Goal: Task Accomplishment & Management: Manage account settings

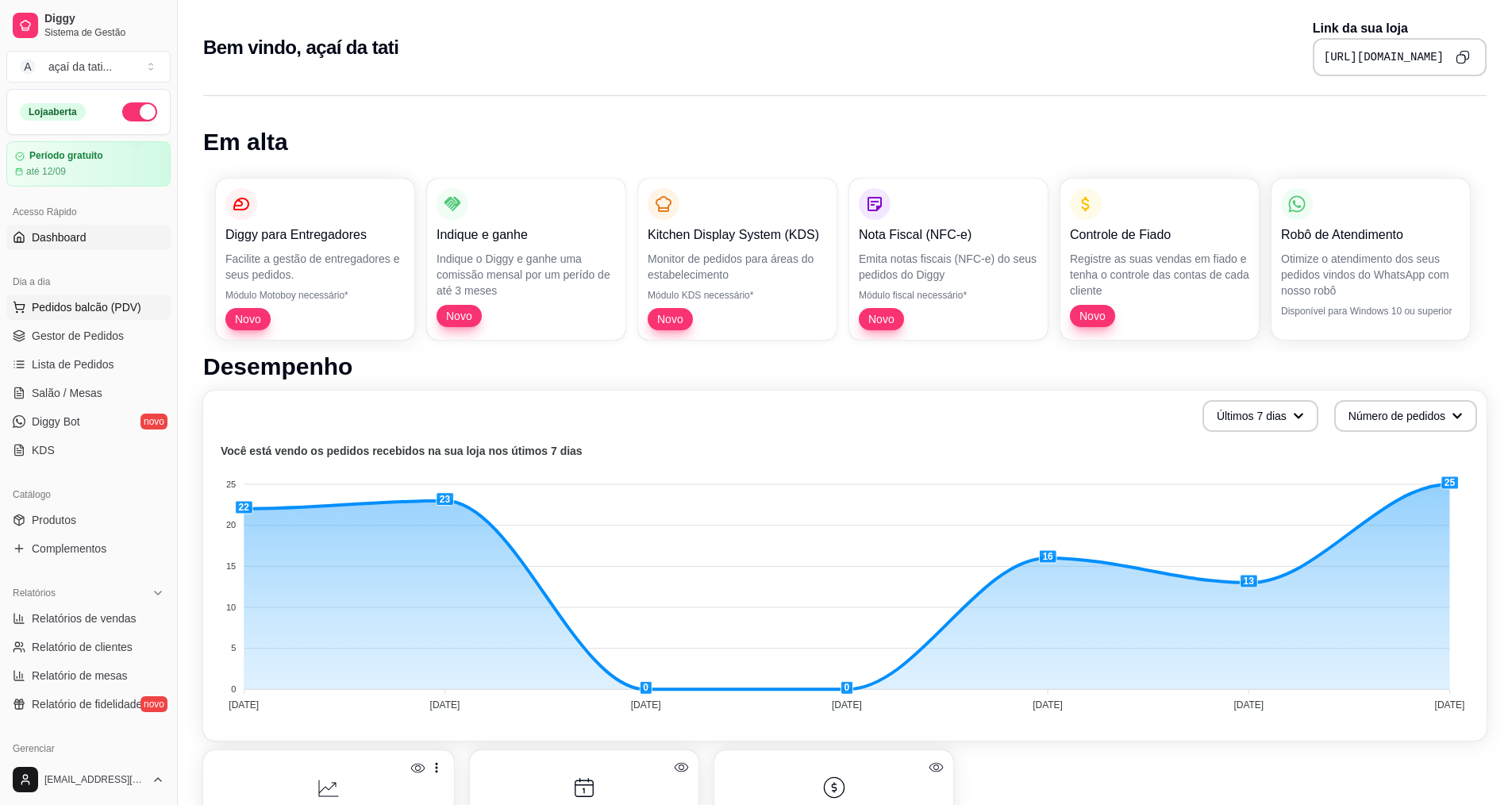
click at [77, 306] on span "Pedidos balcão (PDV)" at bounding box center [86, 307] width 109 height 16
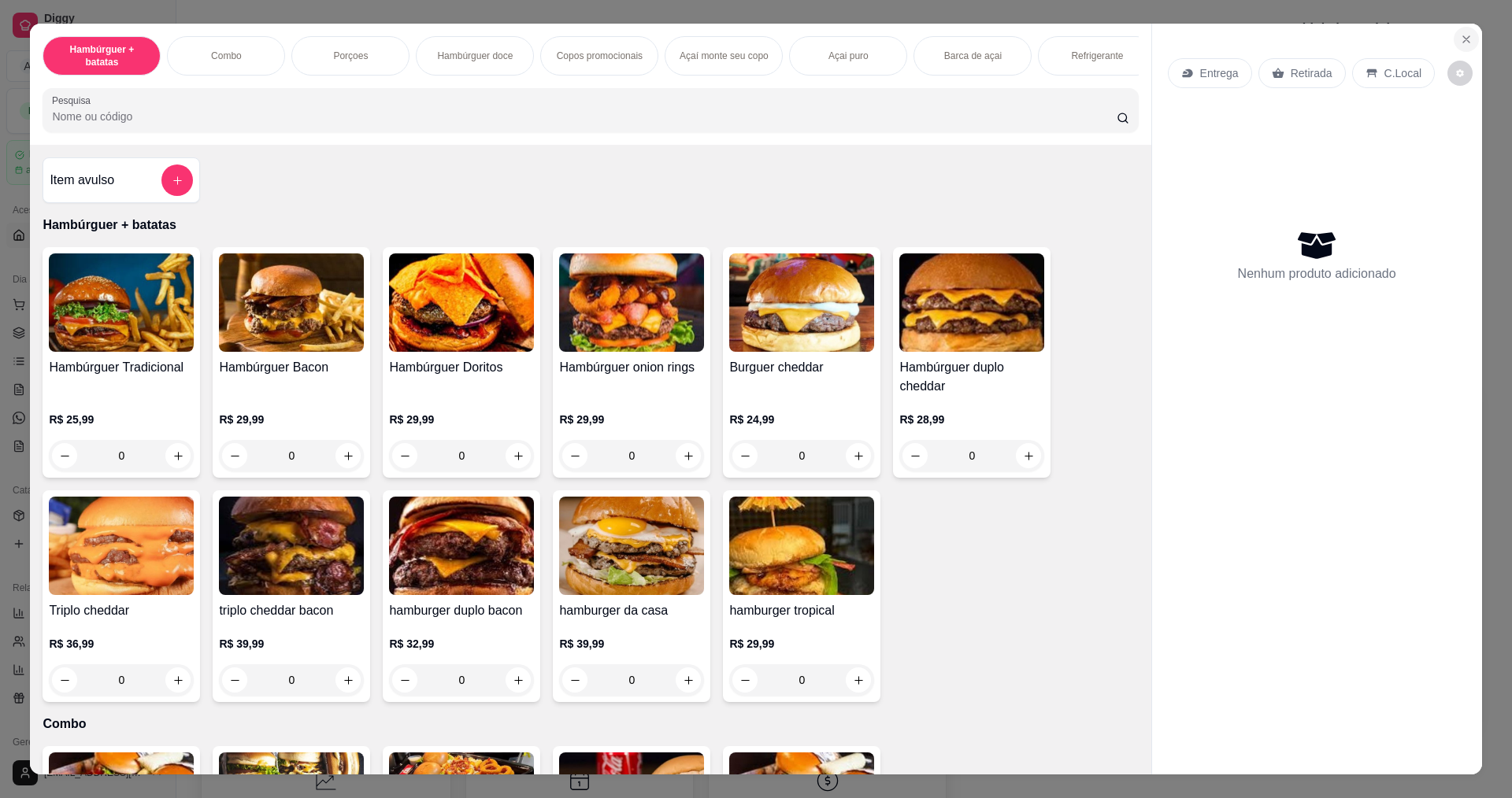
click at [1461, 48] on button "Close" at bounding box center [1465, 39] width 25 height 25
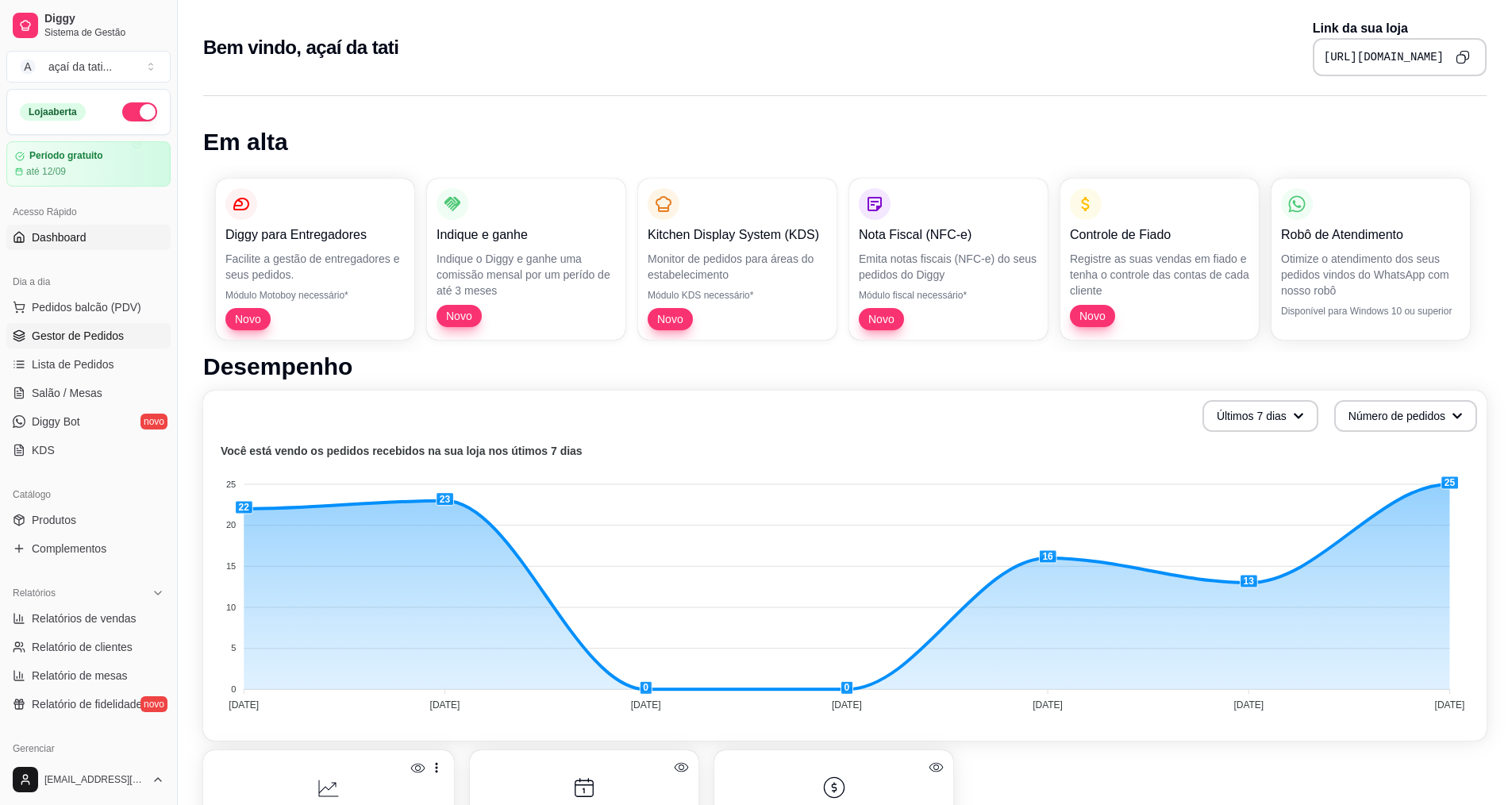
click at [80, 341] on span "Gestor de Pedidos" at bounding box center [77, 336] width 92 height 16
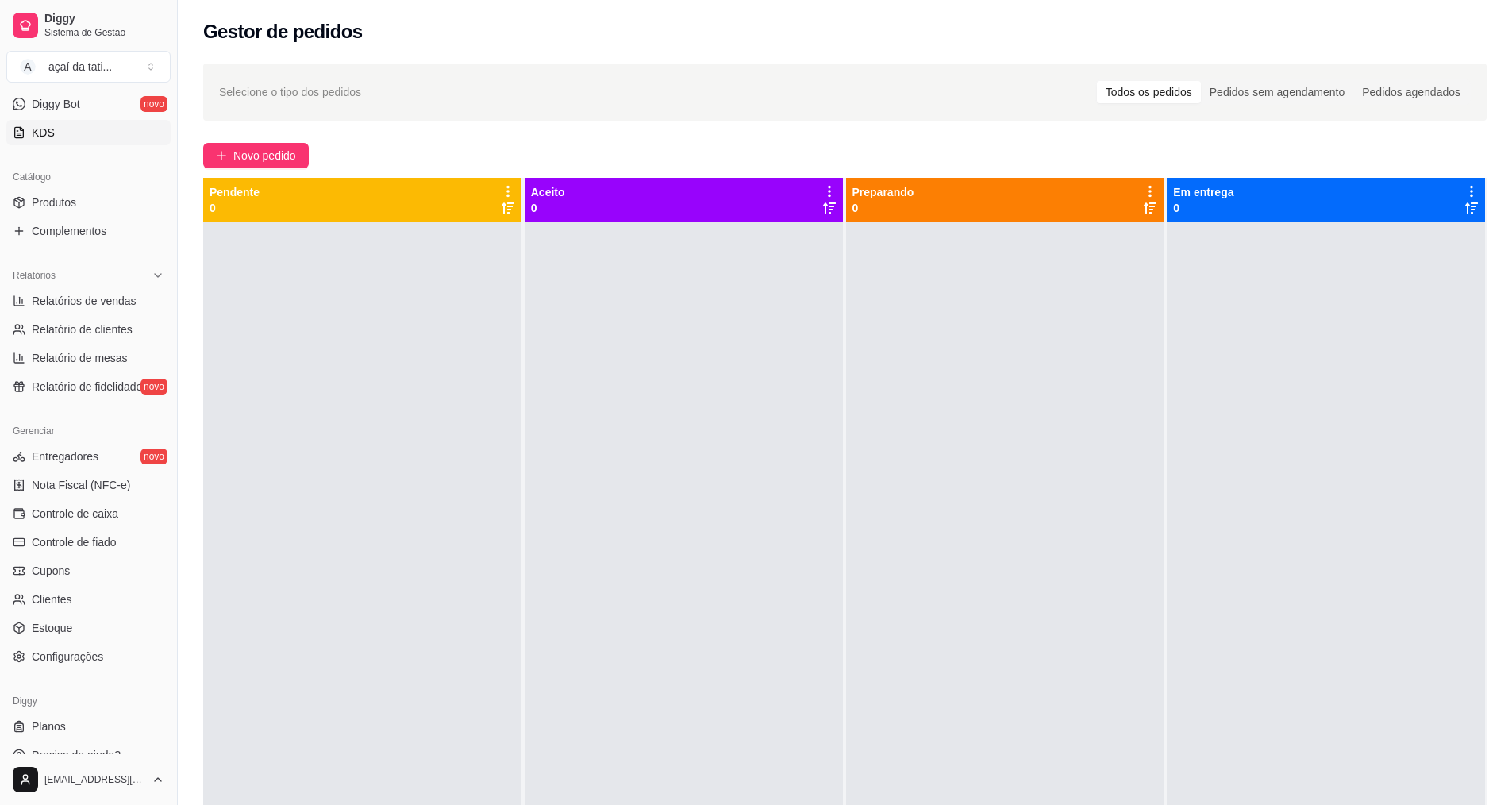
scroll to position [338, 0]
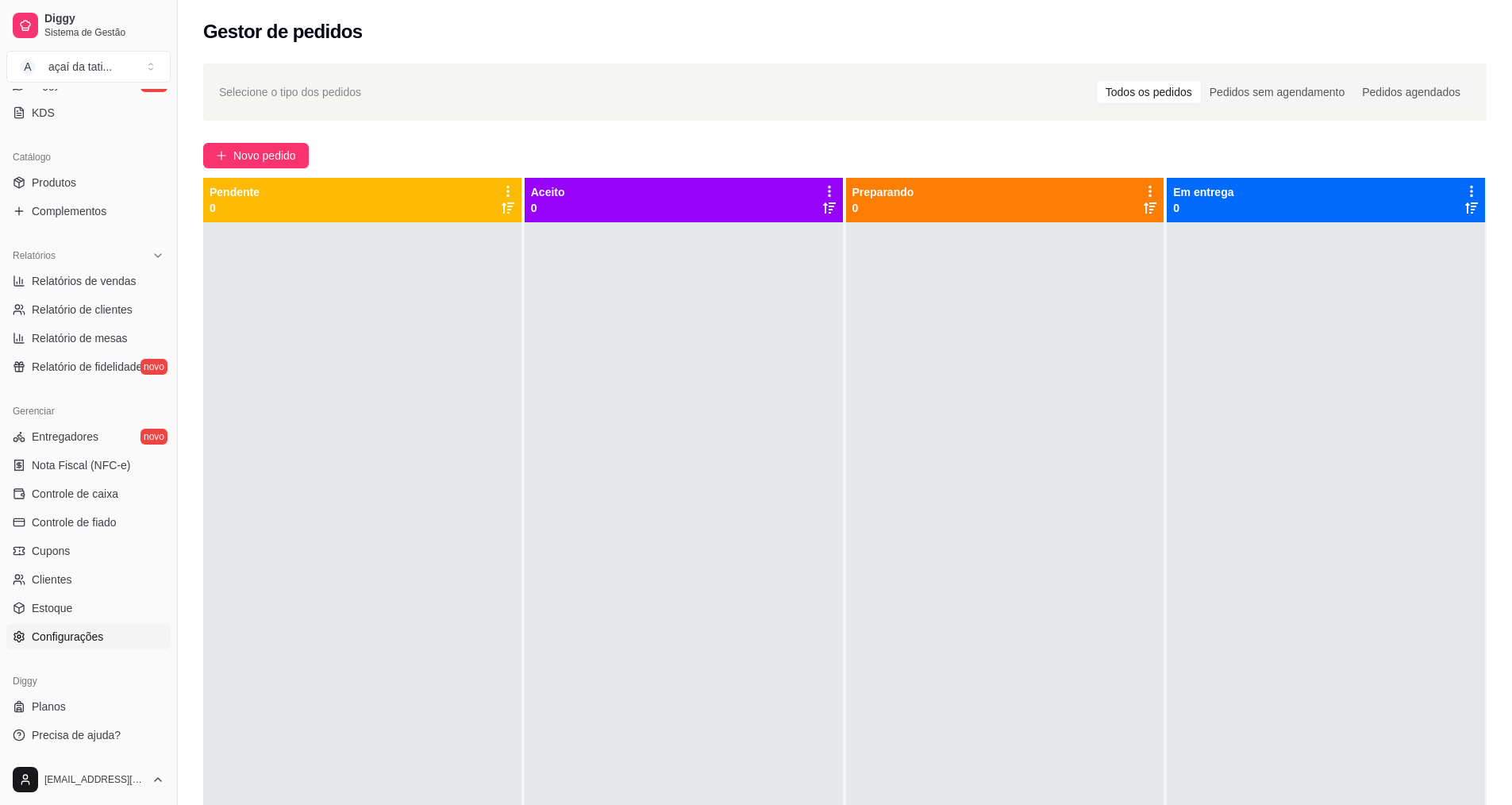
click at [95, 637] on span "Configurações" at bounding box center [67, 636] width 71 height 16
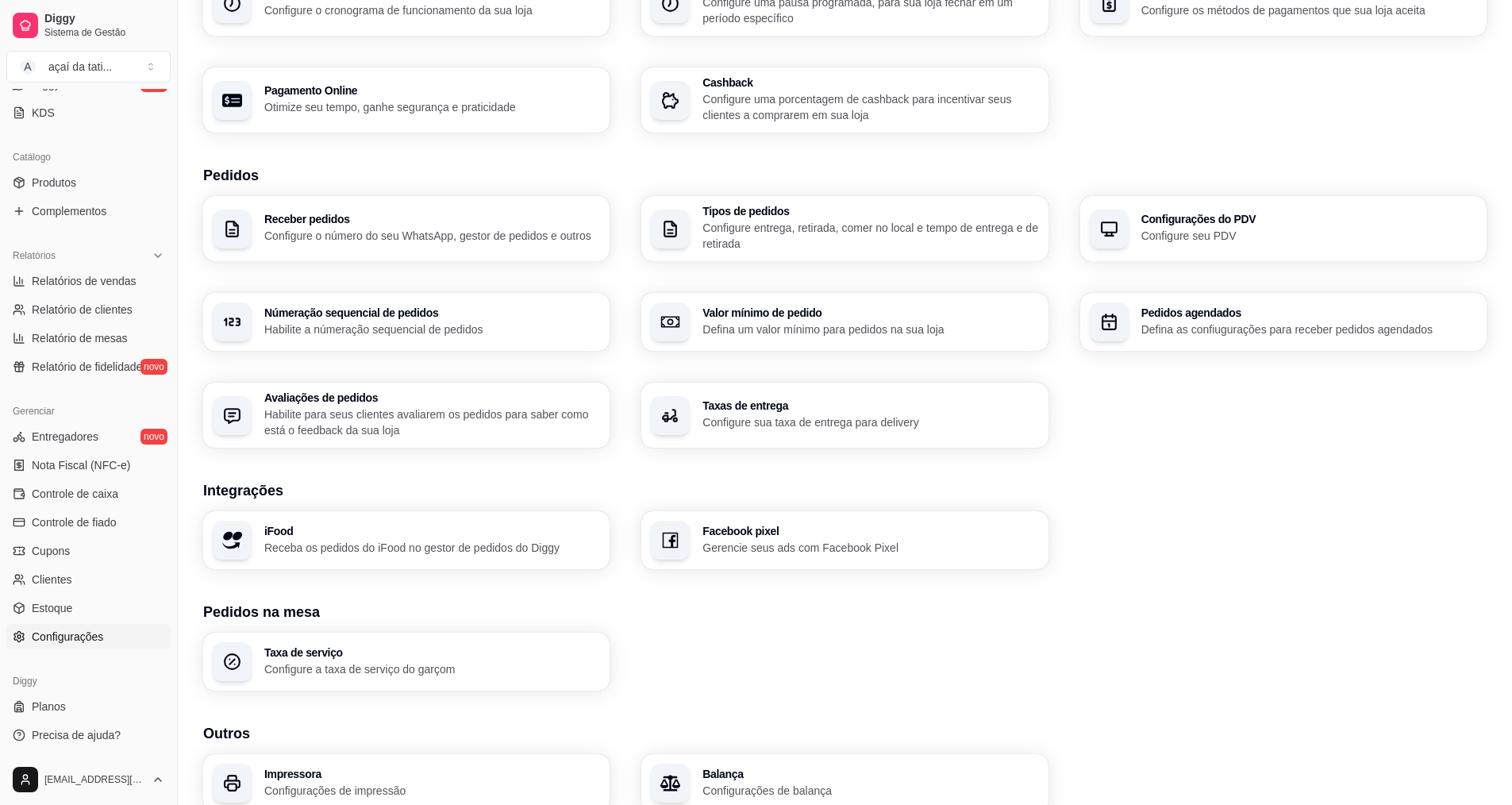
scroll to position [238, 0]
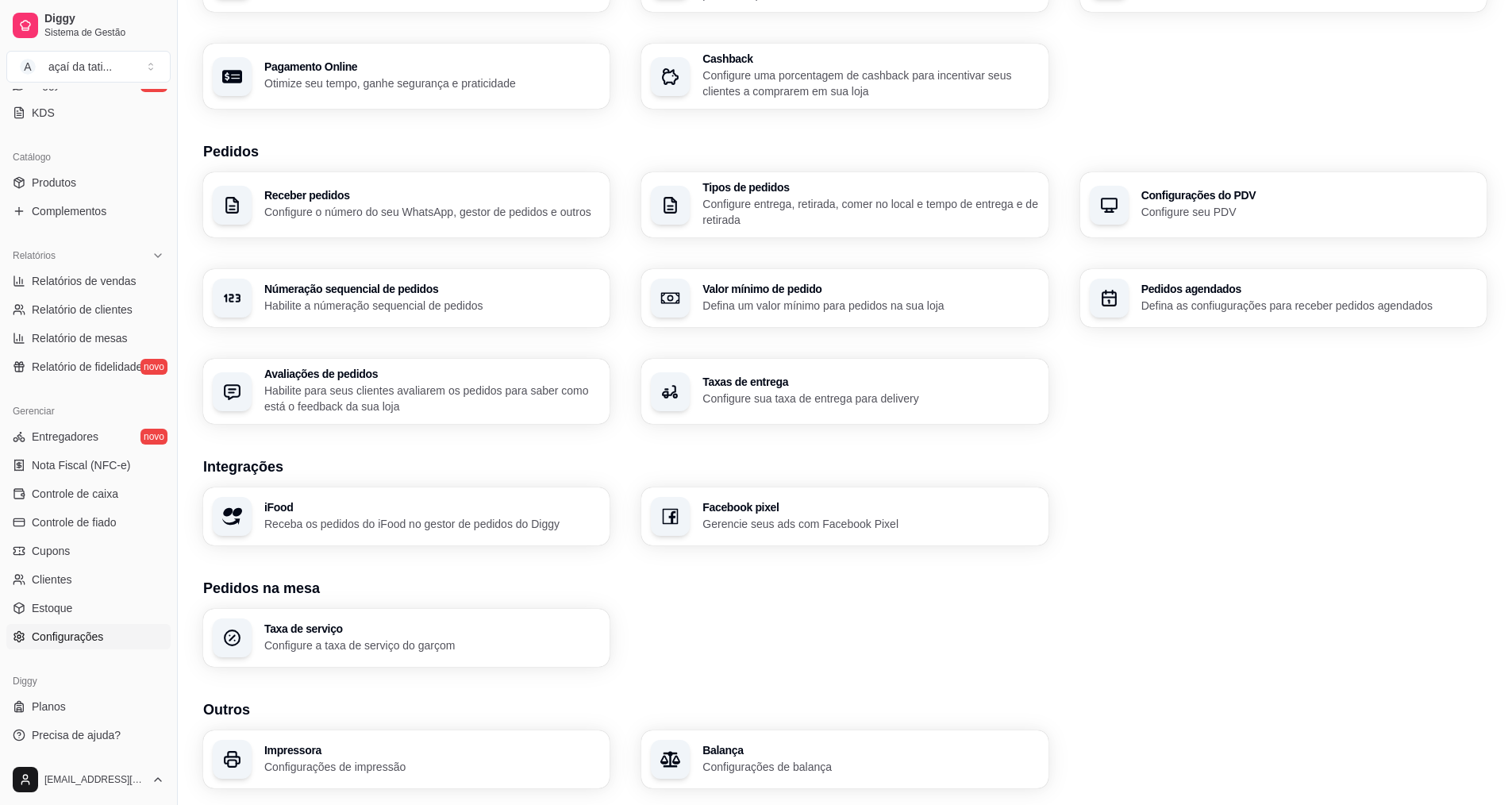
click at [325, 526] on p "Receba os pedidos do iFood no gestor de pedidos do Diggy" at bounding box center [432, 523] width 336 height 16
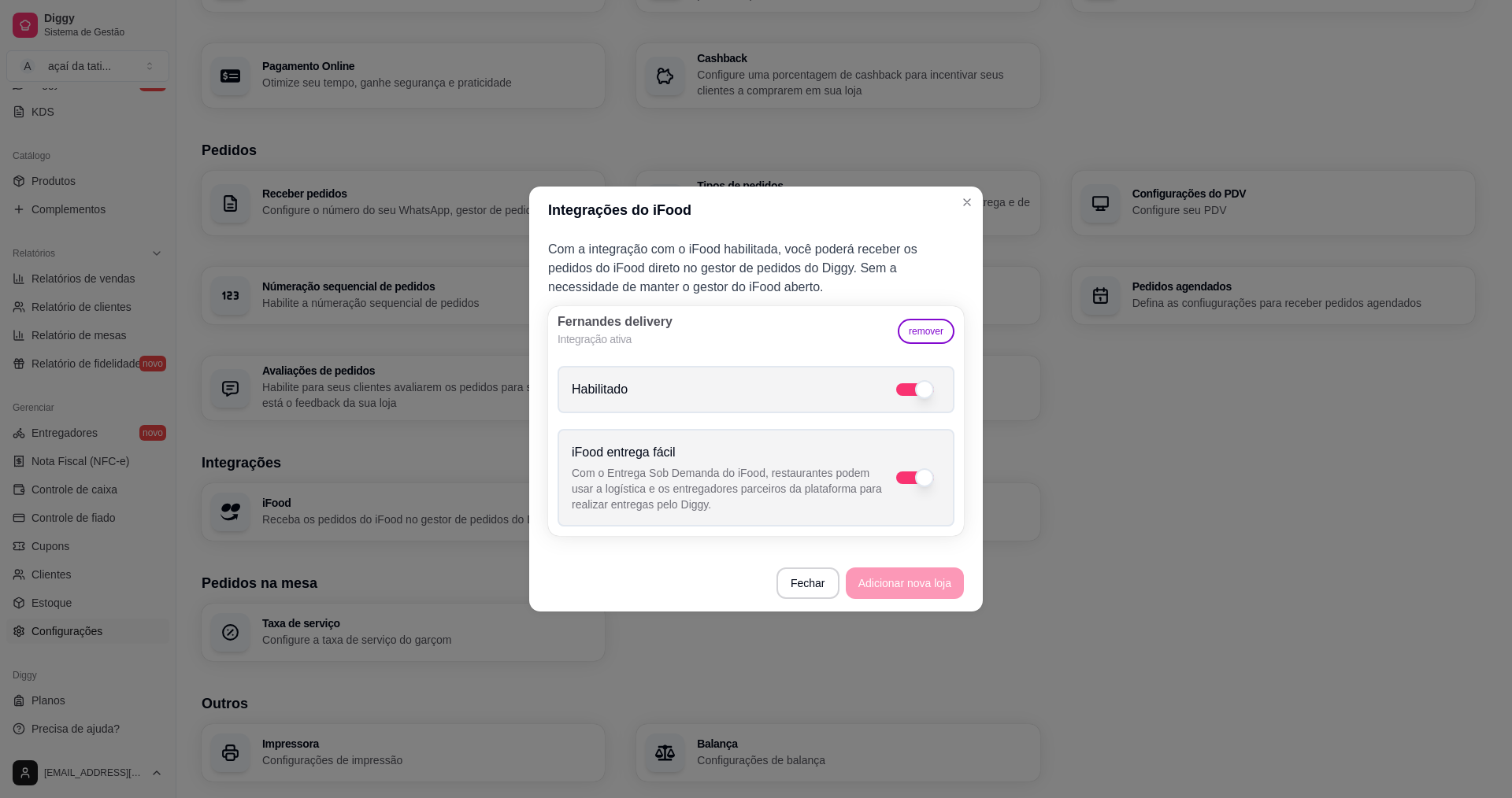
click at [895, 582] on footer "Fechar Adicionar nova loja" at bounding box center [755, 583] width 453 height 57
click at [895, 583] on footer "Fechar Adicionar nova loja" at bounding box center [755, 583] width 453 height 57
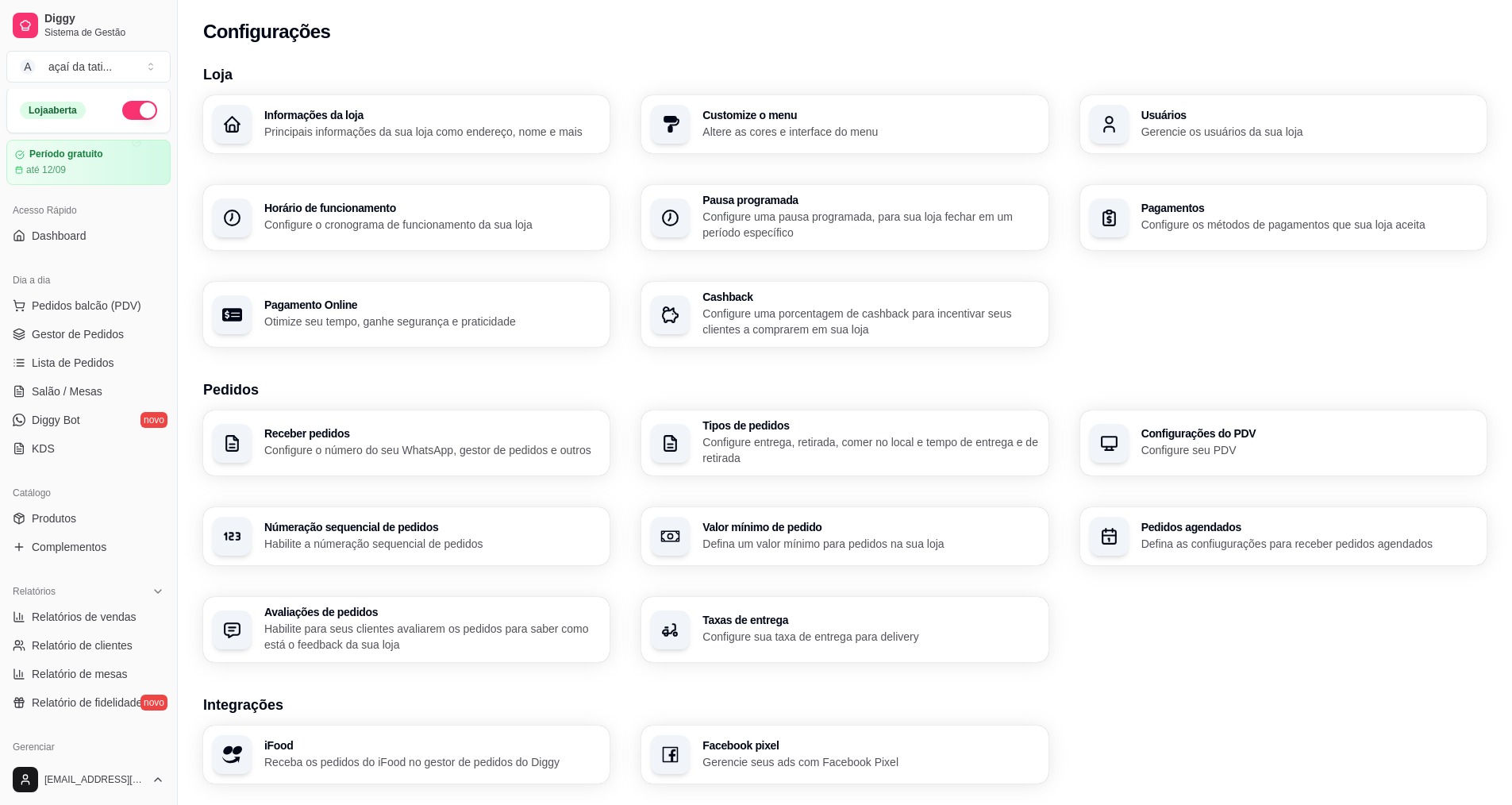
scroll to position [0, 0]
click at [83, 329] on span "Gestor de Pedidos" at bounding box center [77, 336] width 92 height 16
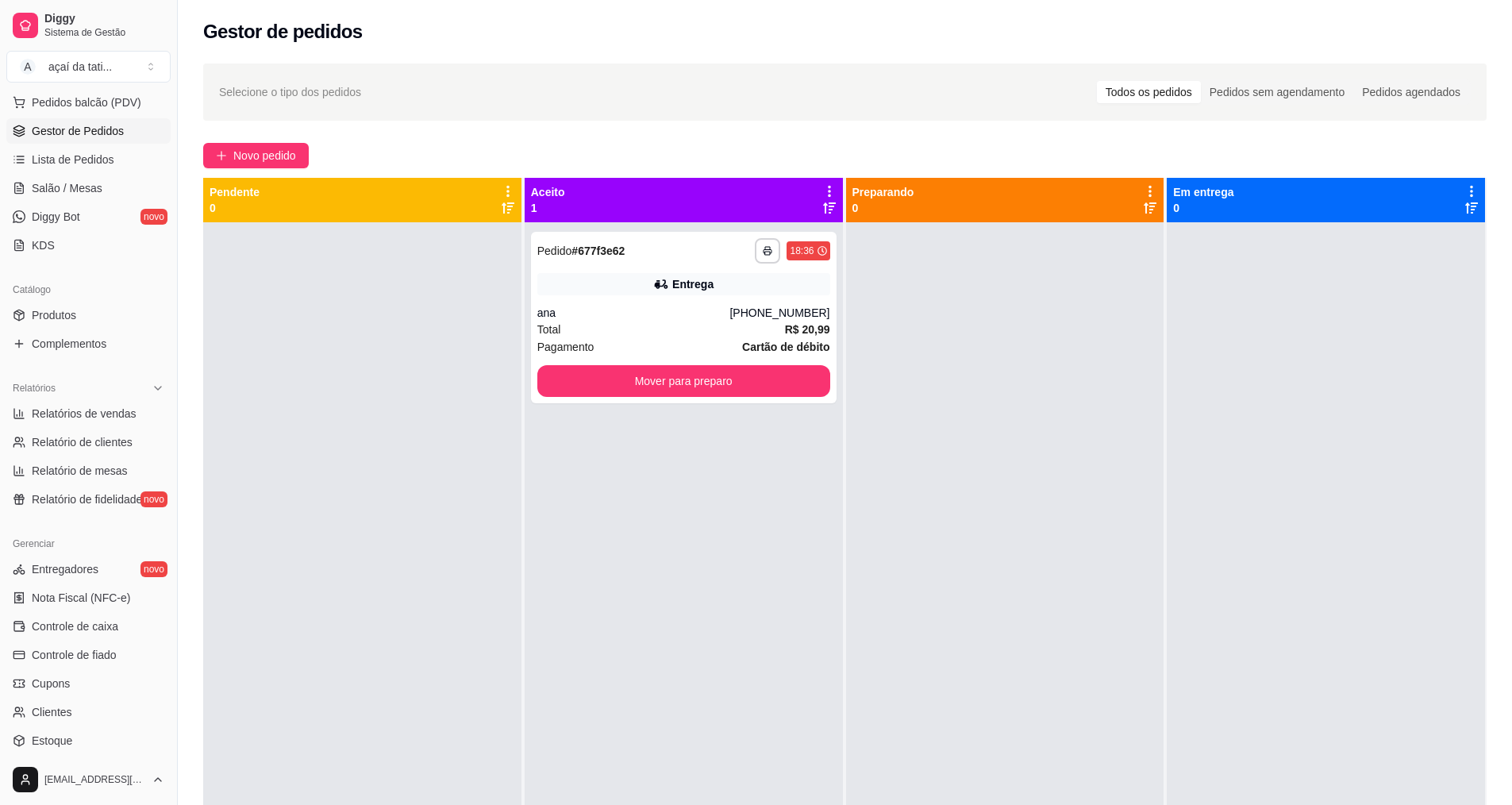
scroll to position [238, 0]
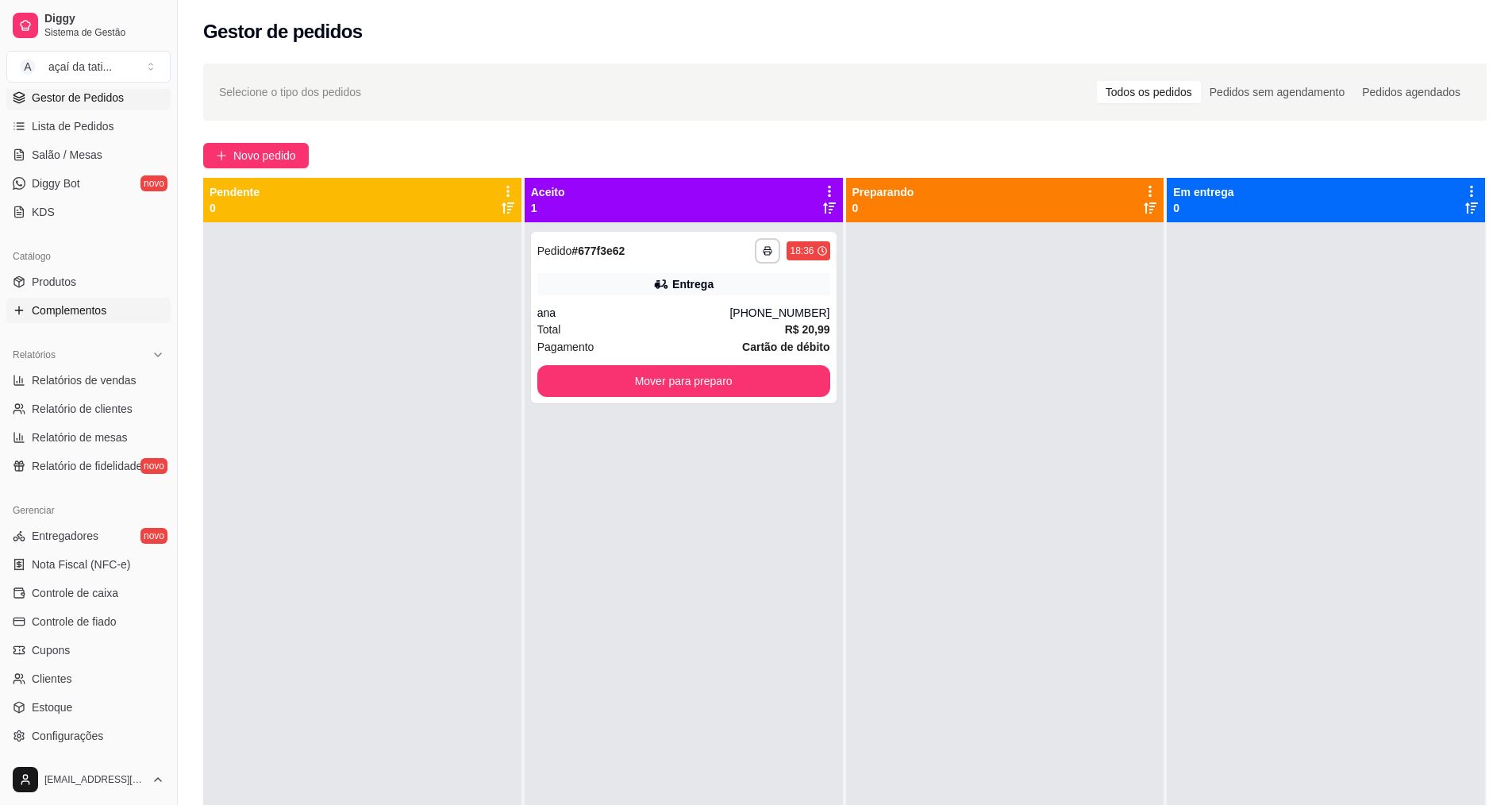
click at [66, 313] on span "Complementos" at bounding box center [69, 310] width 74 height 16
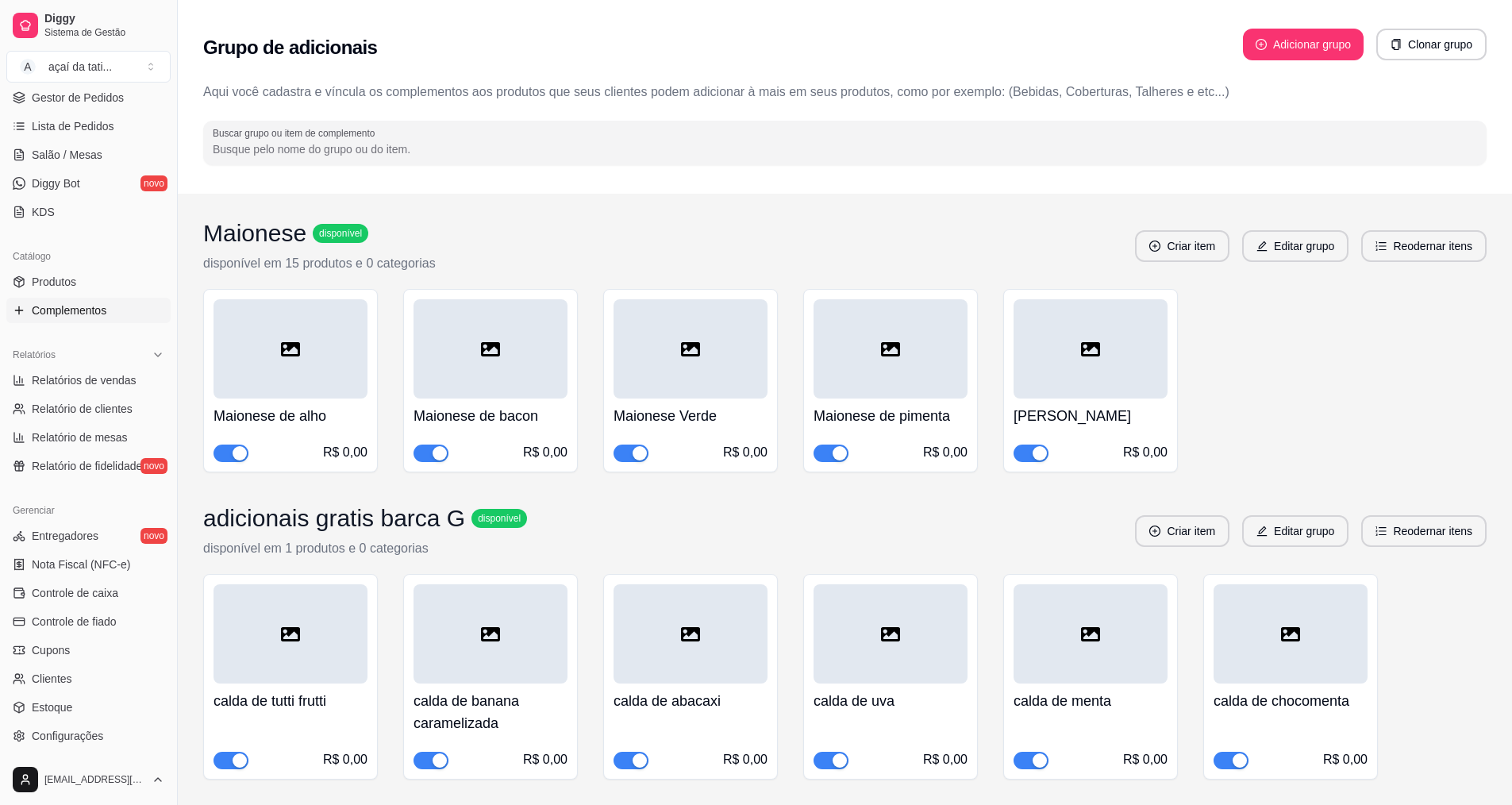
click at [1209, 150] on input "Buscar grupo ou item de complemento" at bounding box center [845, 148] width 1264 height 16
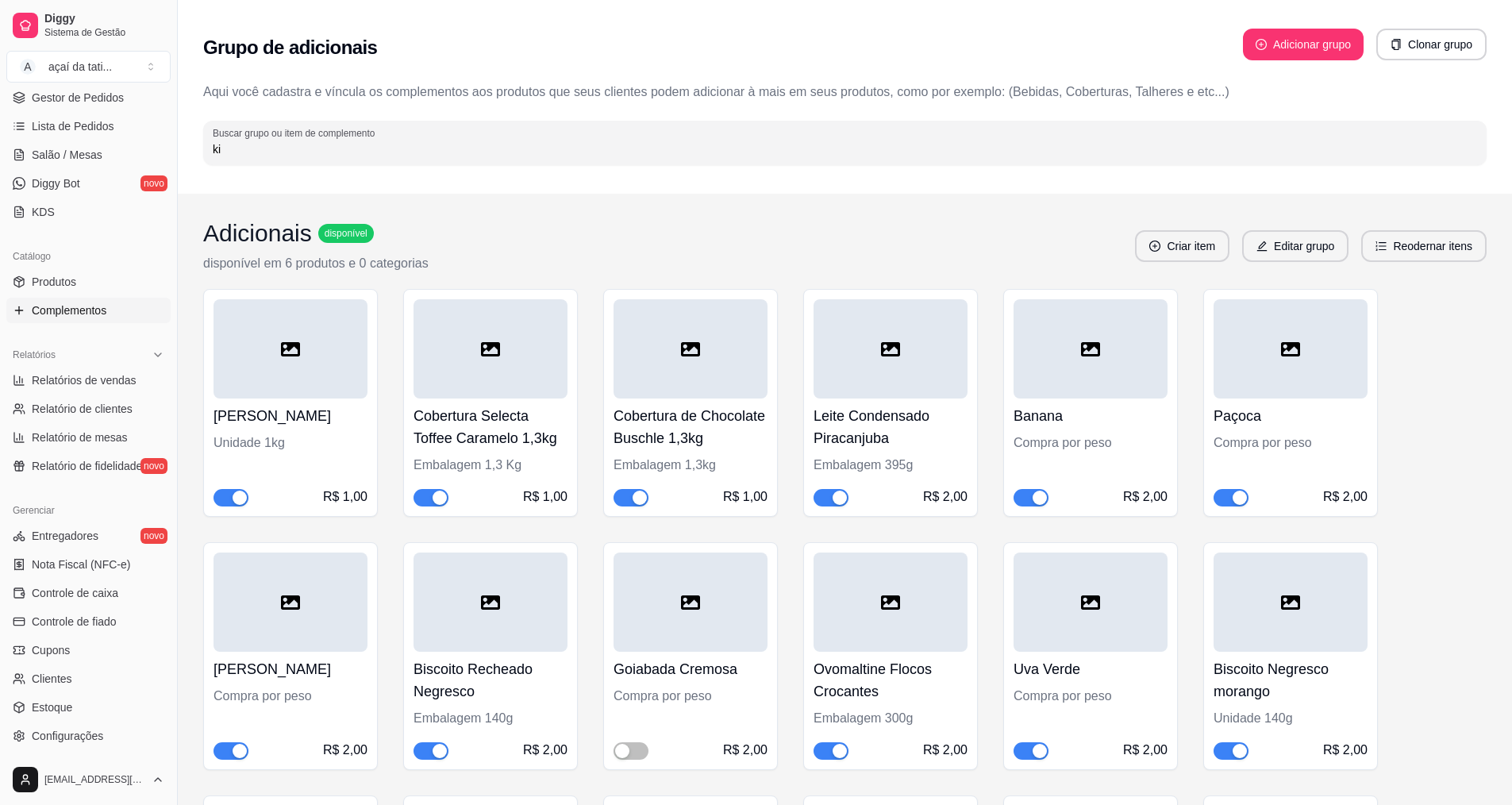
type input "k"
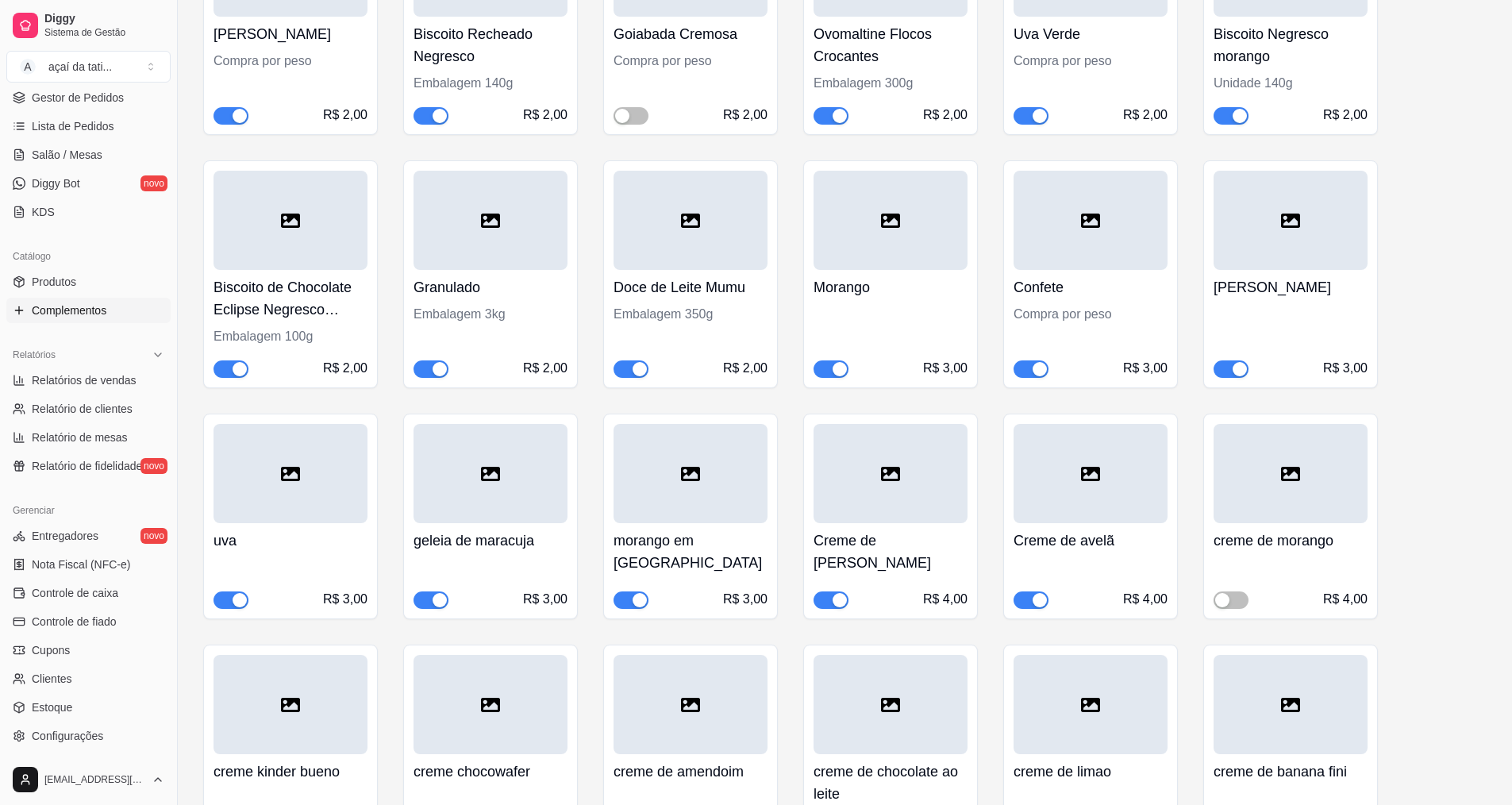
scroll to position [714, 0]
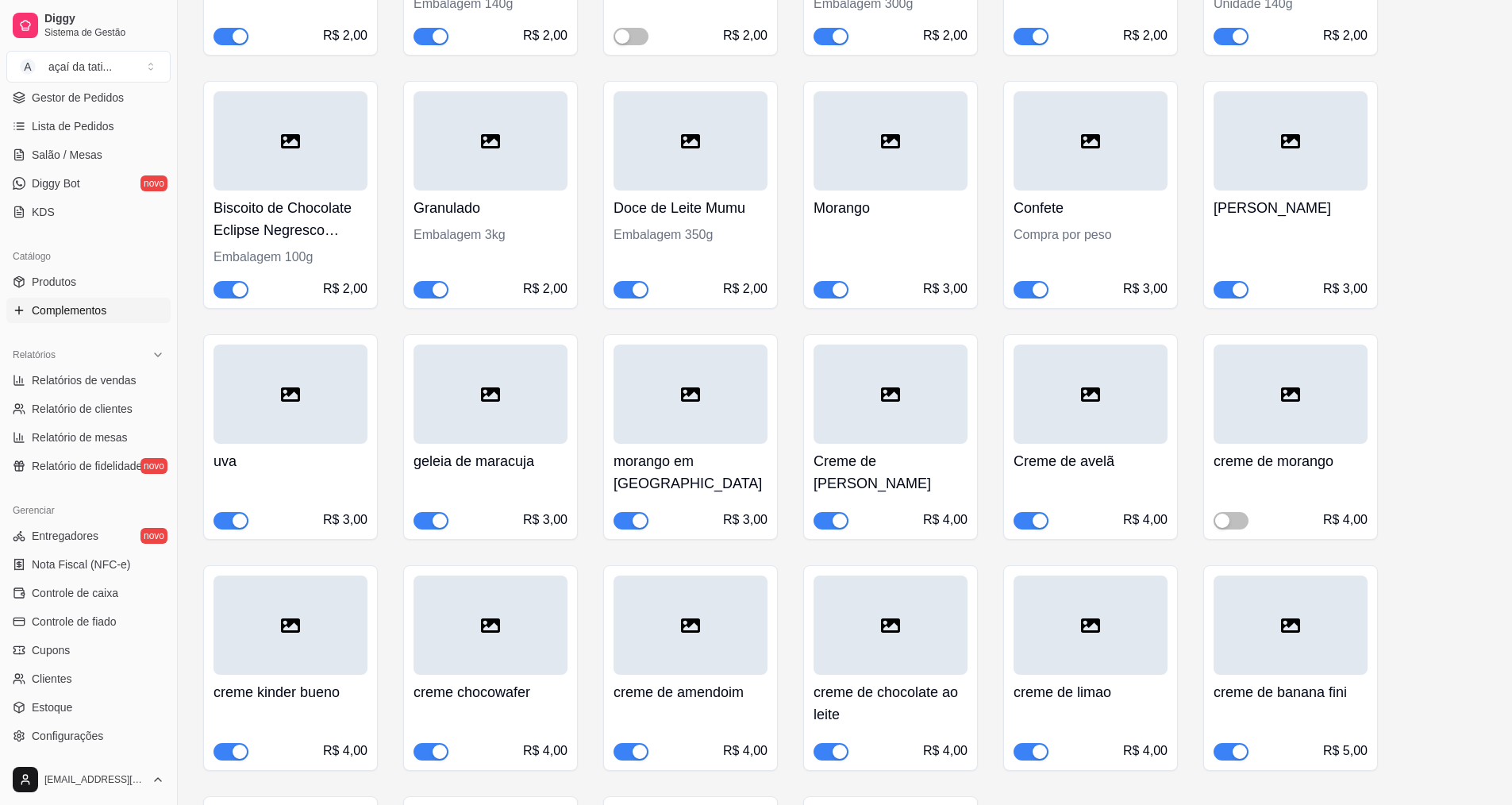
type input "kinder bue"
click at [224, 743] on span "button" at bounding box center [231, 751] width 35 height 18
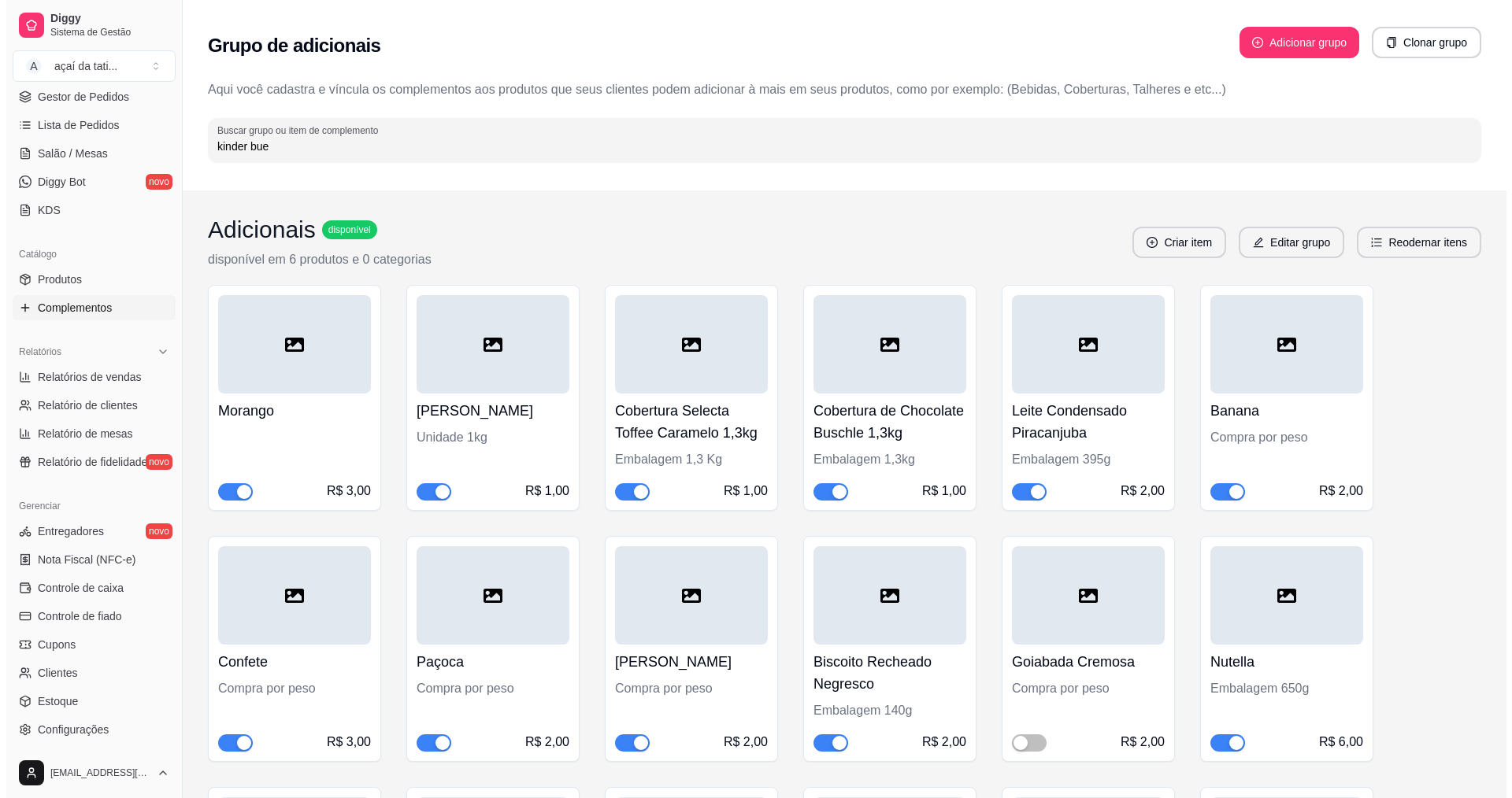
scroll to position [0, 0]
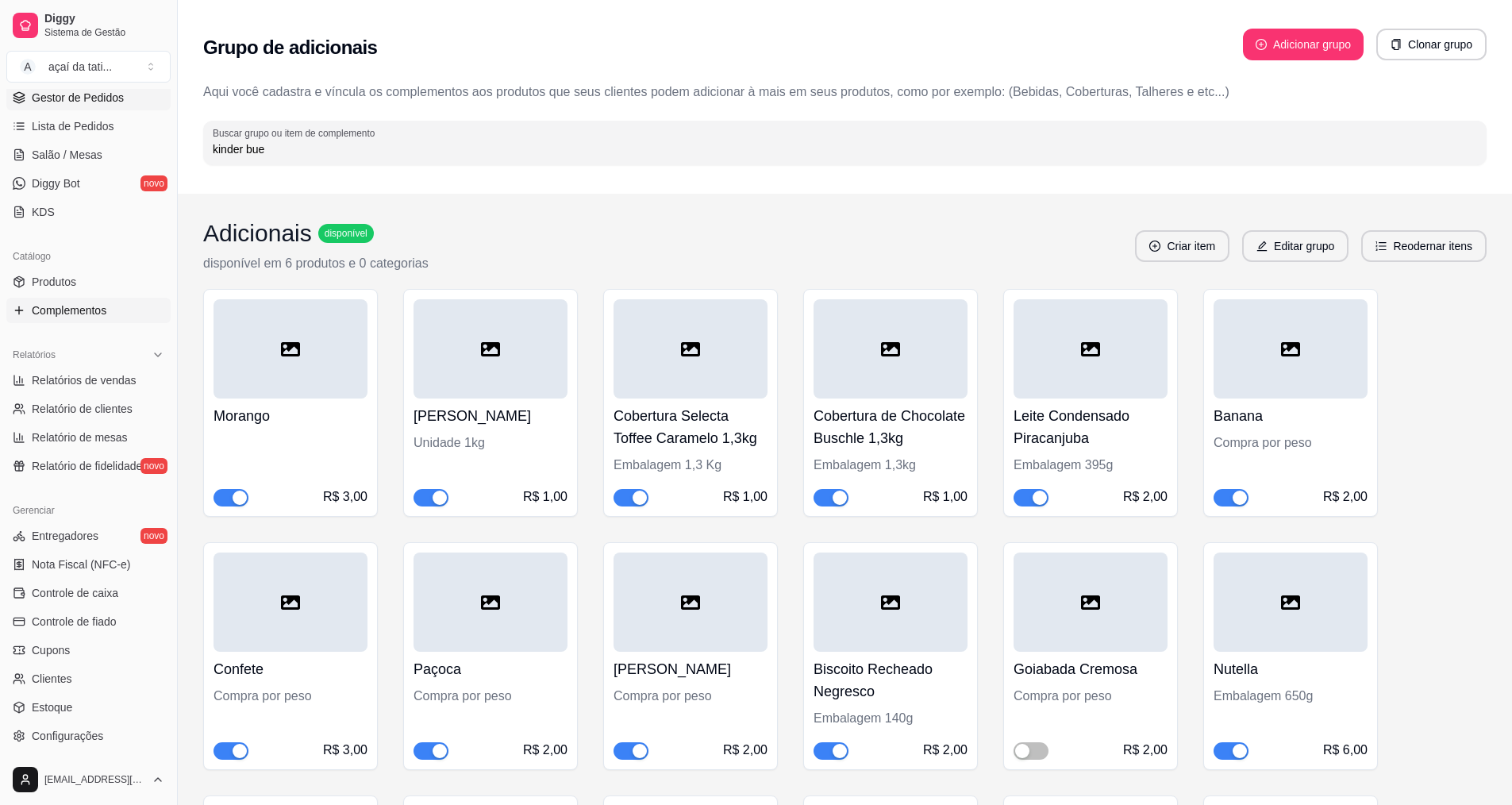
click at [95, 96] on span "Gestor de Pedidos" at bounding box center [77, 97] width 92 height 16
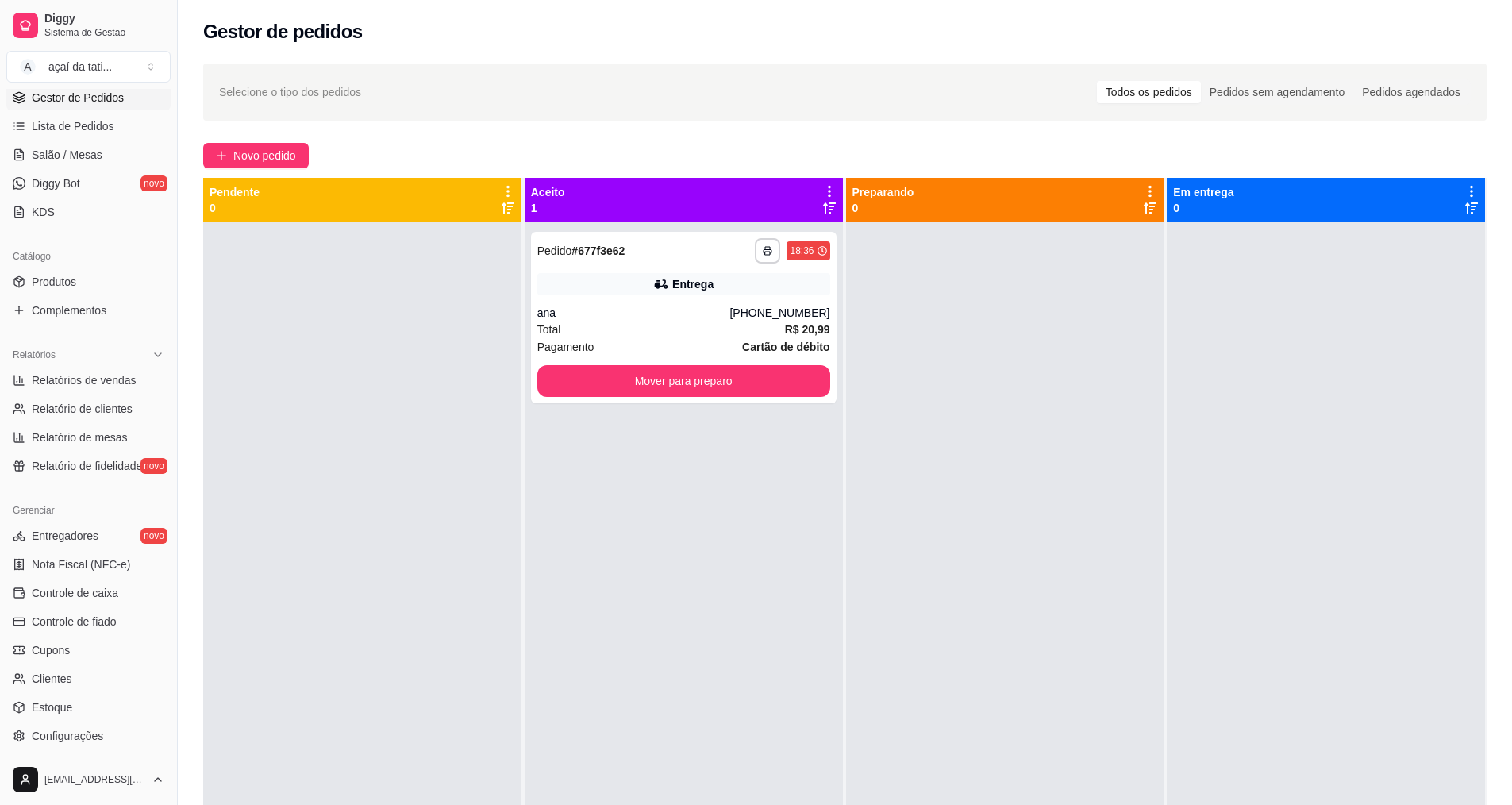
click at [349, 337] on div at bounding box center [362, 625] width 318 height 805
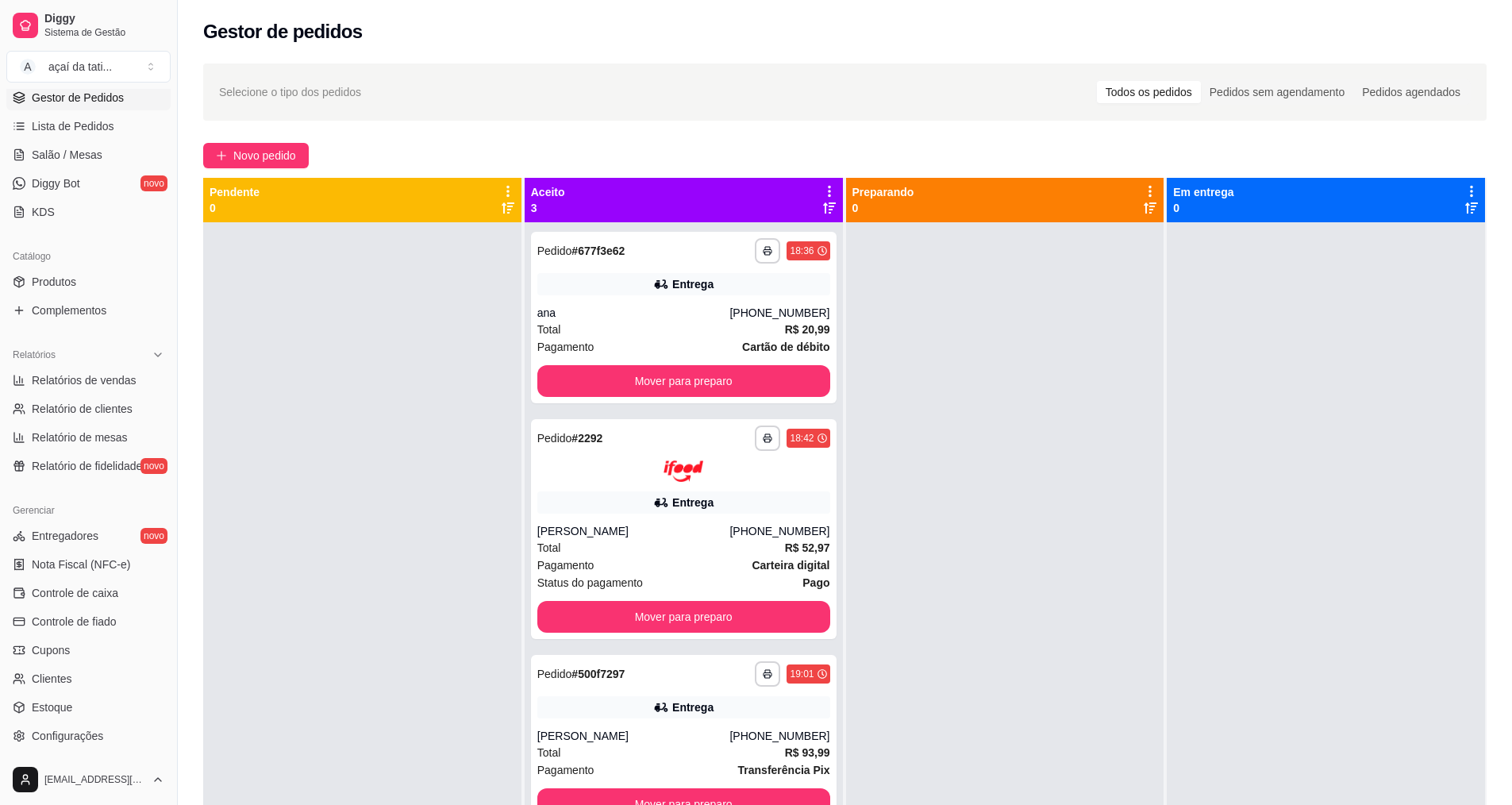
drag, startPoint x: 171, startPoint y: 185, endPoint x: 272, endPoint y: 177, distance: 101.3
click at [267, 177] on div "Diggy Sistema de Gestão A açaí da tati ... Loja aberta Período gratuito até 12/…" at bounding box center [756, 523] width 1512 height 1047
click at [570, 293] on div "Entrega" at bounding box center [684, 284] width 293 height 22
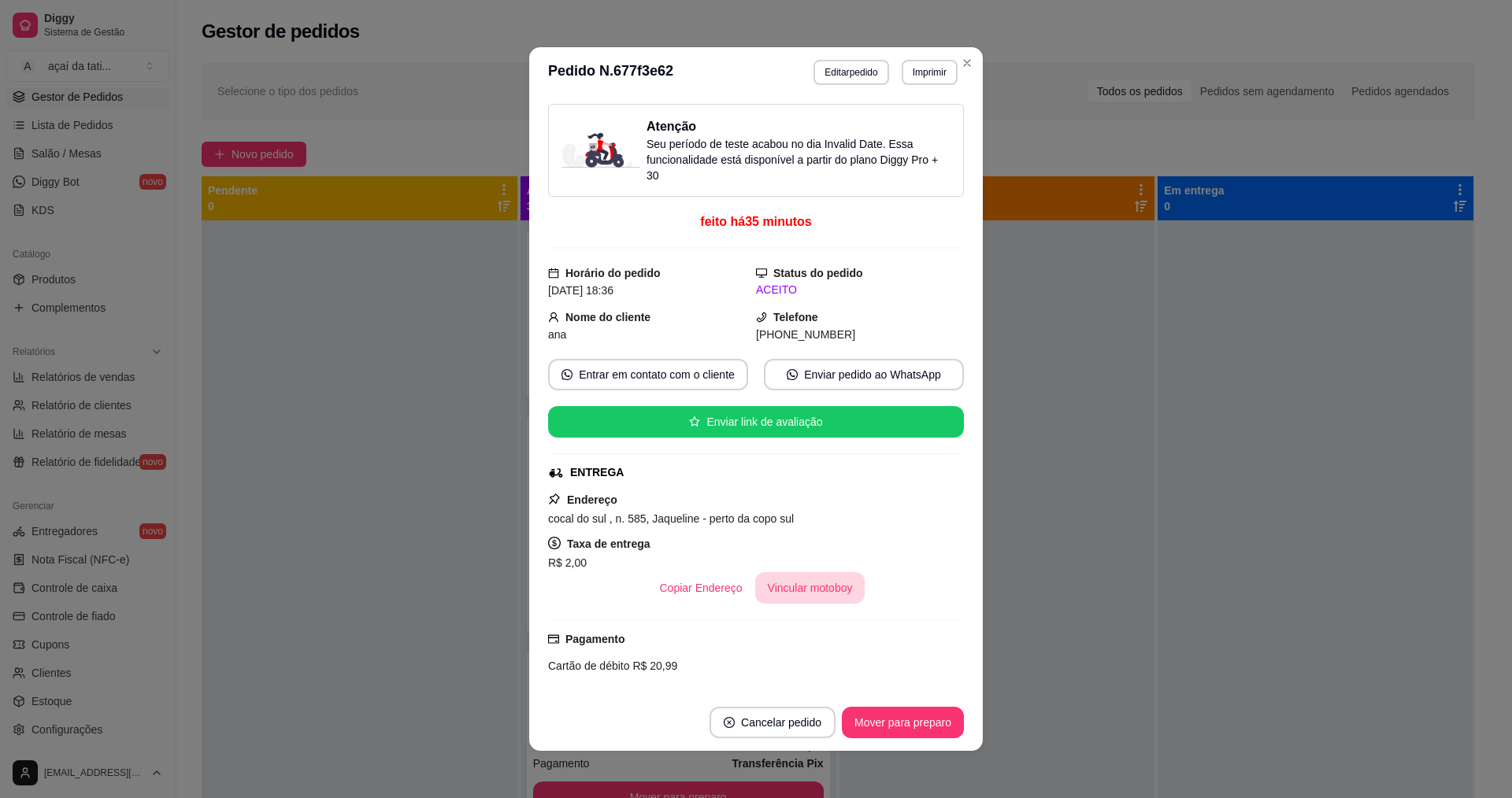
click at [799, 581] on button "Vincular motoboy" at bounding box center [810, 587] width 110 height 31
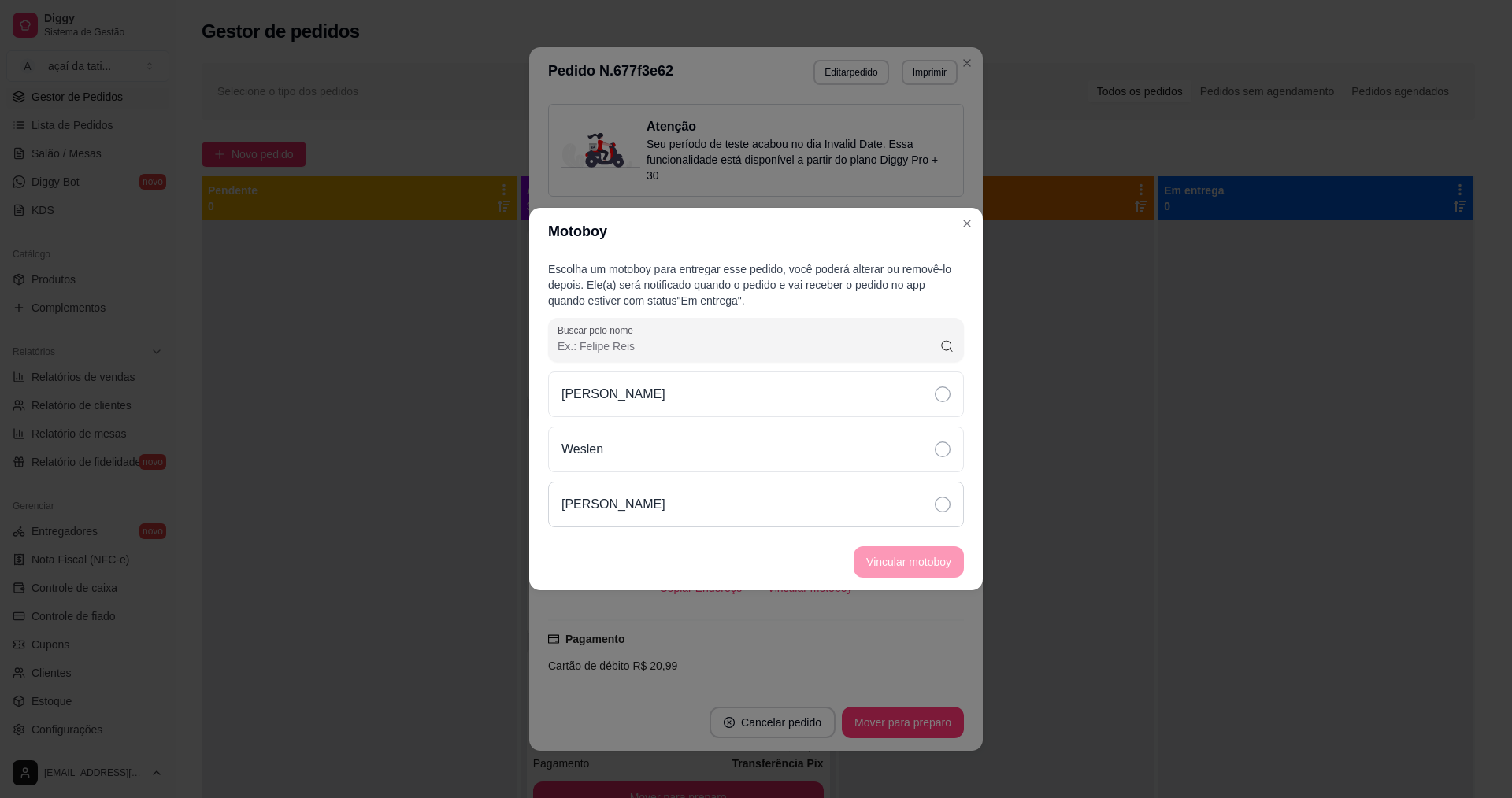
click at [773, 506] on div "[PERSON_NAME]" at bounding box center [756, 505] width 416 height 46
click at [894, 555] on button "Vincular motoboy" at bounding box center [909, 562] width 110 height 31
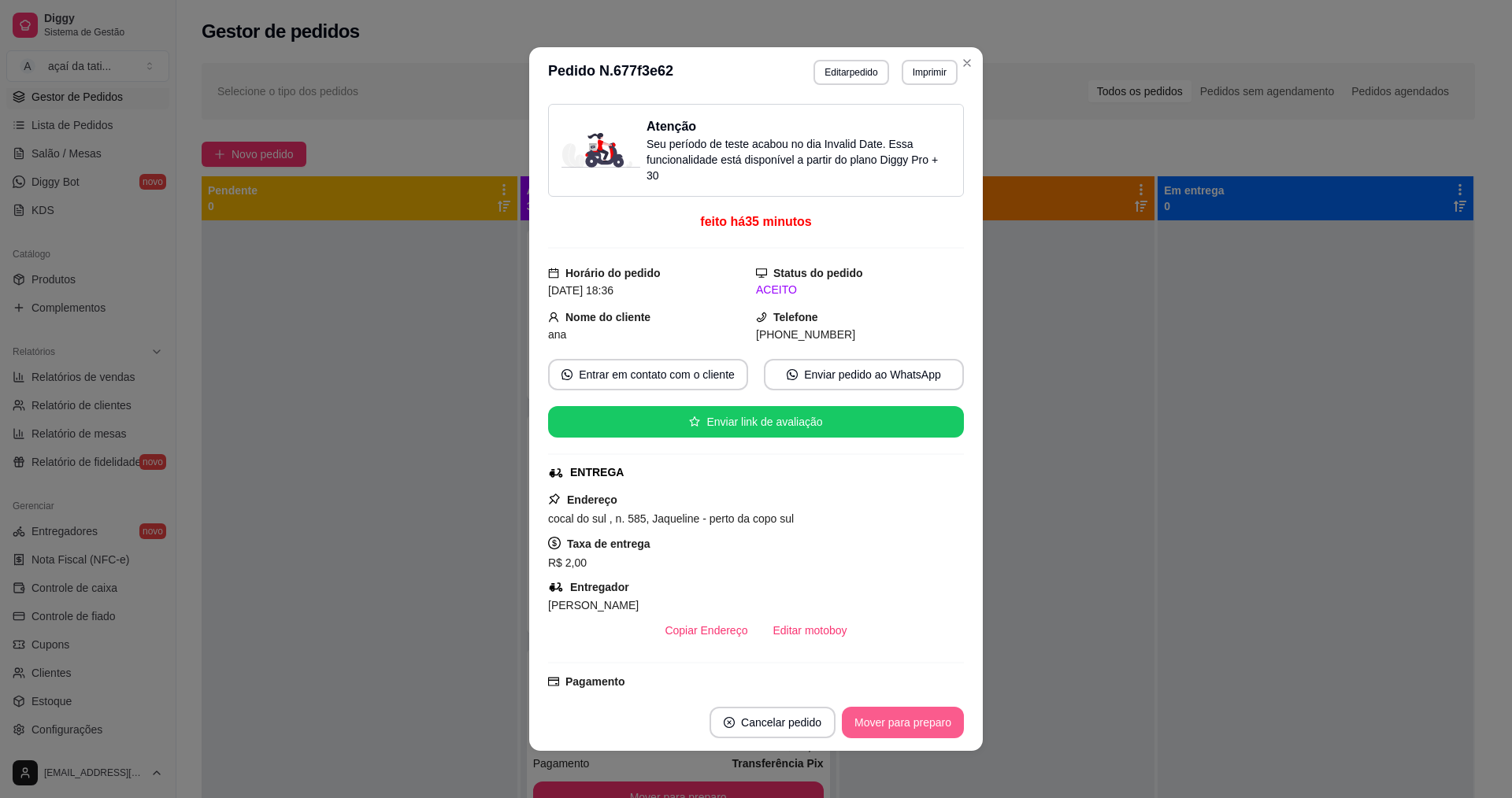
click at [910, 709] on button "Mover para preparo" at bounding box center [902, 723] width 122 height 31
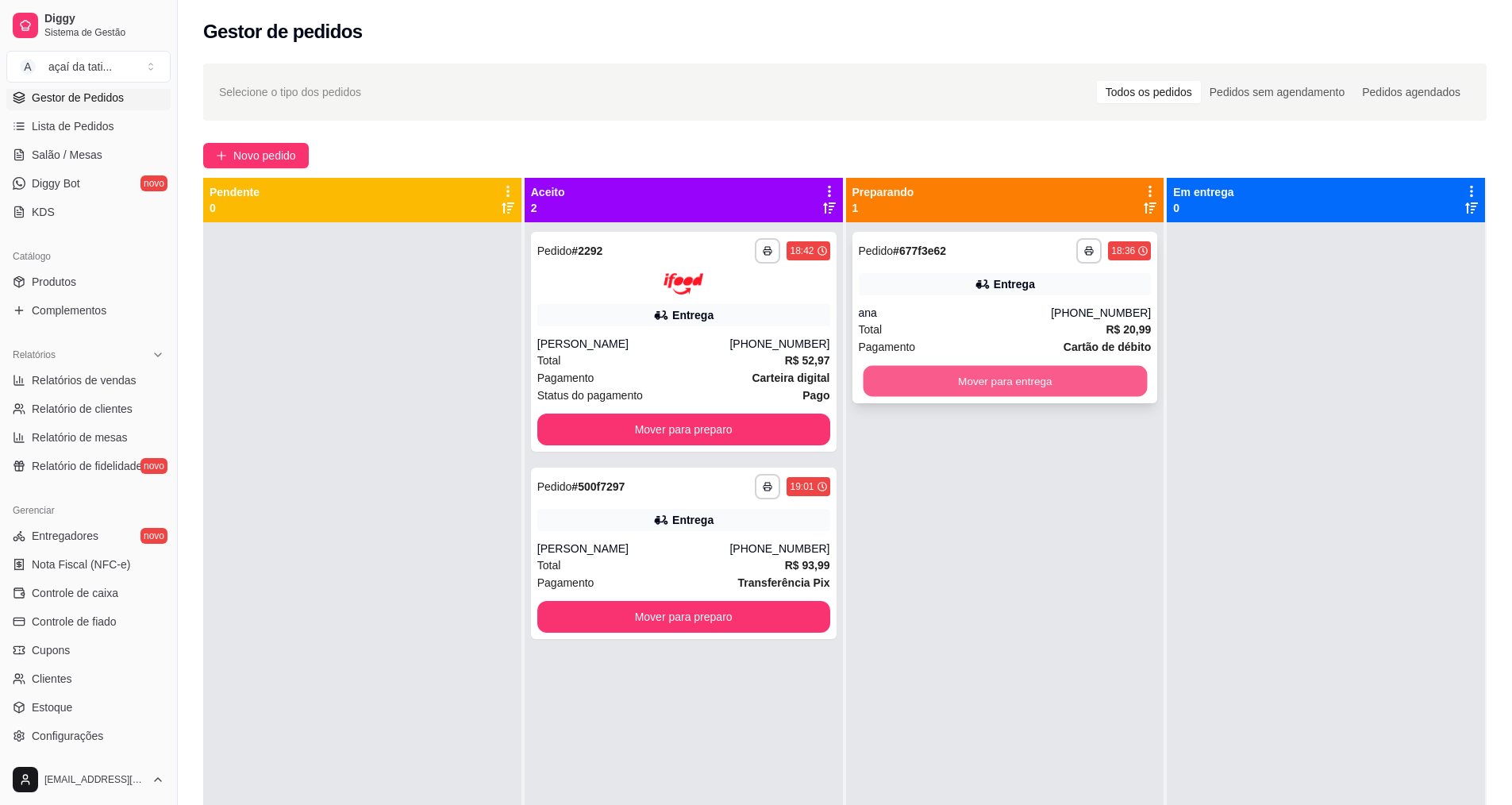
click at [1023, 373] on button "Mover para entrega" at bounding box center [1004, 381] width 284 height 31
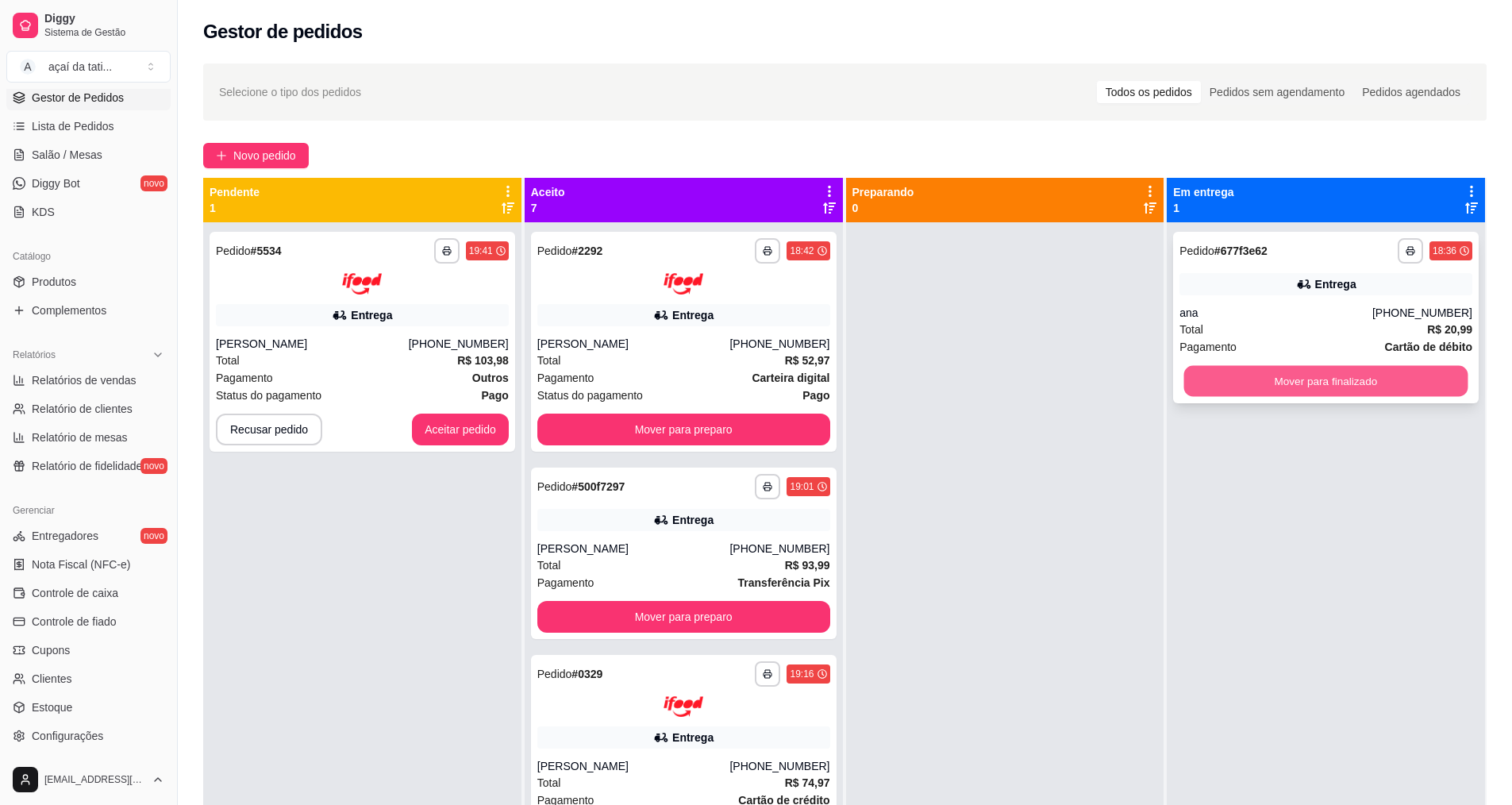
click at [1329, 377] on button "Mover para finalizado" at bounding box center [1326, 381] width 284 height 31
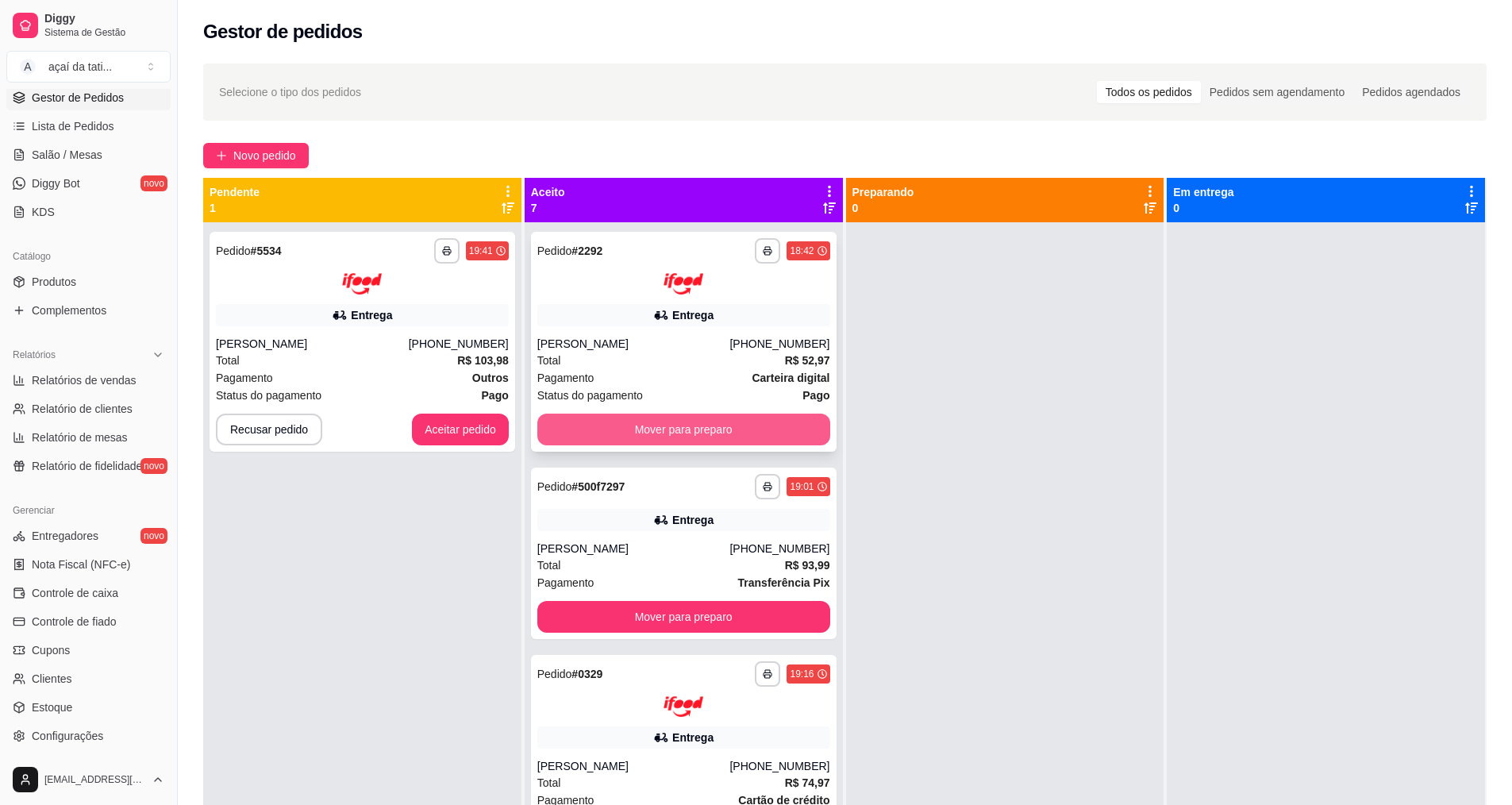
click at [758, 419] on button "Mover para preparo" at bounding box center [684, 429] width 293 height 32
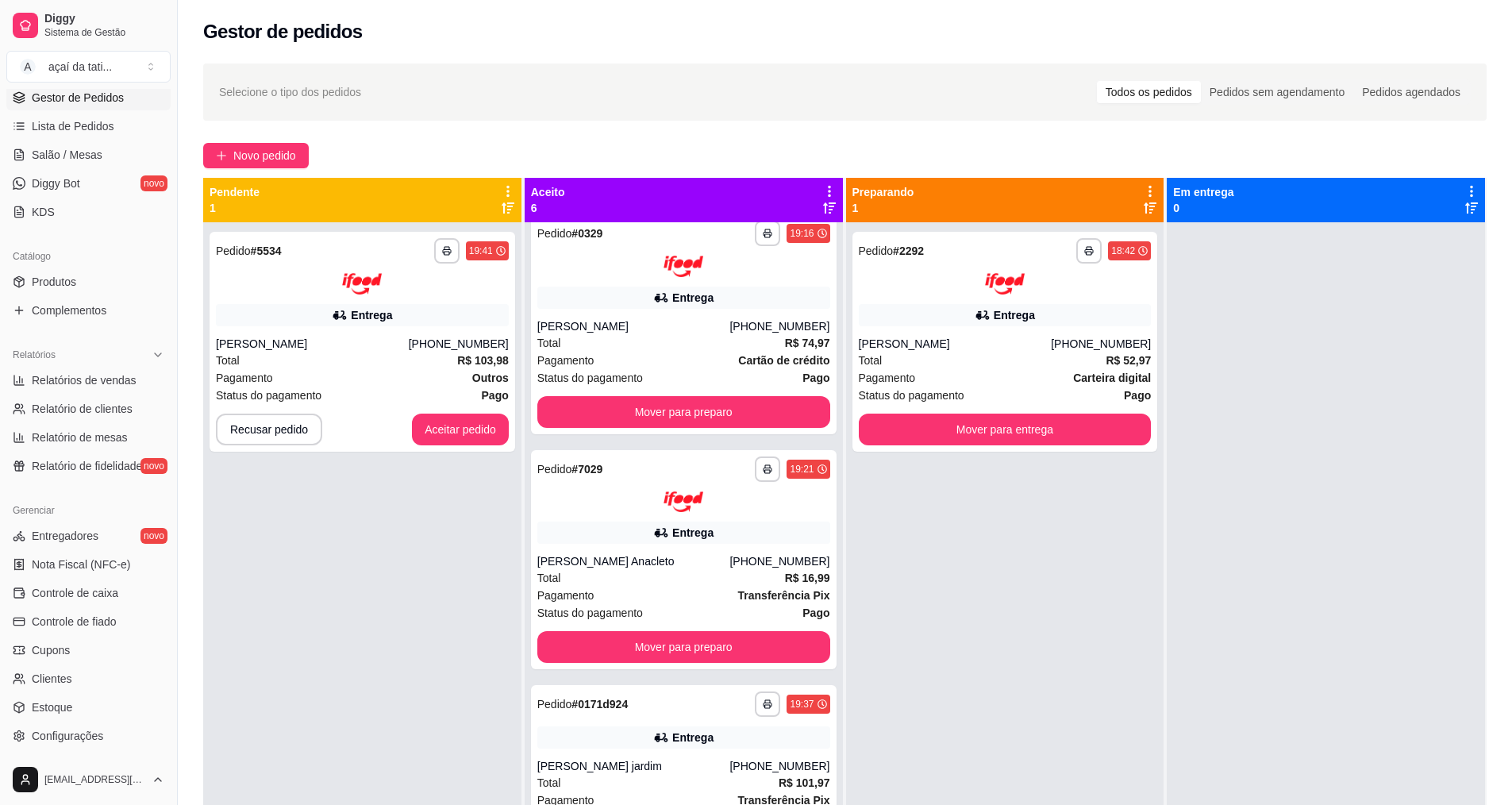
scroll to position [238, 0]
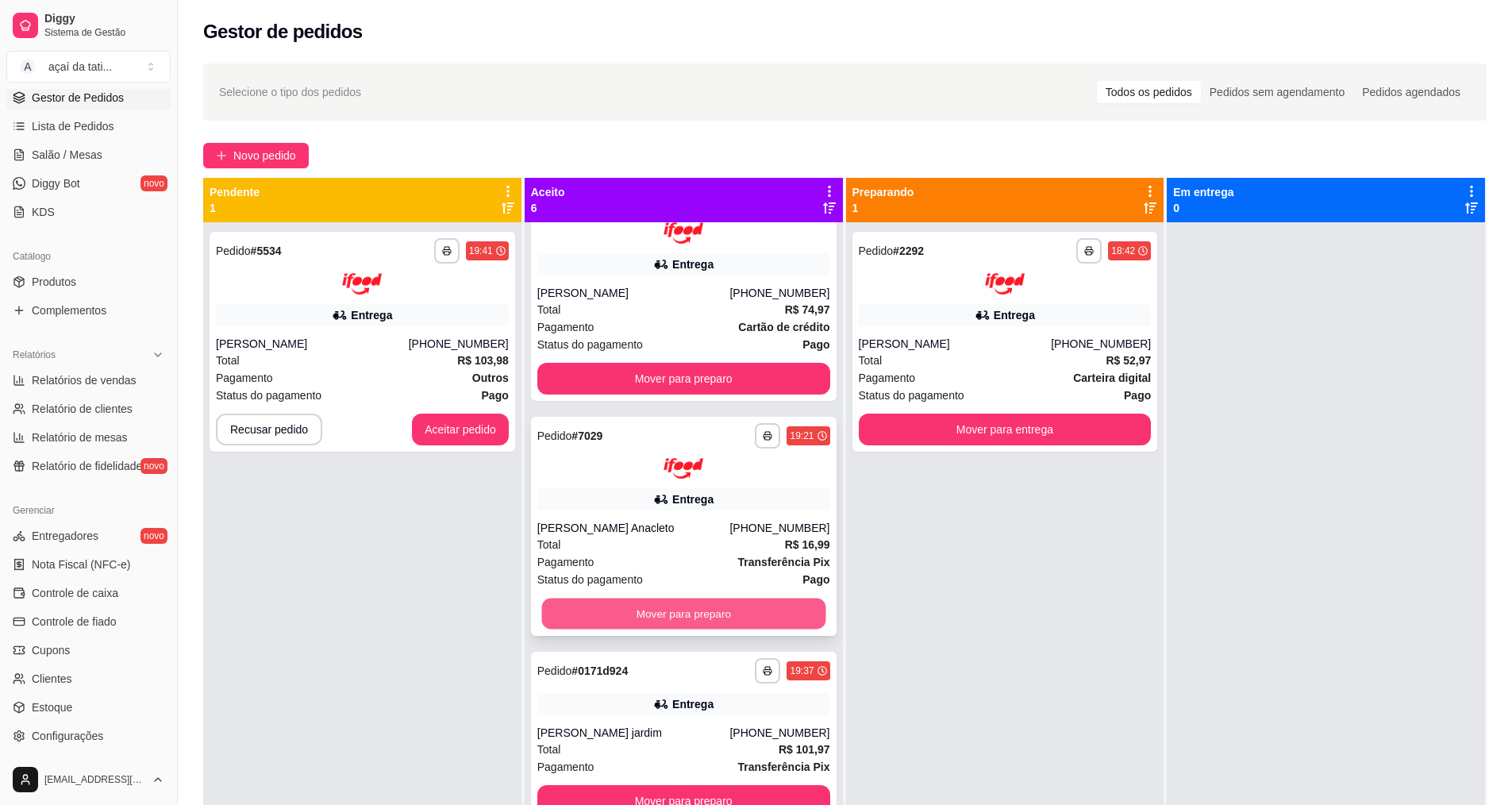
click at [693, 609] on button "Mover para preparo" at bounding box center [683, 613] width 284 height 31
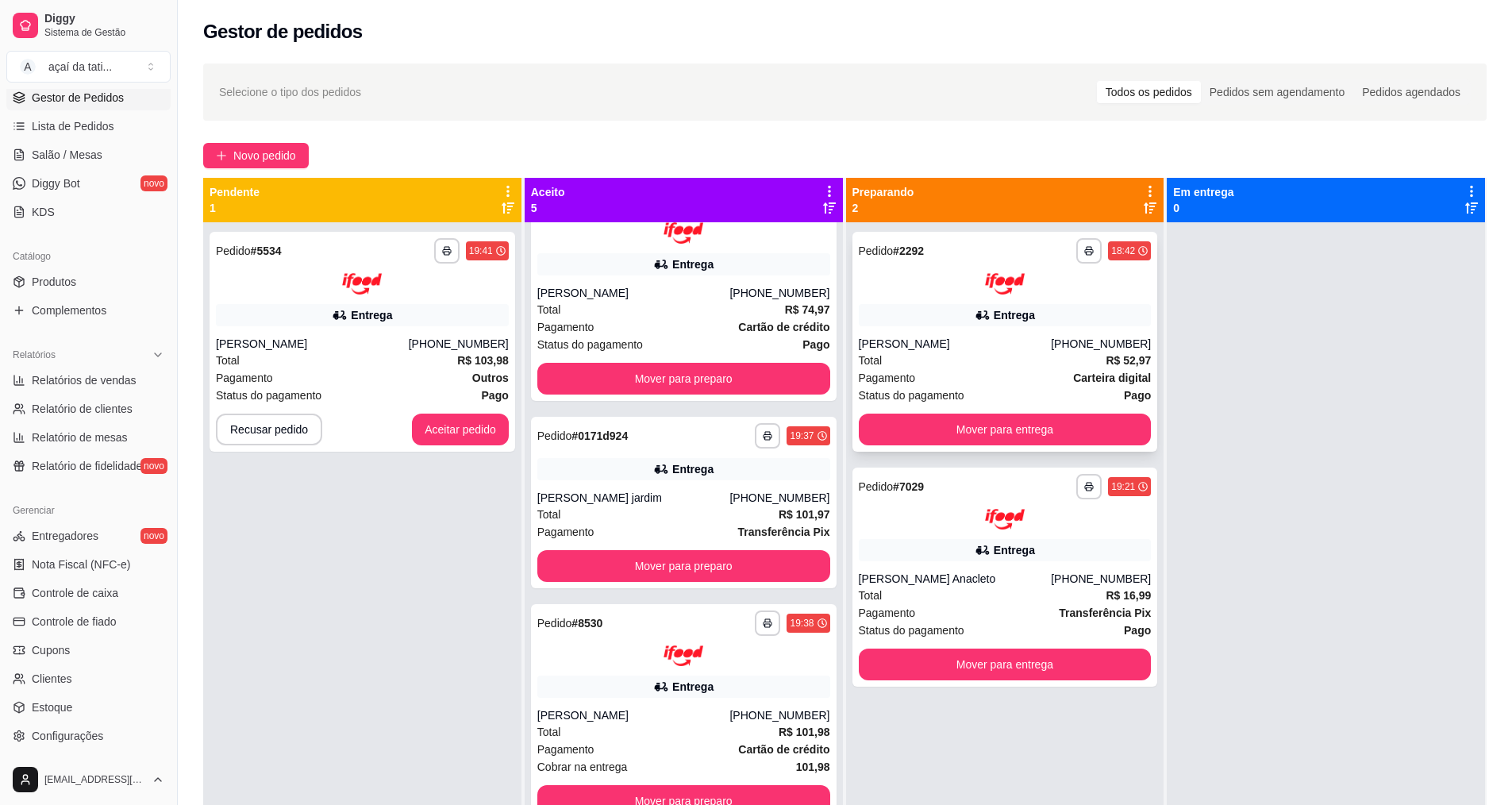
click at [972, 342] on div "[PERSON_NAME]" at bounding box center [955, 343] width 193 height 16
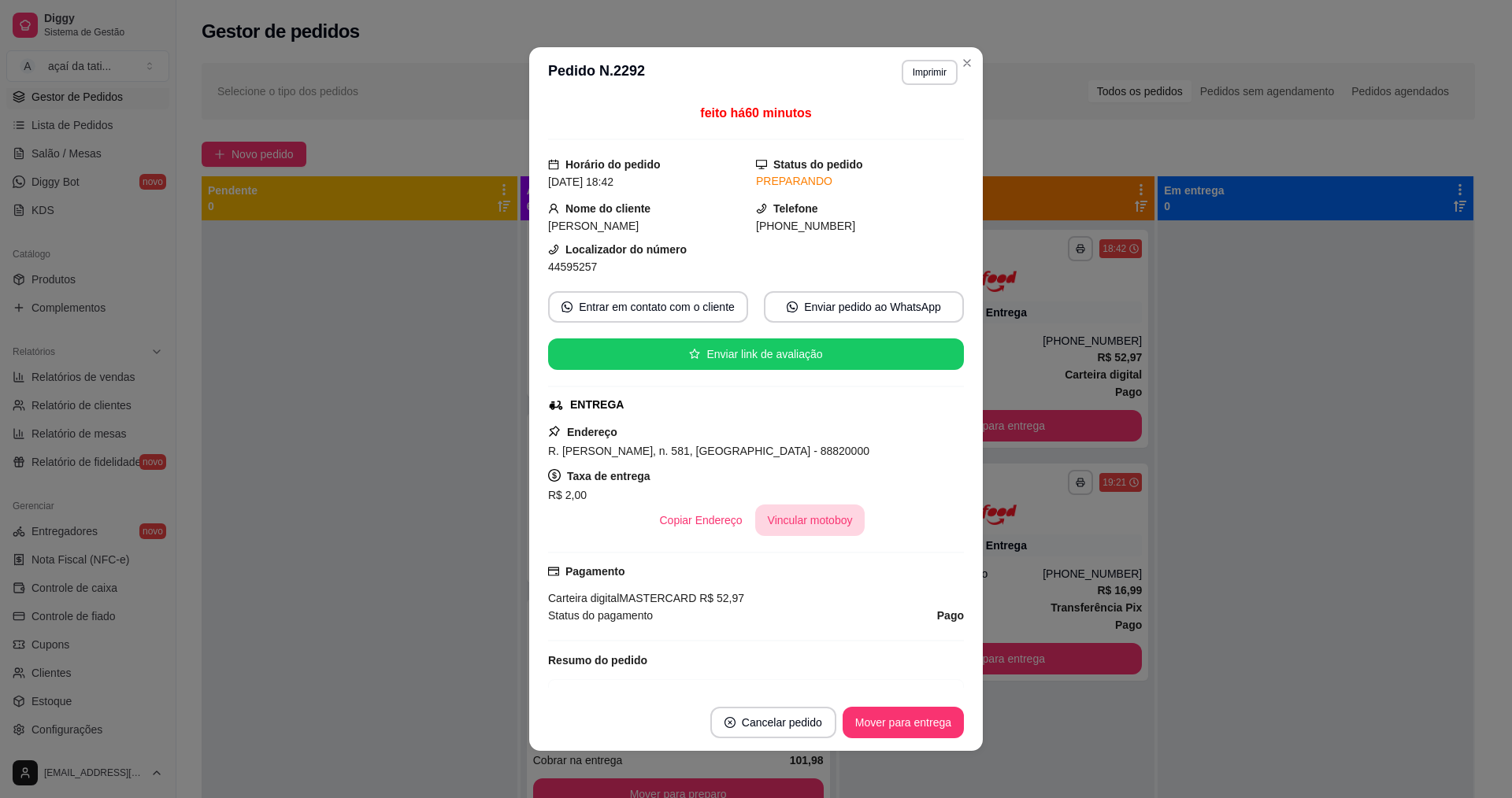
click at [831, 525] on button "Vincular motoboy" at bounding box center [810, 520] width 110 height 31
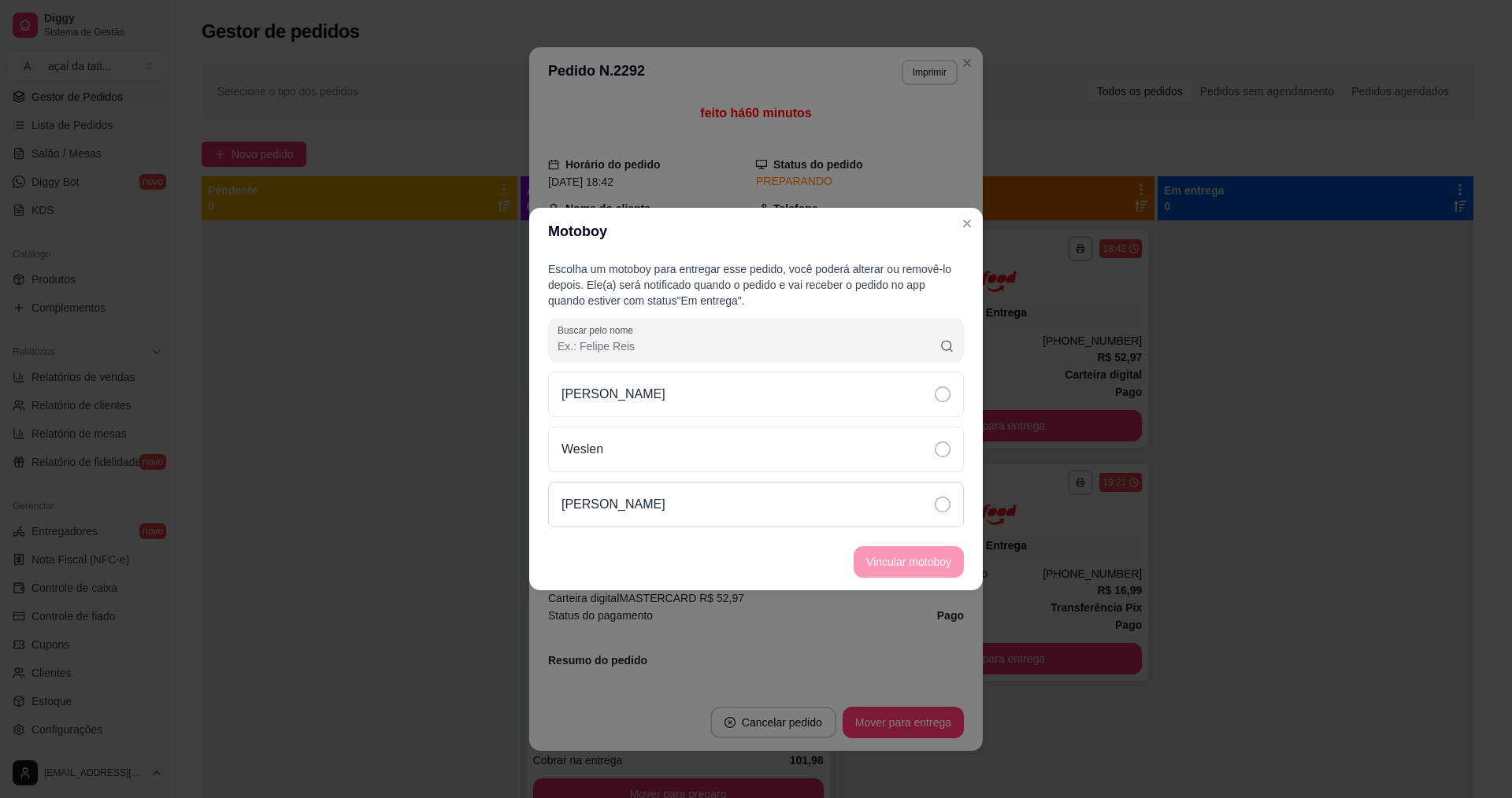
click at [823, 521] on div "[PERSON_NAME]" at bounding box center [756, 505] width 416 height 46
click at [790, 384] on div "[PERSON_NAME]" at bounding box center [756, 394] width 416 height 46
click at [926, 558] on button "Vincular motoboy" at bounding box center [909, 562] width 110 height 31
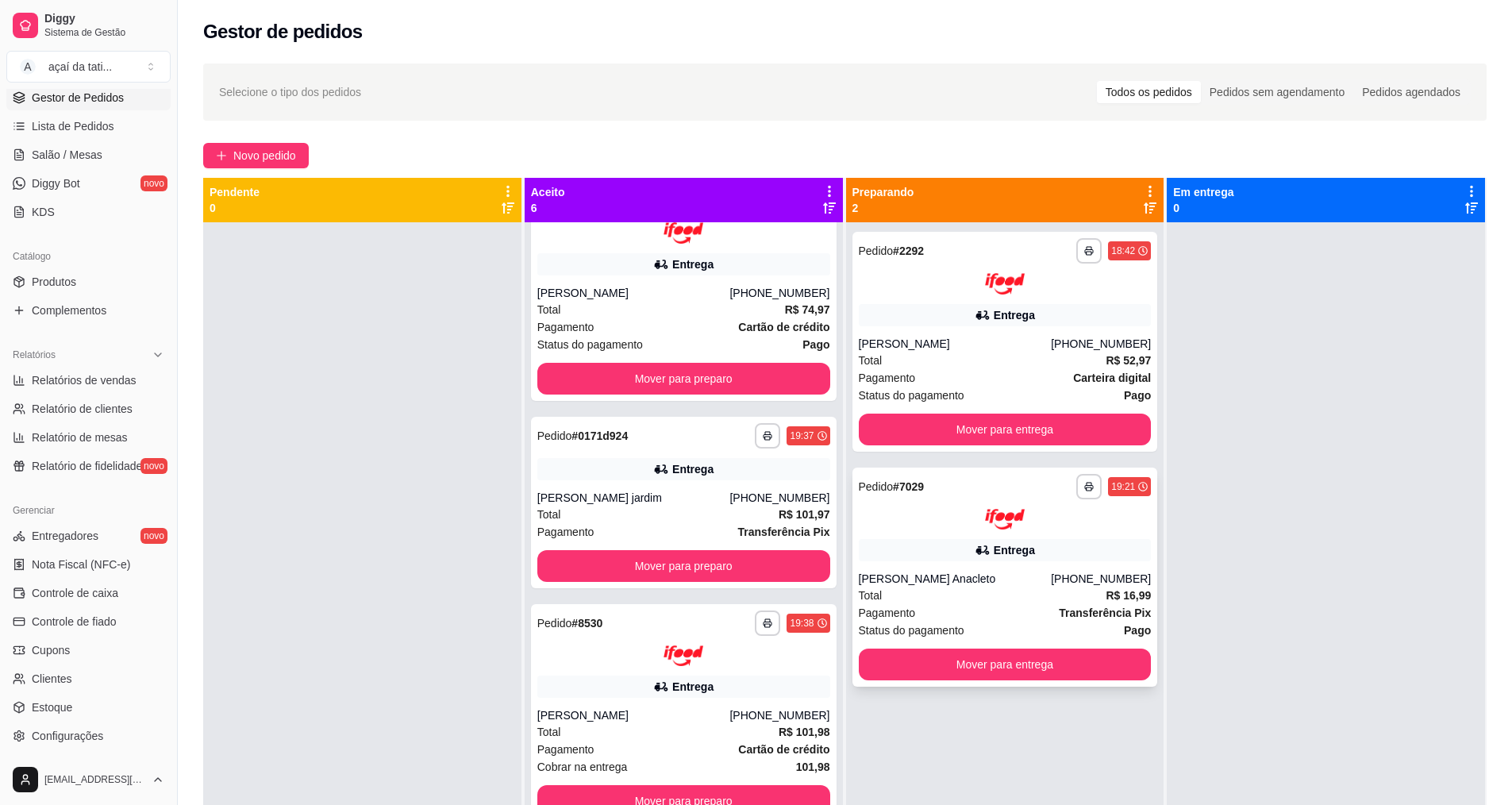
click at [902, 584] on div "[PERSON_NAME] Anacleto" at bounding box center [955, 578] width 193 height 16
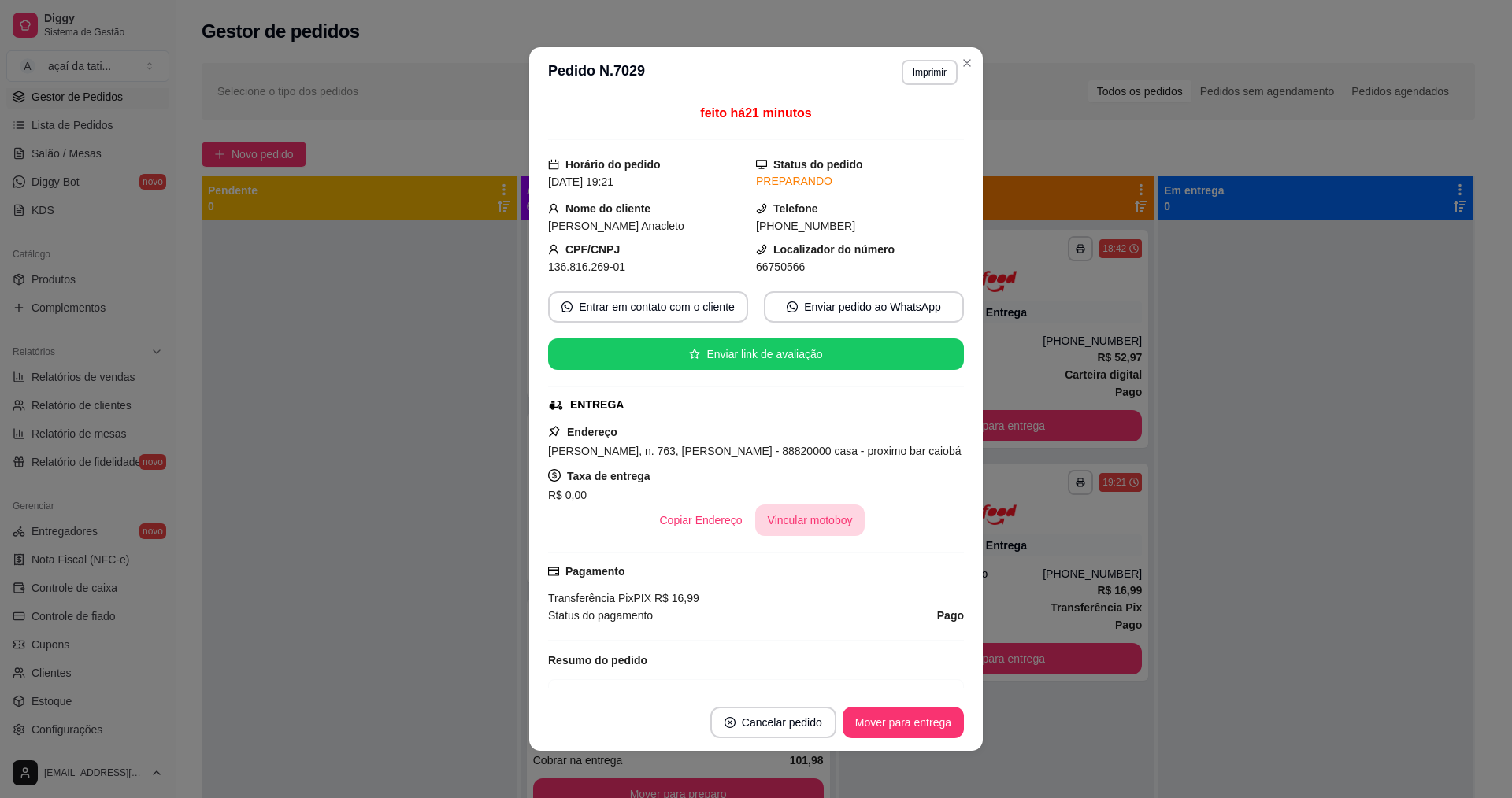
click at [795, 529] on button "Vincular motoboy" at bounding box center [810, 520] width 110 height 31
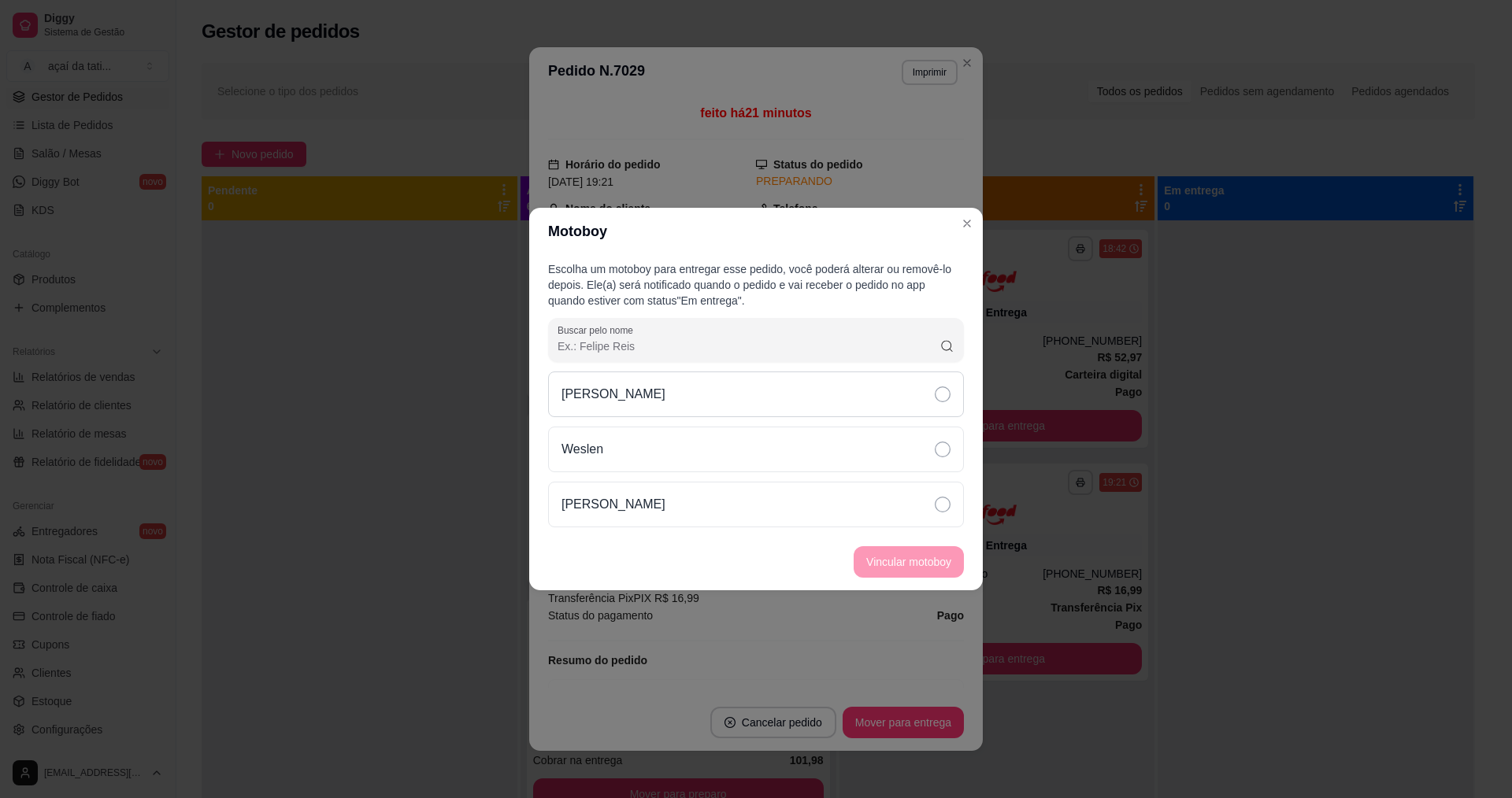
click at [810, 388] on div "[PERSON_NAME]" at bounding box center [756, 394] width 416 height 46
click at [918, 558] on button "Vincular motoboy" at bounding box center [909, 562] width 110 height 31
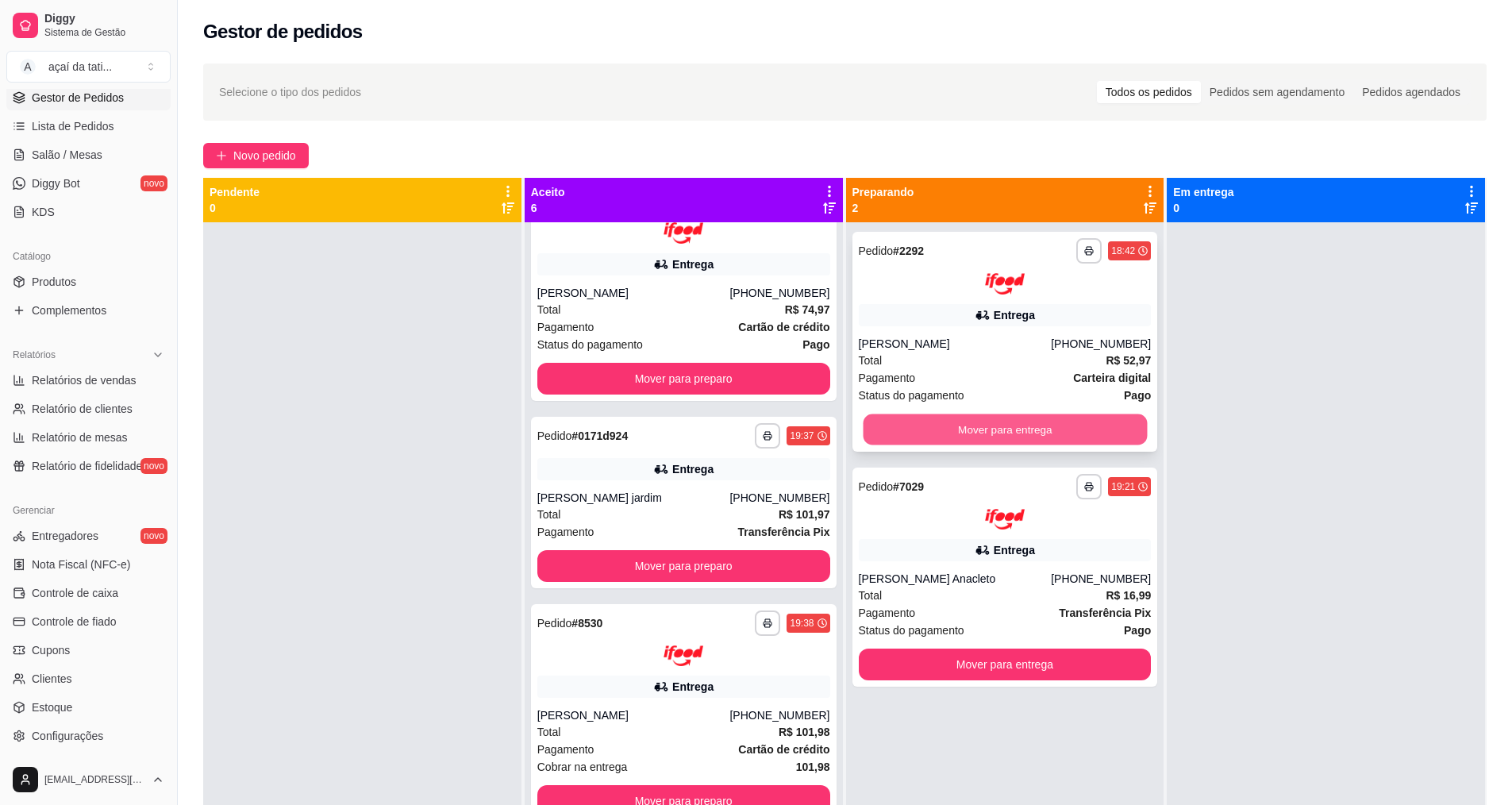
click at [959, 423] on button "Mover para entrega" at bounding box center [1004, 428] width 284 height 31
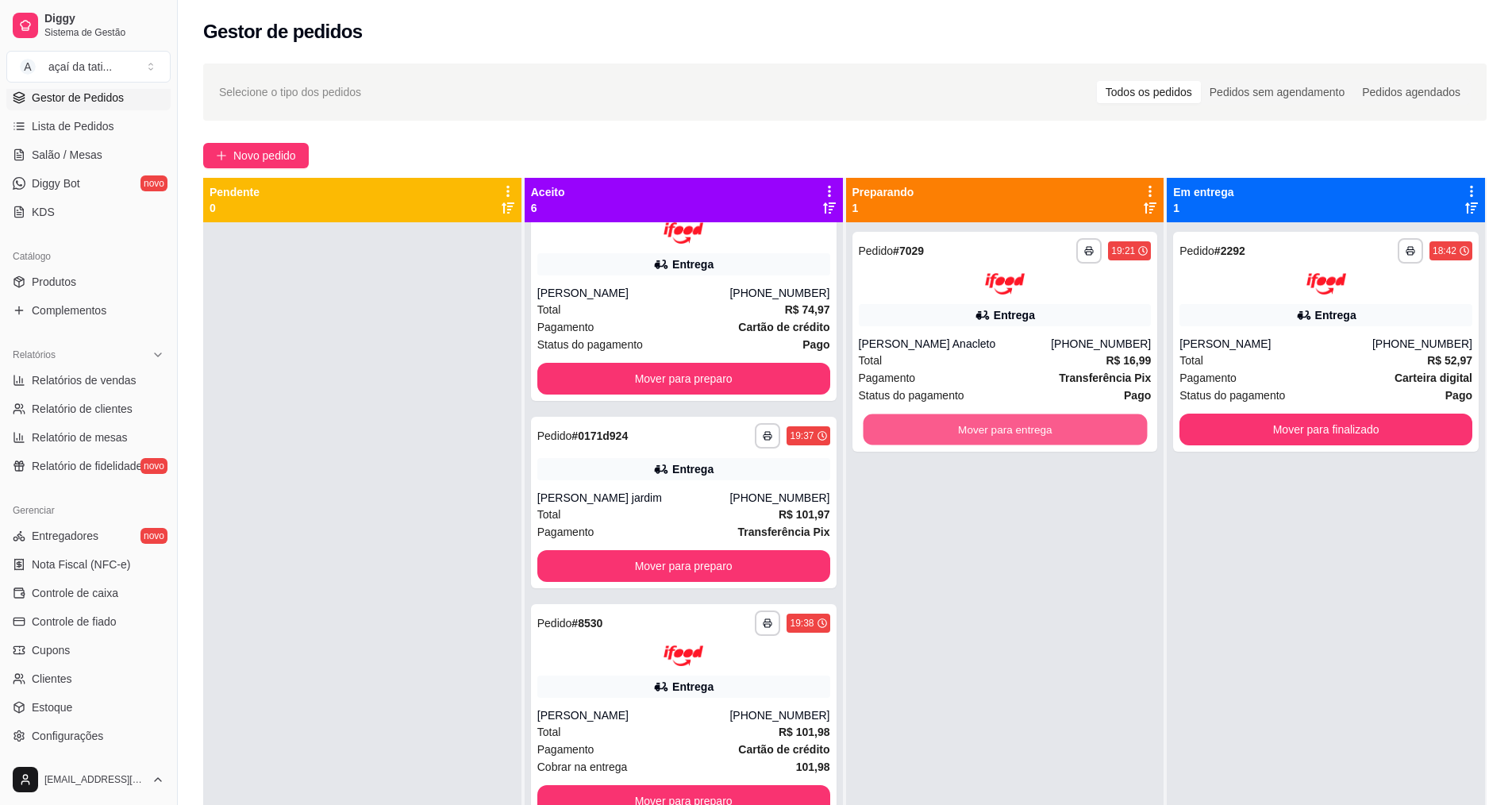
click at [959, 423] on button "Mover para entrega" at bounding box center [1004, 428] width 284 height 31
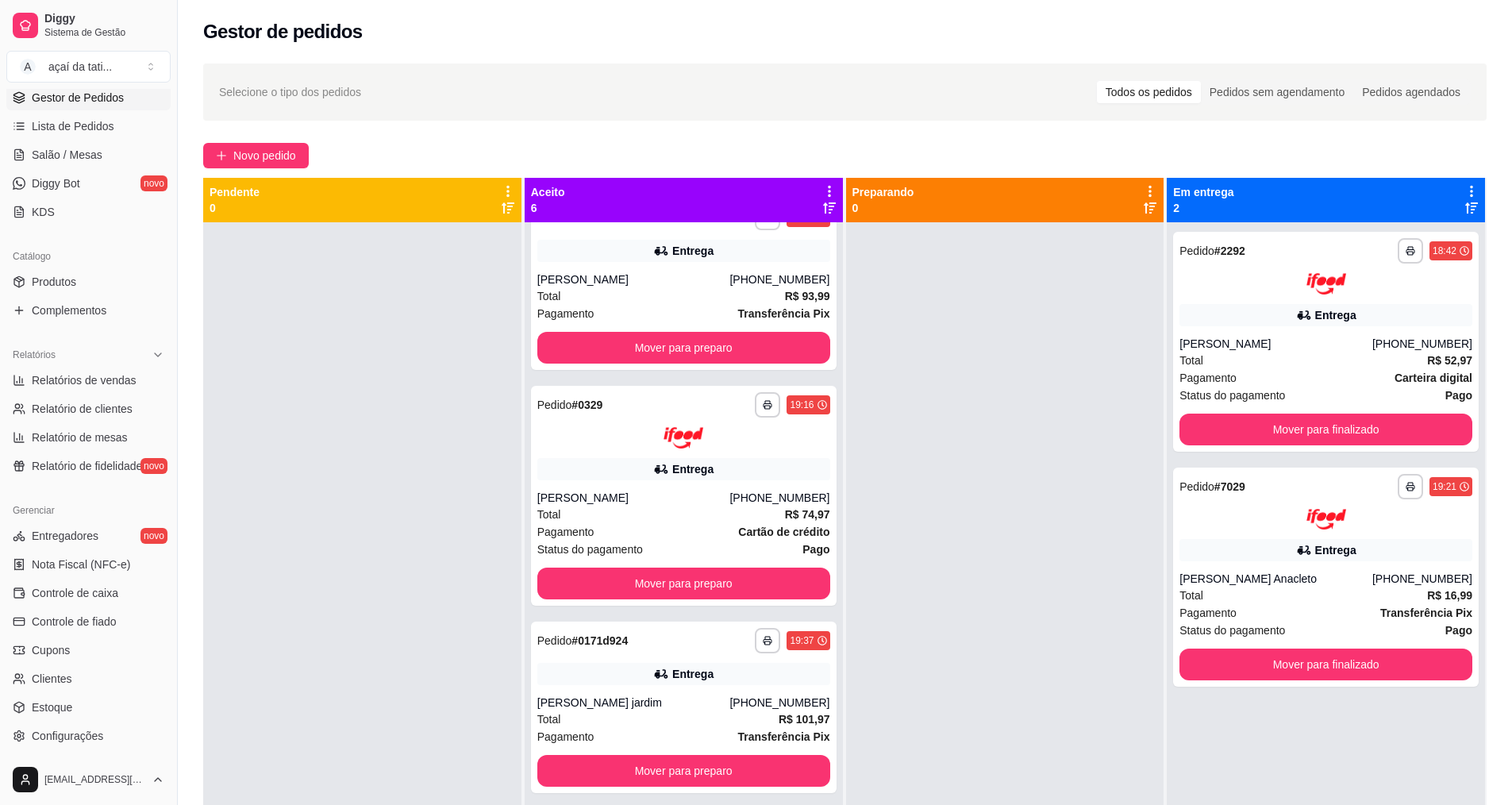
scroll to position [0, 0]
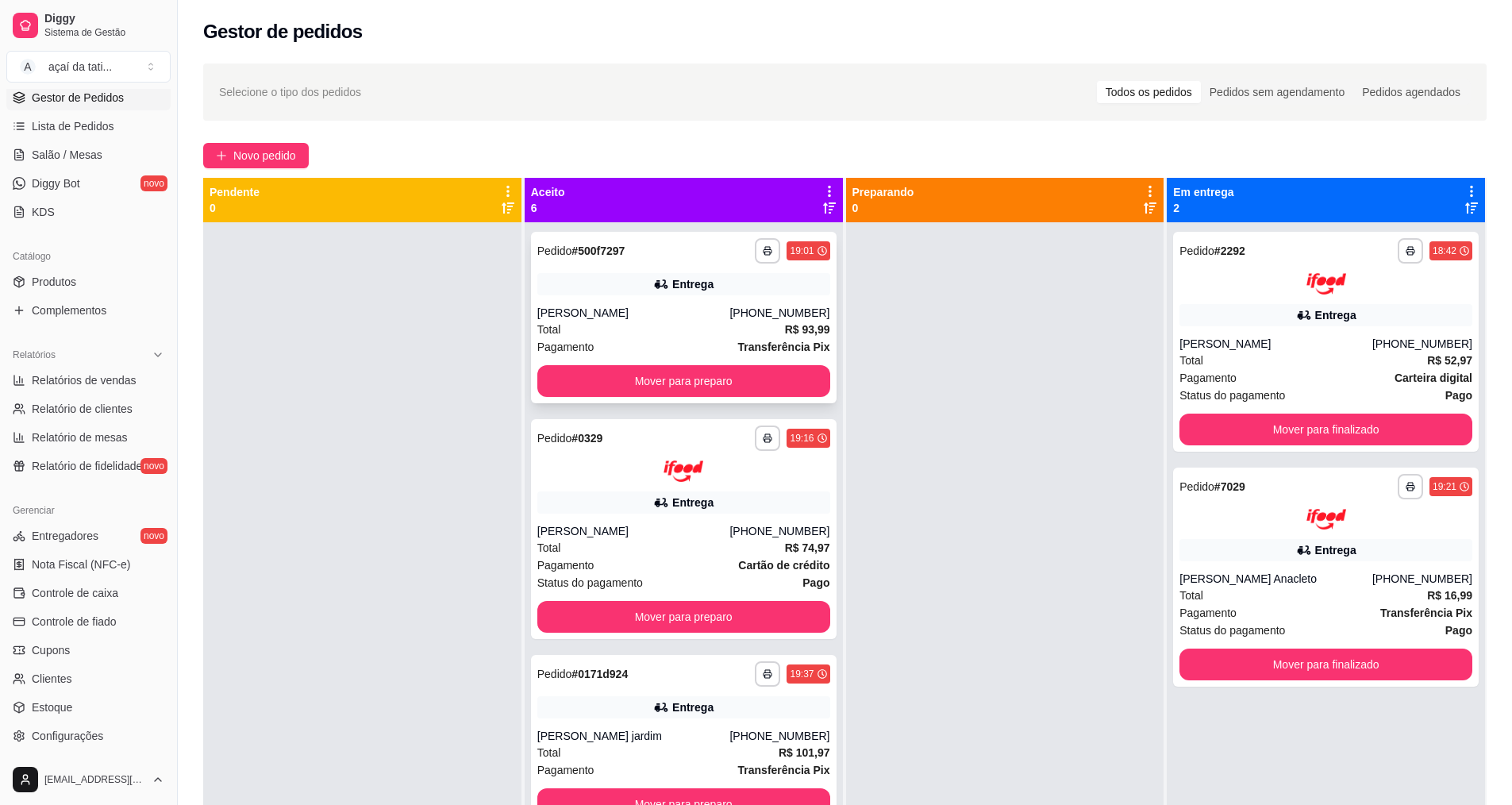
click at [687, 313] on div "[PERSON_NAME]" at bounding box center [634, 313] width 193 height 16
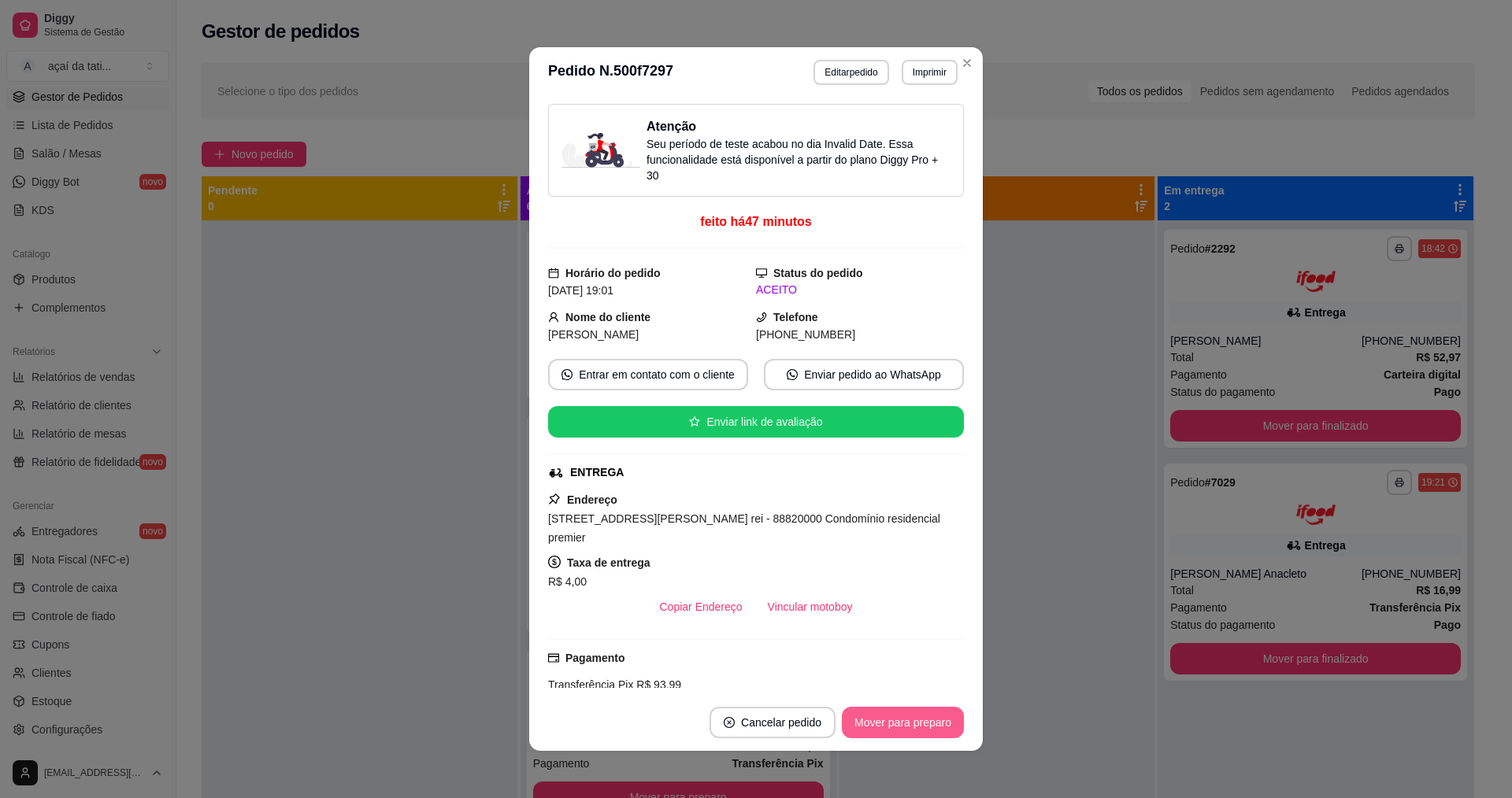
click at [899, 713] on button "Mover para preparo" at bounding box center [902, 723] width 122 height 31
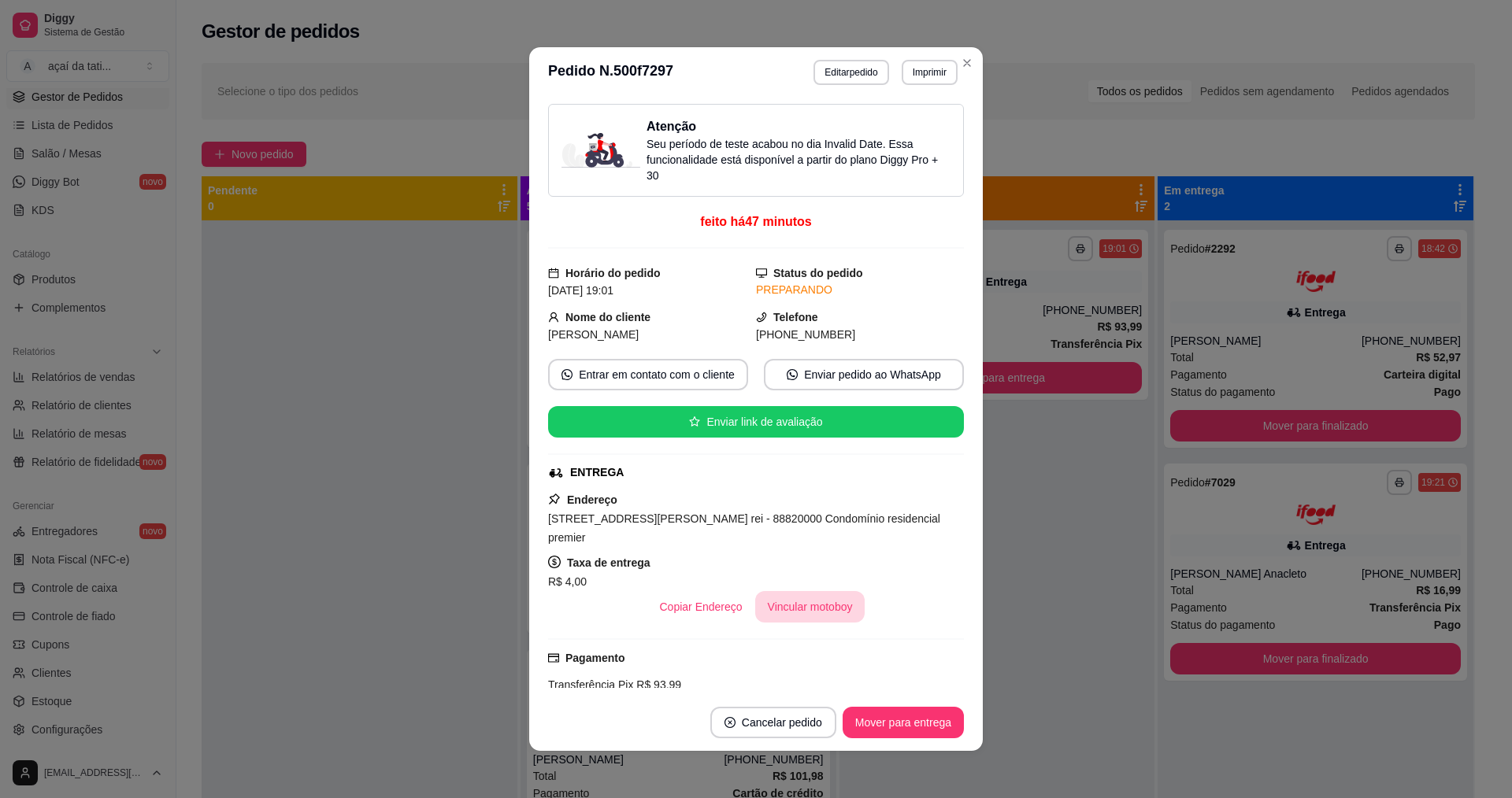
click at [816, 610] on button "Vincular motoboy" at bounding box center [810, 607] width 110 height 31
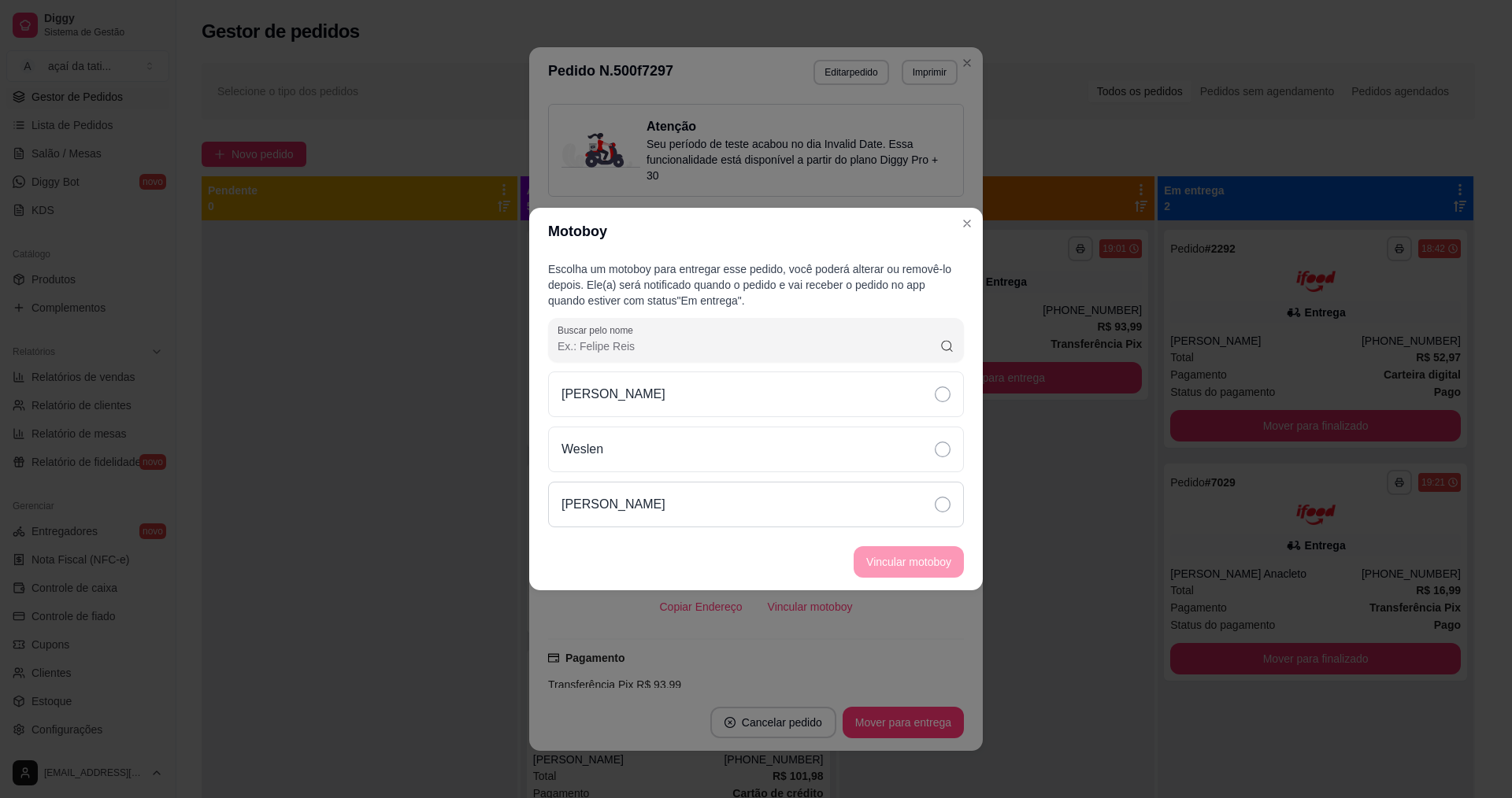
click at [788, 503] on div "[PERSON_NAME]" at bounding box center [756, 505] width 416 height 46
click at [895, 565] on button "Vincular motoboy" at bounding box center [909, 562] width 107 height 30
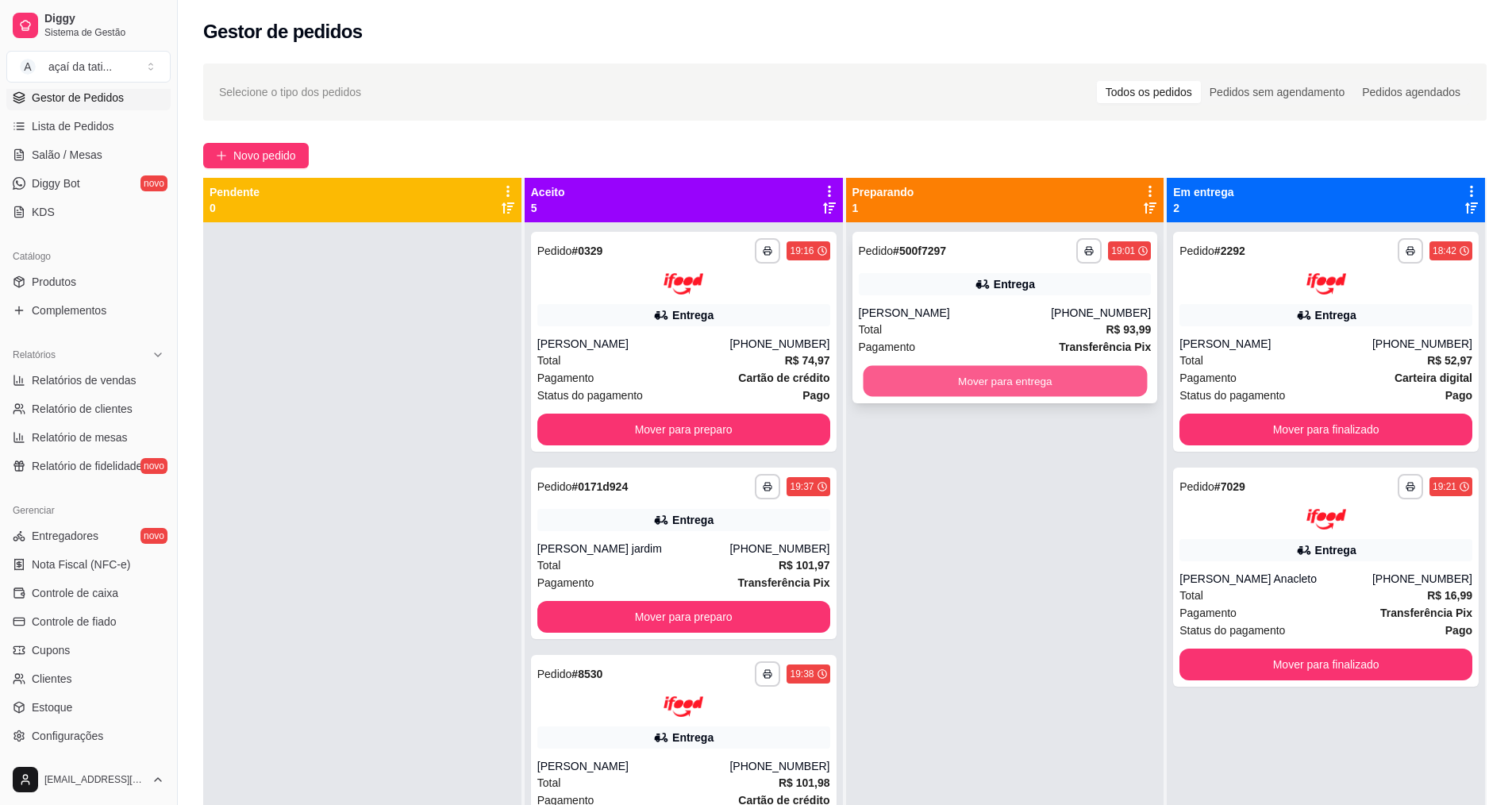
click at [996, 377] on button "Mover para entrega" at bounding box center [1004, 381] width 284 height 31
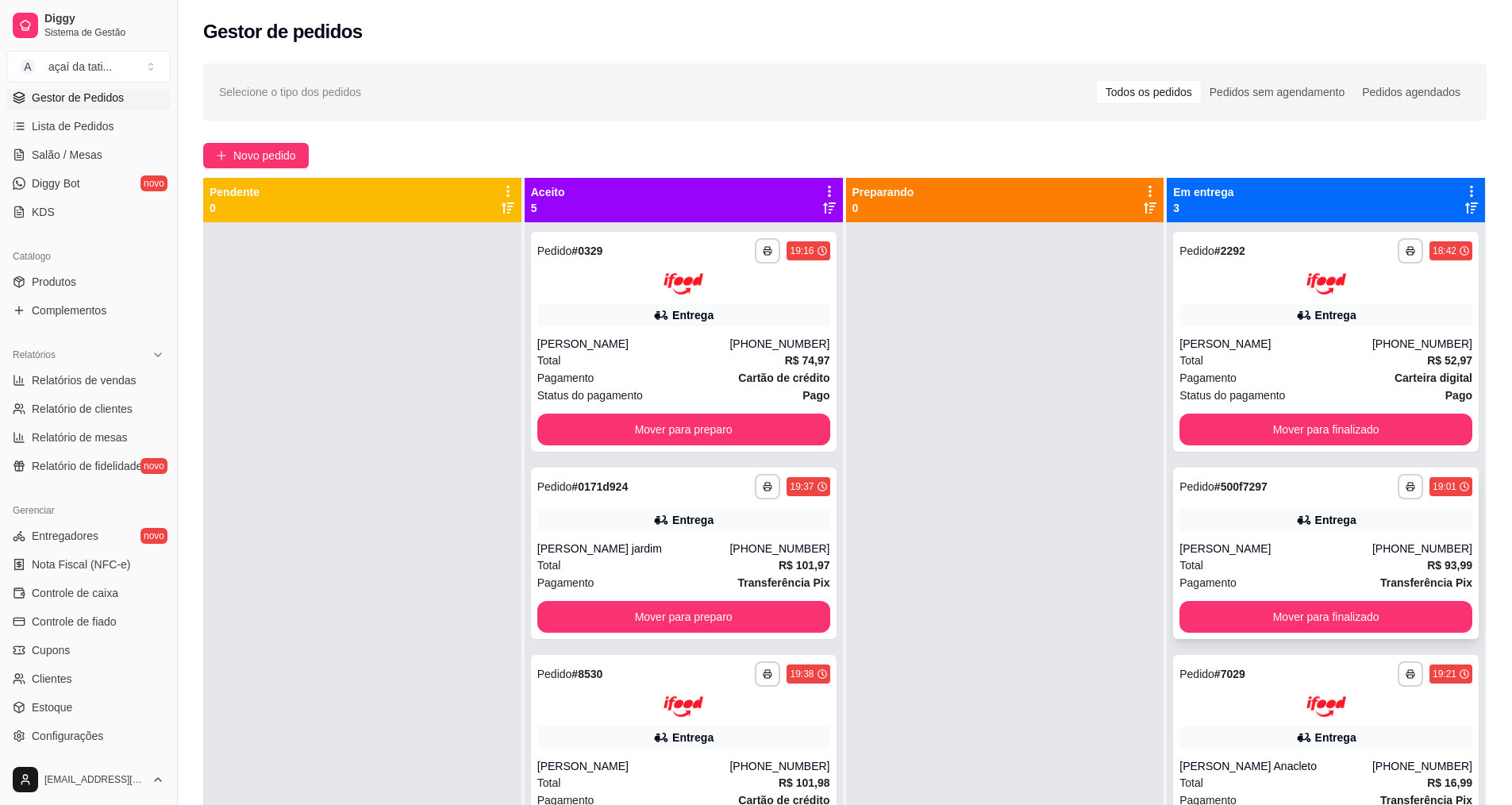
click at [1228, 532] on div "**********" at bounding box center [1326, 553] width 306 height 172
click at [596, 427] on button "Mover para preparo" at bounding box center [683, 428] width 284 height 31
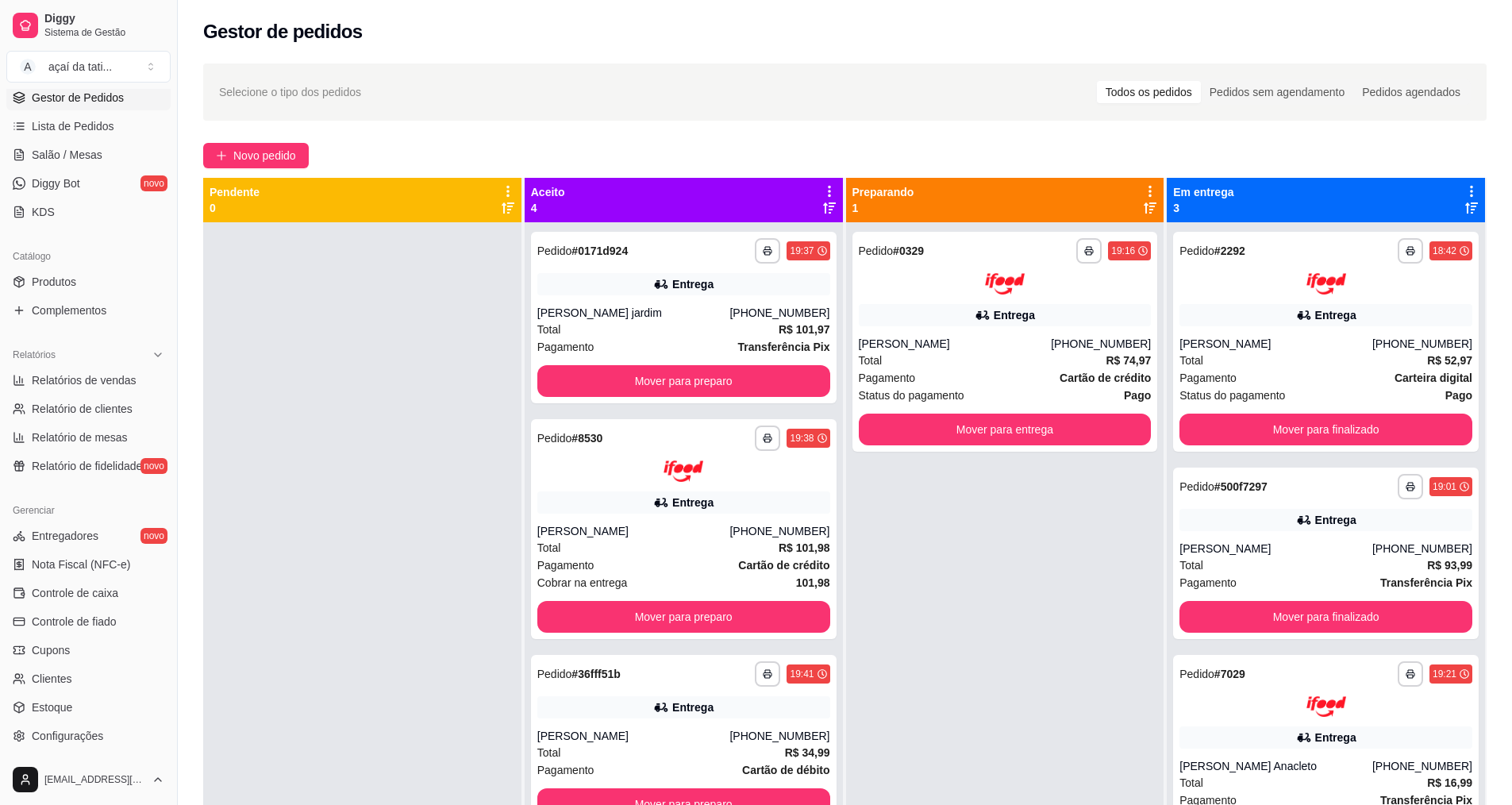
scroll to position [57, 0]
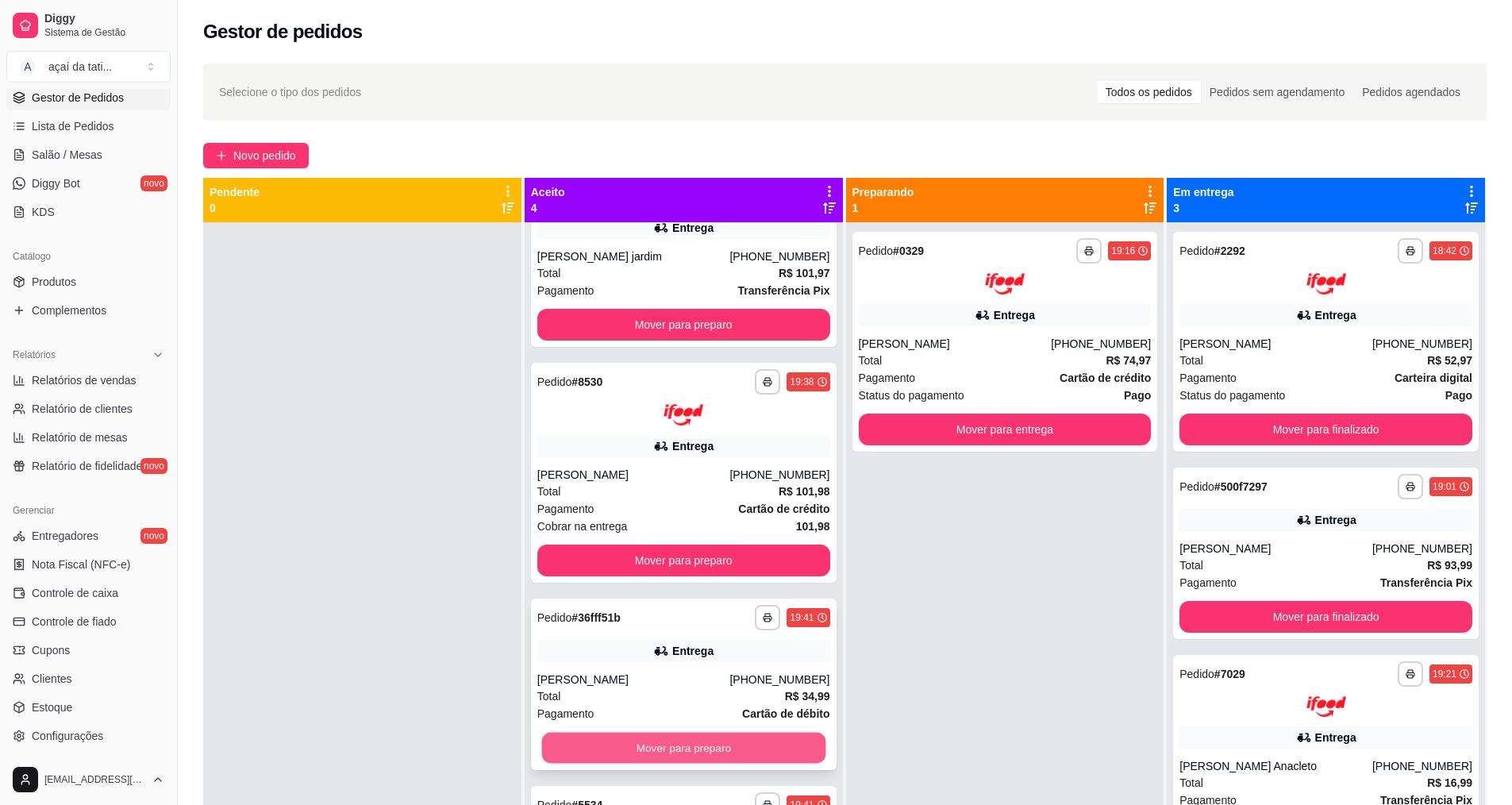
click at [629, 746] on button "Mover para preparo" at bounding box center [683, 747] width 284 height 31
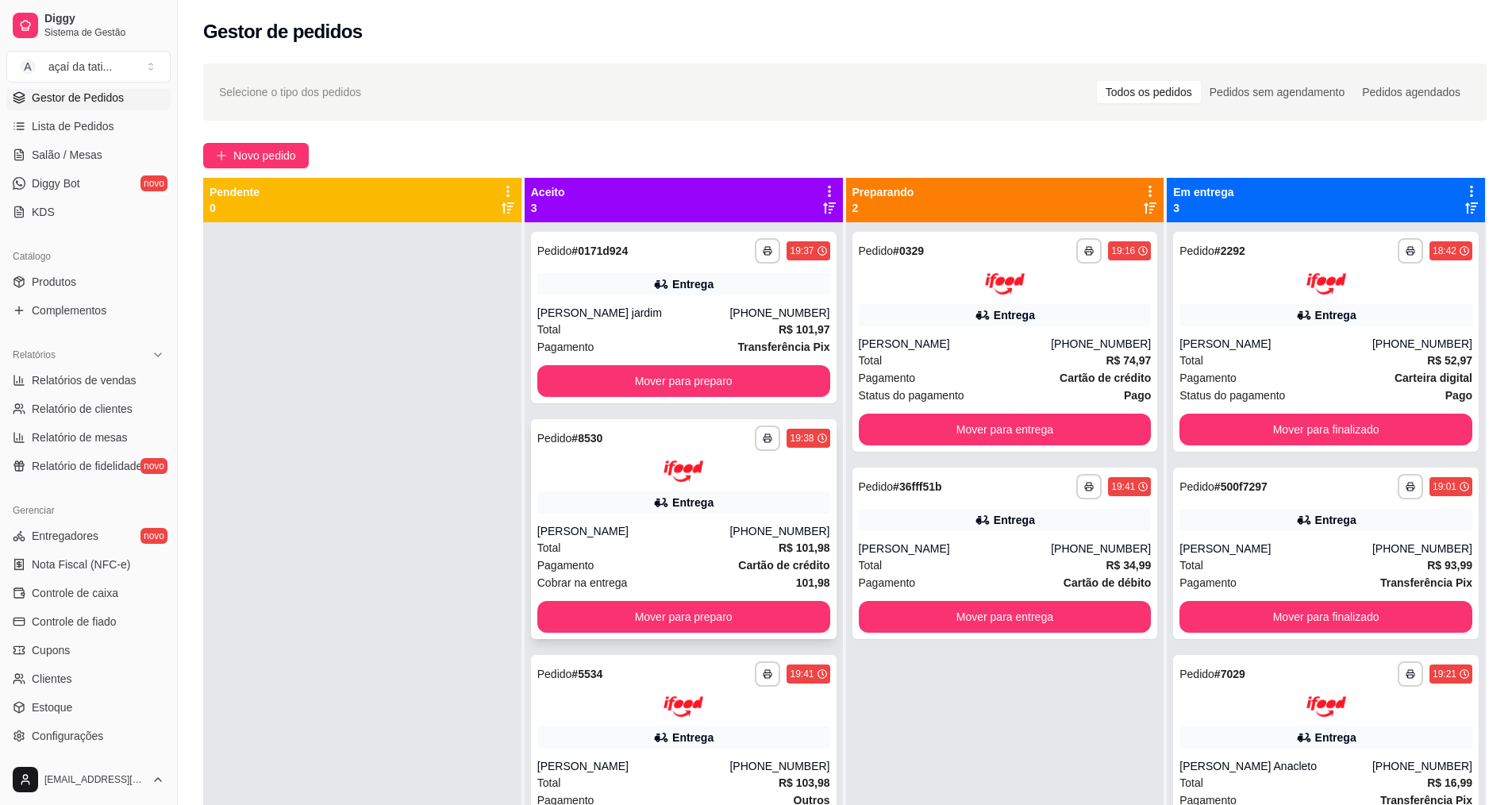
scroll to position [0, 0]
click at [898, 302] on div "**********" at bounding box center [1005, 341] width 306 height 220
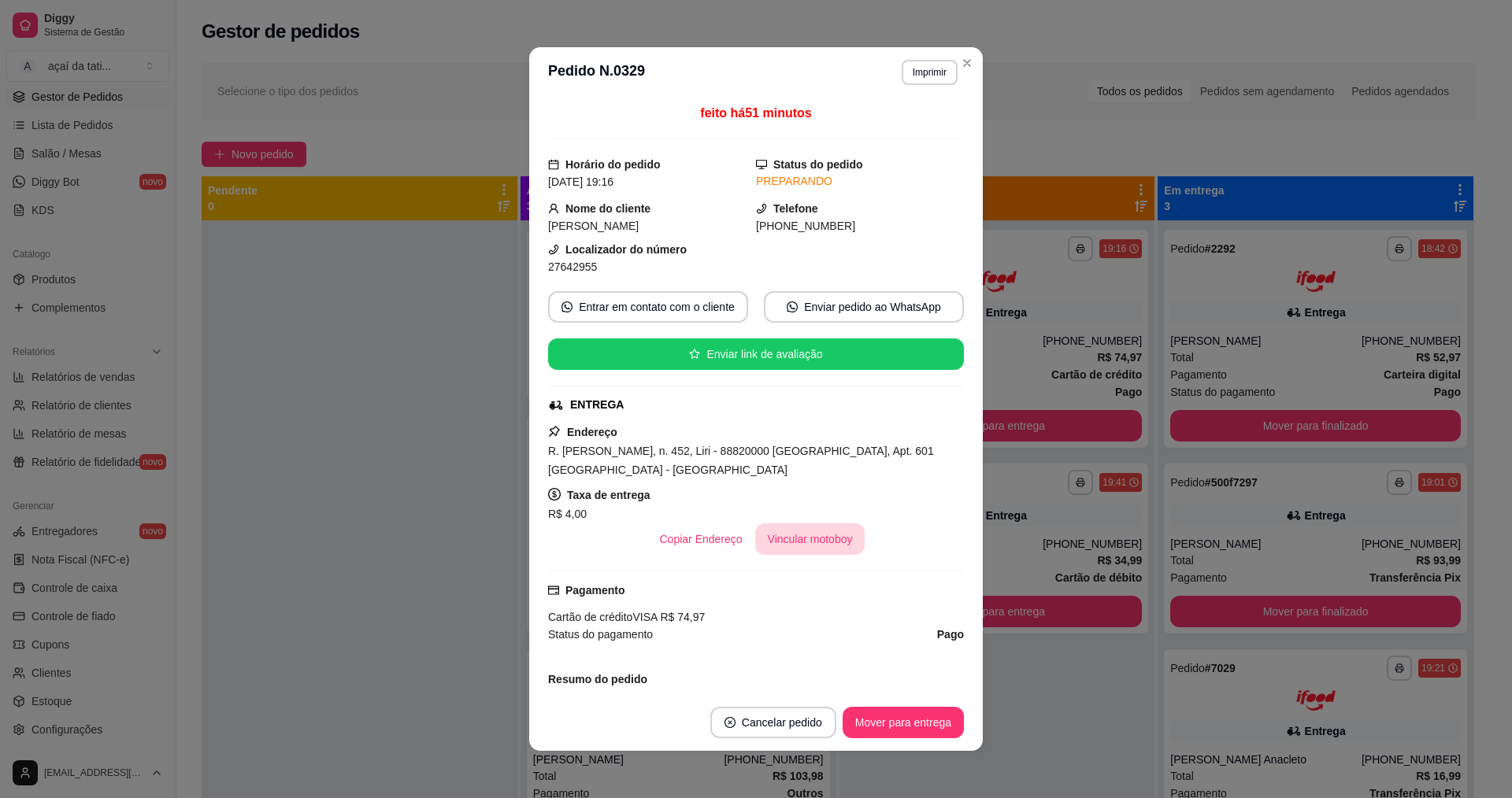
click at [828, 533] on button "Vincular motoboy" at bounding box center [810, 539] width 110 height 31
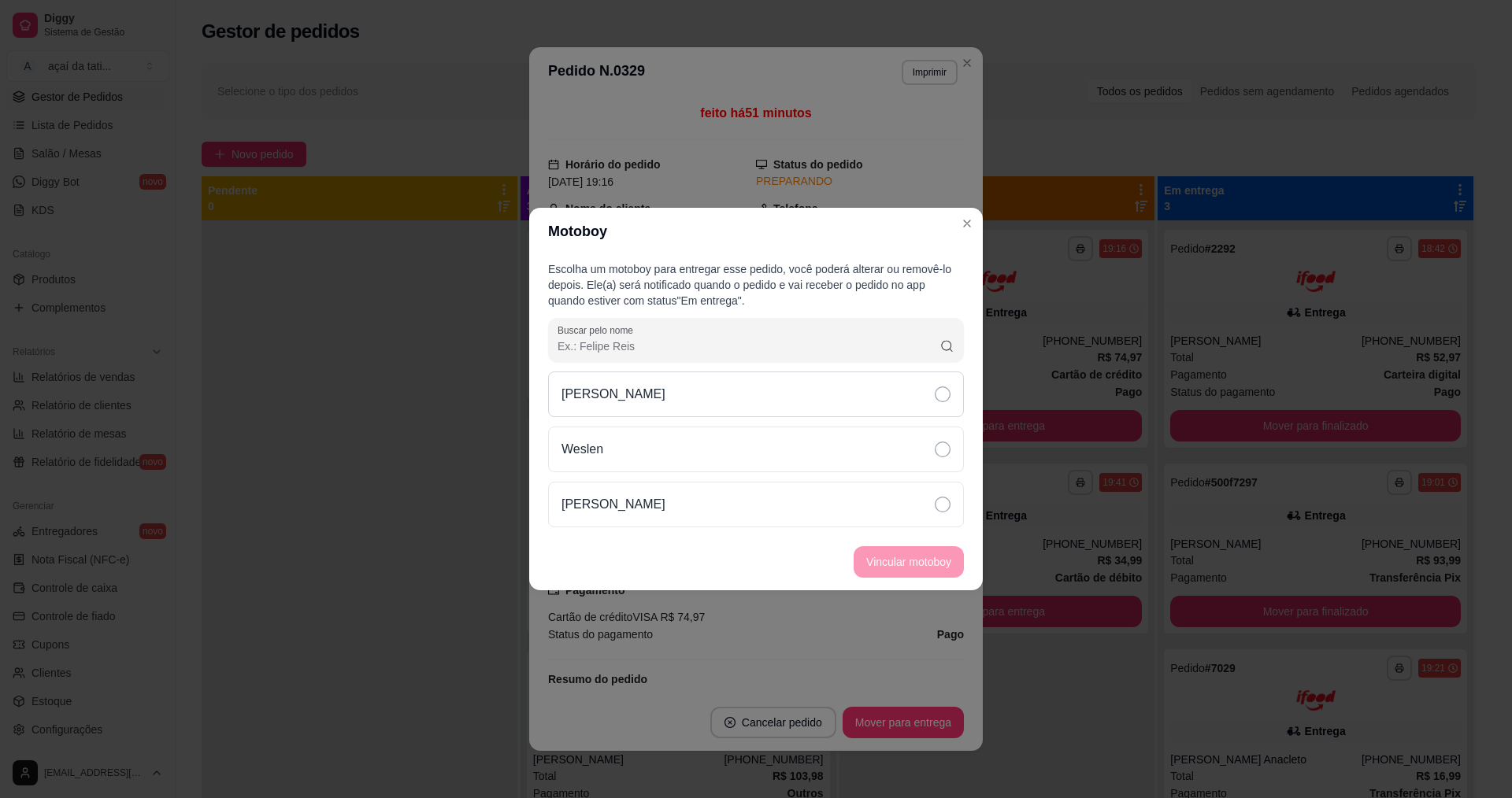
click at [670, 385] on div "[PERSON_NAME]" at bounding box center [756, 394] width 416 height 46
click at [873, 553] on button "Vincular motoboy" at bounding box center [909, 562] width 110 height 31
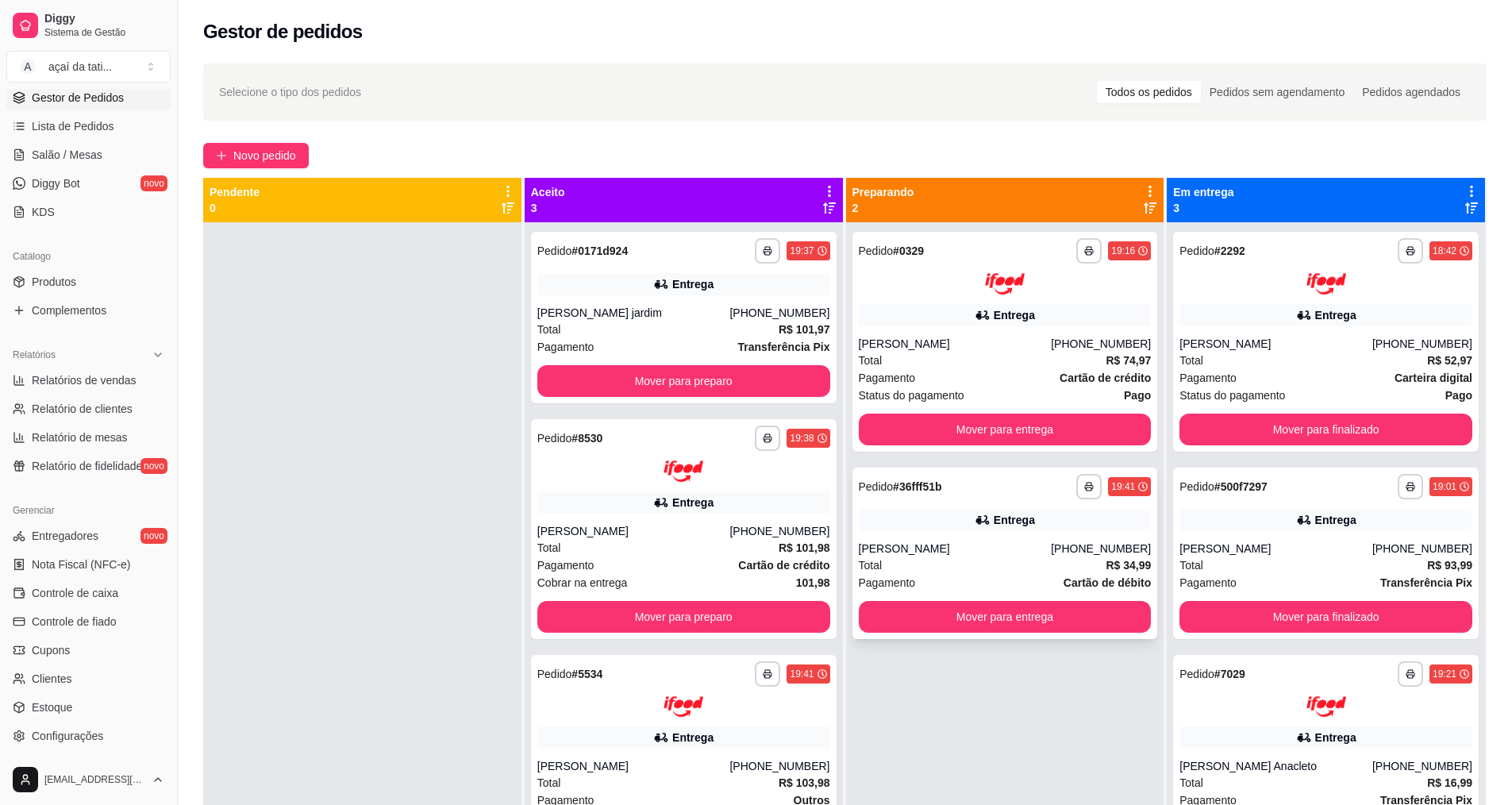
click at [1071, 511] on div "Entrega" at bounding box center [1005, 520] width 293 height 22
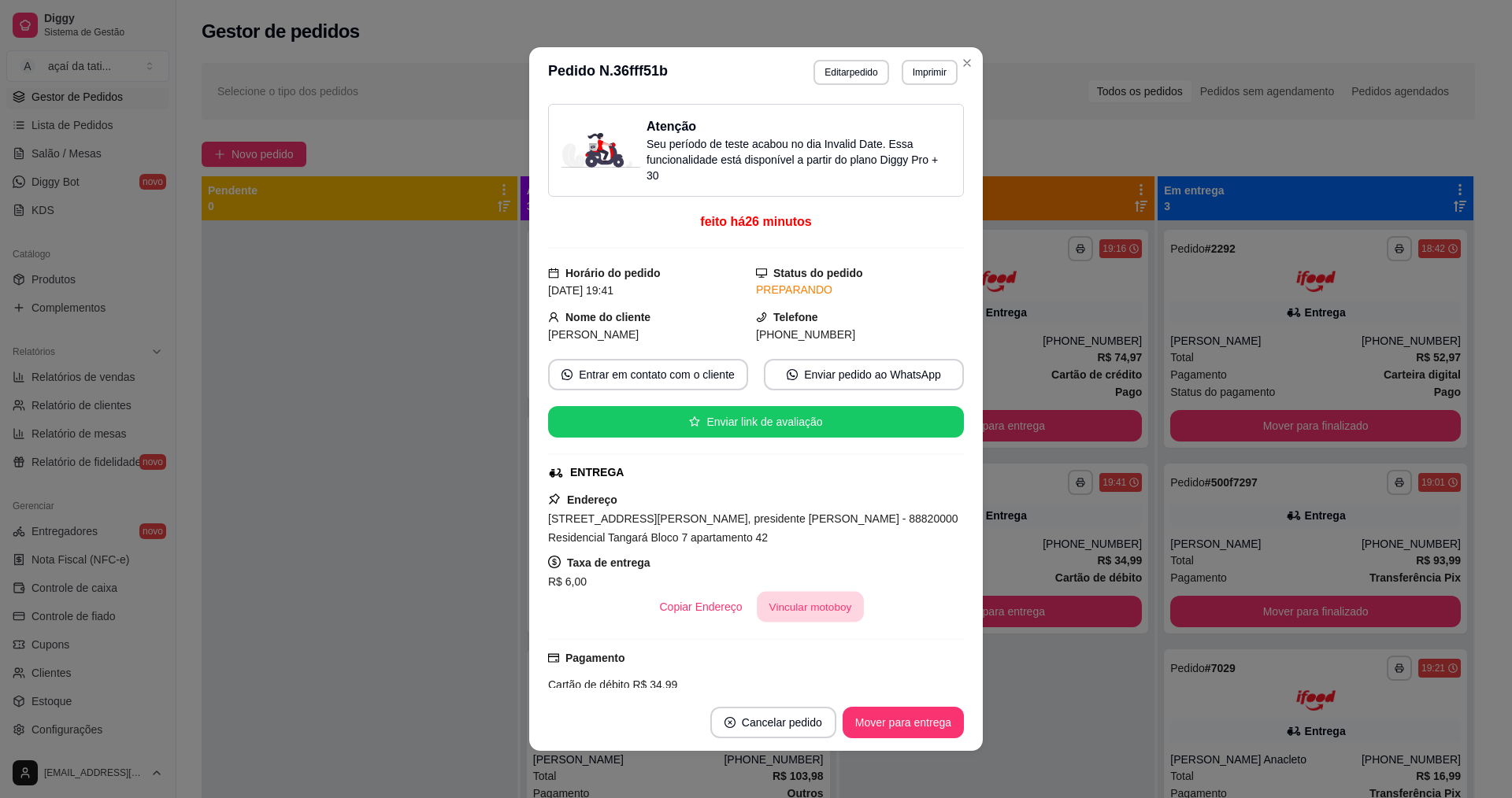
click at [787, 601] on button "Vincular motoboy" at bounding box center [810, 607] width 107 height 30
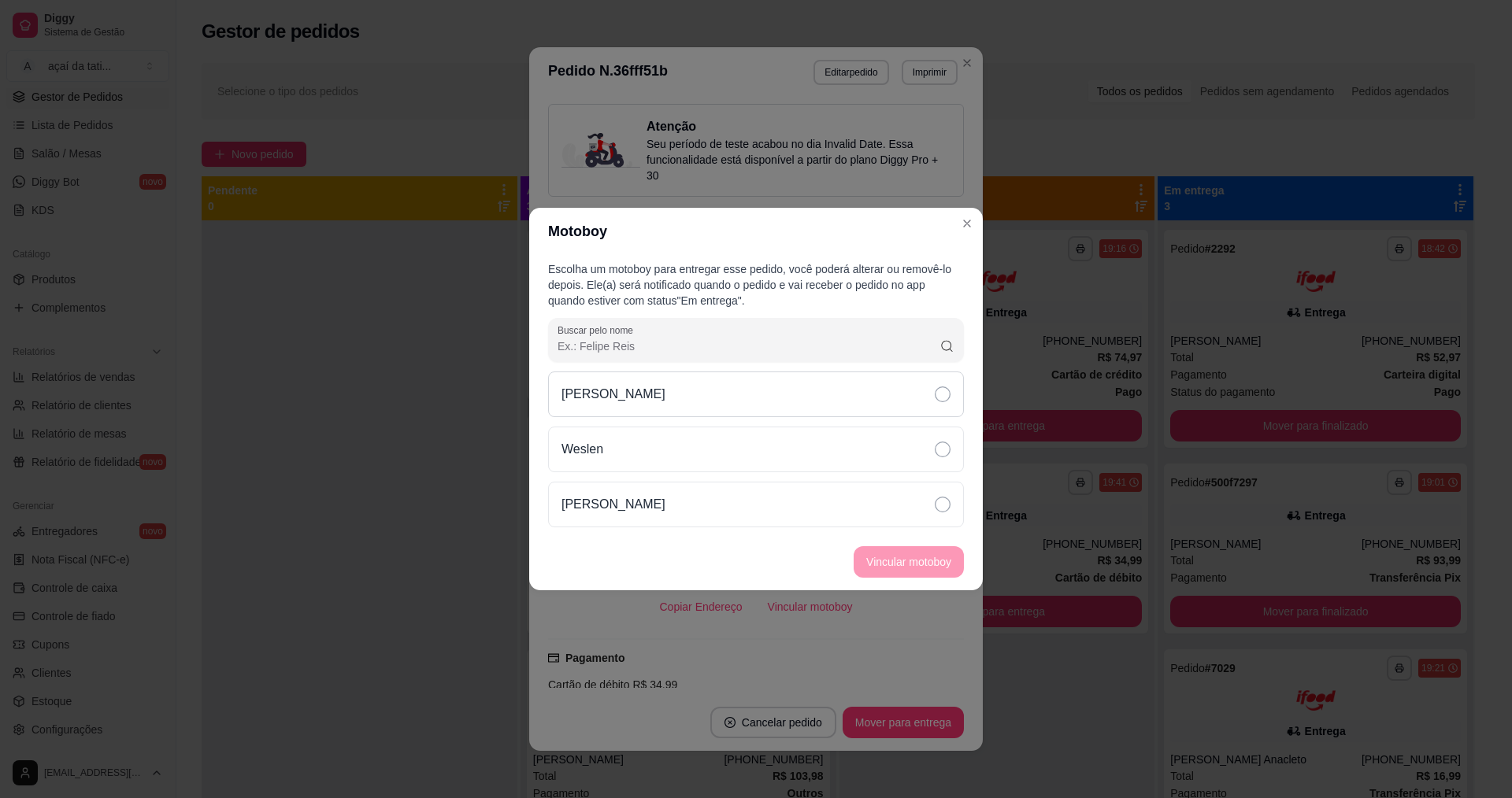
click at [787, 380] on div "[PERSON_NAME]" at bounding box center [756, 394] width 416 height 46
click at [960, 559] on button "Vincular motoboy" at bounding box center [909, 562] width 107 height 30
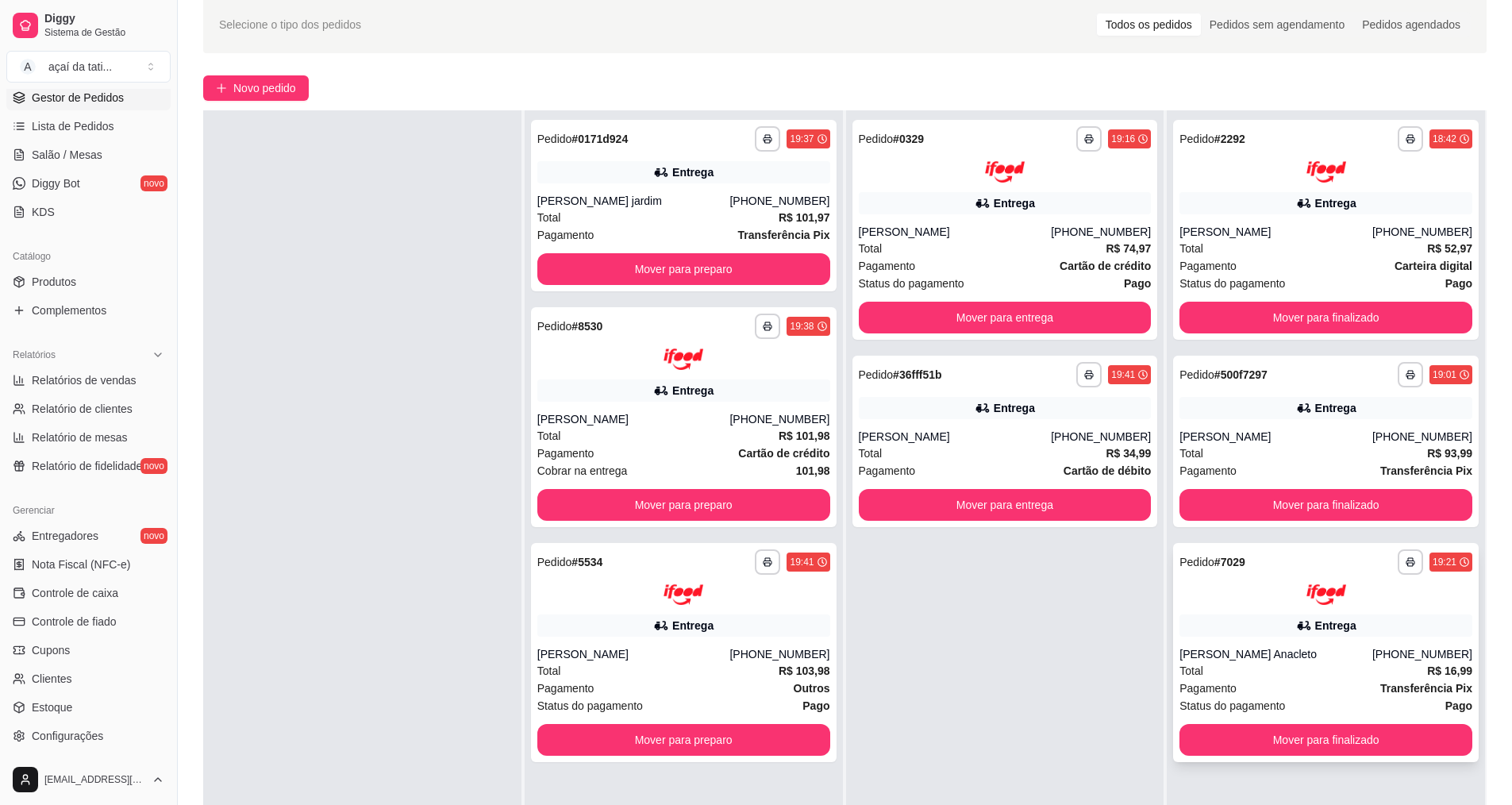
scroll to position [242, 0]
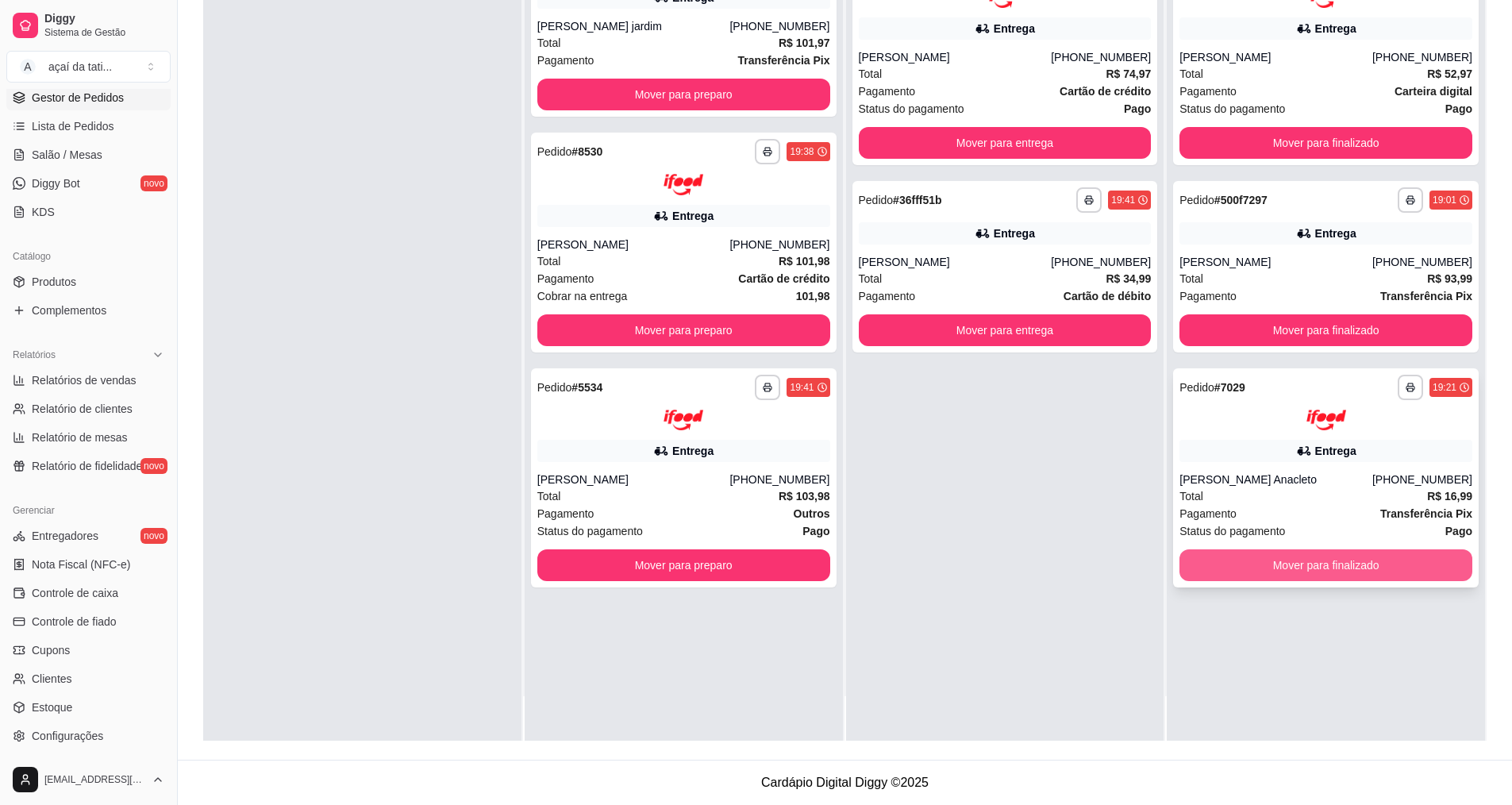
click at [1287, 560] on button "Mover para finalizado" at bounding box center [1326, 565] width 293 height 32
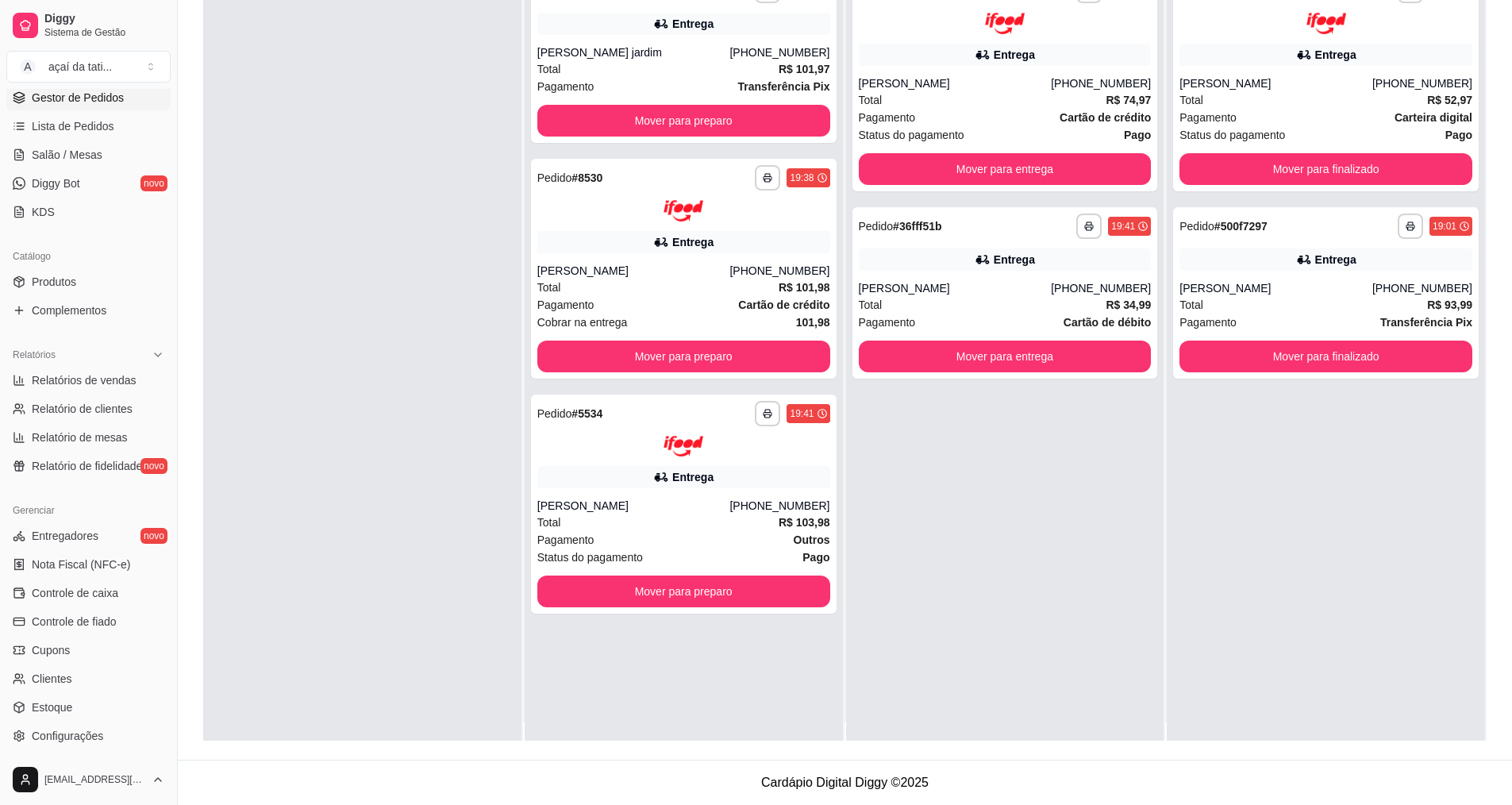
scroll to position [0, 0]
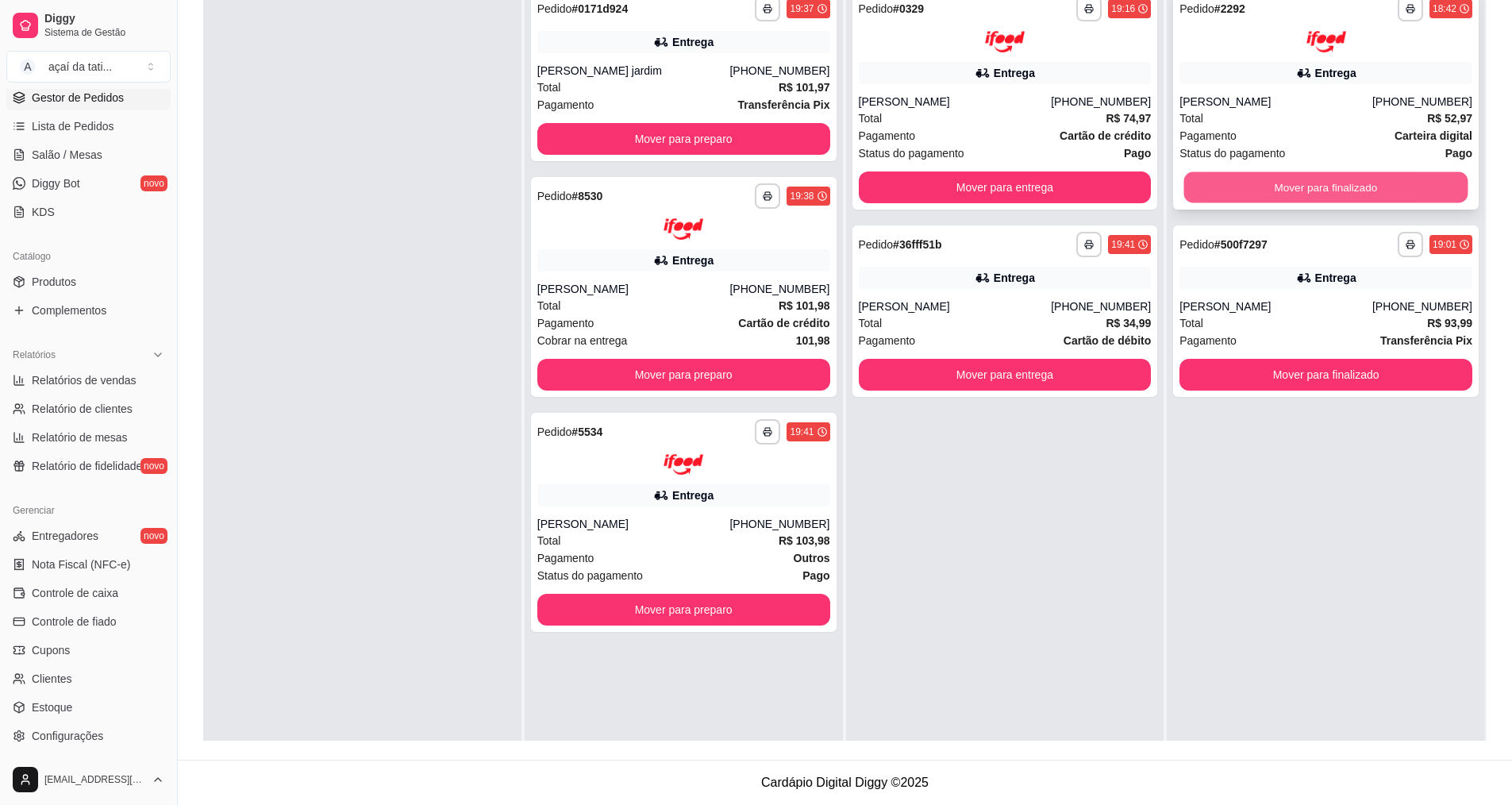
click at [1223, 196] on button "Mover para finalizado" at bounding box center [1326, 186] width 284 height 31
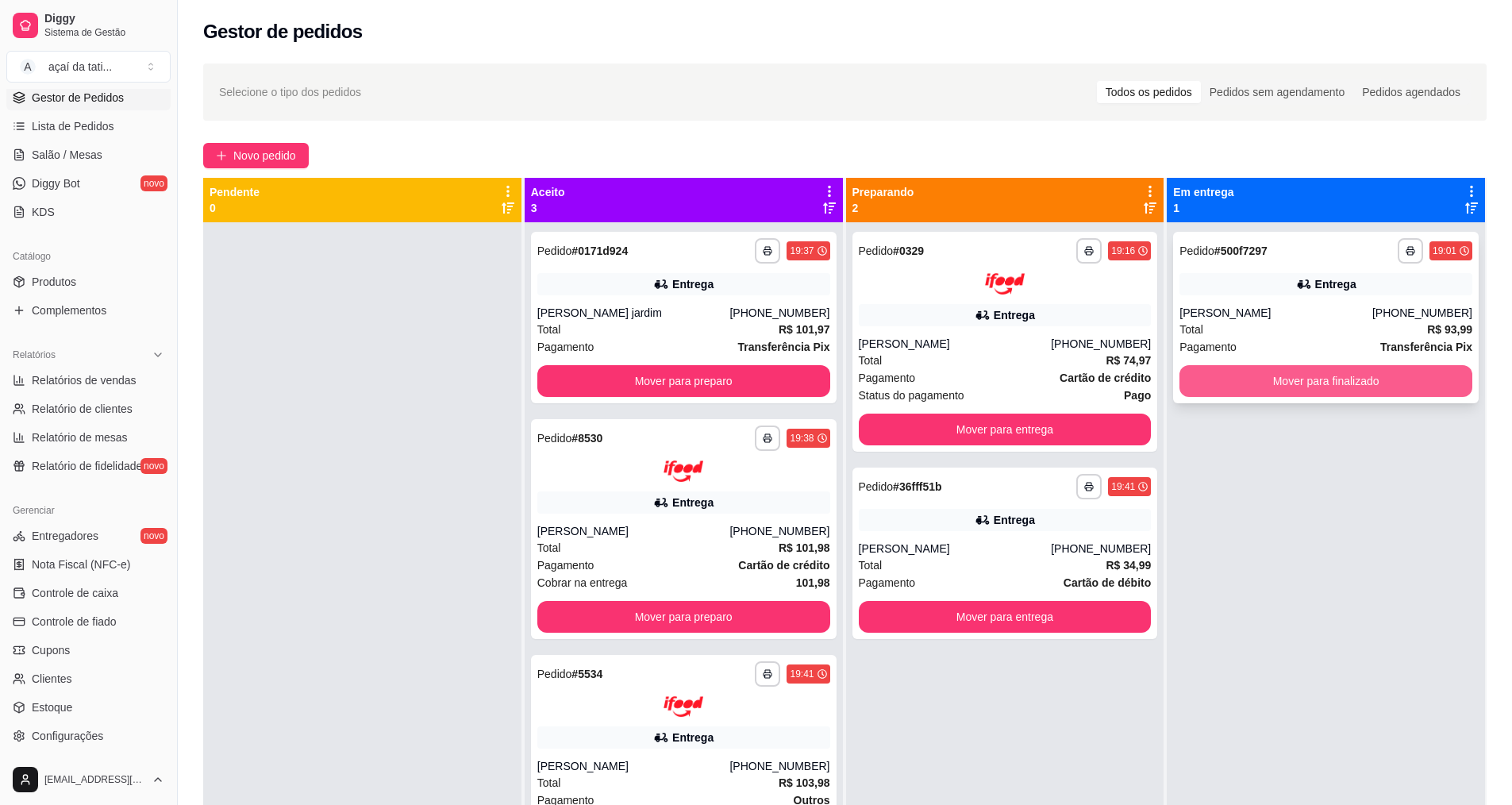
click at [1287, 375] on button "Mover para finalizado" at bounding box center [1326, 381] width 293 height 32
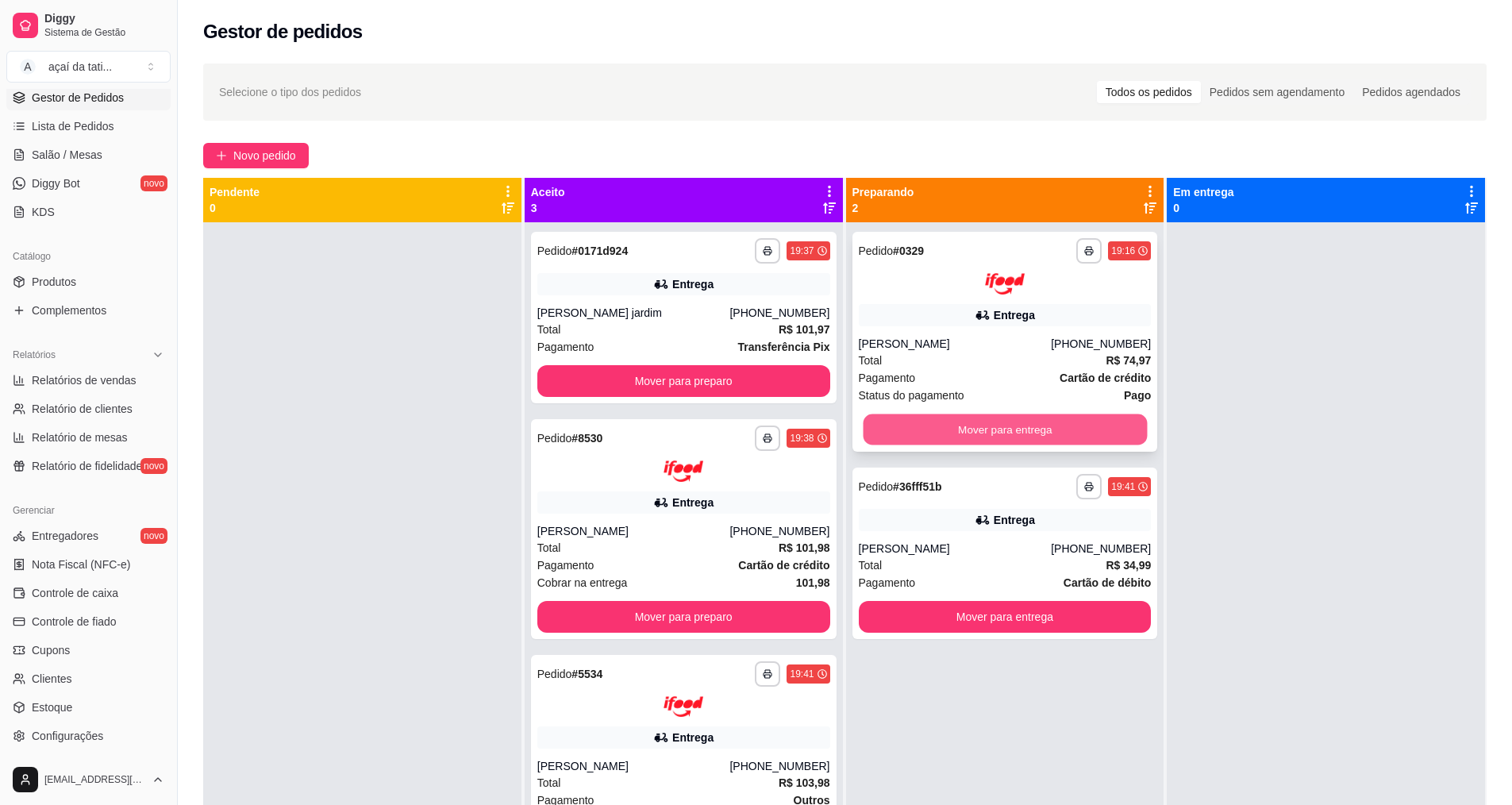
click at [1065, 421] on button "Mover para entrega" at bounding box center [1004, 428] width 284 height 31
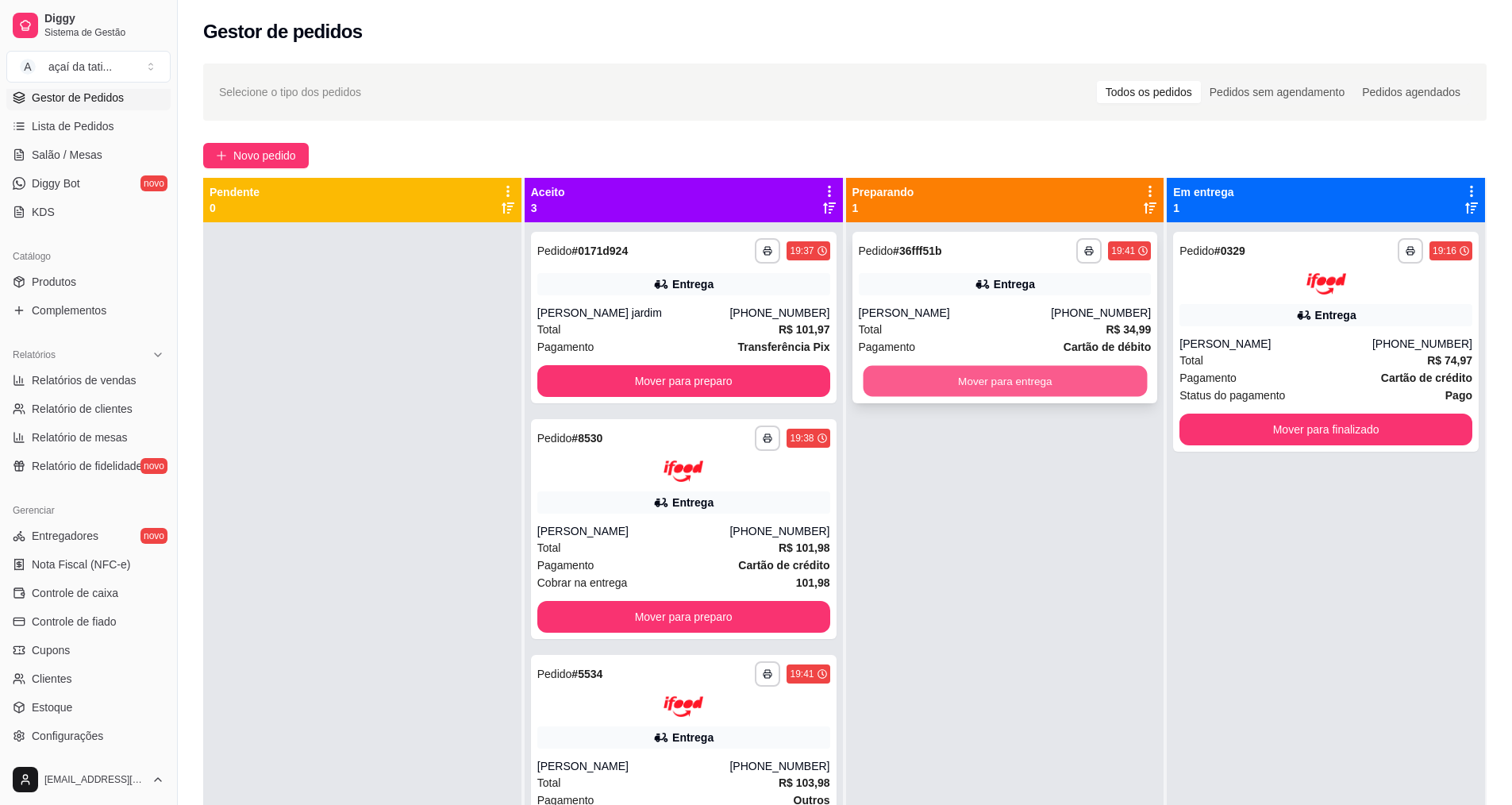
click at [1058, 372] on button "Mover para entrega" at bounding box center [1004, 381] width 284 height 31
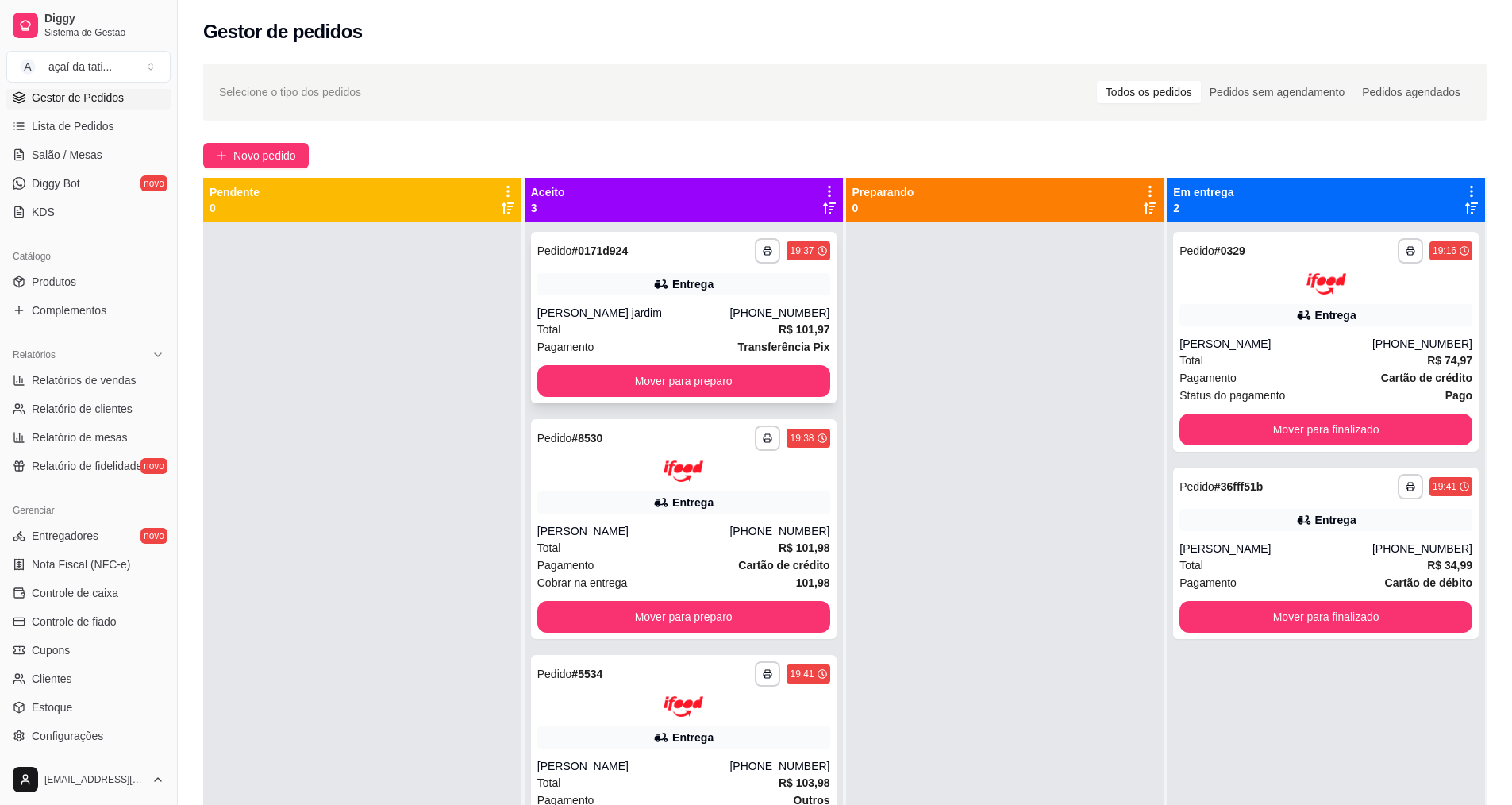
click at [801, 296] on div "**********" at bounding box center [684, 317] width 306 height 172
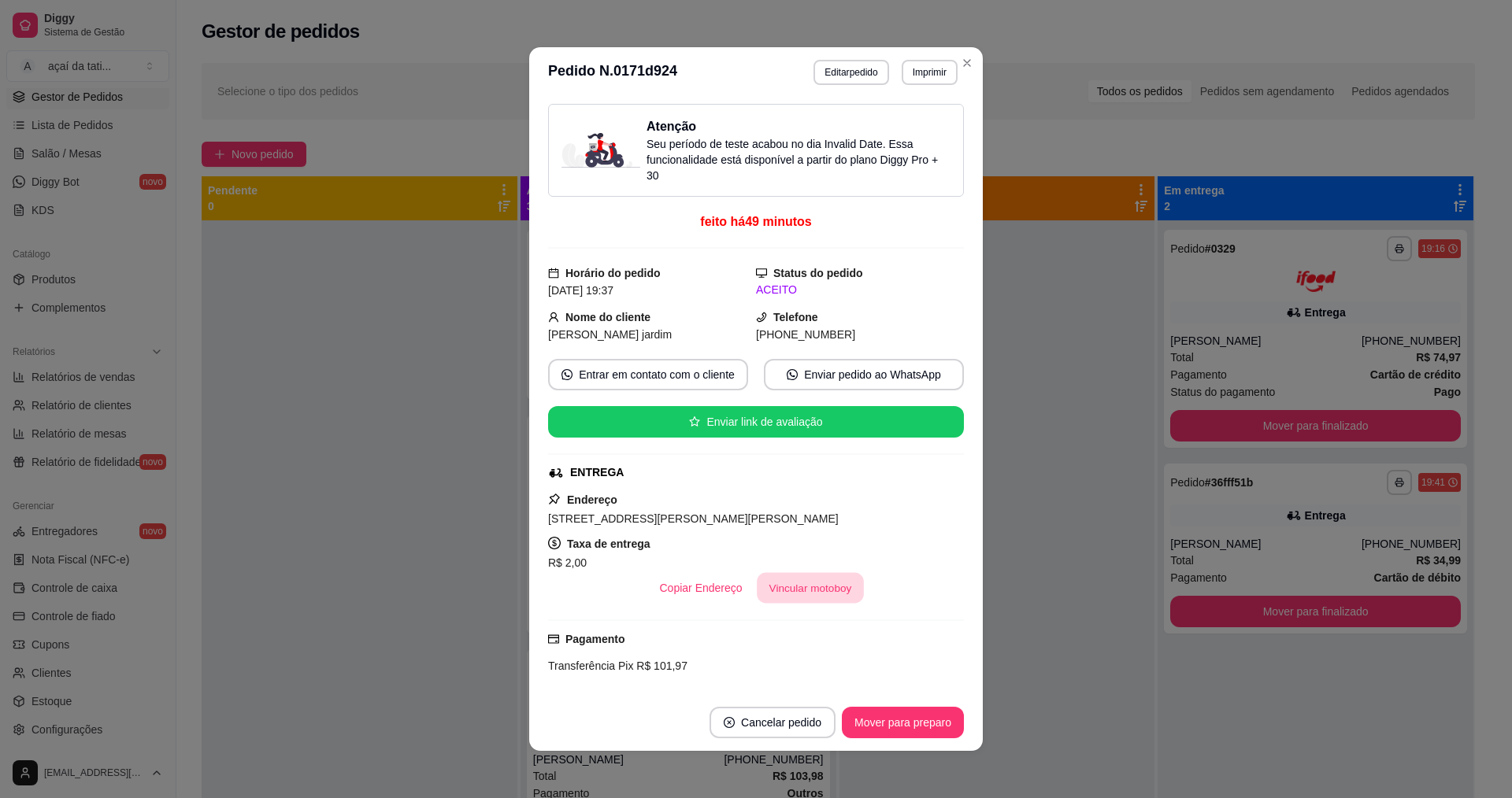
click at [780, 582] on button "Vincular motoboy" at bounding box center [810, 587] width 107 height 30
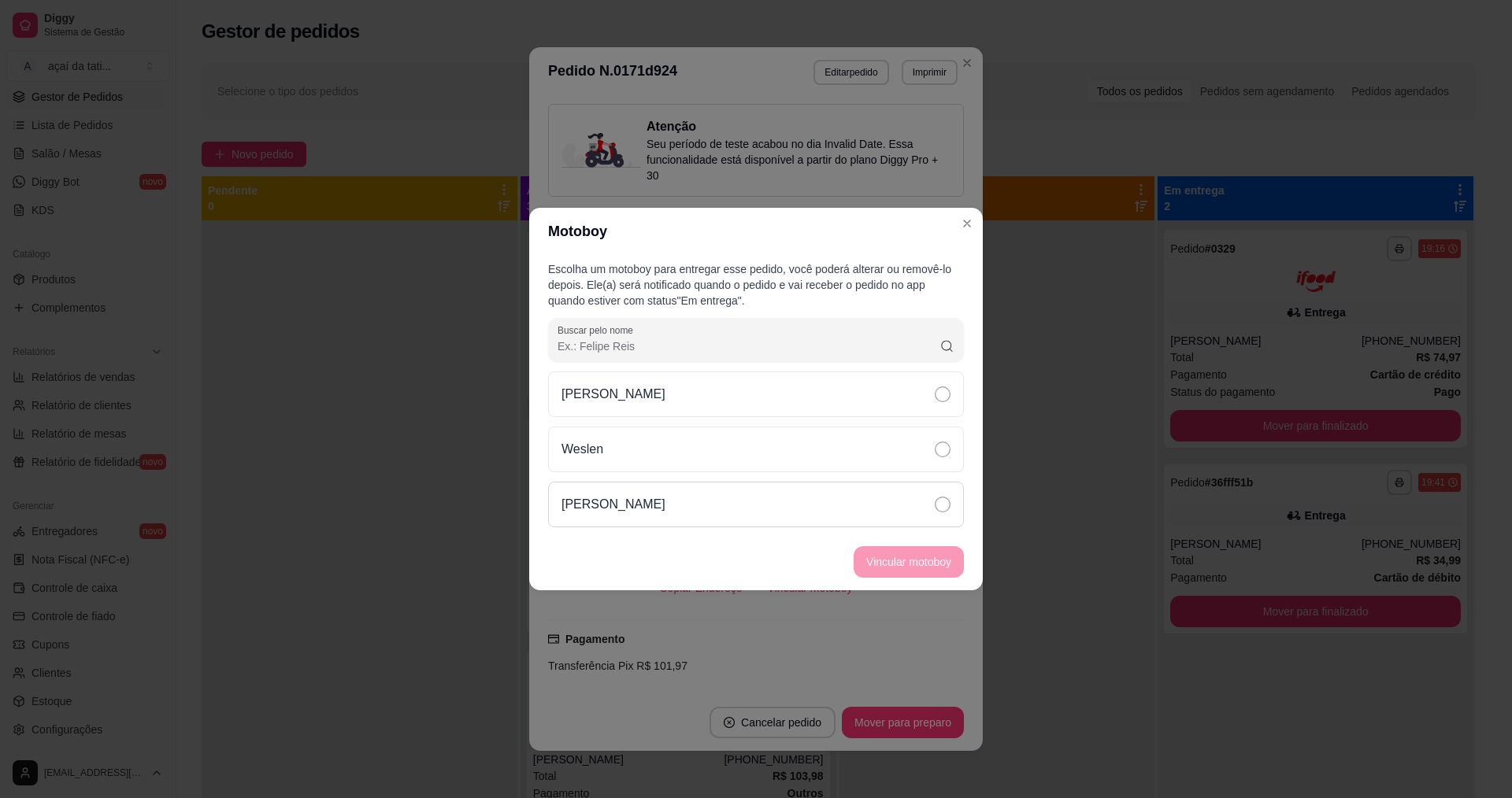
click at [752, 507] on div "[PERSON_NAME]" at bounding box center [756, 505] width 416 height 46
click at [871, 565] on button "Vincular motoboy" at bounding box center [909, 562] width 107 height 30
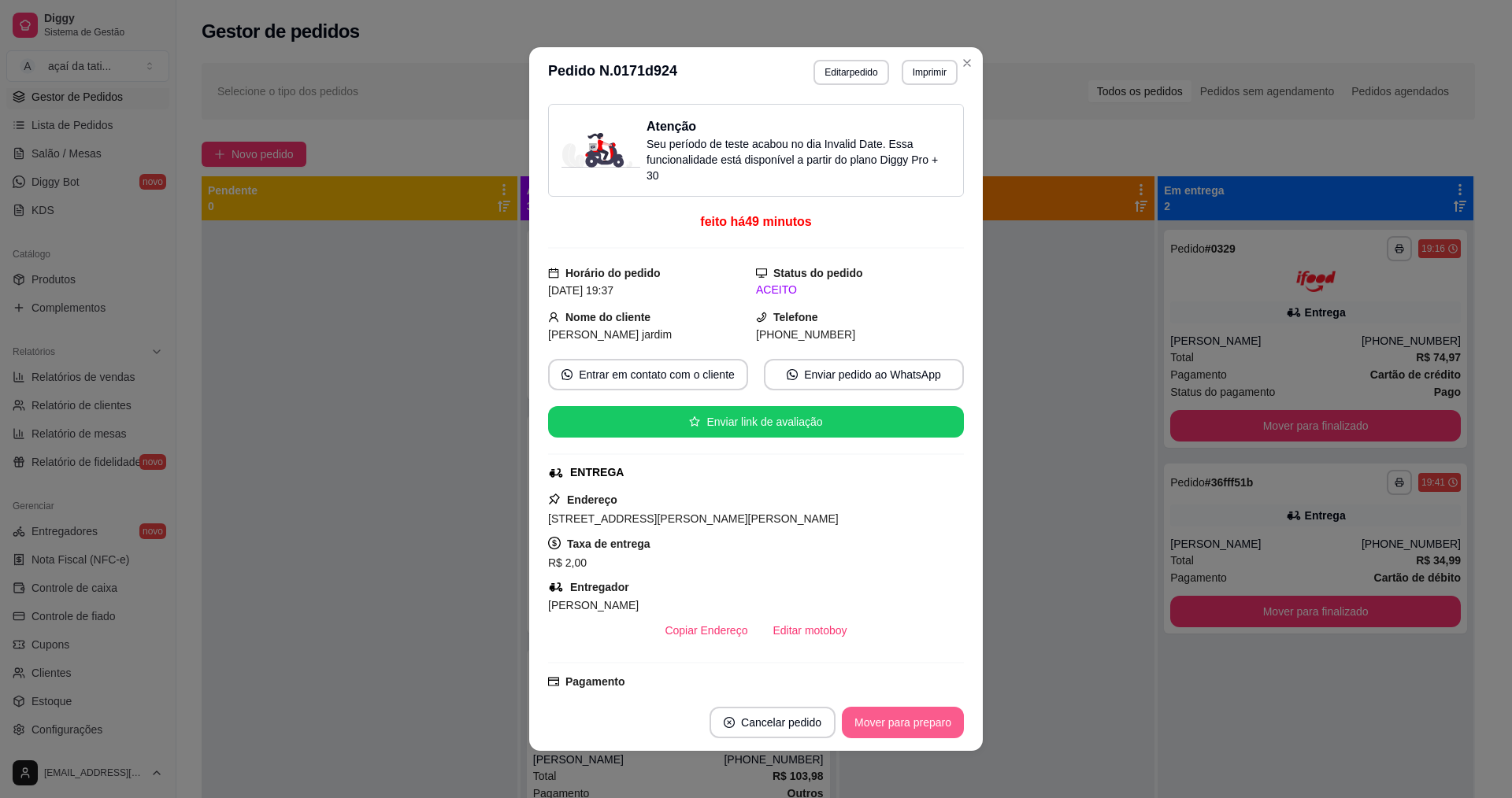
click at [888, 719] on button "Mover para preparo" at bounding box center [902, 723] width 122 height 31
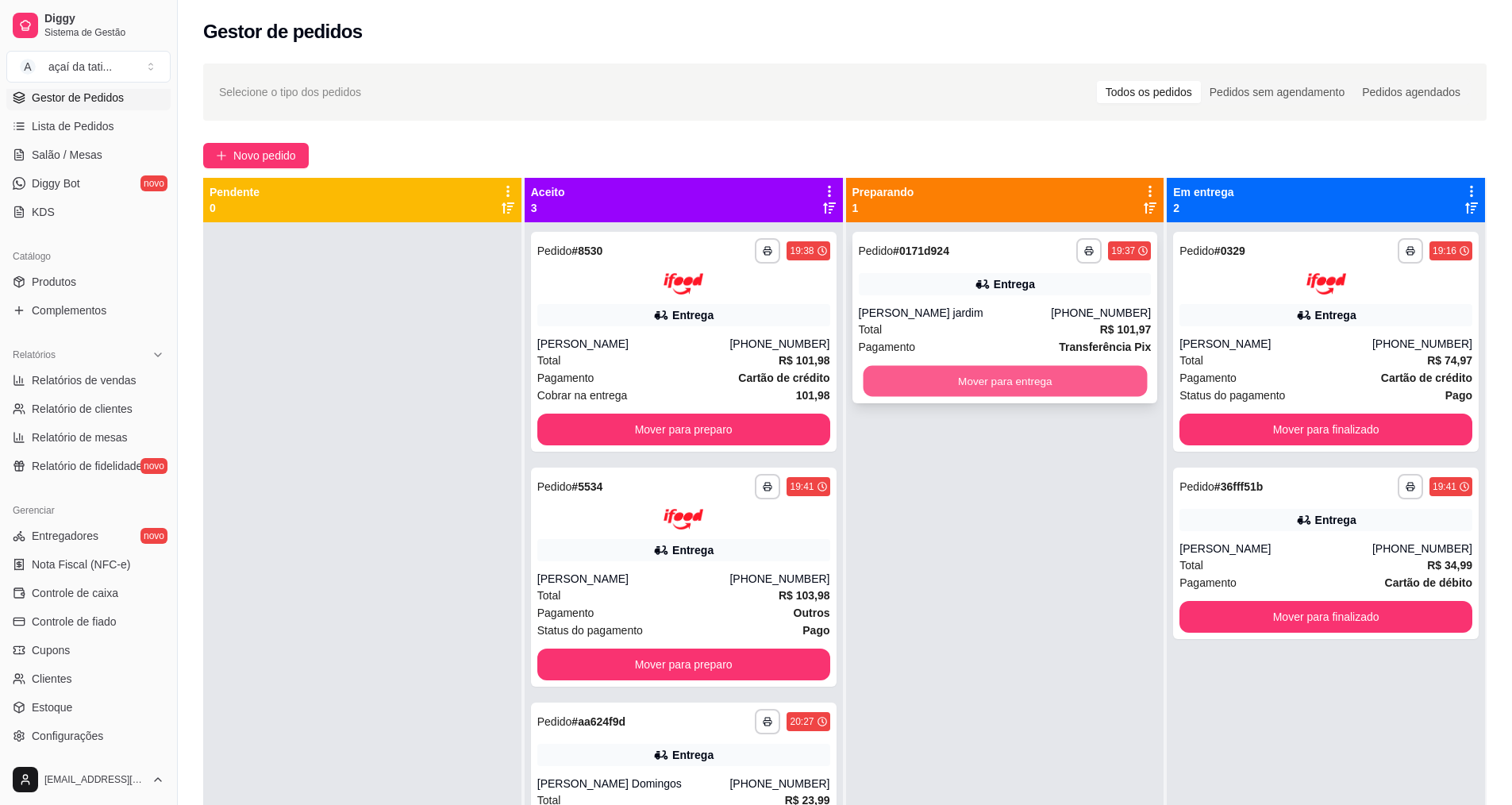
click at [1022, 389] on button "Mover para entrega" at bounding box center [1004, 381] width 284 height 31
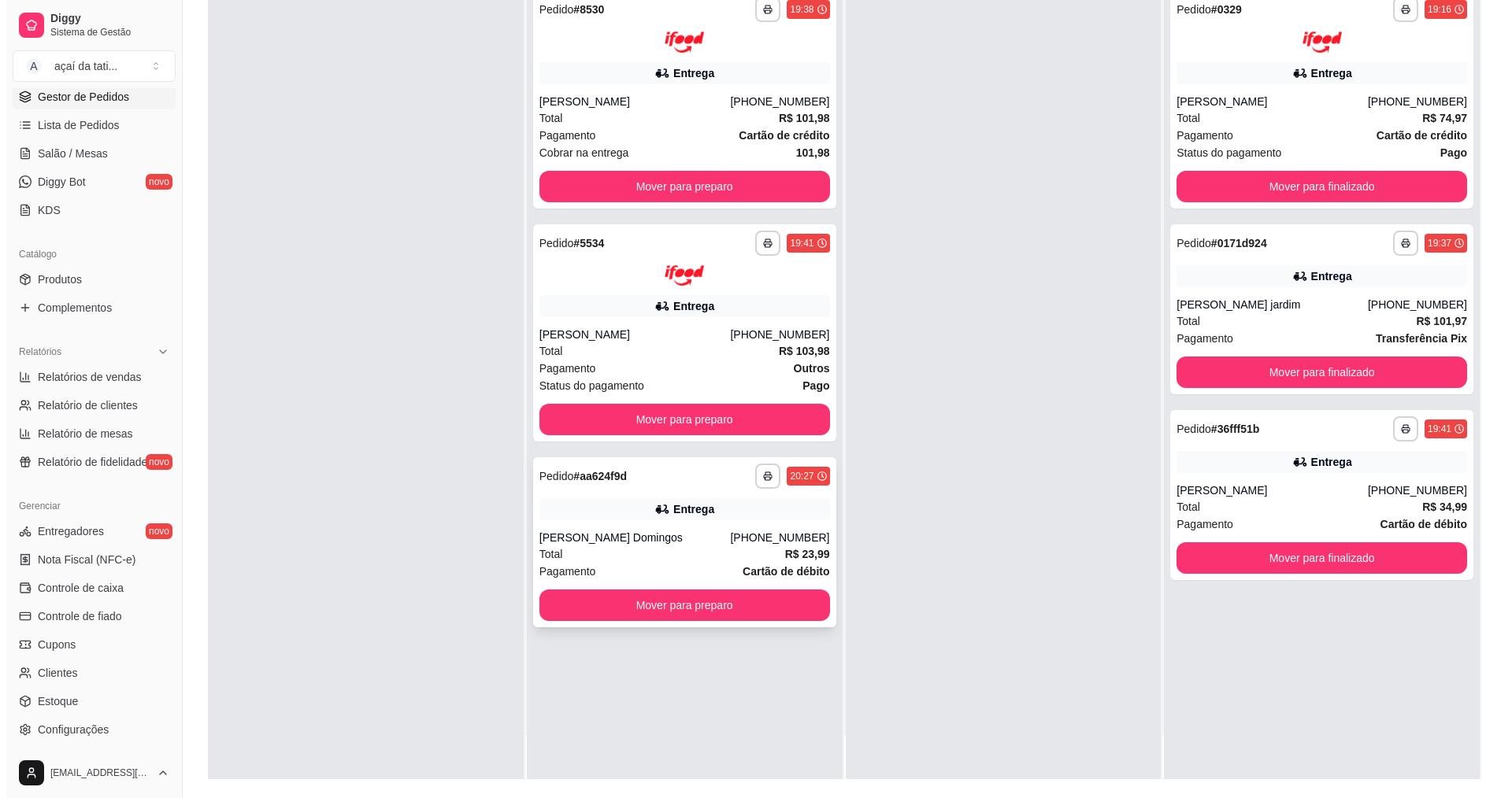
scroll to position [240, 0]
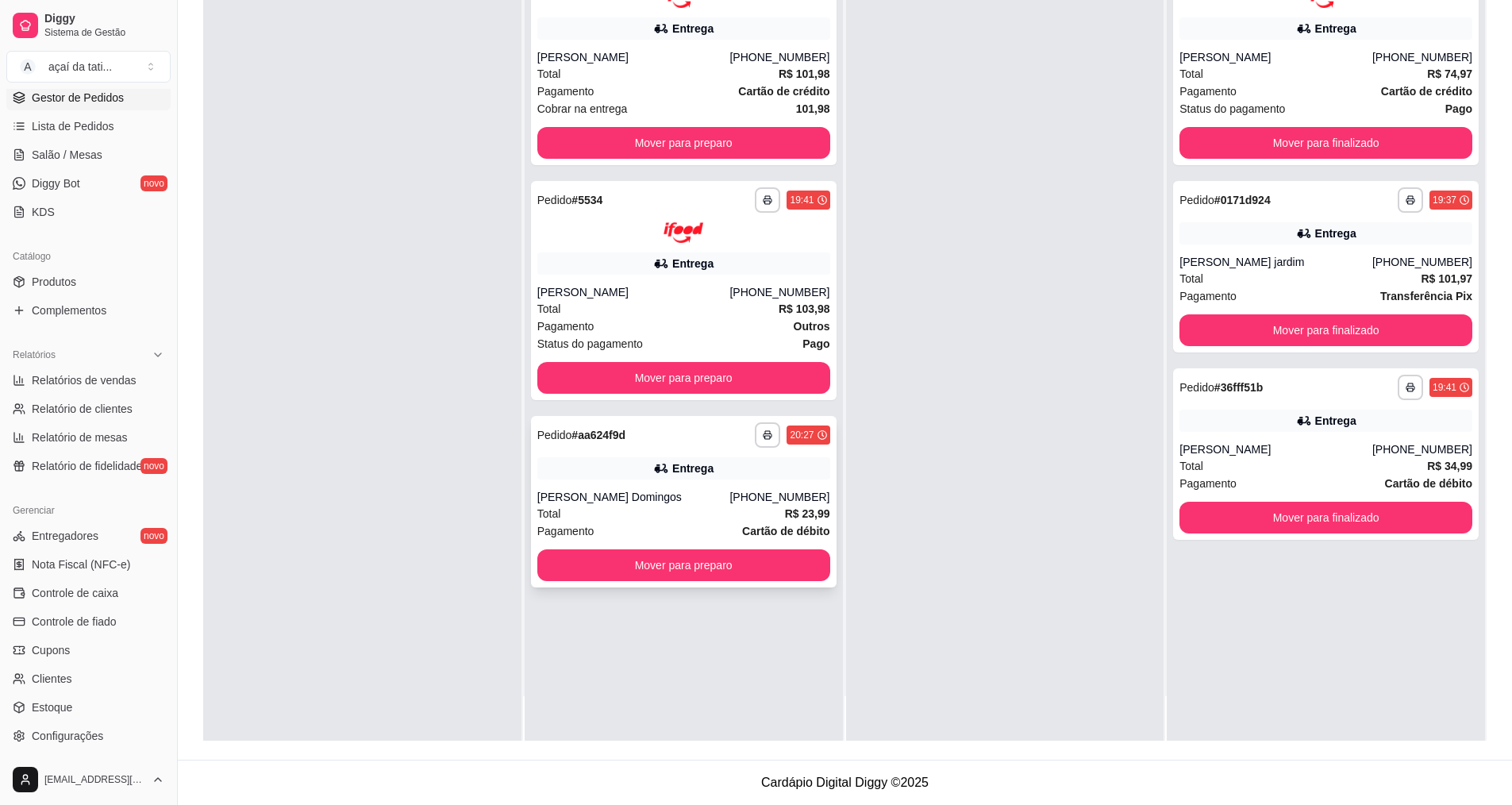
click at [626, 474] on div "Entrega" at bounding box center [684, 468] width 293 height 22
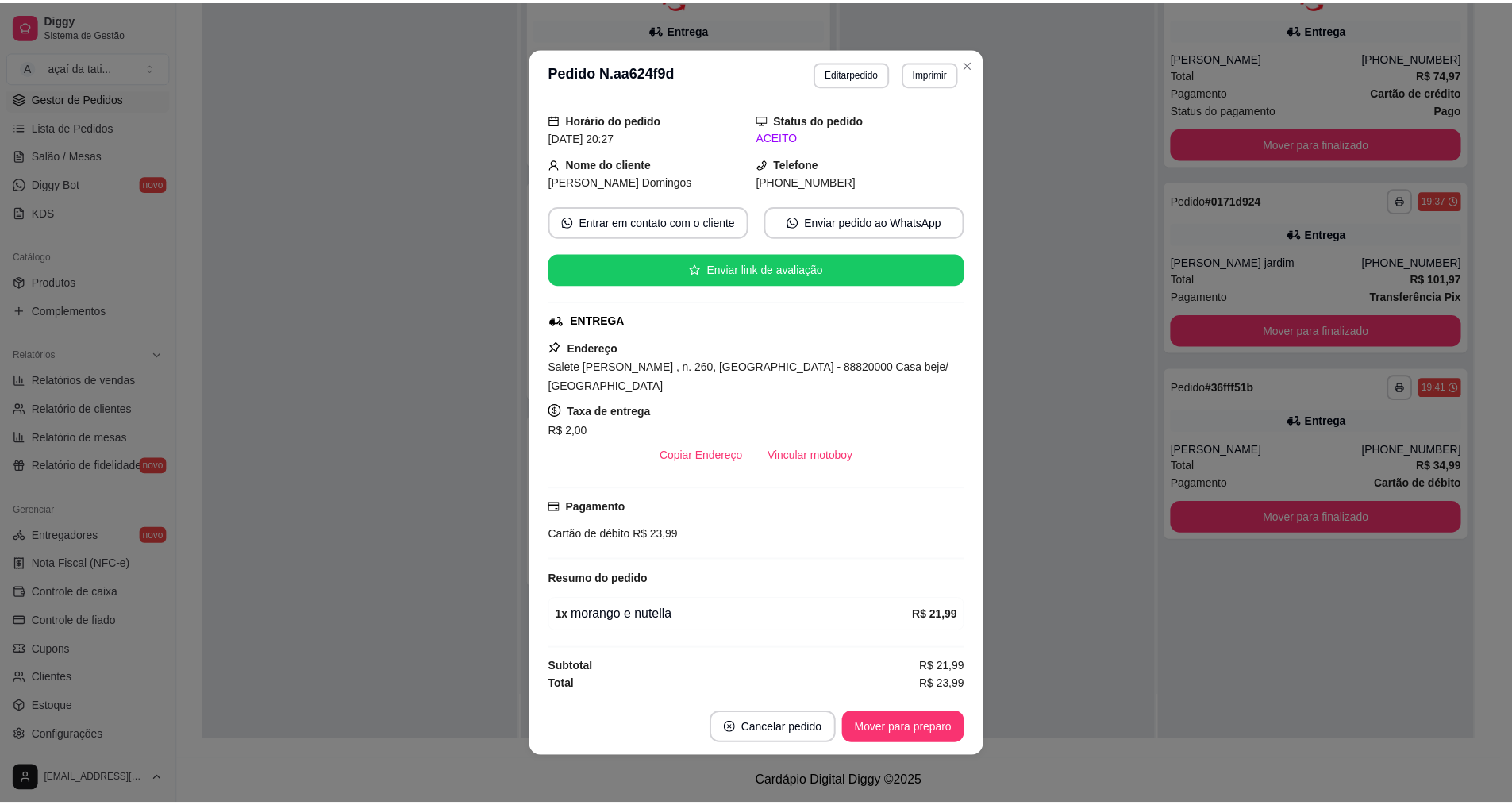
scroll to position [3, 0]
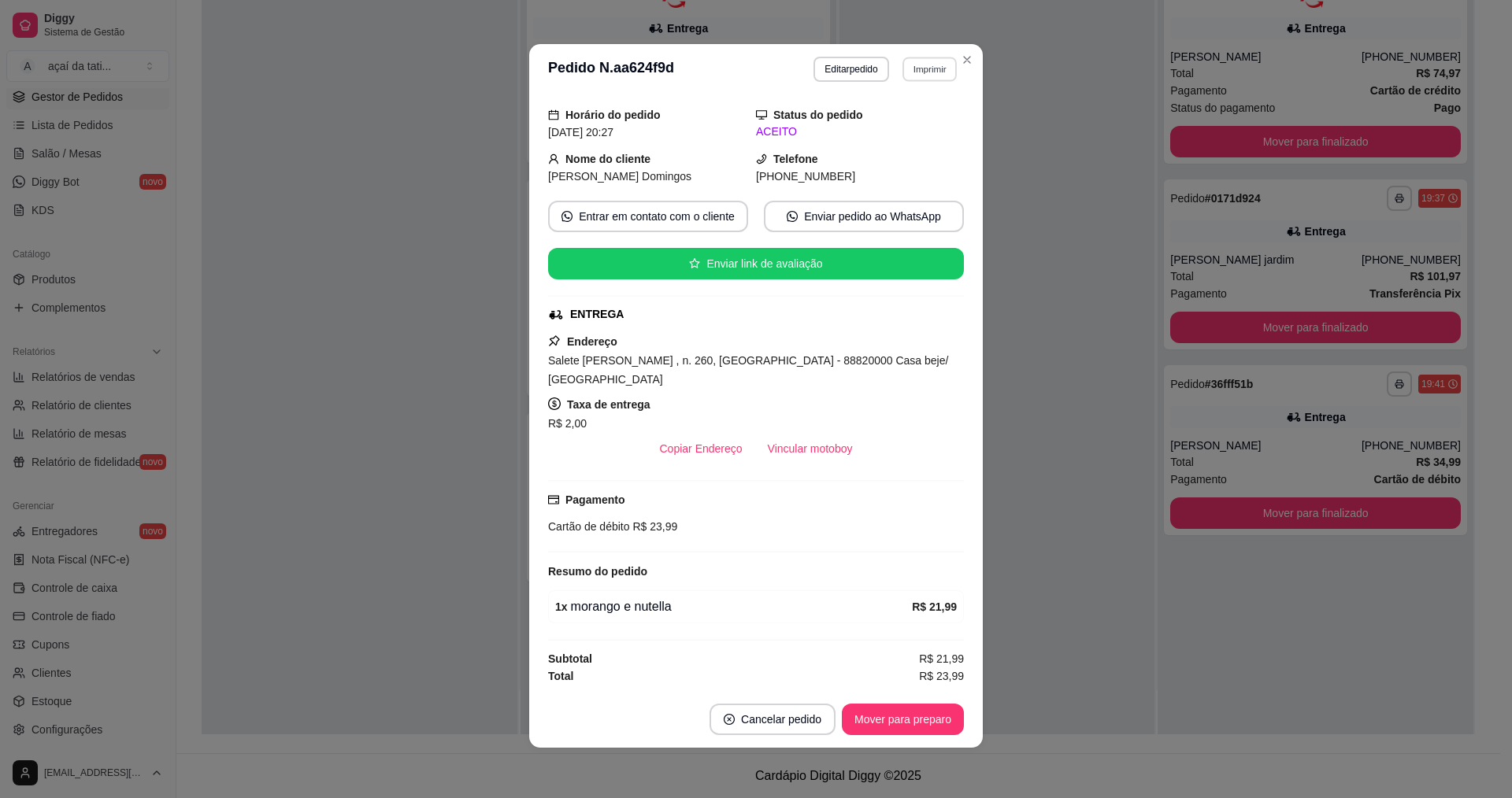
click at [910, 74] on button "Imprimir" at bounding box center [929, 69] width 54 height 25
click at [911, 125] on button "IMPRESSORA" at bounding box center [896, 124] width 114 height 25
click at [927, 66] on button "Imprimir" at bounding box center [929, 69] width 54 height 25
click at [895, 128] on button "IMPRESSORA" at bounding box center [896, 124] width 114 height 25
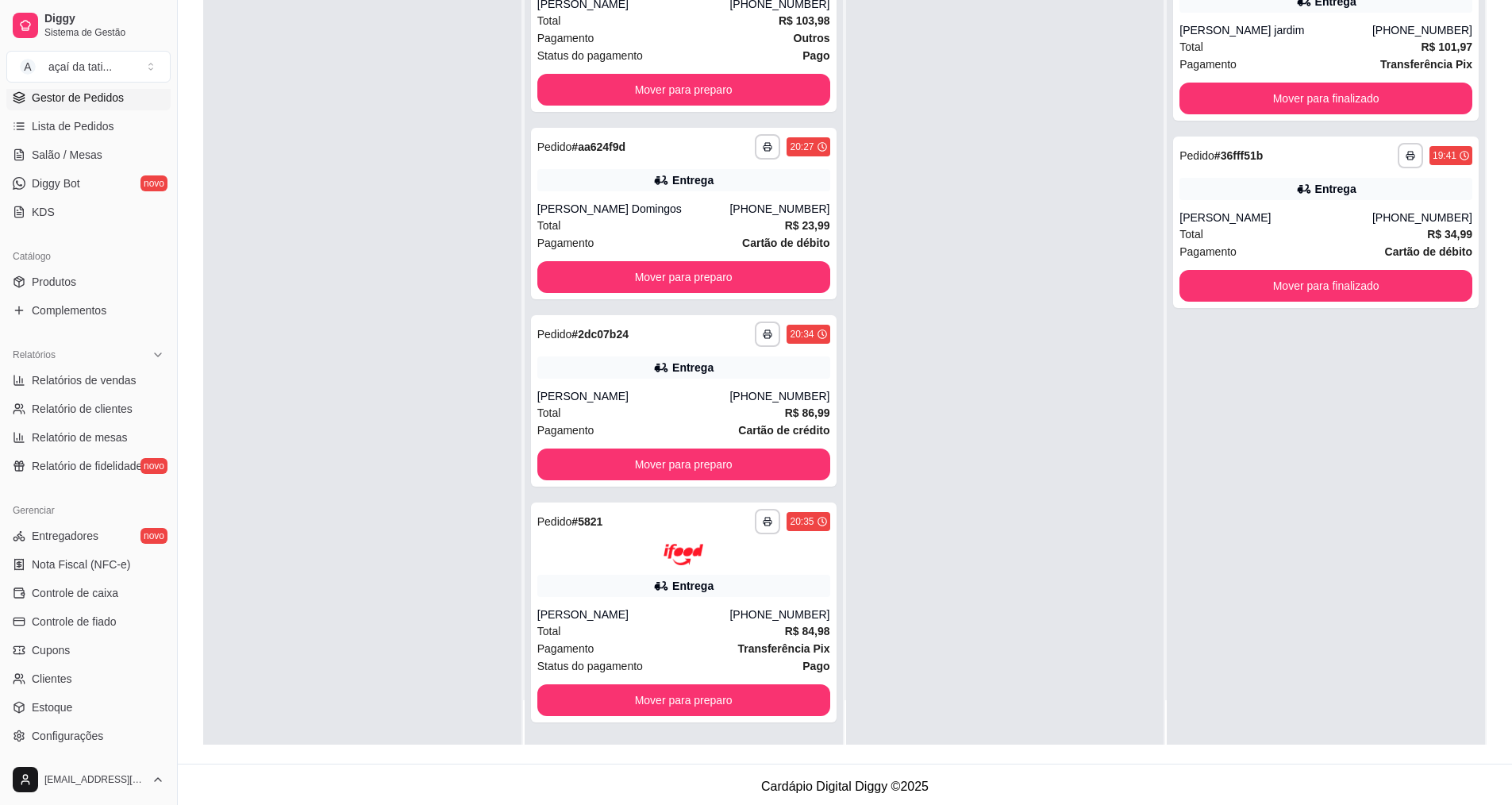
scroll to position [242, 0]
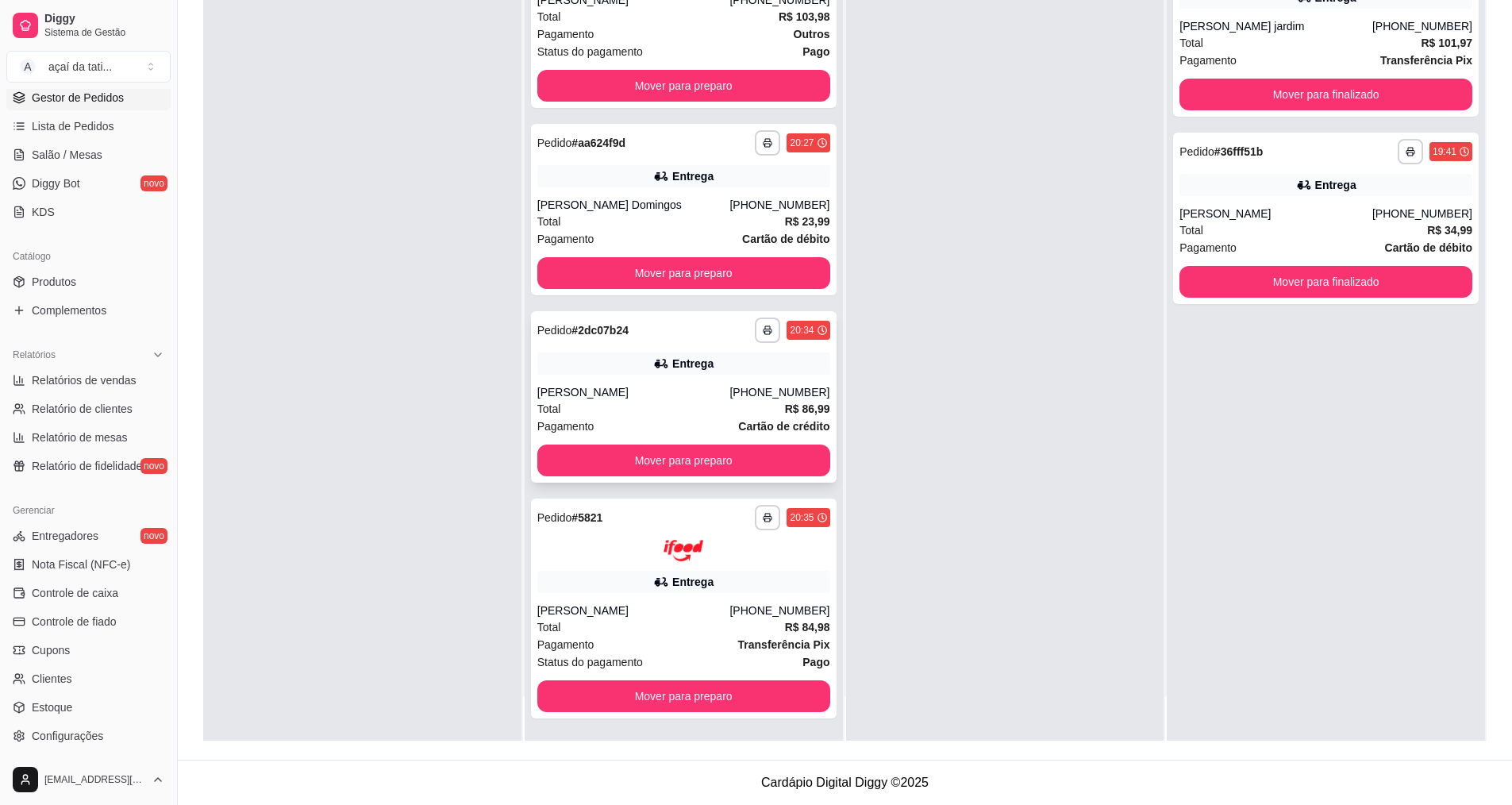
click at [697, 369] on div "Entrega" at bounding box center [692, 363] width 42 height 16
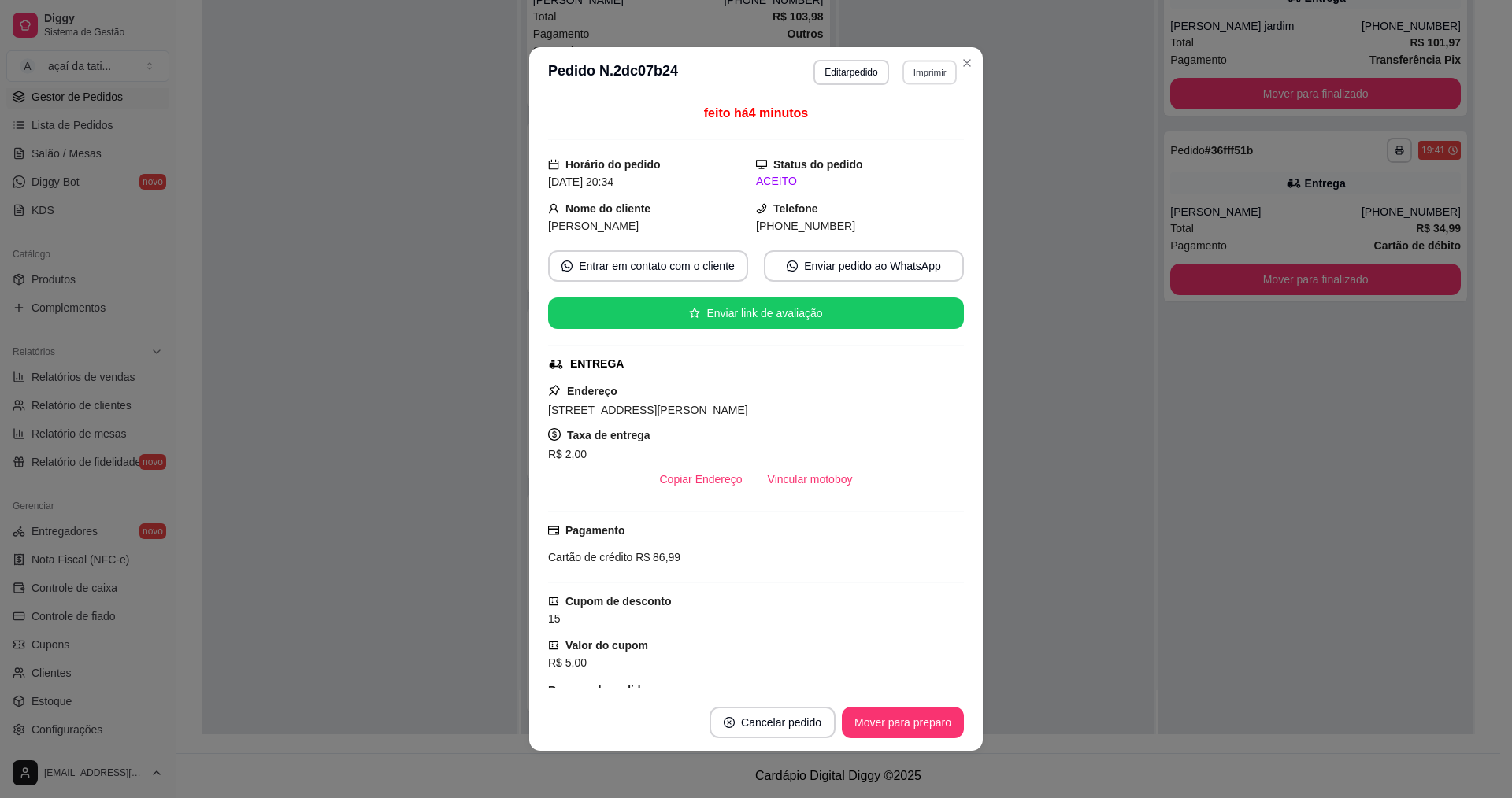
click at [930, 64] on button "Imprimir" at bounding box center [929, 72] width 54 height 25
click at [927, 131] on button "IMPRESSORA" at bounding box center [895, 127] width 110 height 25
click at [928, 64] on button "Imprimir" at bounding box center [929, 72] width 54 height 25
click at [911, 131] on button "IMPRESSORA" at bounding box center [895, 127] width 110 height 25
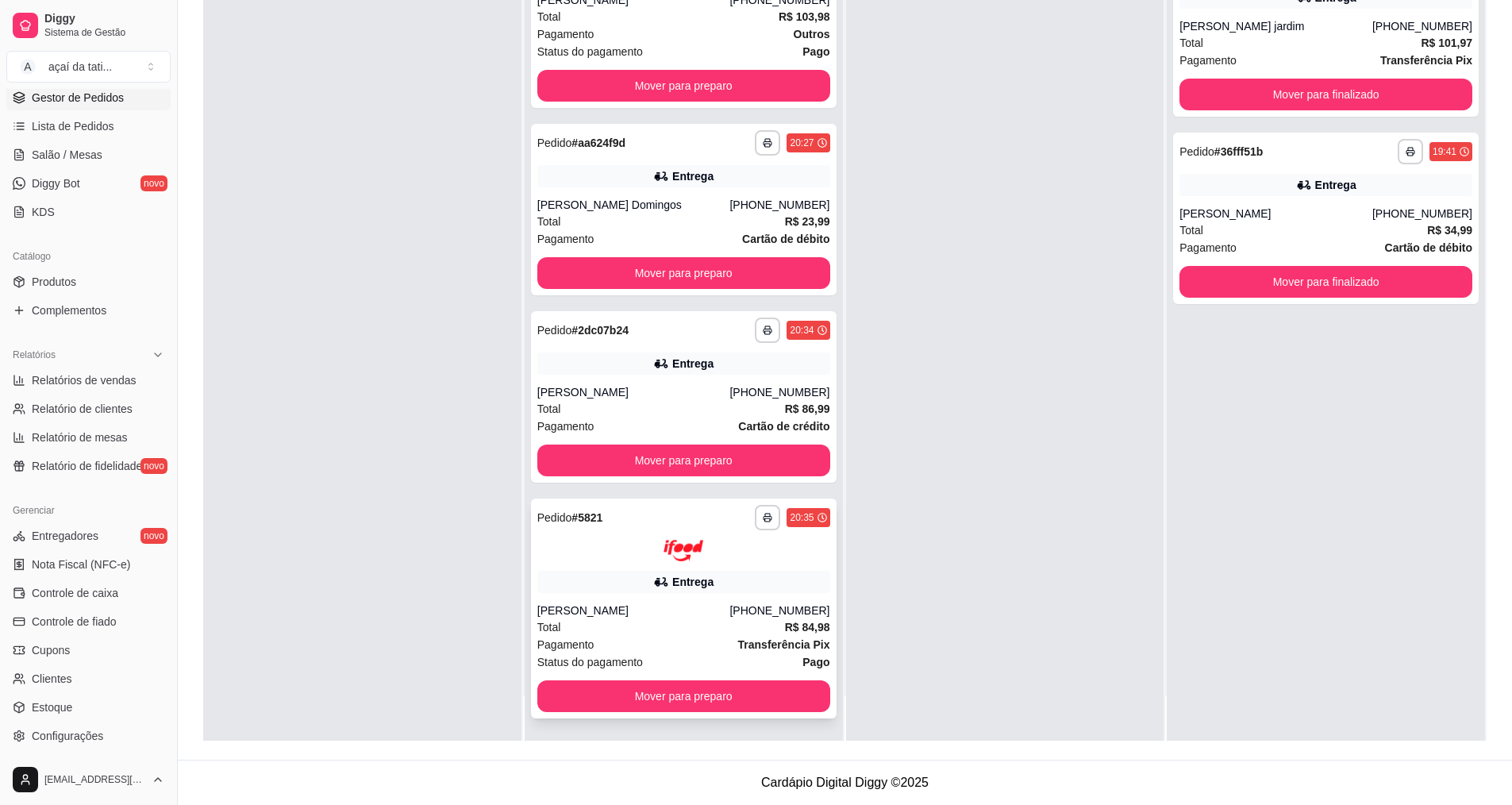
click at [734, 536] on div "**********" at bounding box center [684, 532] width 293 height 57
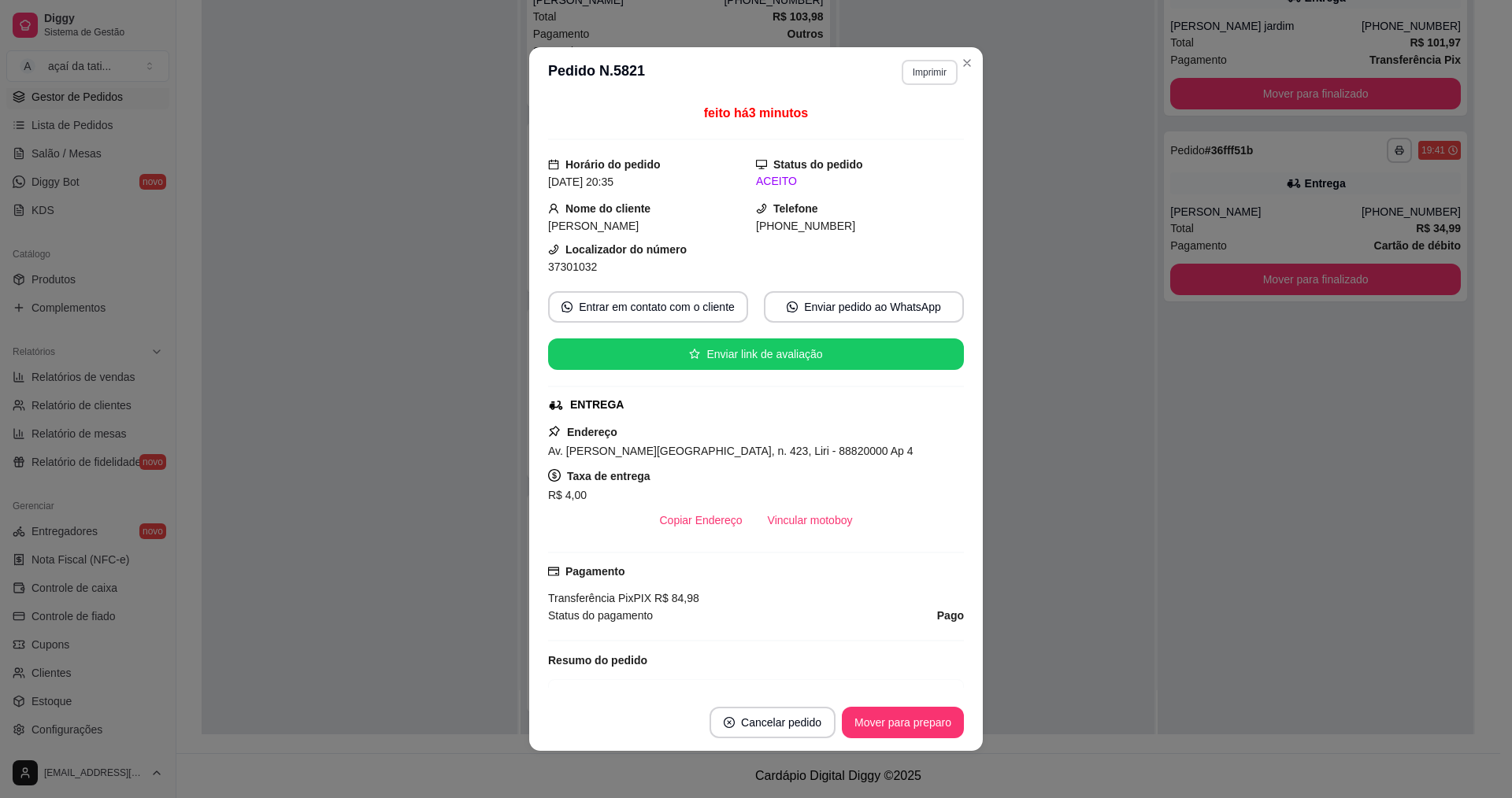
click at [911, 68] on button "Imprimir" at bounding box center [929, 72] width 56 height 25
click at [894, 131] on button "IMPRESSORA" at bounding box center [895, 127] width 110 height 25
click at [925, 74] on button "Imprimir" at bounding box center [929, 72] width 56 height 25
click at [899, 120] on button "IMPRESSORA" at bounding box center [896, 127] width 114 height 25
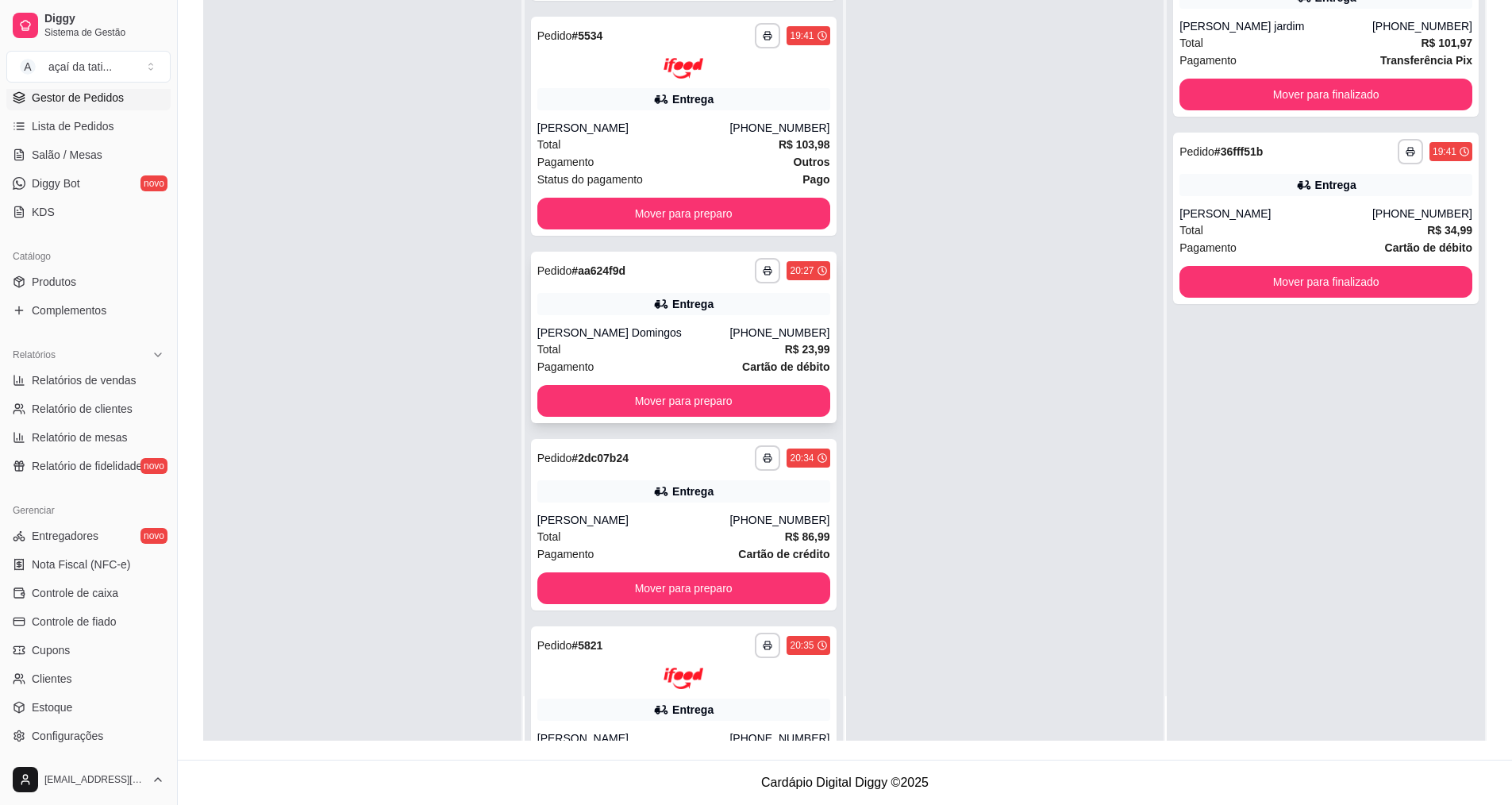
scroll to position [0, 0]
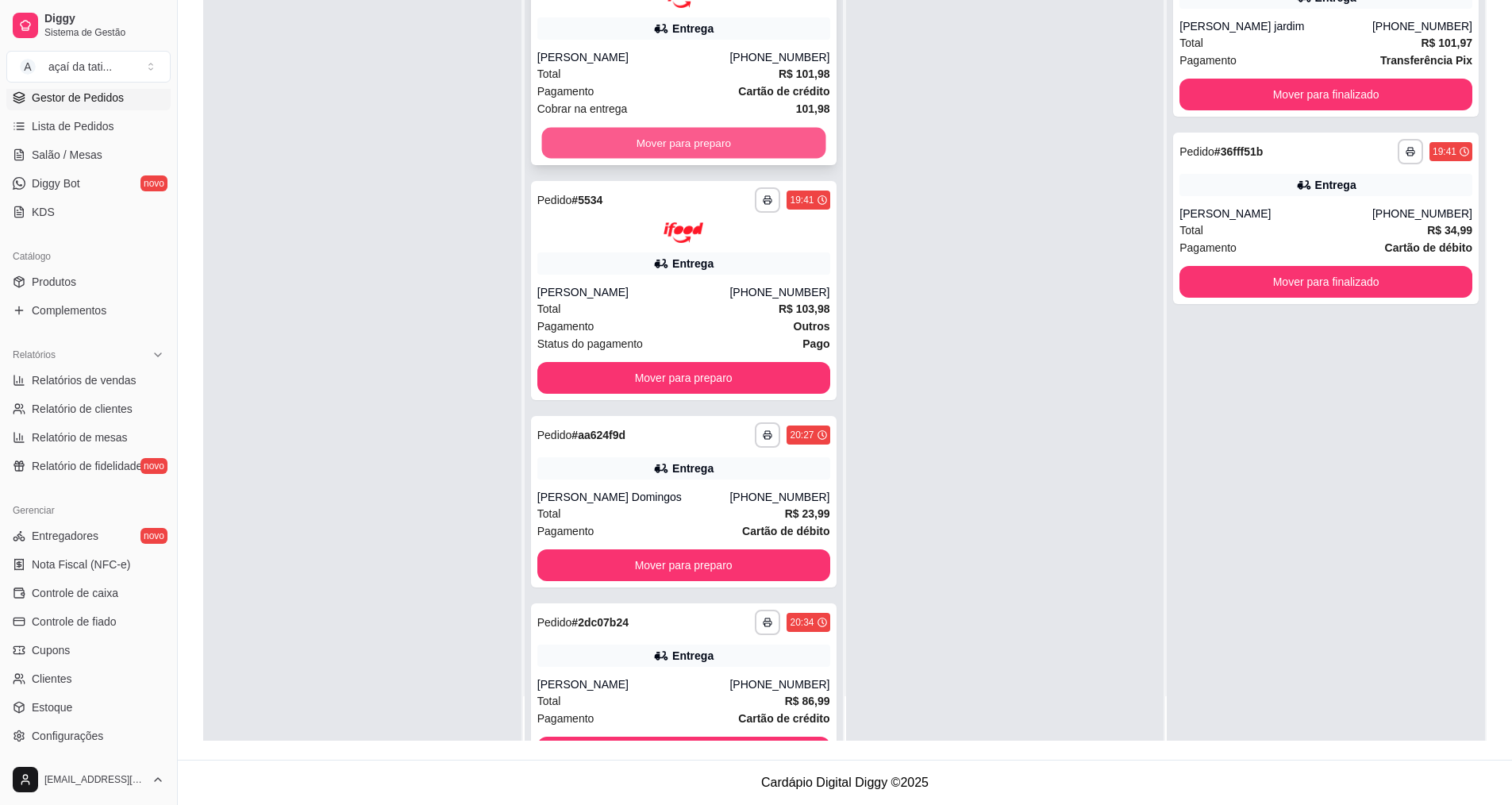
click at [744, 147] on button "Mover para preparo" at bounding box center [683, 142] width 284 height 31
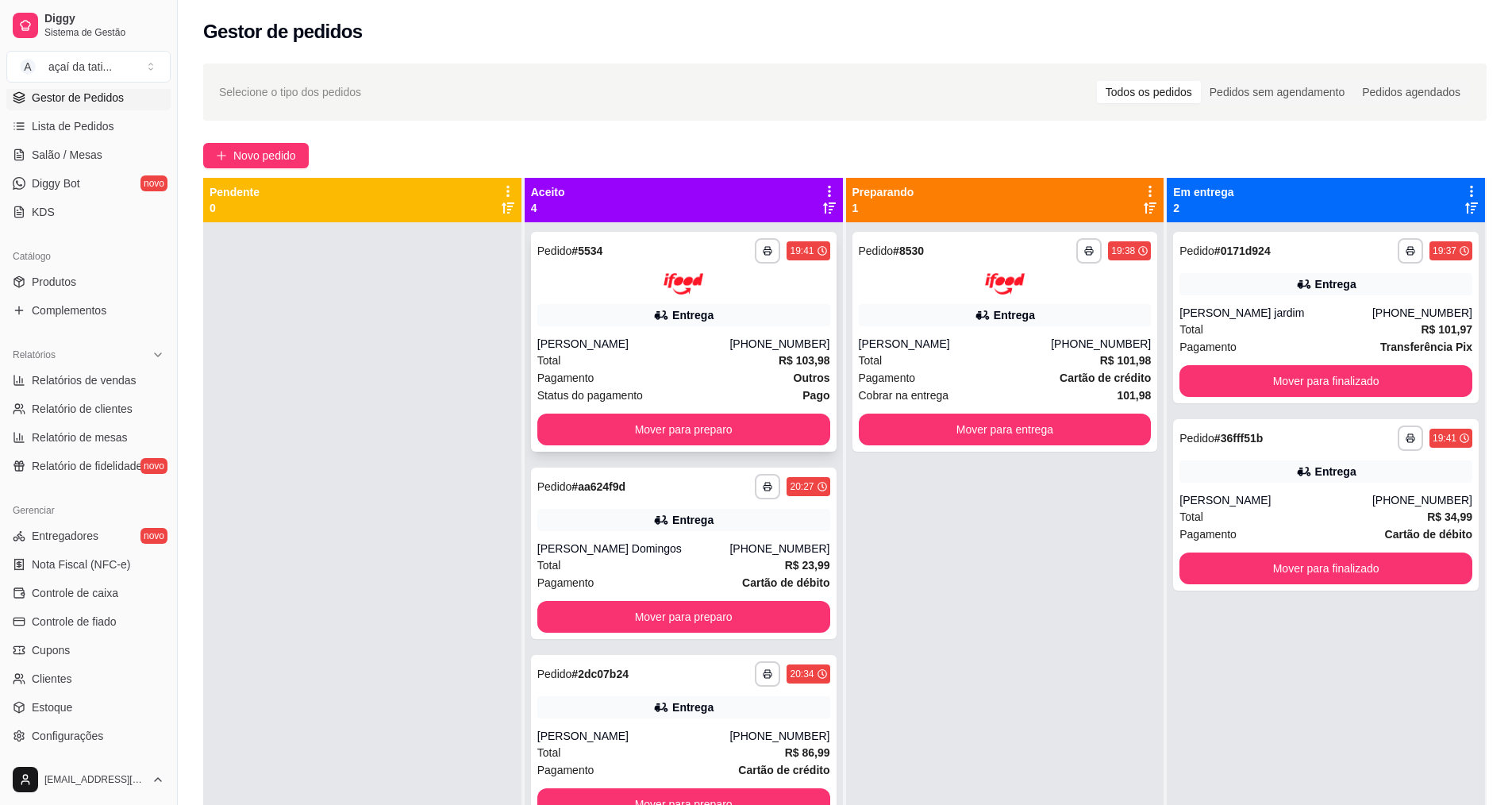
click at [578, 326] on div "**********" at bounding box center [684, 341] width 306 height 220
click at [769, 427] on button "Mover para preparo" at bounding box center [684, 429] width 293 height 32
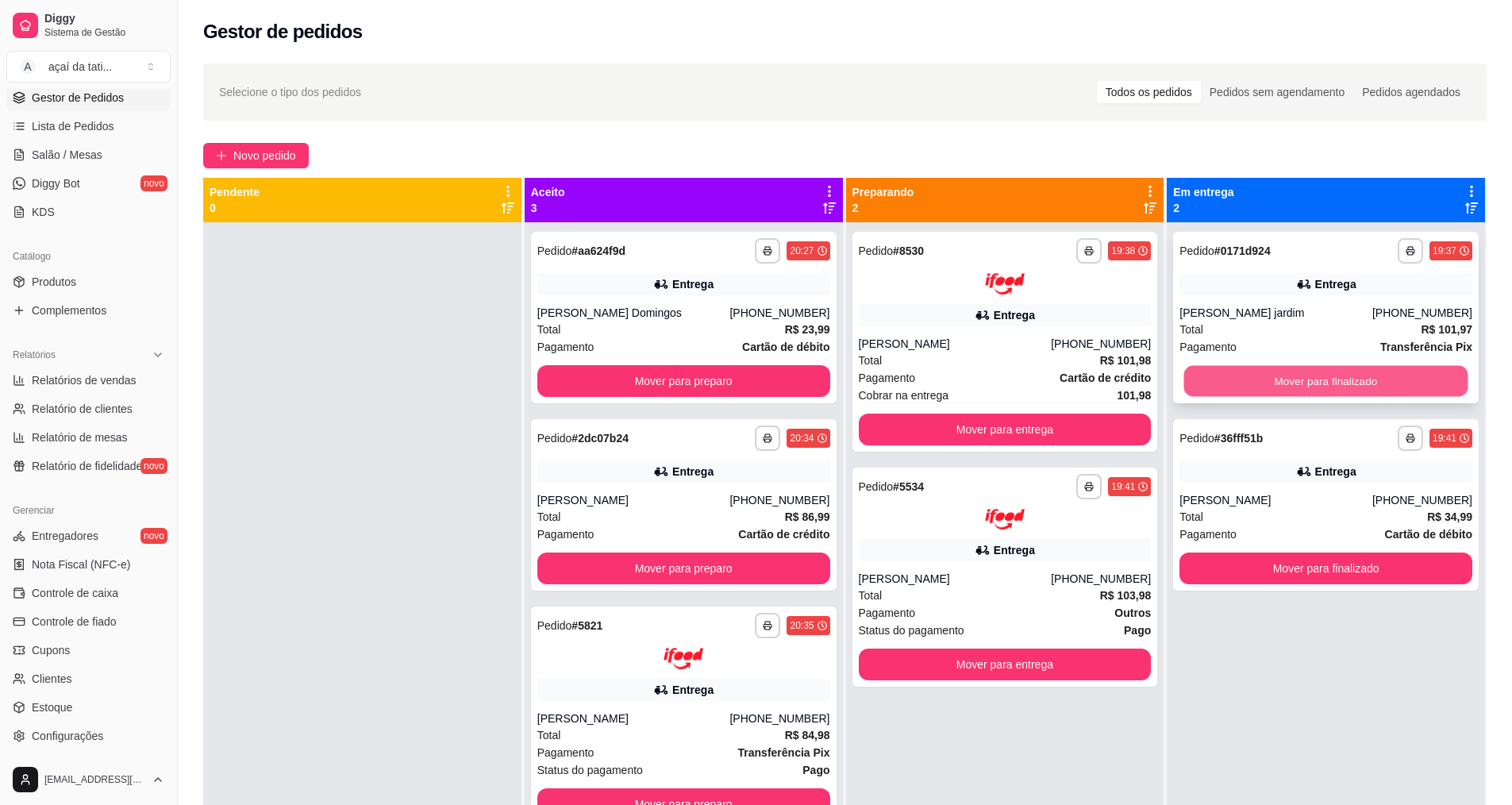
click at [1319, 374] on button "Mover para finalizado" at bounding box center [1326, 381] width 284 height 31
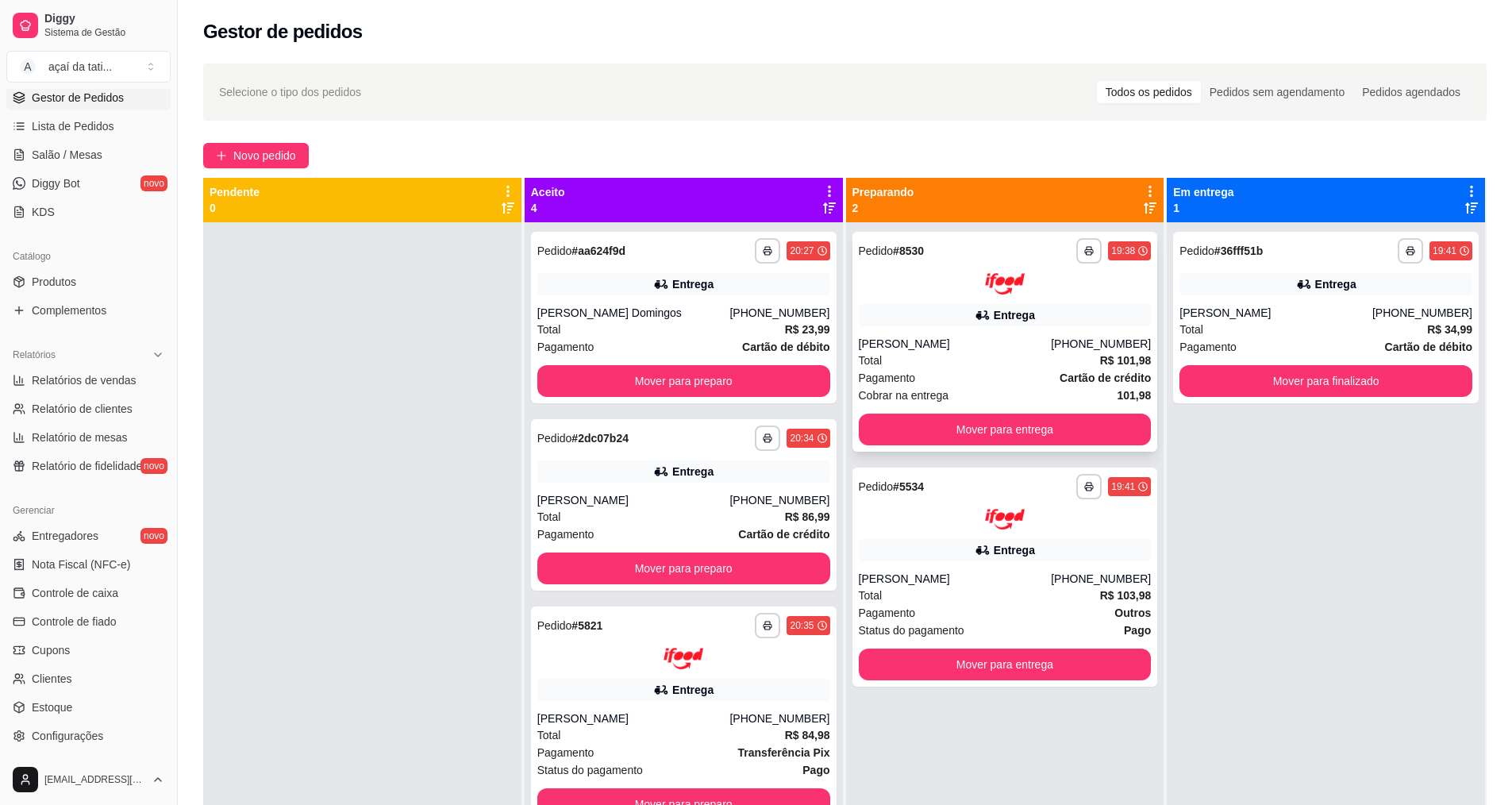
click at [951, 343] on div "[PERSON_NAME]" at bounding box center [955, 343] width 193 height 16
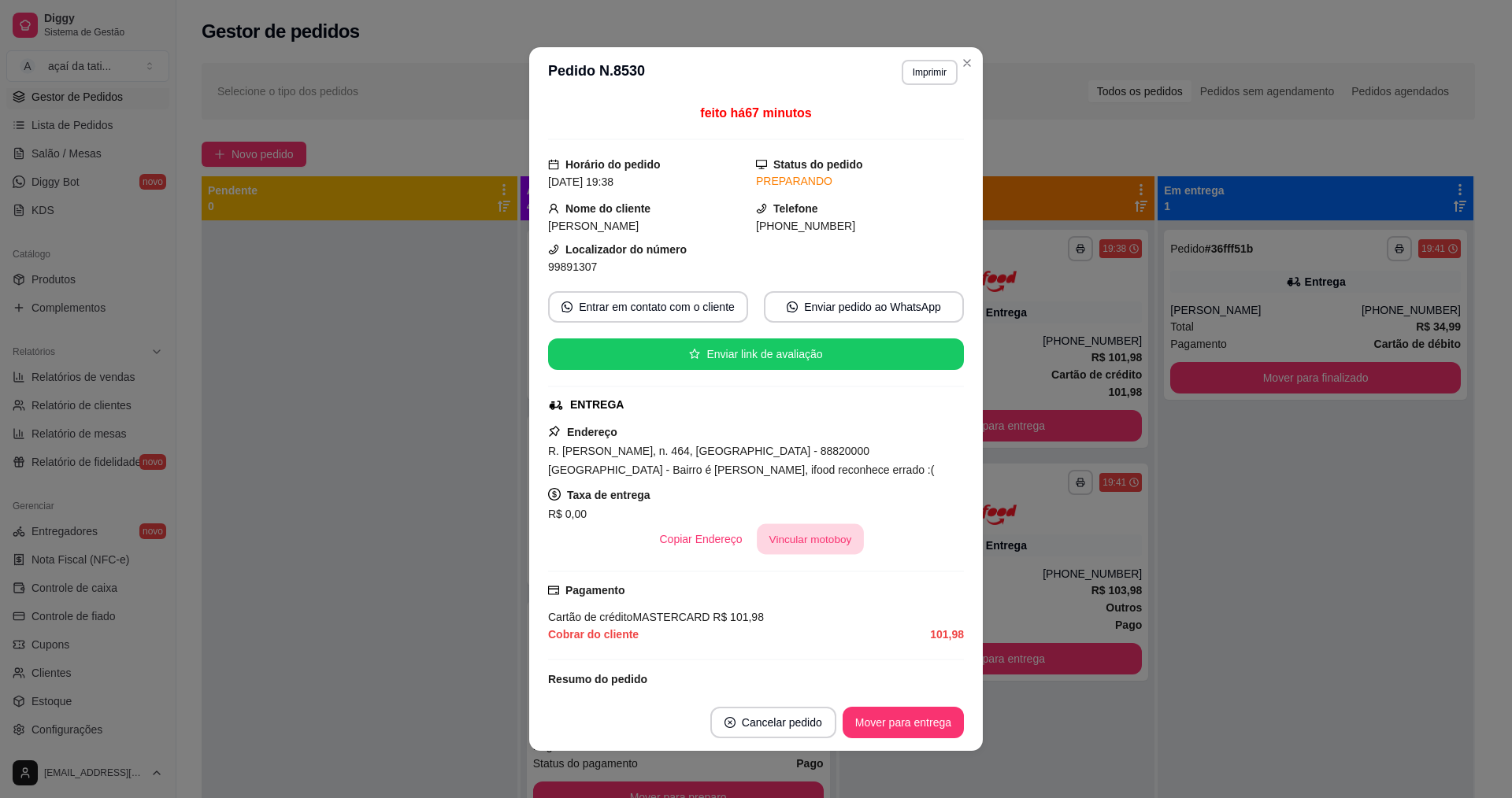
click at [830, 539] on button "Vincular motoboy" at bounding box center [810, 539] width 107 height 30
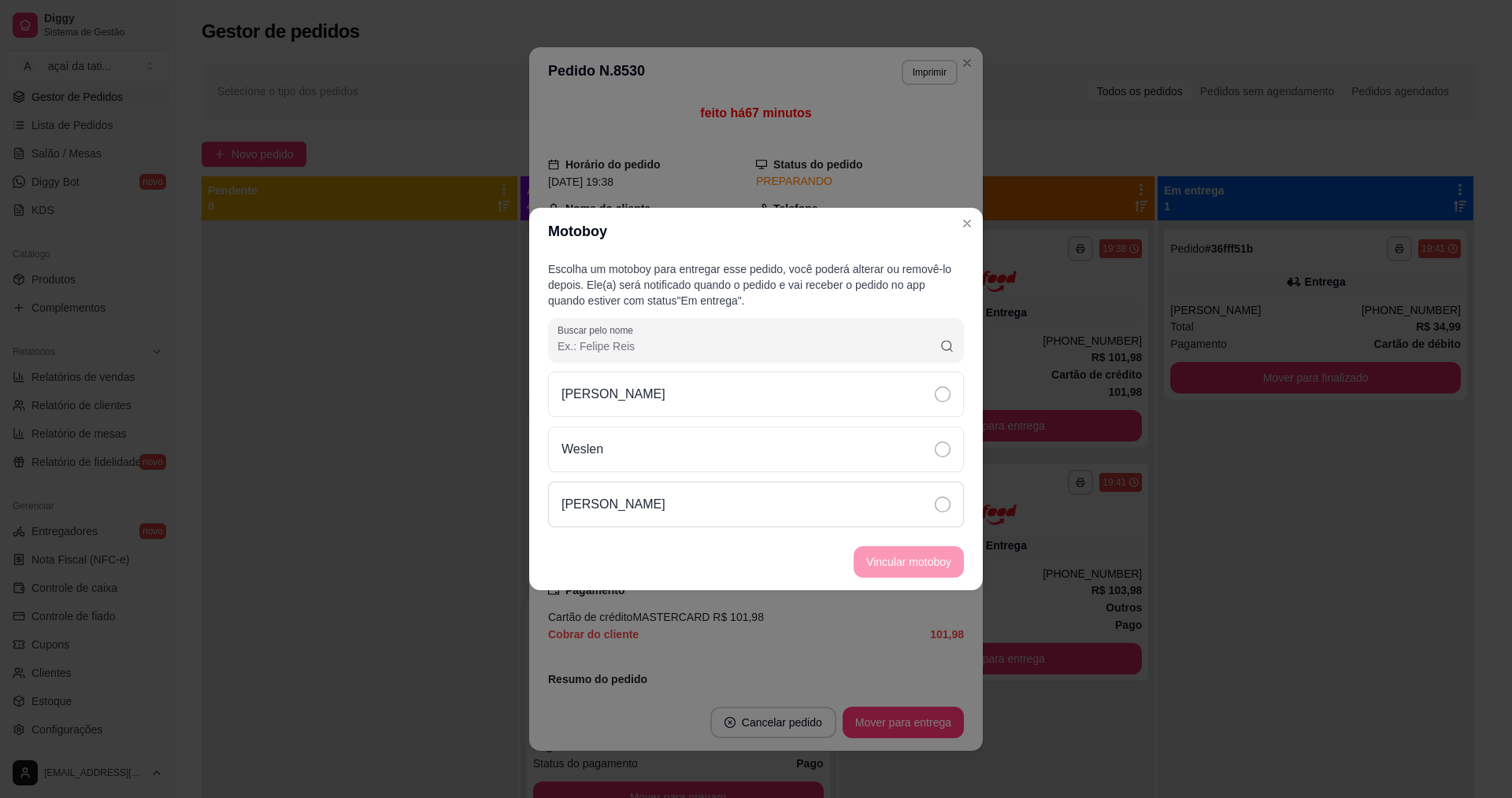
click at [824, 496] on div "[PERSON_NAME]" at bounding box center [756, 505] width 416 height 46
click at [924, 567] on button "Vincular motoboy" at bounding box center [909, 562] width 110 height 31
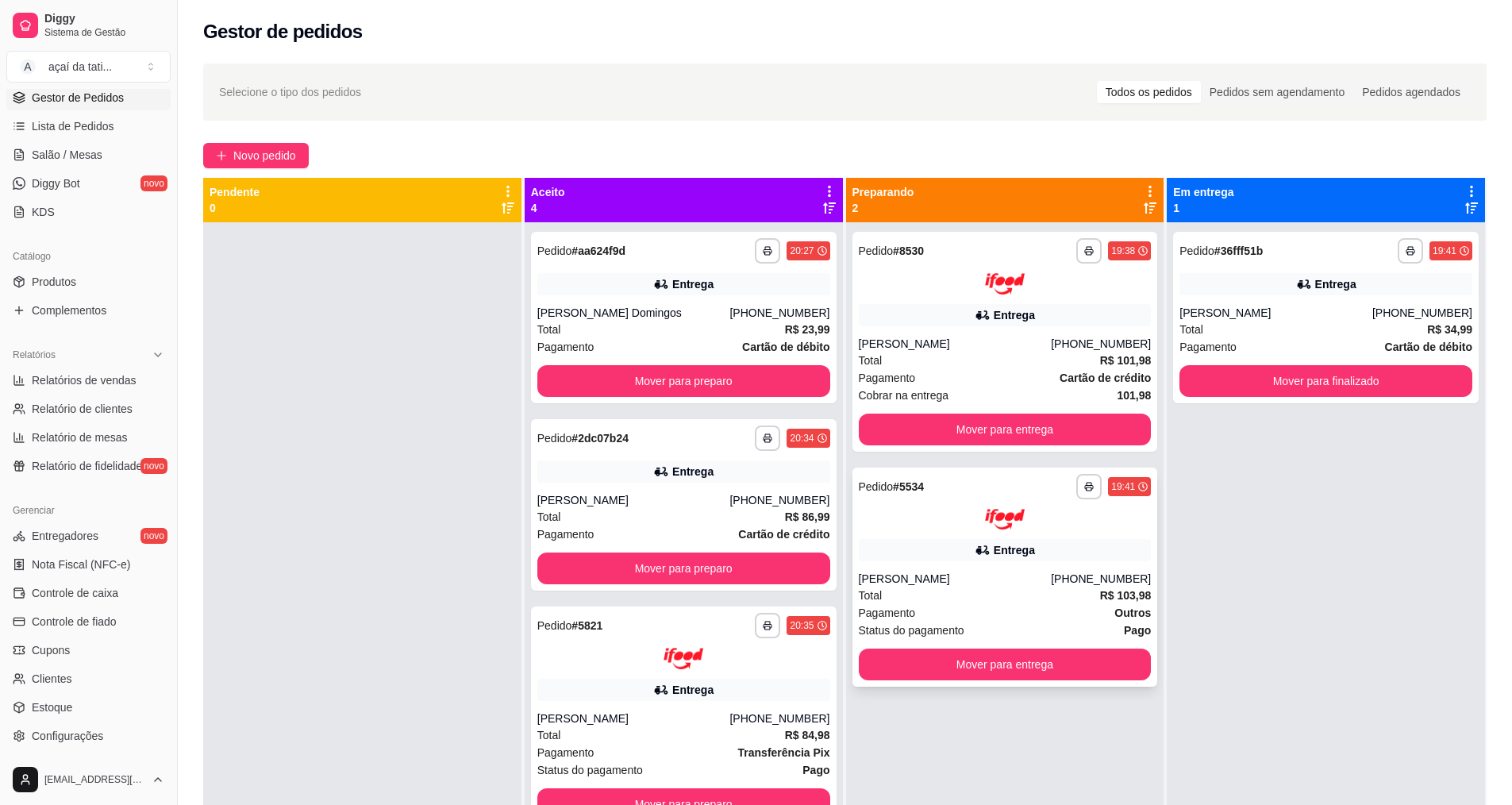
click at [943, 578] on div "[PERSON_NAME]" at bounding box center [955, 578] width 193 height 16
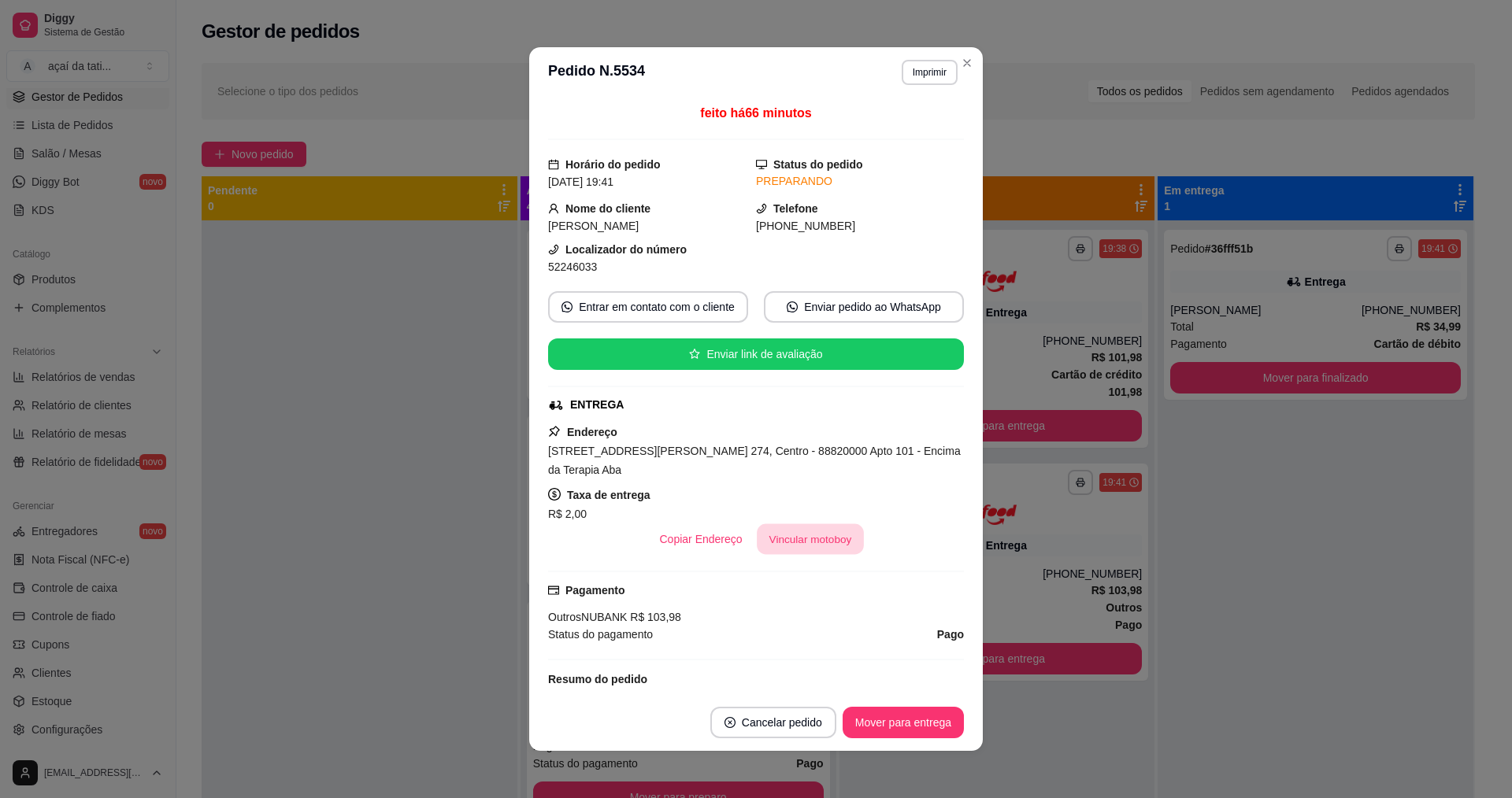
click at [777, 533] on button "Vincular motoboy" at bounding box center [810, 539] width 107 height 30
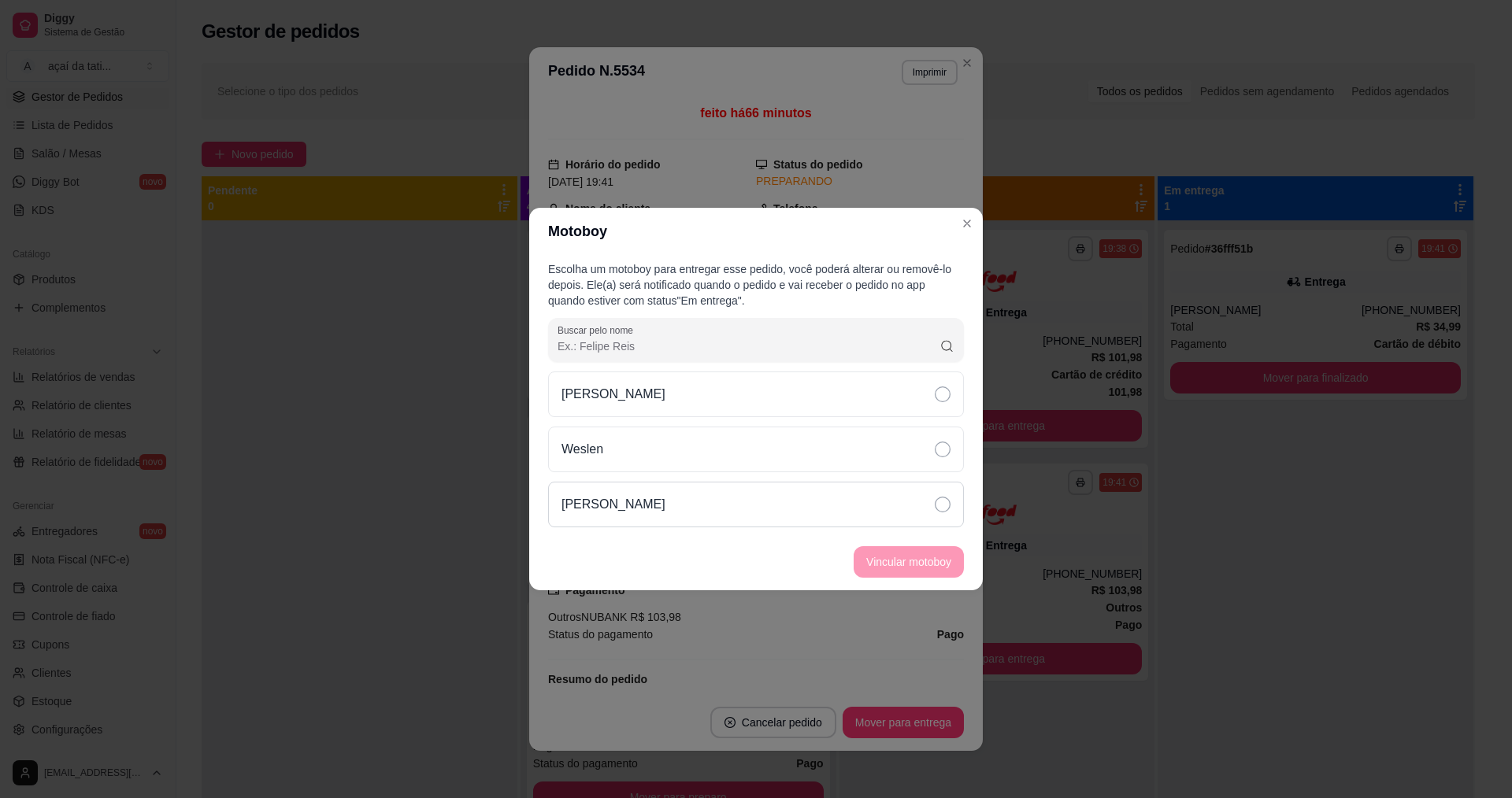
click at [767, 493] on div "[PERSON_NAME]" at bounding box center [756, 505] width 416 height 46
click at [886, 562] on button "Vincular motoboy" at bounding box center [909, 562] width 107 height 30
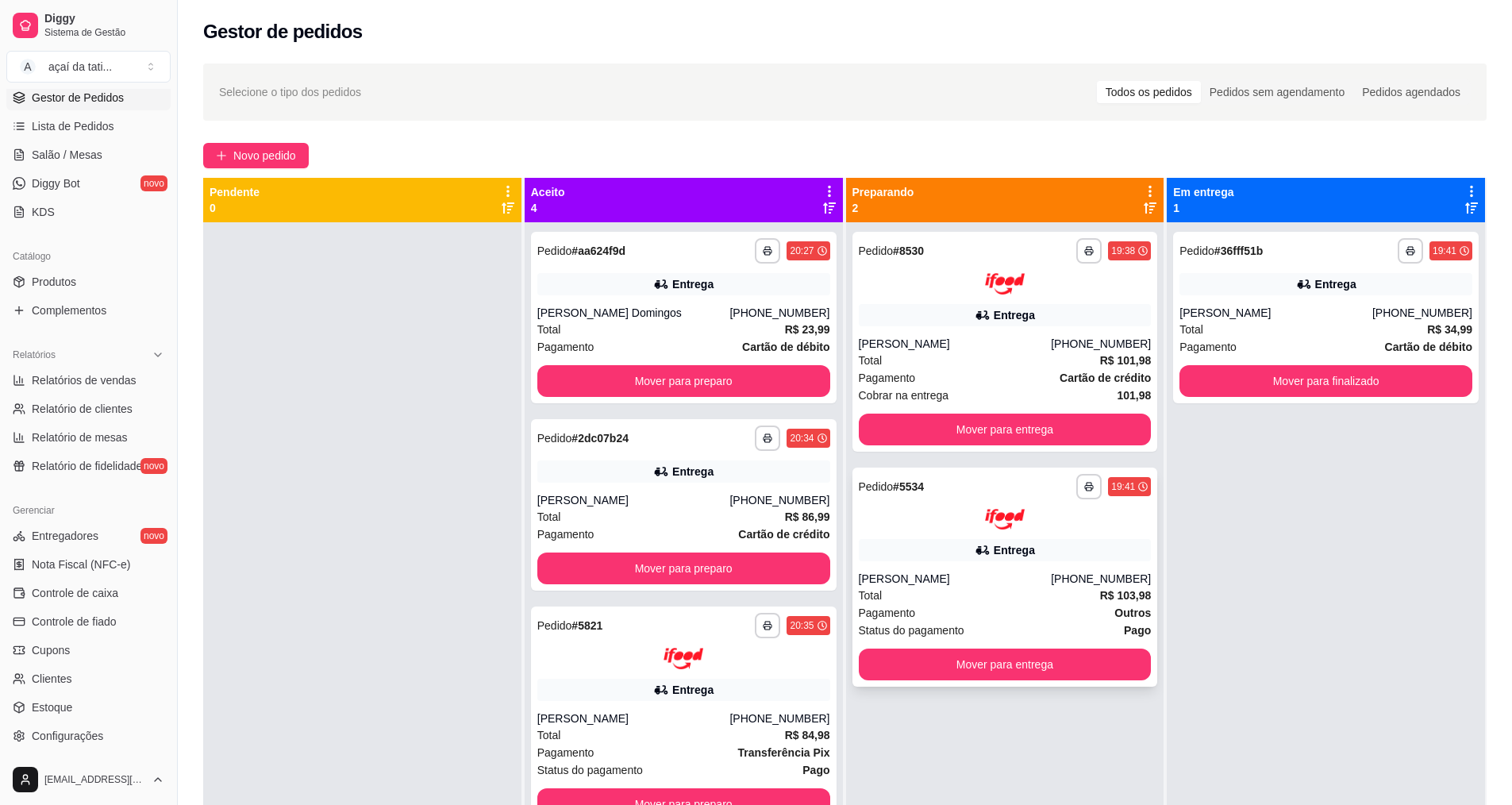
click at [890, 596] on div "Total R$ 103,98" at bounding box center [1005, 595] width 293 height 18
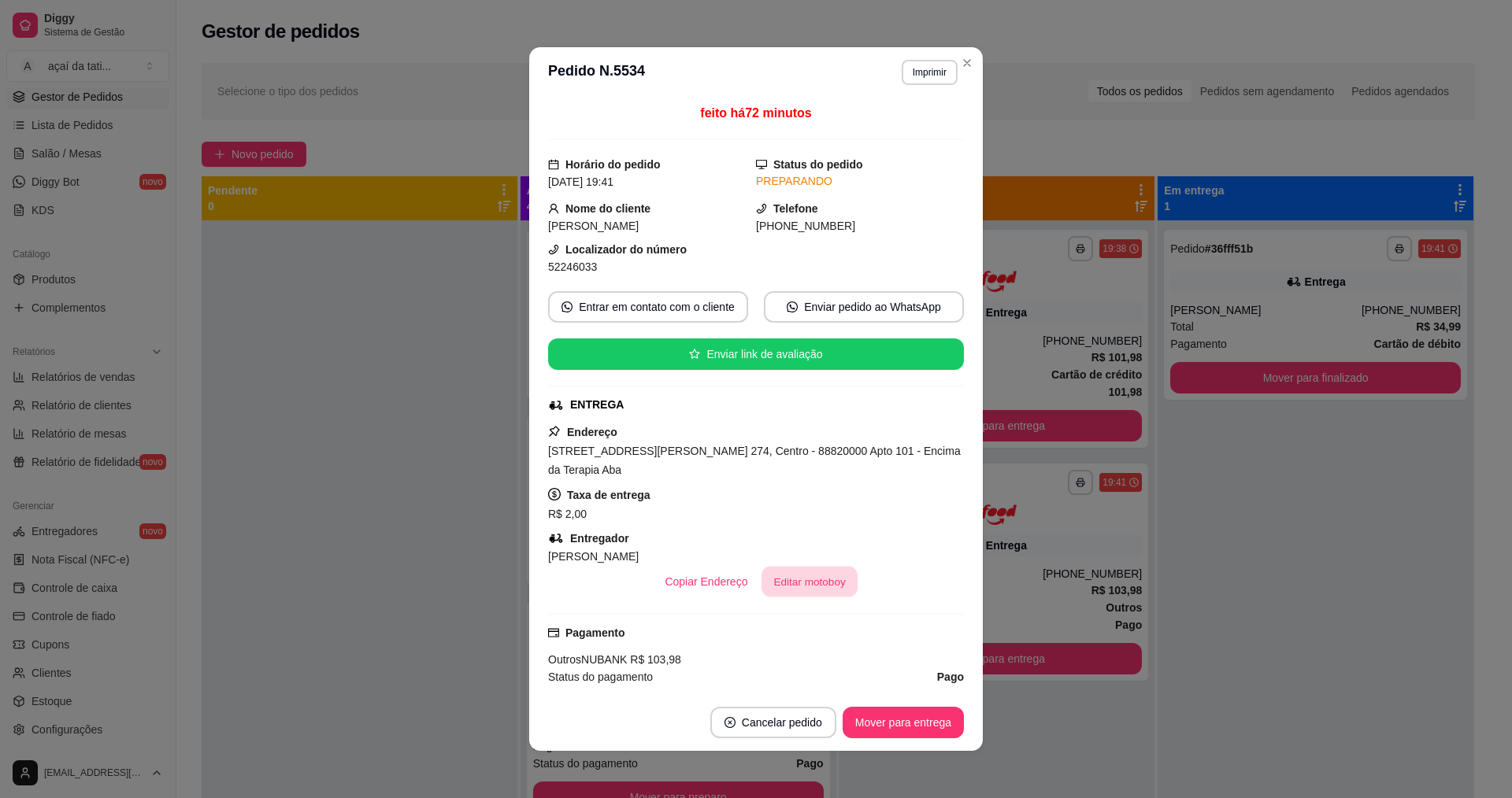
click at [810, 576] on button "Editar motoboy" at bounding box center [809, 581] width 96 height 30
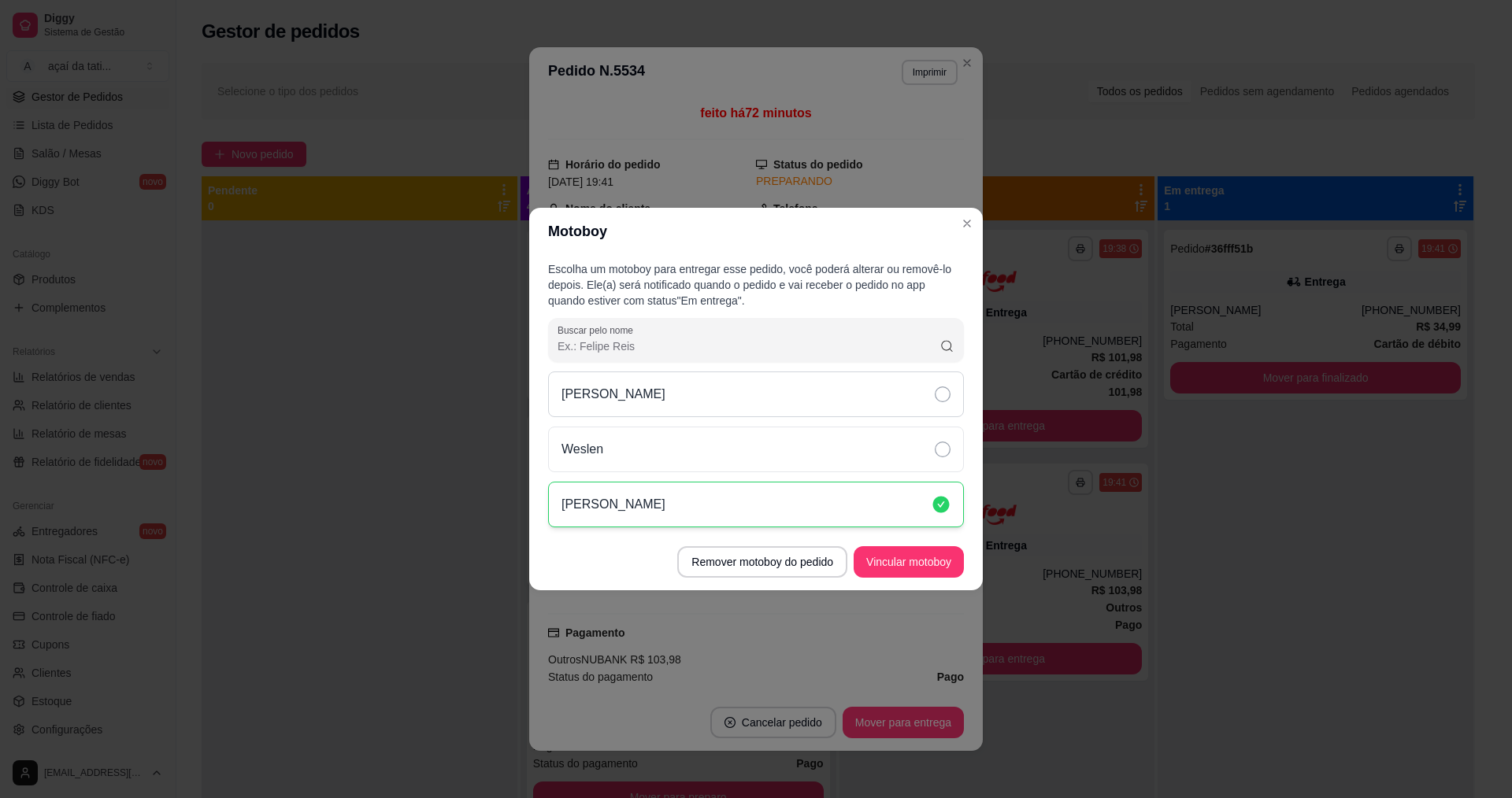
click at [664, 374] on div "[PERSON_NAME]" at bounding box center [756, 394] width 416 height 46
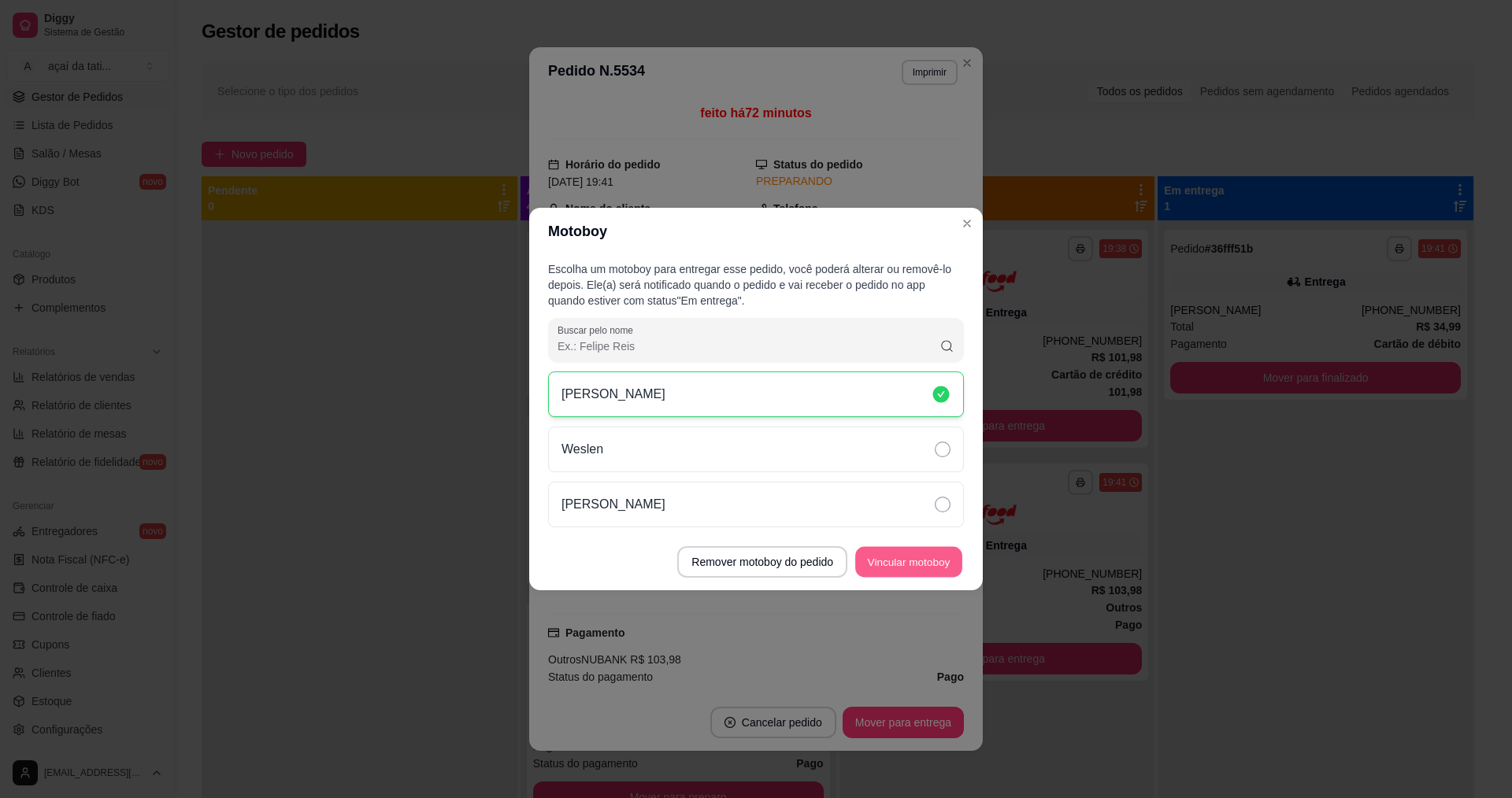
click at [899, 566] on button "Vincular motoboy" at bounding box center [909, 562] width 107 height 30
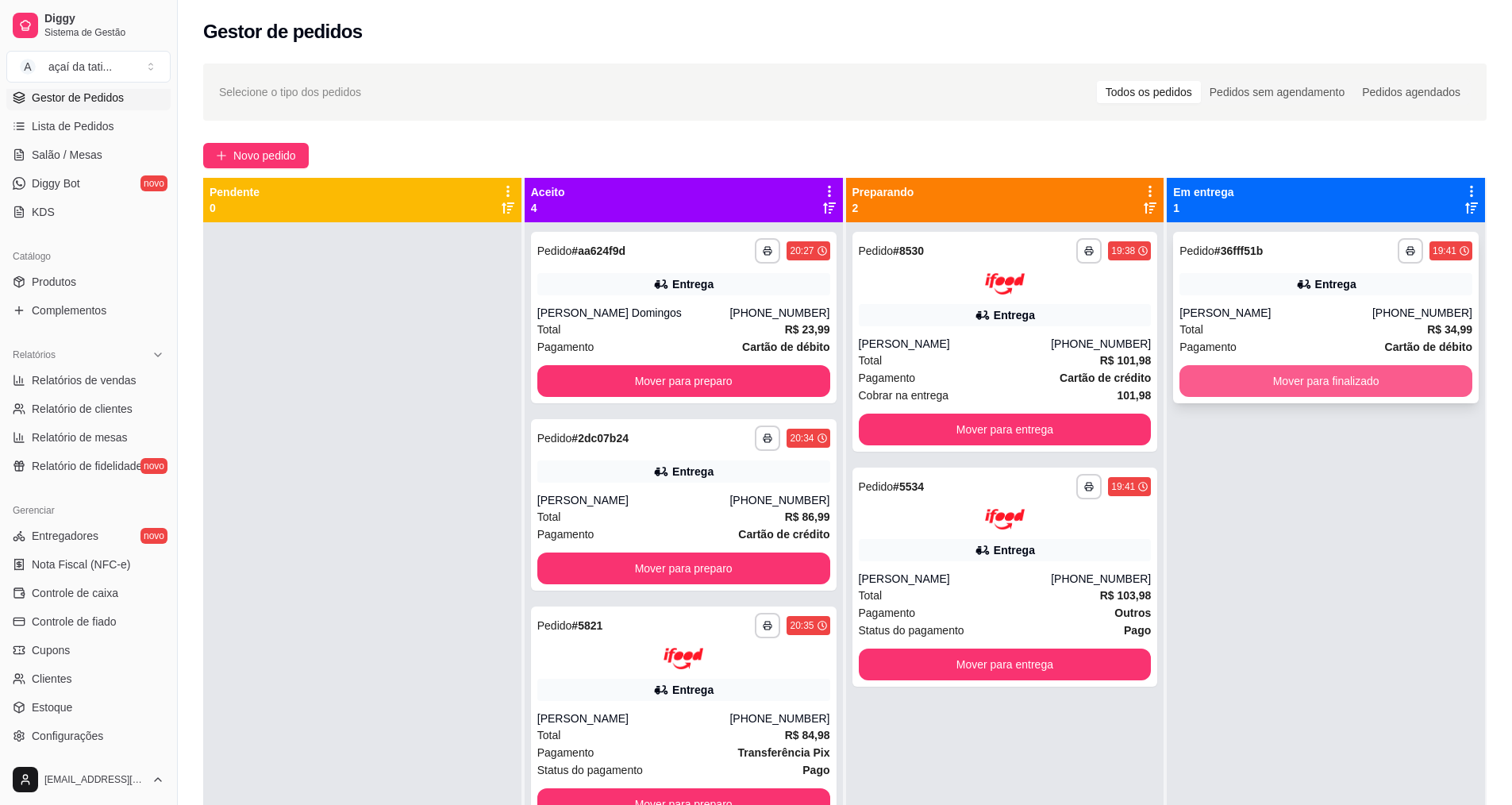
click at [1368, 378] on button "Mover para finalizado" at bounding box center [1326, 381] width 293 height 32
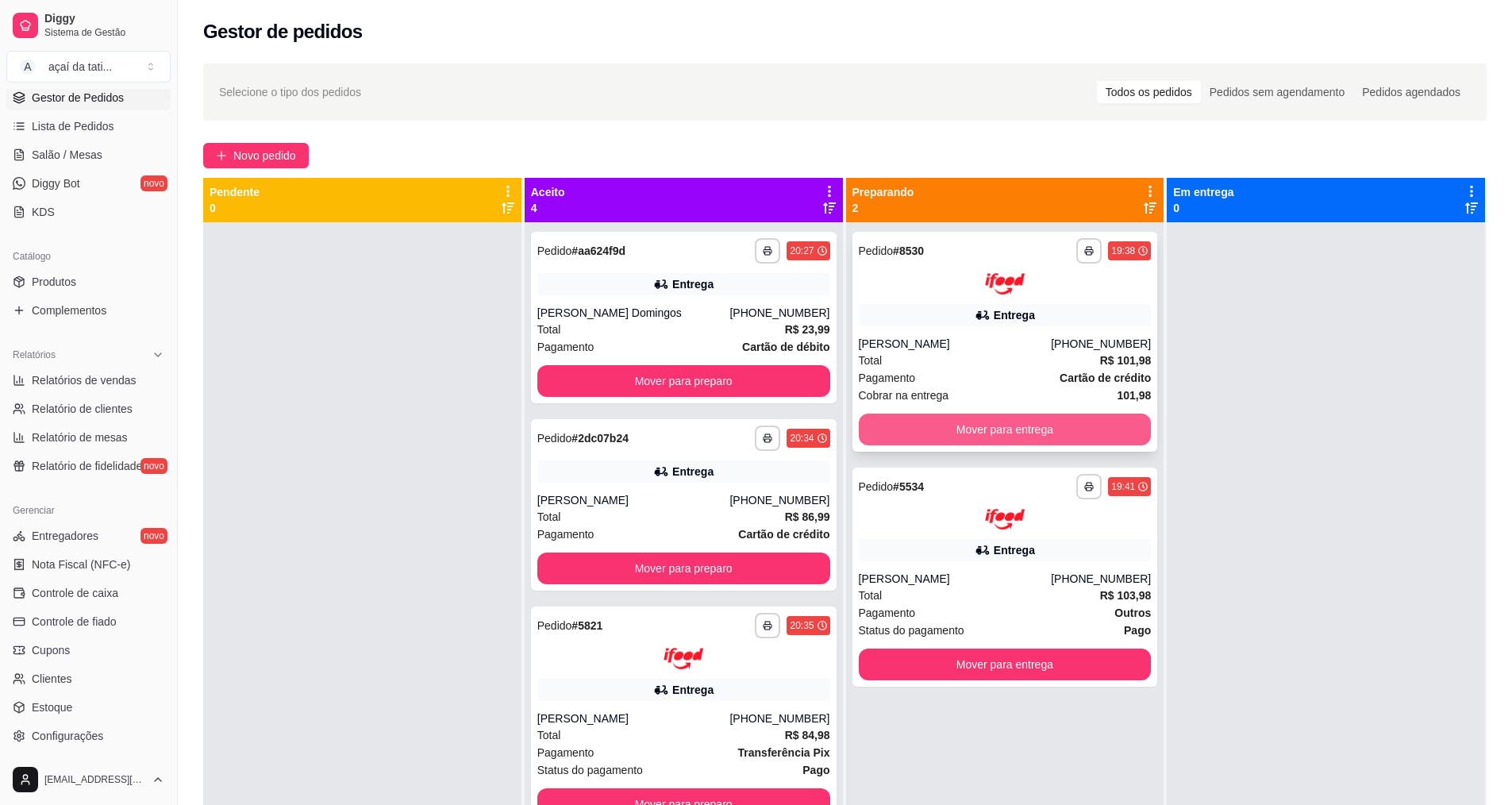
click at [944, 424] on button "Mover para entrega" at bounding box center [1005, 429] width 293 height 32
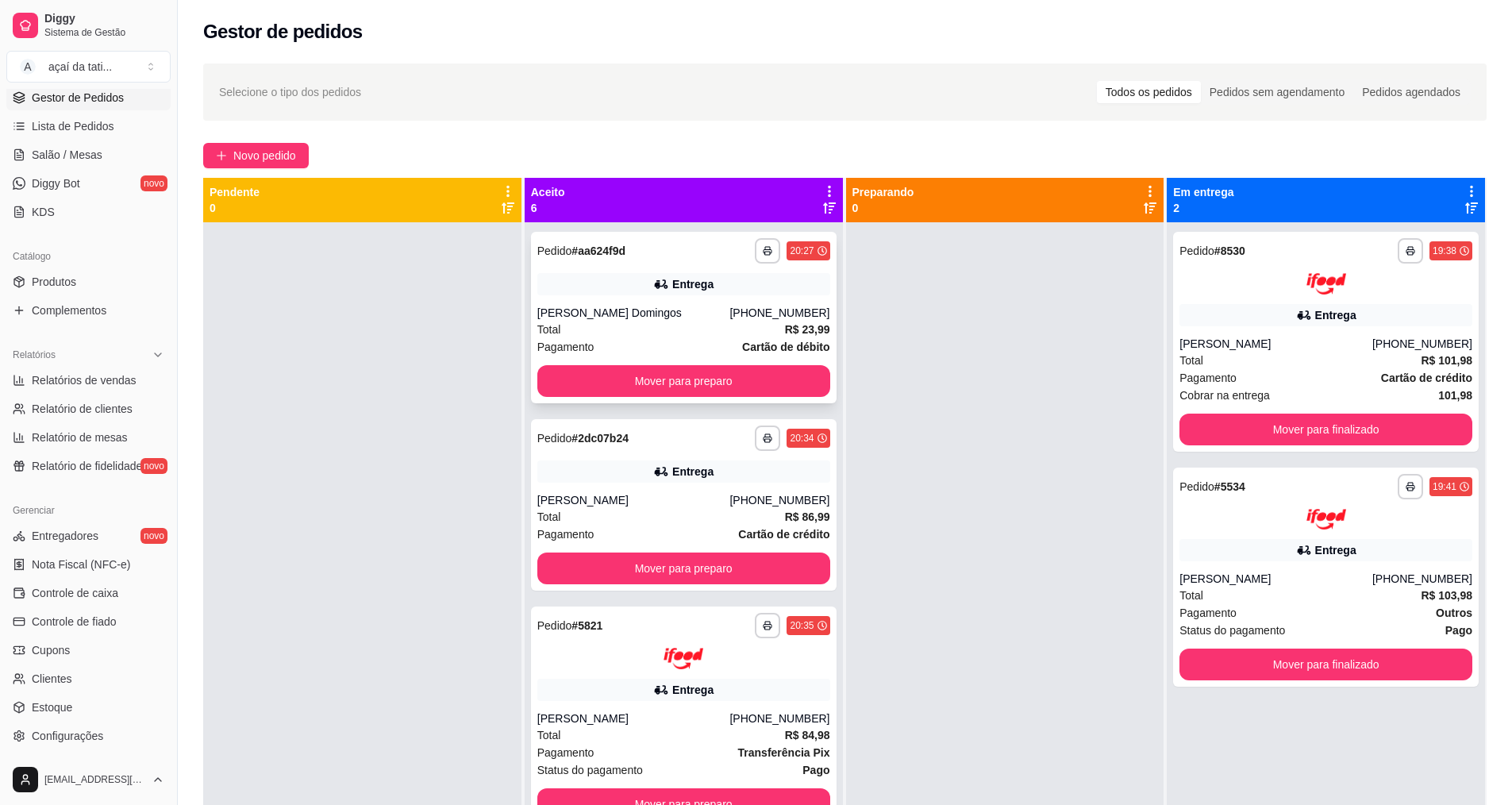
click at [628, 282] on div "Entrega" at bounding box center [684, 284] width 293 height 22
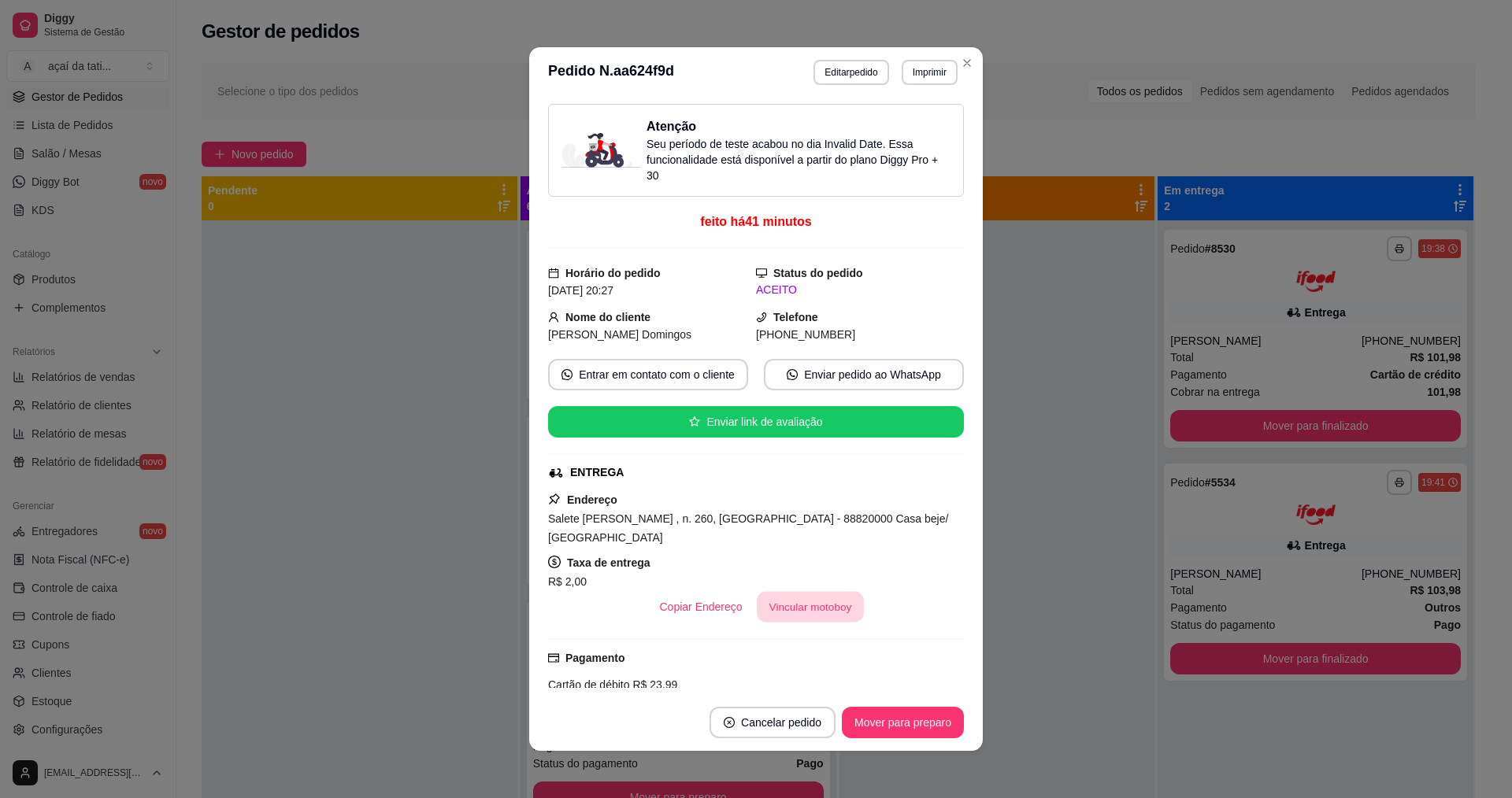
click at [831, 619] on button "Vincular motoboy" at bounding box center [810, 607] width 107 height 30
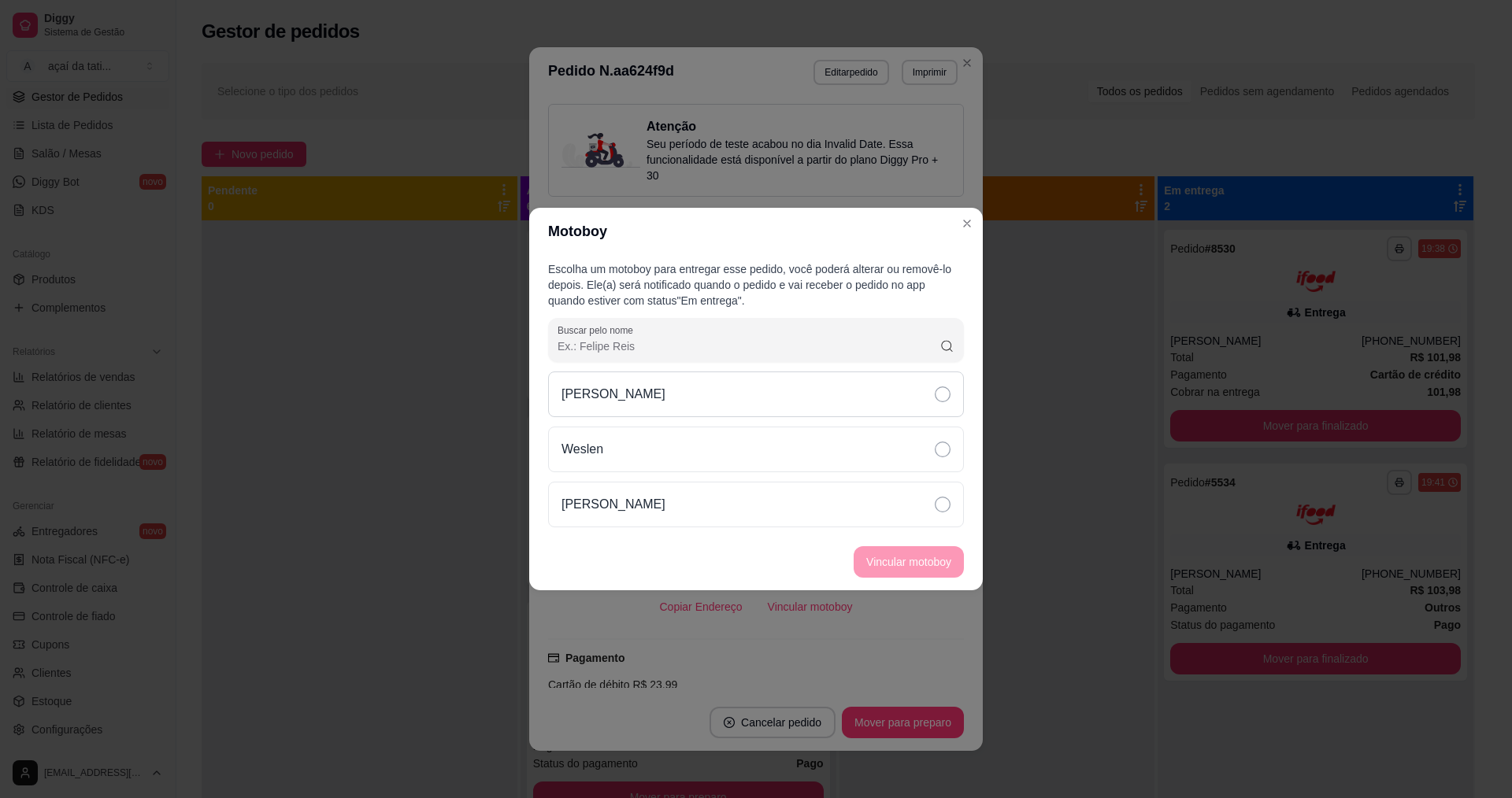
click at [709, 376] on div "[PERSON_NAME]" at bounding box center [756, 394] width 416 height 46
click at [883, 555] on button "Vincular motoboy" at bounding box center [909, 562] width 107 height 30
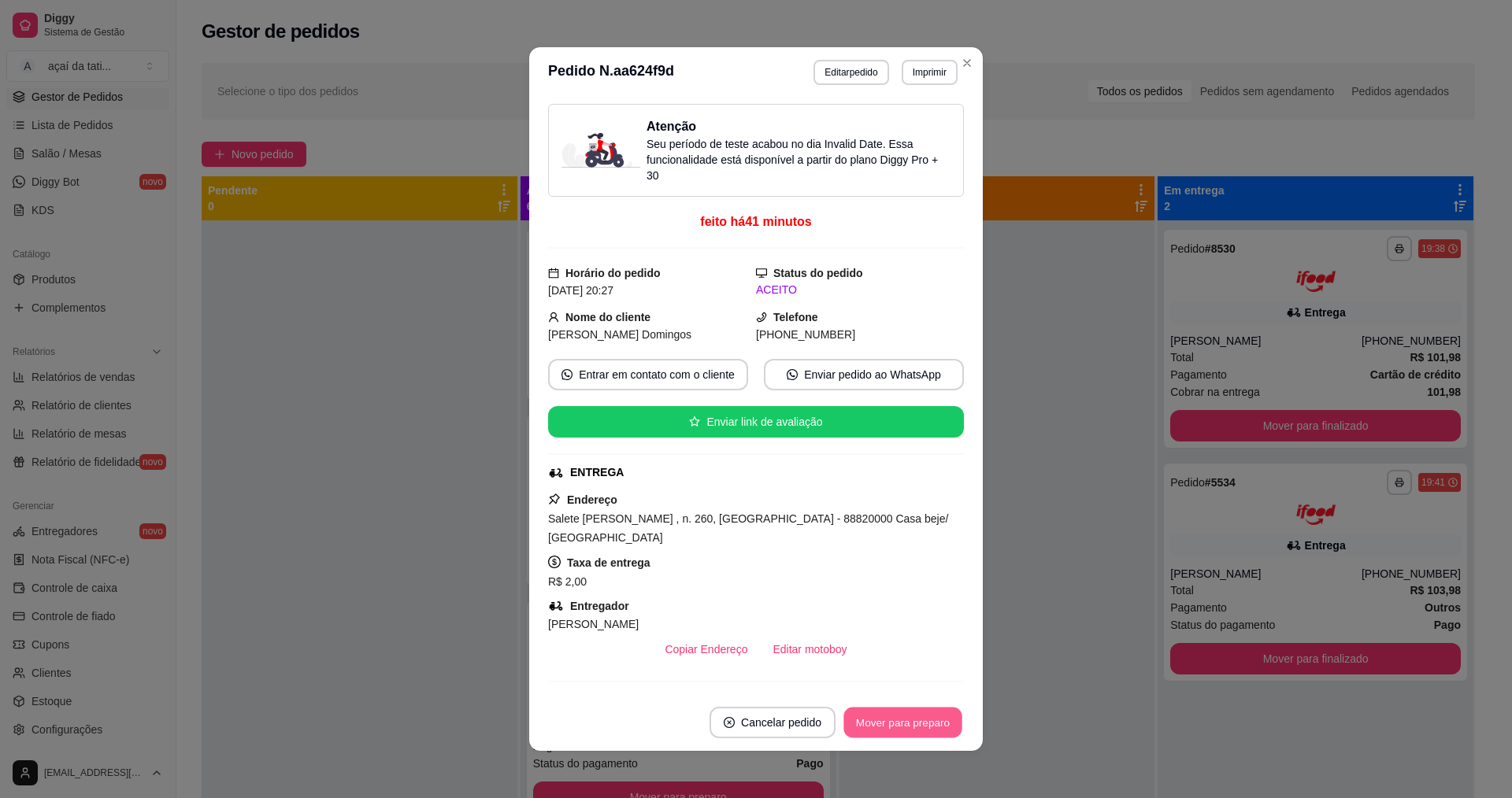
click at [925, 715] on button "Mover para preparo" at bounding box center [902, 723] width 118 height 30
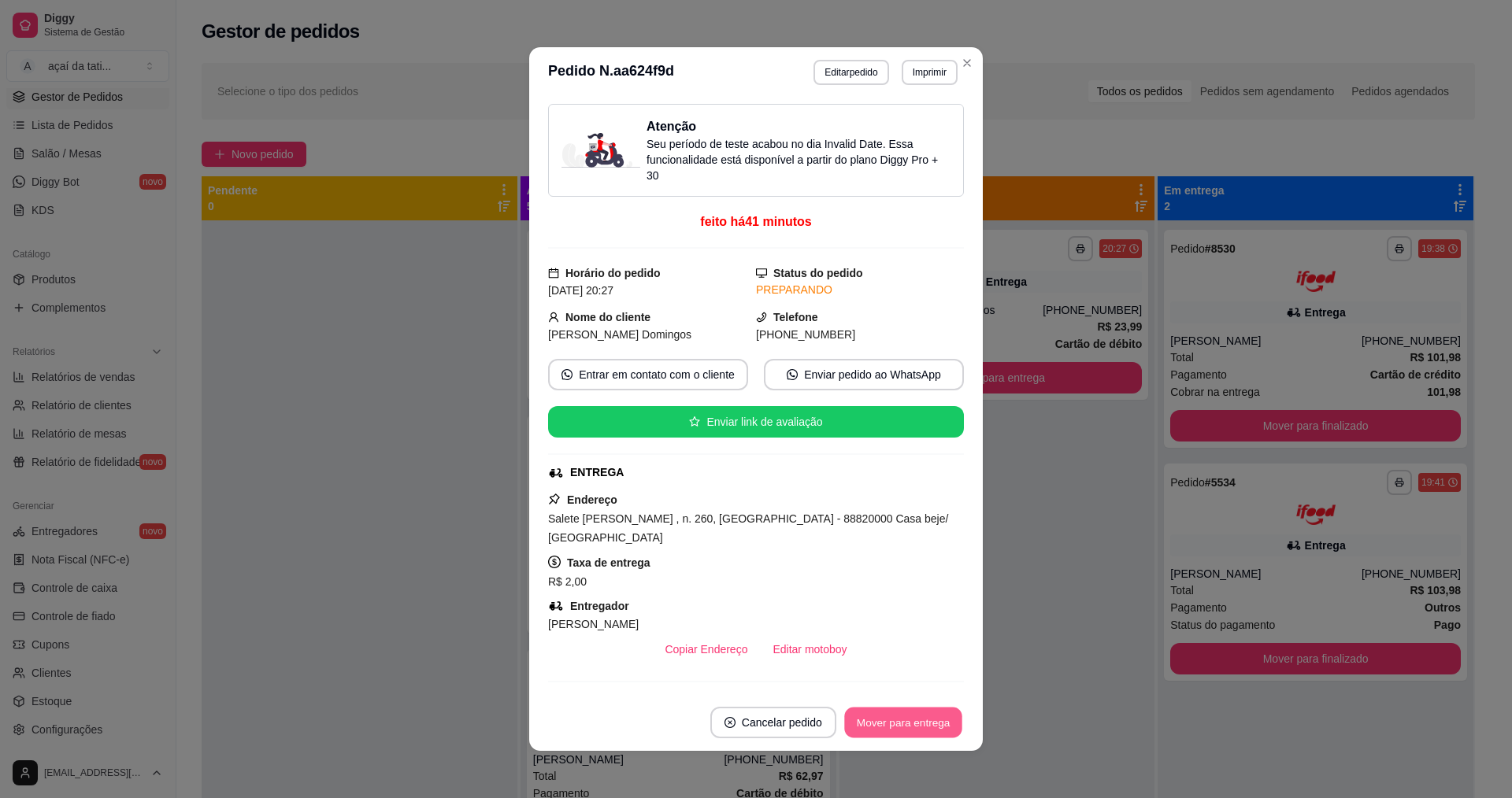
click at [925, 715] on button "Mover para entrega" at bounding box center [903, 723] width 118 height 30
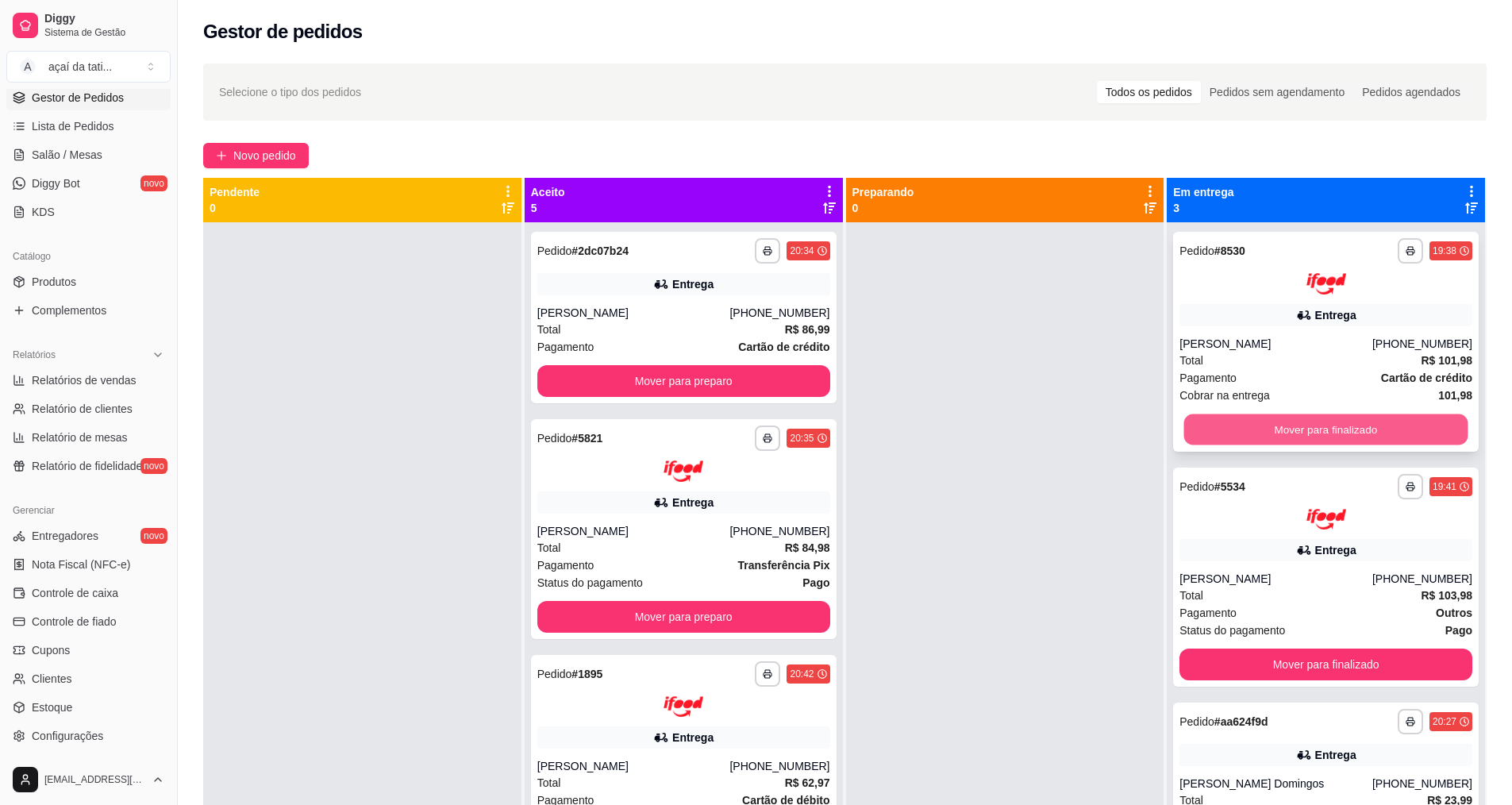
click at [1353, 442] on button "Mover para finalizado" at bounding box center [1326, 428] width 284 height 31
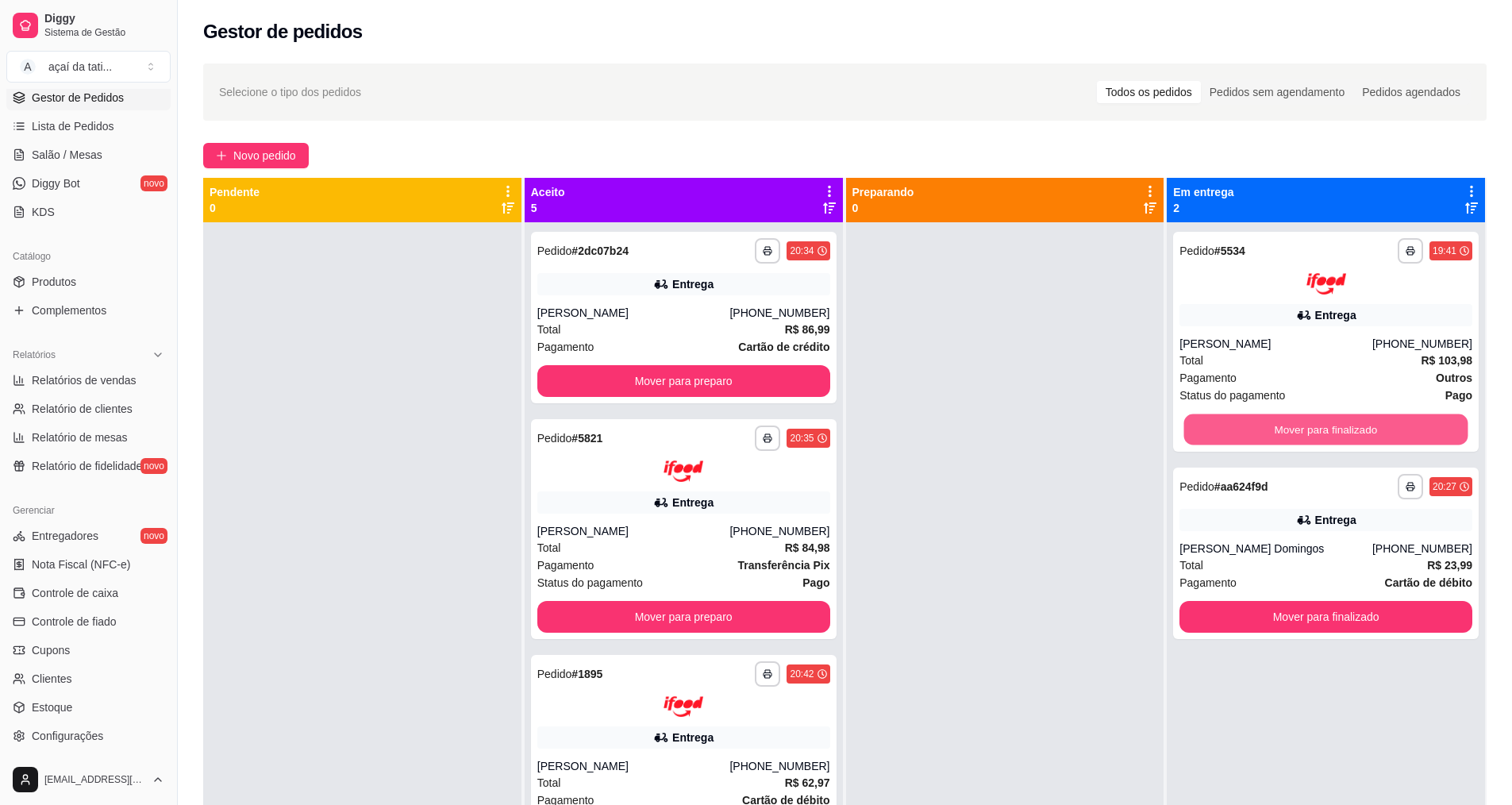
click at [1353, 437] on button "Mover para finalizado" at bounding box center [1326, 428] width 284 height 31
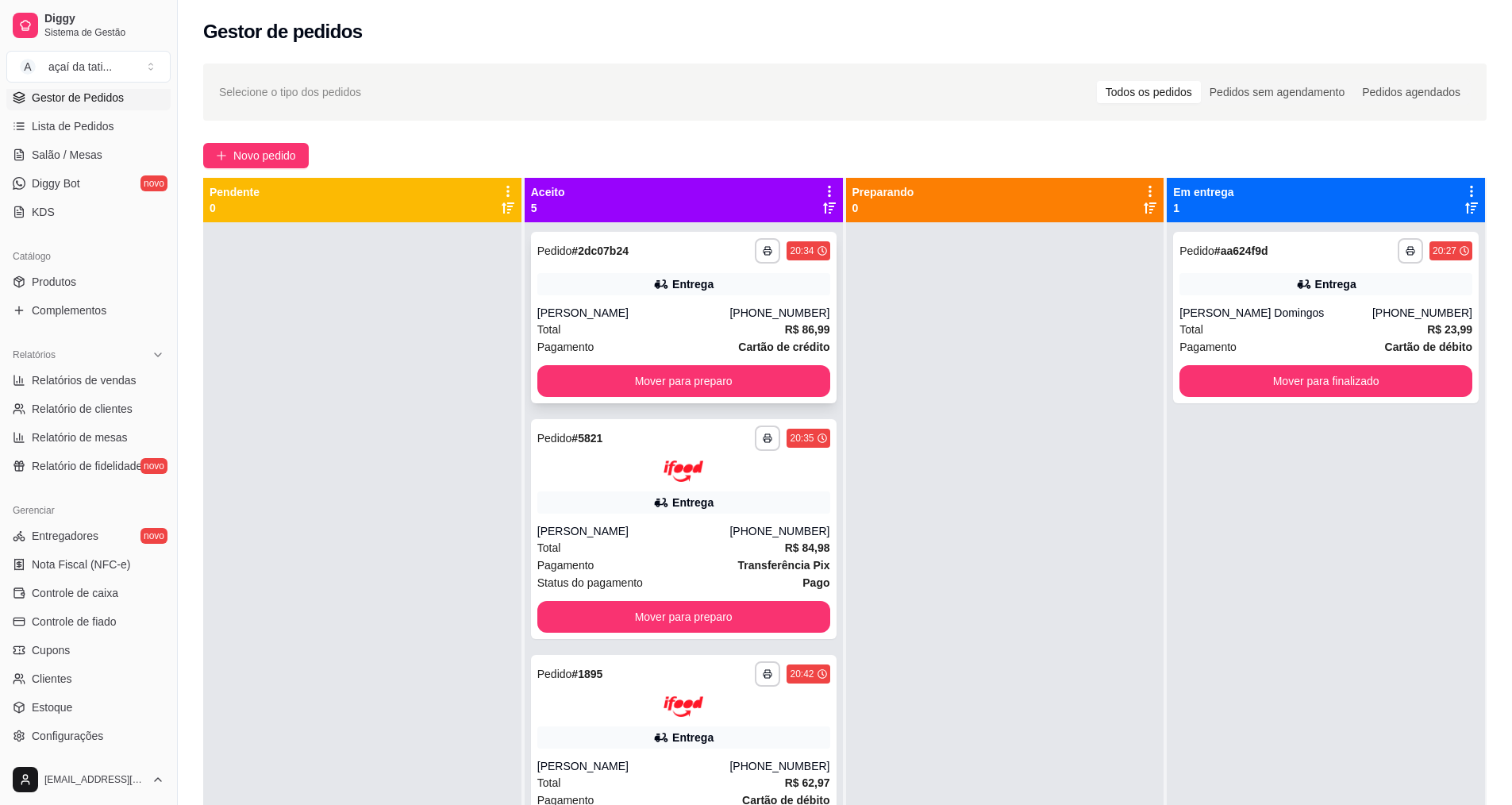
click at [574, 312] on div "[PERSON_NAME]" at bounding box center [634, 313] width 193 height 16
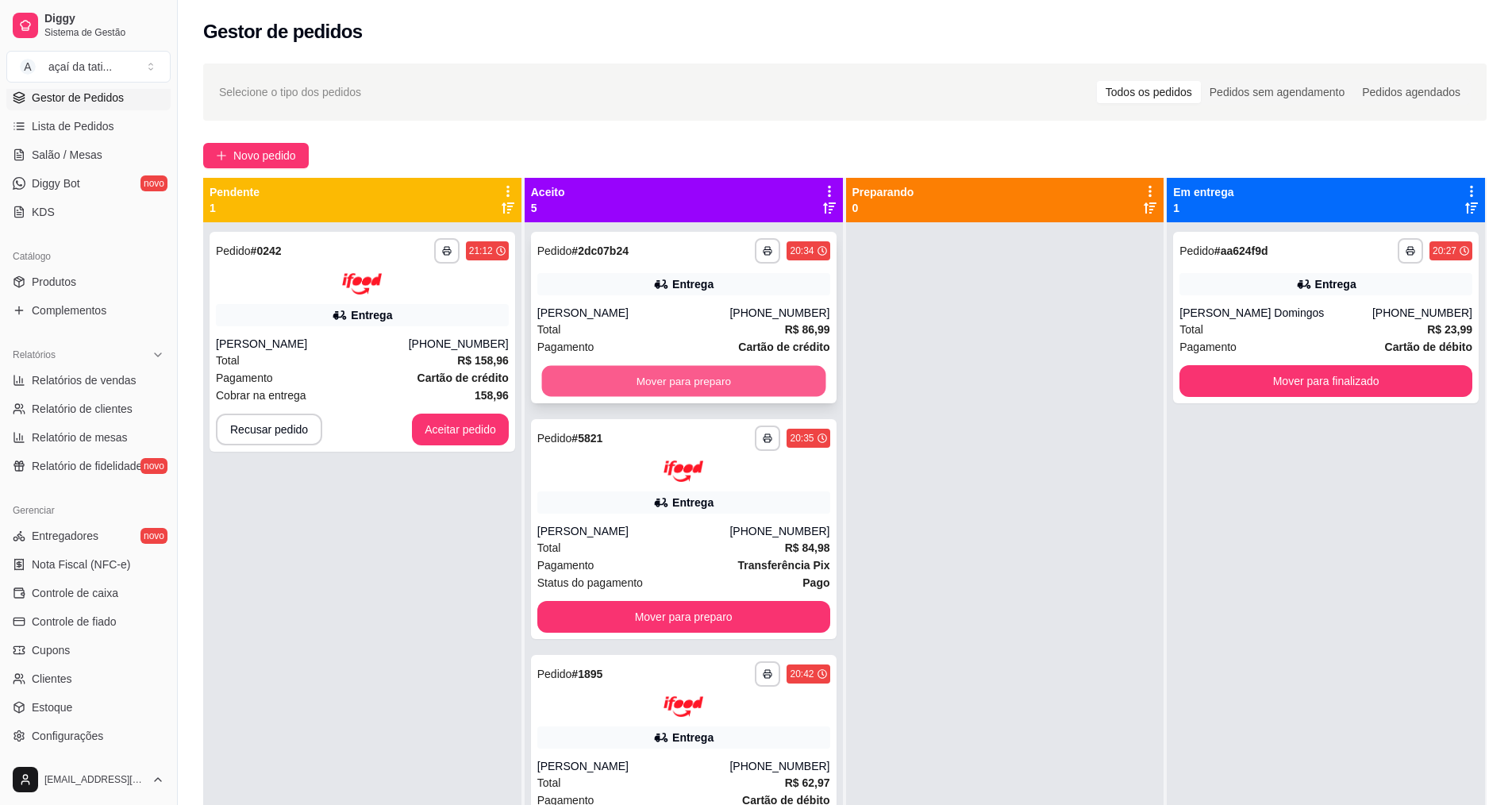
click at [658, 379] on button "Mover para preparo" at bounding box center [683, 381] width 284 height 31
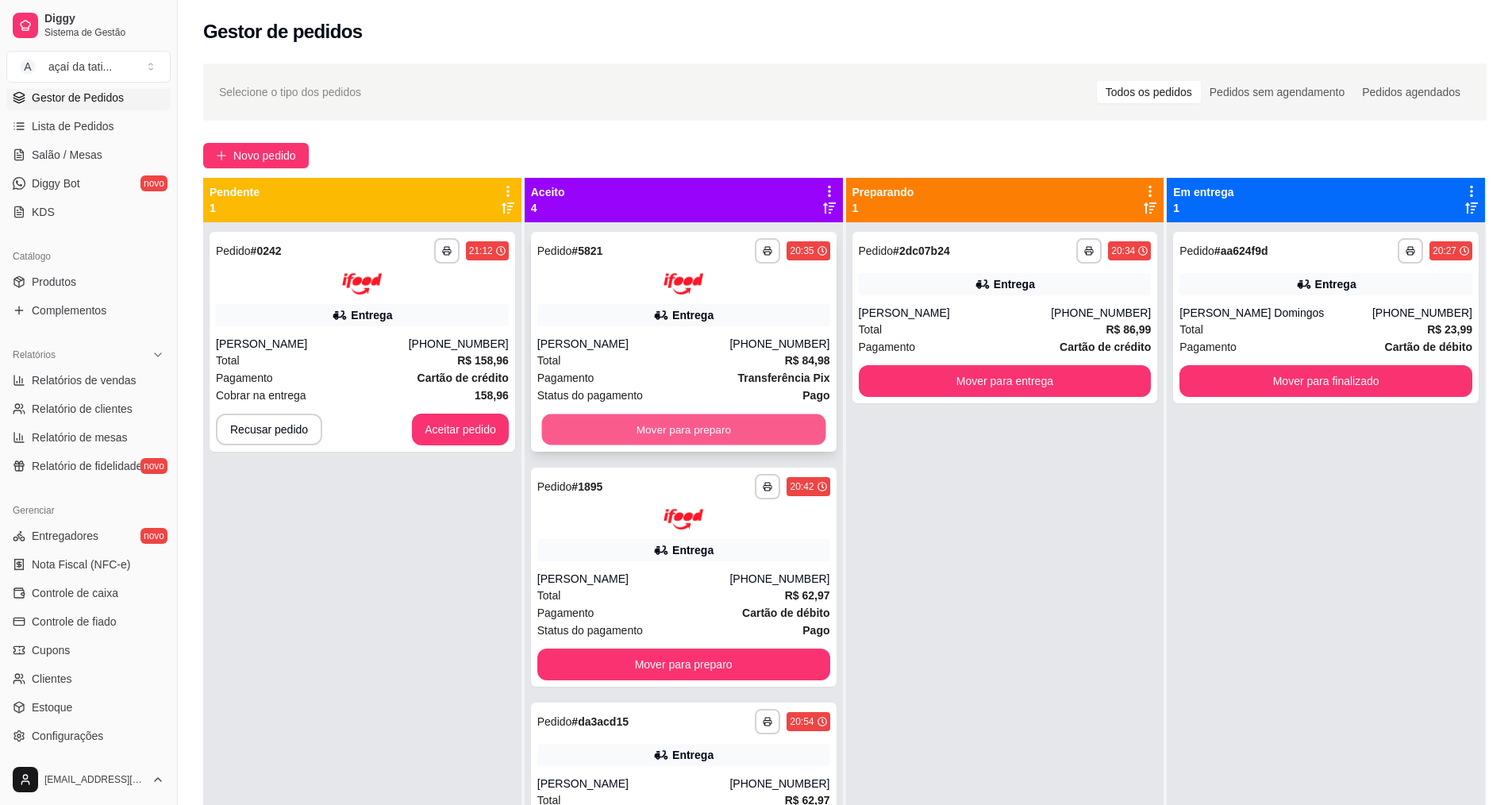
click at [639, 427] on button "Mover para preparo" at bounding box center [683, 428] width 284 height 31
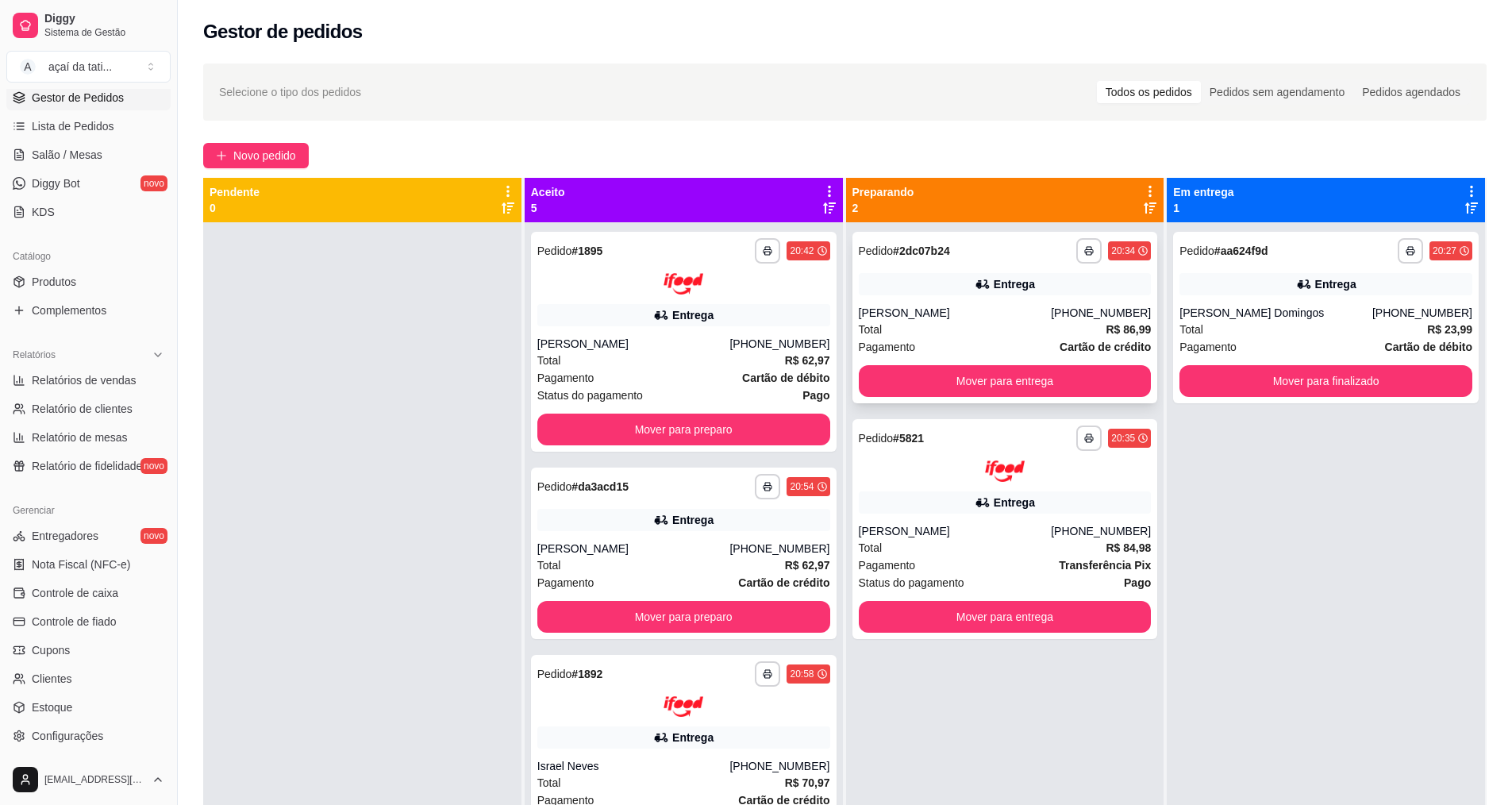
click at [900, 283] on div "Entrega" at bounding box center [1005, 284] width 293 height 22
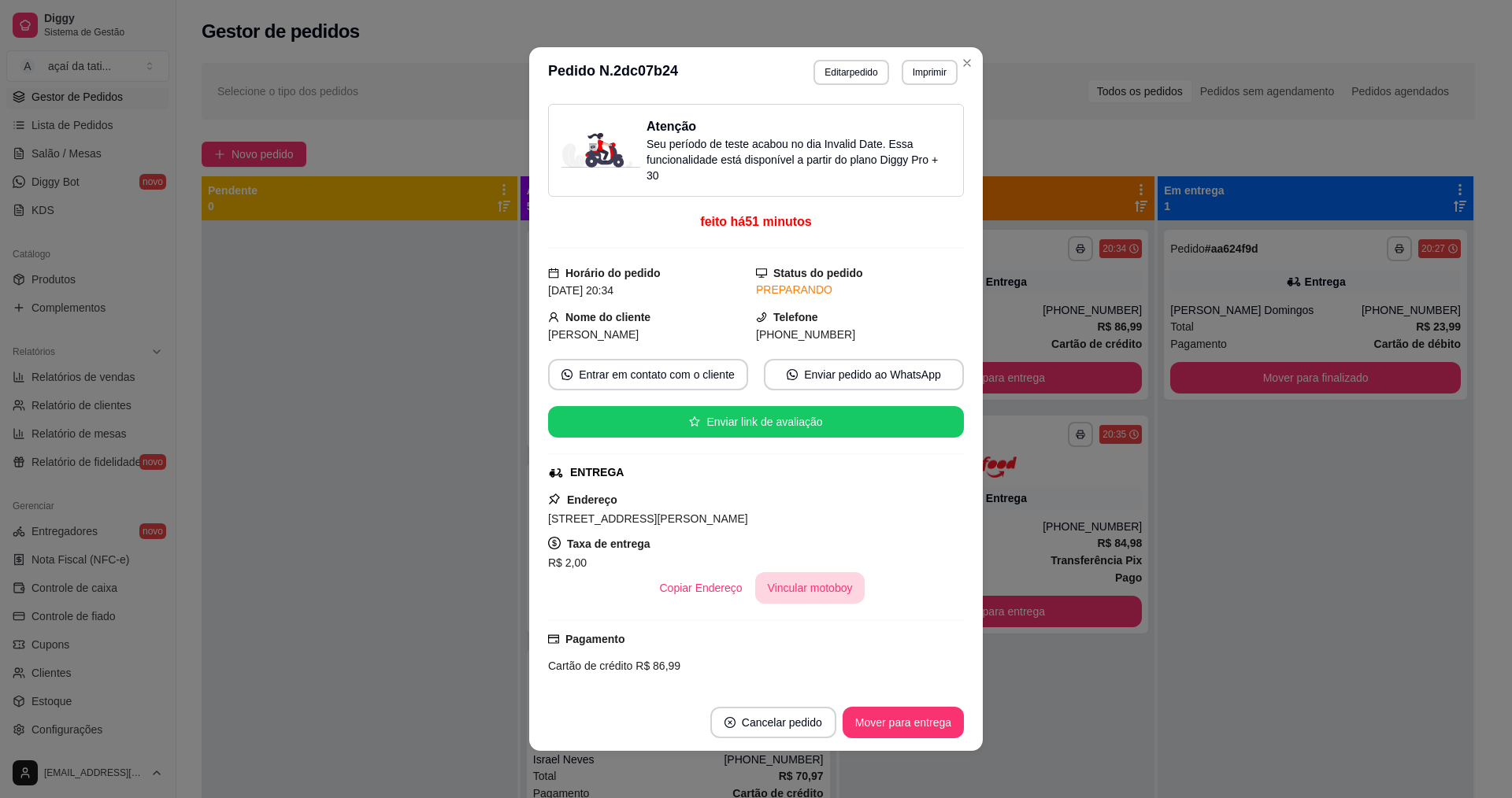
click at [802, 589] on button "Vincular motoboy" at bounding box center [810, 587] width 110 height 31
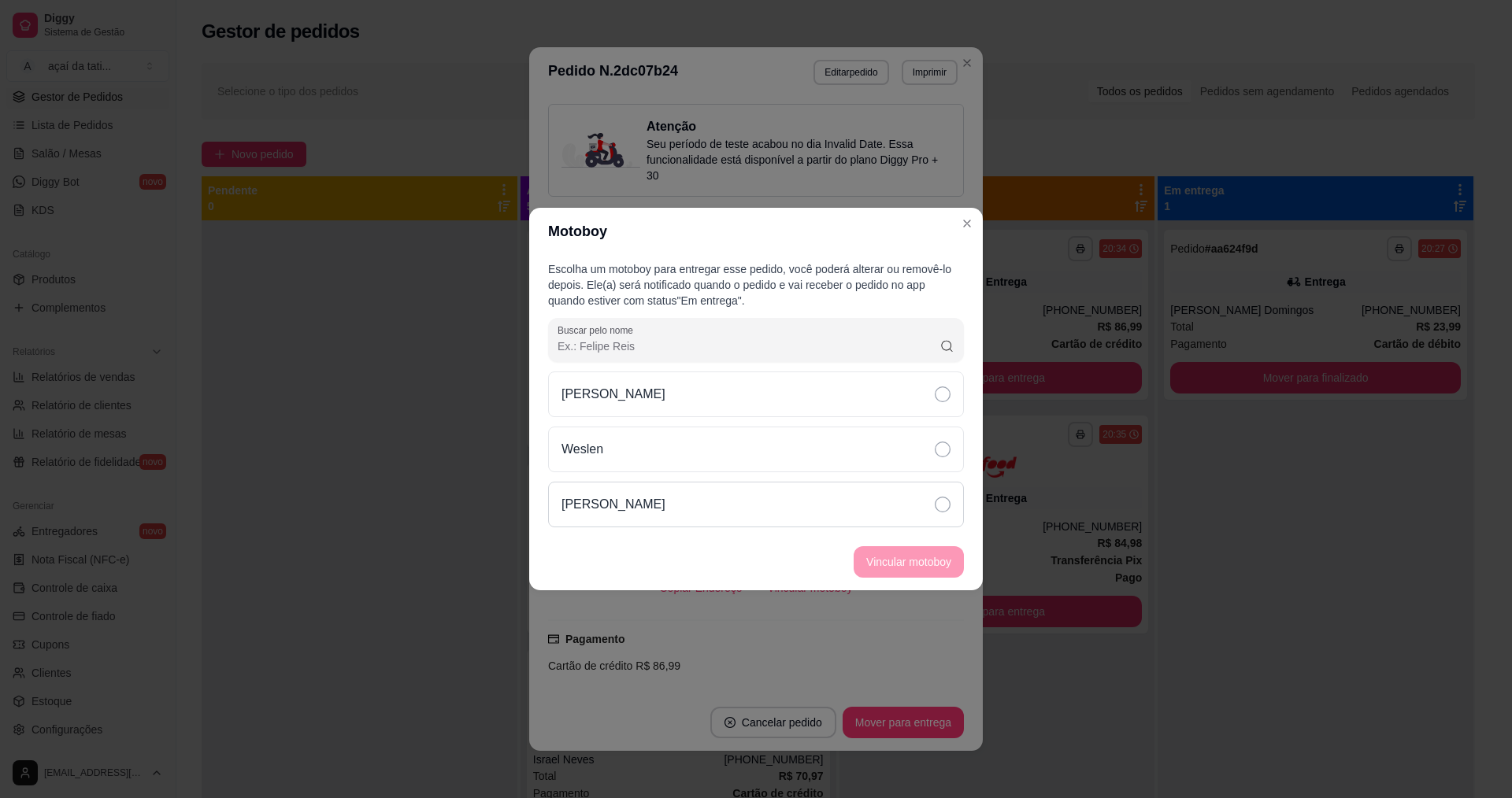
click at [785, 491] on div "[PERSON_NAME]" at bounding box center [756, 505] width 416 height 46
click at [886, 548] on button "Vincular motoboy" at bounding box center [909, 562] width 110 height 31
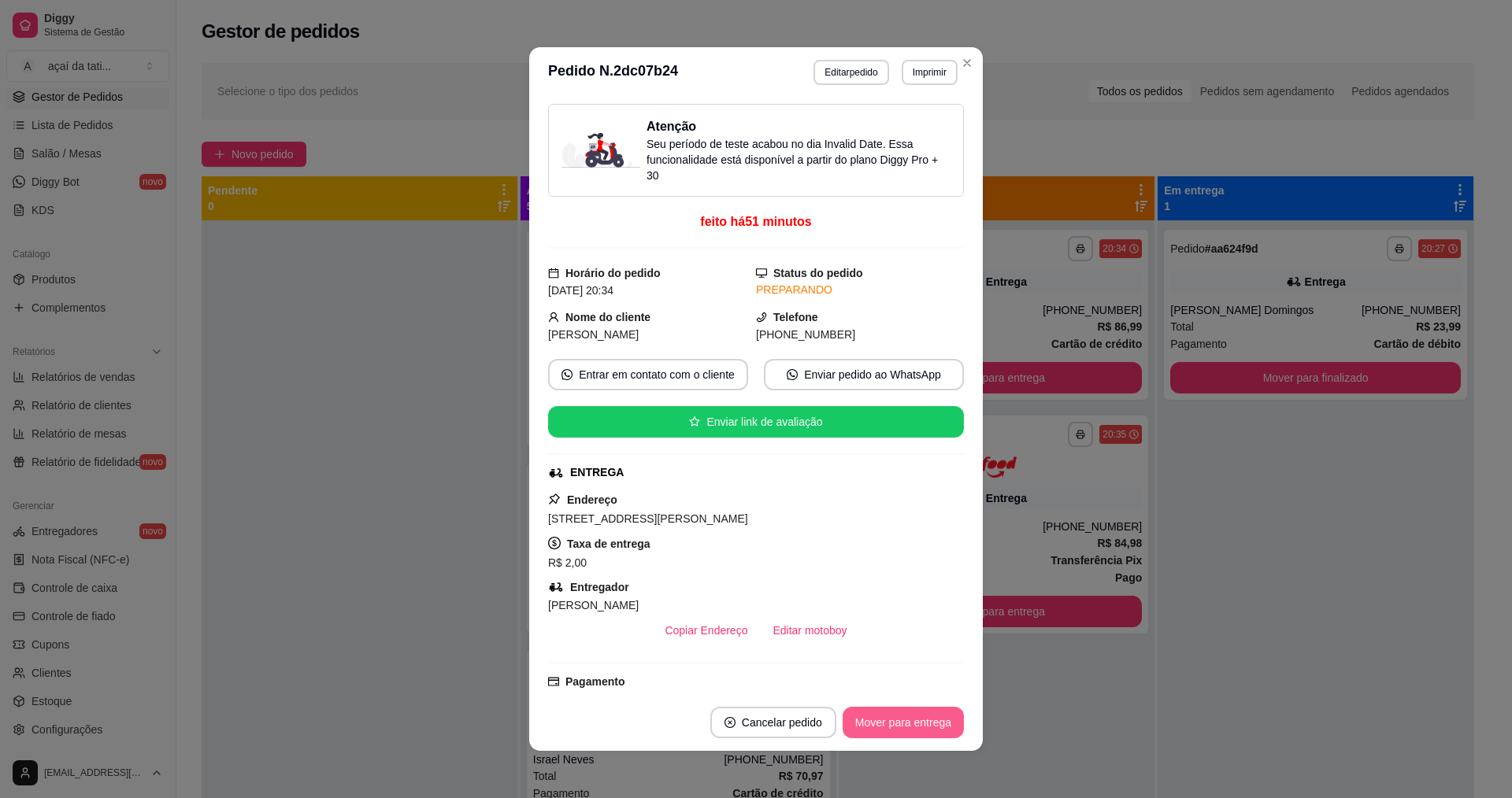
click at [921, 715] on button "Mover para entrega" at bounding box center [903, 723] width 121 height 31
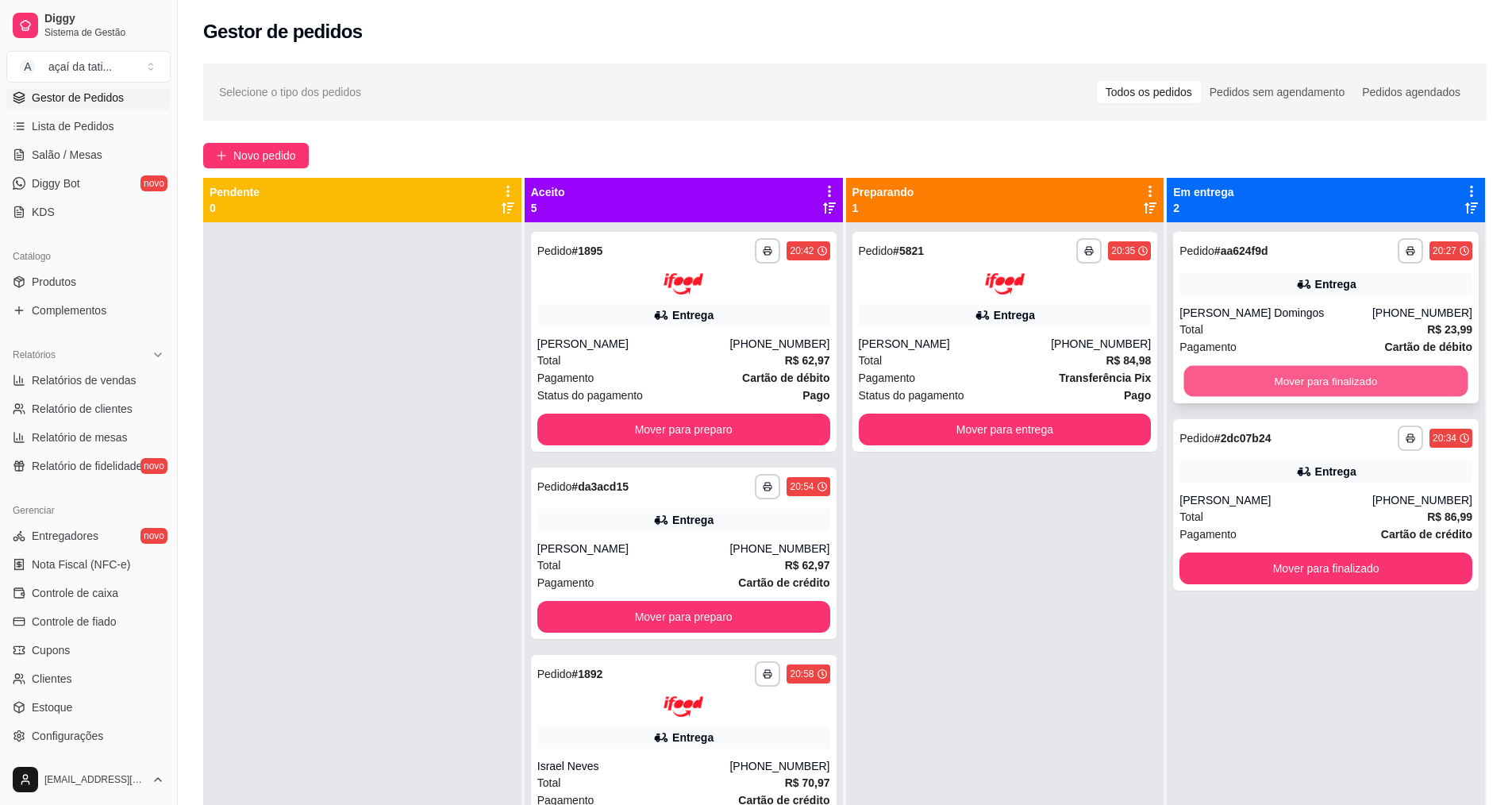
click at [1232, 369] on button "Mover para finalizado" at bounding box center [1326, 381] width 284 height 31
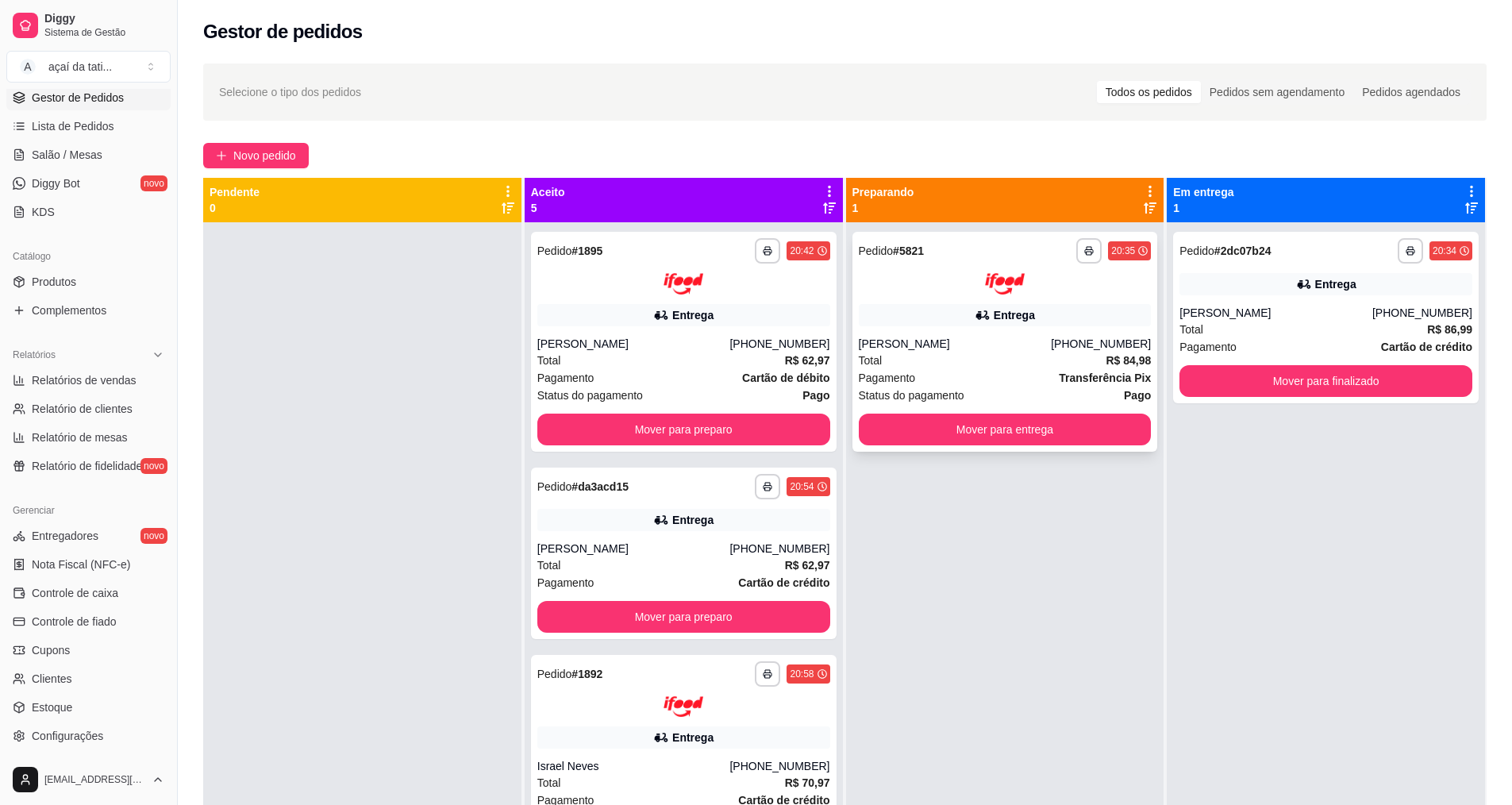
click at [955, 339] on div "[PERSON_NAME]" at bounding box center [955, 343] width 193 height 16
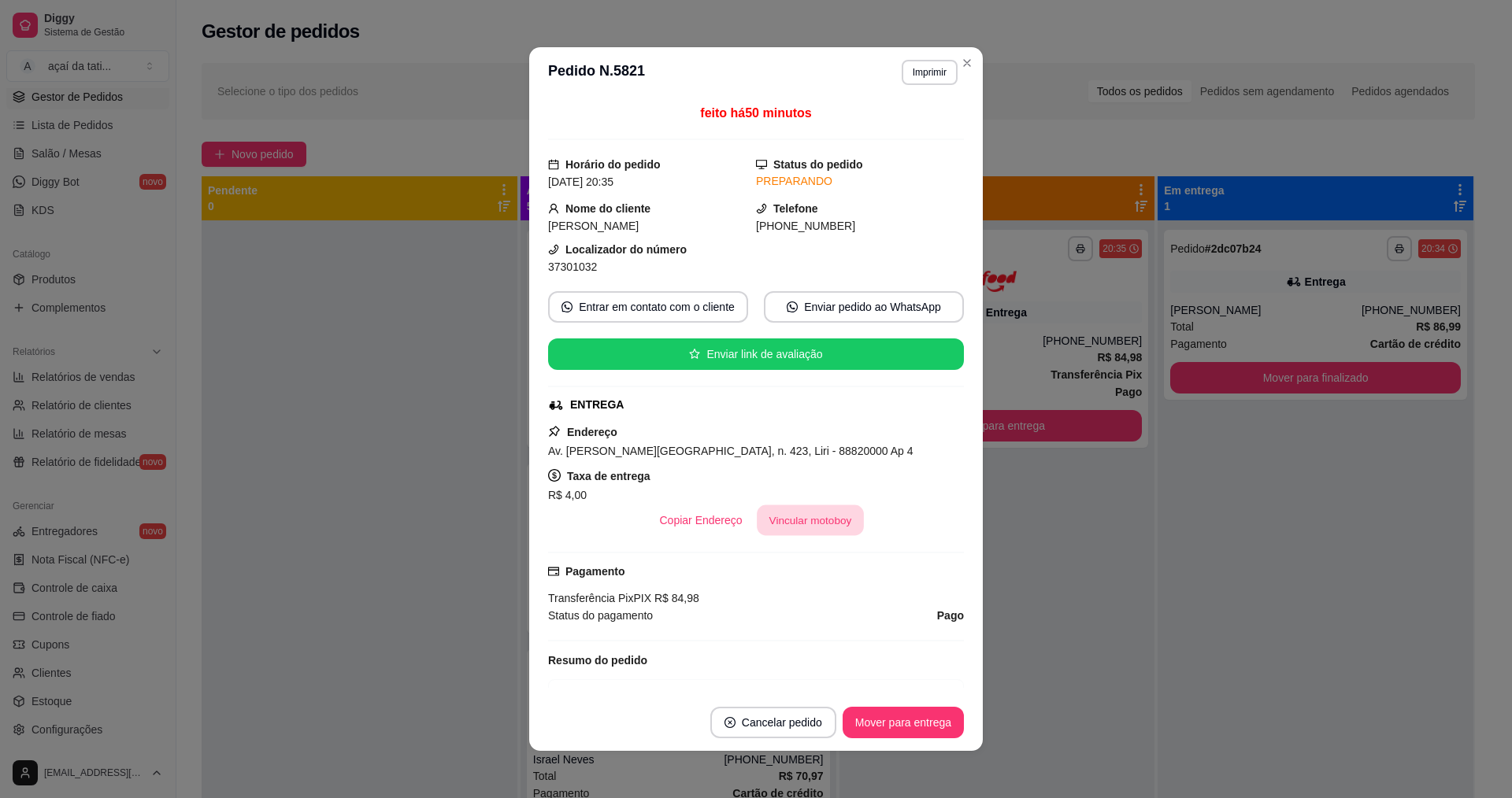
click at [821, 516] on button "Vincular motoboy" at bounding box center [810, 520] width 107 height 30
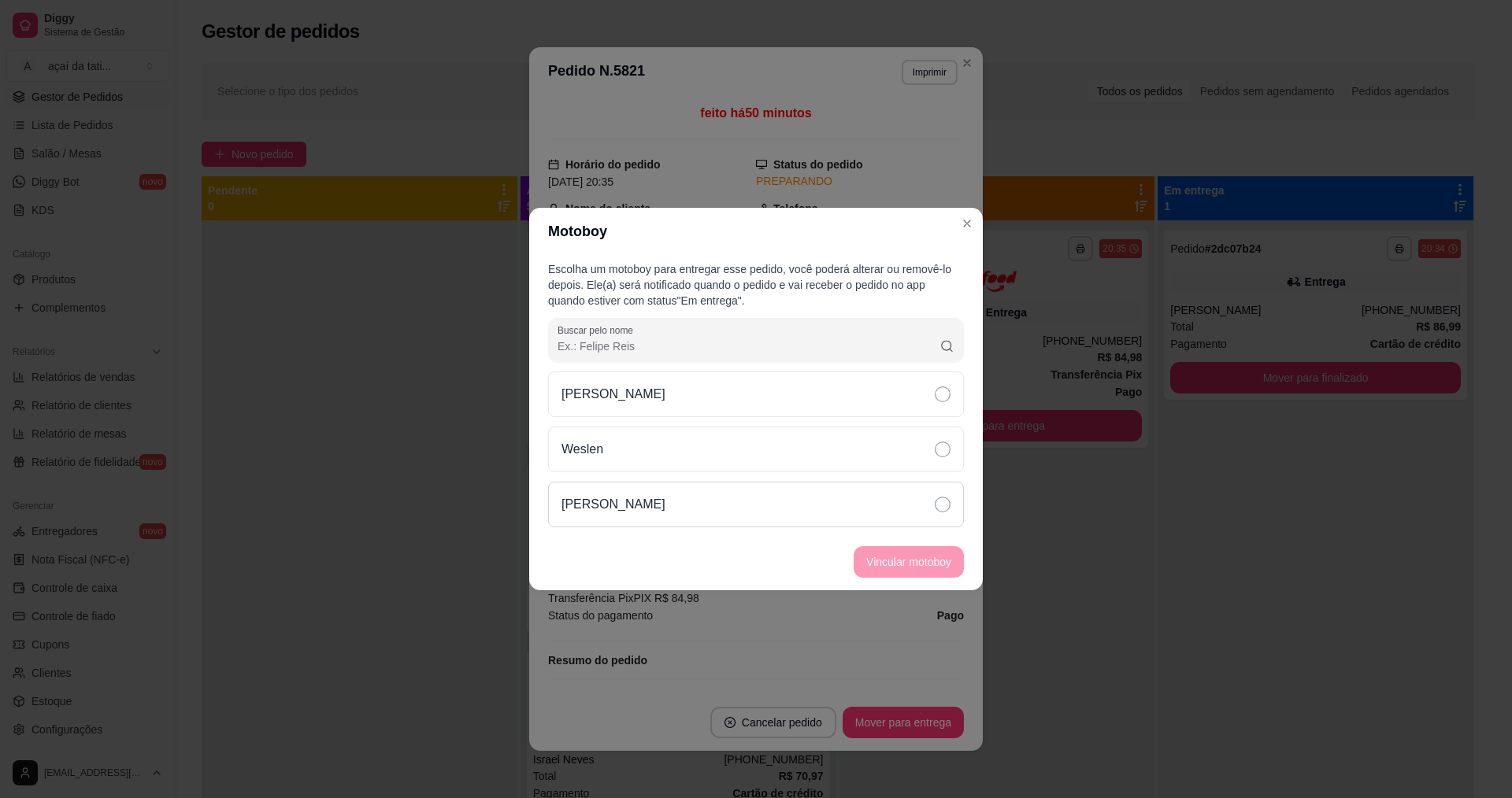
click at [779, 505] on div "[PERSON_NAME]" at bounding box center [756, 505] width 416 height 46
click at [913, 570] on button "Vincular motoboy" at bounding box center [909, 562] width 107 height 30
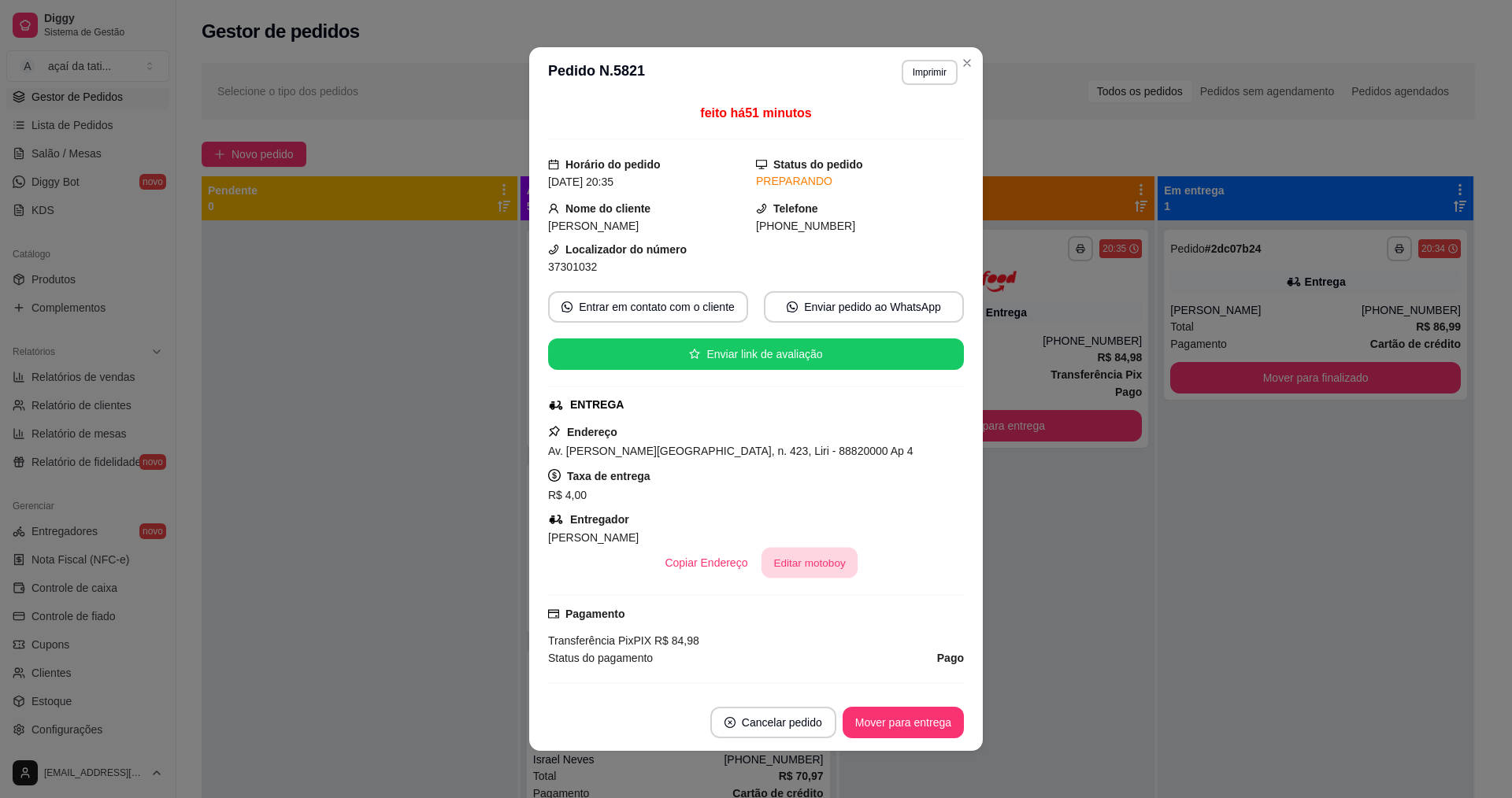
click at [829, 563] on button "Editar motoboy" at bounding box center [809, 563] width 96 height 30
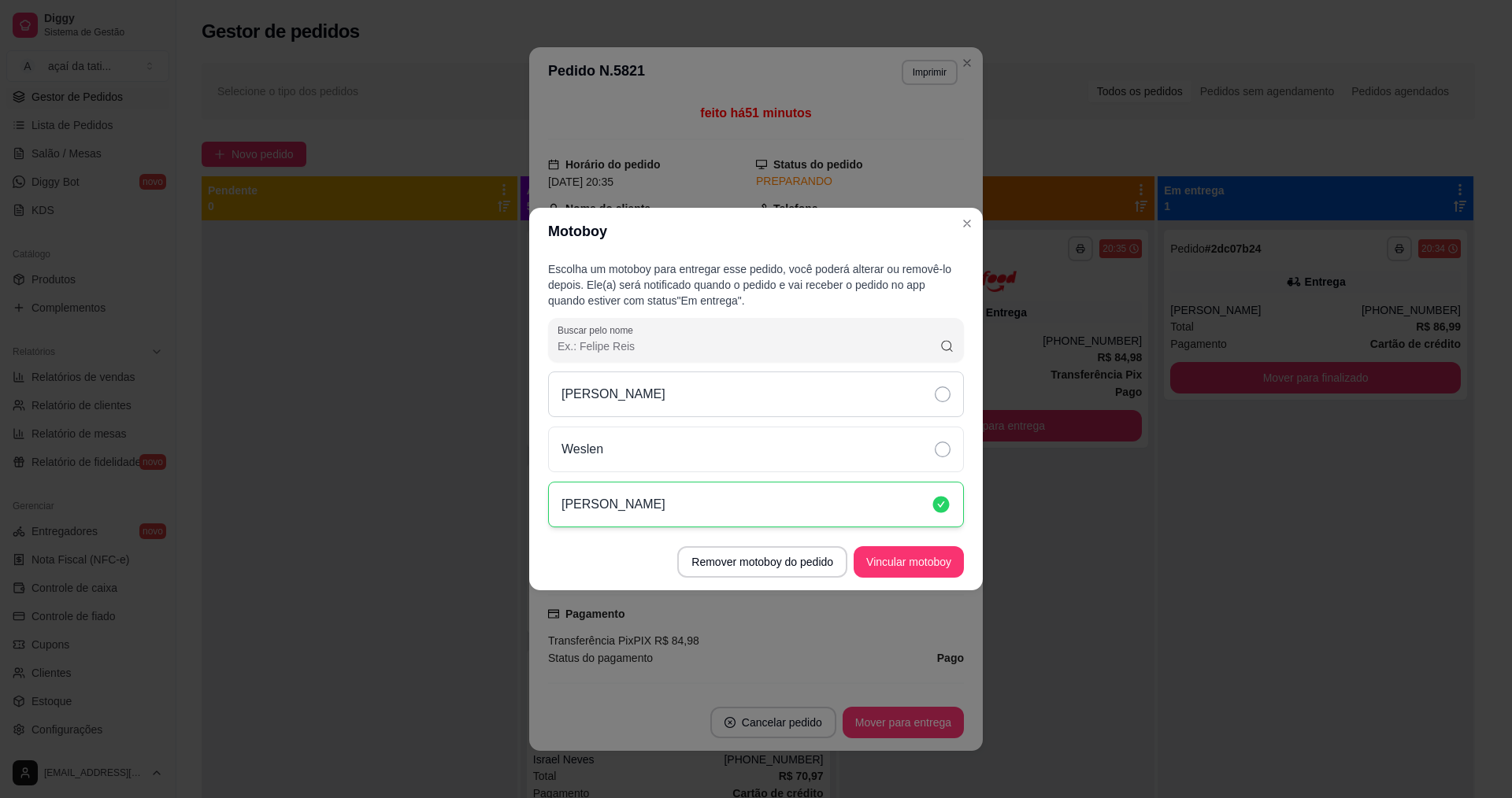
click at [827, 404] on div "[PERSON_NAME]" at bounding box center [756, 394] width 416 height 46
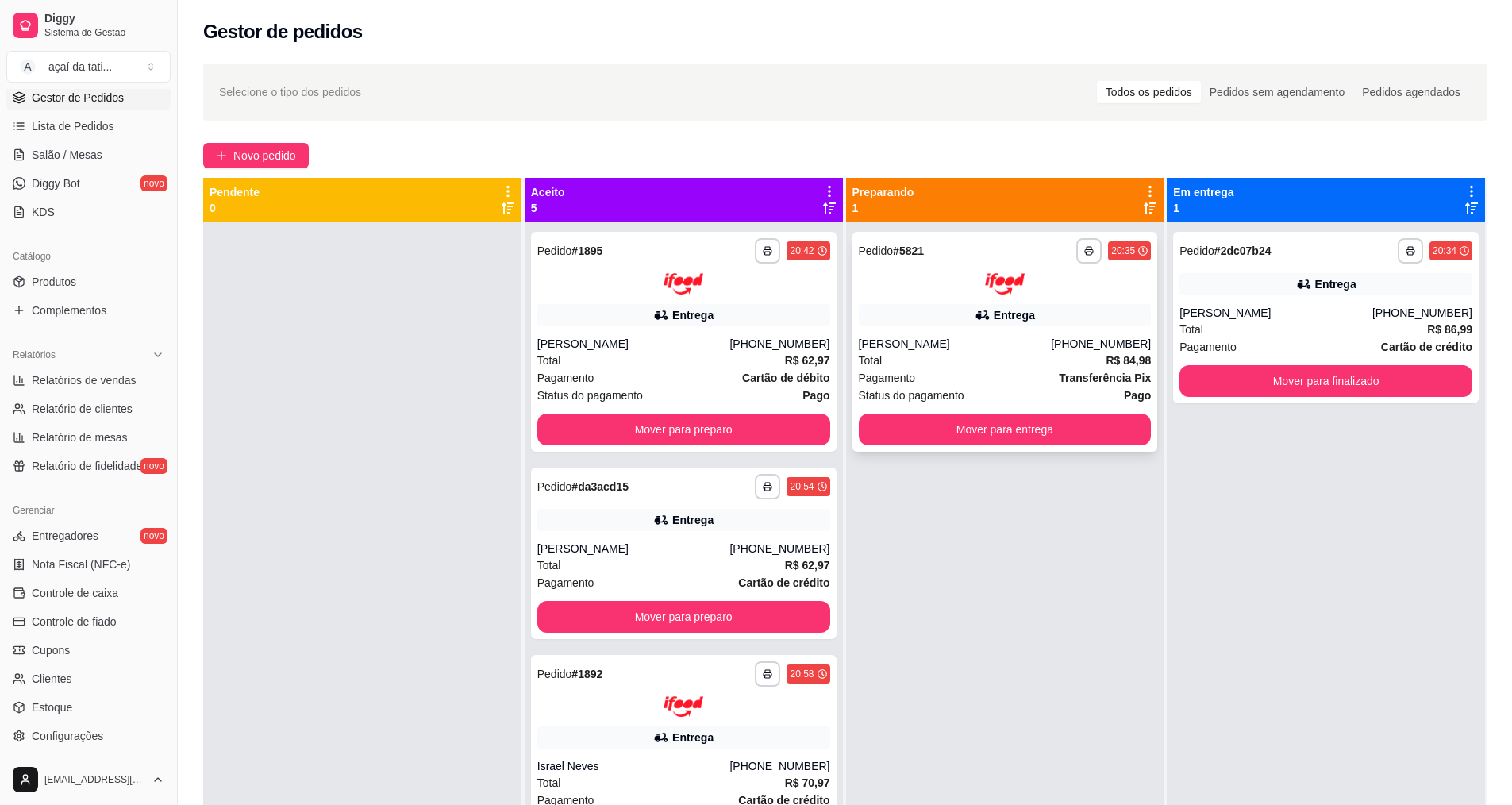
click at [922, 387] on span "Status do pagamento" at bounding box center [911, 395] width 106 height 18
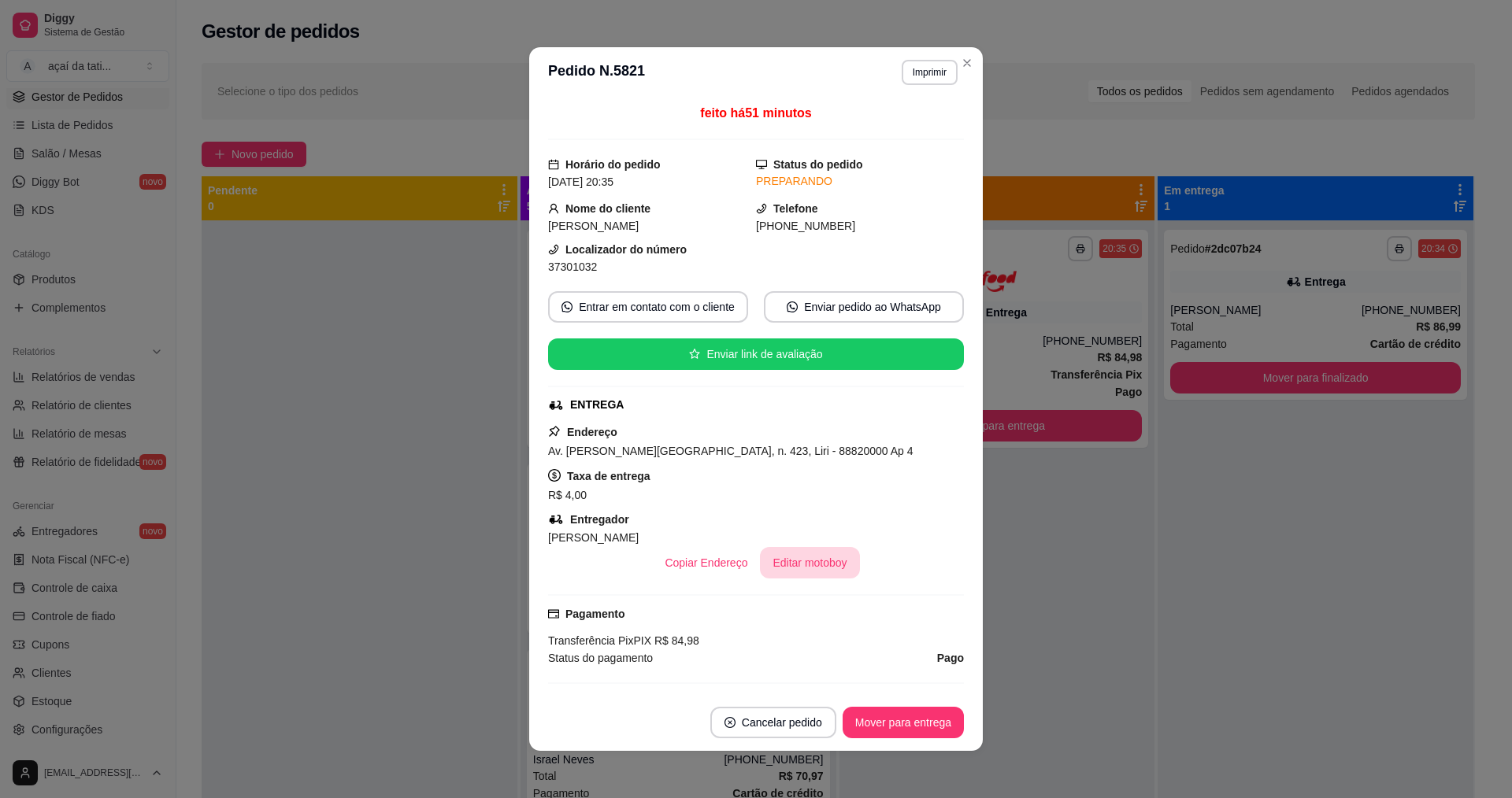
click at [800, 549] on button "Editar motoboy" at bounding box center [809, 563] width 99 height 31
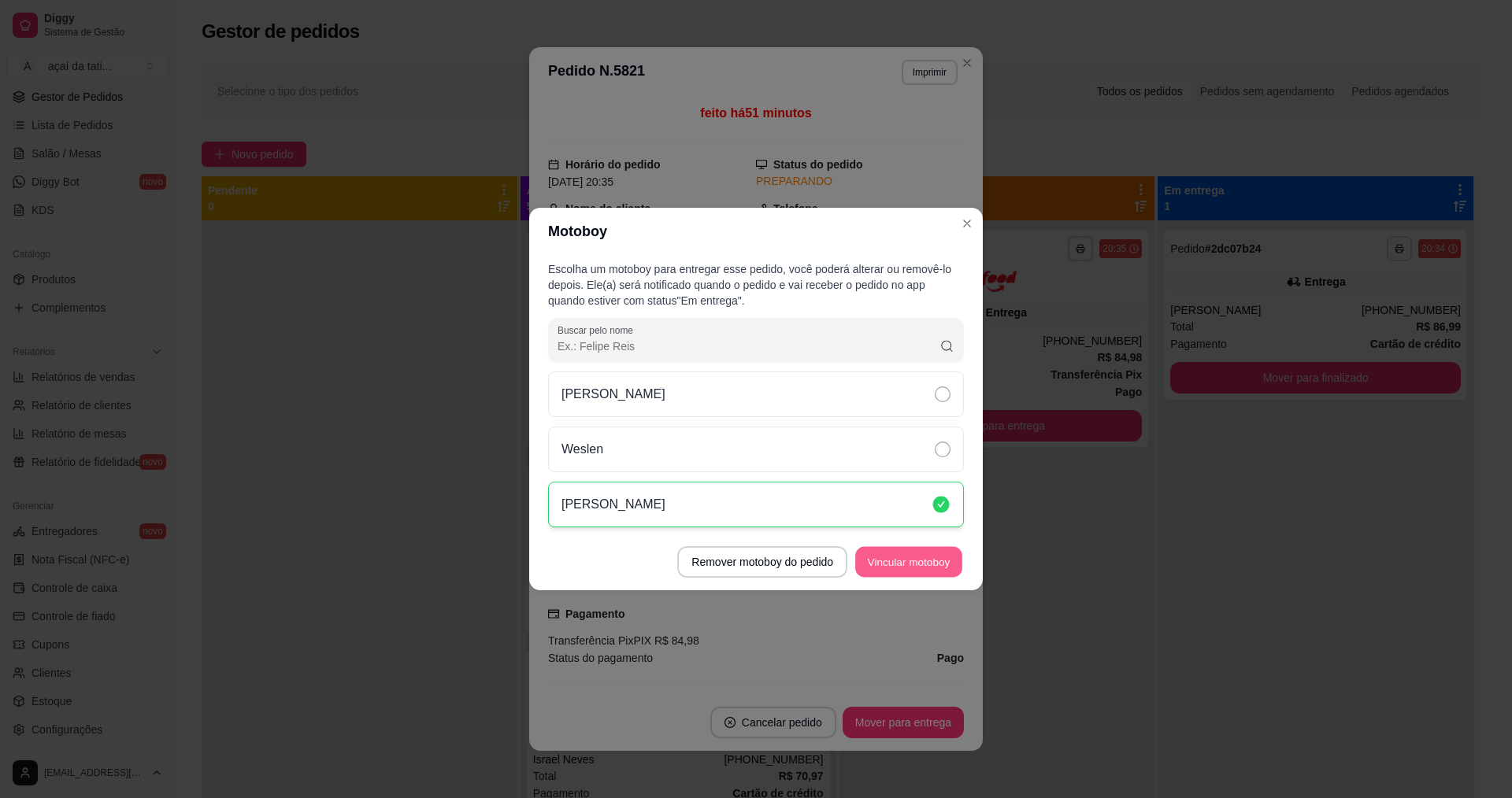
click at [884, 555] on button "Vincular motoboy" at bounding box center [909, 562] width 107 height 30
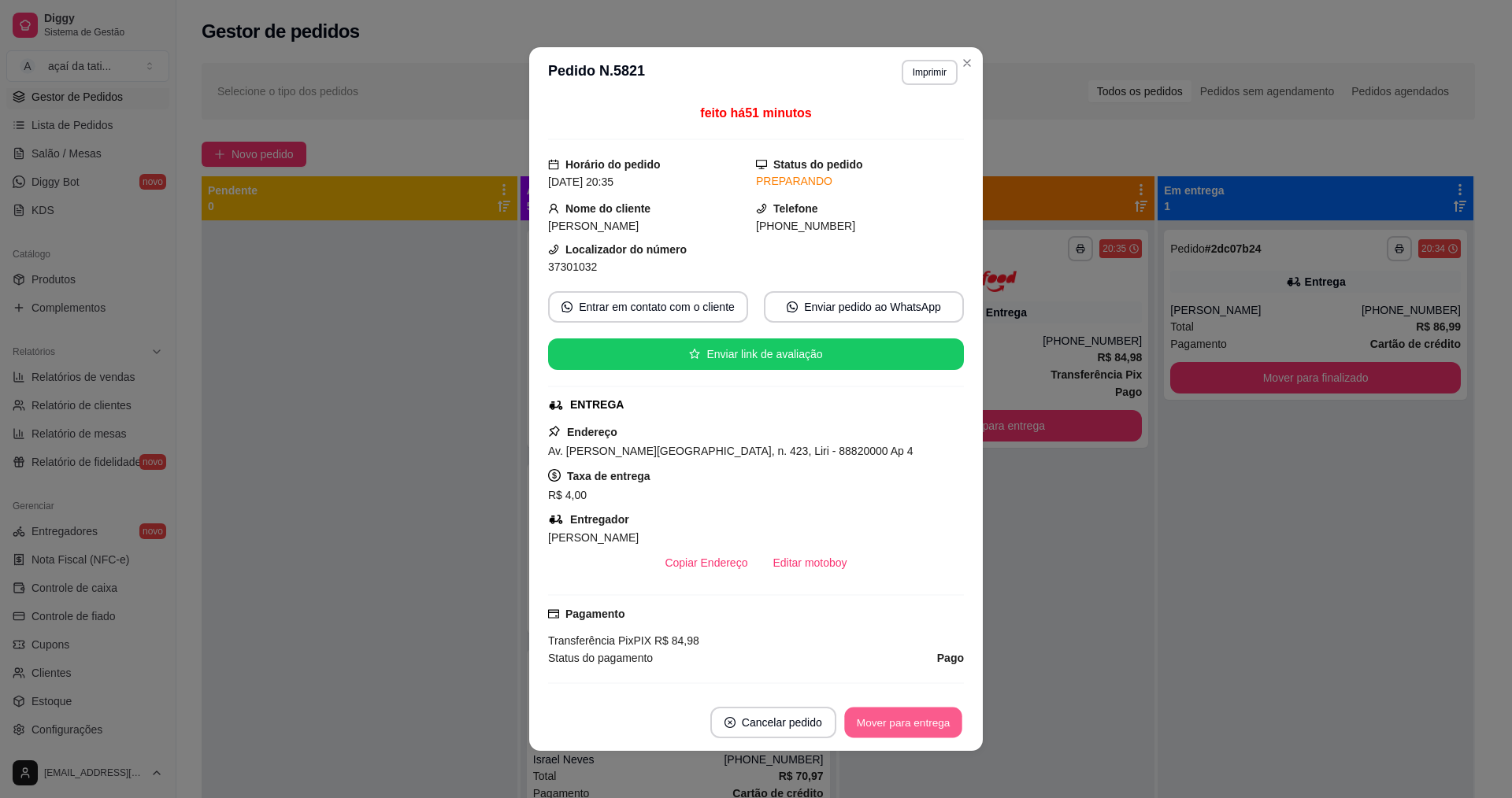
click at [917, 730] on button "Mover para entrega" at bounding box center [903, 723] width 118 height 30
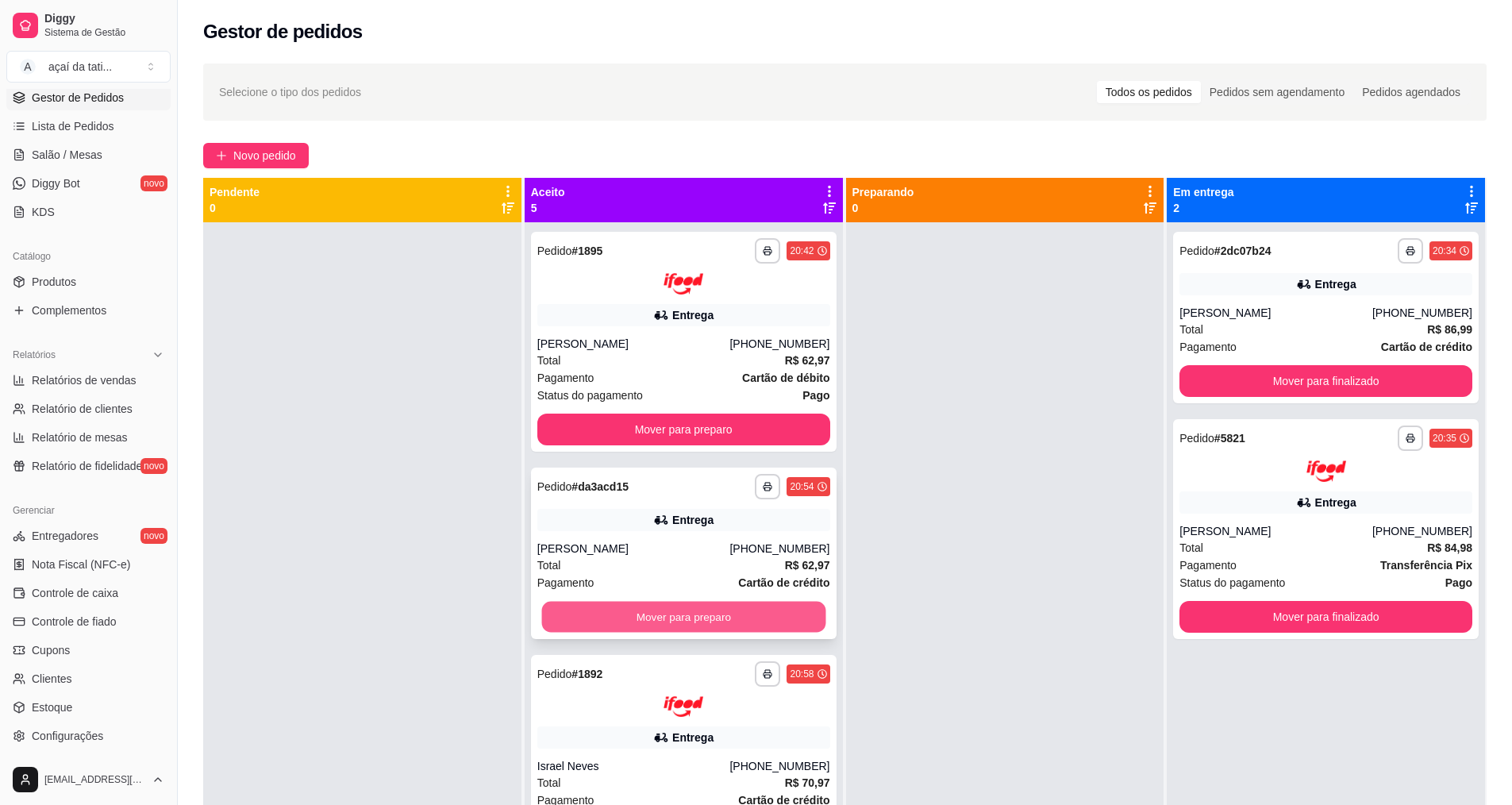
click at [685, 609] on button "Mover para preparo" at bounding box center [683, 616] width 284 height 31
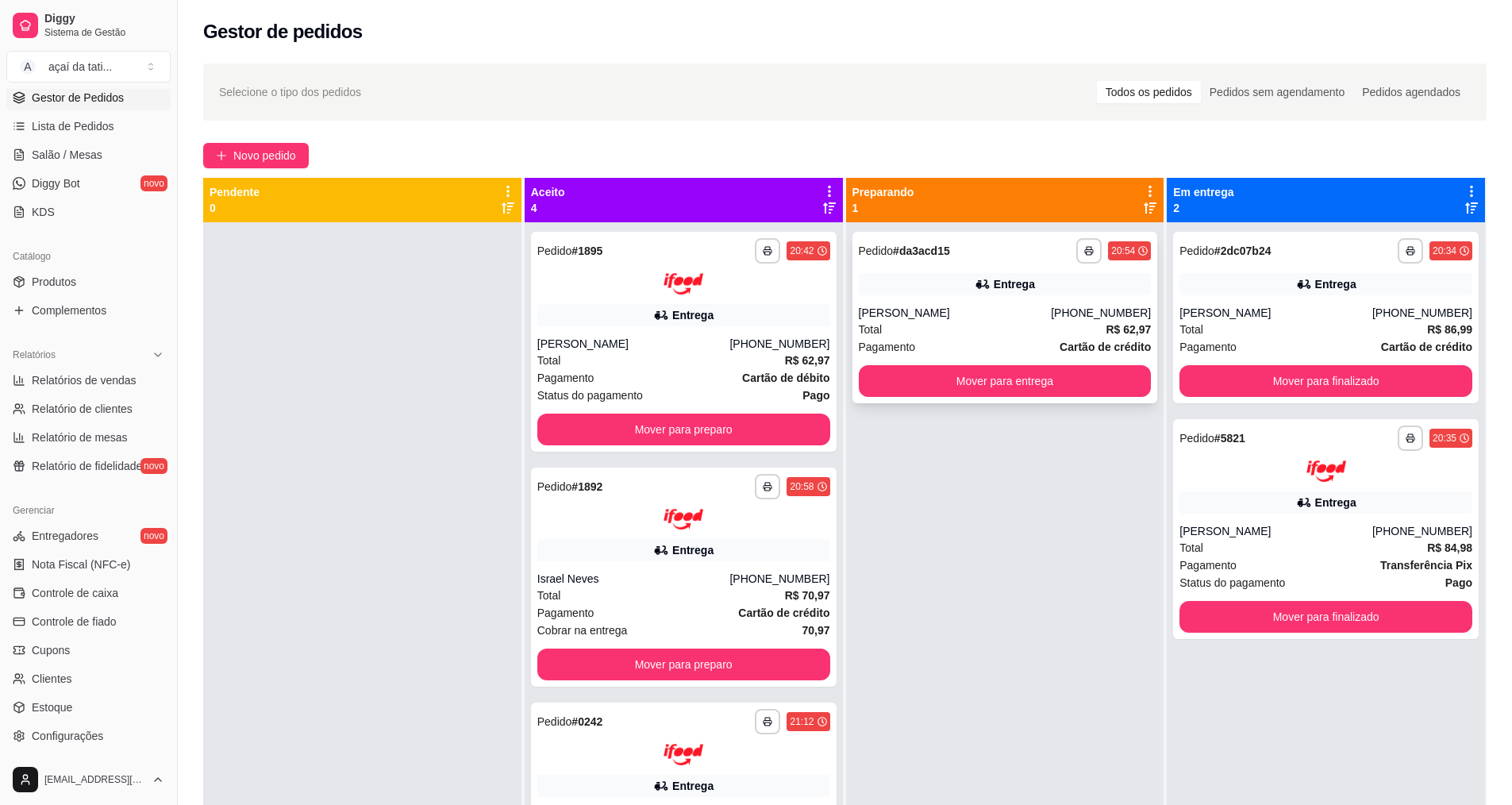
click at [934, 301] on div "**********" at bounding box center [1005, 317] width 306 height 172
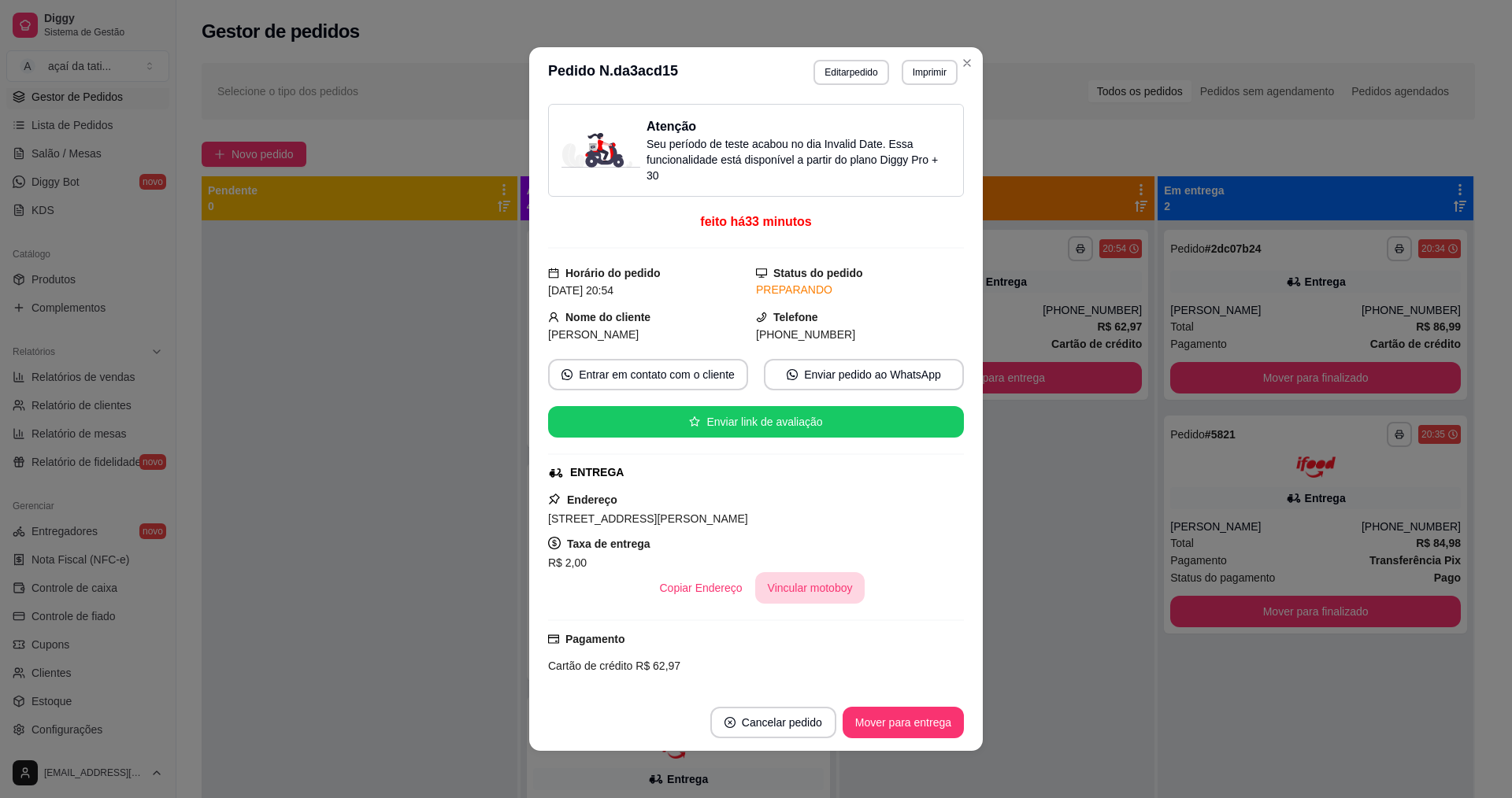
click at [845, 584] on button "Vincular motoboy" at bounding box center [810, 587] width 110 height 31
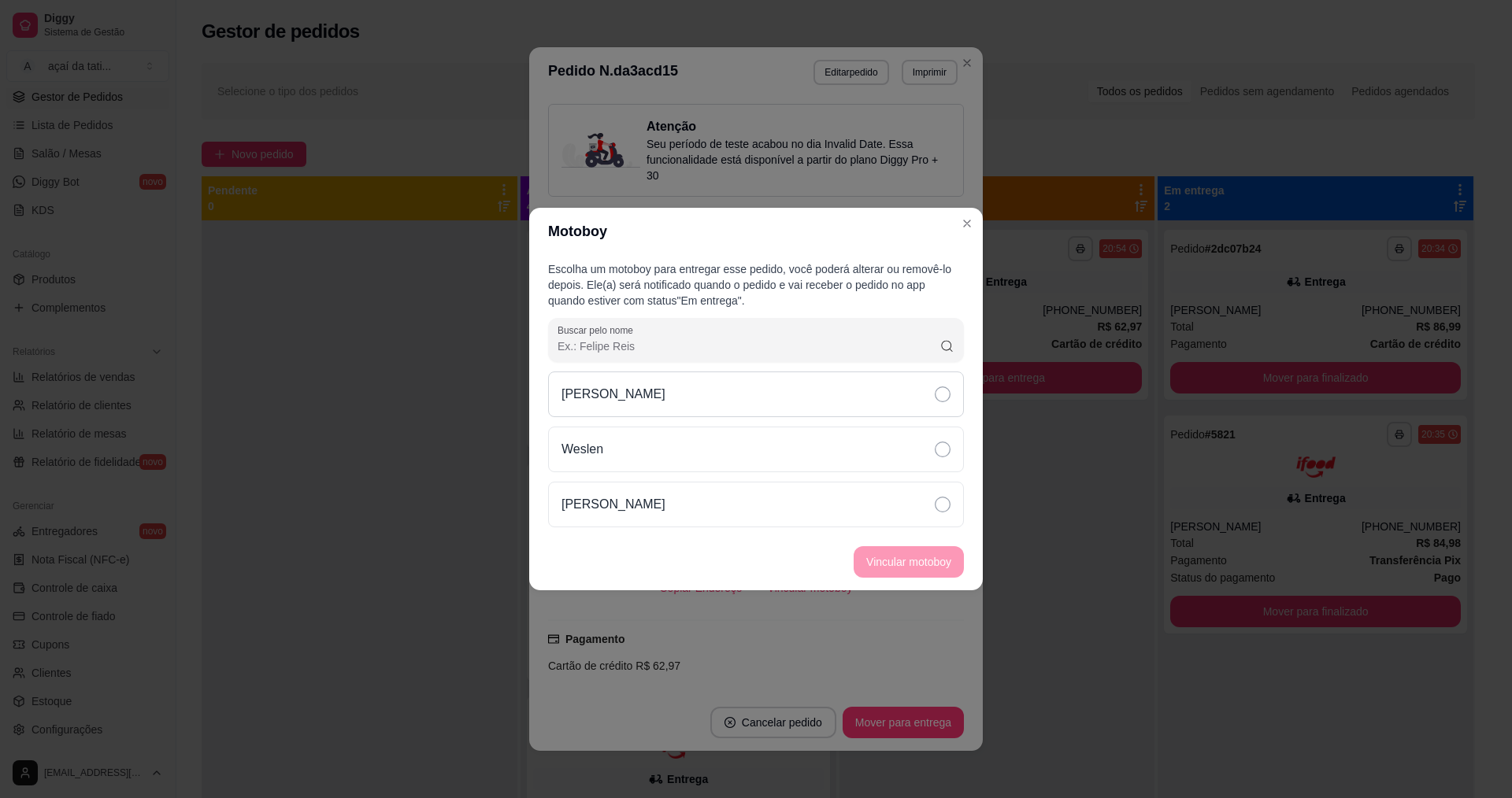
click at [740, 397] on div "[PERSON_NAME]" at bounding box center [756, 394] width 416 height 46
click at [888, 553] on button "Vincular motoboy" at bounding box center [909, 562] width 107 height 30
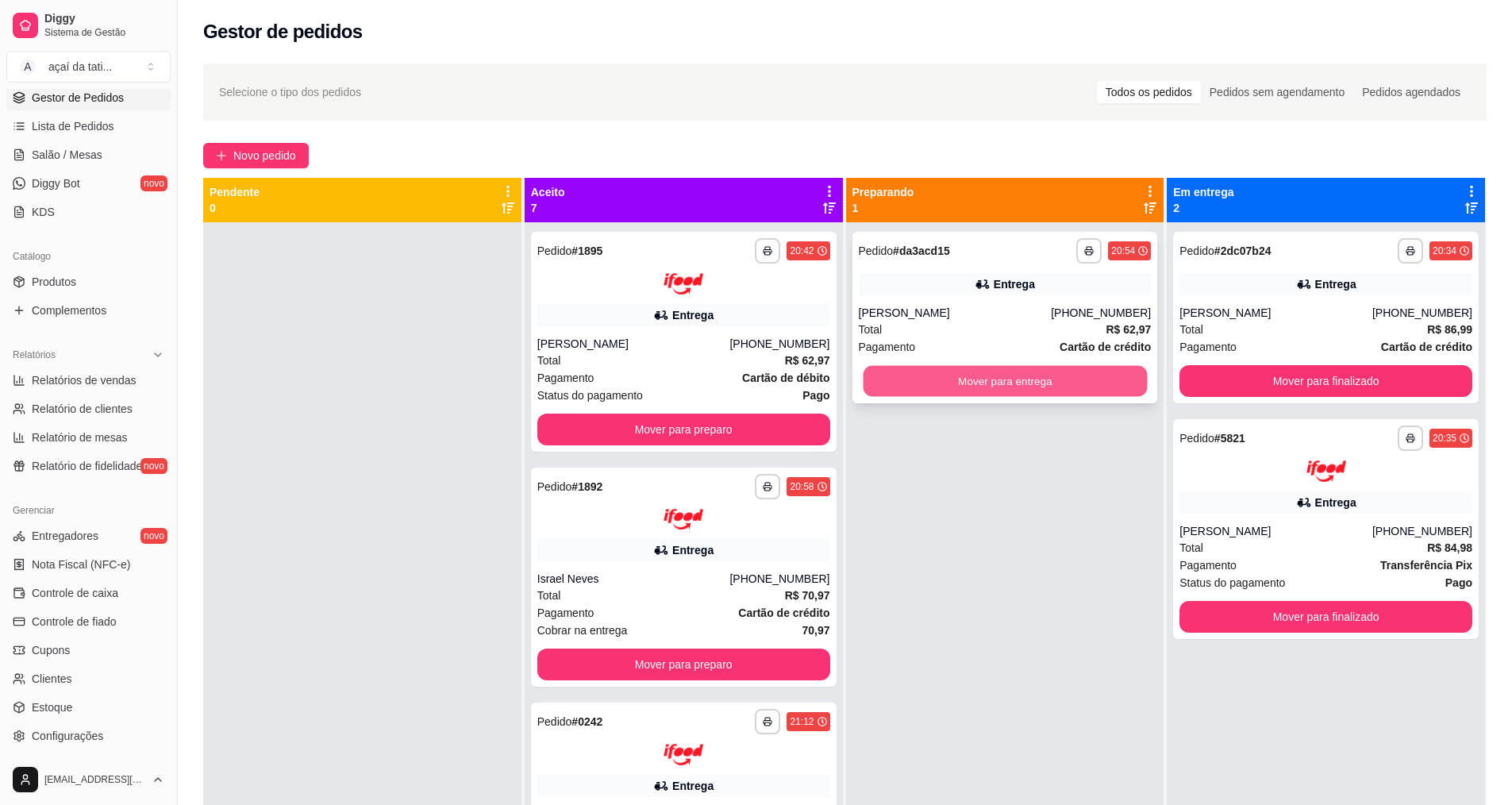
click at [990, 396] on button "Mover para entrega" at bounding box center [1004, 381] width 284 height 31
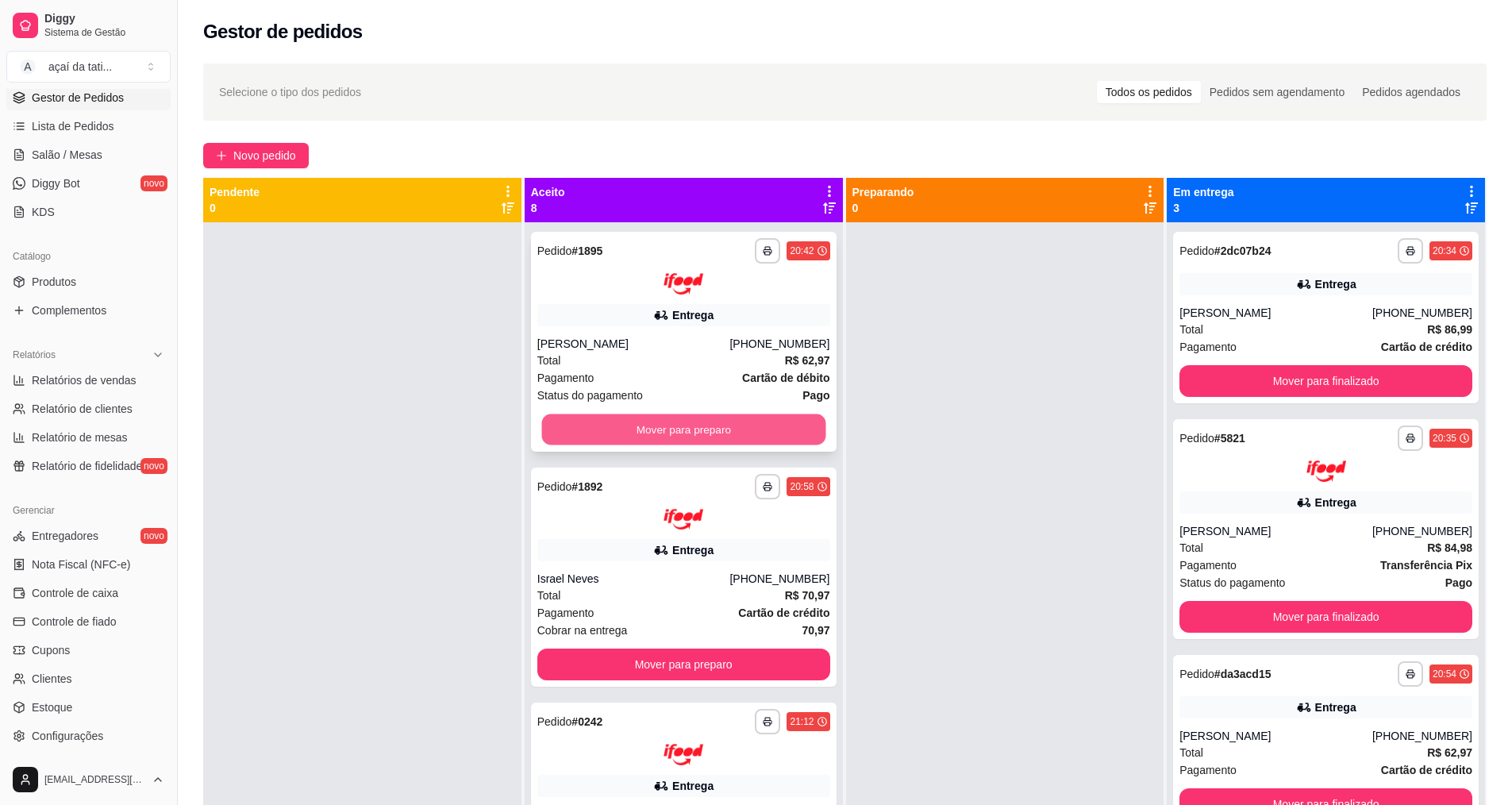
click at [792, 431] on button "Mover para preparo" at bounding box center [683, 428] width 284 height 31
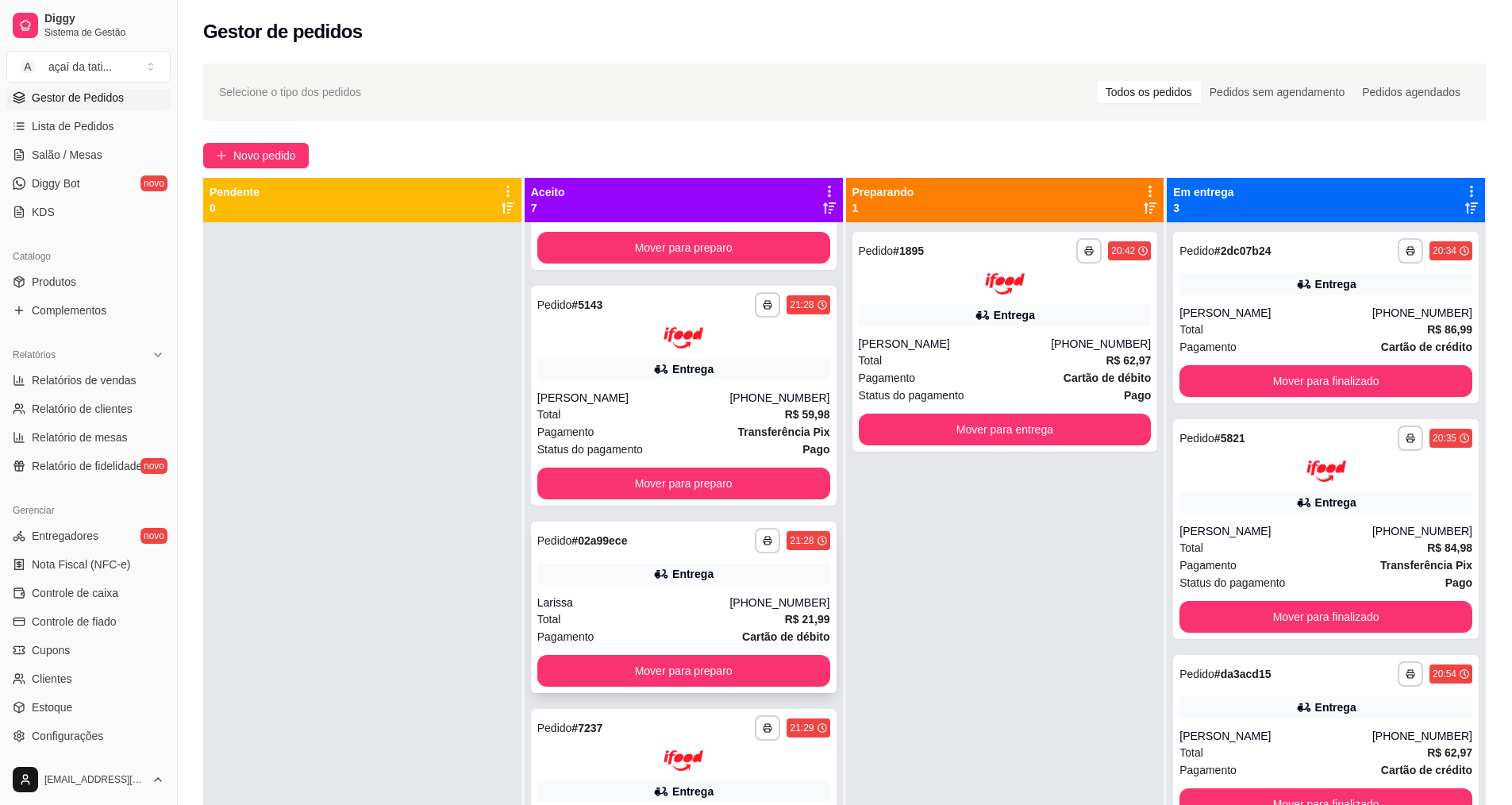
scroll to position [635, 0]
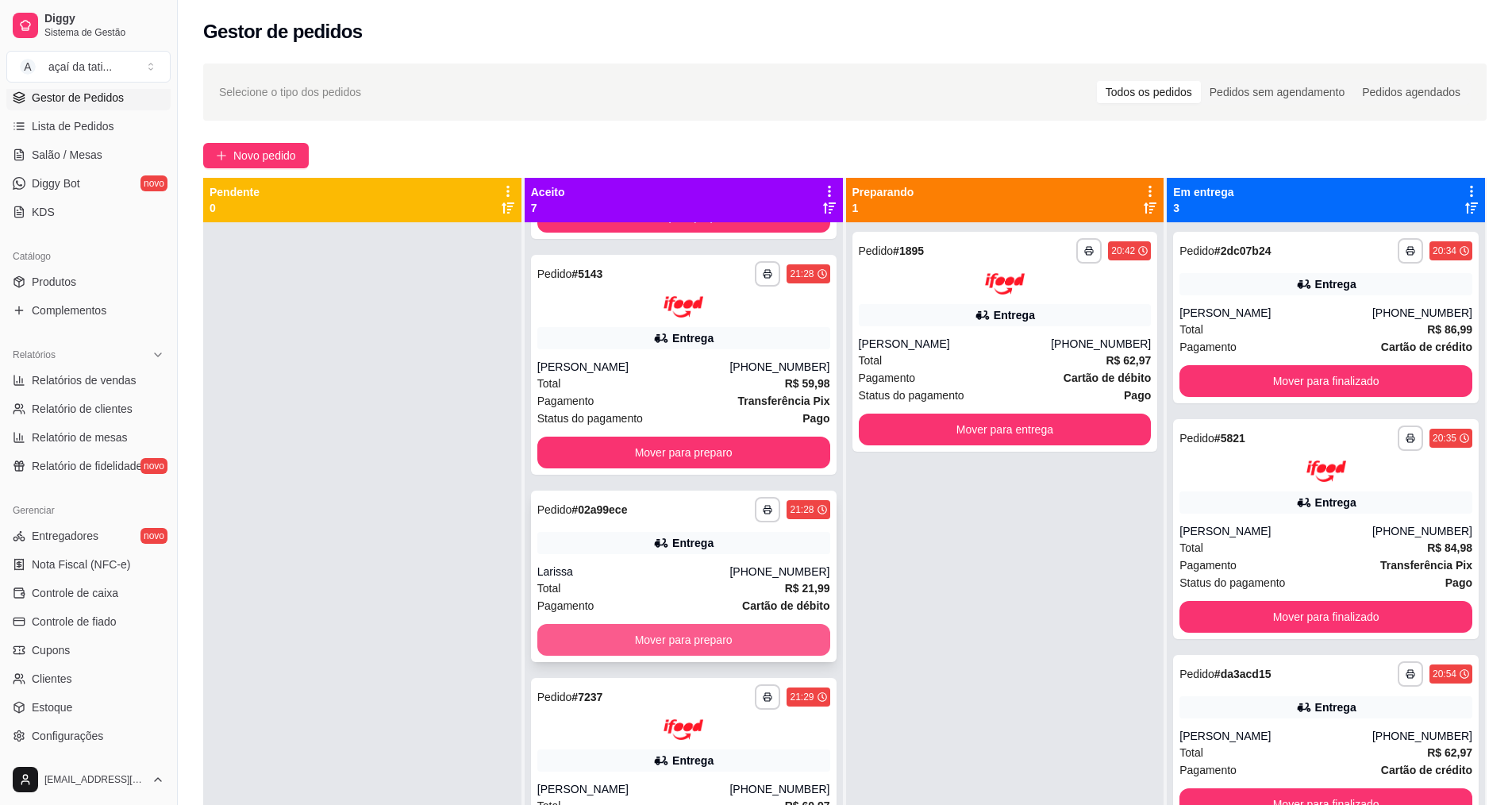
click at [691, 635] on button "Mover para preparo" at bounding box center [684, 640] width 293 height 32
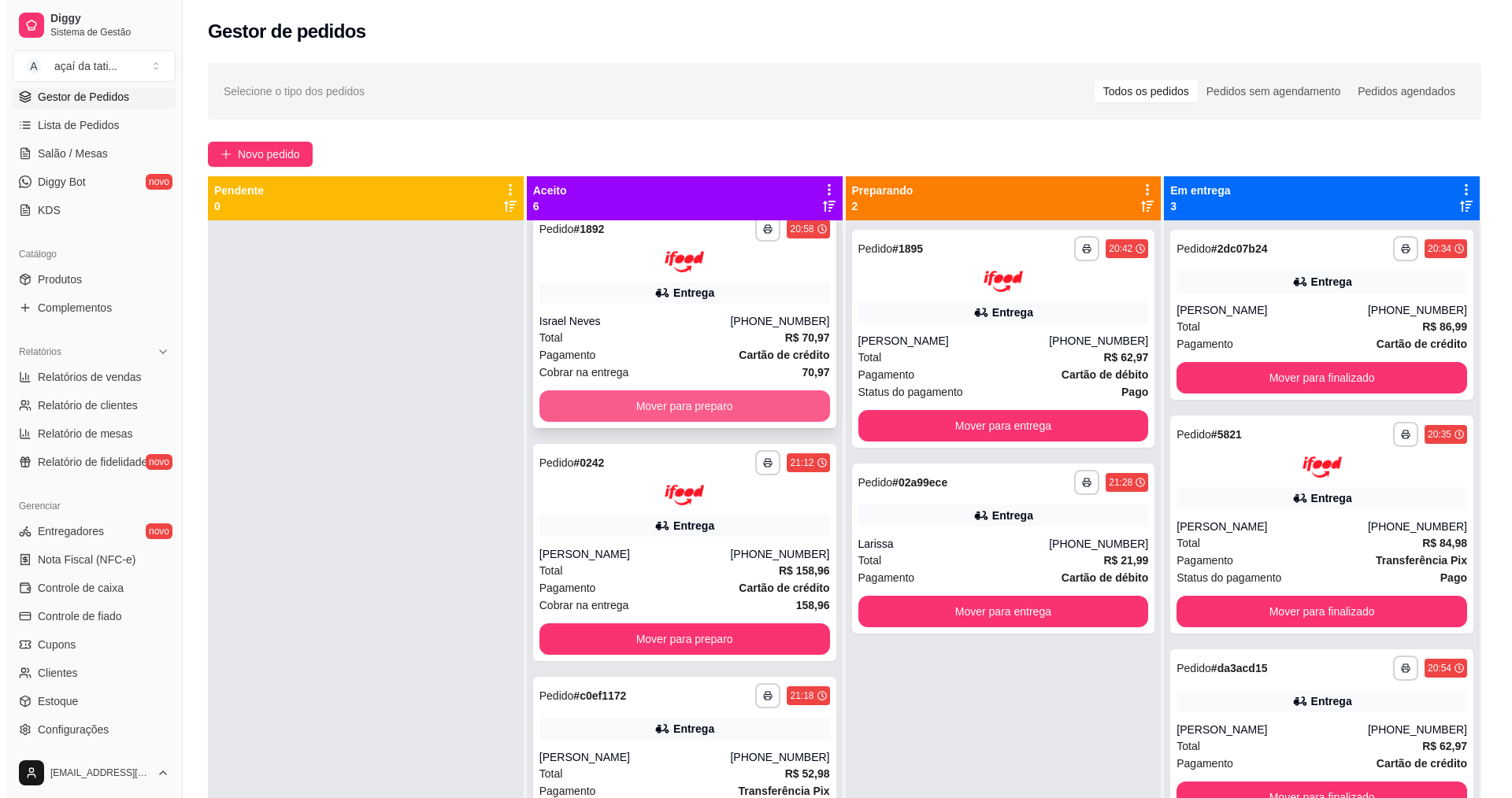
scroll to position [0, 0]
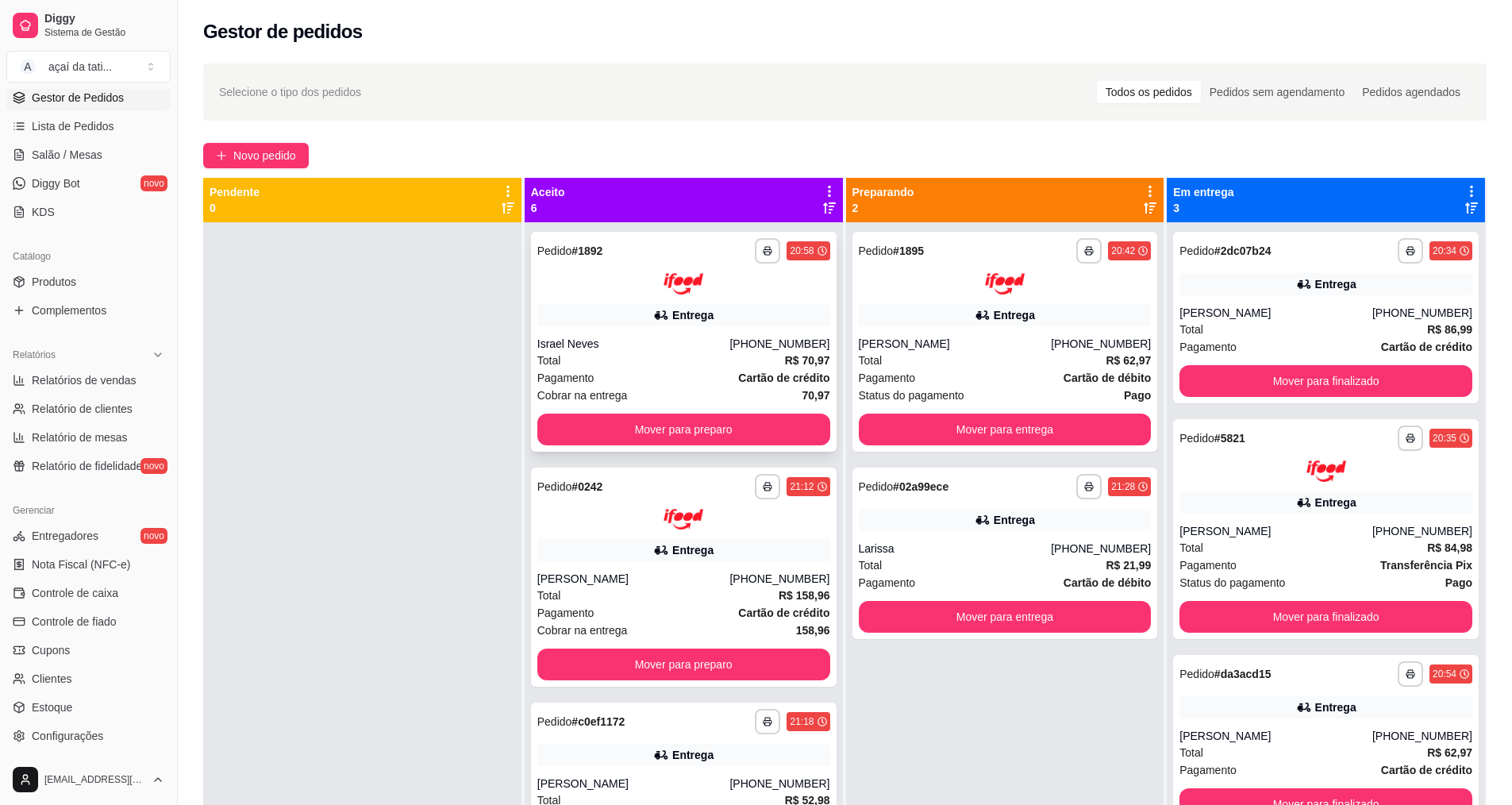
click at [601, 315] on div "Entrega" at bounding box center [684, 315] width 293 height 22
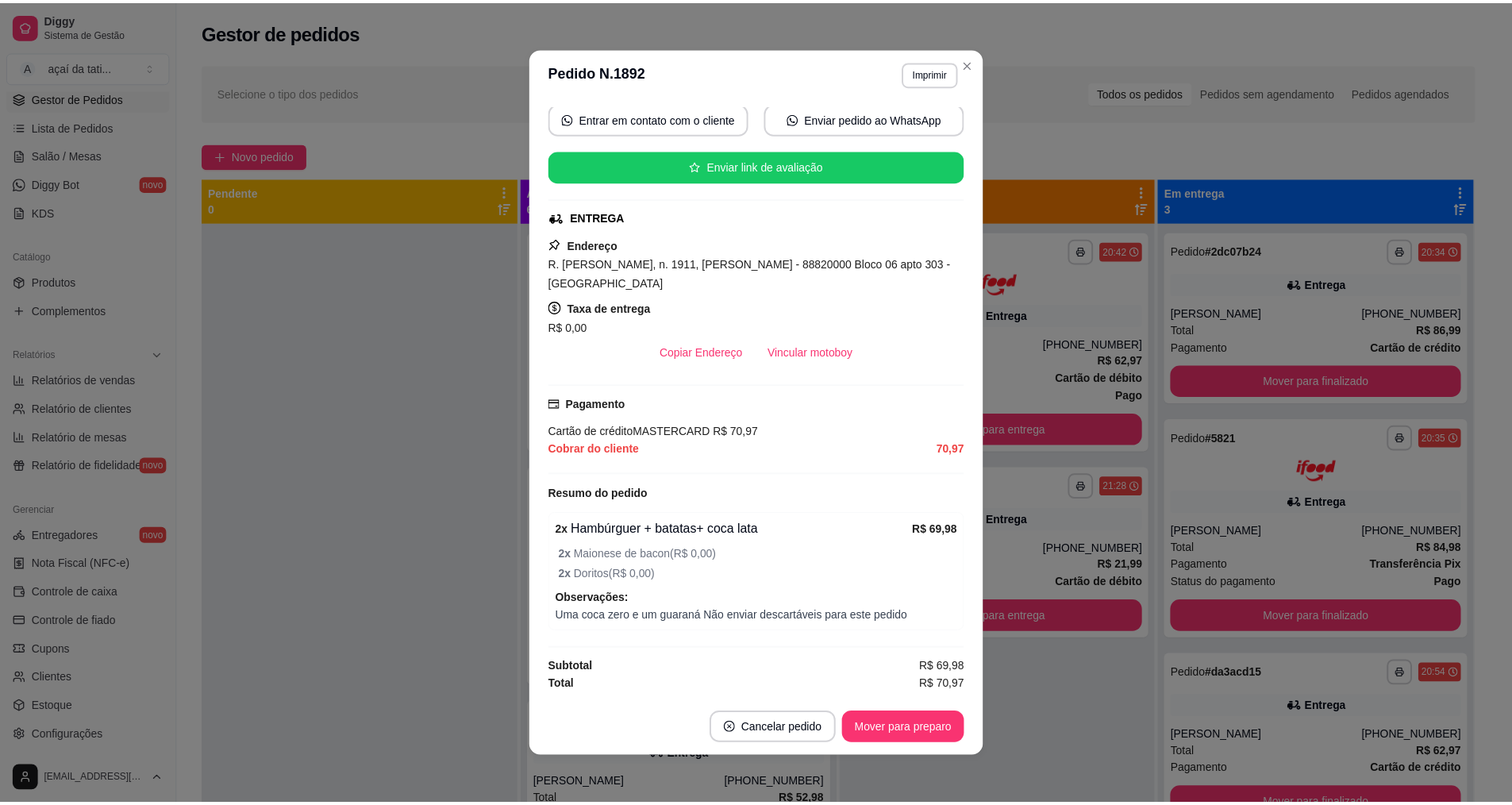
scroll to position [3, 0]
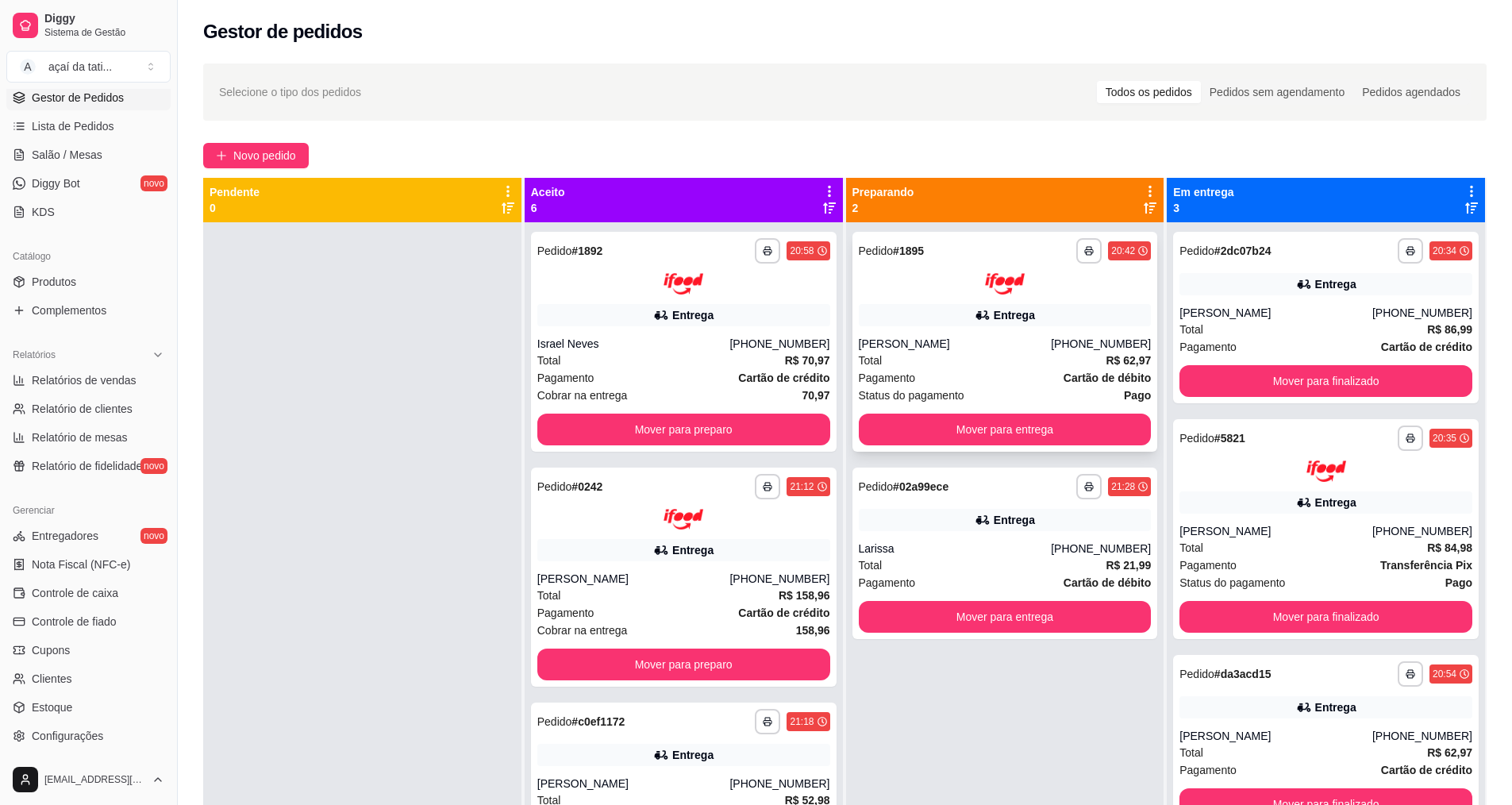
click at [928, 341] on div "[PERSON_NAME]" at bounding box center [955, 343] width 193 height 16
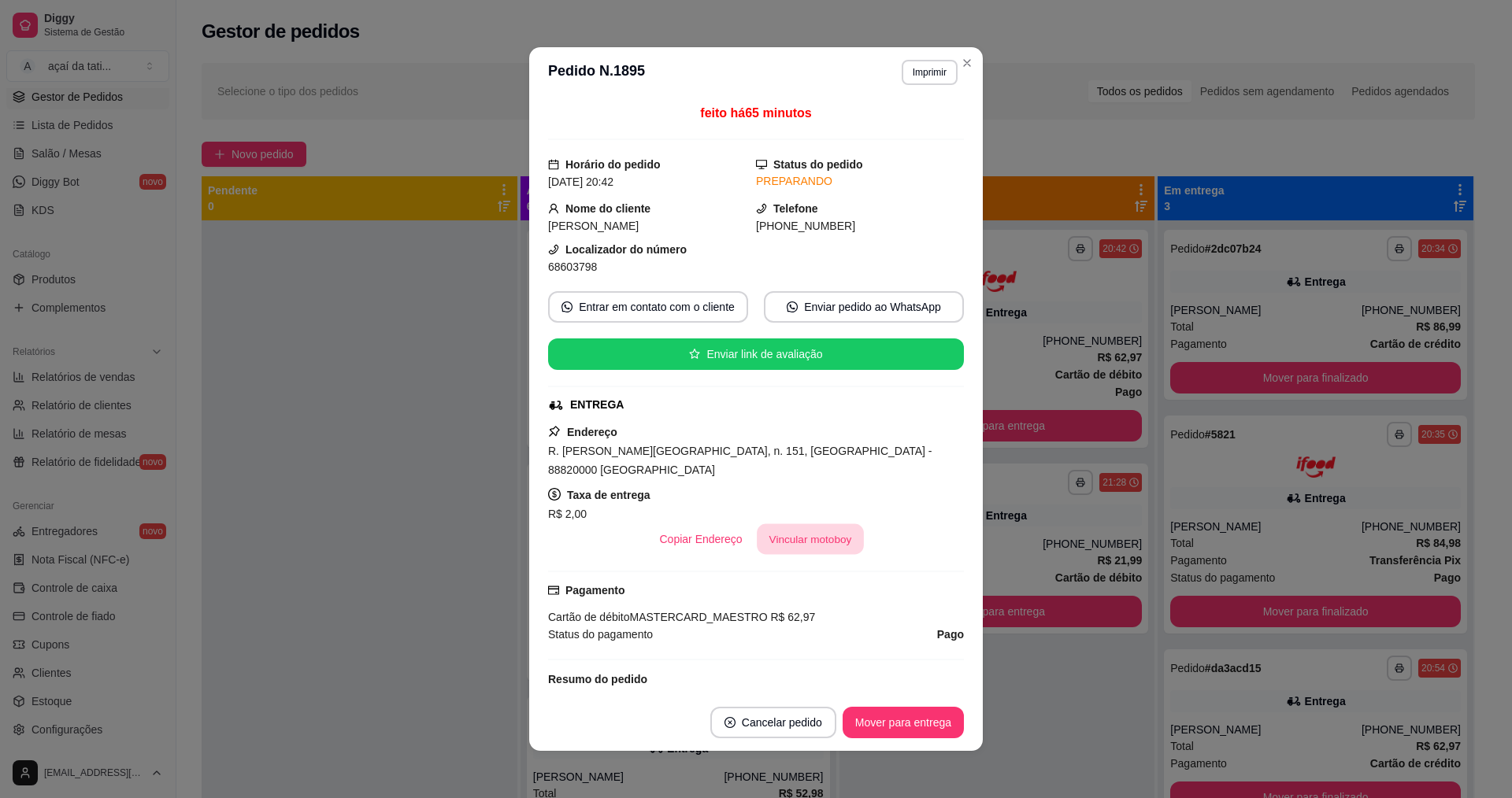
click at [811, 530] on button "Vincular motoboy" at bounding box center [810, 539] width 107 height 30
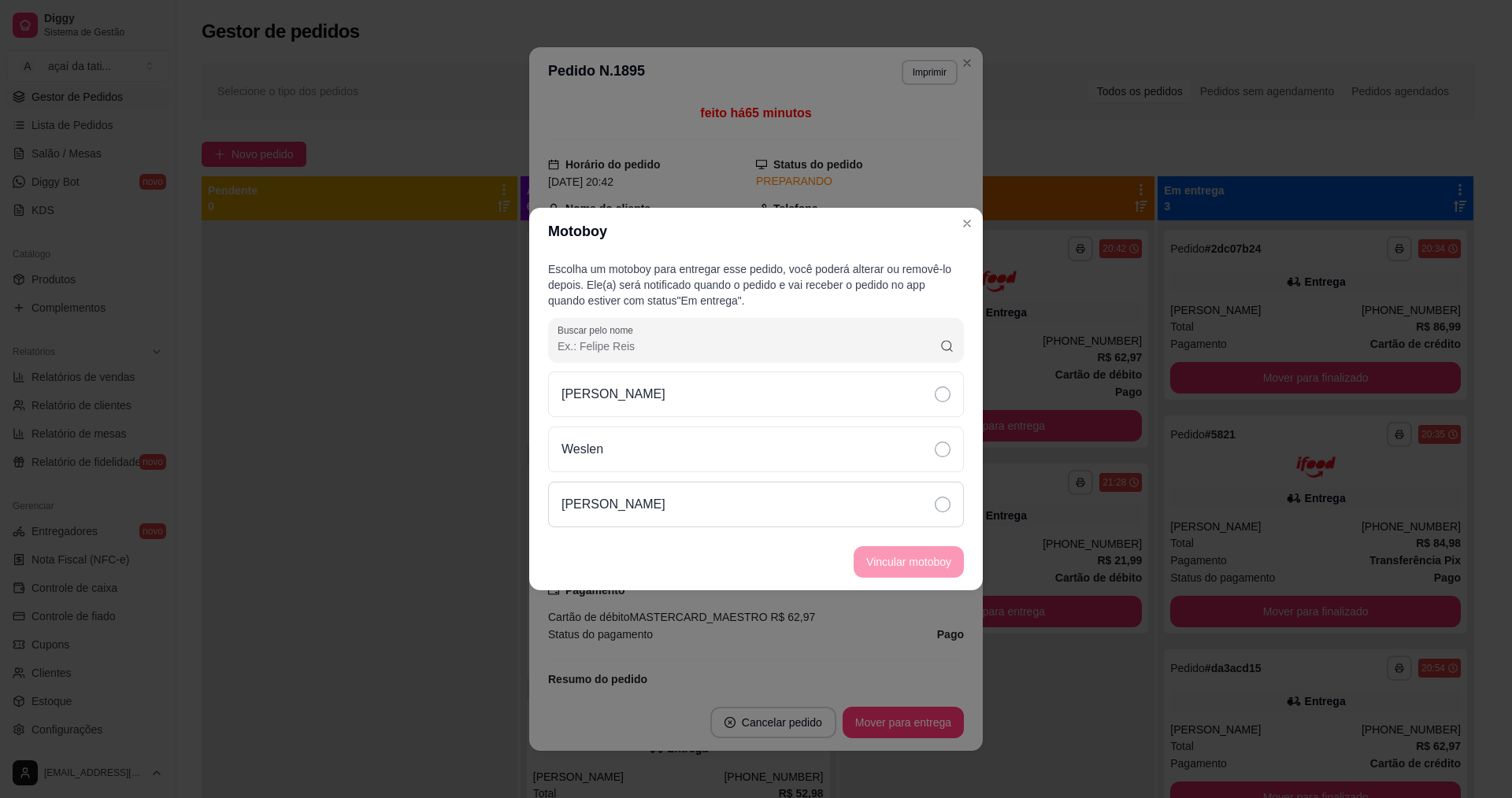
click at [659, 504] on div "[PERSON_NAME]" at bounding box center [756, 505] width 416 height 46
click at [867, 553] on button "Vincular motoboy" at bounding box center [909, 562] width 107 height 30
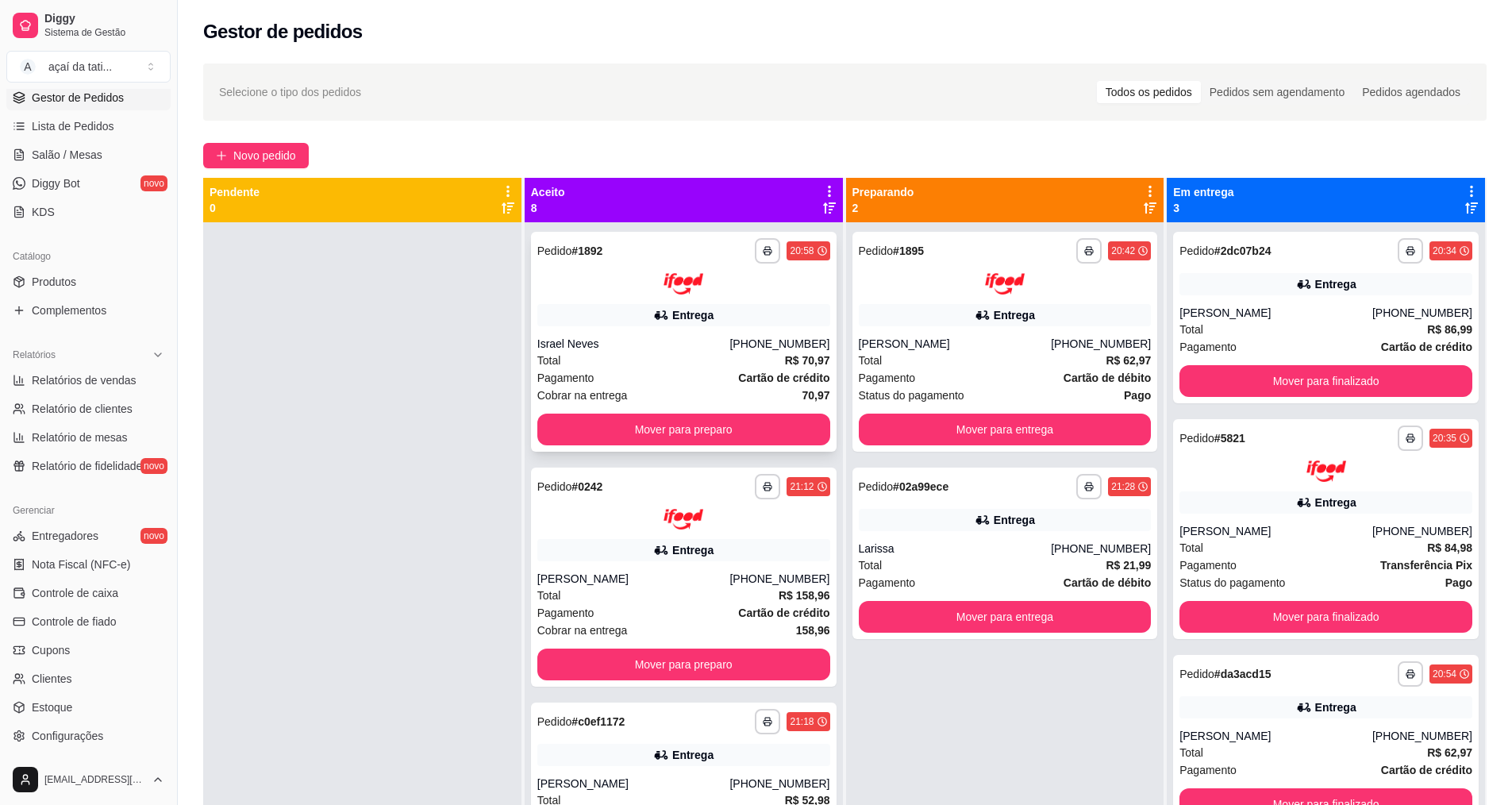
click at [678, 301] on div "**********" at bounding box center [684, 341] width 306 height 220
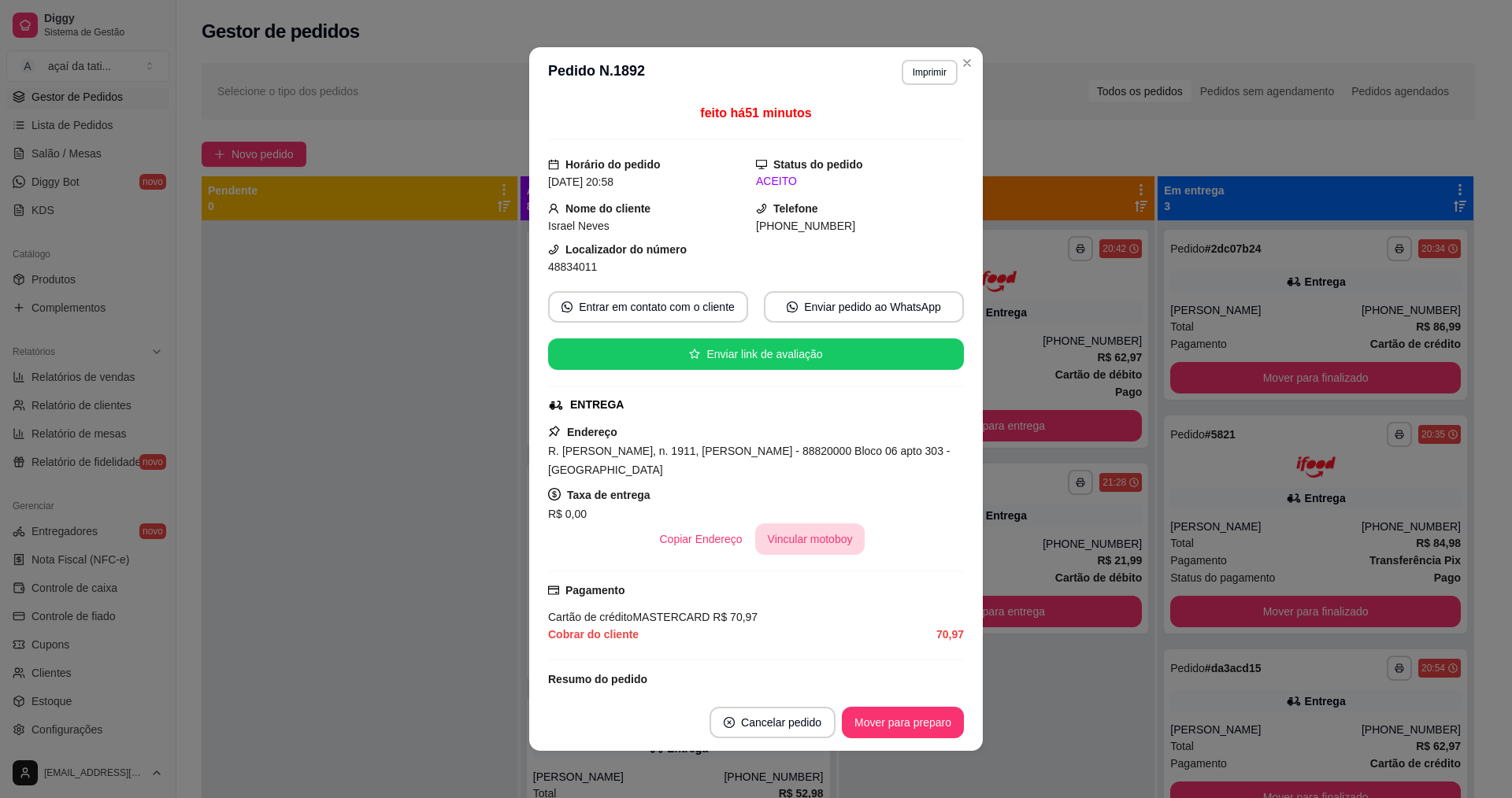
click at [819, 550] on button "Vincular motoboy" at bounding box center [810, 539] width 110 height 31
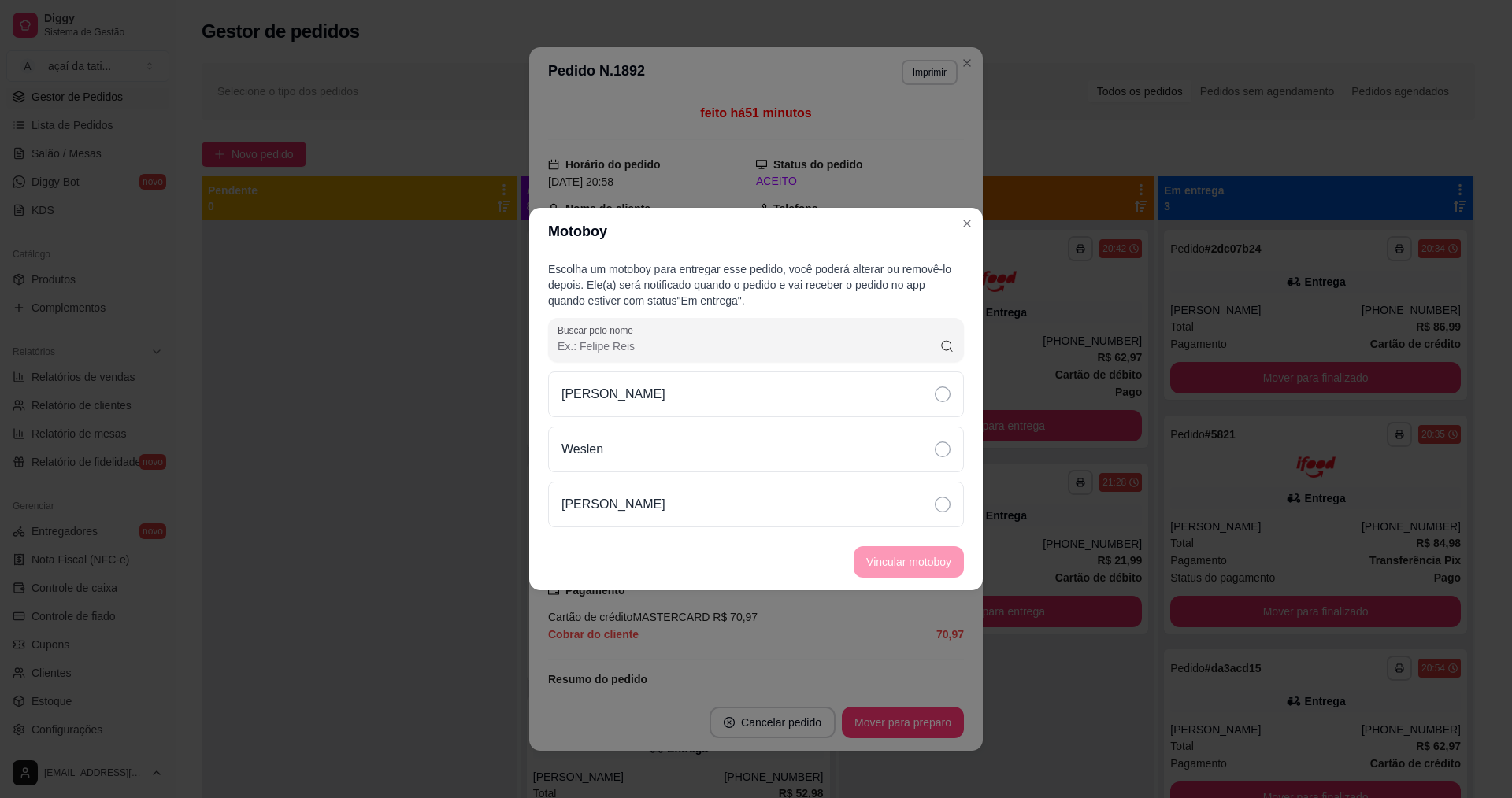
click at [770, 481] on div "[PERSON_NAME] [PERSON_NAME]" at bounding box center [756, 449] width 416 height 155
drag, startPoint x: 774, startPoint y: 502, endPoint x: 801, endPoint y: 513, distance: 29.2
click at [792, 510] on div "[PERSON_NAME]" at bounding box center [756, 505] width 416 height 46
click at [930, 561] on button "Vincular motoboy" at bounding box center [909, 562] width 107 height 30
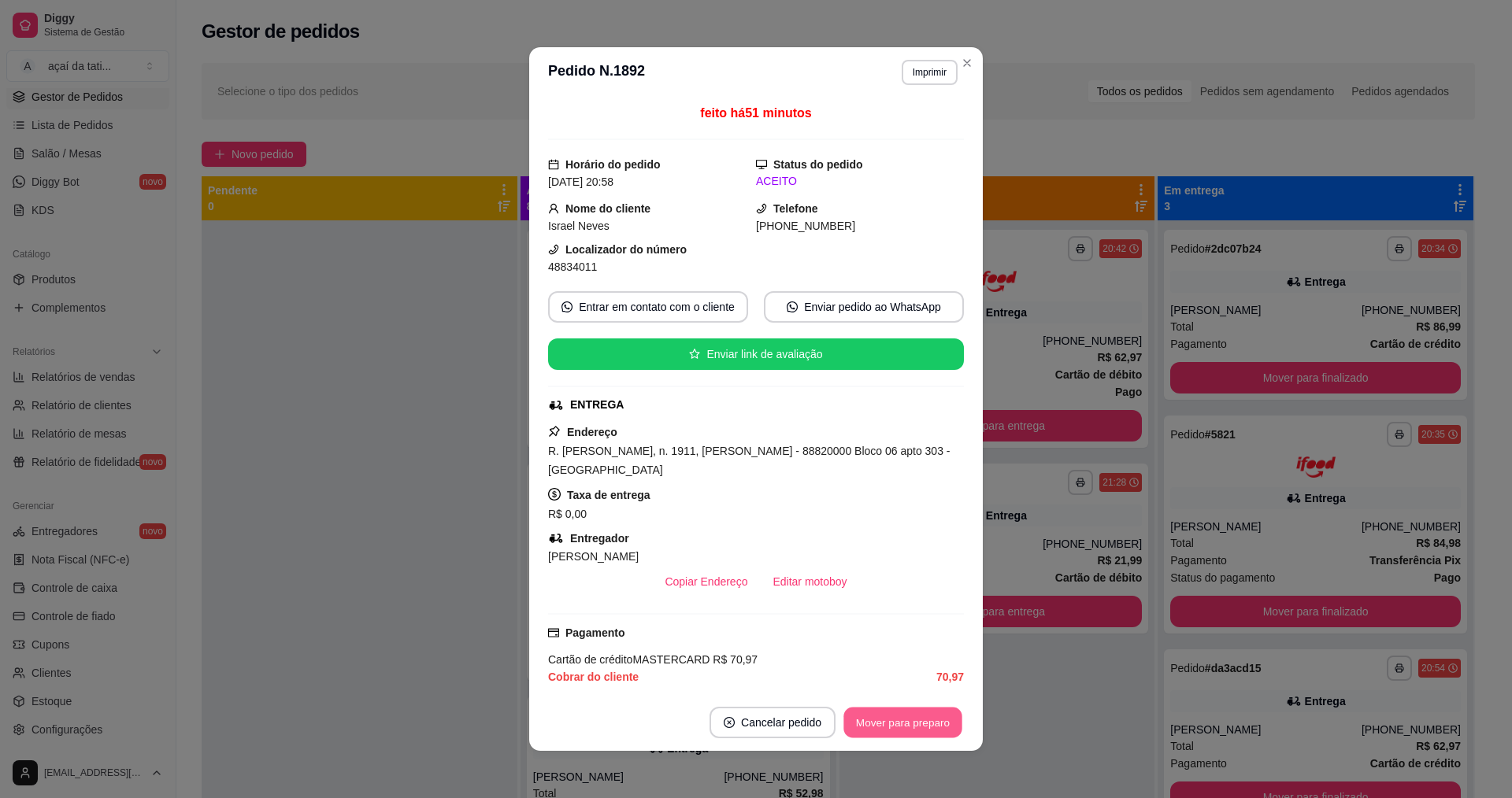
click at [884, 729] on button "Mover para preparo" at bounding box center [902, 723] width 118 height 30
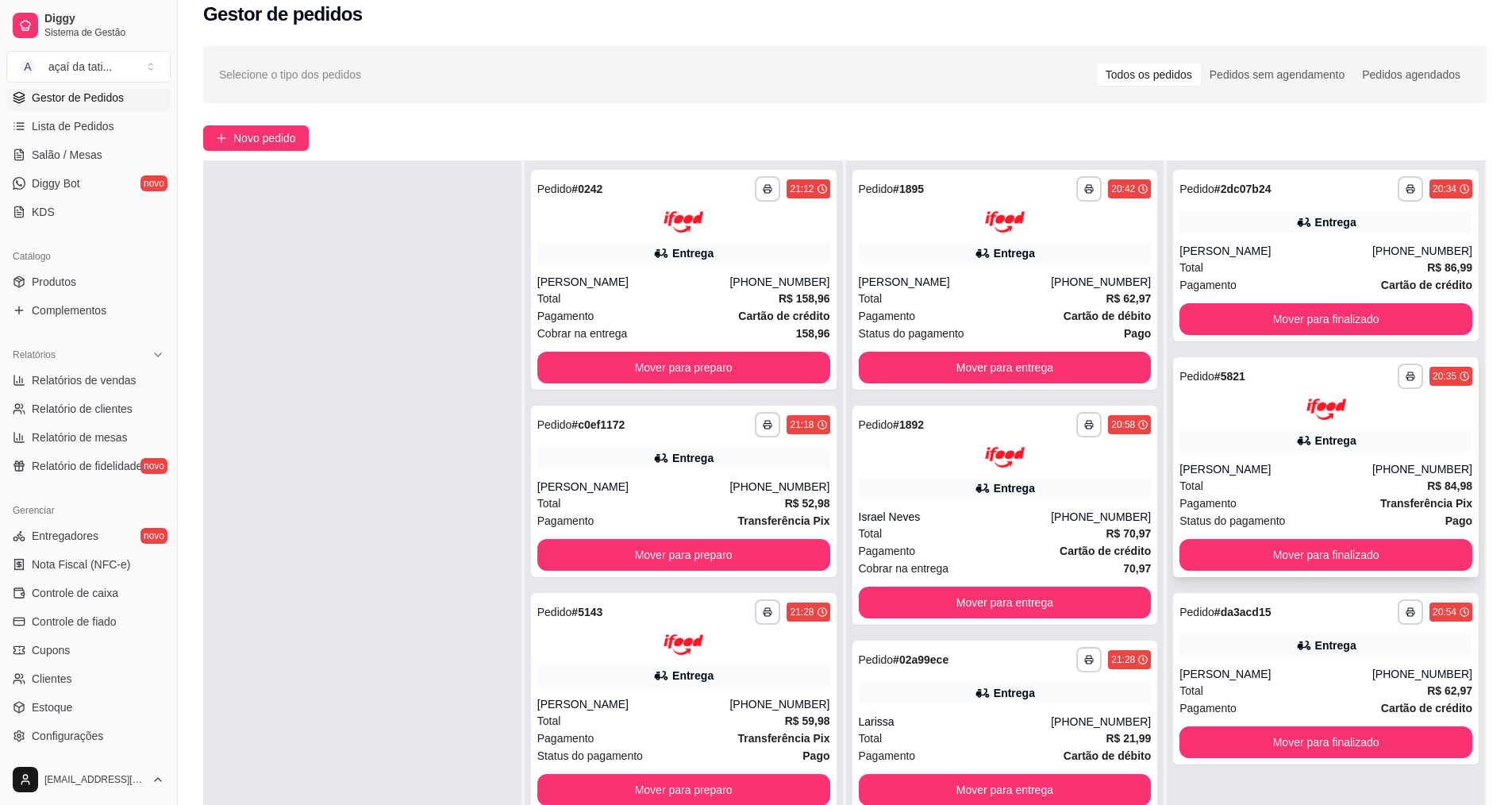
scroll to position [0, 0]
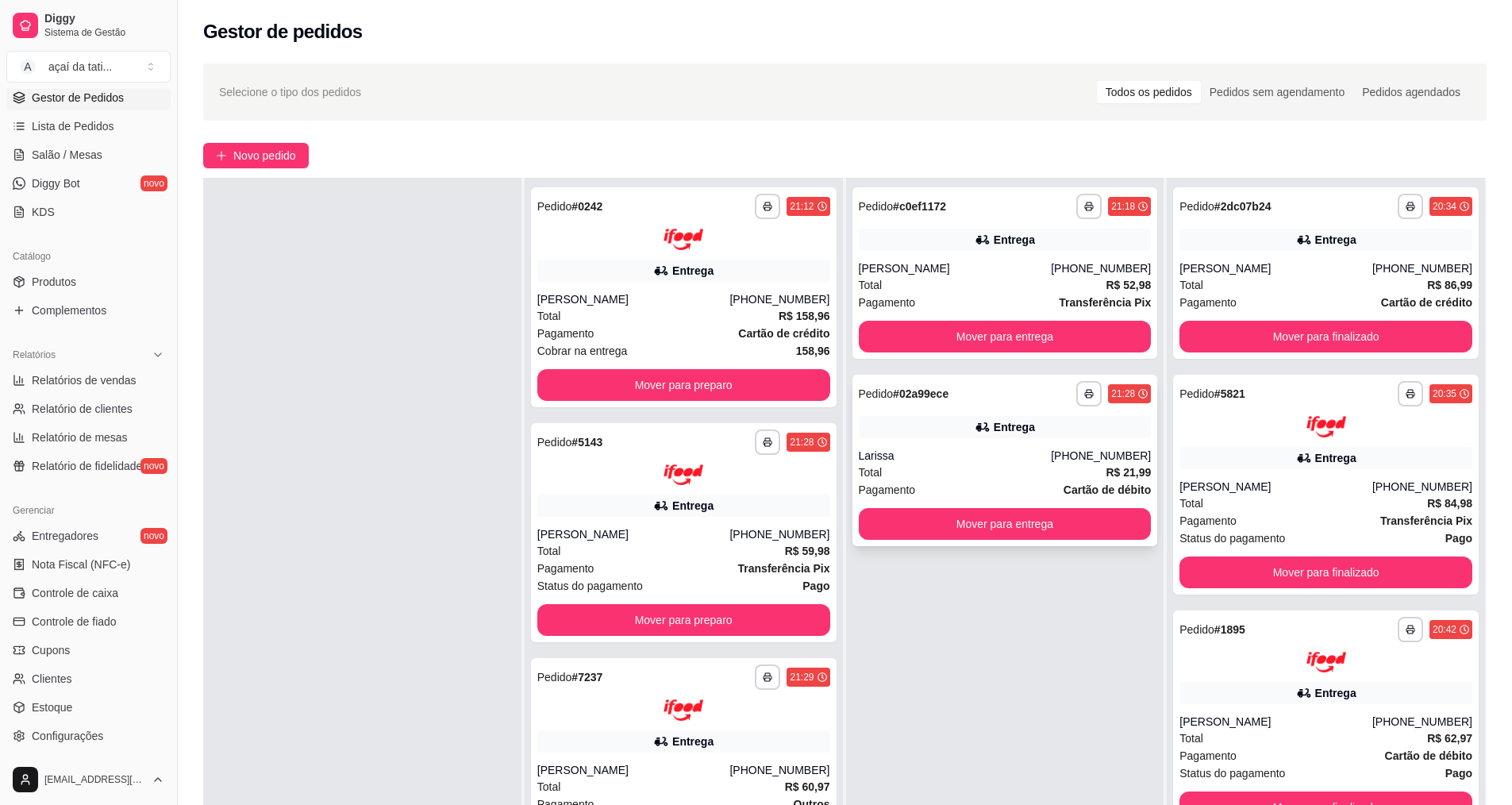
click at [955, 447] on div "**********" at bounding box center [1005, 460] width 306 height 172
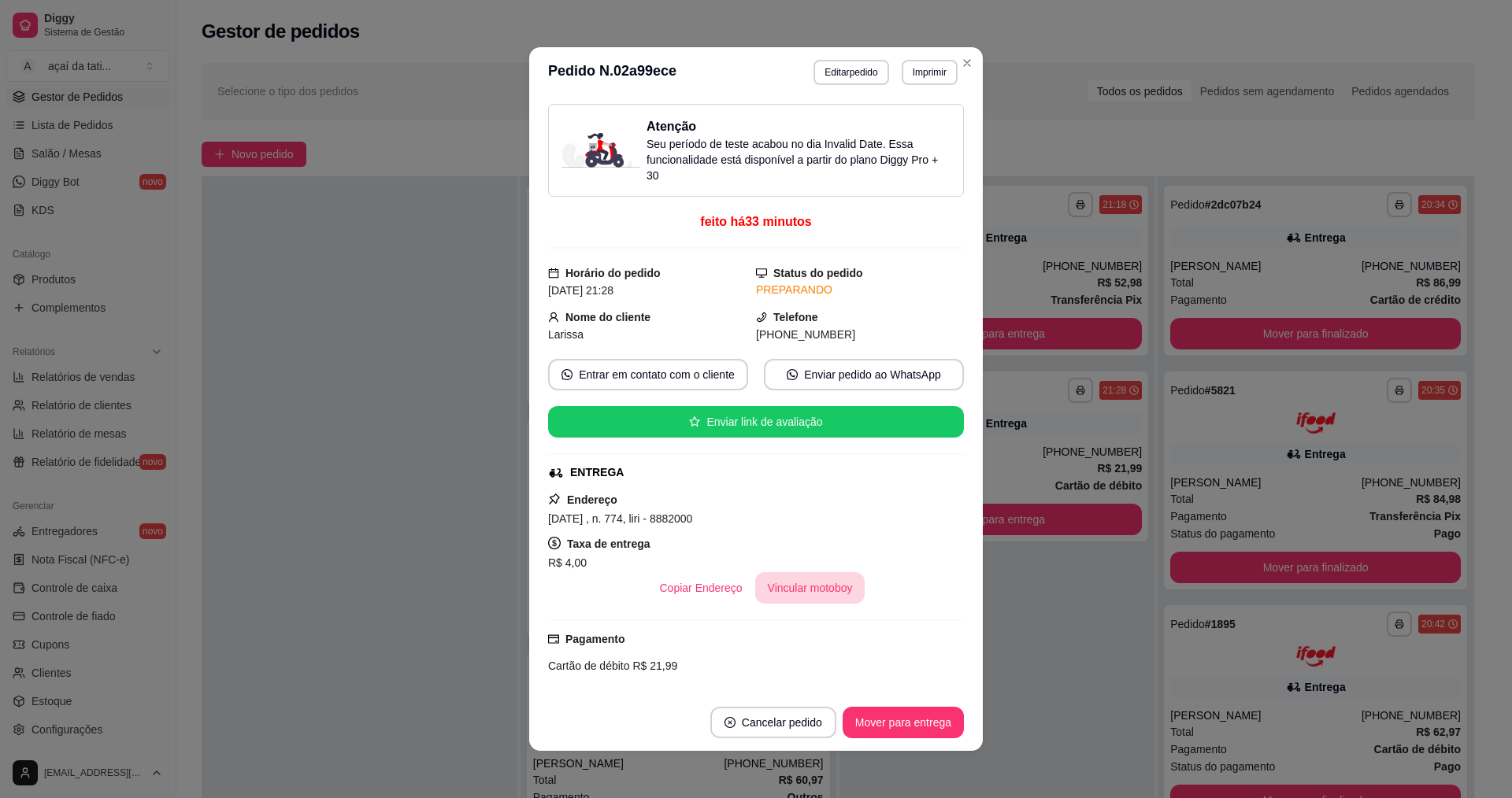
click at [818, 584] on button "Vincular motoboy" at bounding box center [810, 587] width 110 height 31
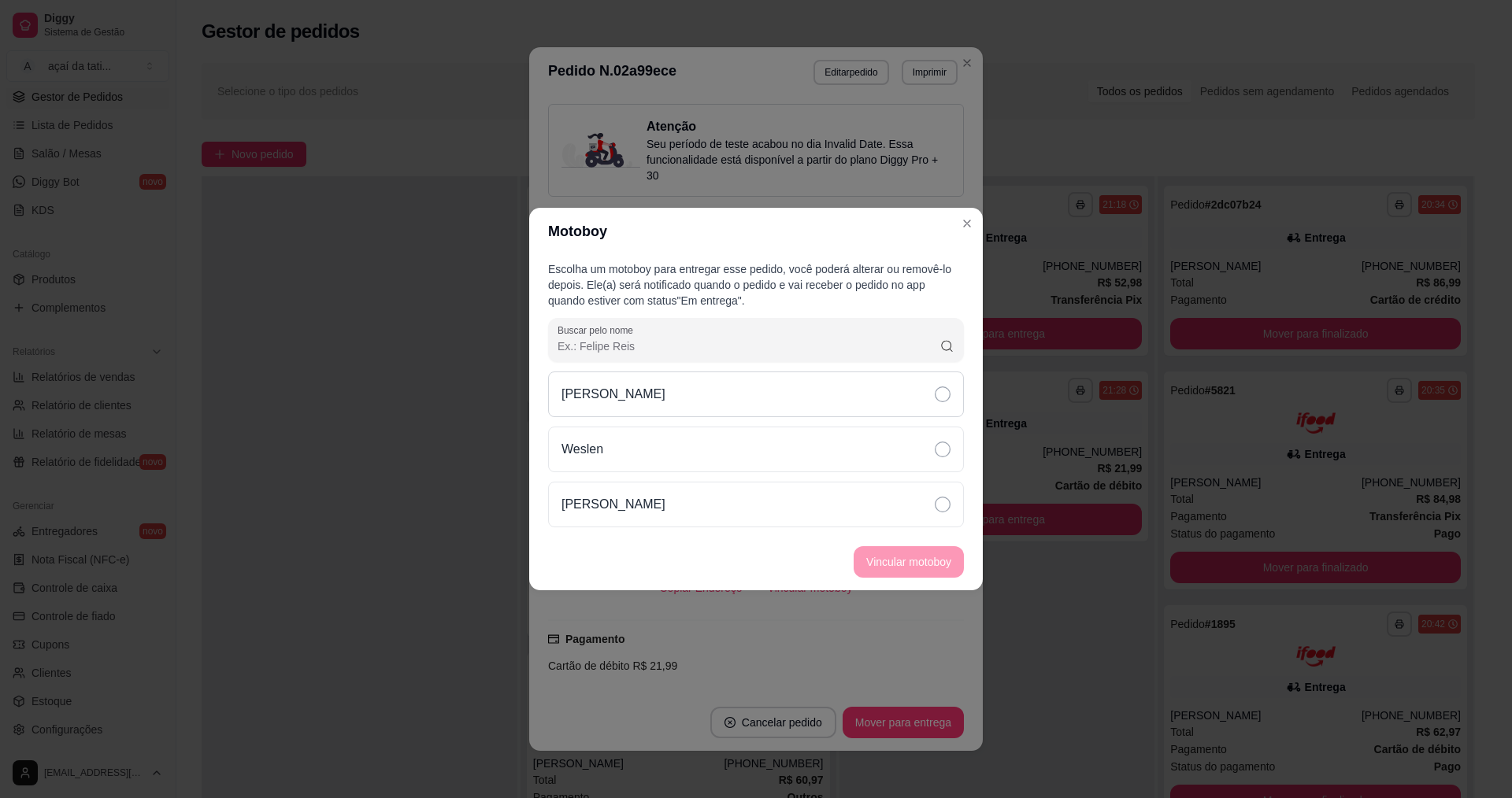
click at [752, 394] on div "[PERSON_NAME]" at bounding box center [756, 394] width 416 height 46
click at [863, 555] on button "Vincular motoboy" at bounding box center [909, 562] width 110 height 31
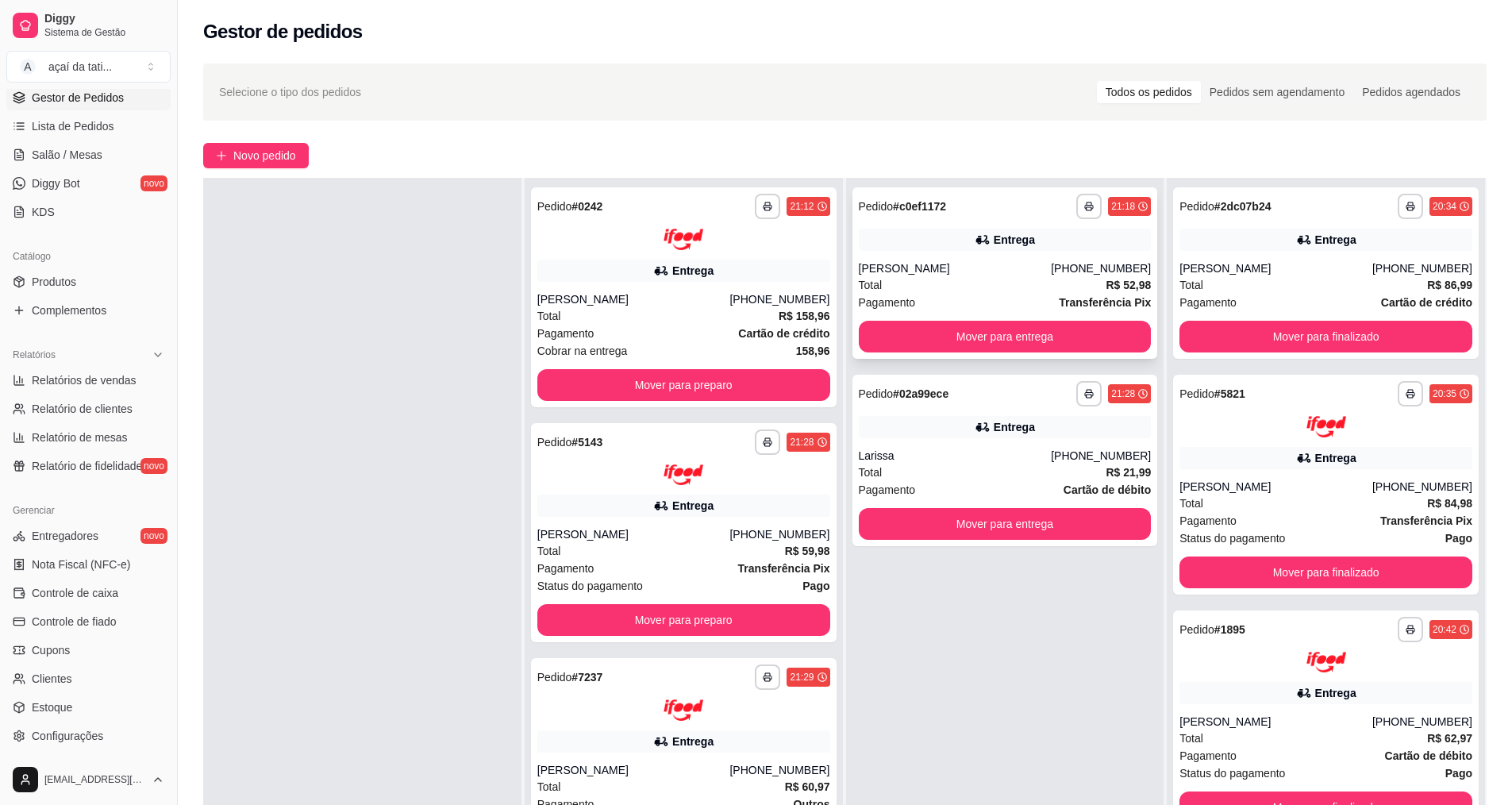
click at [975, 266] on div "[PERSON_NAME]" at bounding box center [955, 268] width 193 height 16
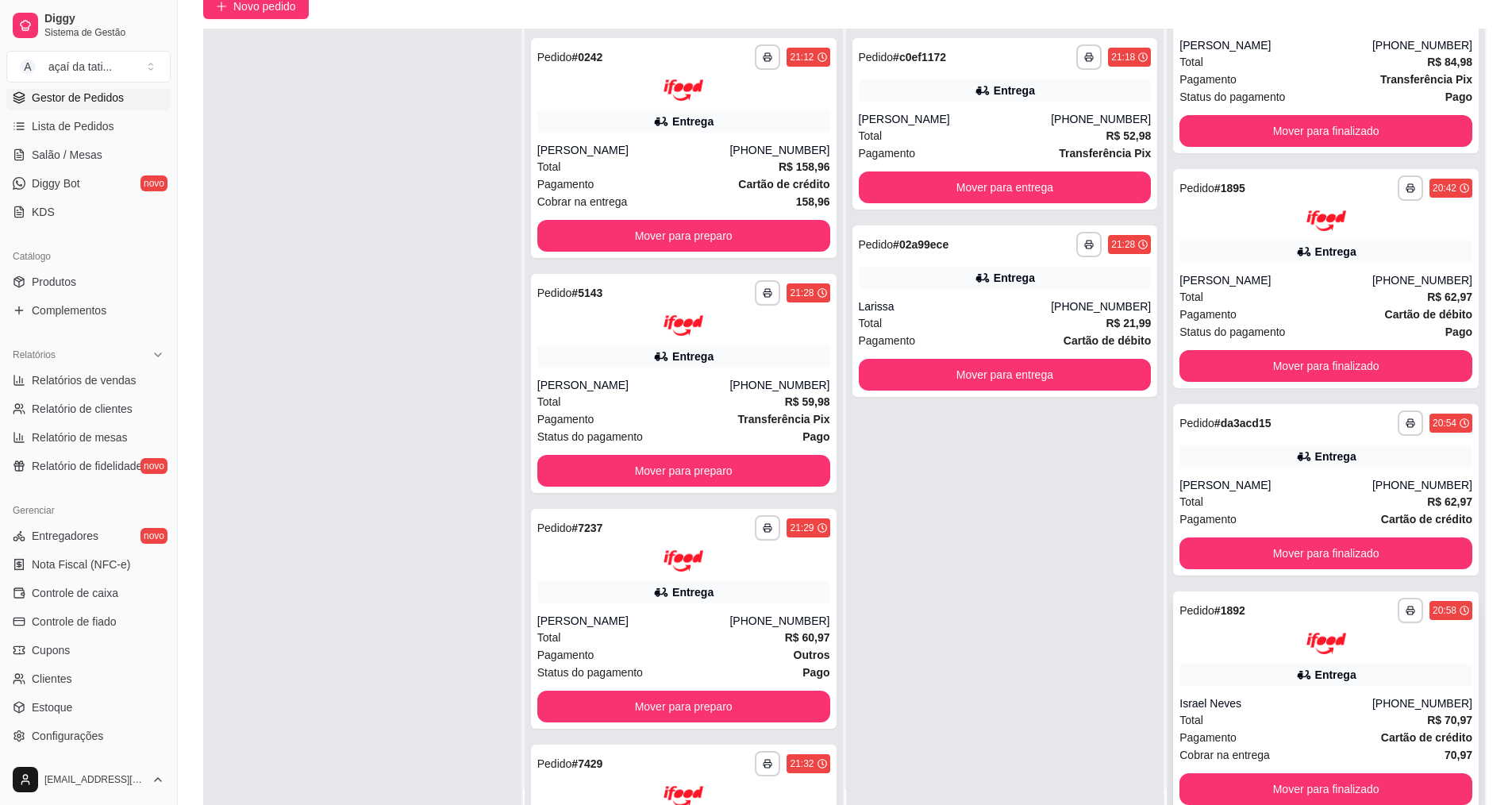
scroll to position [159, 0]
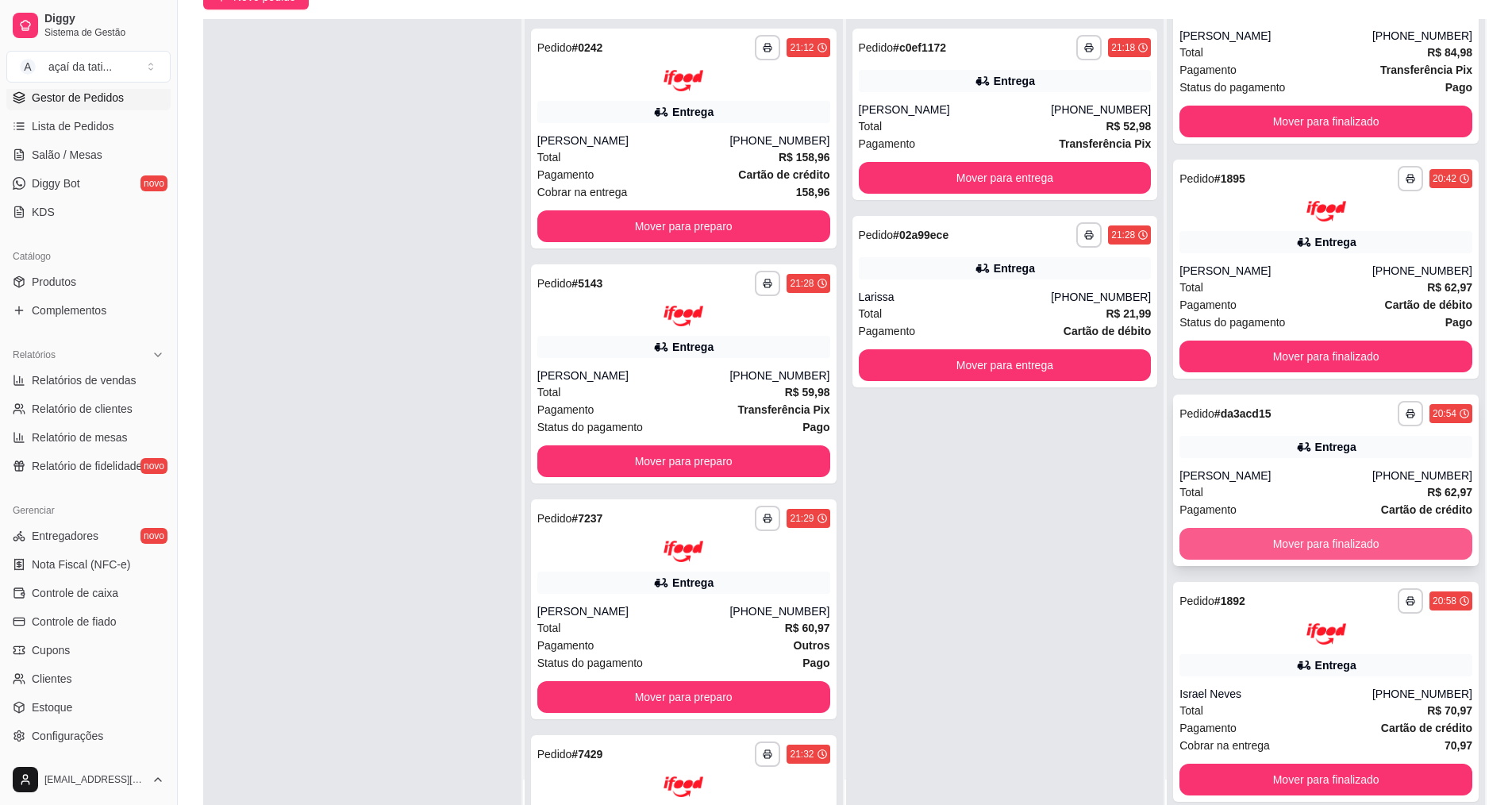
click at [1283, 553] on button "Mover para finalizado" at bounding box center [1326, 543] width 293 height 32
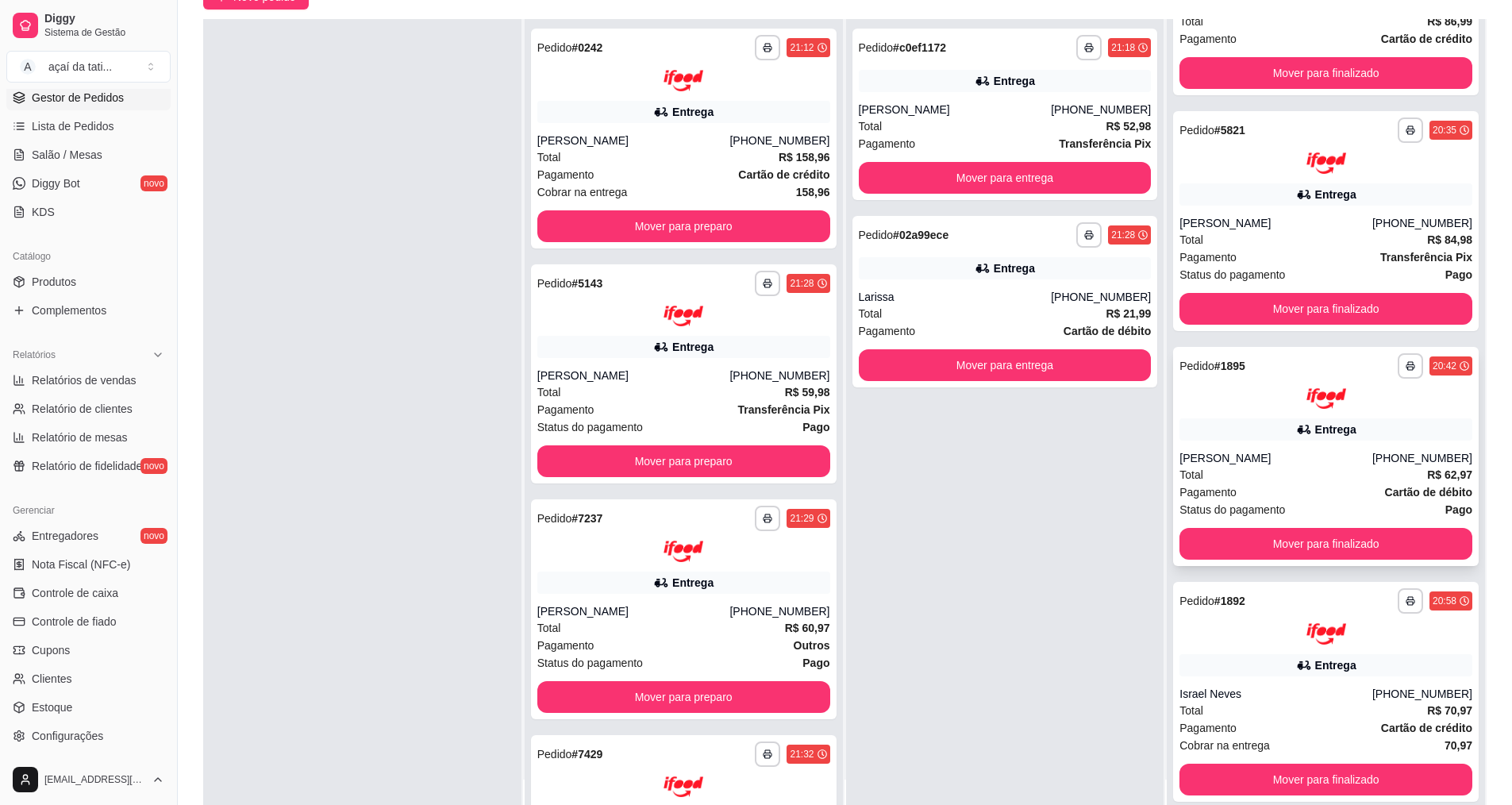
scroll to position [25, 0]
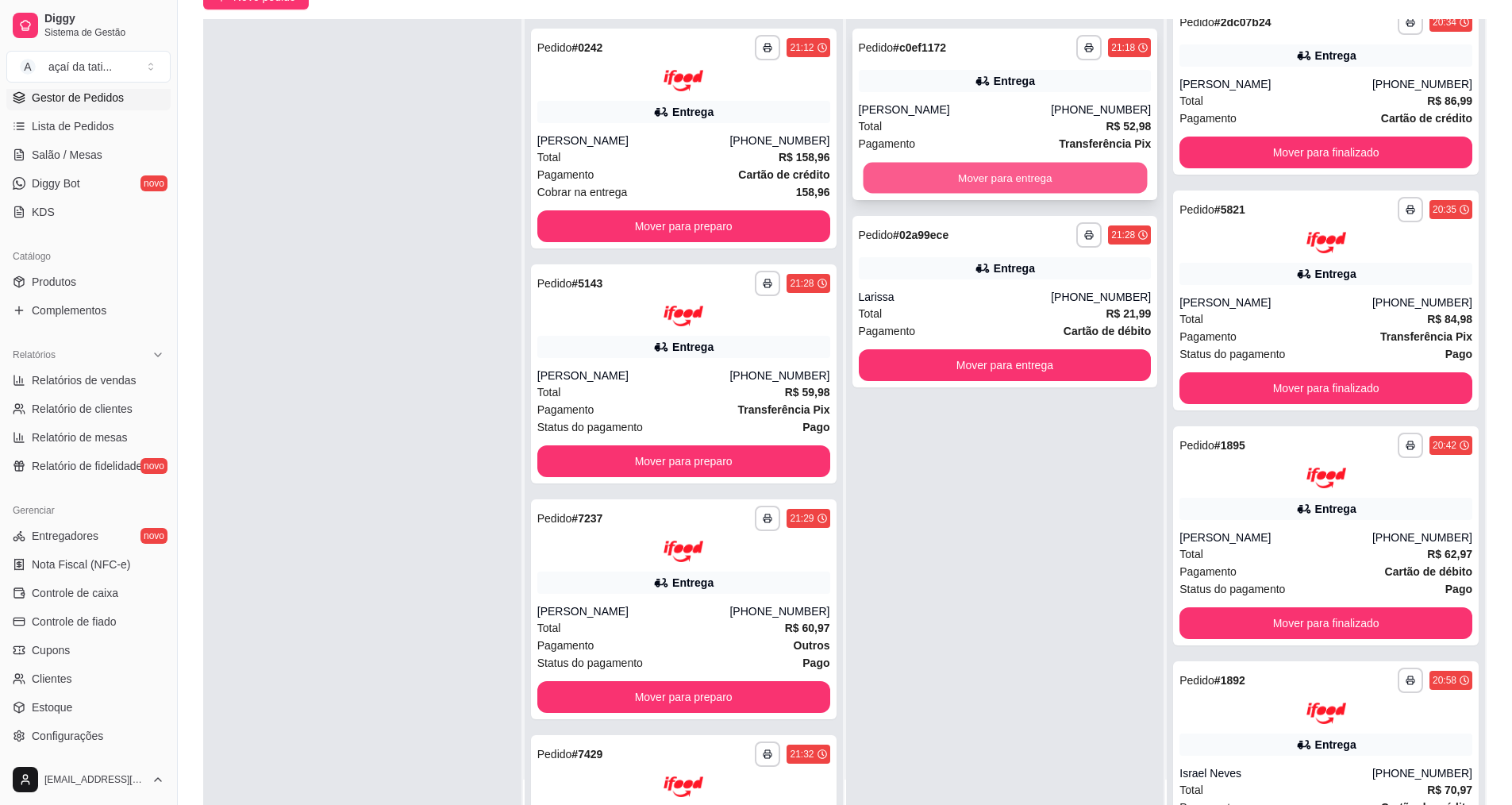
click at [1093, 185] on button "Mover para entrega" at bounding box center [1004, 177] width 284 height 31
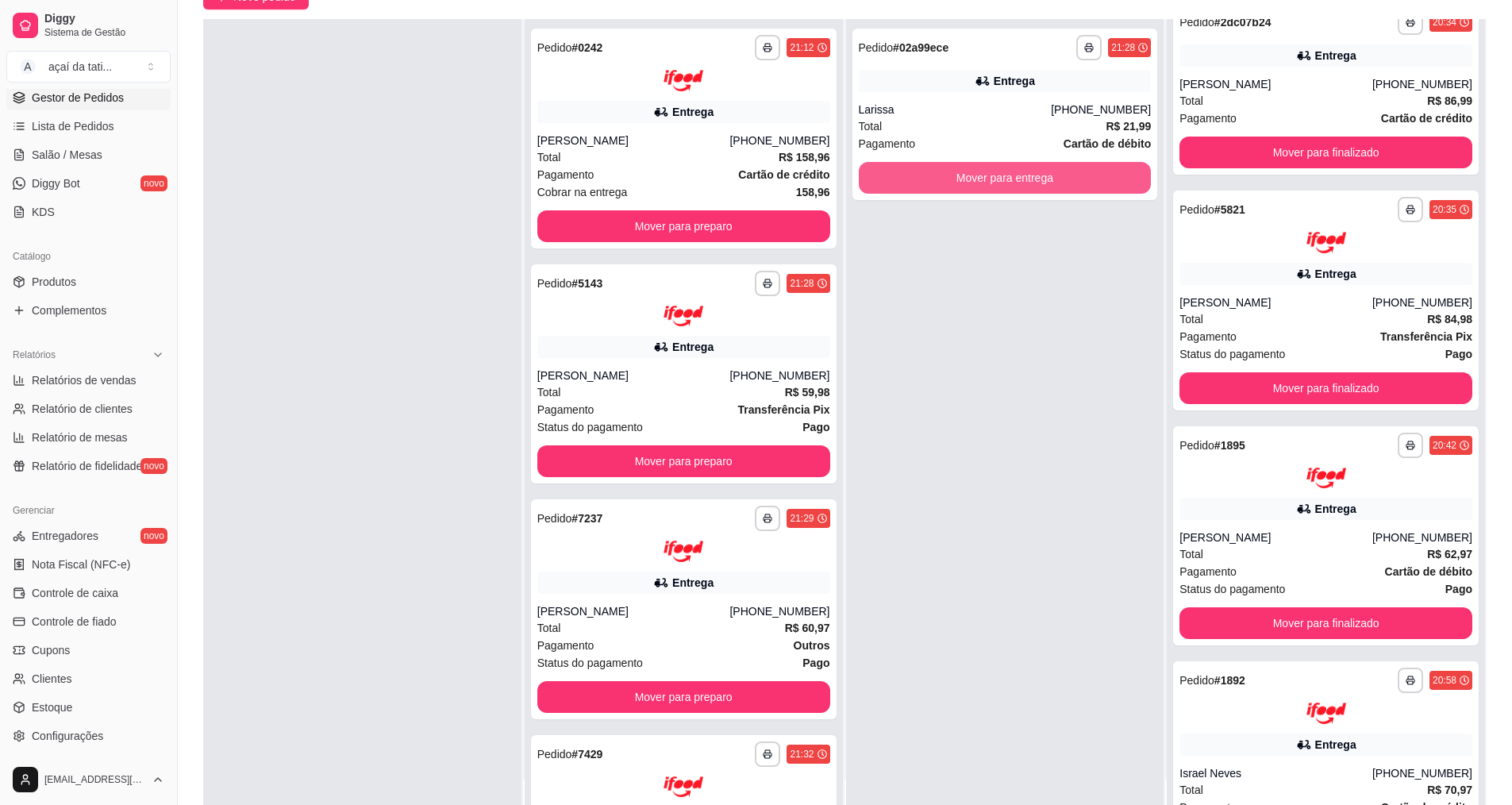
click at [1093, 185] on button "Mover para entrega" at bounding box center [1005, 178] width 293 height 32
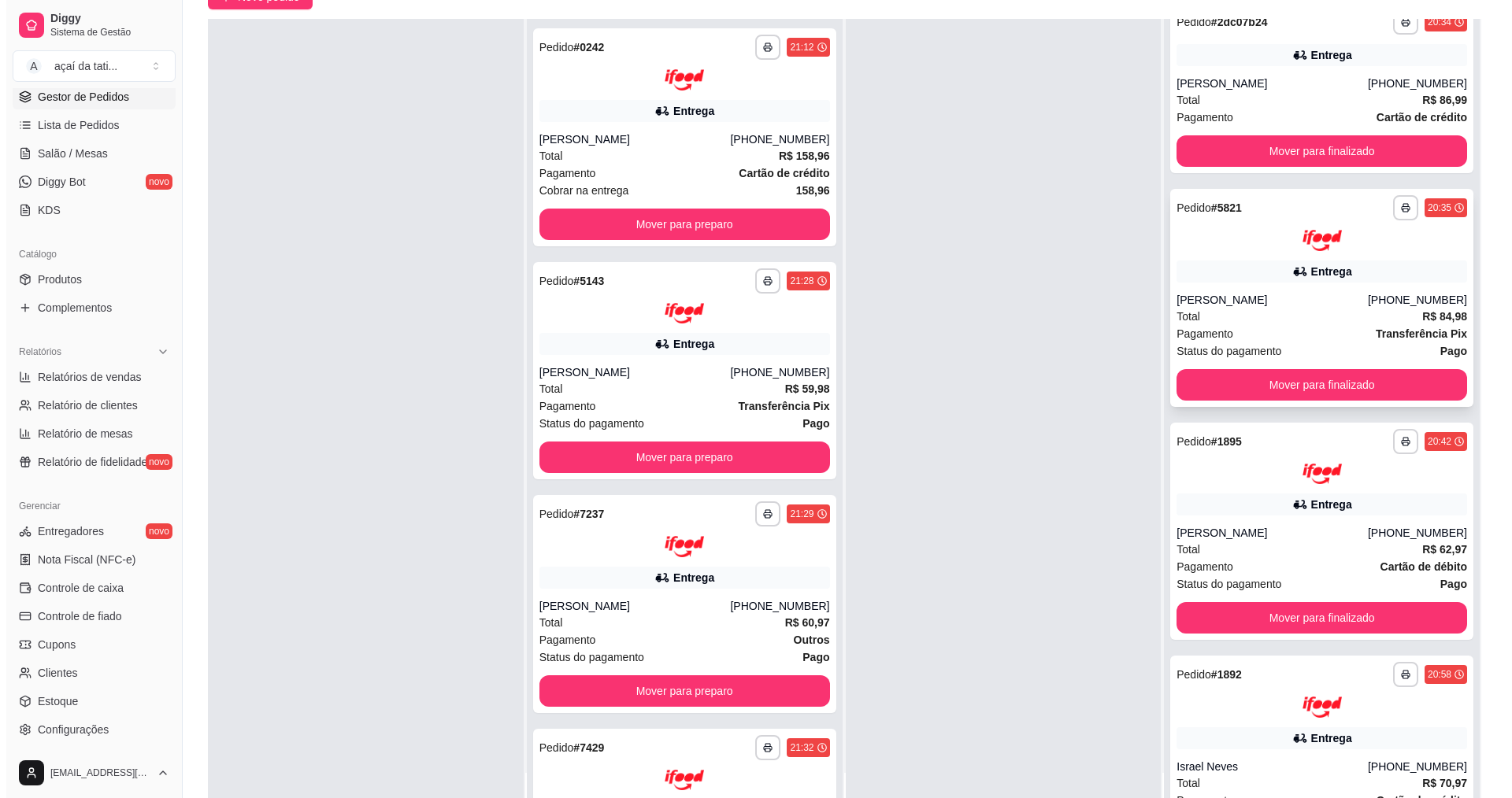
scroll to position [0, 0]
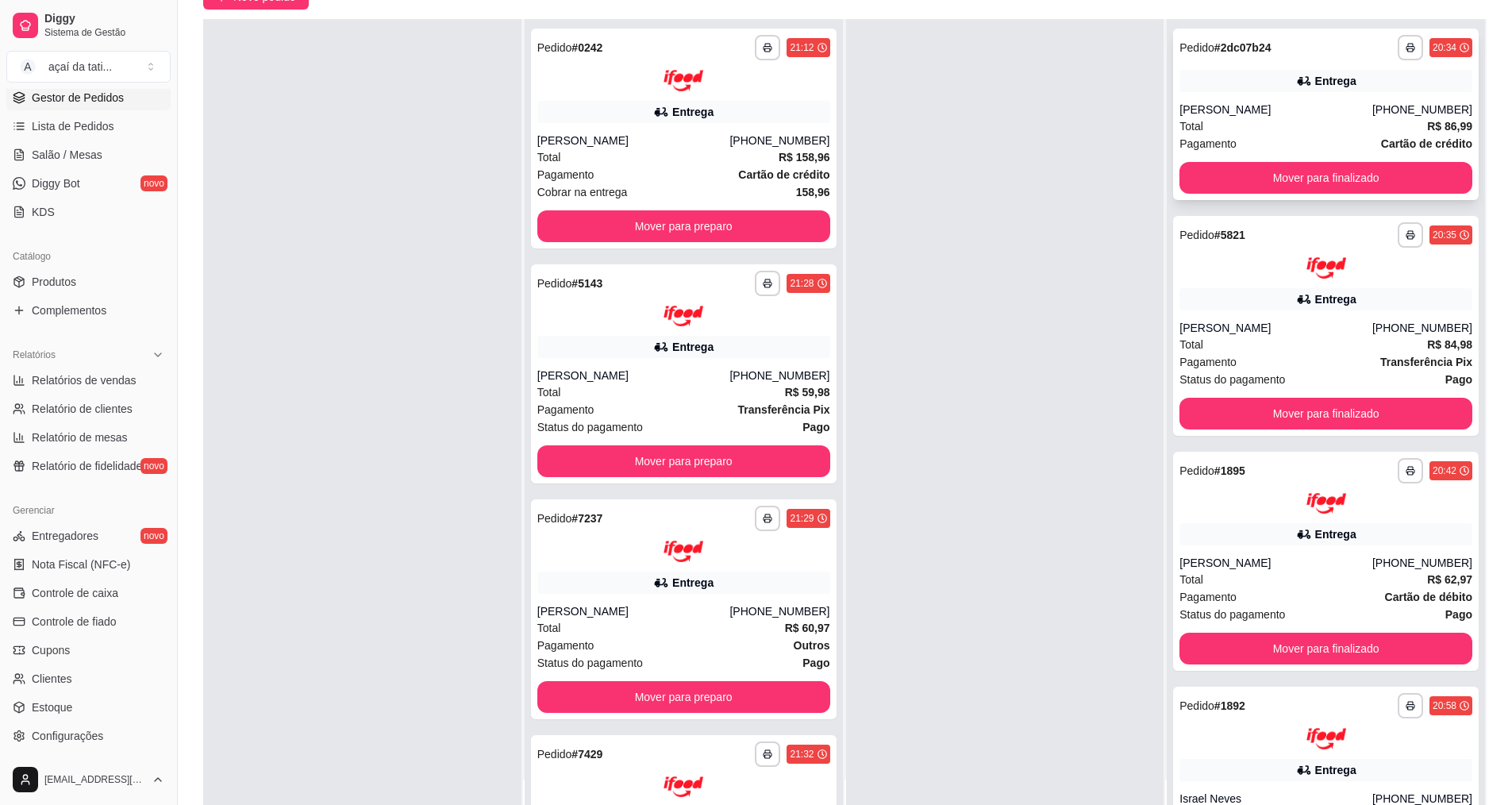
click at [1237, 121] on div "Total R$ 86,99" at bounding box center [1326, 126] width 293 height 18
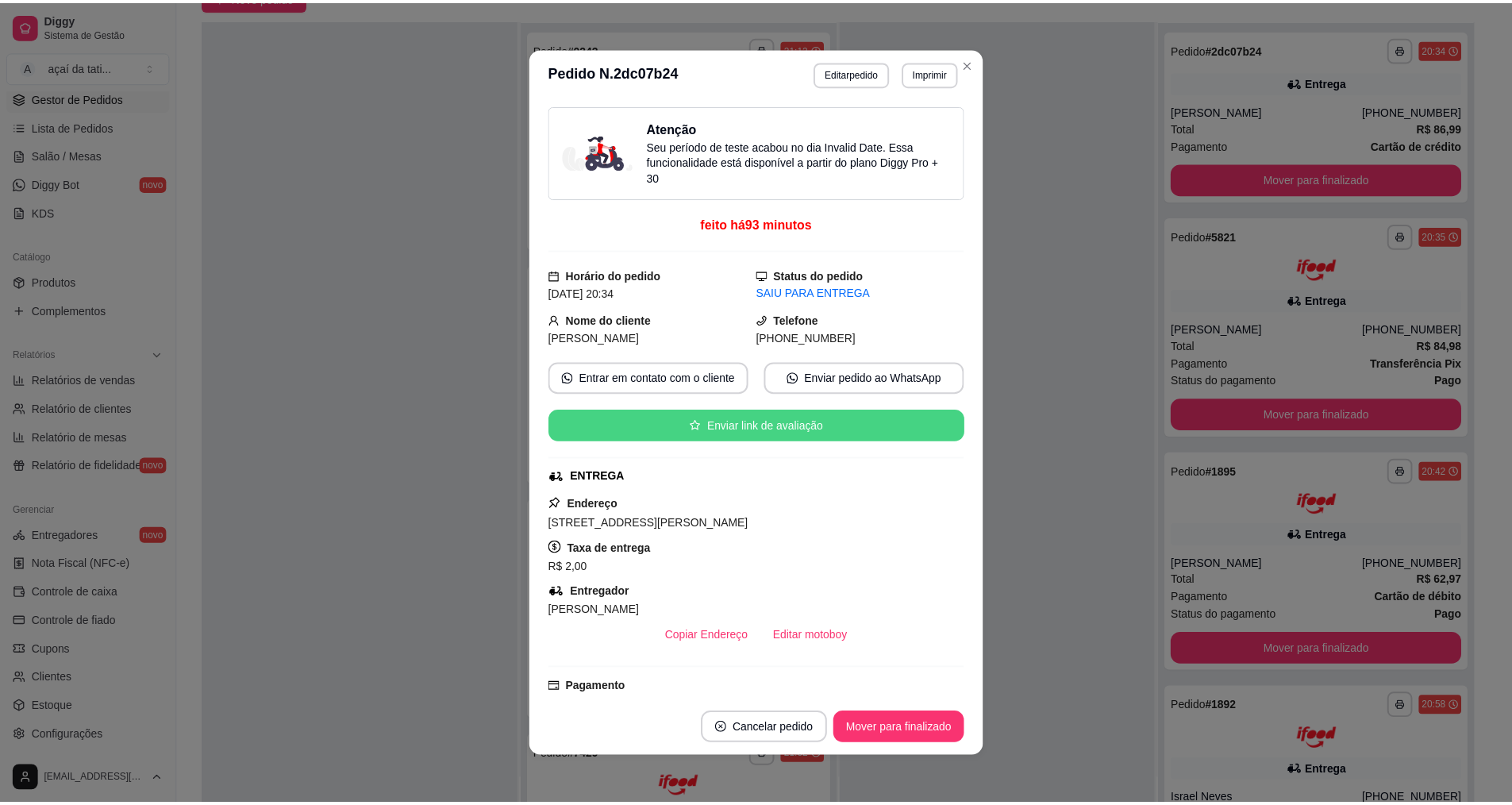
scroll to position [159, 0]
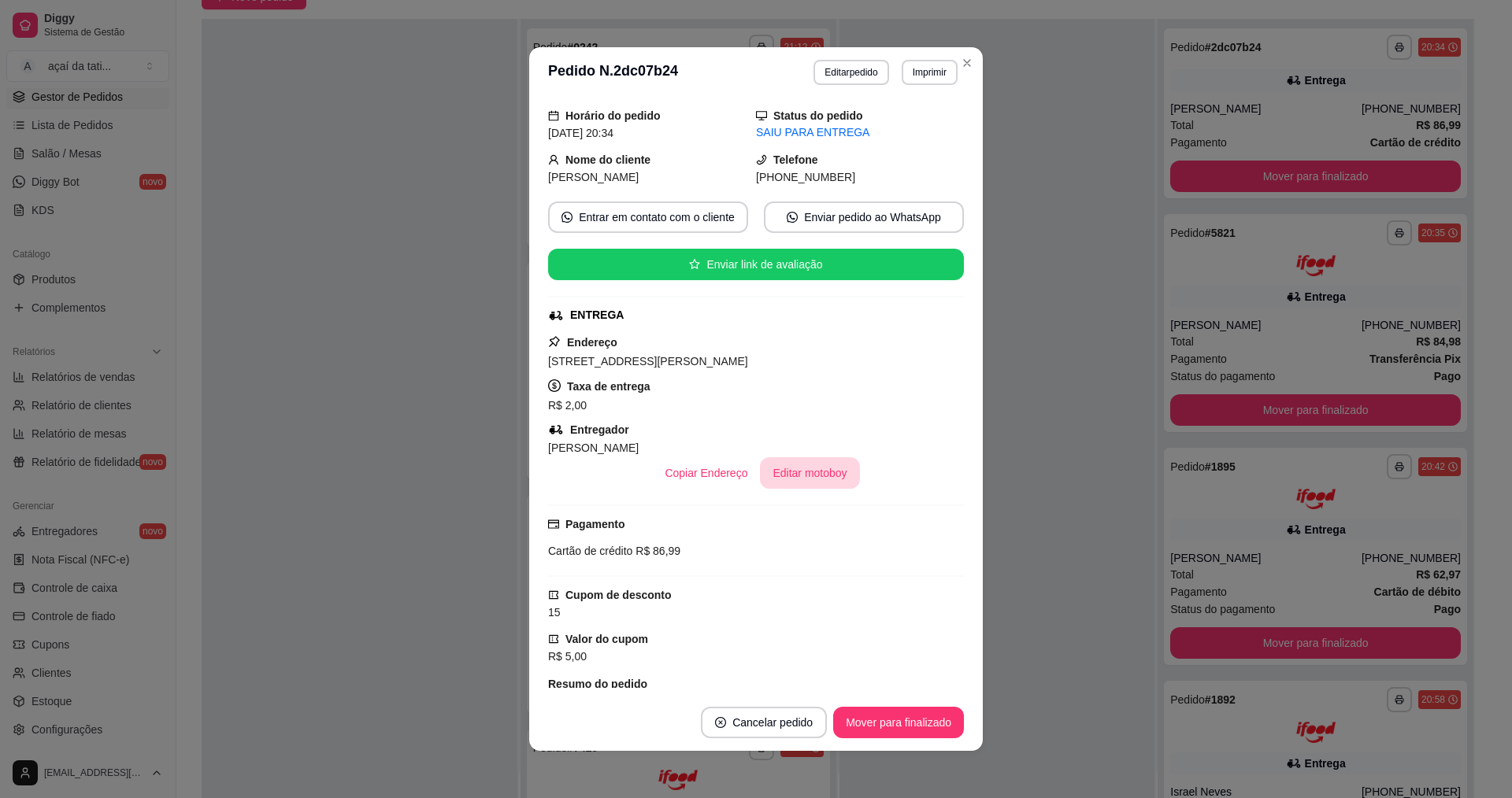
click at [800, 457] on button "Editar motoboy" at bounding box center [809, 473] width 99 height 31
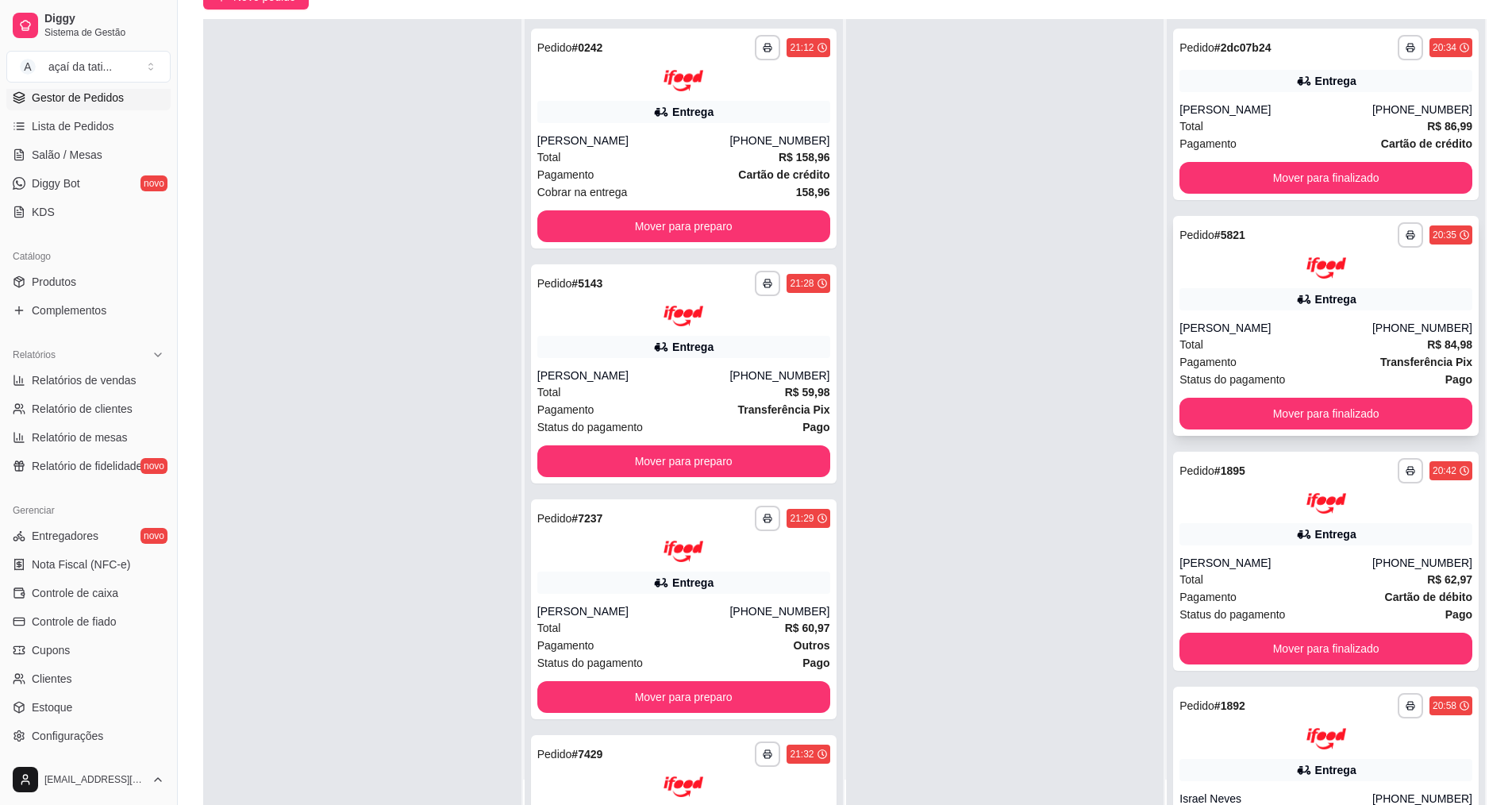
click at [1252, 322] on div "[PERSON_NAME]" at bounding box center [1276, 327] width 193 height 16
click at [1270, 171] on button "Mover para finalizado" at bounding box center [1326, 177] width 284 height 31
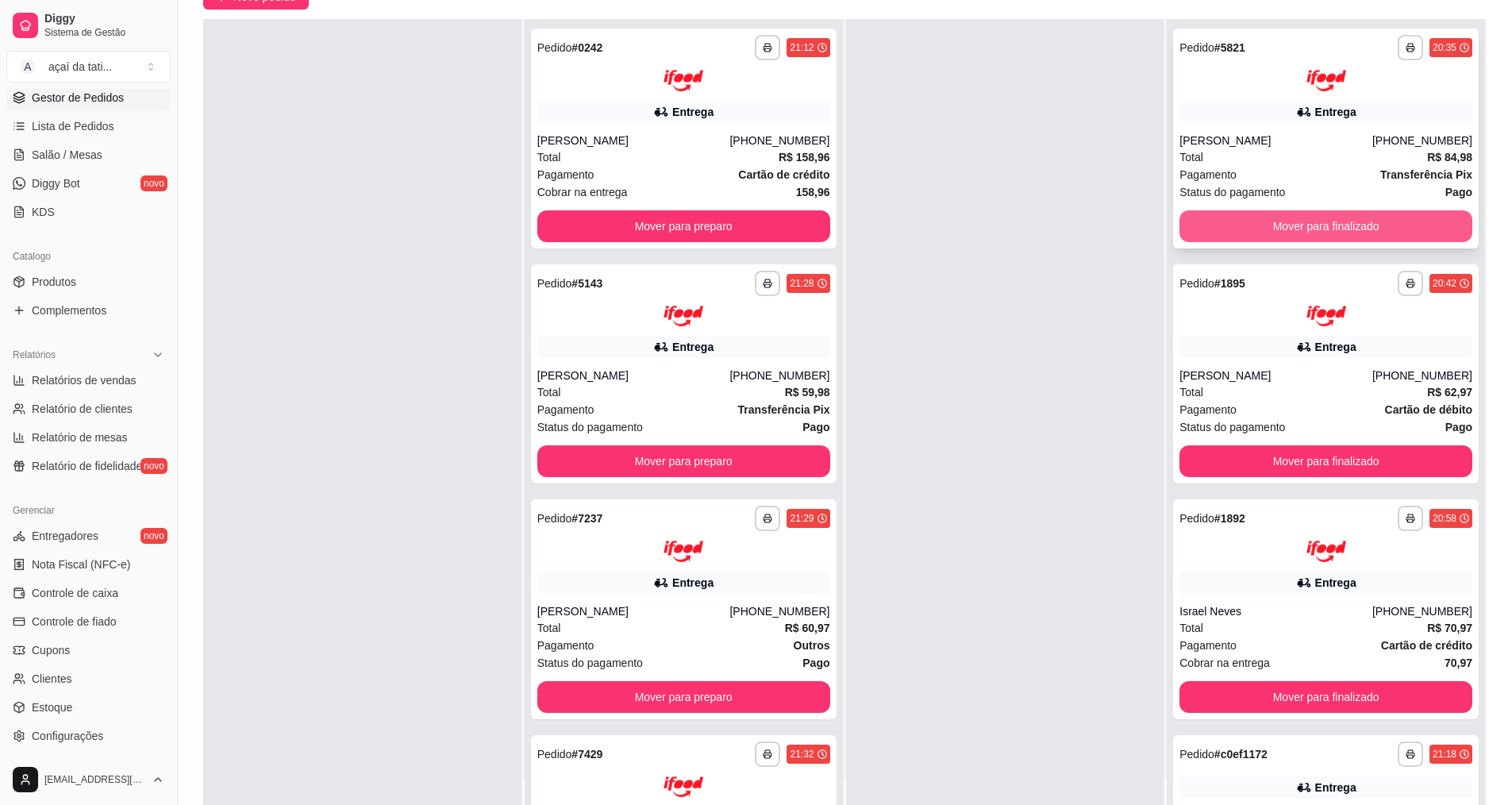
click at [1264, 224] on button "Mover para finalizado" at bounding box center [1326, 226] width 293 height 32
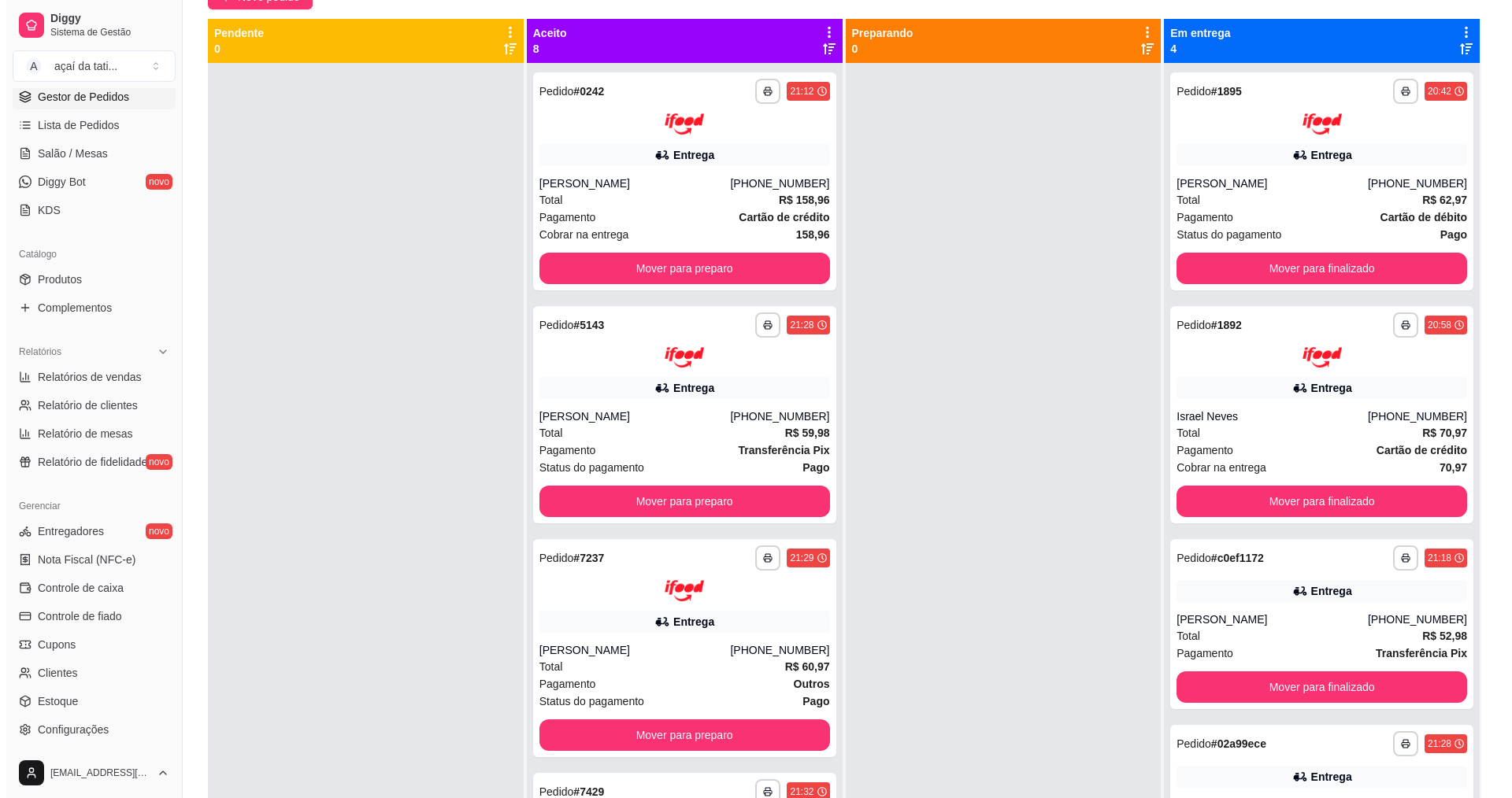
scroll to position [0, 0]
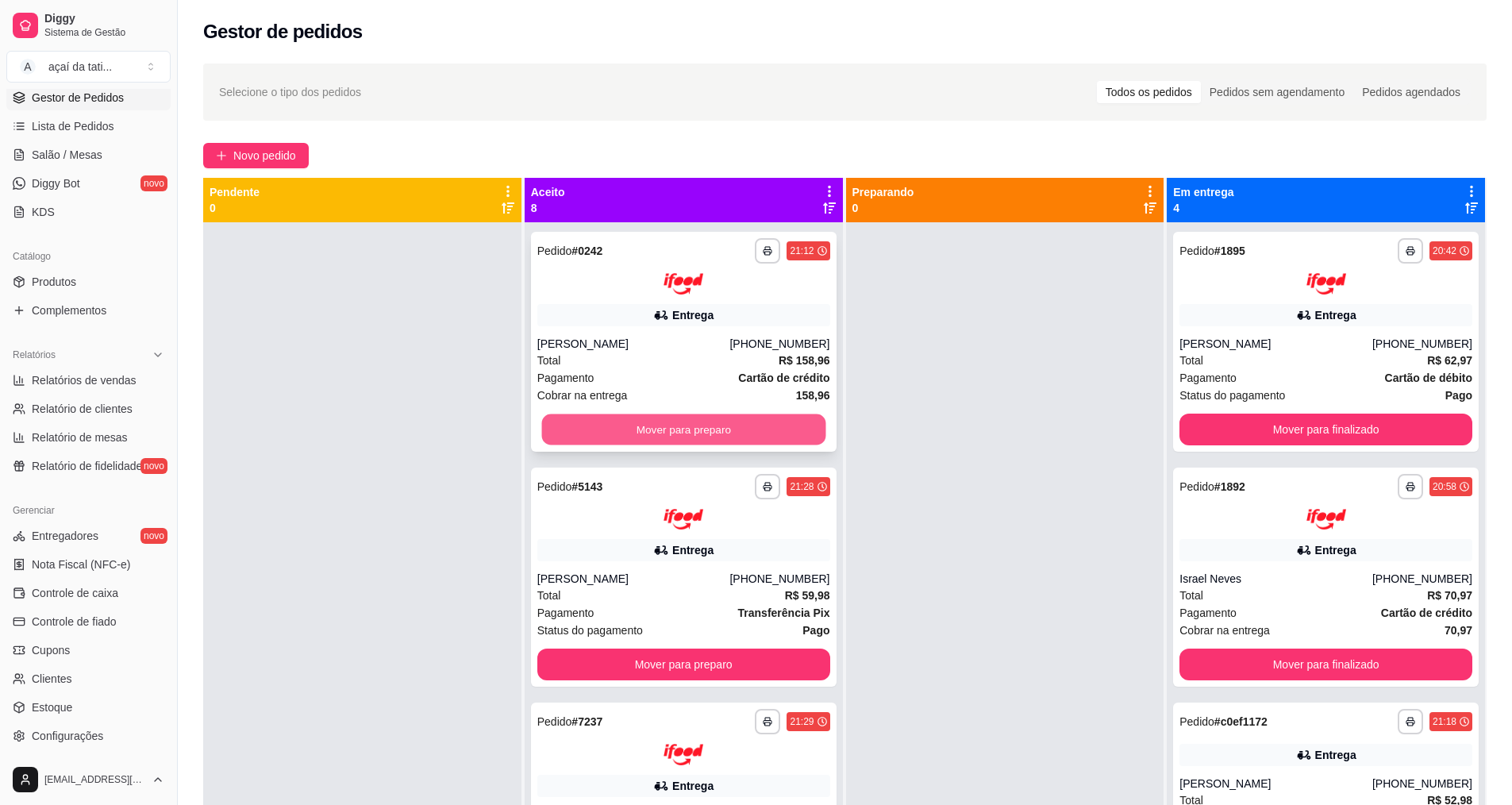
click at [664, 426] on button "Mover para preparo" at bounding box center [683, 428] width 284 height 31
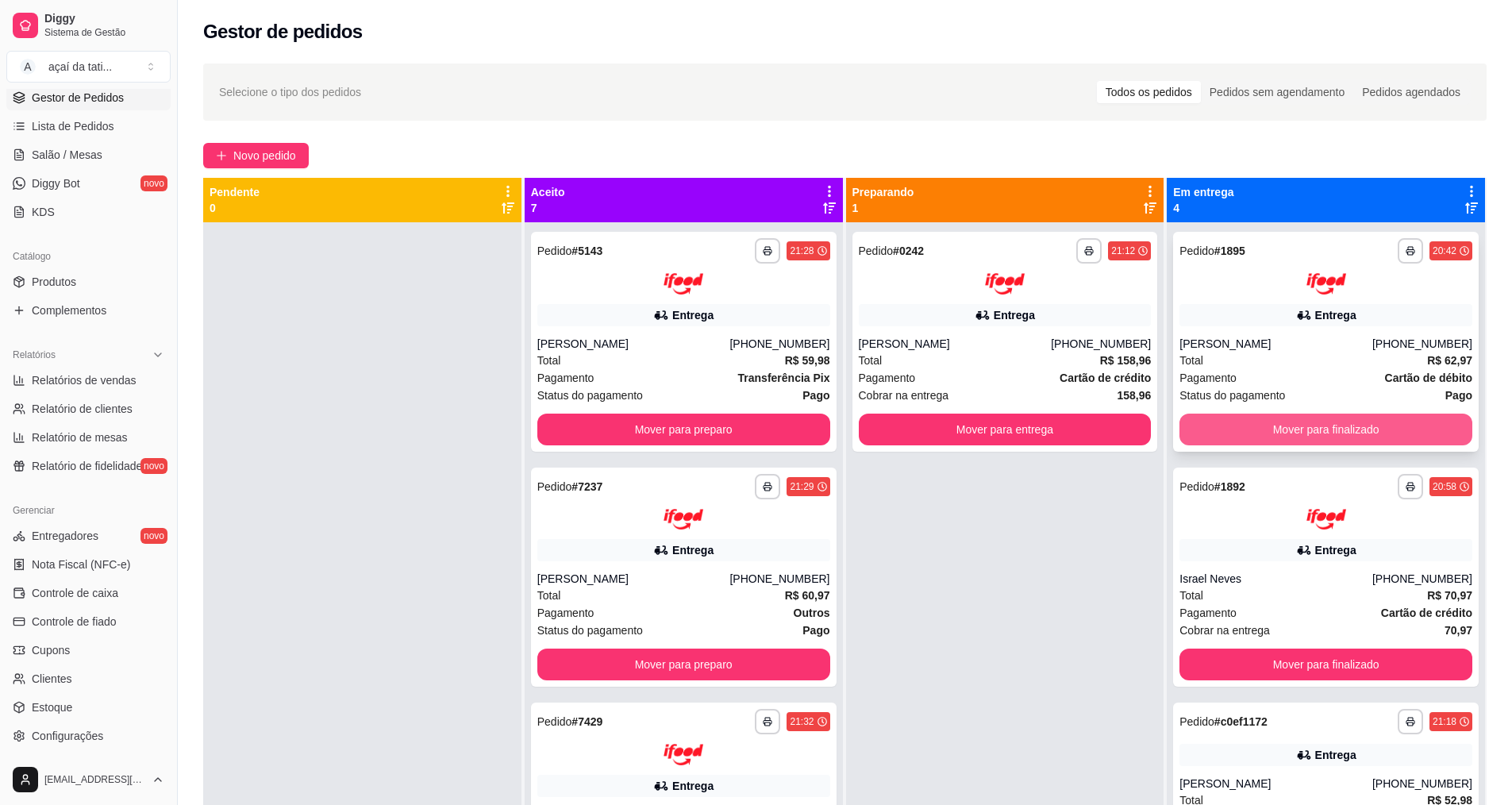
click at [1414, 428] on button "Mover para finalizado" at bounding box center [1326, 429] width 293 height 32
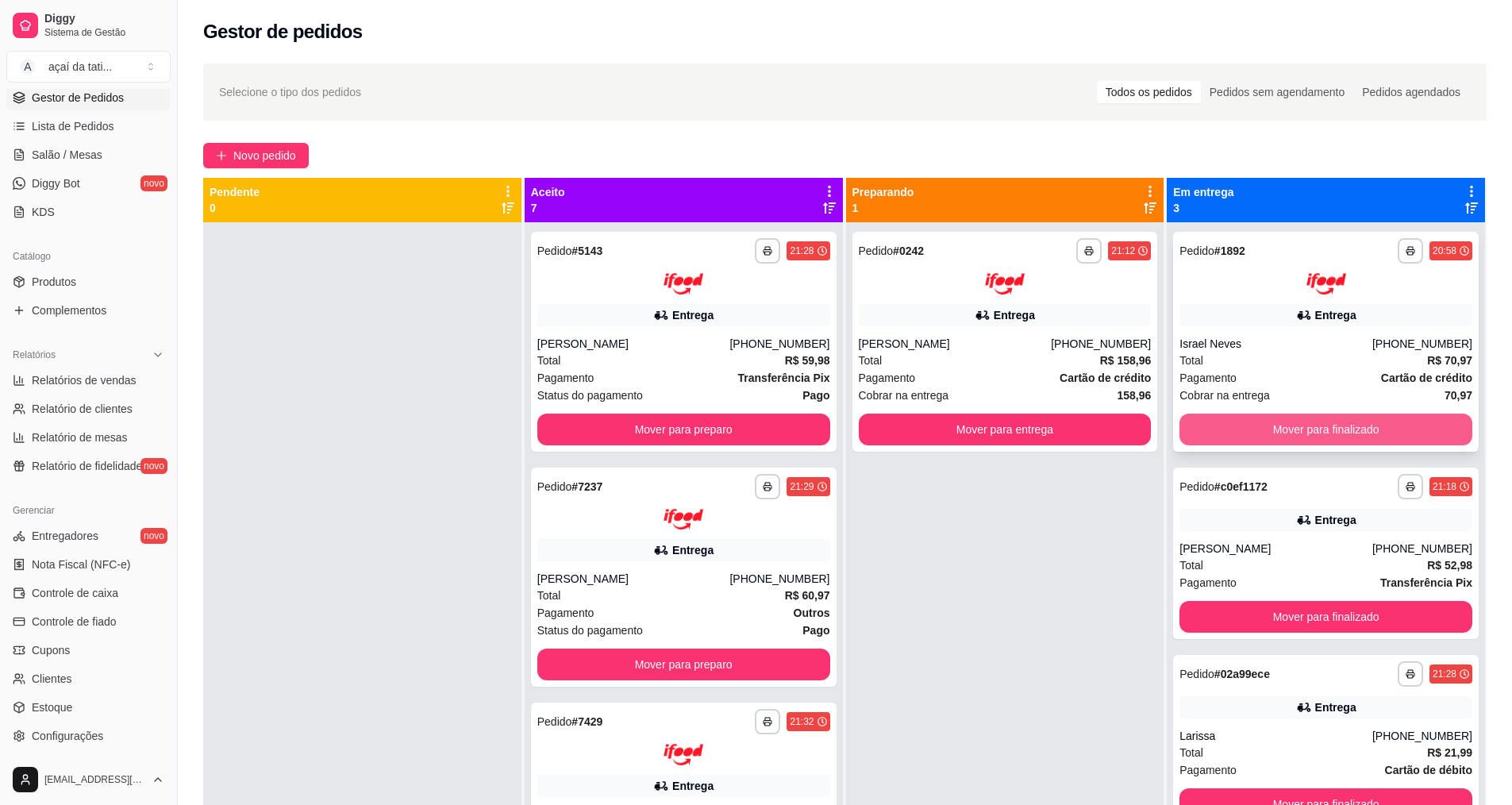
click at [1411, 428] on button "Mover para finalizado" at bounding box center [1326, 429] width 293 height 32
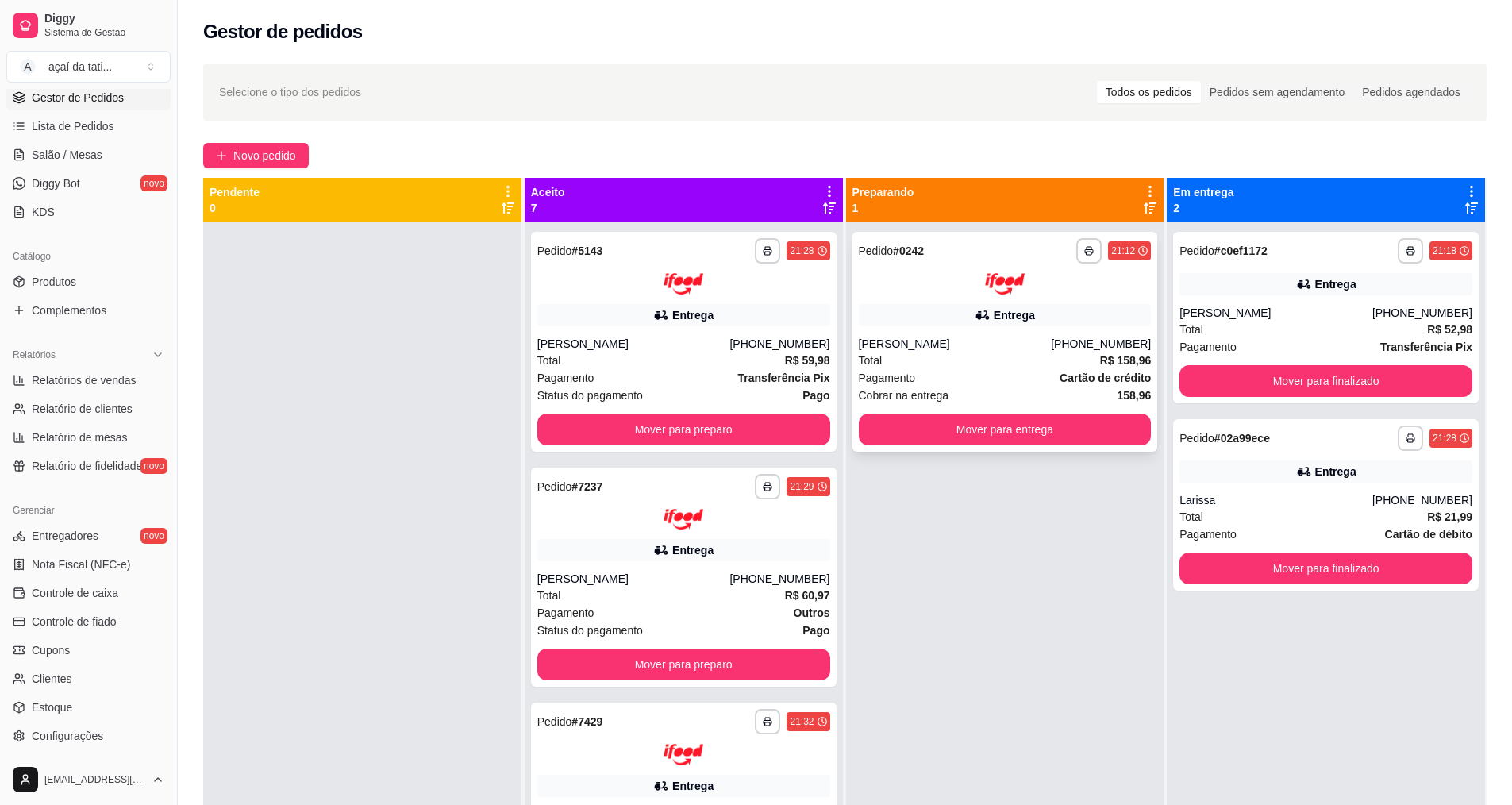
click at [1067, 326] on div "Entrega" at bounding box center [1005, 315] width 293 height 22
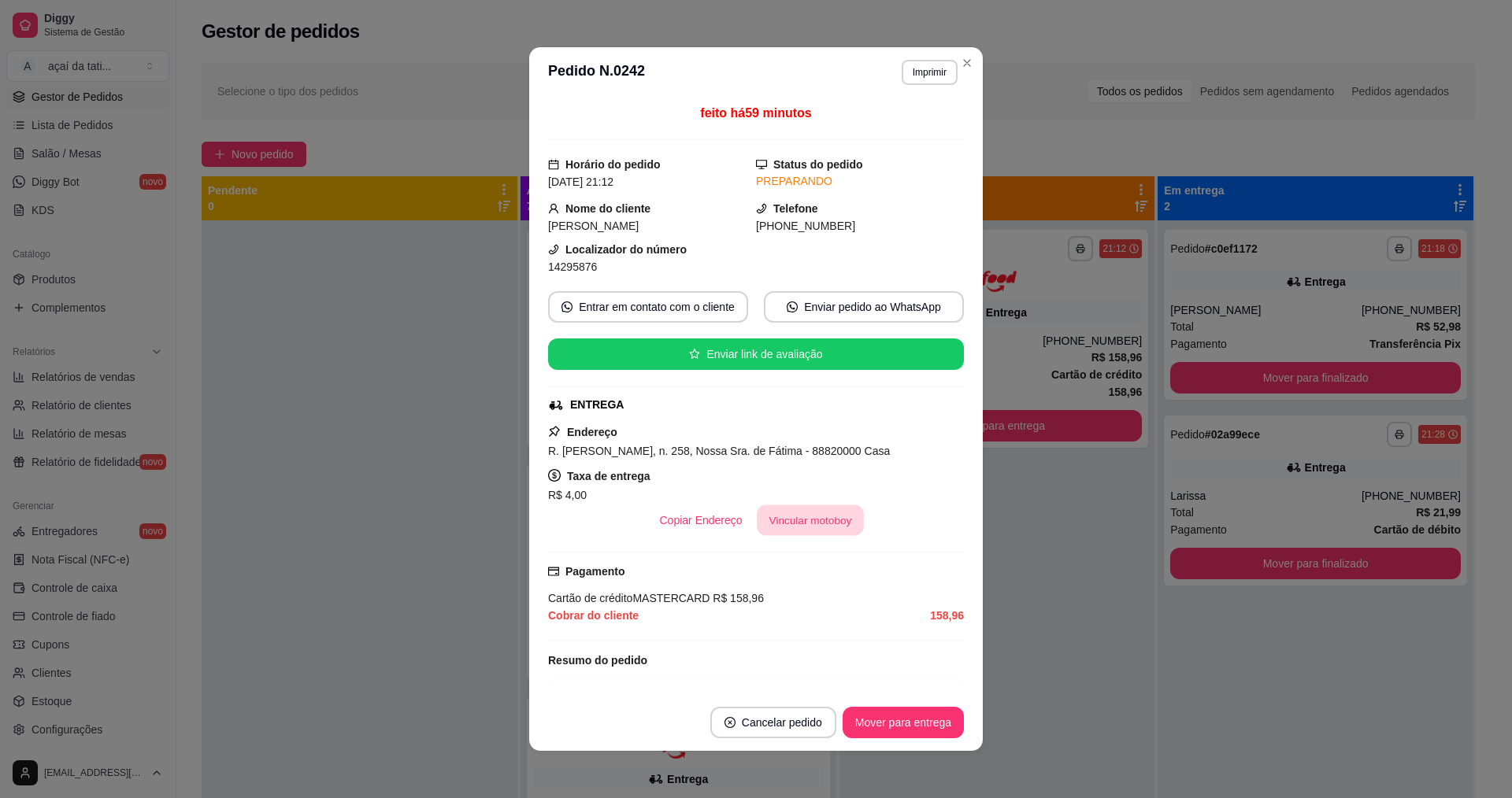
click at [828, 517] on button "Vincular motoboy" at bounding box center [810, 520] width 107 height 30
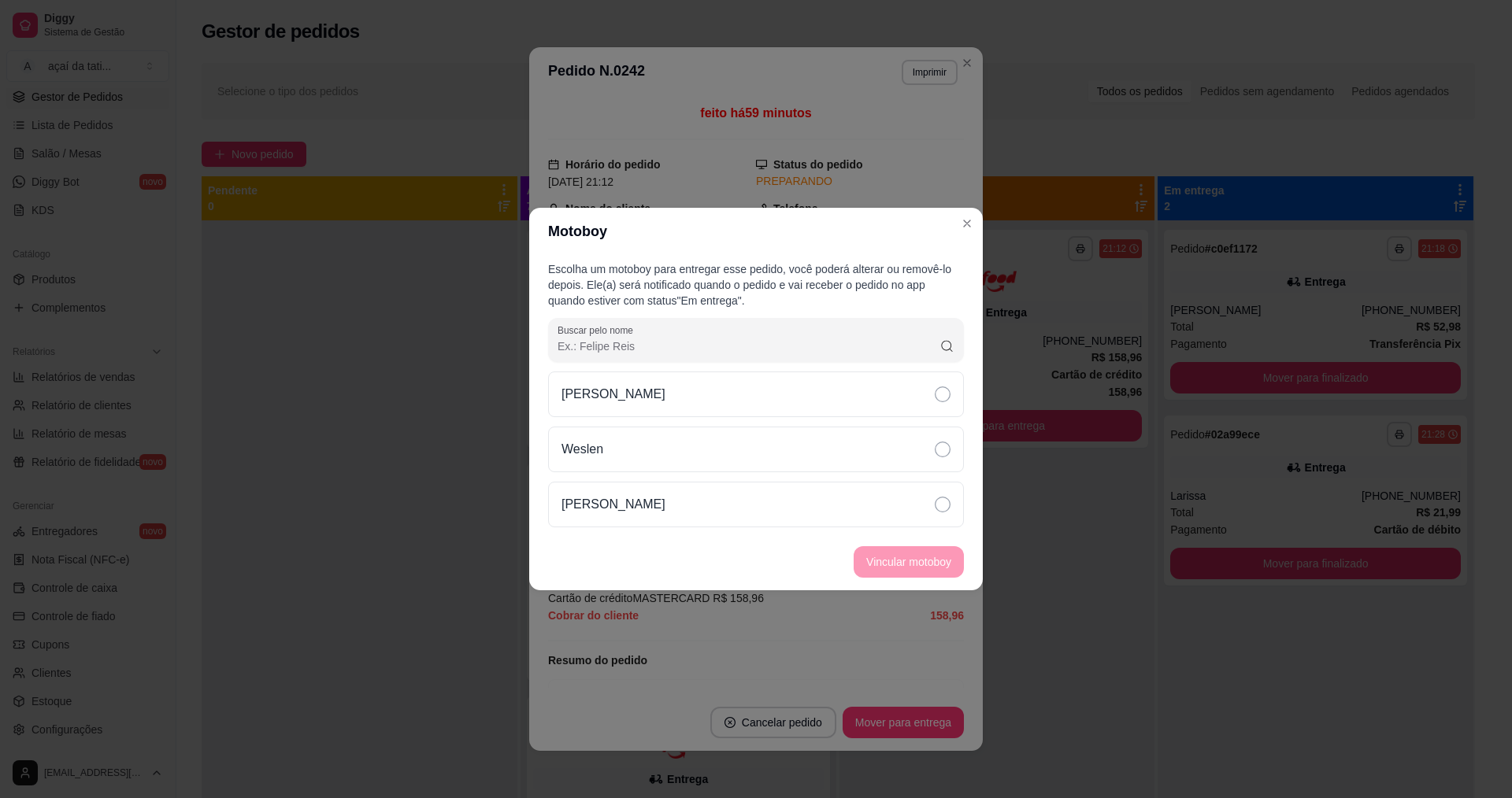
drag, startPoint x: 747, startPoint y: 510, endPoint x: 831, endPoint y: 528, distance: 85.9
click at [762, 514] on div "[PERSON_NAME]" at bounding box center [756, 505] width 416 height 46
click at [889, 566] on button "Vincular motoboy" at bounding box center [909, 562] width 107 height 30
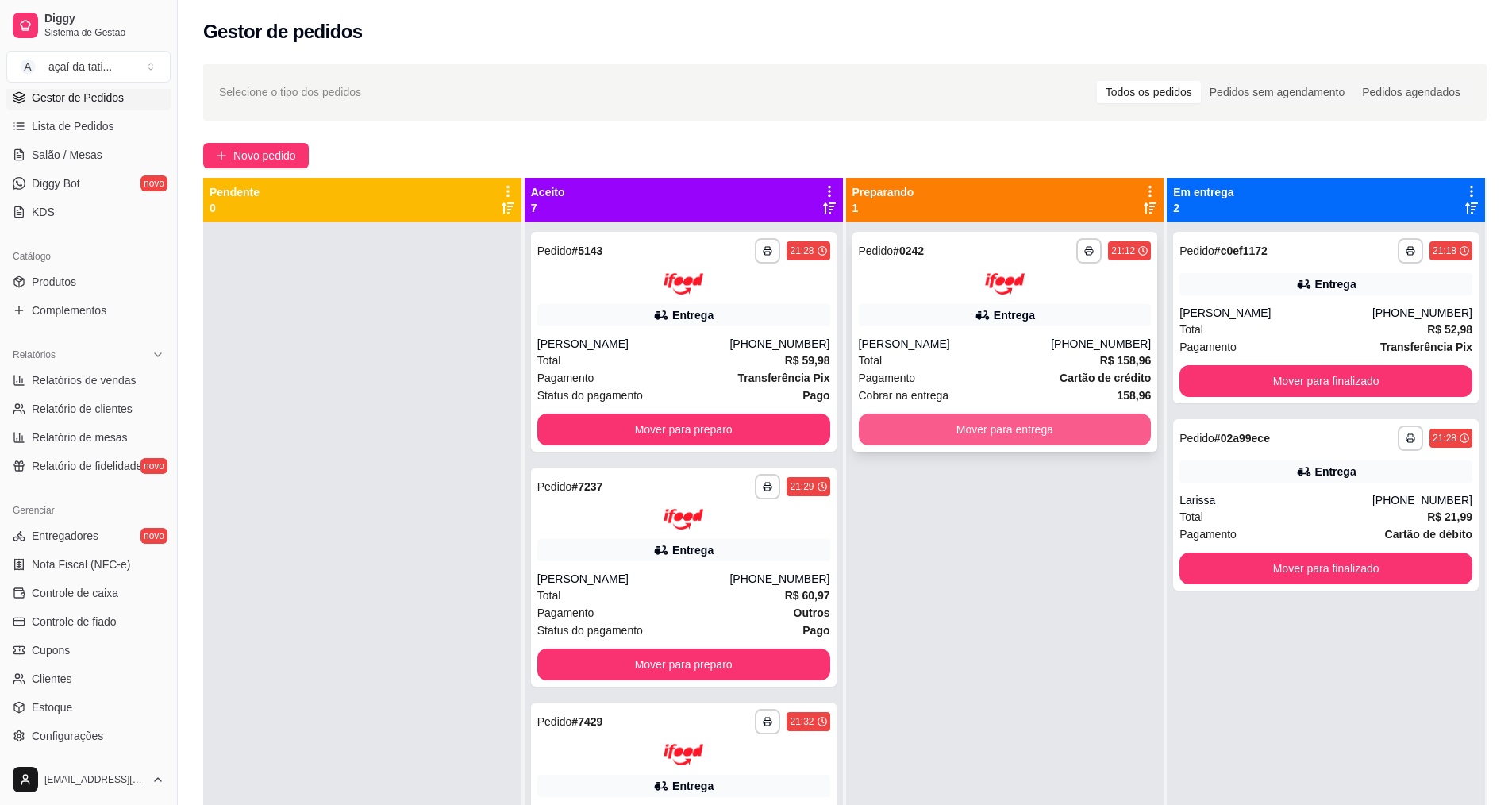
click at [1086, 425] on button "Mover para entrega" at bounding box center [1005, 429] width 293 height 32
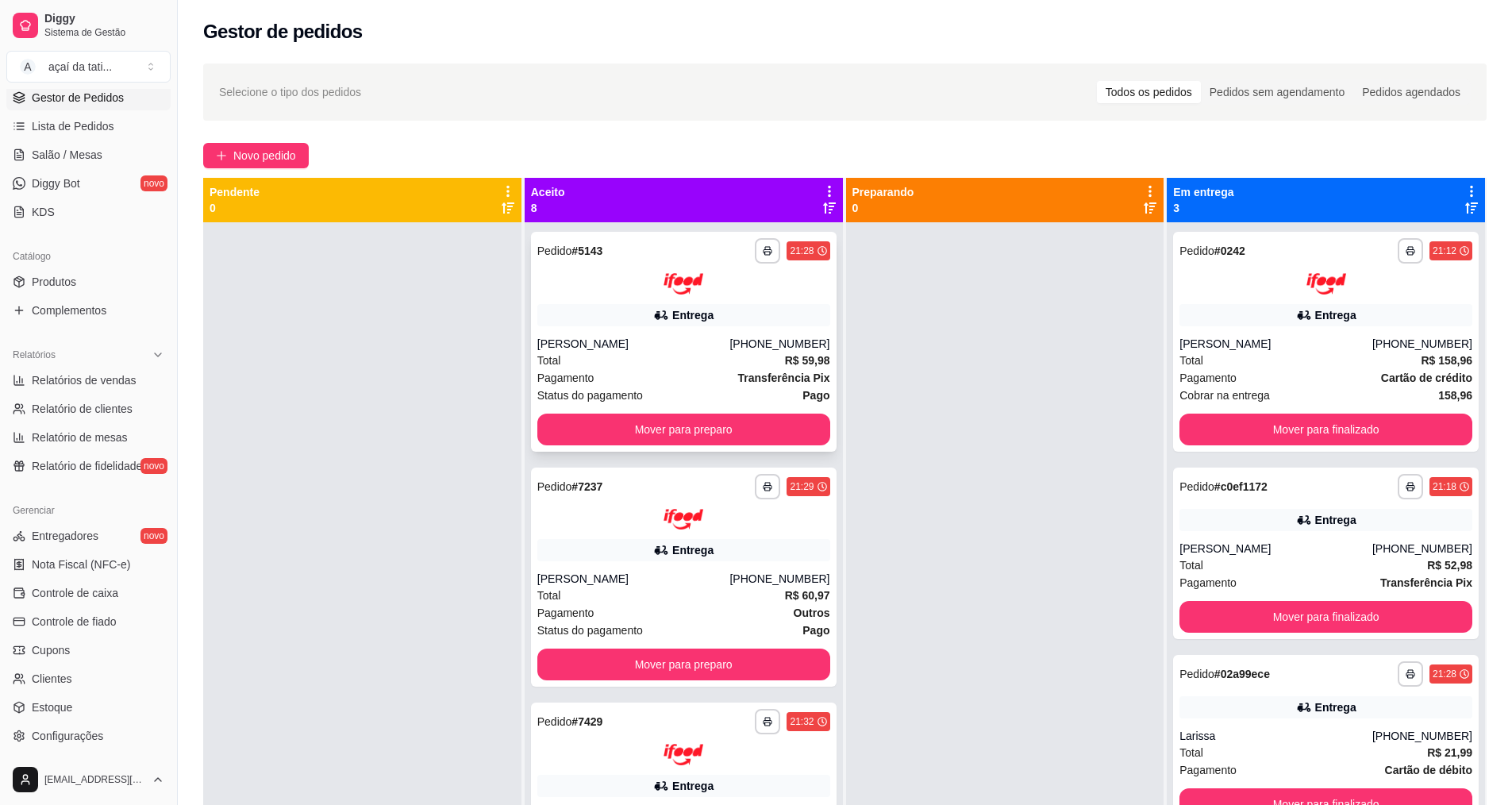
click at [564, 377] on span "Pagamento" at bounding box center [566, 377] width 57 height 18
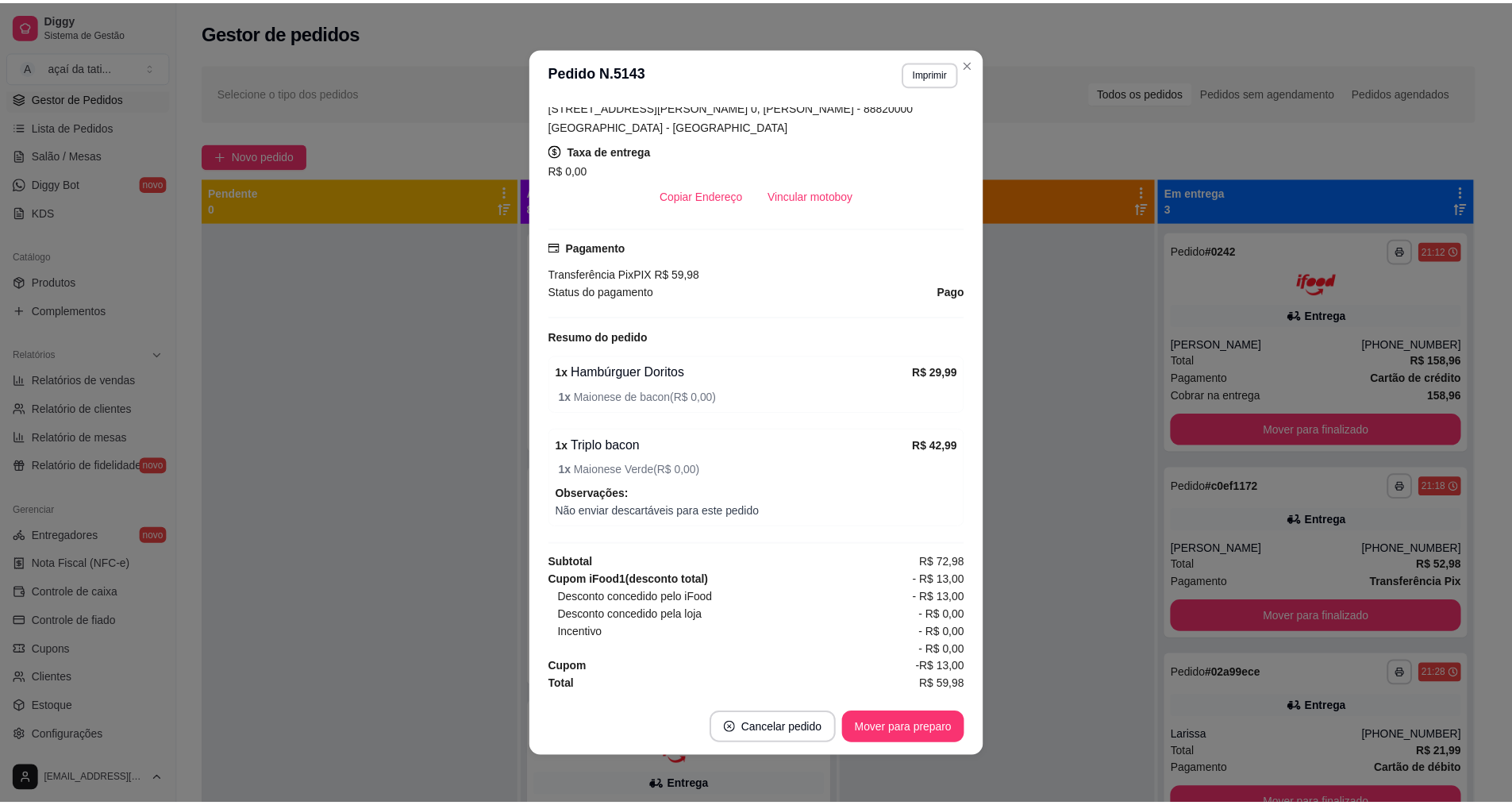
scroll to position [3, 0]
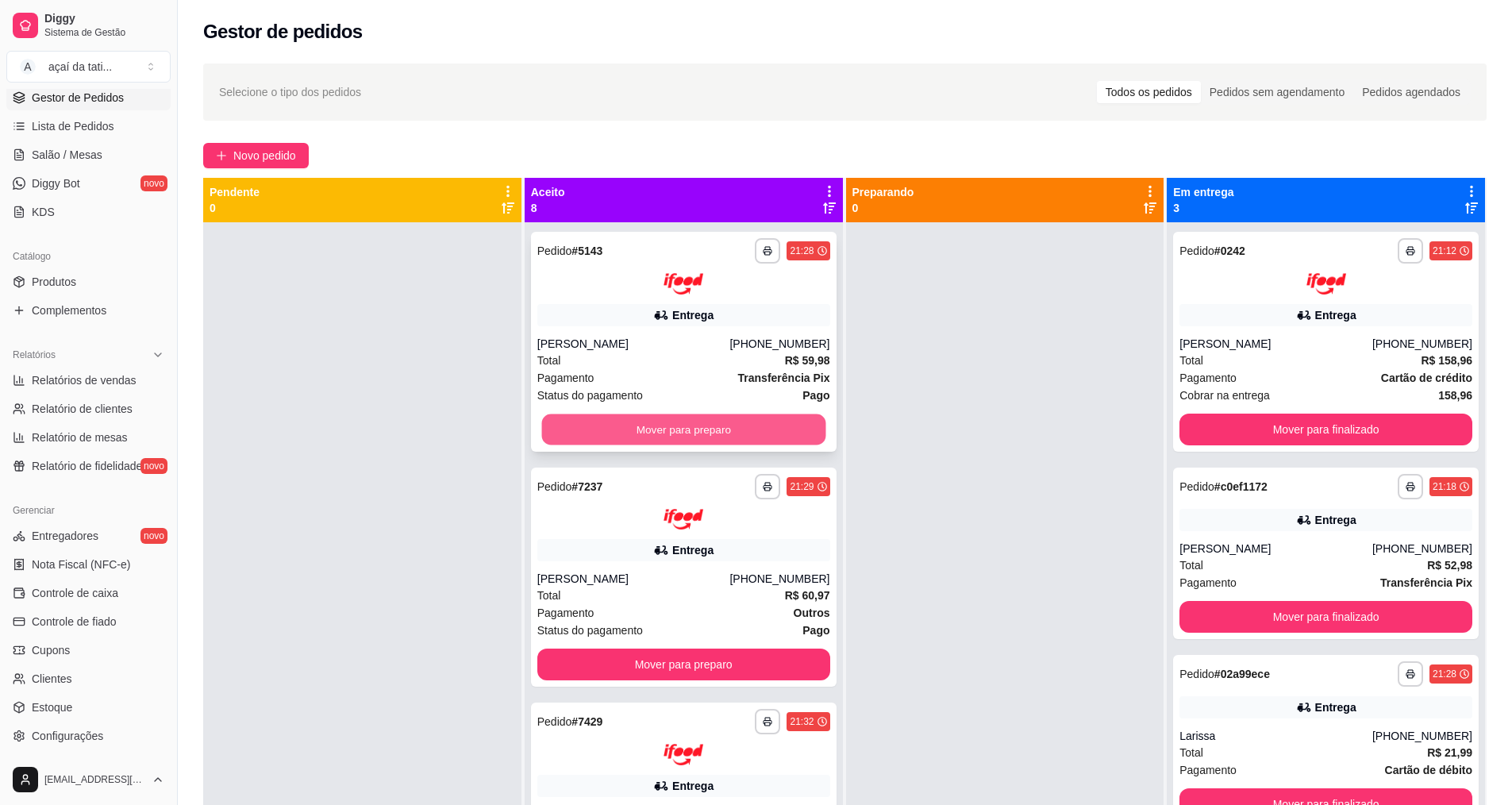
click at [595, 416] on button "Mover para preparo" at bounding box center [683, 428] width 284 height 31
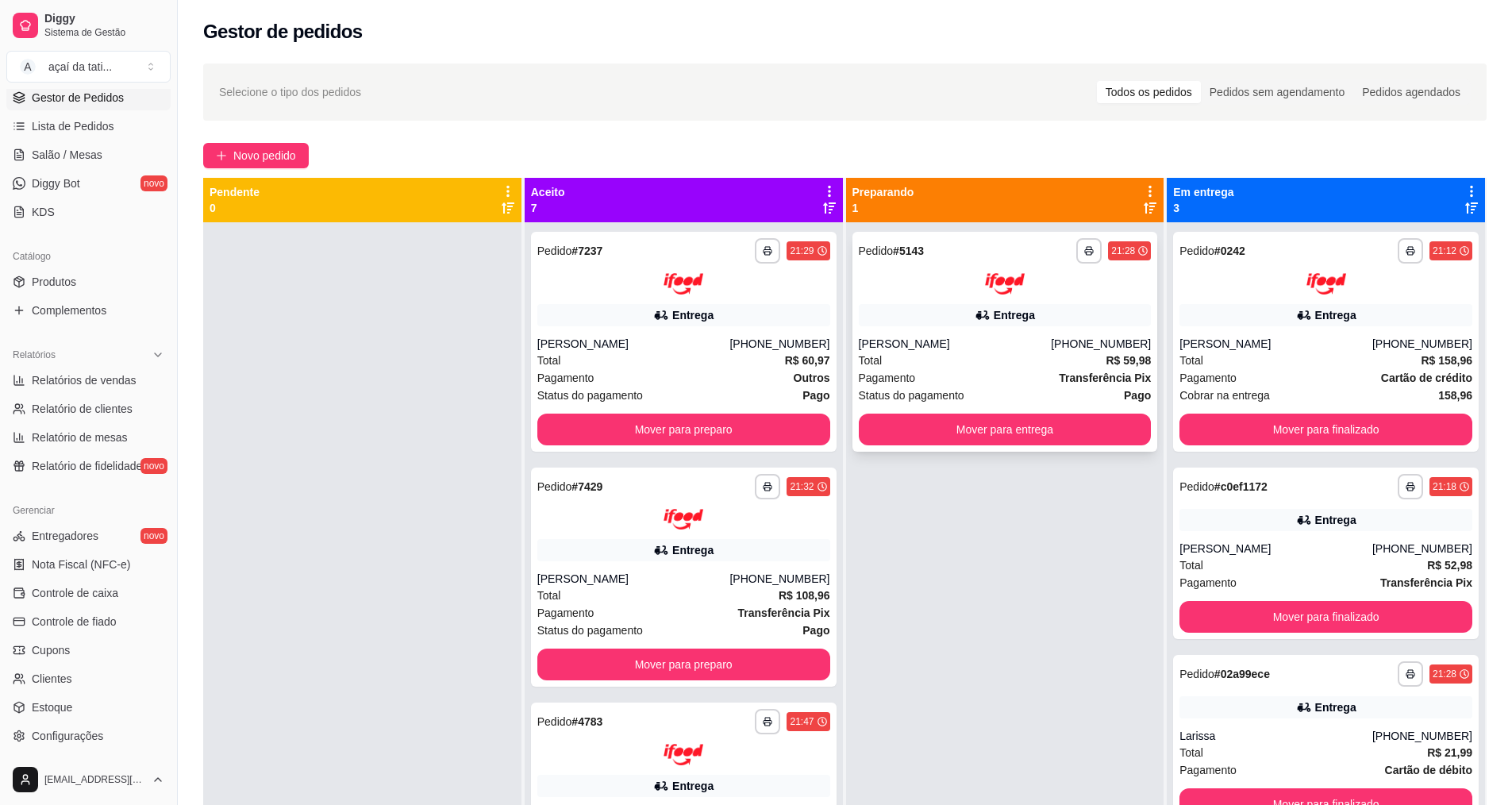
click at [942, 307] on div "Entrega" at bounding box center [1005, 315] width 293 height 22
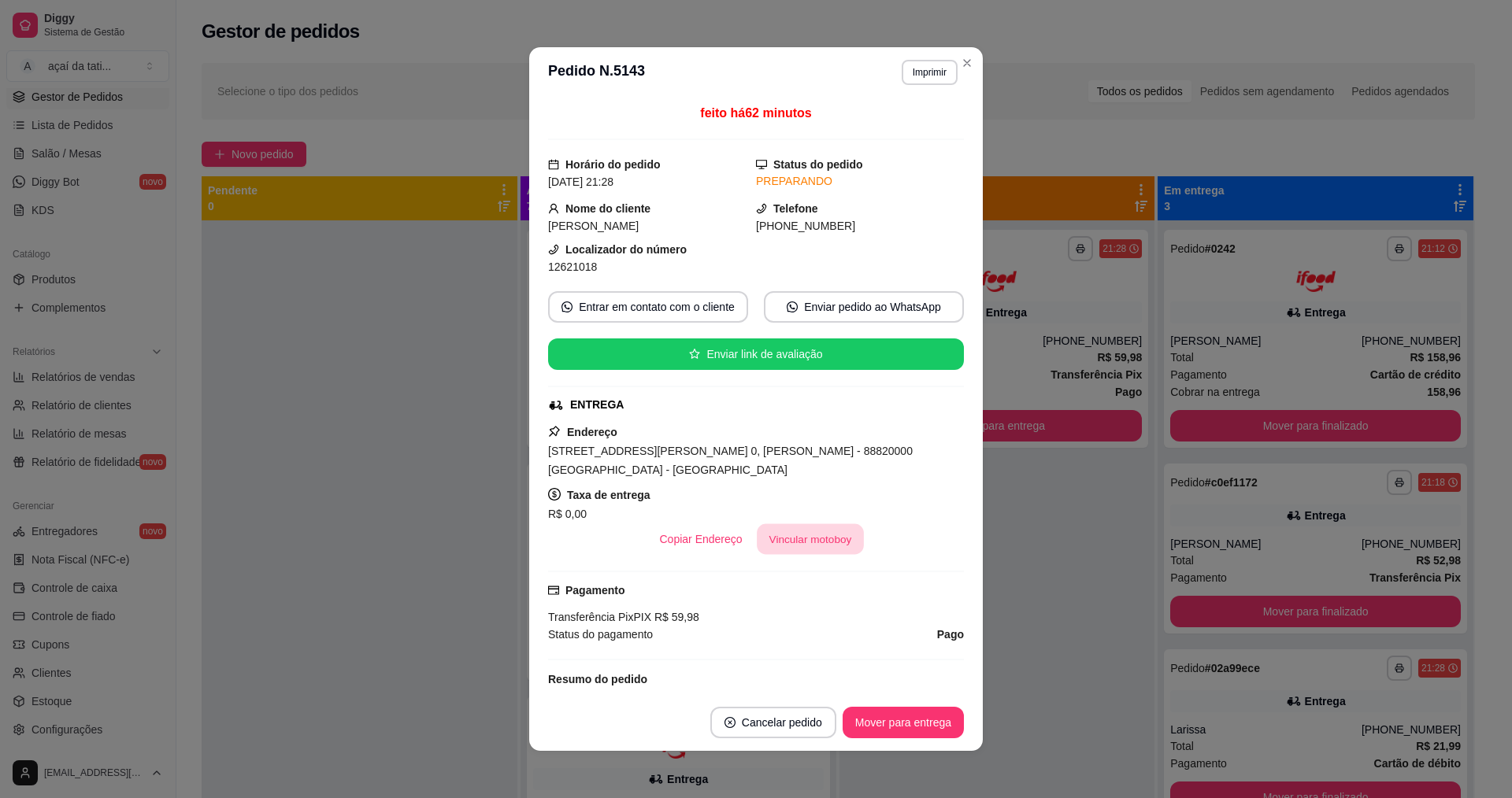
click at [794, 544] on button "Vincular motoboy" at bounding box center [810, 539] width 107 height 30
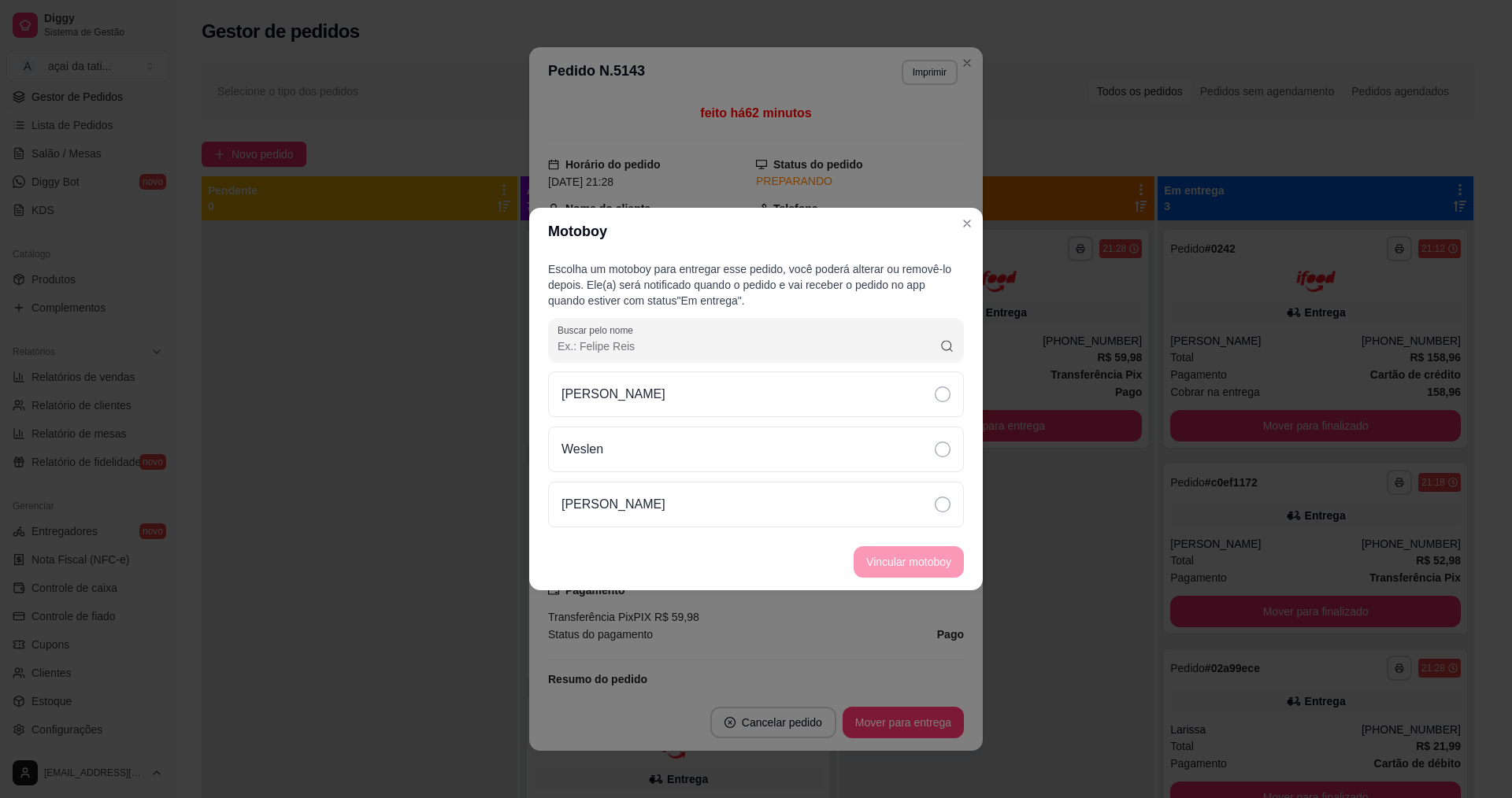
drag, startPoint x: 705, startPoint y: 507, endPoint x: 830, endPoint y: 562, distance: 136.6
click at [705, 508] on div "[PERSON_NAME]" at bounding box center [756, 505] width 416 height 46
click at [891, 561] on button "Vincular motoboy" at bounding box center [909, 562] width 110 height 31
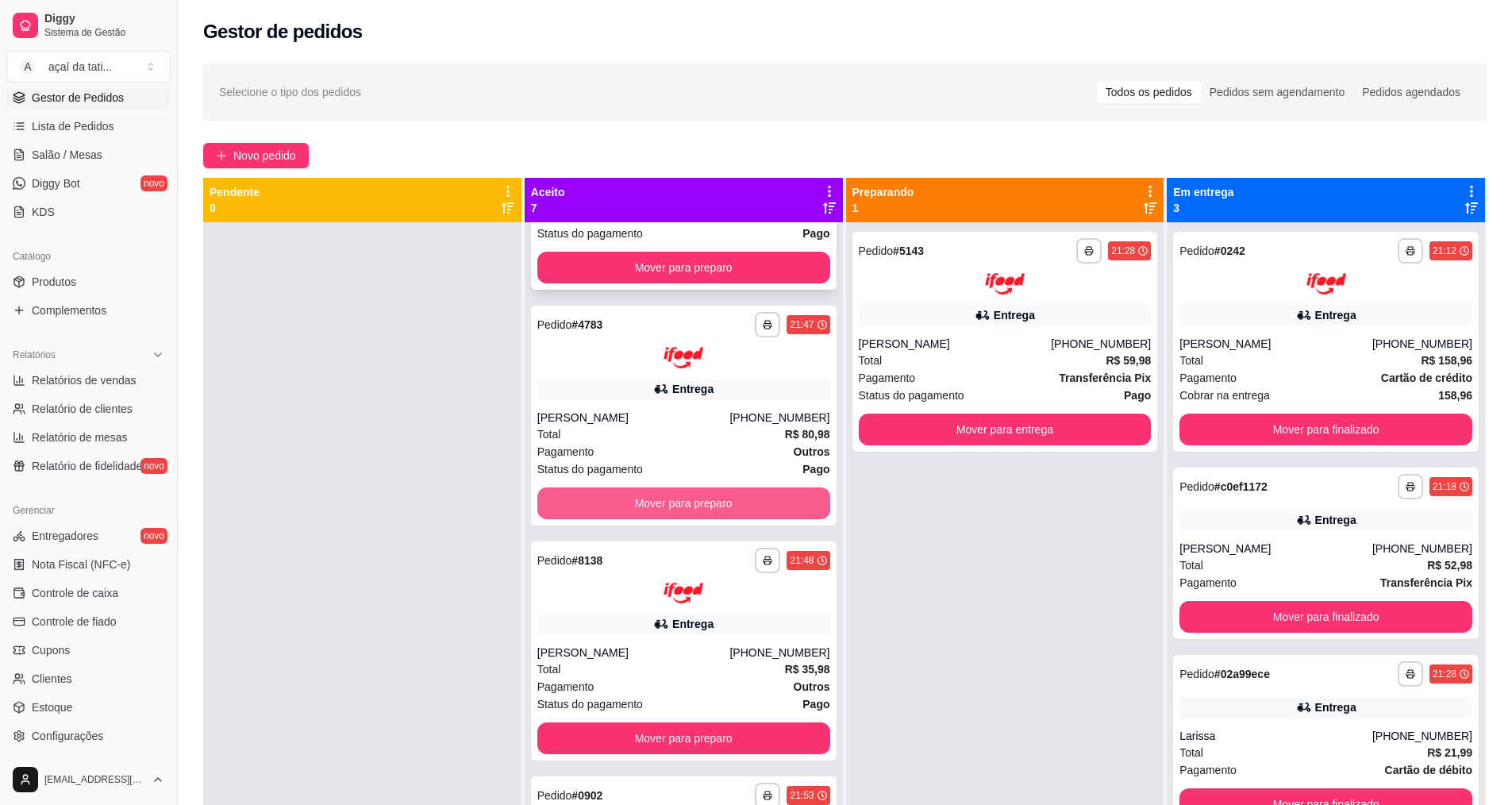
scroll to position [477, 0]
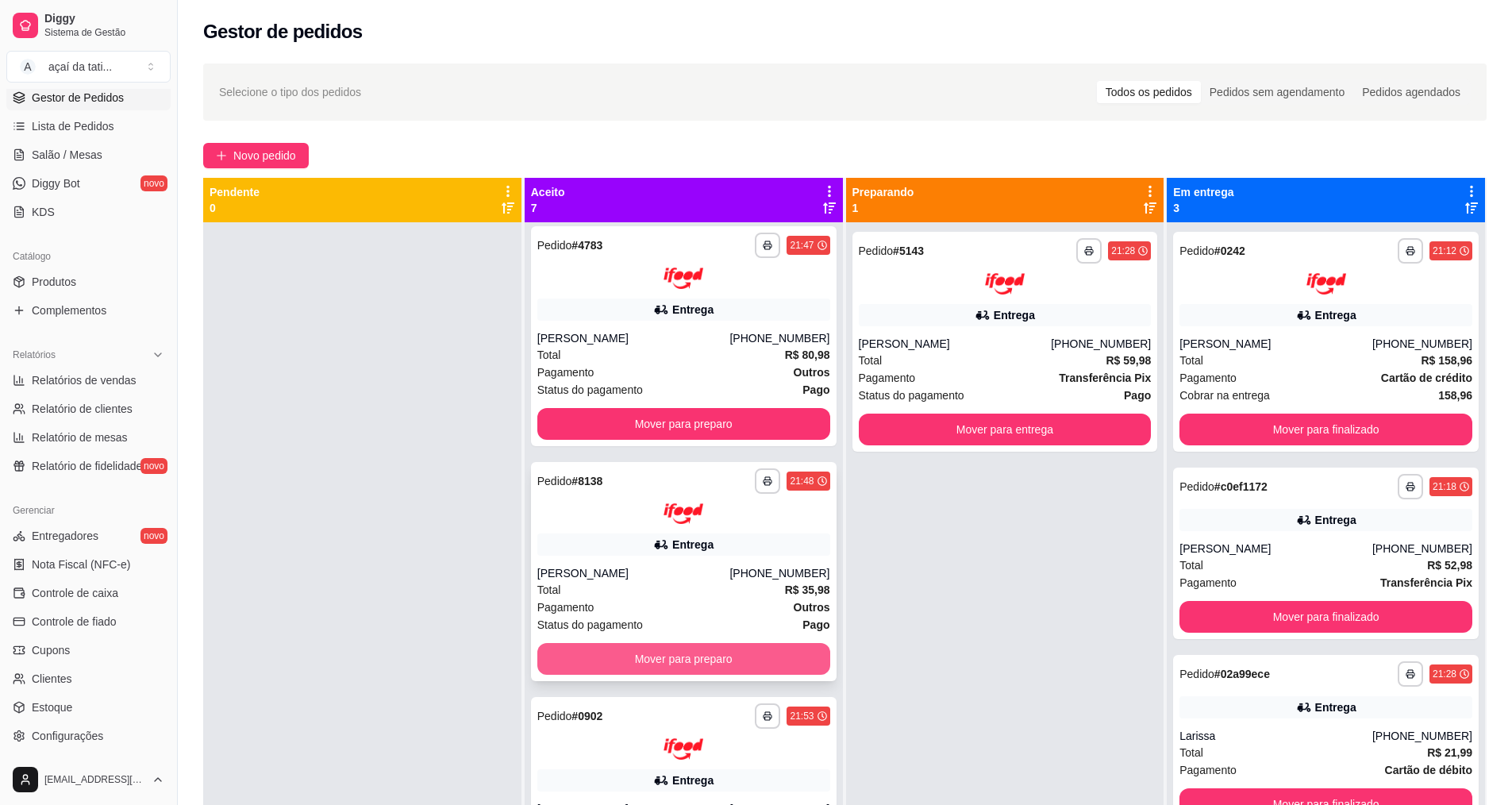
click at [709, 649] on button "Mover para preparo" at bounding box center [684, 658] width 293 height 32
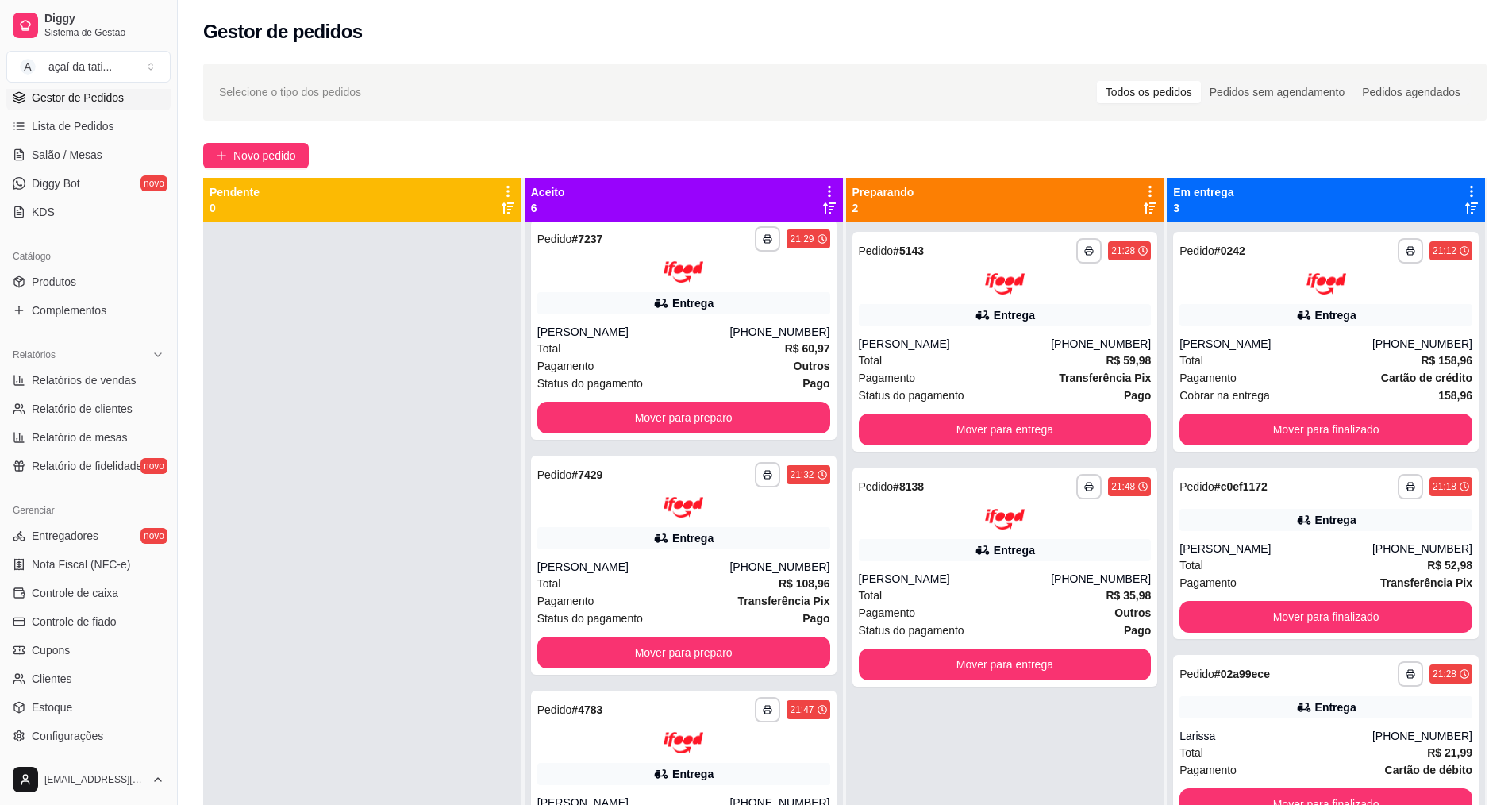
scroll to position [0, 0]
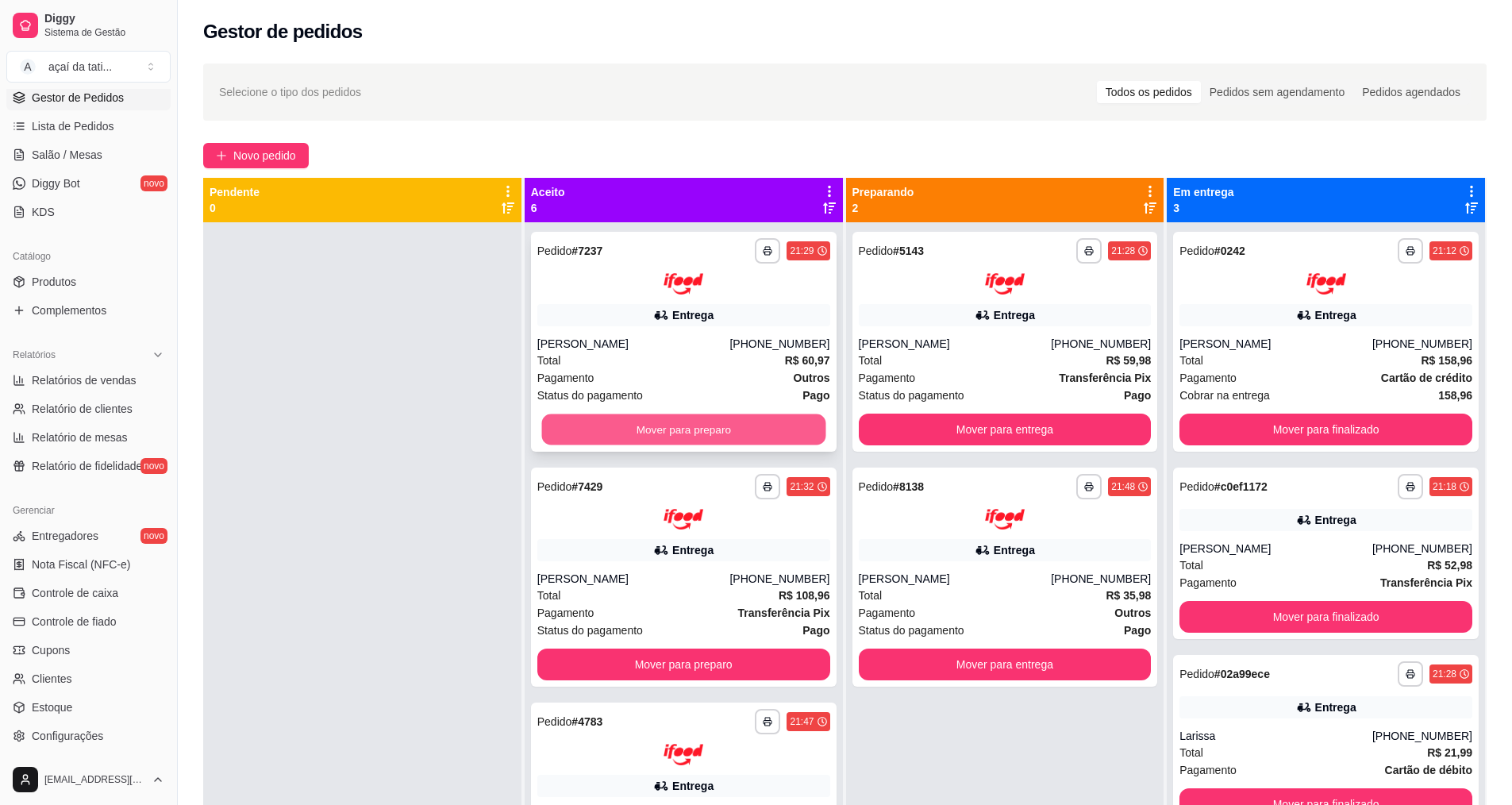
click at [658, 428] on button "Mover para preparo" at bounding box center [683, 428] width 284 height 31
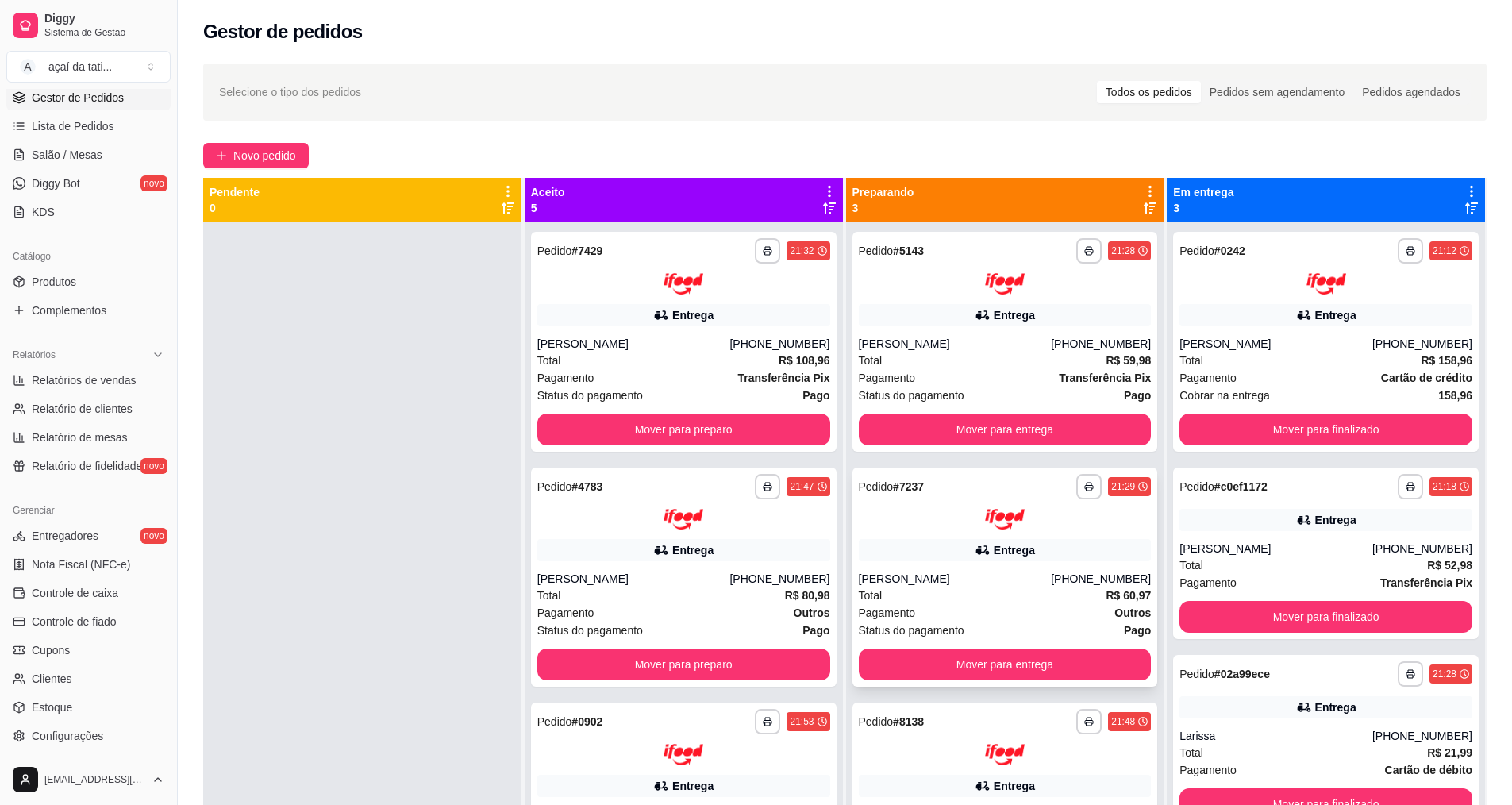
click at [929, 569] on div "**********" at bounding box center [1005, 577] width 306 height 220
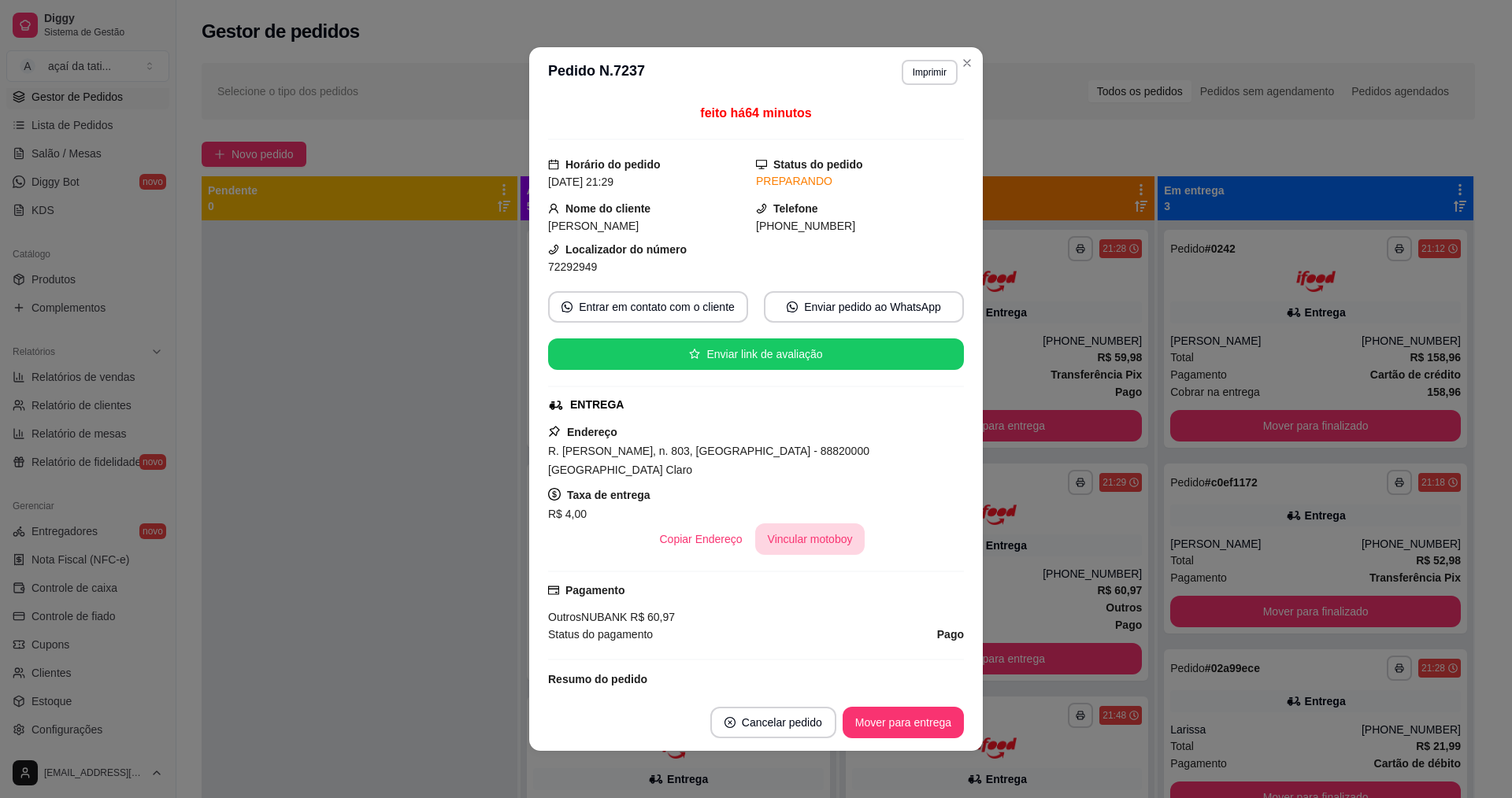
click at [796, 530] on button "Vincular motoboy" at bounding box center [810, 539] width 110 height 31
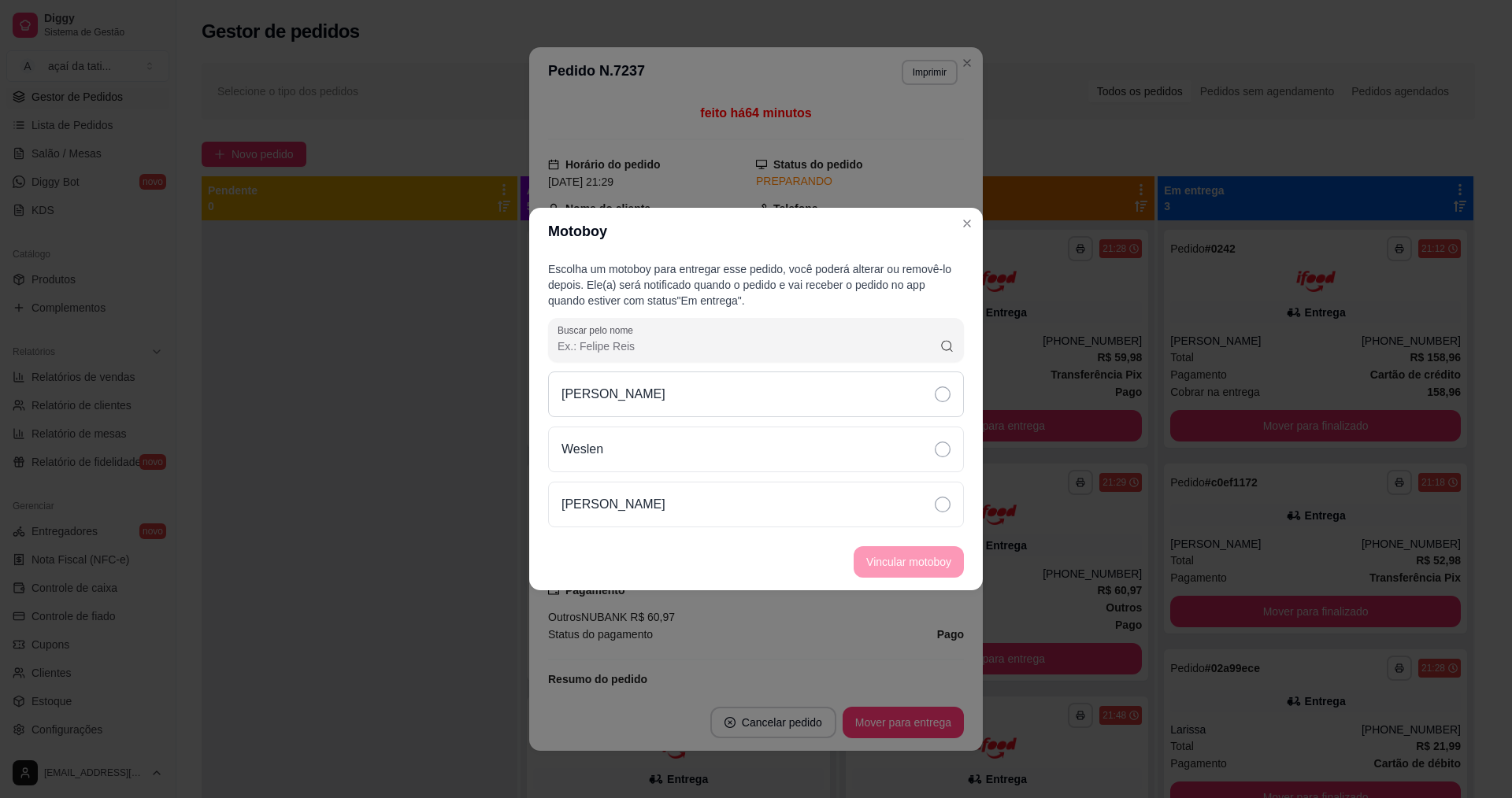
click at [722, 380] on div "[PERSON_NAME]" at bounding box center [756, 394] width 416 height 46
click at [915, 548] on button "Vincular motoboy" at bounding box center [909, 562] width 107 height 30
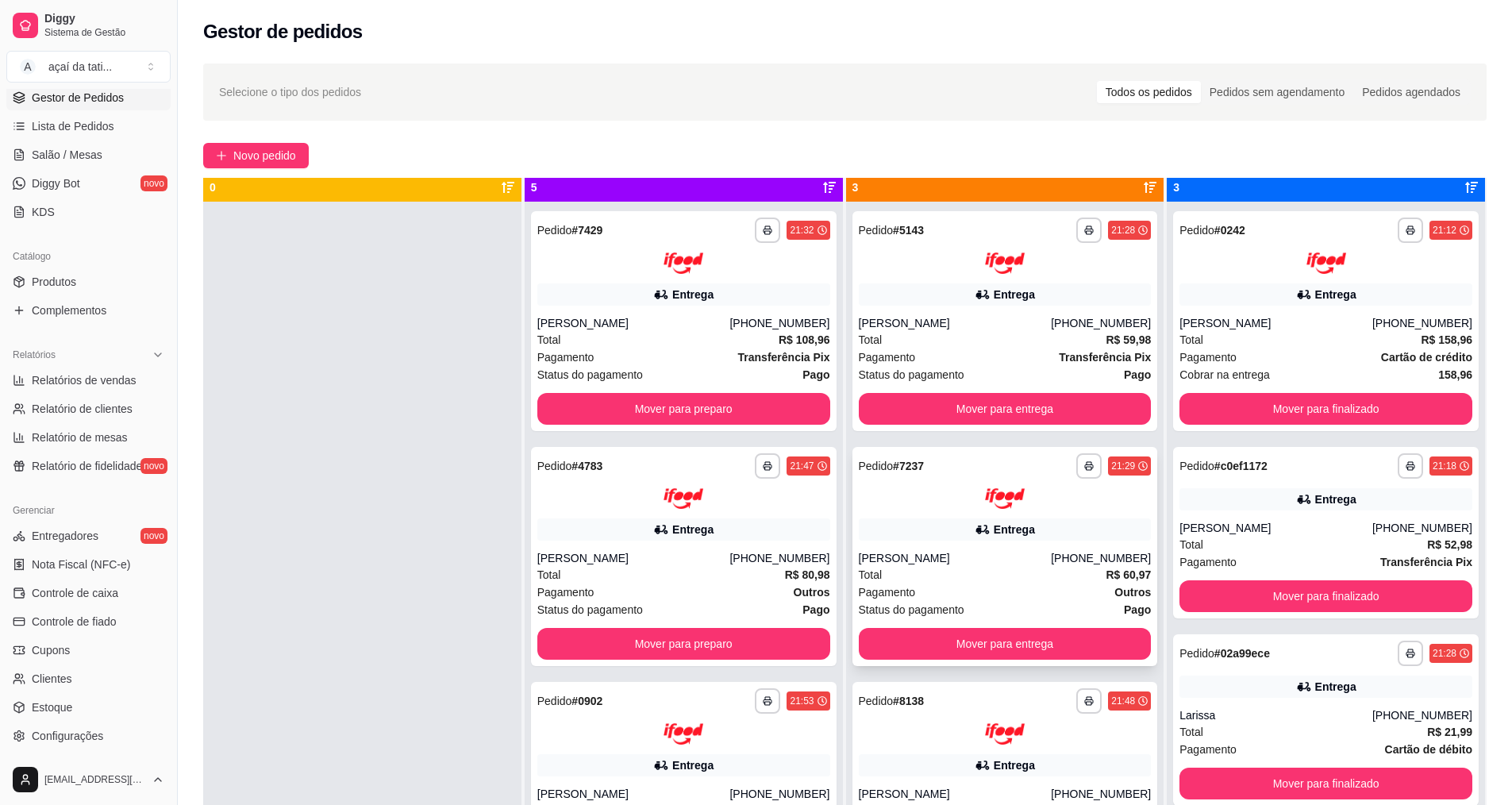
scroll to position [45, 0]
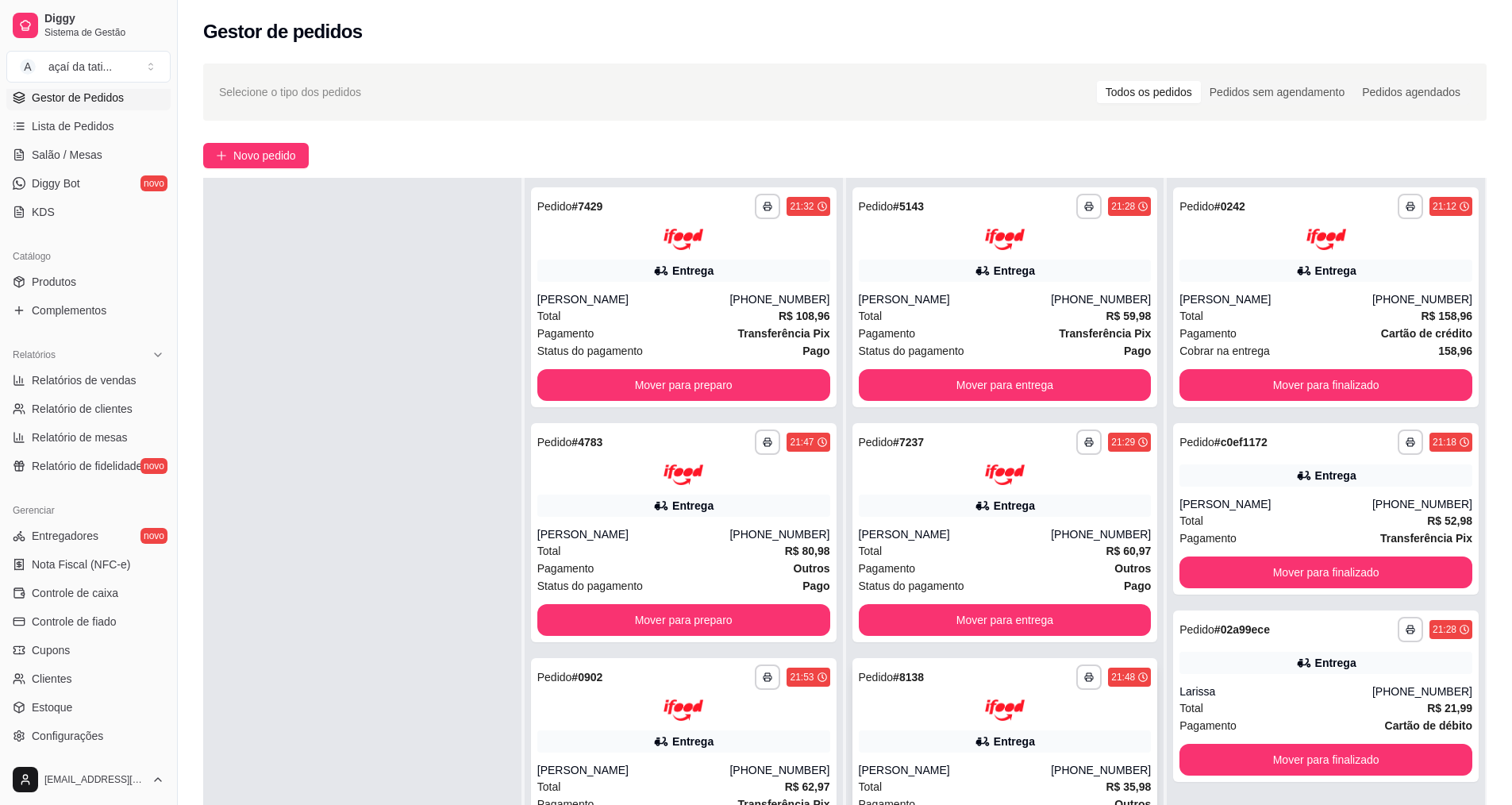
click at [985, 715] on img at bounding box center [1004, 709] width 40 height 21
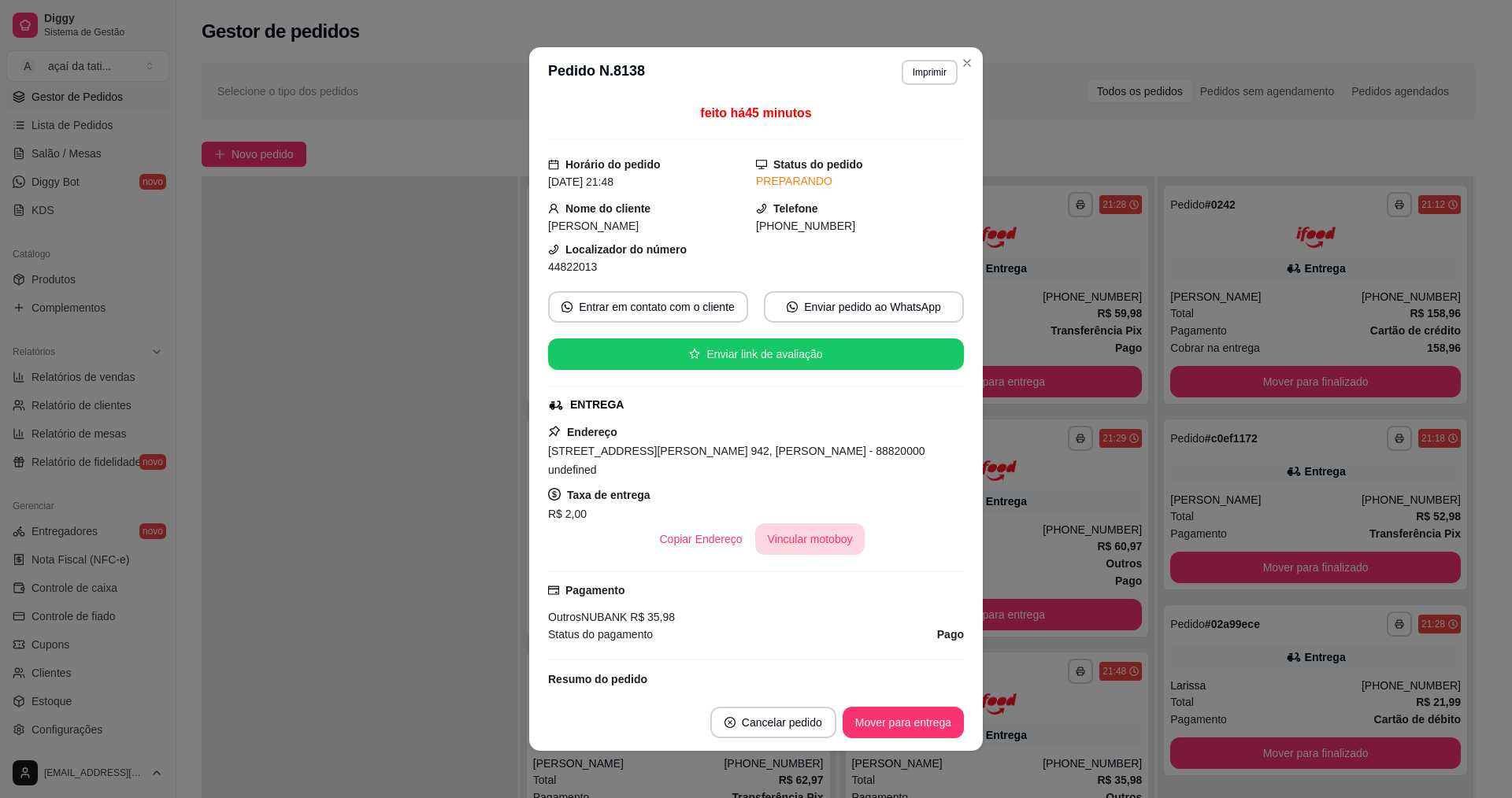
click at [791, 523] on button "Vincular motoboy" at bounding box center [810, 539] width 110 height 31
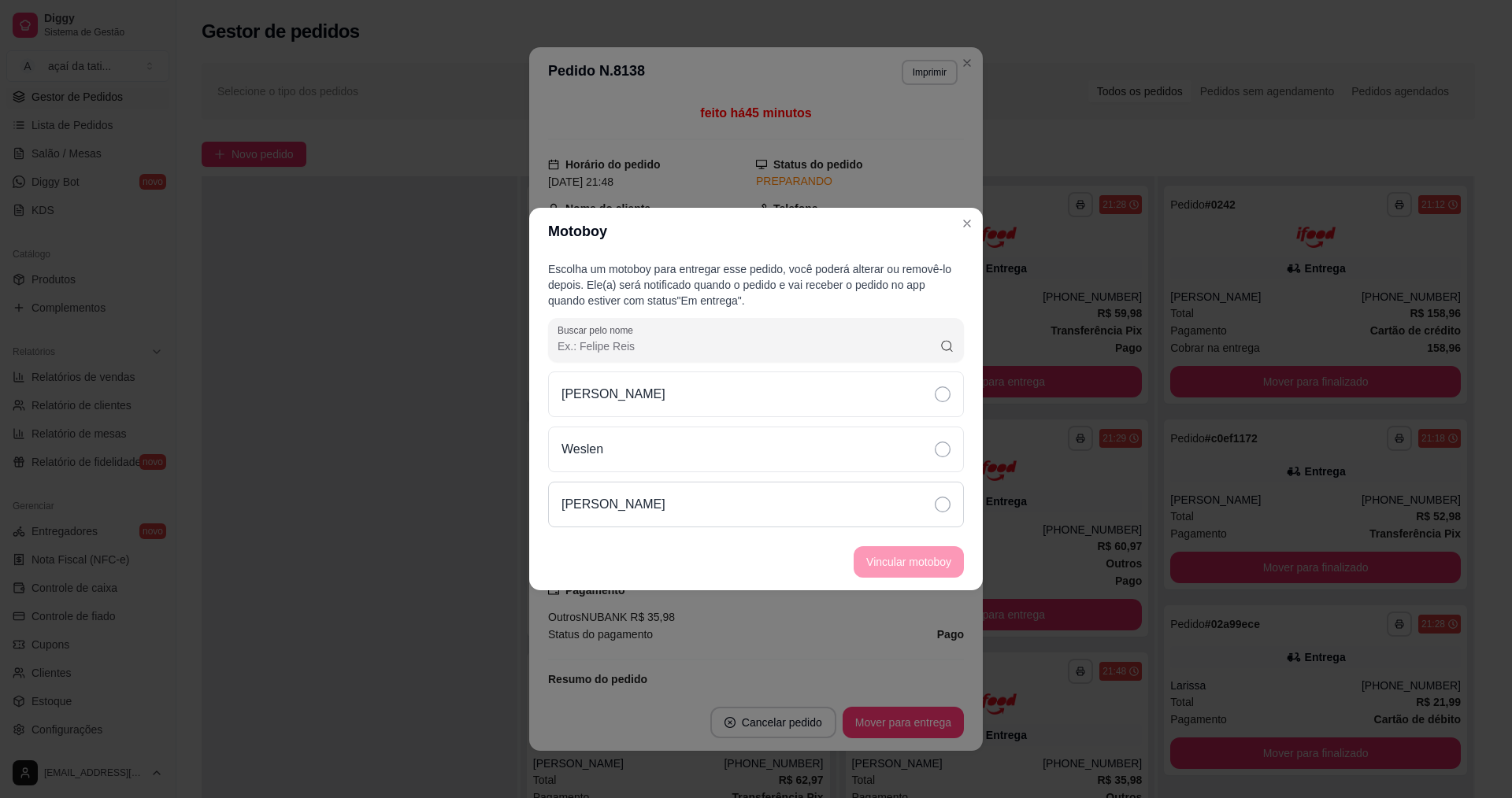
drag, startPoint x: 764, startPoint y: 506, endPoint x: 777, endPoint y: 518, distance: 17.7
click at [765, 507] on div "[PERSON_NAME]" at bounding box center [756, 505] width 416 height 46
click at [891, 573] on button "Vincular motoboy" at bounding box center [909, 562] width 107 height 30
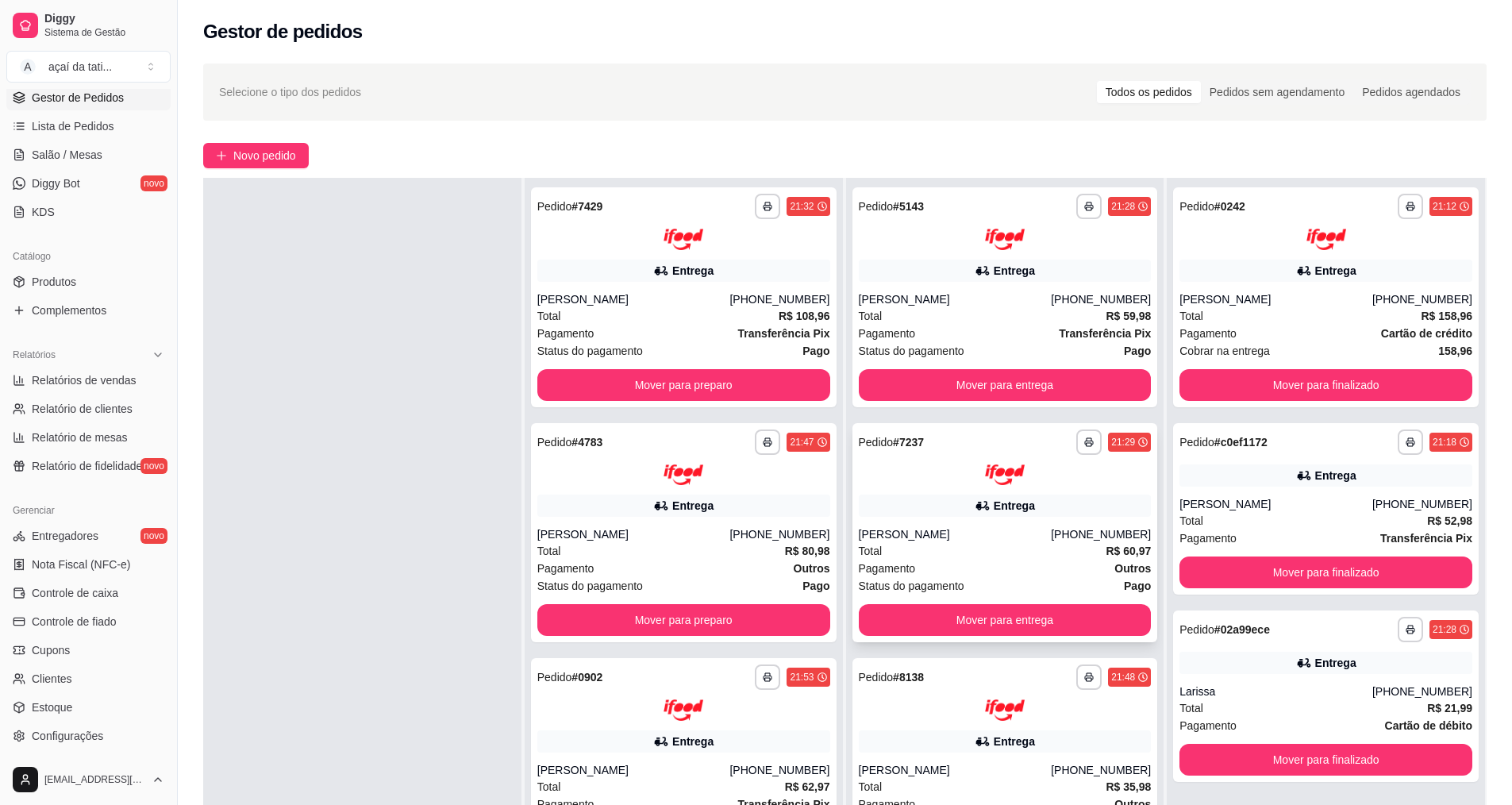
click at [1034, 510] on div "Entrega" at bounding box center [1005, 505] width 293 height 22
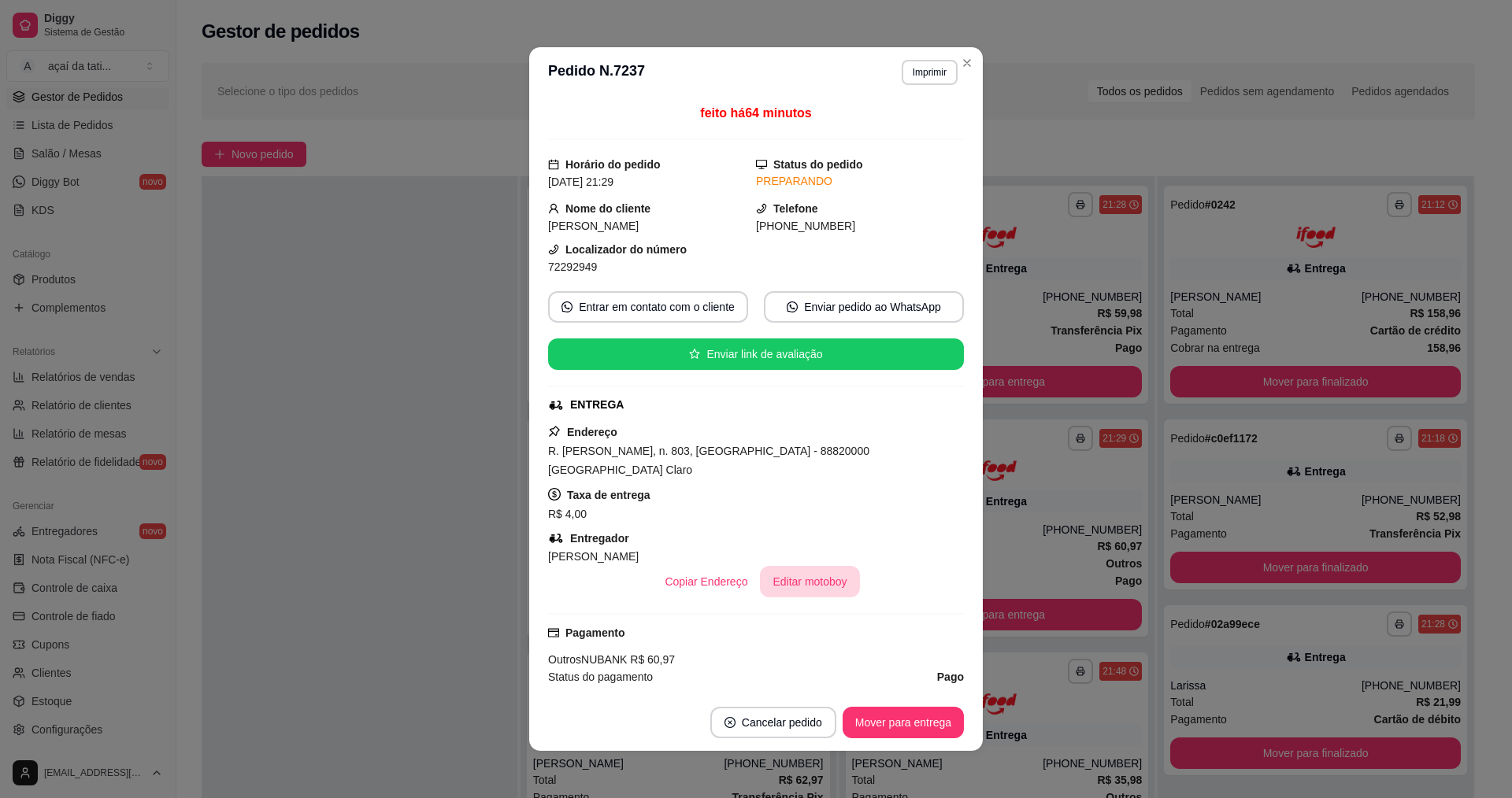
click at [782, 565] on button "Editar motoboy" at bounding box center [809, 581] width 99 height 31
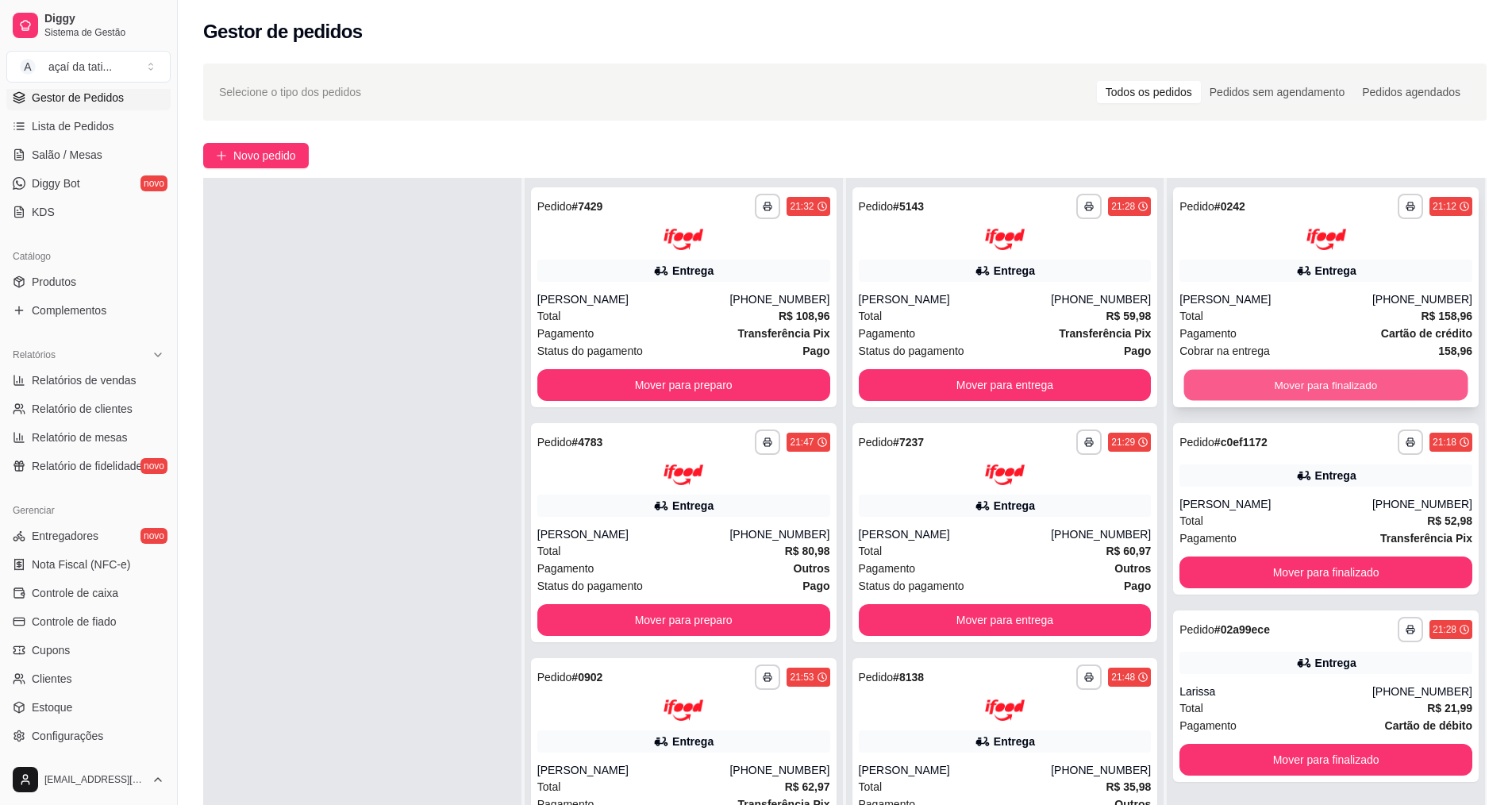
click at [1414, 389] on button "Mover para finalizado" at bounding box center [1326, 384] width 284 height 31
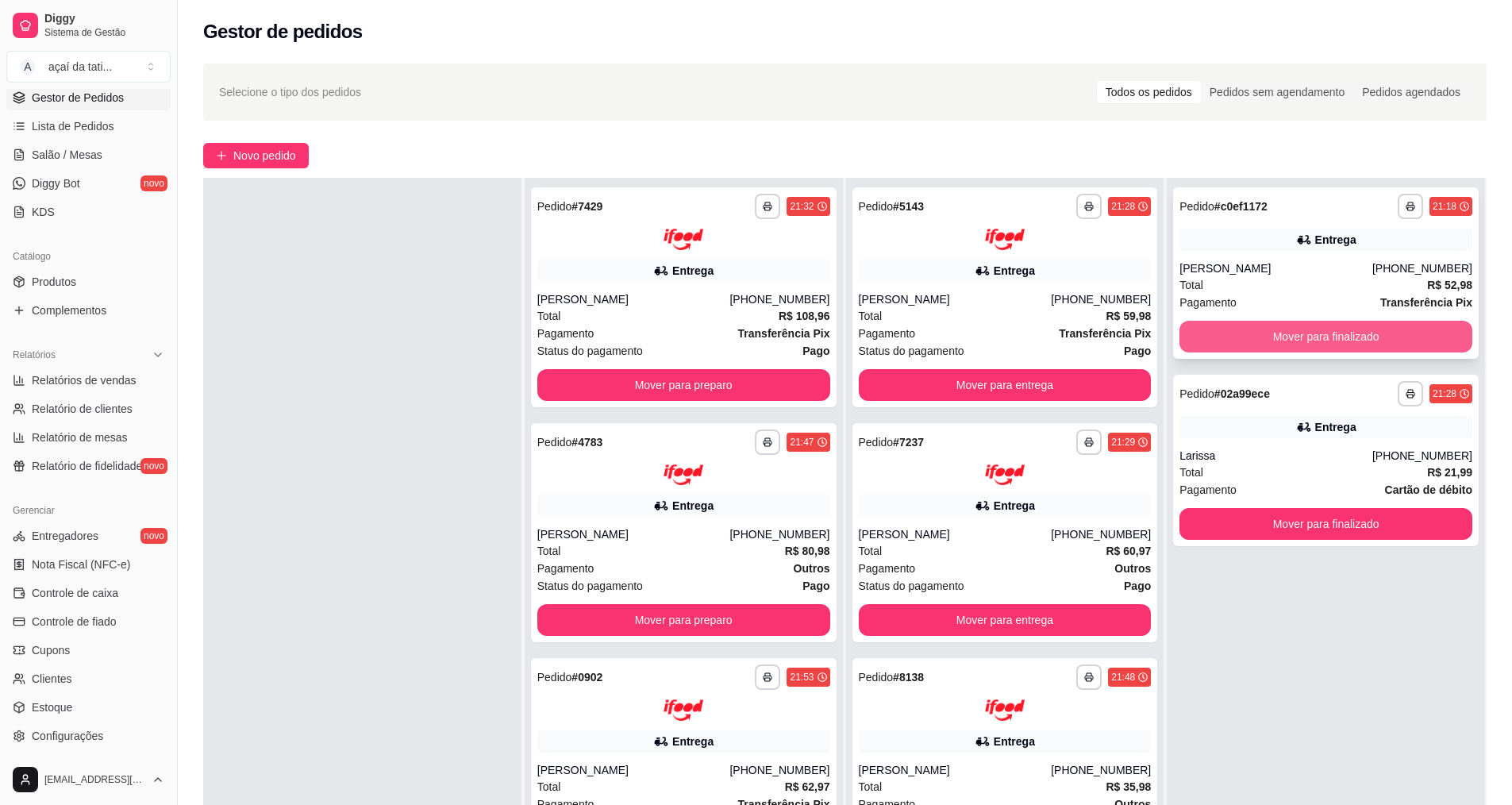
click at [1404, 334] on button "Mover para finalizado" at bounding box center [1326, 337] width 293 height 32
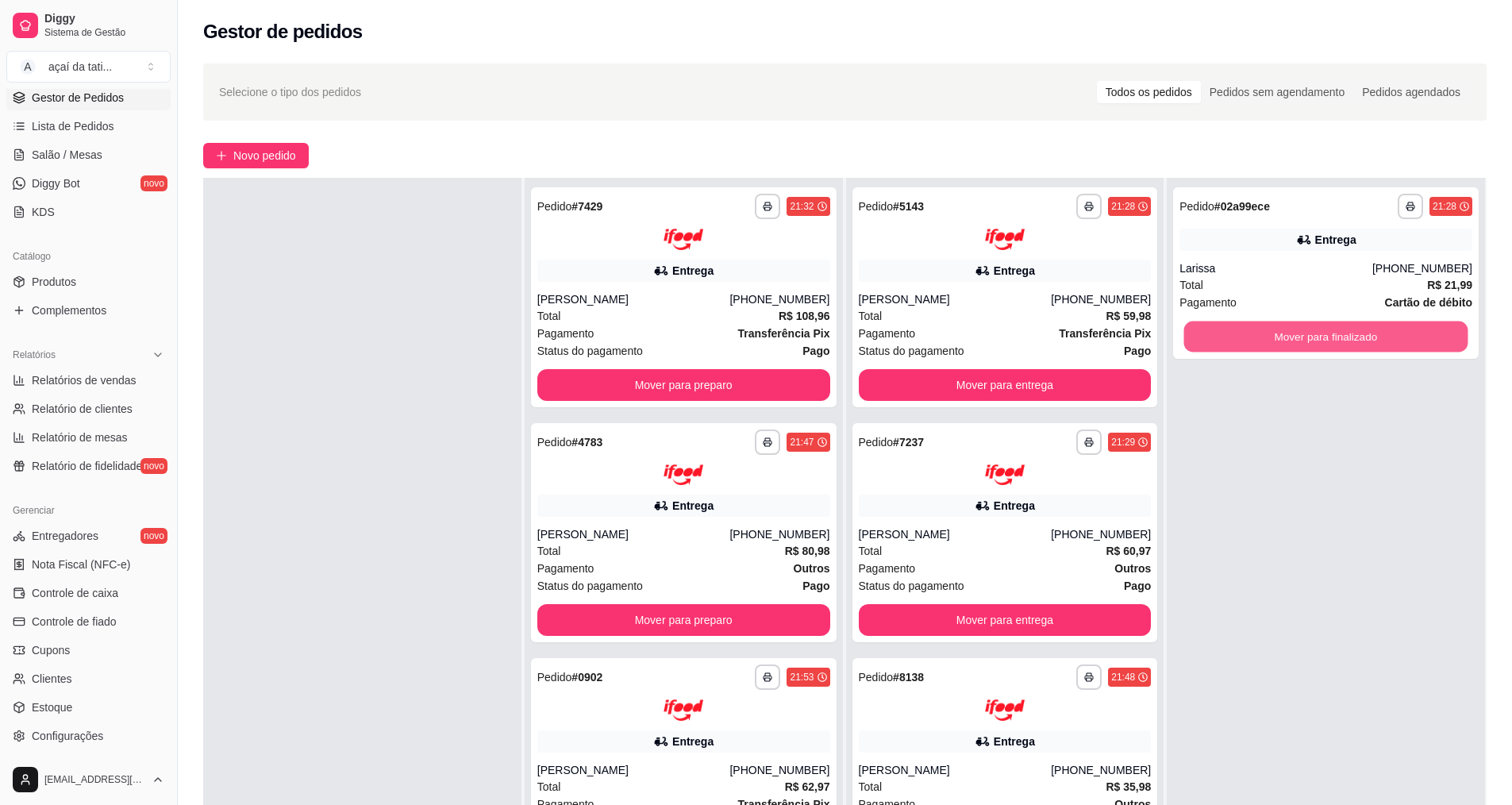
click at [1404, 334] on button "Mover para finalizado" at bounding box center [1326, 337] width 284 height 31
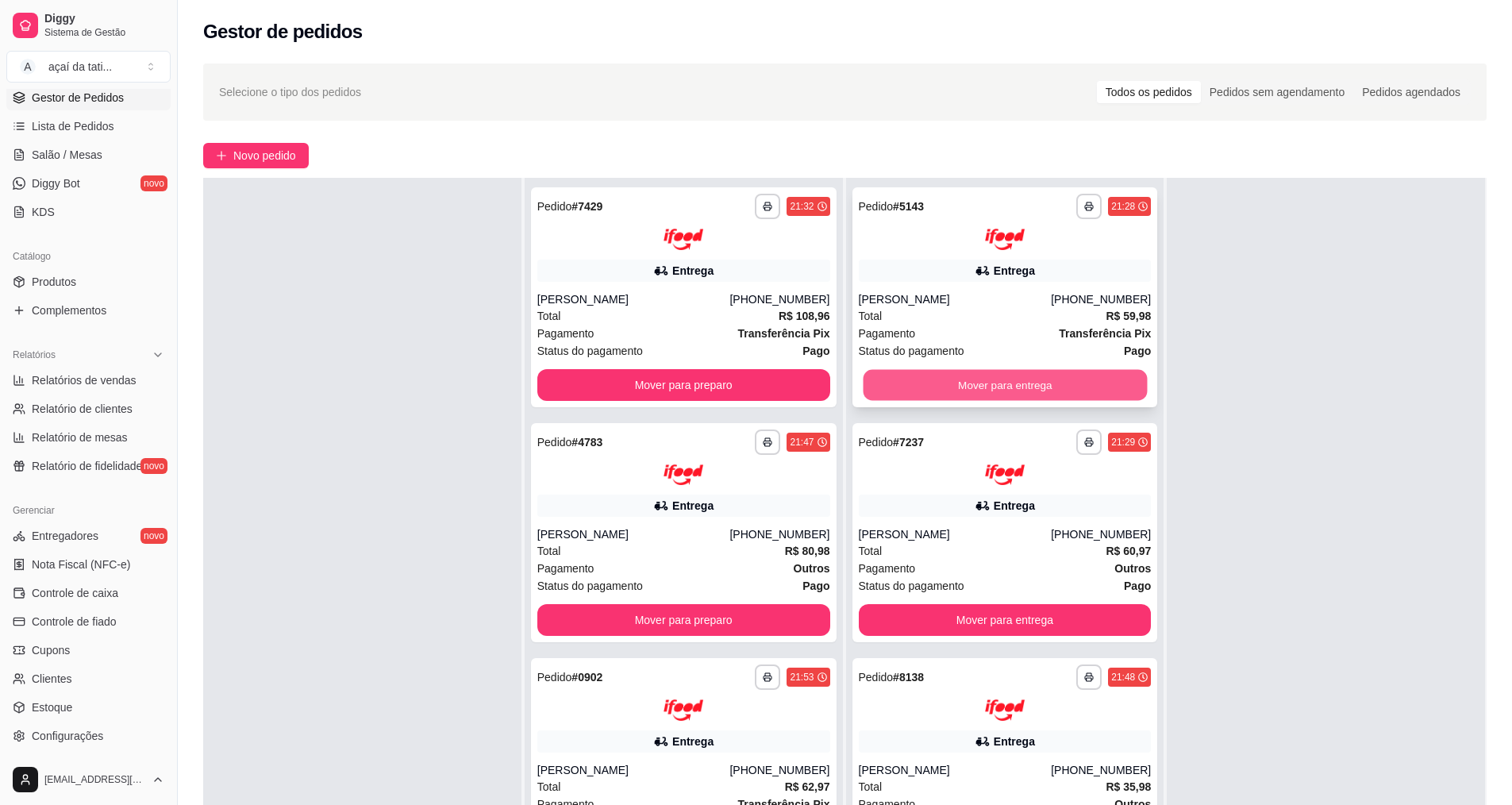
click at [1041, 394] on button "Mover para entrega" at bounding box center [1004, 384] width 284 height 31
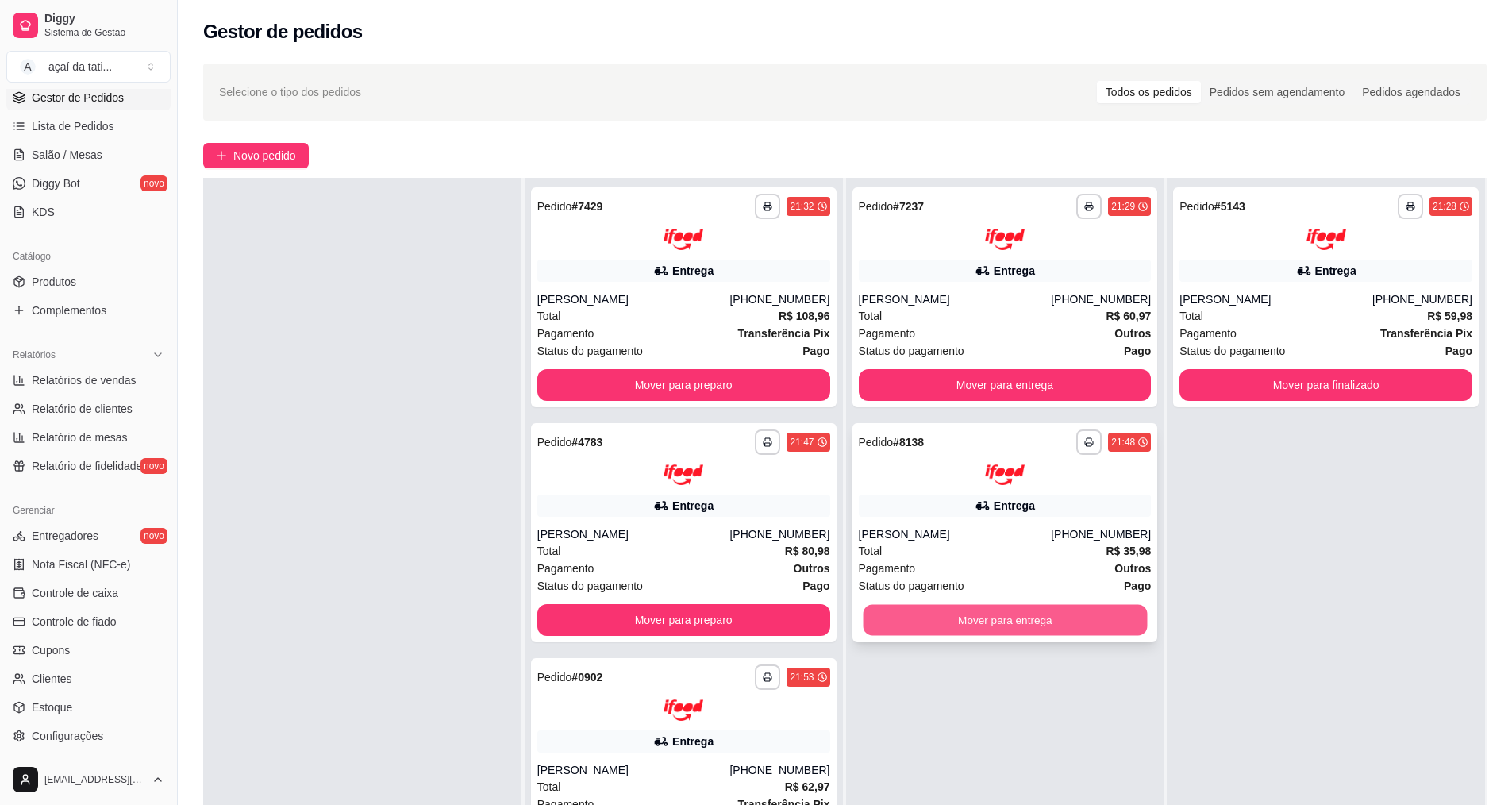
click at [1088, 623] on button "Mover para entrega" at bounding box center [1004, 620] width 284 height 31
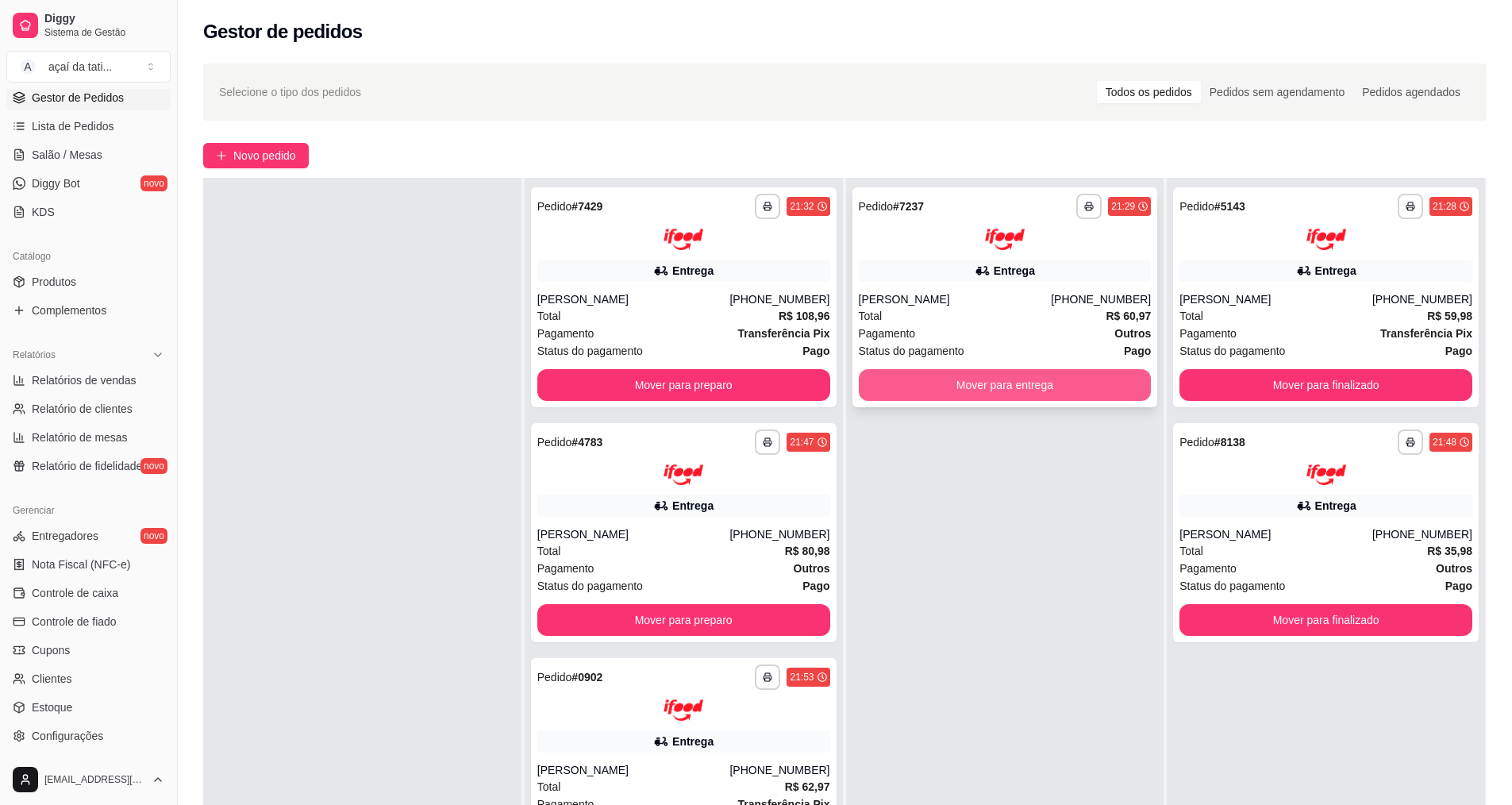
click at [940, 322] on div "**********" at bounding box center [1005, 297] width 306 height 220
click at [988, 395] on button "Mover para entrega" at bounding box center [1004, 384] width 284 height 31
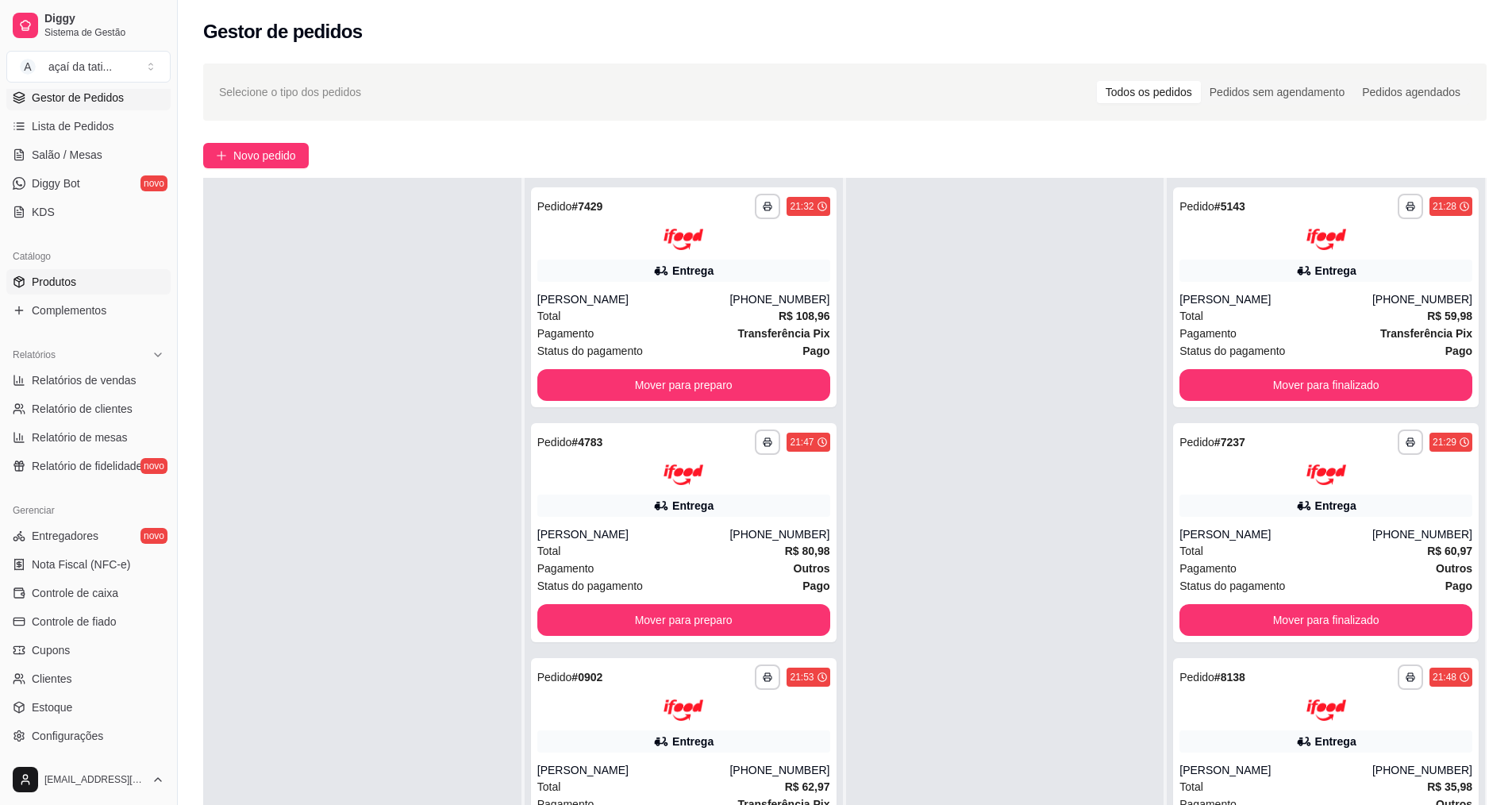
click at [61, 288] on span "Produtos" at bounding box center [54, 281] width 44 height 16
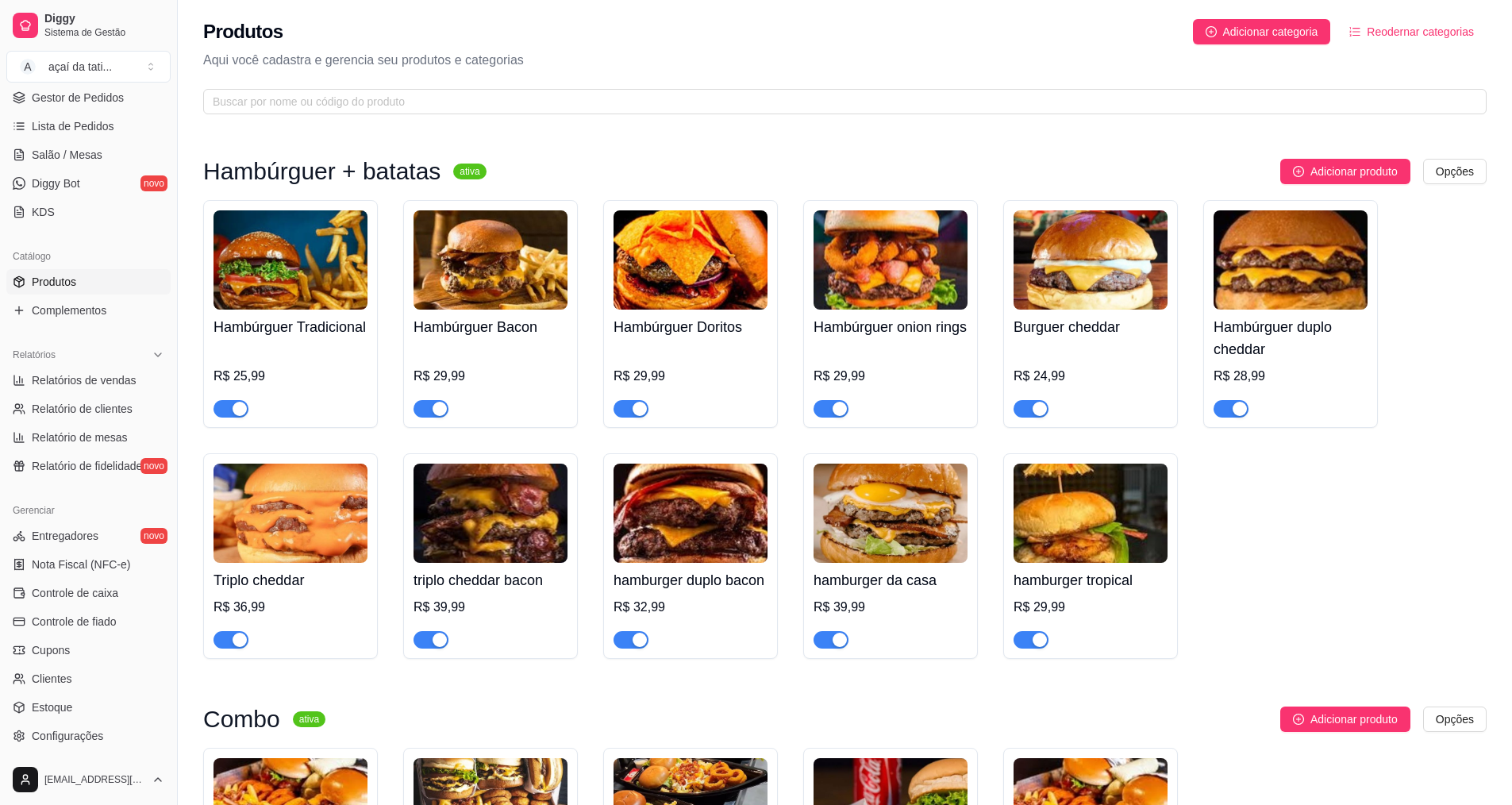
click at [858, 556] on img at bounding box center [890, 513] width 154 height 99
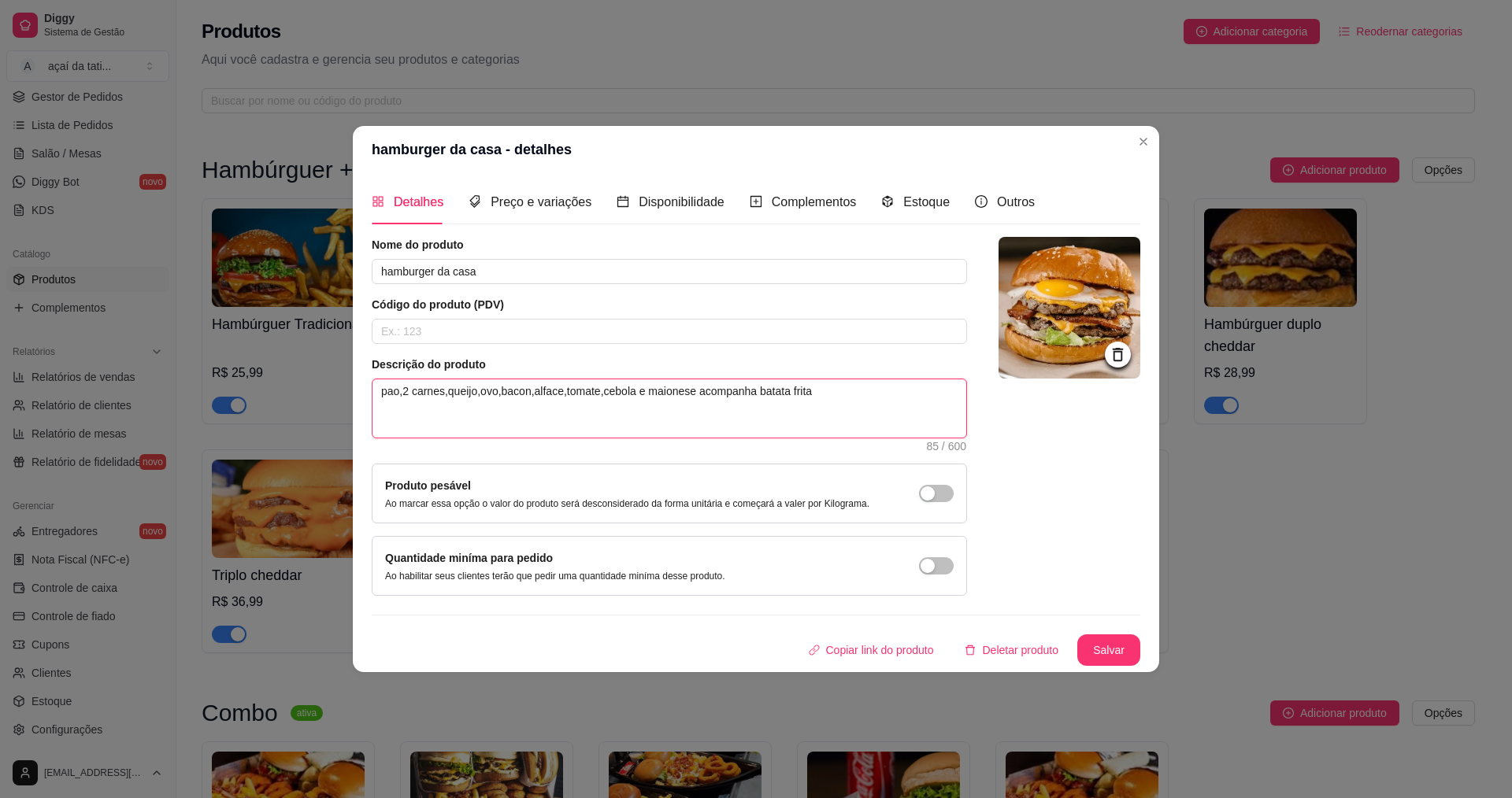
drag, startPoint x: 378, startPoint y: 384, endPoint x: 424, endPoint y: 389, distance: 46.3
click at [424, 389] on textarea "pao,2 carnes,queijo,ovo,bacon,alface,tomate,cebola e maionese acompanha batata …" at bounding box center [669, 408] width 593 height 58
click at [419, 415] on textarea "pao,2 carnes,queijo,ovo,bacon,alface,tomate,cebola e maionese acompanha batata …" at bounding box center [669, 408] width 593 height 58
click at [497, 410] on textarea "pao,2 carnes,queijo,ovo,bacon,alface,tomate,cebola e maionese acompanha batata …" at bounding box center [669, 408] width 593 height 58
click at [582, 410] on textarea "pao,2 carnes,queijo,ovo,bacon,alface,tomate,cebola e maionese acompanha batata …" at bounding box center [669, 408] width 593 height 58
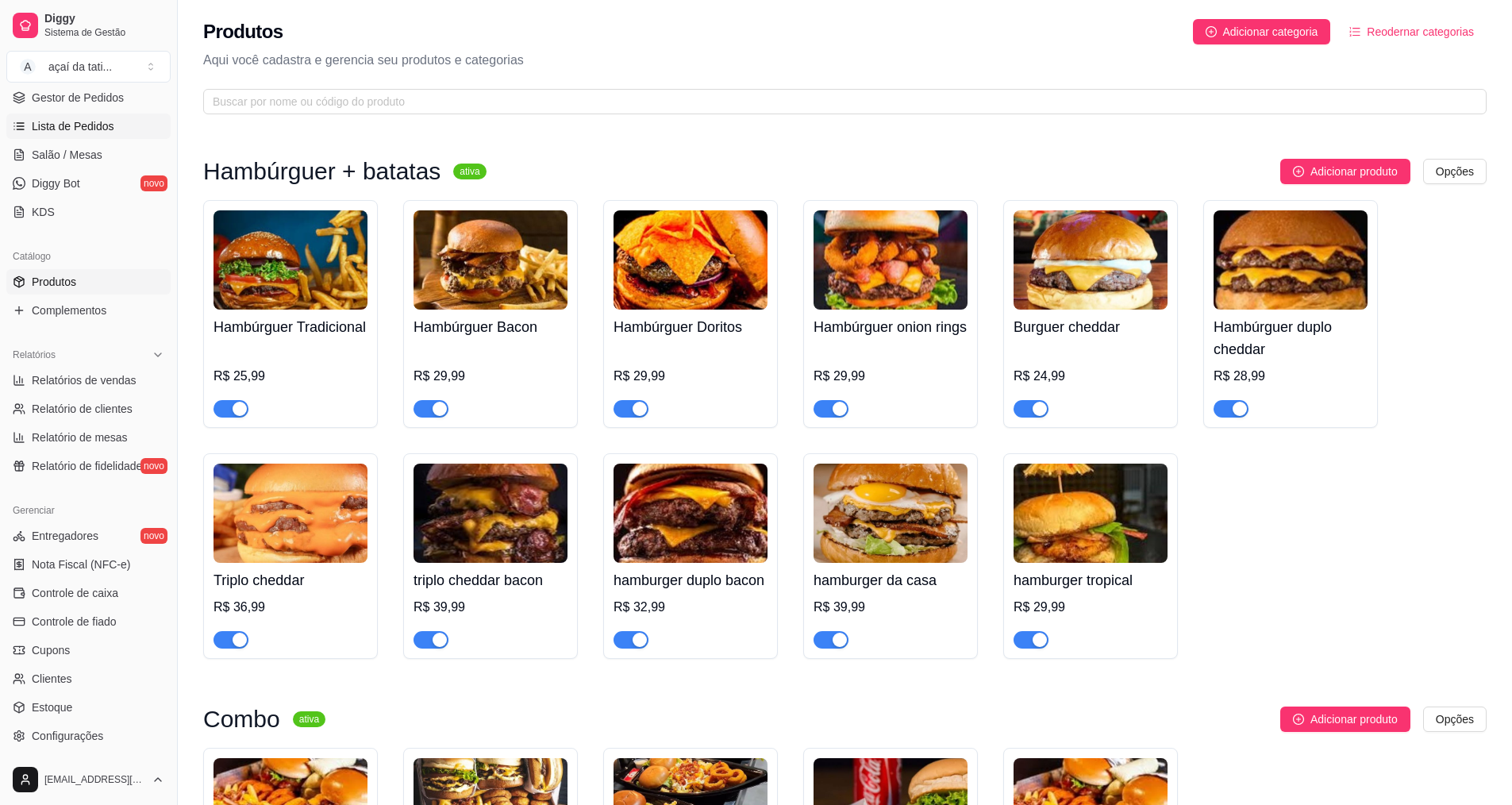
click at [117, 128] on link "Lista de Pedidos" at bounding box center [88, 125] width 164 height 25
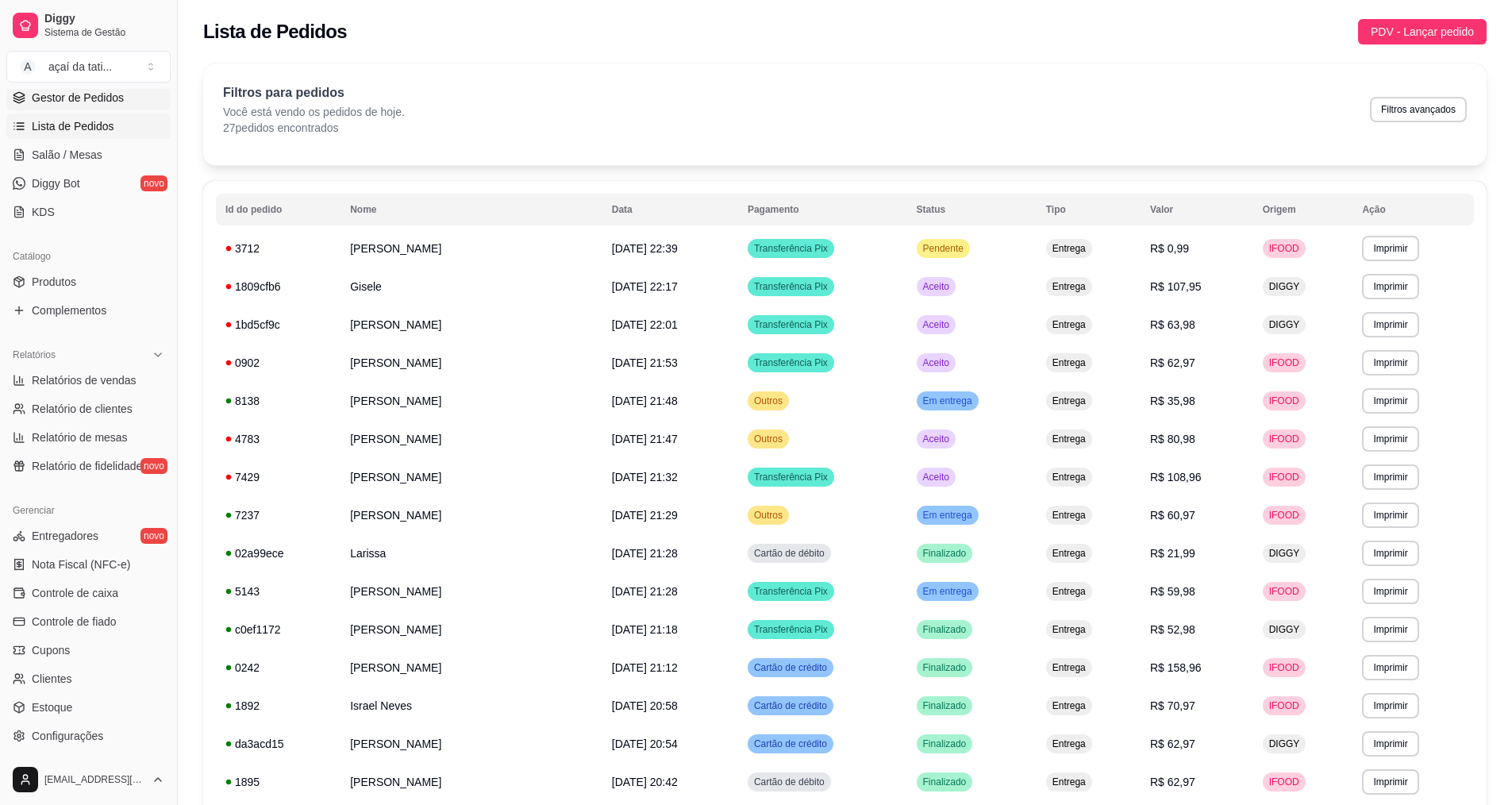
click at [110, 95] on span "Gestor de Pedidos" at bounding box center [77, 97] width 92 height 16
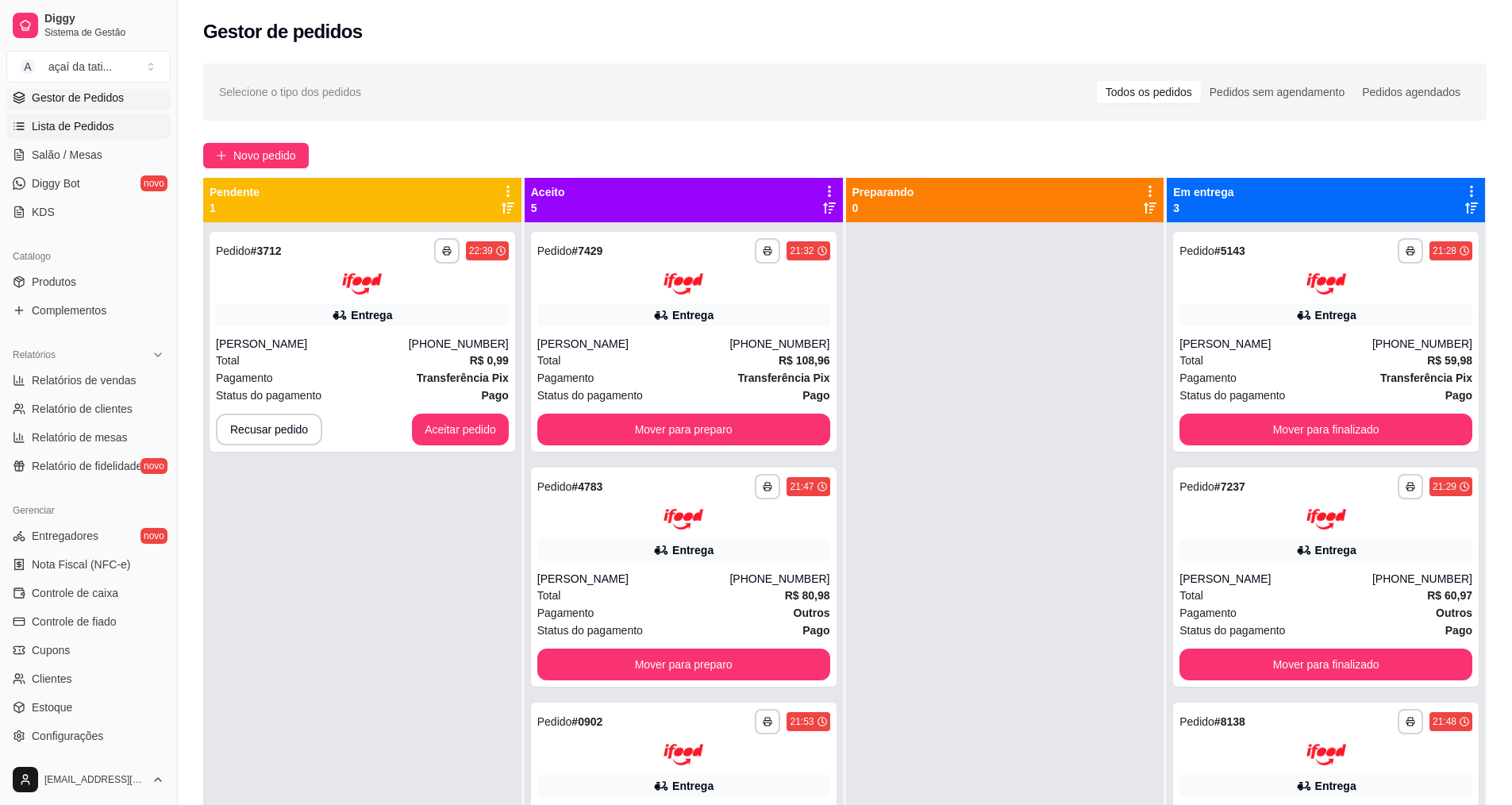
click at [107, 126] on span "Lista de Pedidos" at bounding box center [72, 126] width 83 height 16
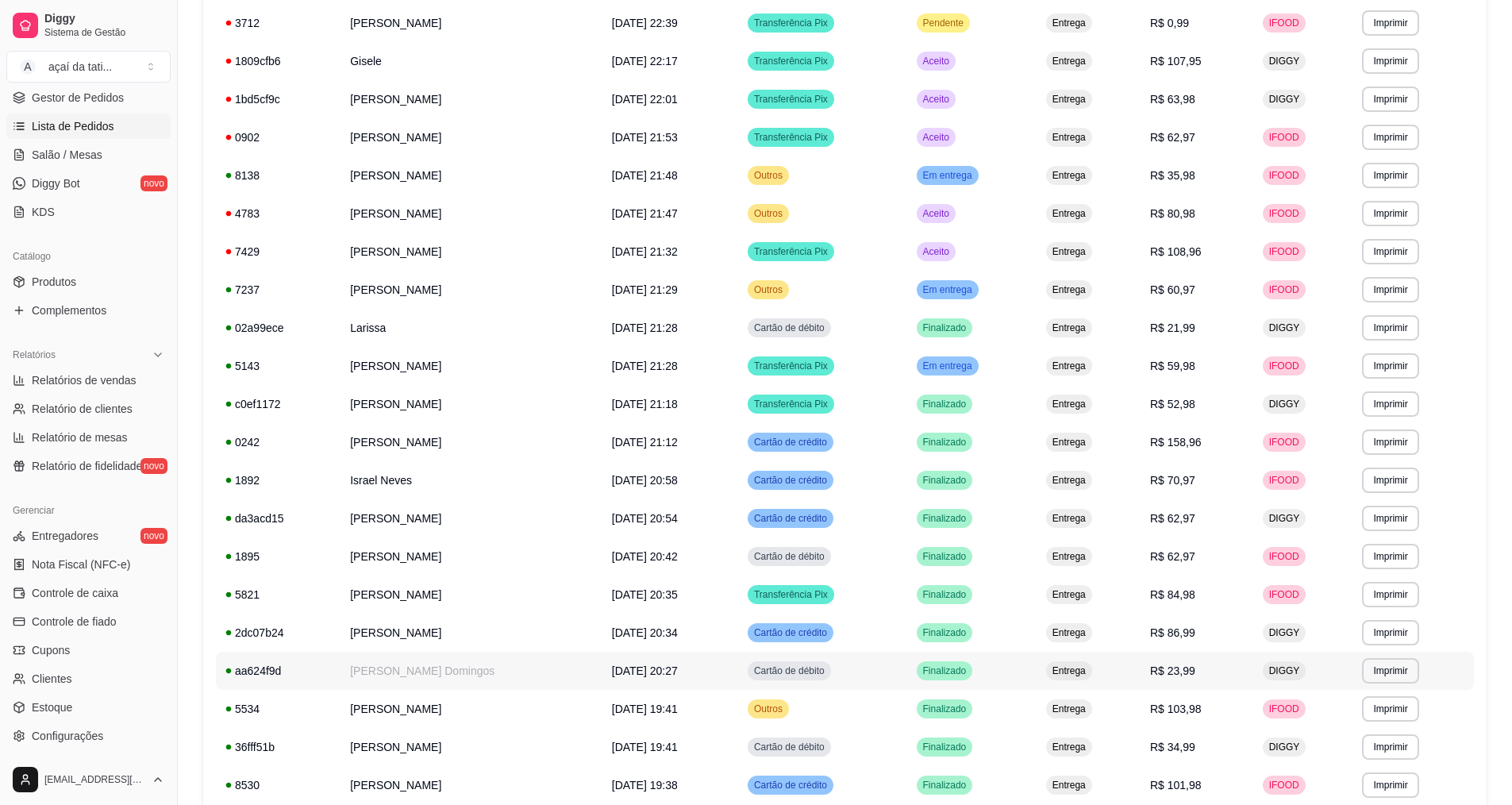
scroll to position [13, 0]
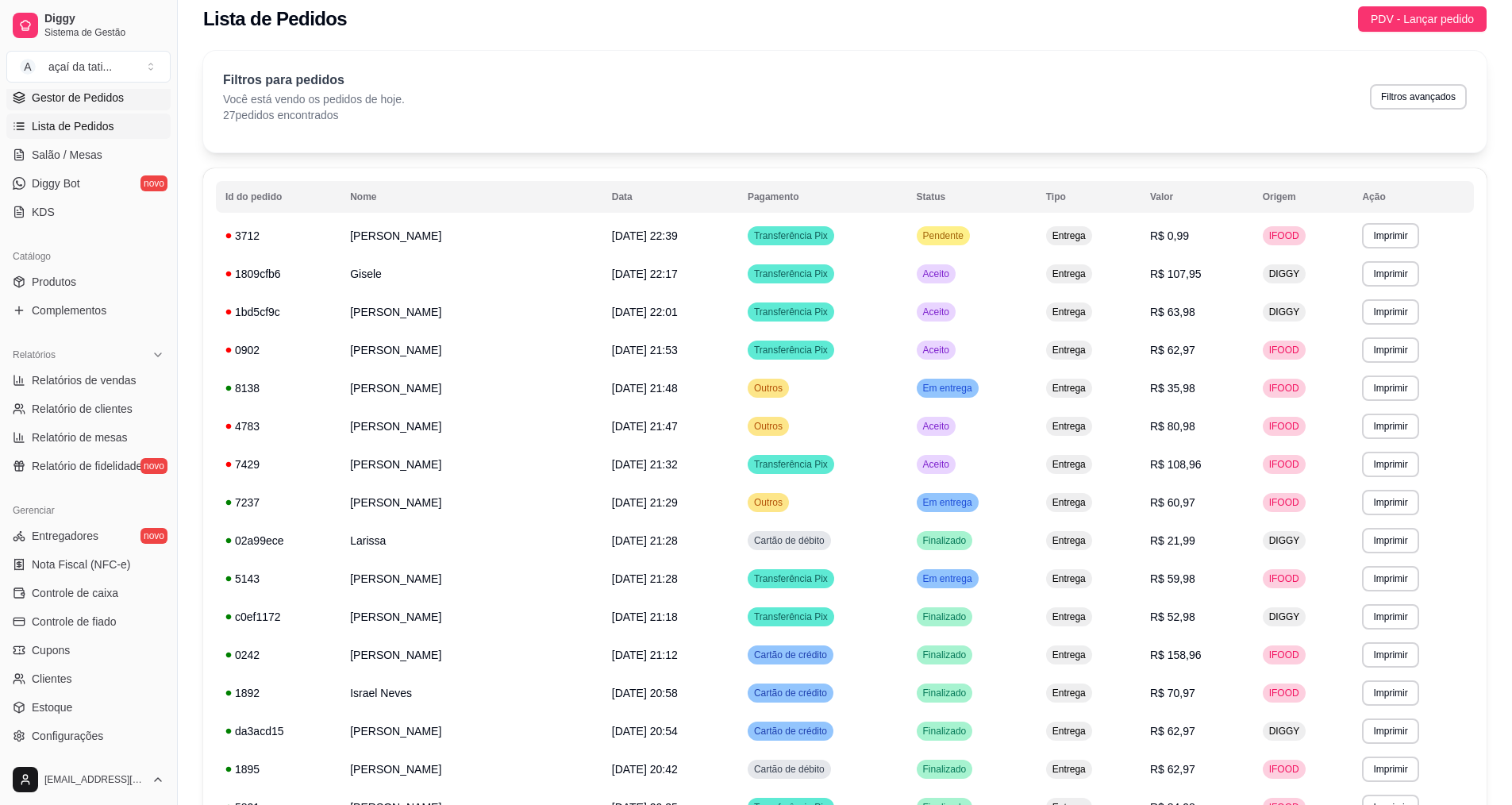
click at [105, 102] on span "Gestor de Pedidos" at bounding box center [77, 97] width 92 height 16
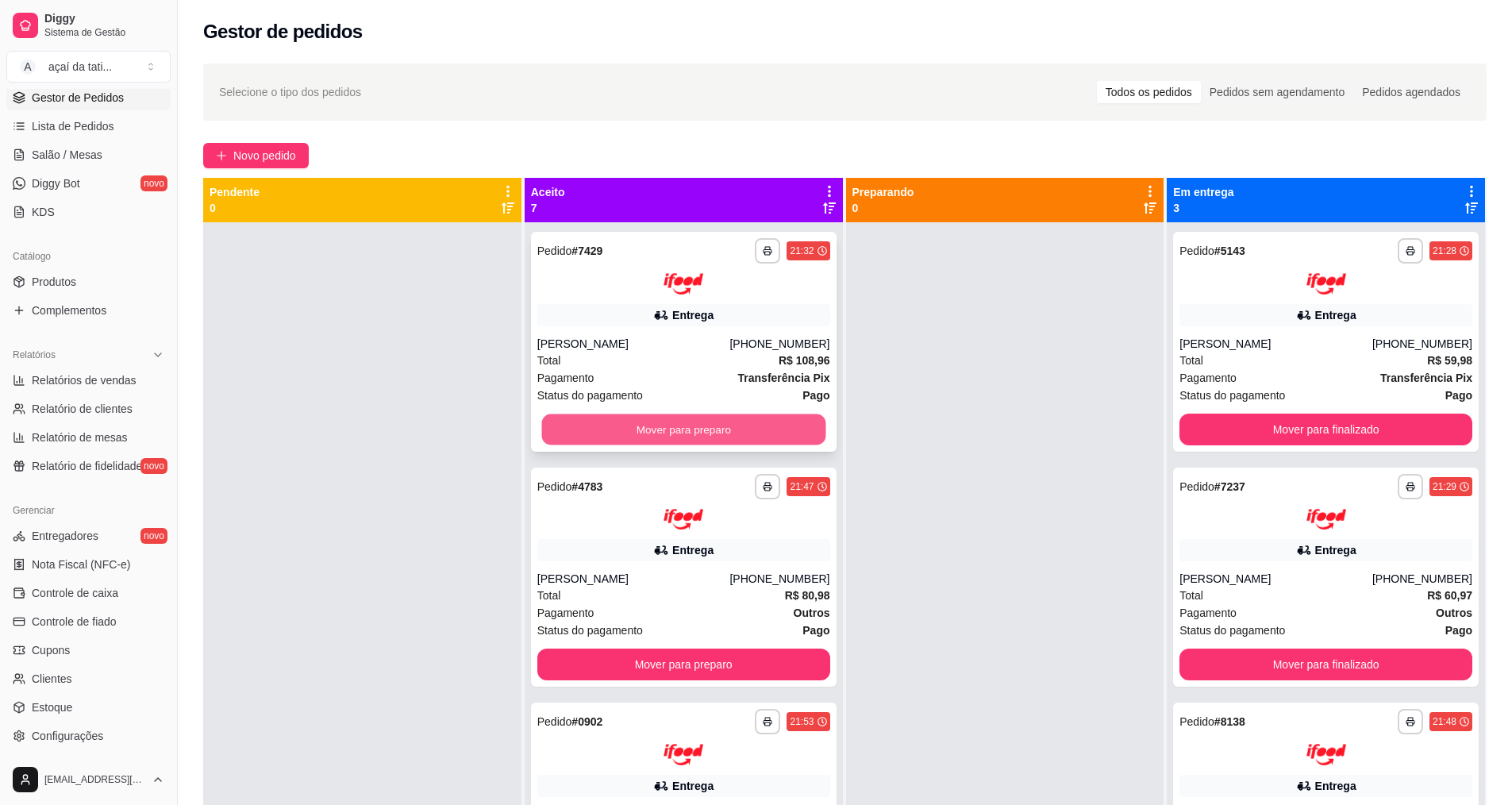
click at [582, 437] on button "Mover para preparo" at bounding box center [683, 428] width 284 height 31
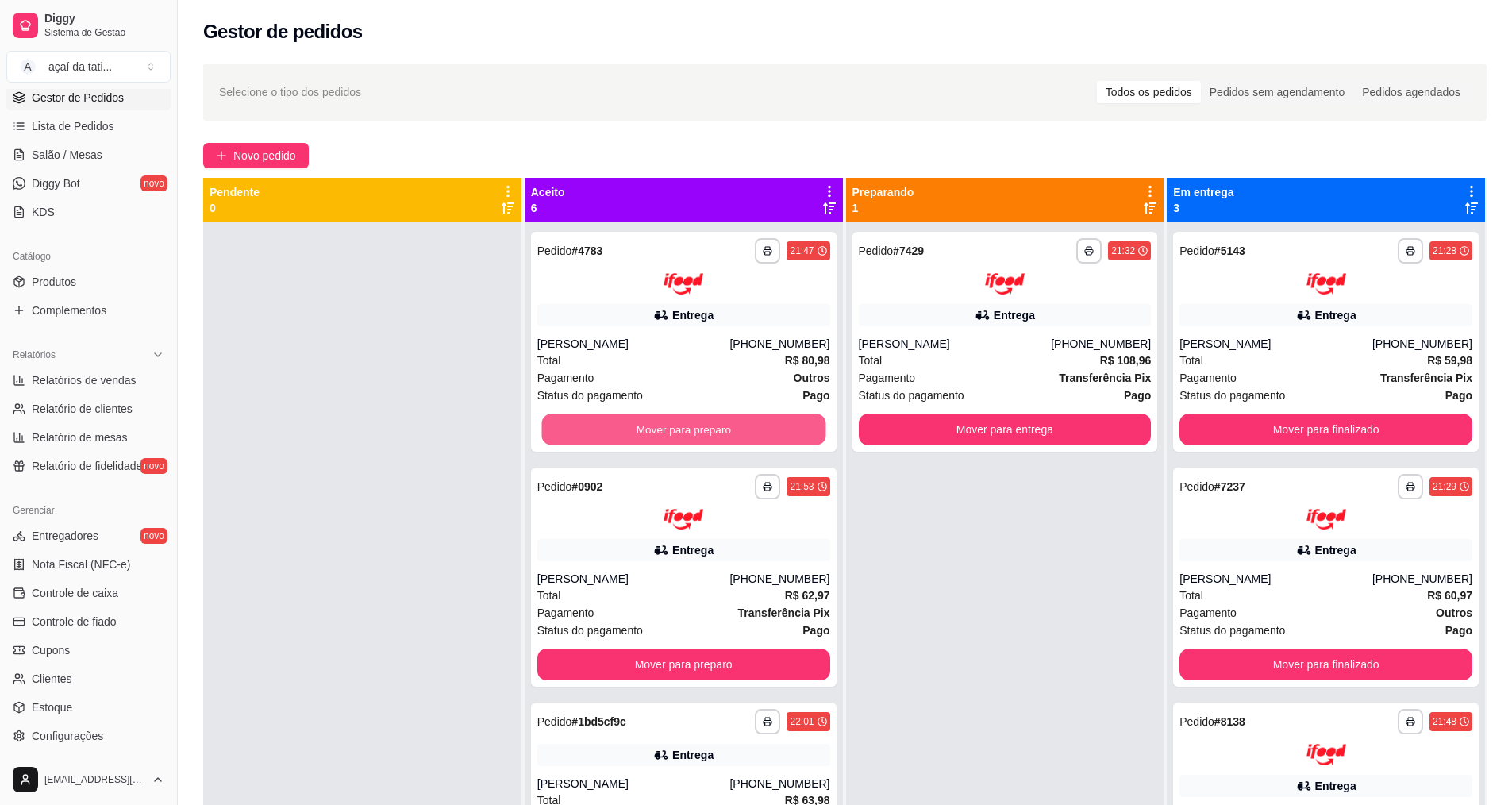
click at [581, 433] on button "Mover para preparo" at bounding box center [683, 428] width 284 height 31
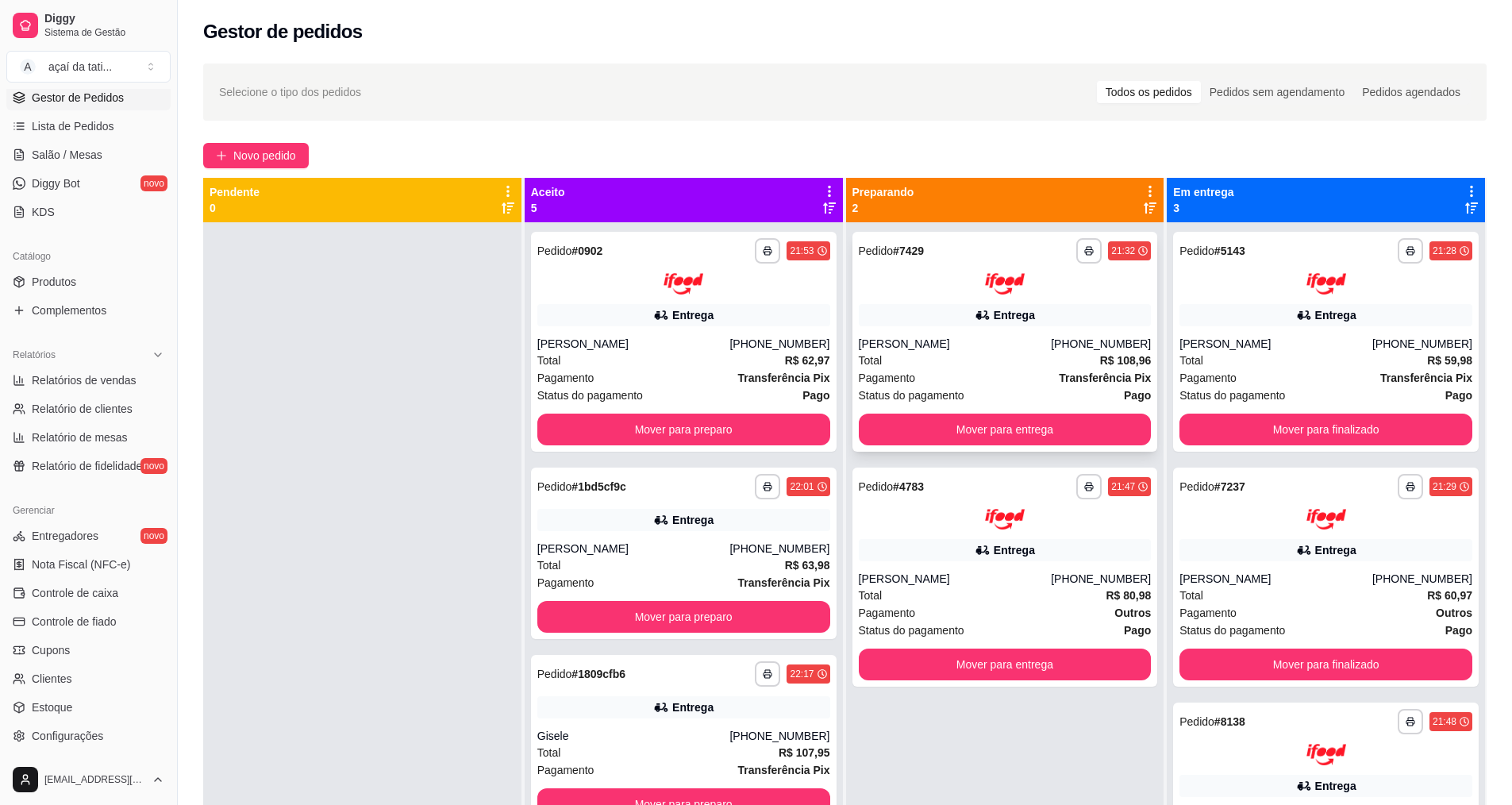
click at [931, 339] on div "[PERSON_NAME]" at bounding box center [955, 343] width 193 height 16
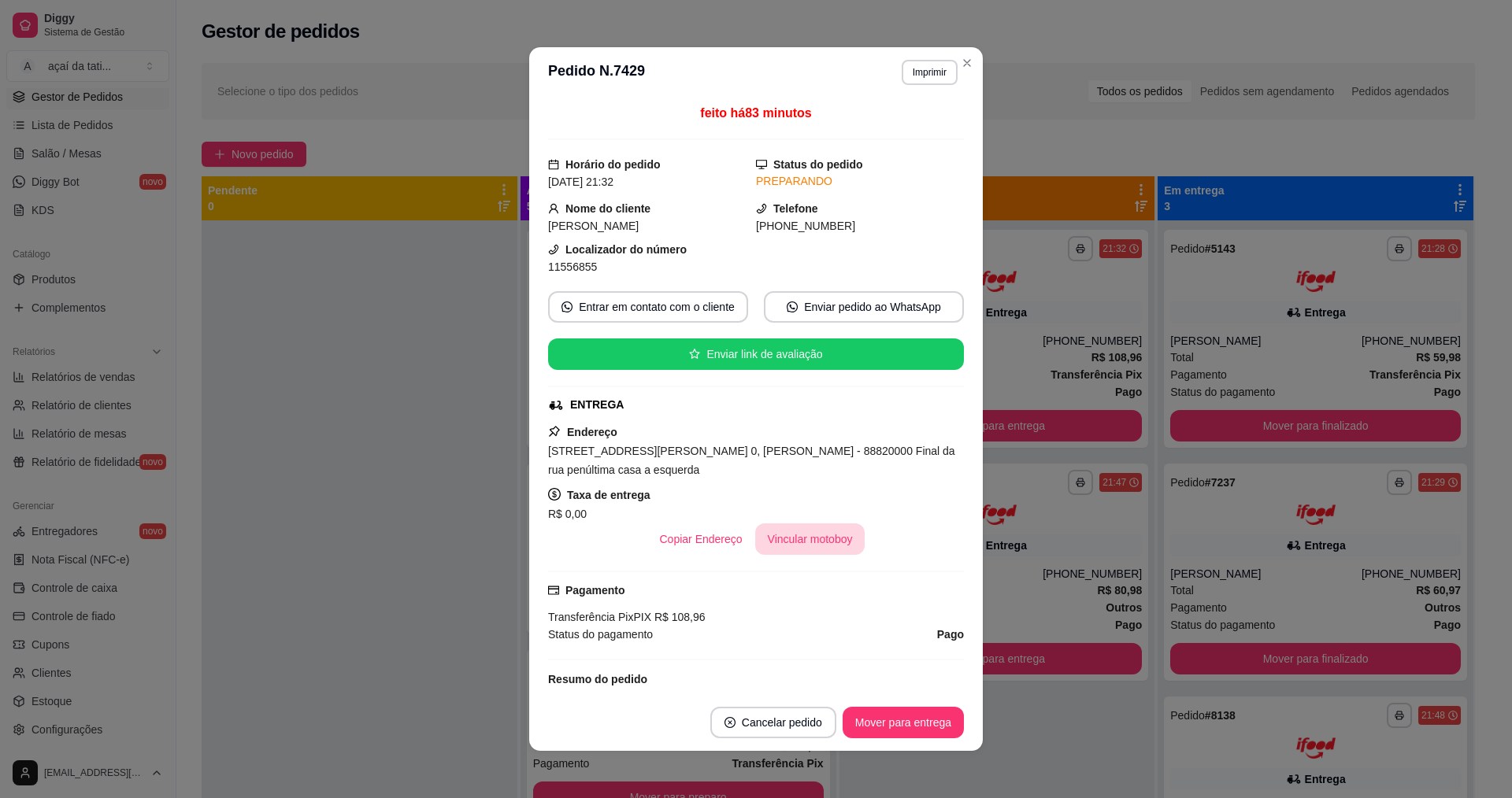
click at [806, 542] on button "Vincular motoboy" at bounding box center [810, 539] width 110 height 31
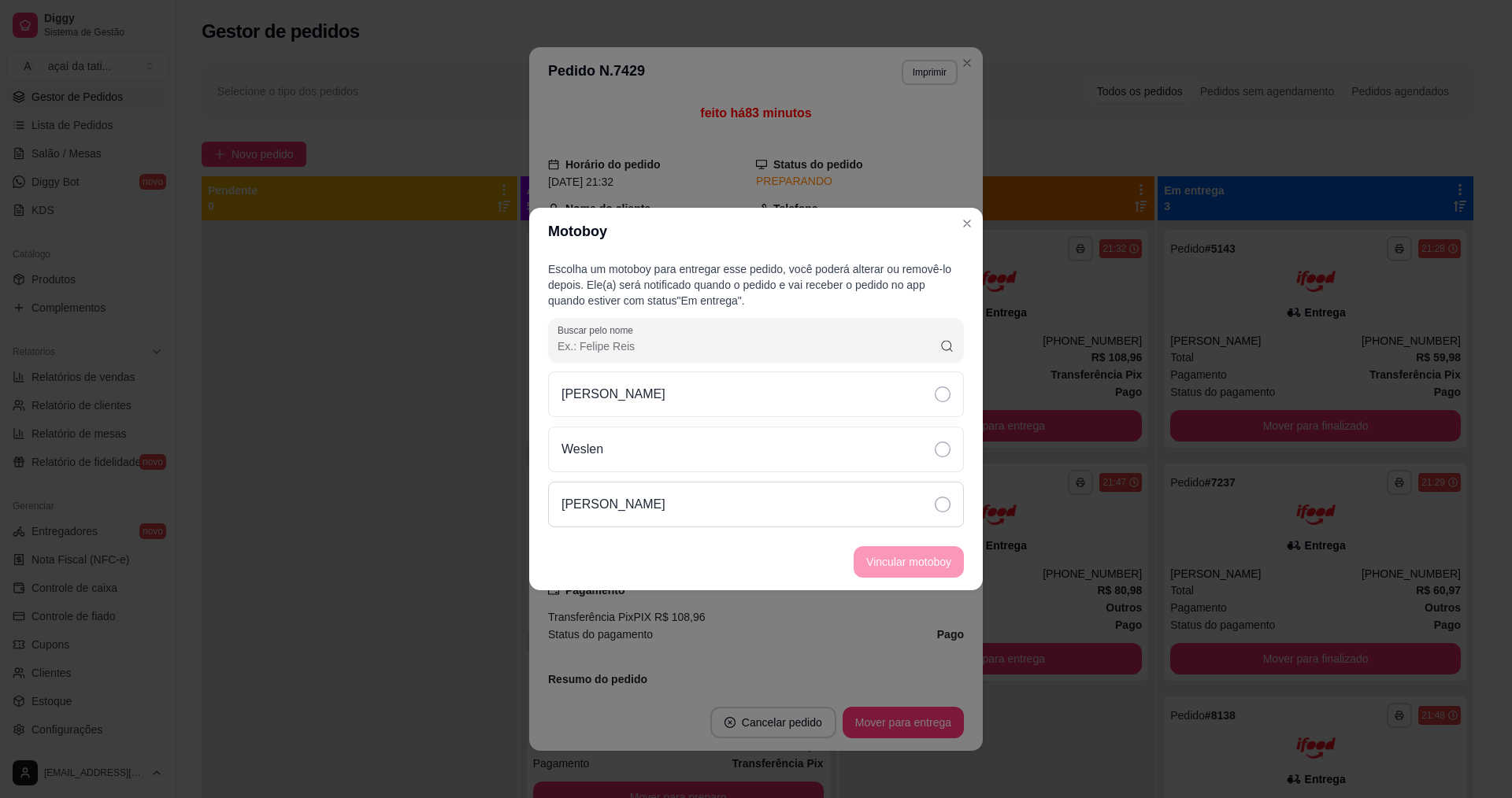
click at [701, 490] on div "[PERSON_NAME]" at bounding box center [756, 505] width 416 height 46
click at [892, 567] on button "Vincular motoboy" at bounding box center [909, 562] width 110 height 31
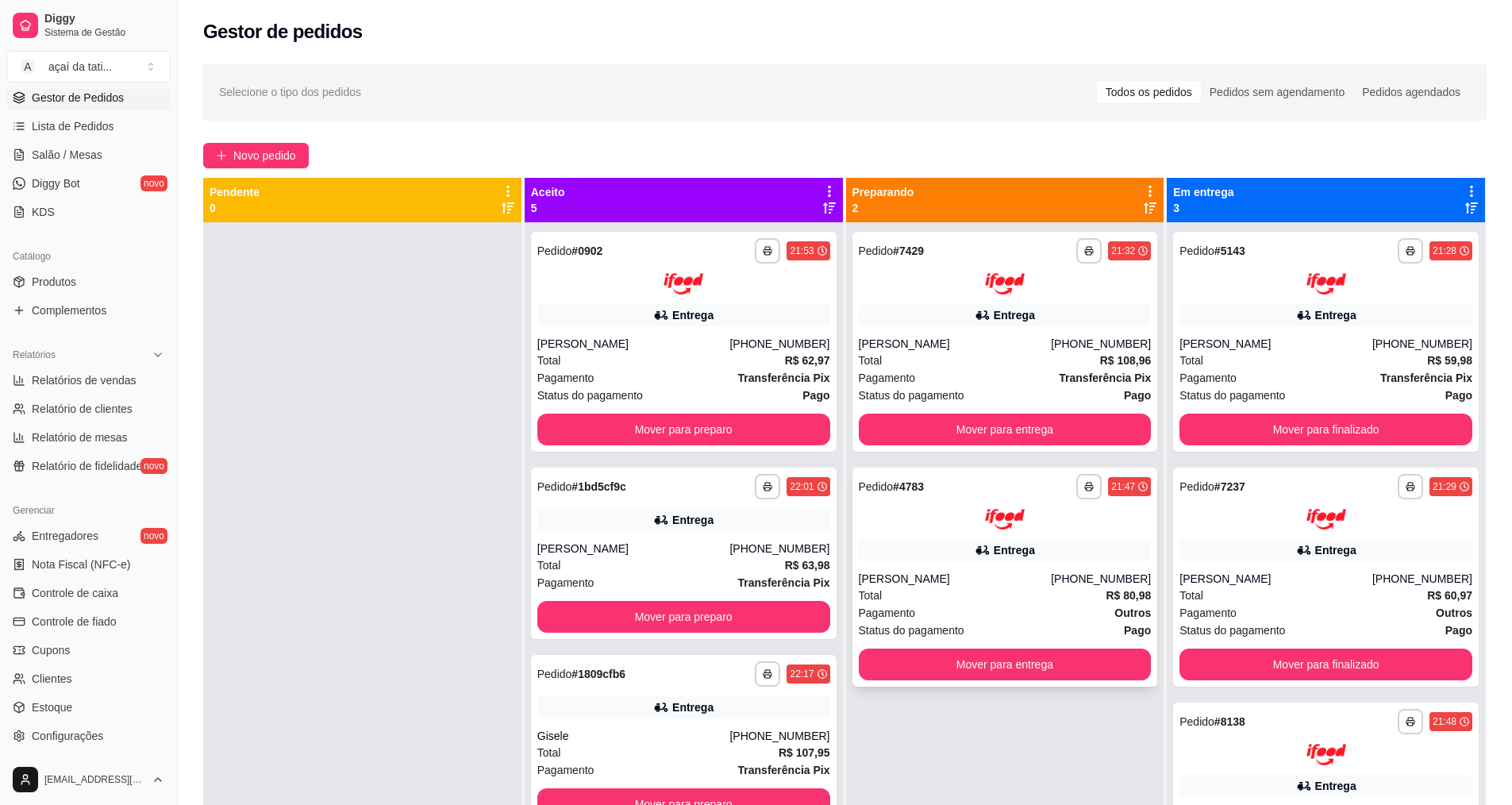
click at [952, 554] on div "Entrega" at bounding box center [1005, 550] width 293 height 22
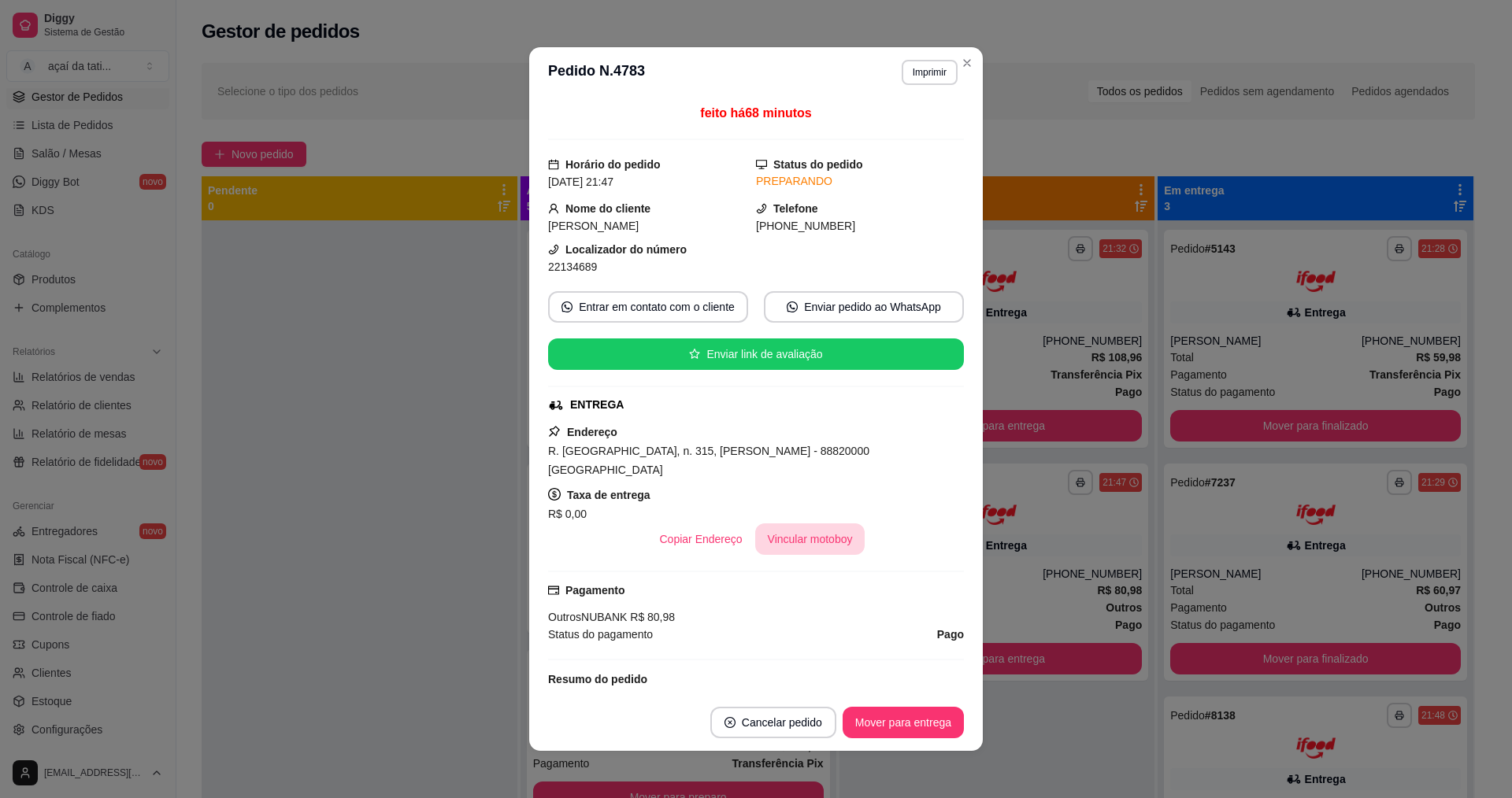
click at [842, 523] on button "Vincular motoboy" at bounding box center [810, 539] width 110 height 31
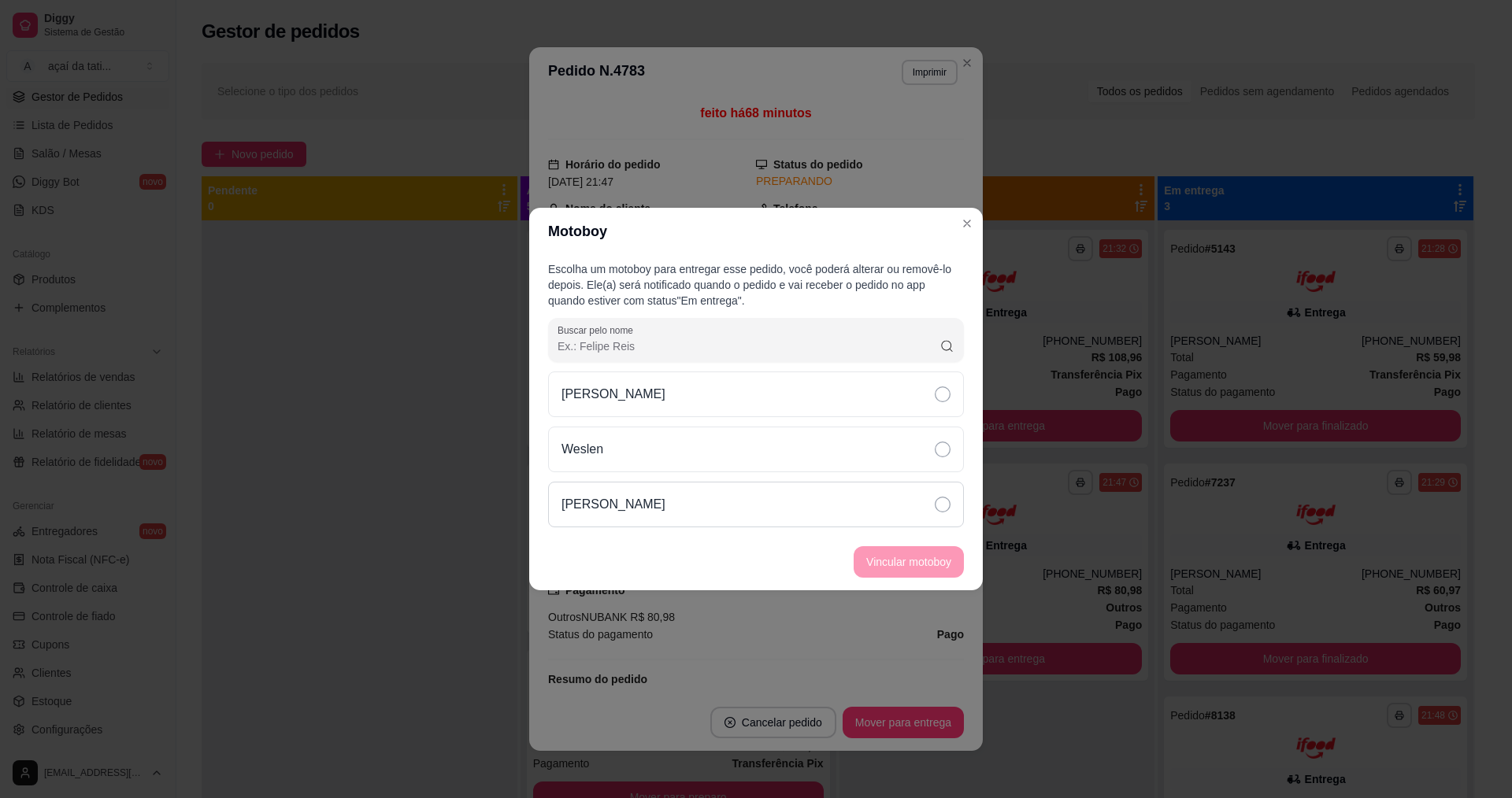
click at [726, 486] on div "[PERSON_NAME]" at bounding box center [756, 505] width 416 height 46
click at [892, 579] on footer "Vincular motoboy" at bounding box center [755, 562] width 453 height 57
click at [907, 572] on button "Vincular motoboy" at bounding box center [909, 562] width 107 height 30
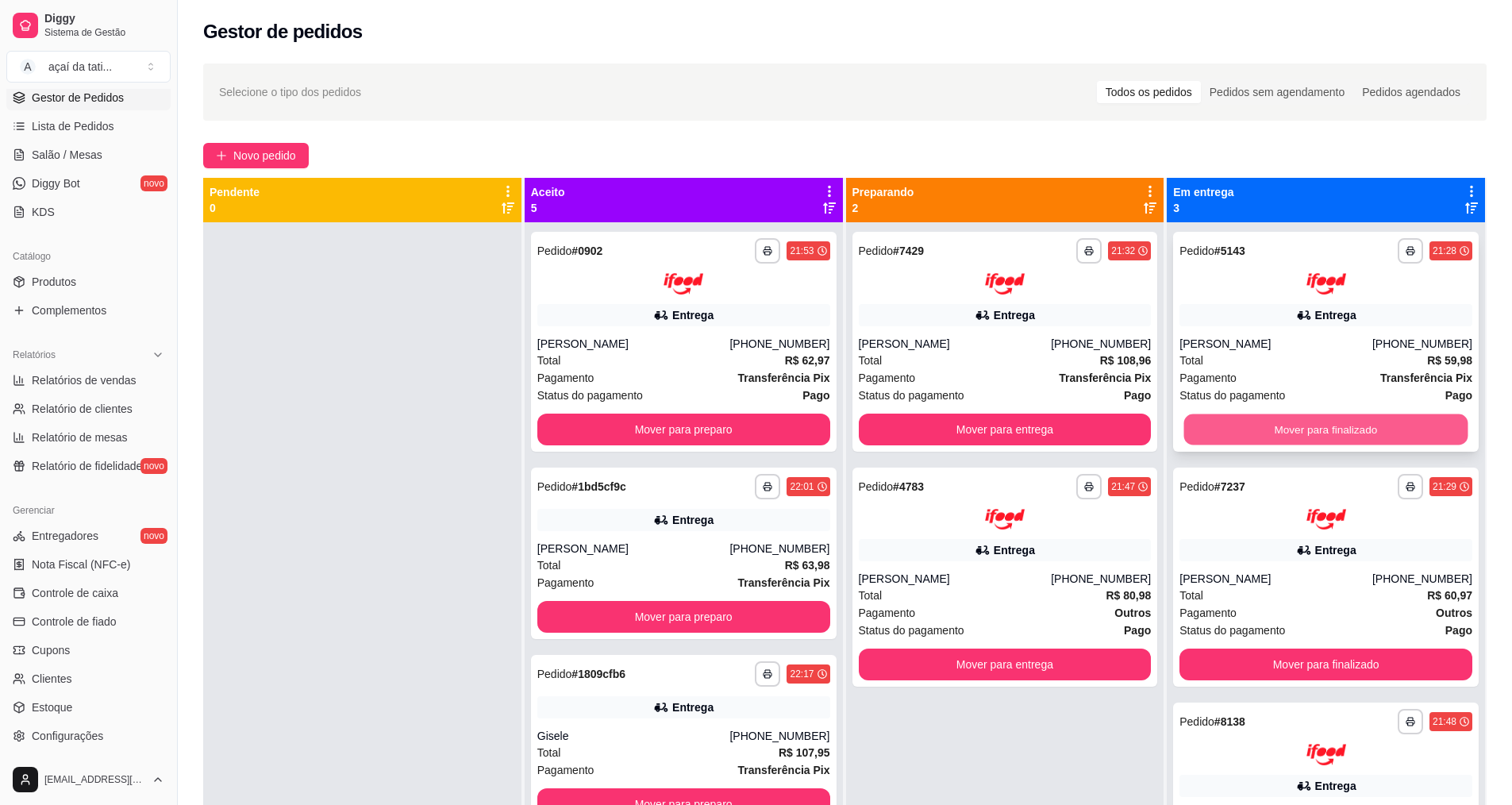
click at [1316, 437] on button "Mover para finalizado" at bounding box center [1326, 428] width 284 height 31
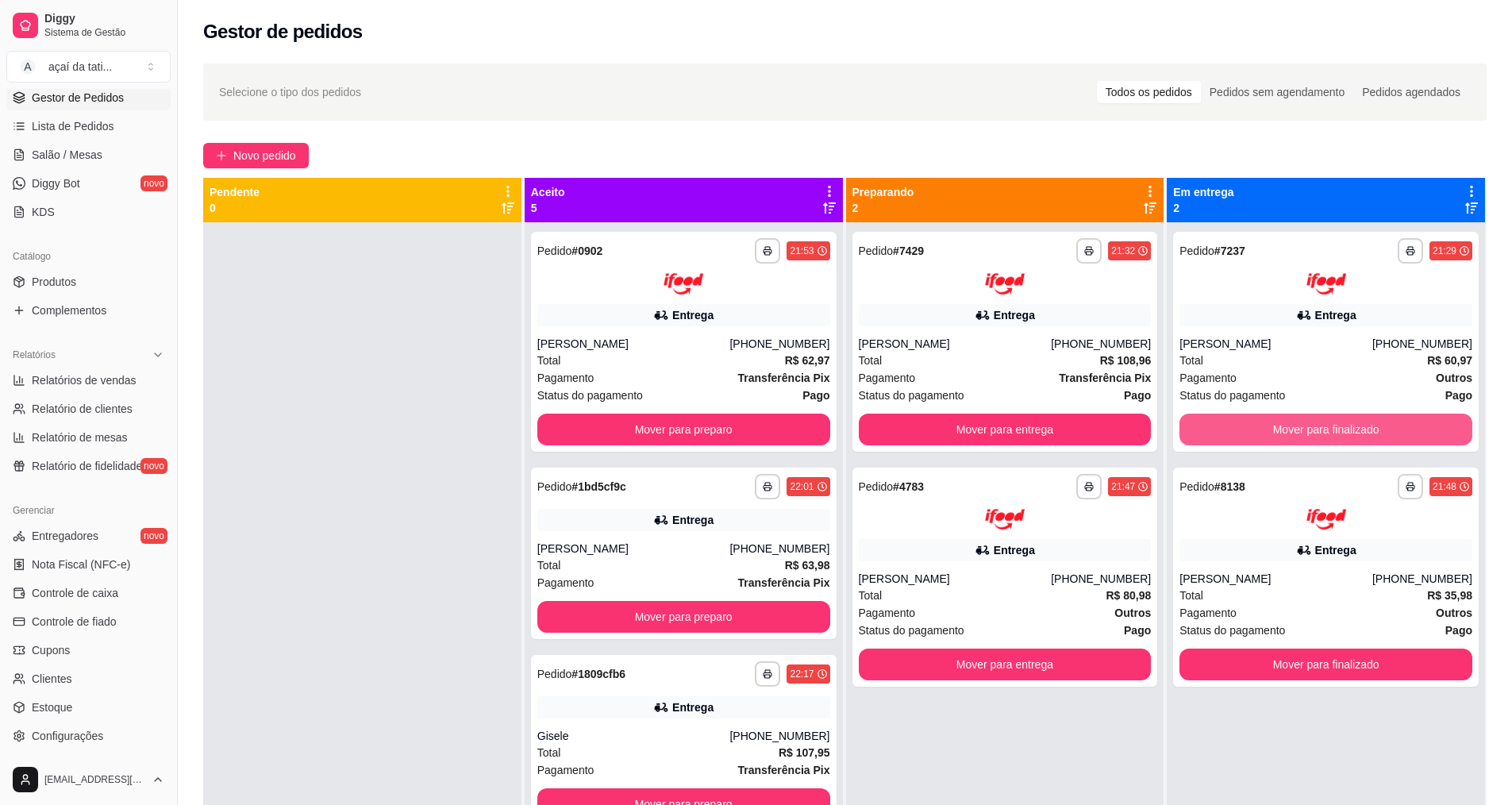
click at [1316, 437] on button "Mover para finalizado" at bounding box center [1326, 429] width 293 height 32
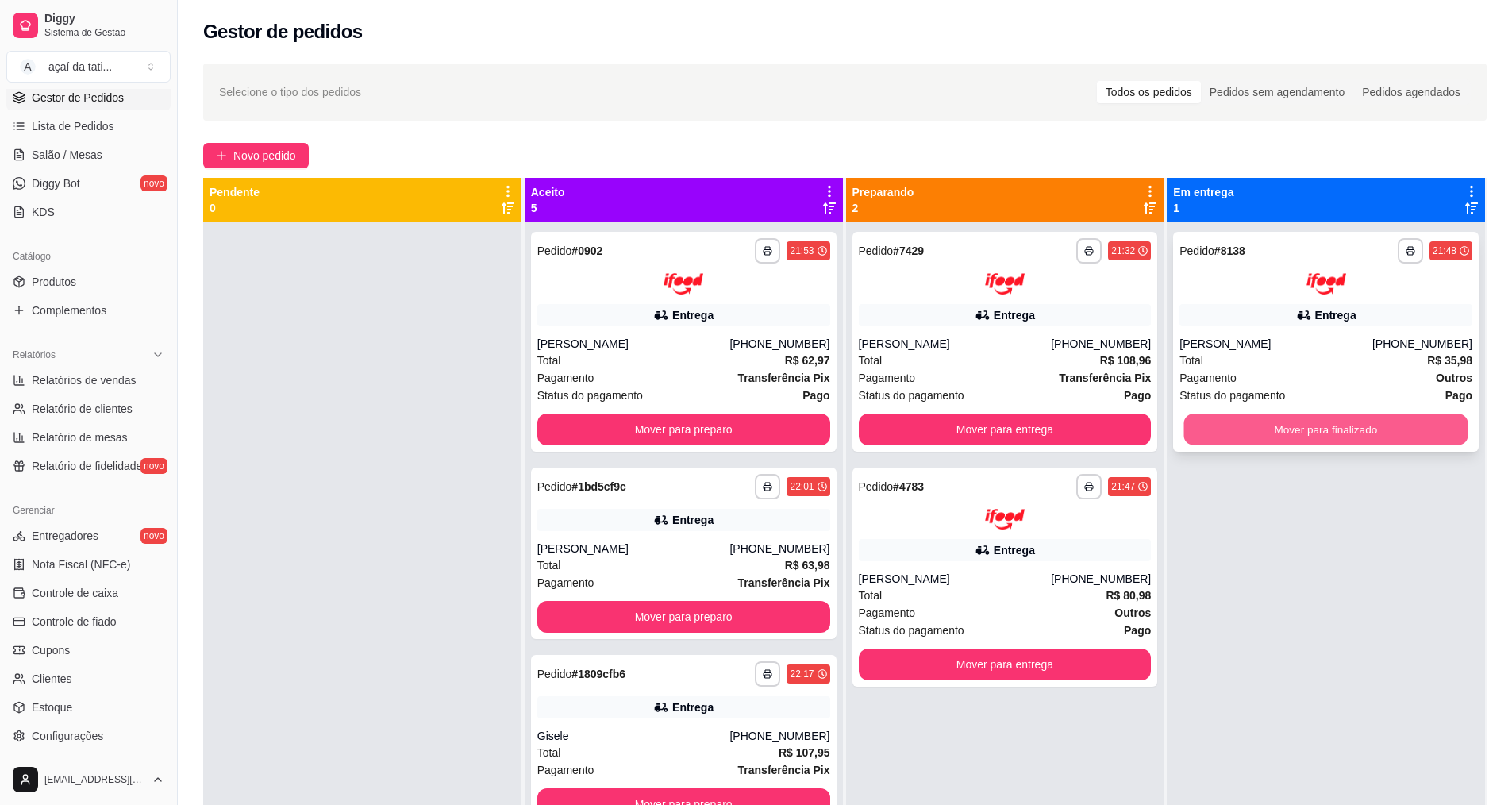
click at [1316, 432] on button "Mover para finalizado" at bounding box center [1326, 428] width 284 height 31
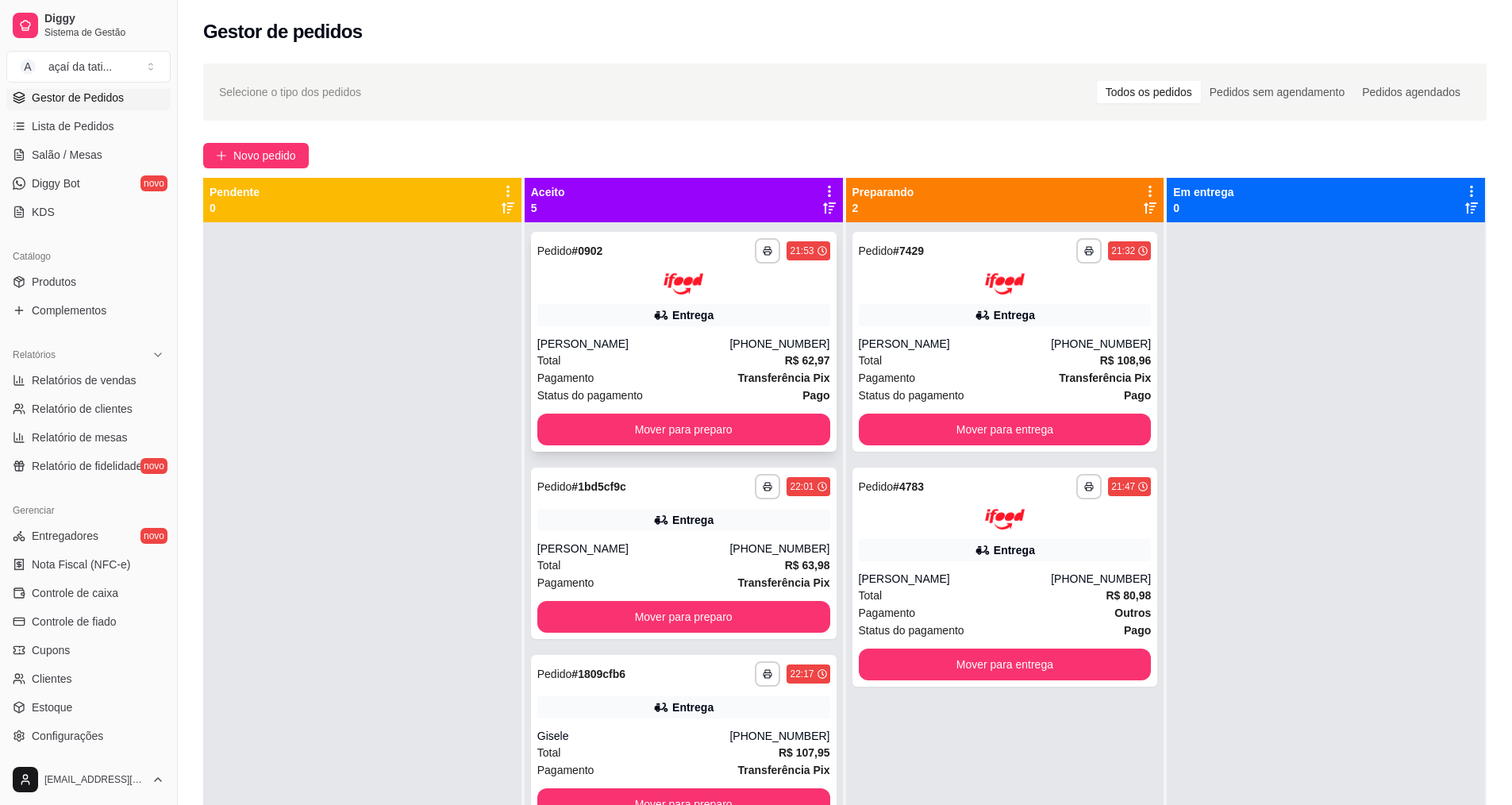
click at [609, 317] on div "Entrega" at bounding box center [684, 315] width 293 height 22
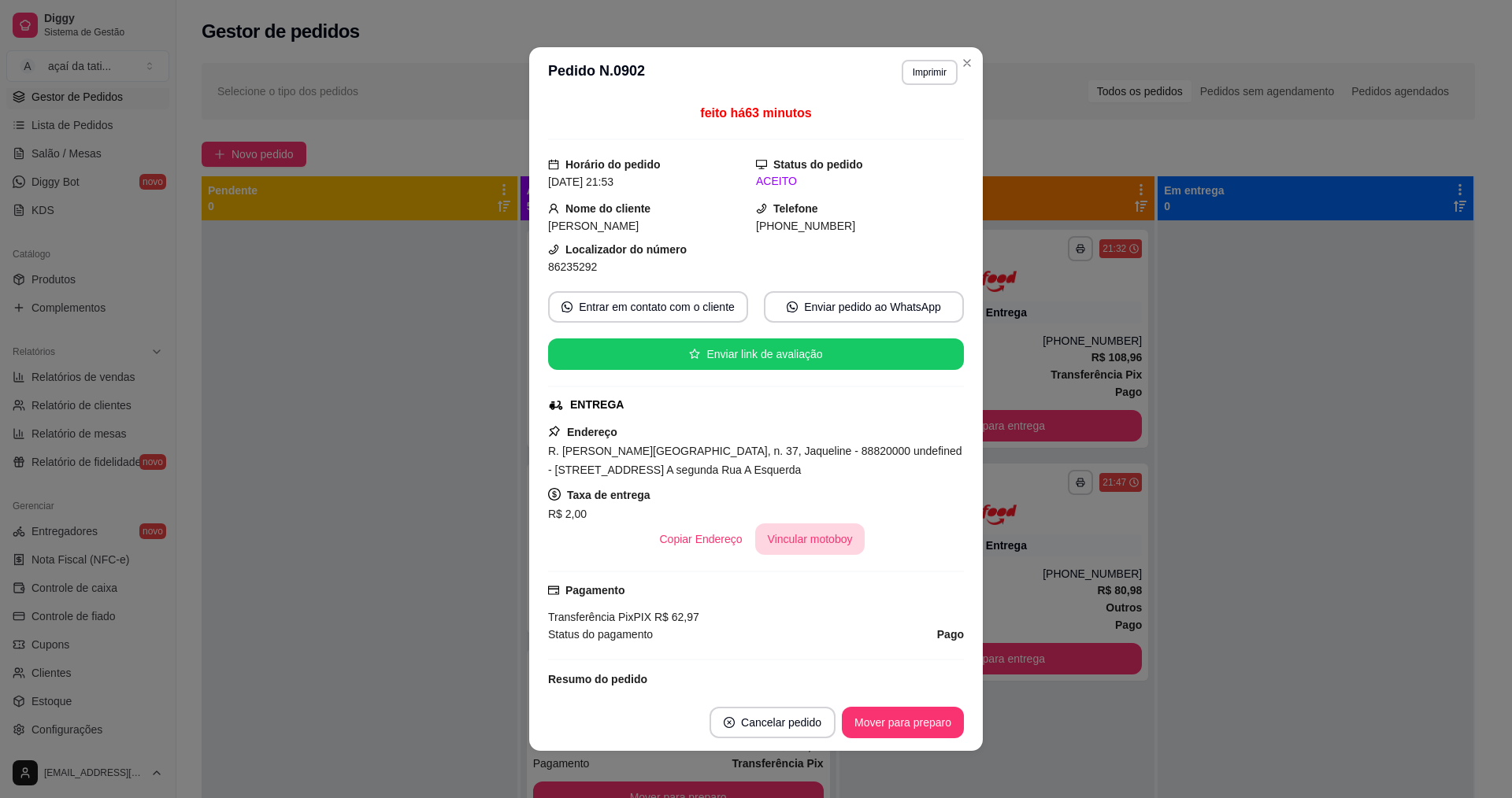
click at [757, 551] on button "Vincular motoboy" at bounding box center [810, 539] width 110 height 31
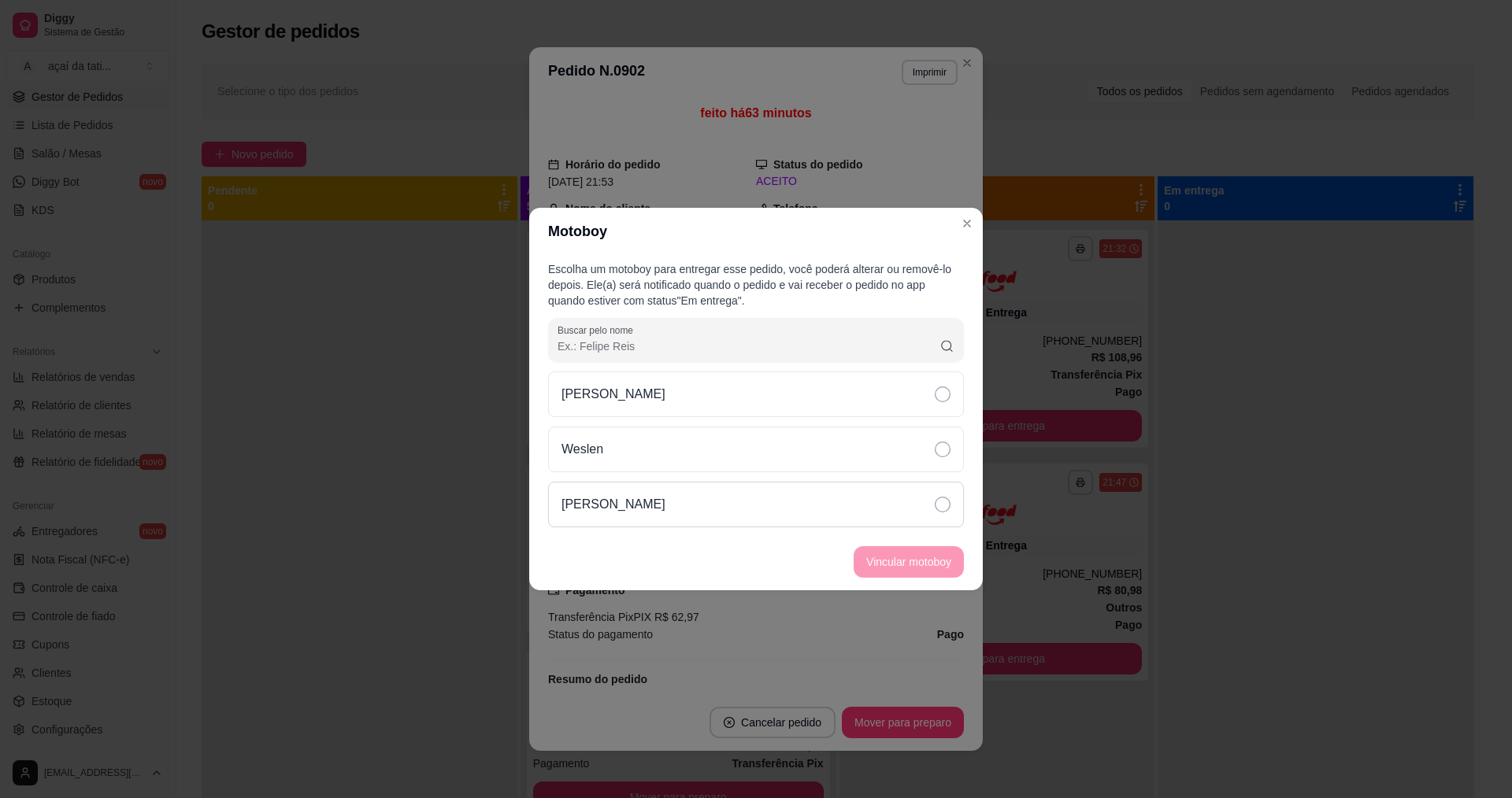
click at [608, 497] on p "[PERSON_NAME]" at bounding box center [613, 504] width 104 height 19
click at [856, 559] on button "Vincular motoboy" at bounding box center [909, 562] width 110 height 31
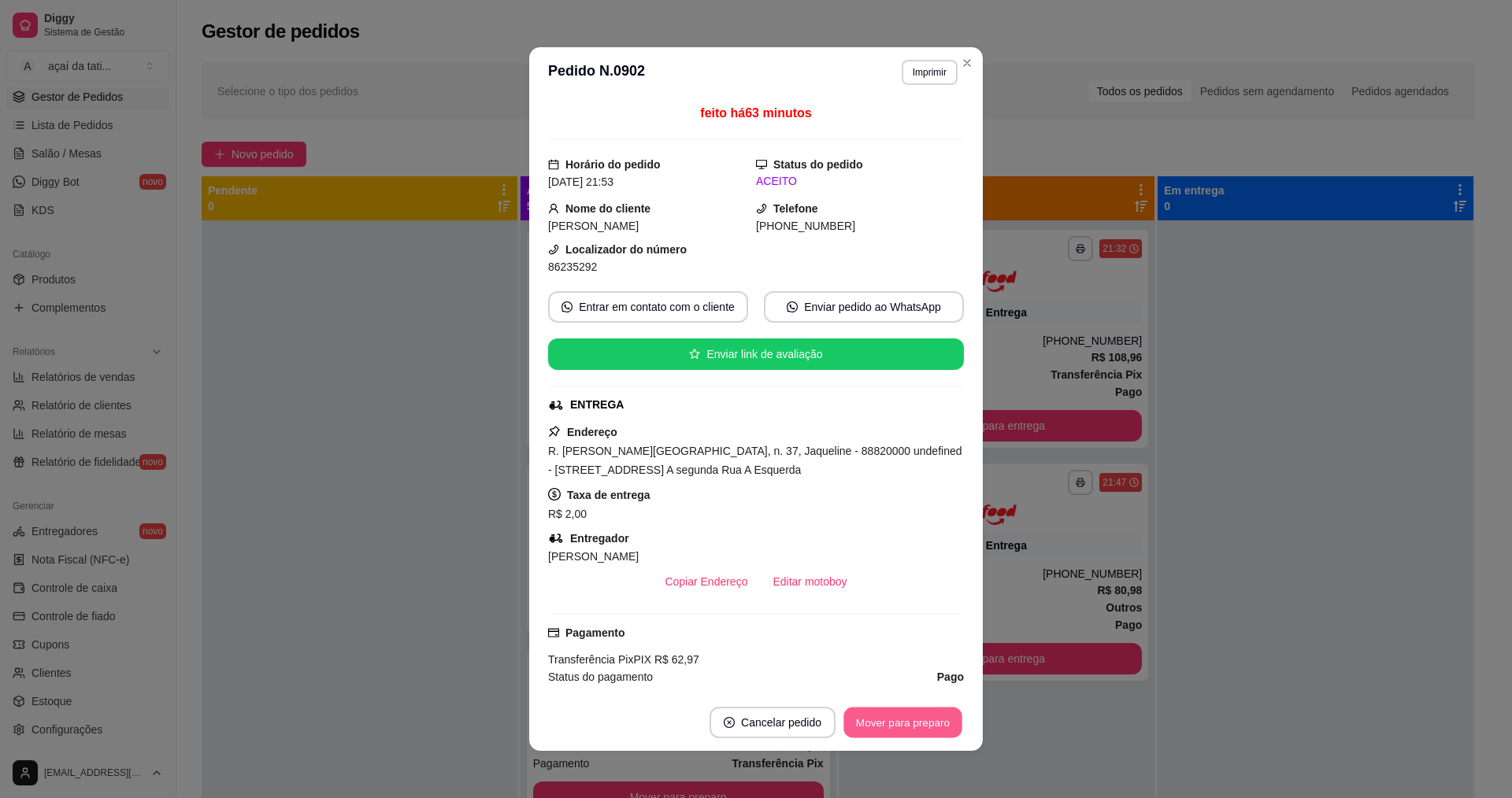
click at [905, 643] on section "**********" at bounding box center [755, 398] width 453 height 703
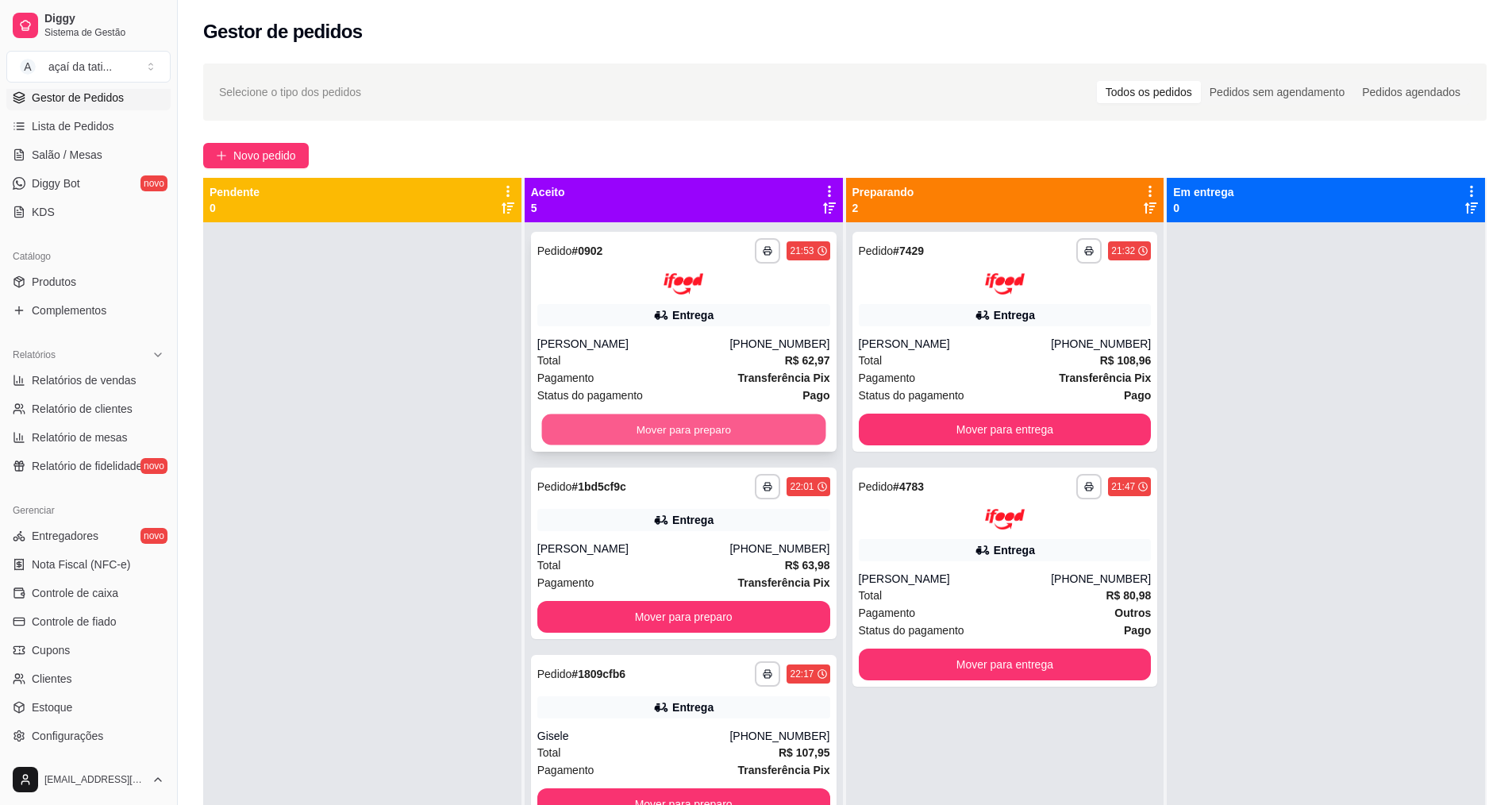
click at [712, 419] on button "Mover para preparo" at bounding box center [683, 428] width 284 height 31
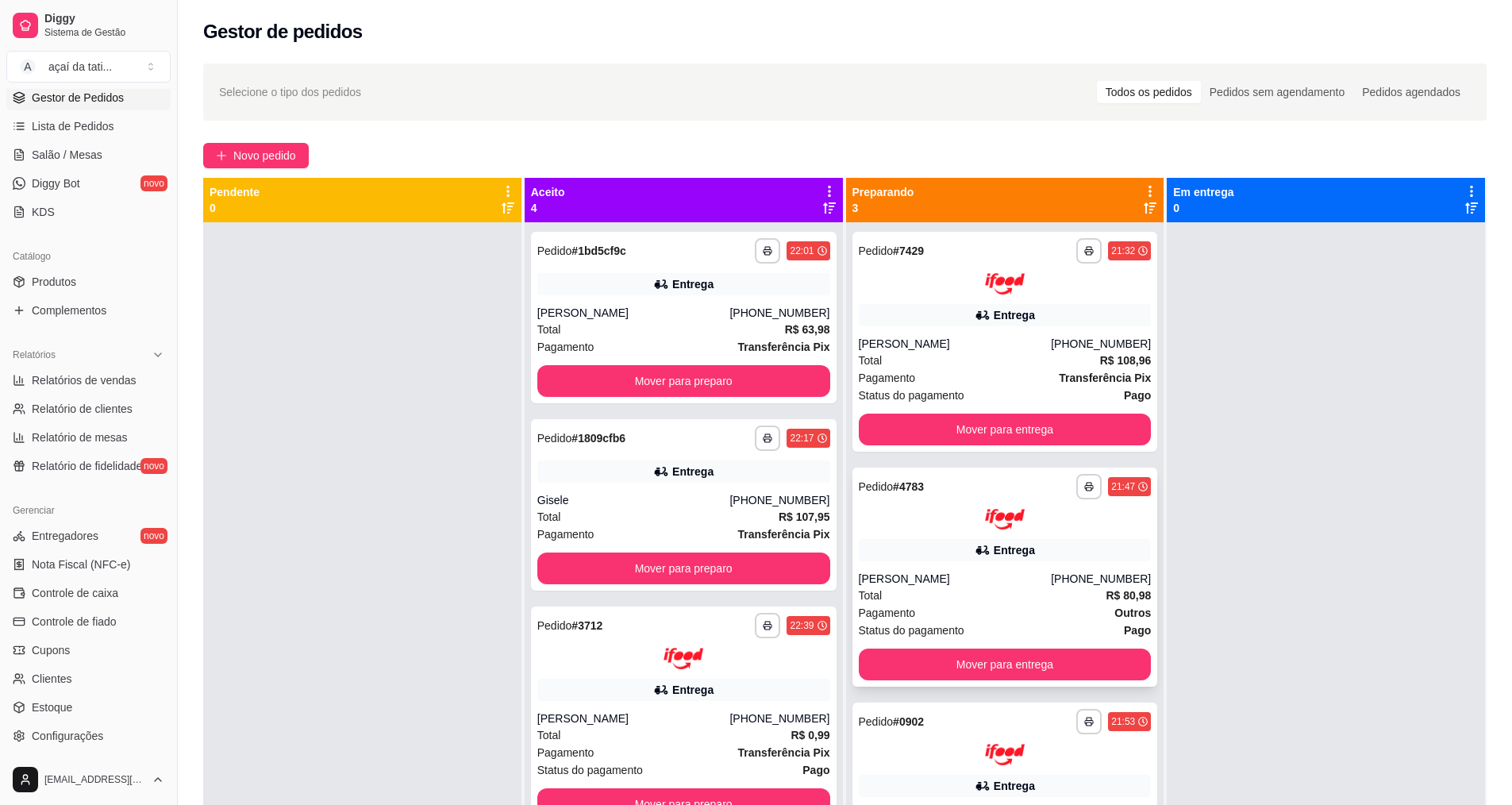
click at [893, 543] on div "Entrega" at bounding box center [1005, 550] width 293 height 22
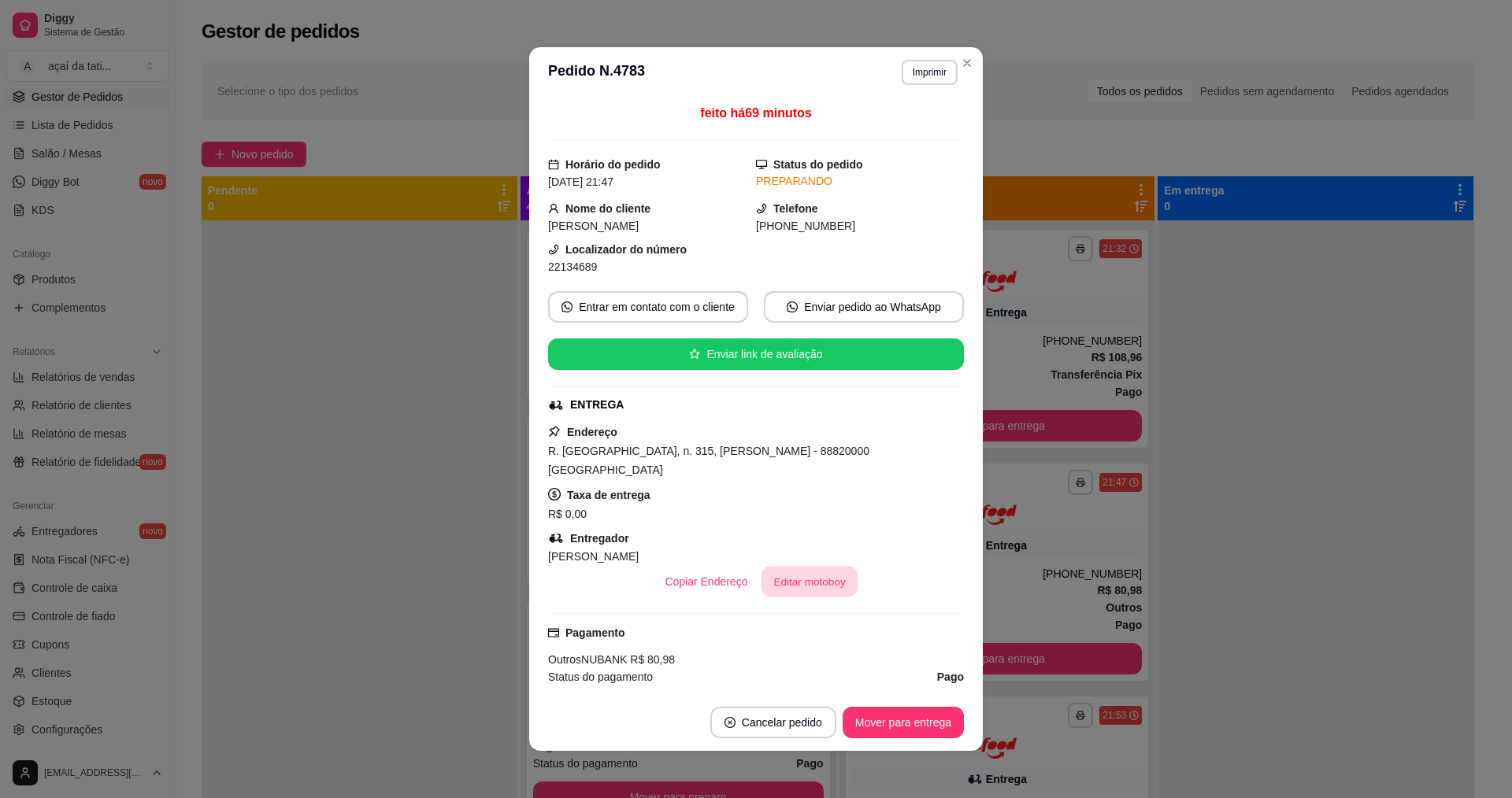
click at [822, 566] on button "Editar motoboy" at bounding box center [809, 581] width 96 height 30
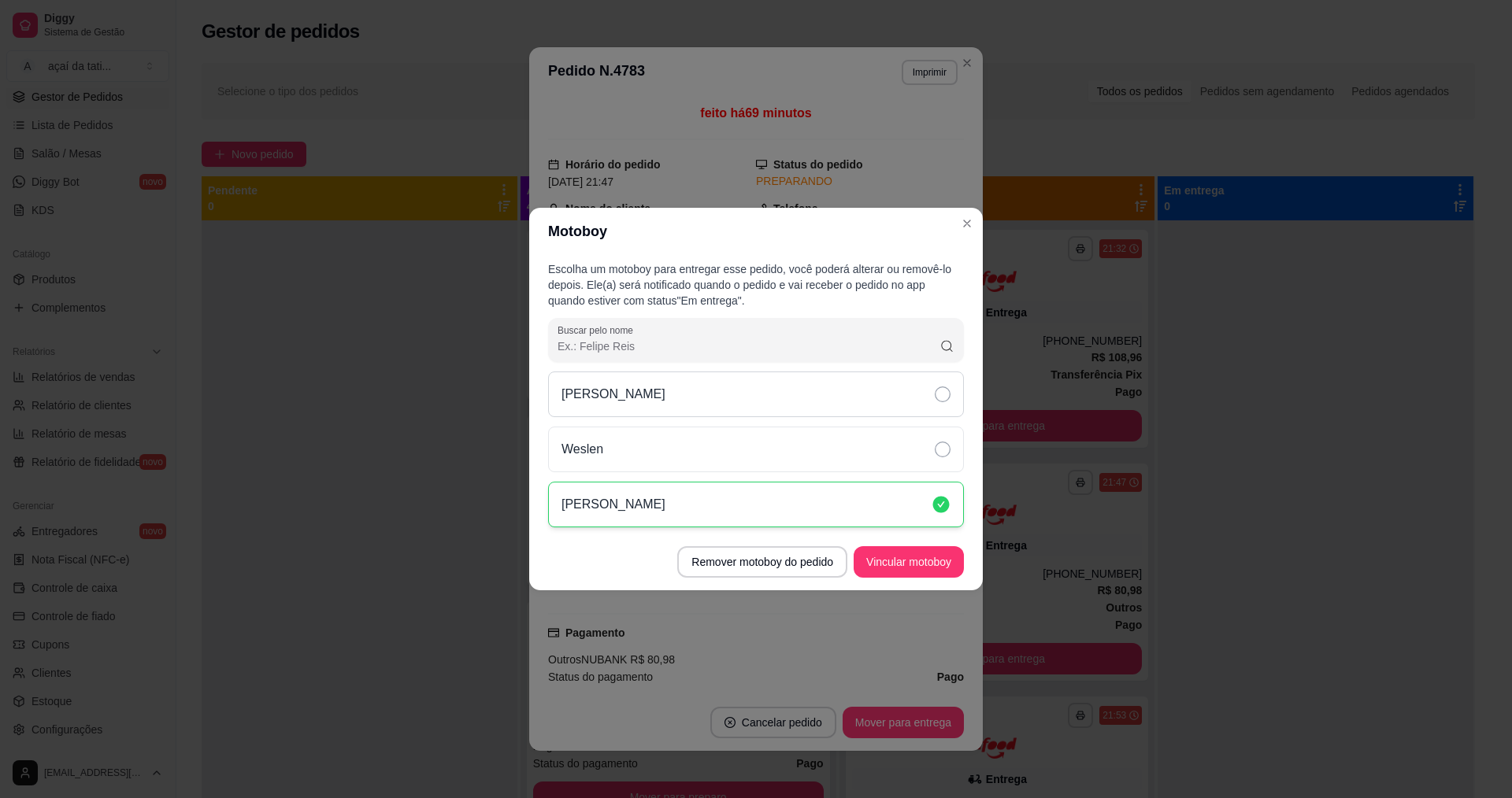
click at [648, 377] on div "[PERSON_NAME]" at bounding box center [756, 394] width 416 height 46
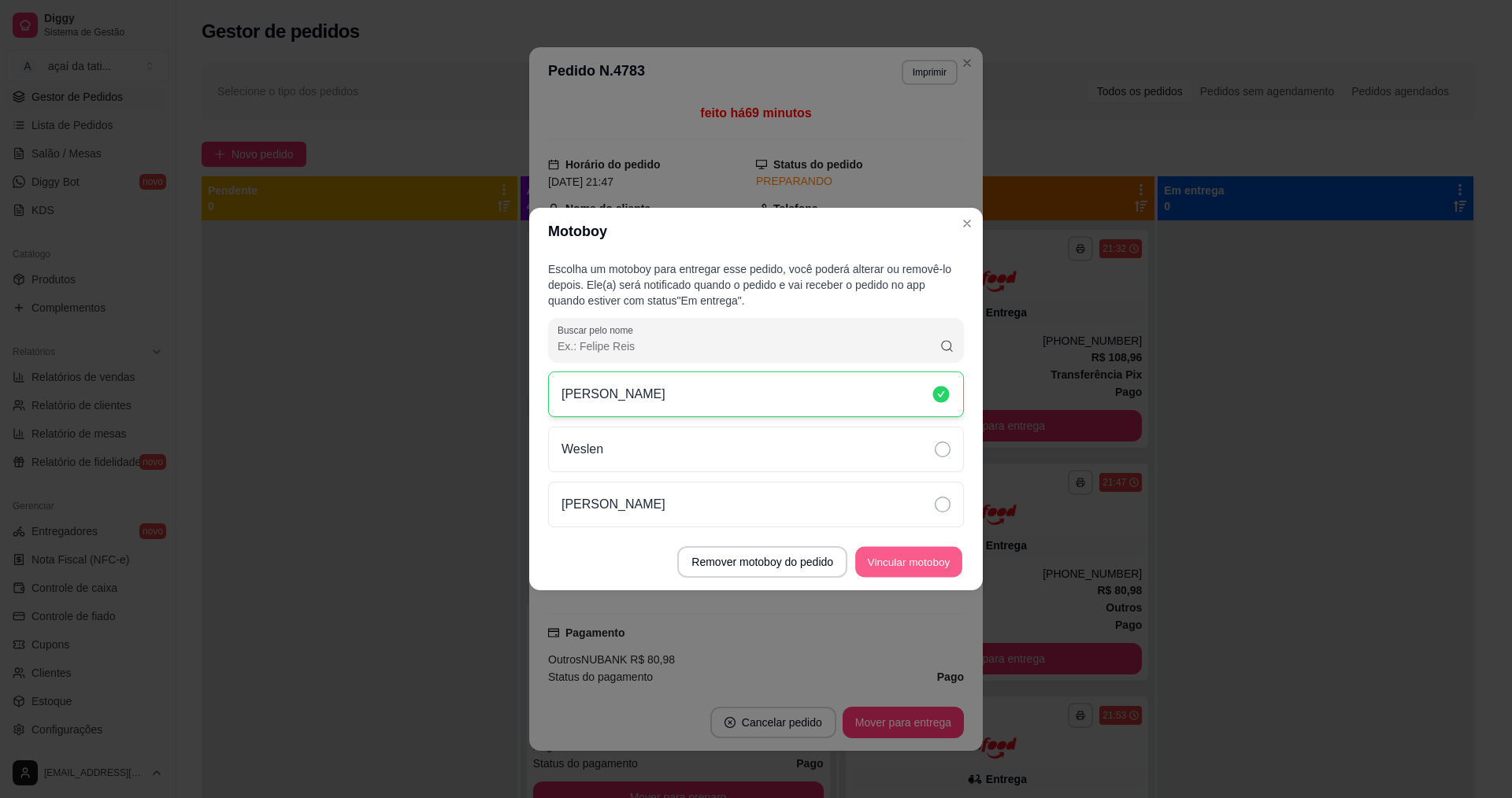
click at [916, 554] on button "Vincular motoboy" at bounding box center [909, 562] width 107 height 30
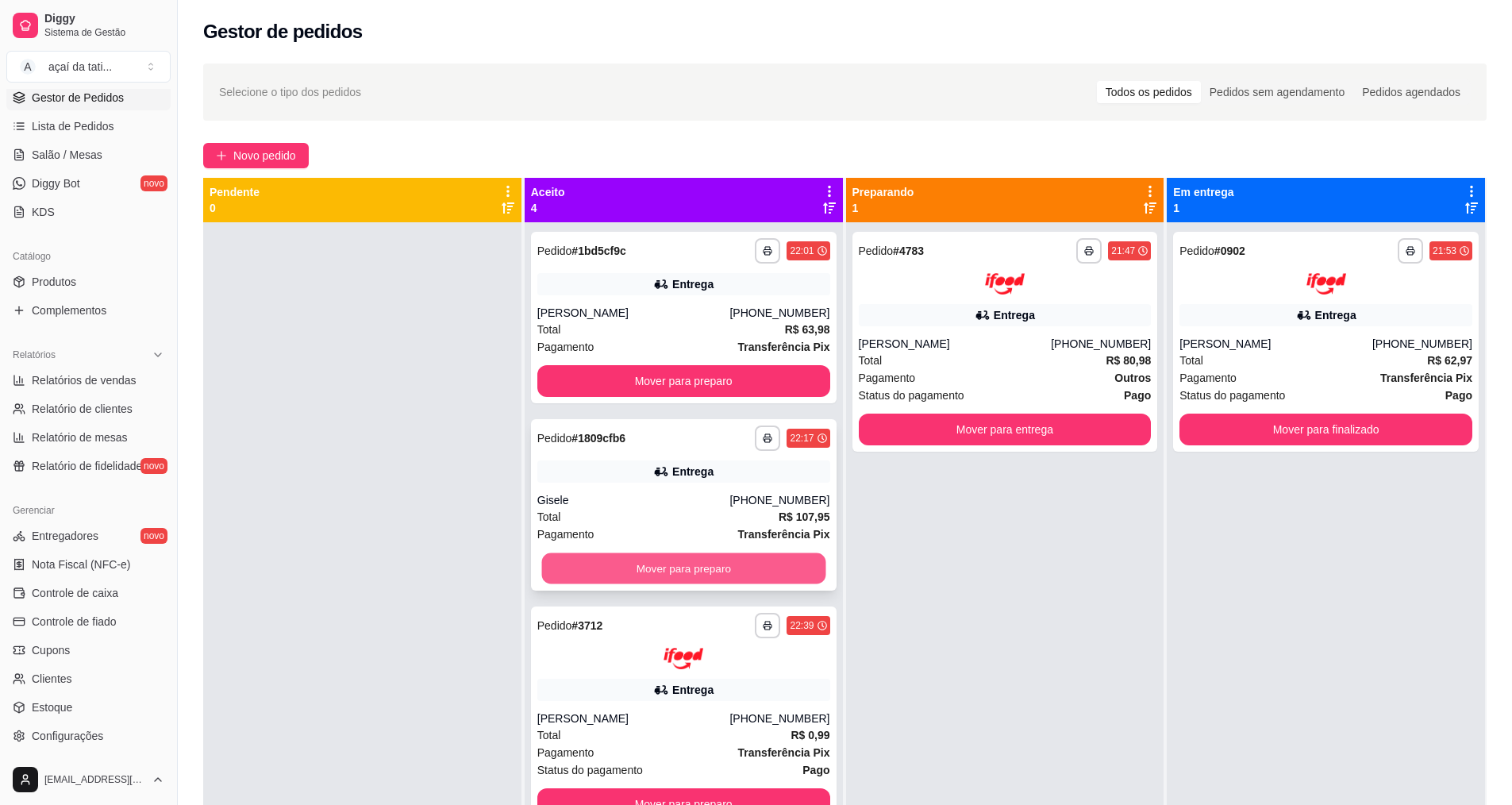
click at [605, 565] on button "Mover para preparo" at bounding box center [683, 569] width 284 height 31
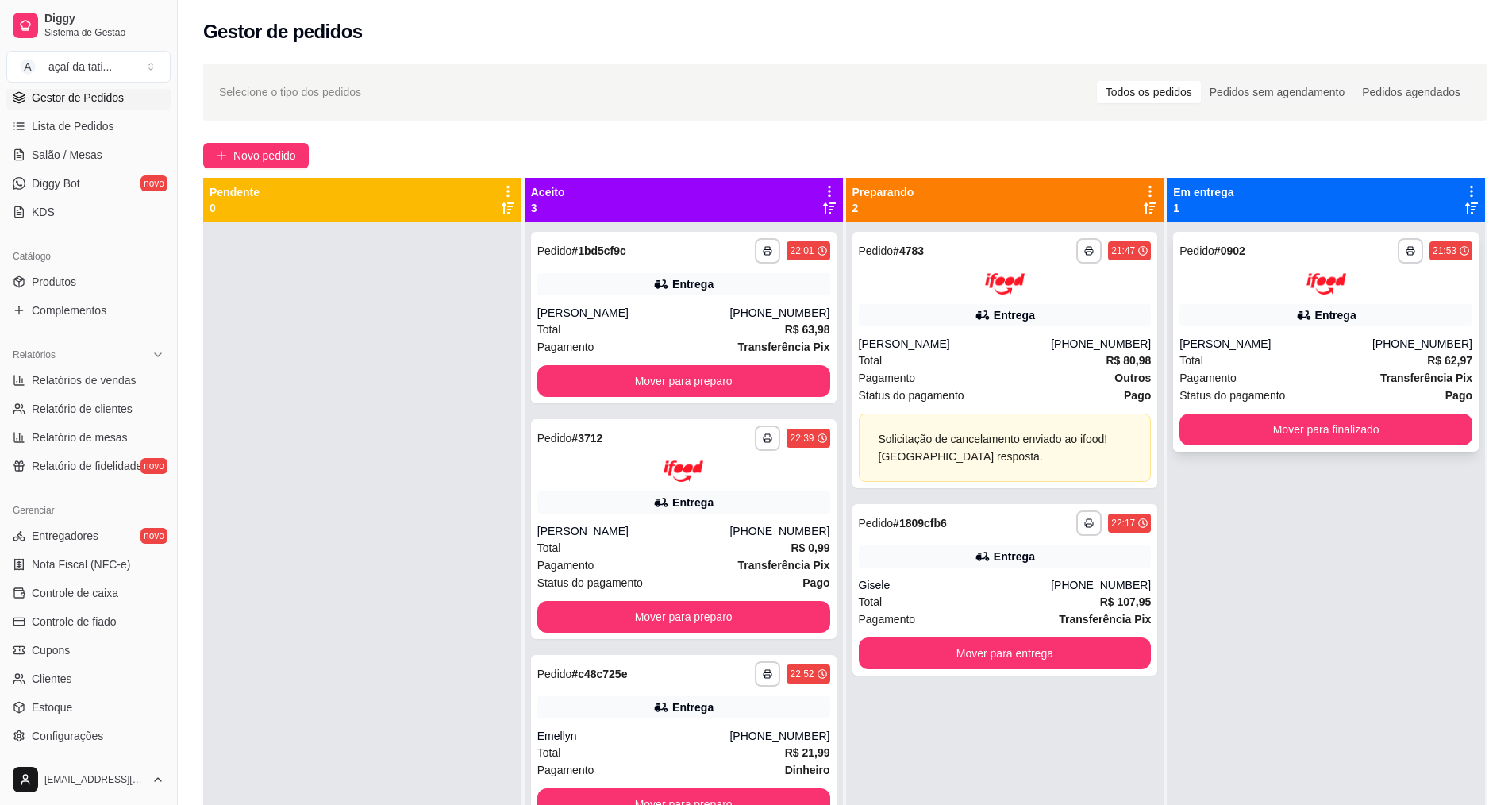
click at [1406, 415] on div "**********" at bounding box center [1326, 341] width 306 height 220
click at [1306, 419] on button "Mover para finalizado" at bounding box center [1326, 429] width 293 height 32
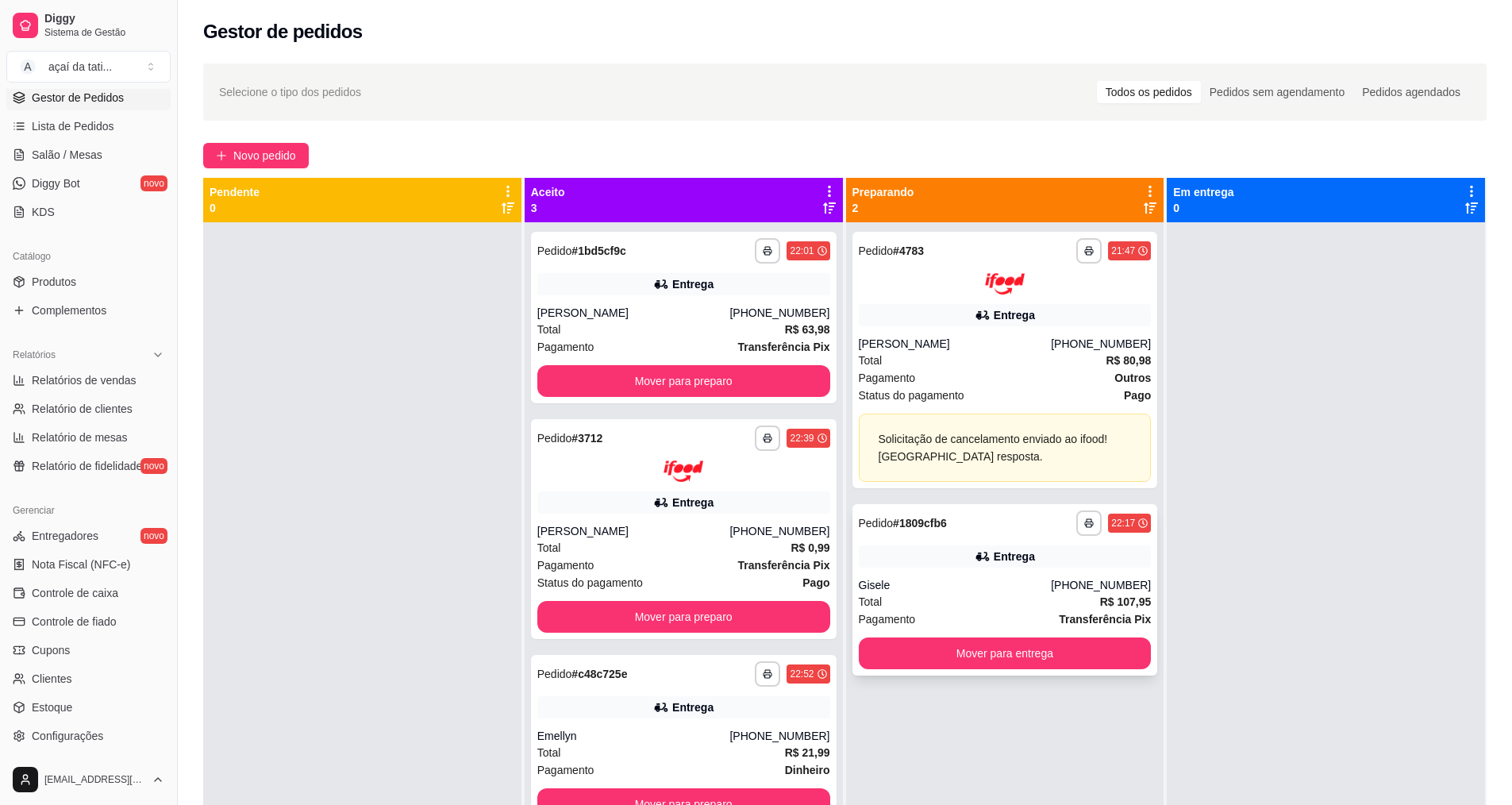
click at [997, 579] on div "Gisele" at bounding box center [955, 584] width 193 height 16
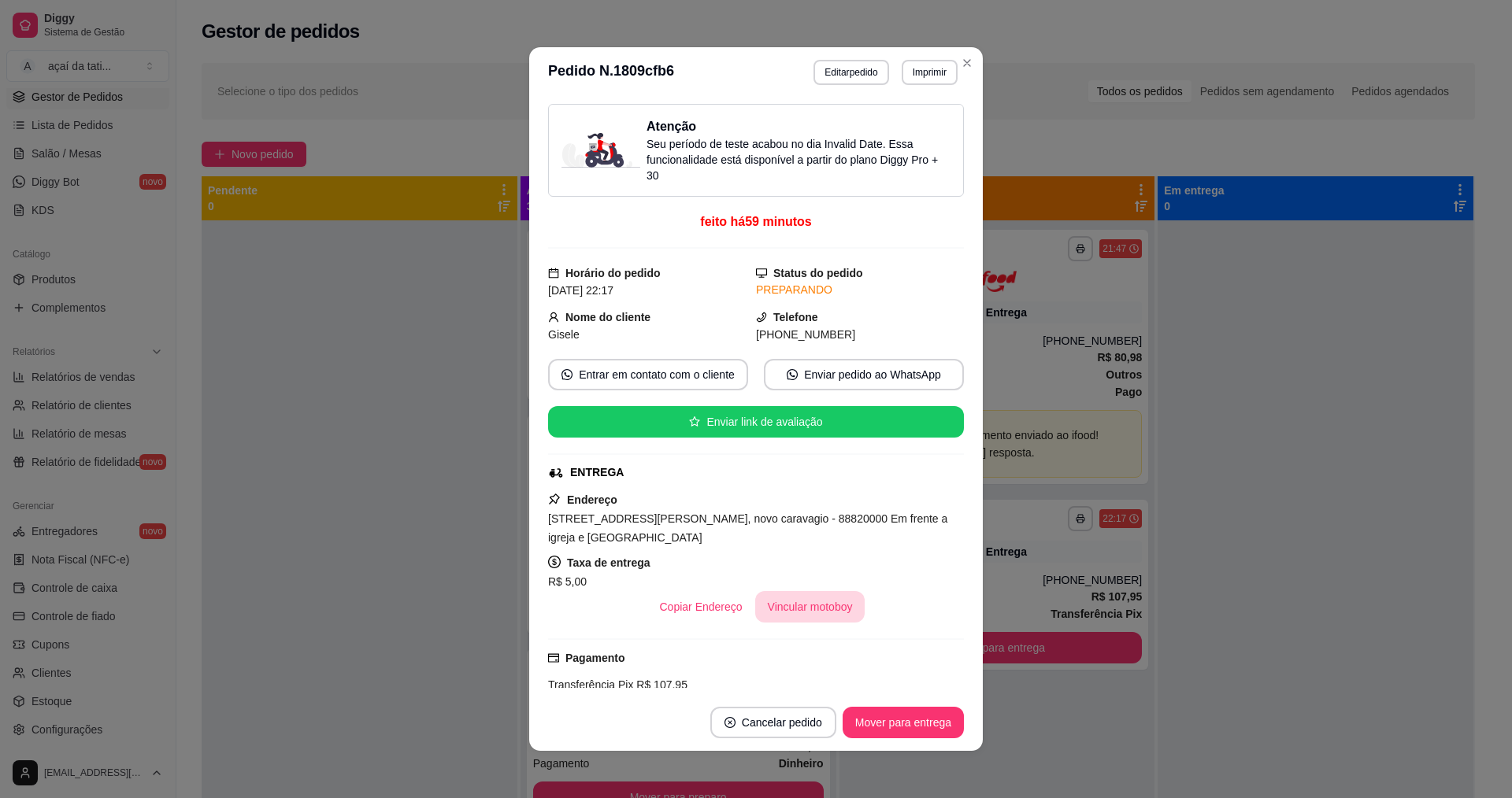
click at [825, 610] on button "Vincular motoboy" at bounding box center [810, 607] width 110 height 31
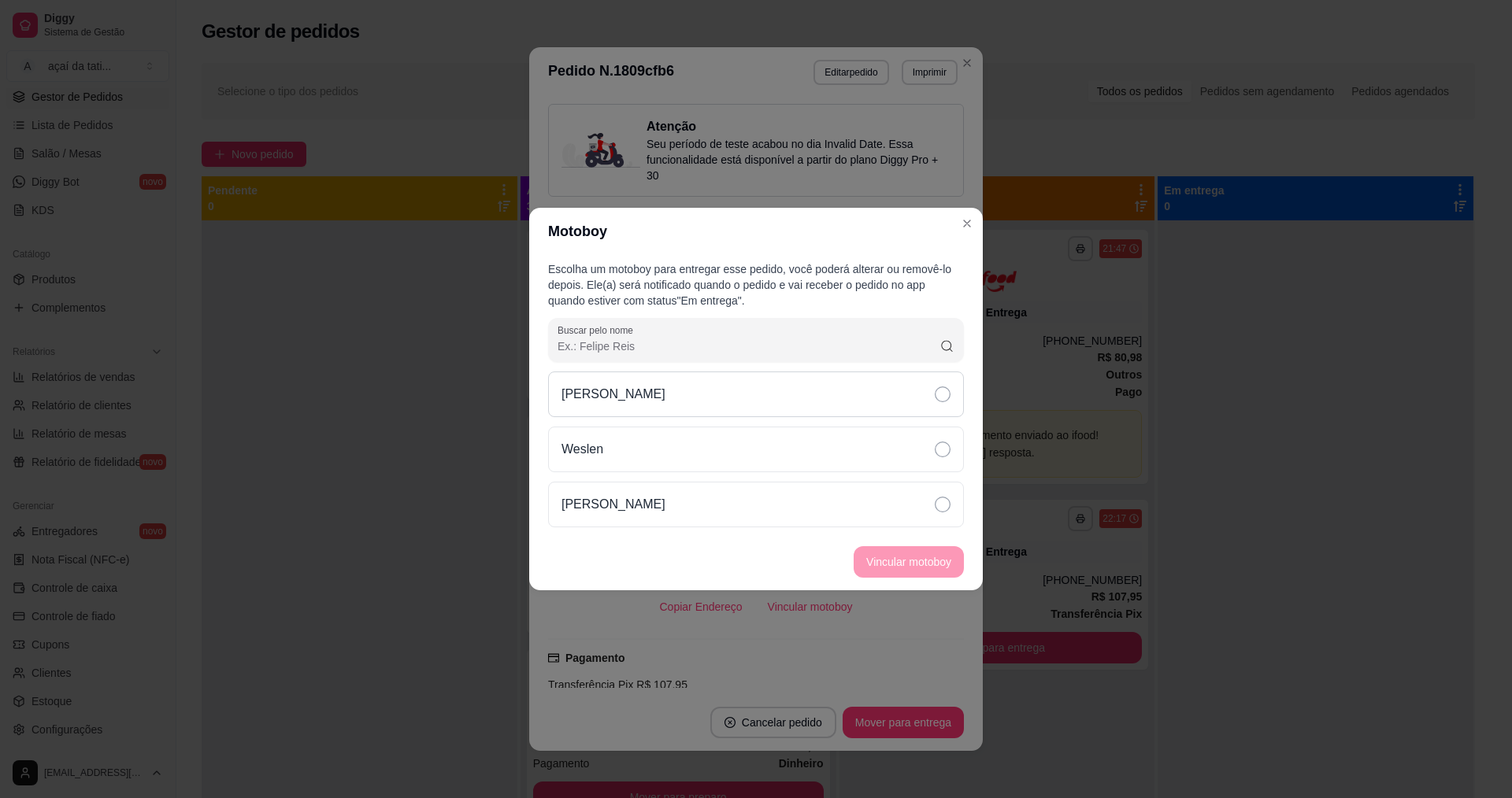
click at [774, 388] on div "[PERSON_NAME]" at bounding box center [756, 394] width 416 height 46
click at [939, 549] on button "Vincular motoboy" at bounding box center [909, 562] width 110 height 31
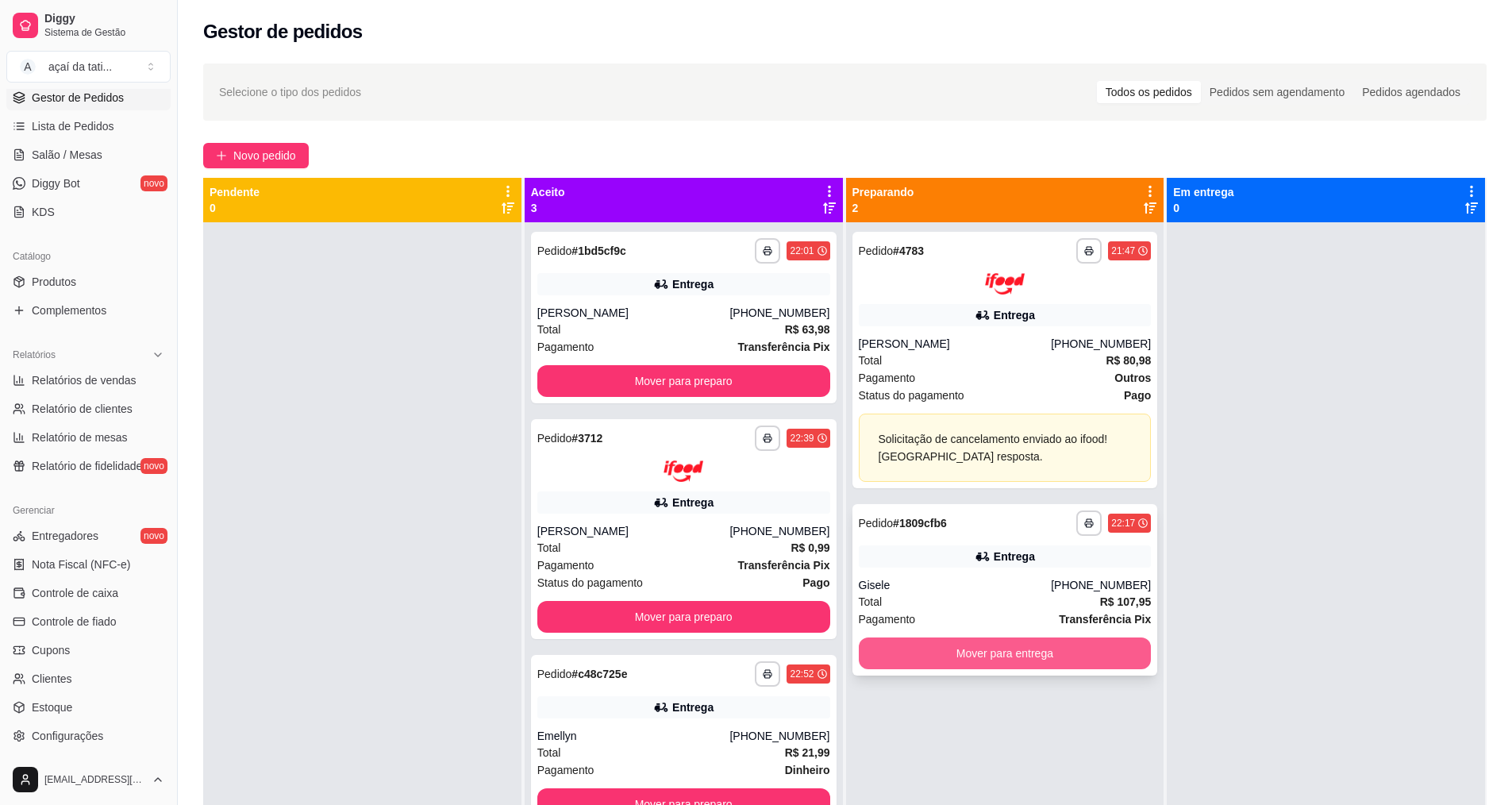
click at [945, 660] on button "Mover para entrega" at bounding box center [1005, 653] width 293 height 32
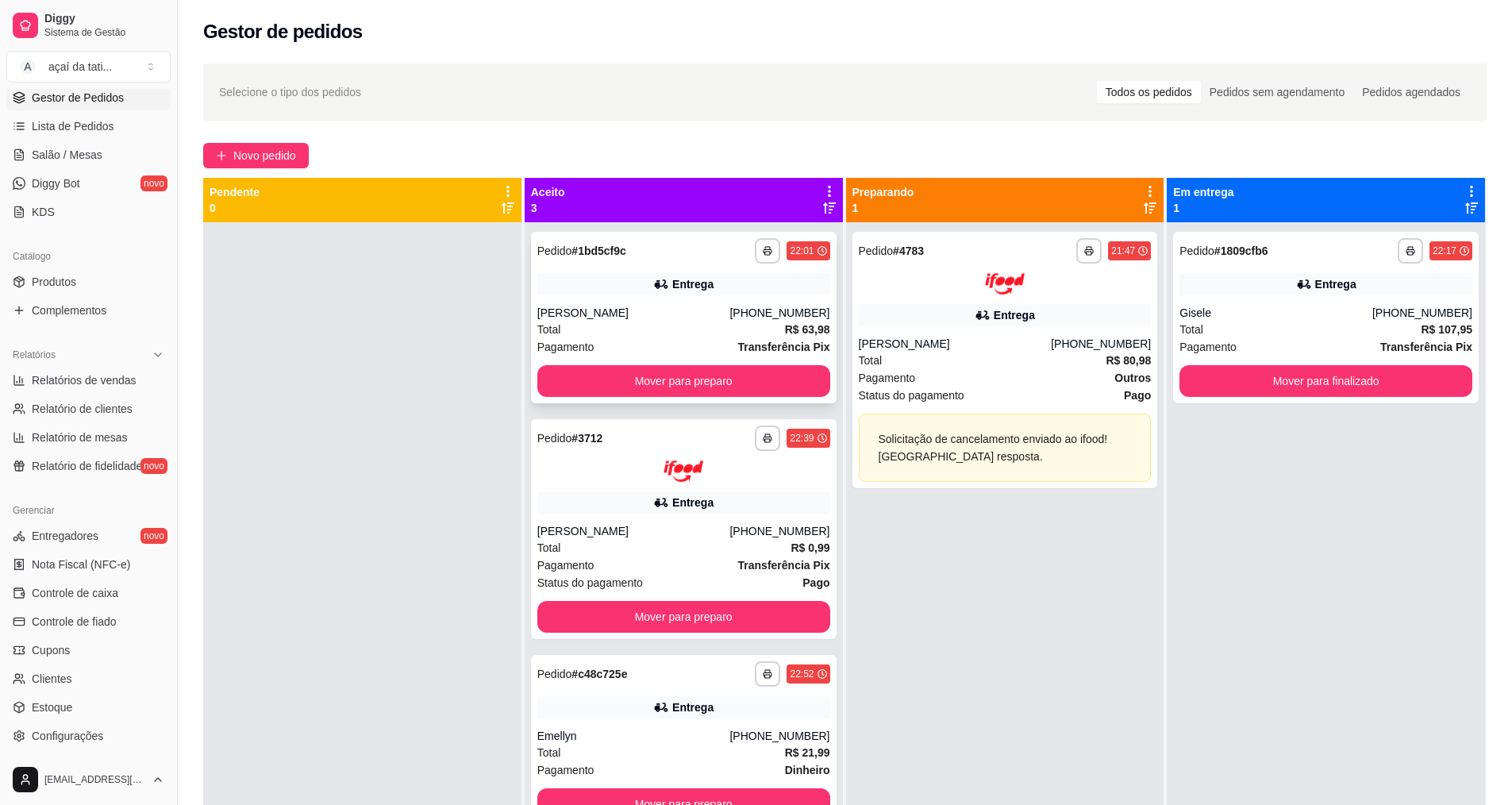
click at [606, 310] on div "[PERSON_NAME]" at bounding box center [634, 313] width 193 height 16
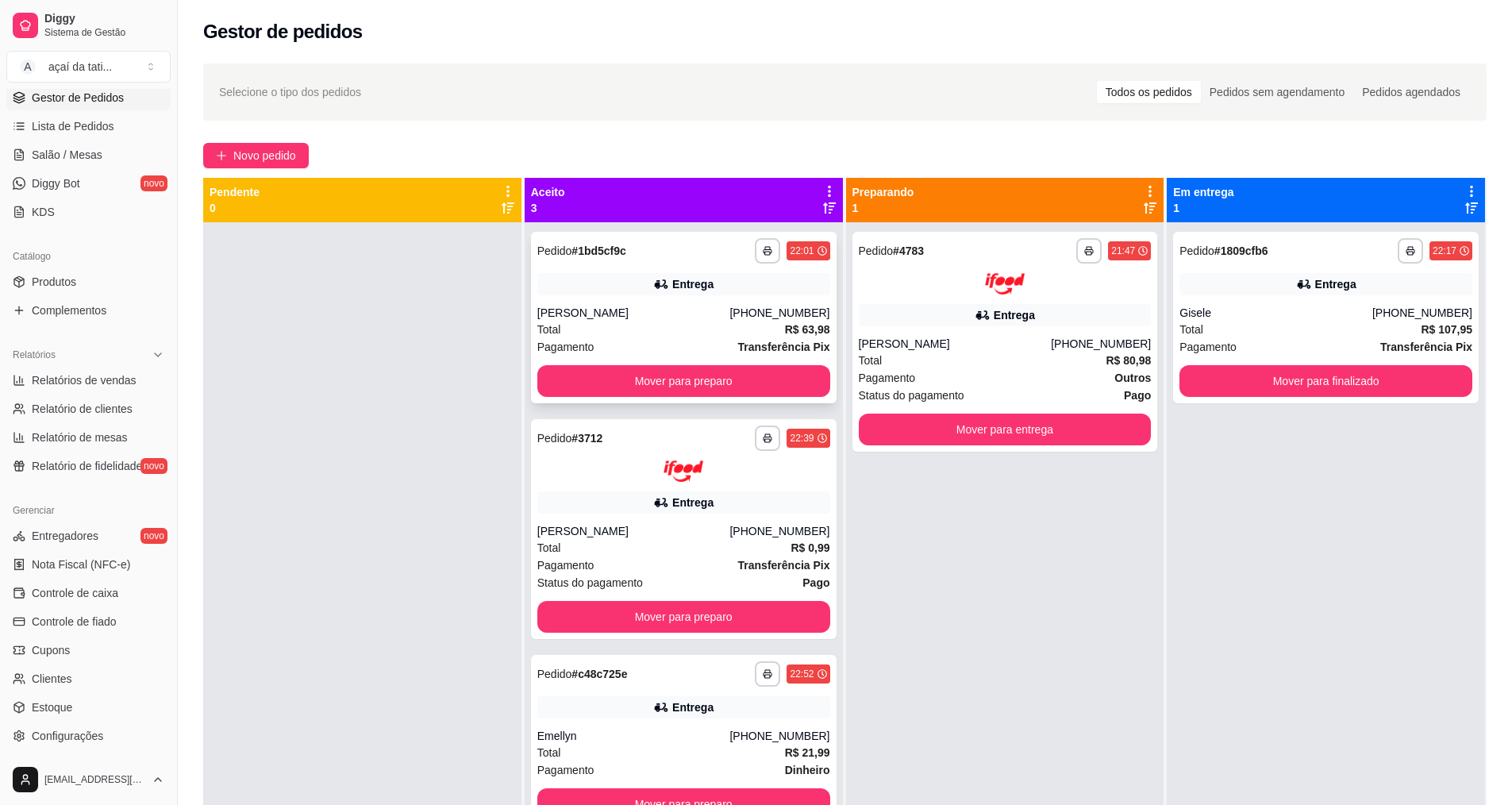
click at [748, 290] on div "Entrega" at bounding box center [684, 284] width 293 height 22
click at [966, 436] on button "Mover para entrega" at bounding box center [1004, 428] width 284 height 31
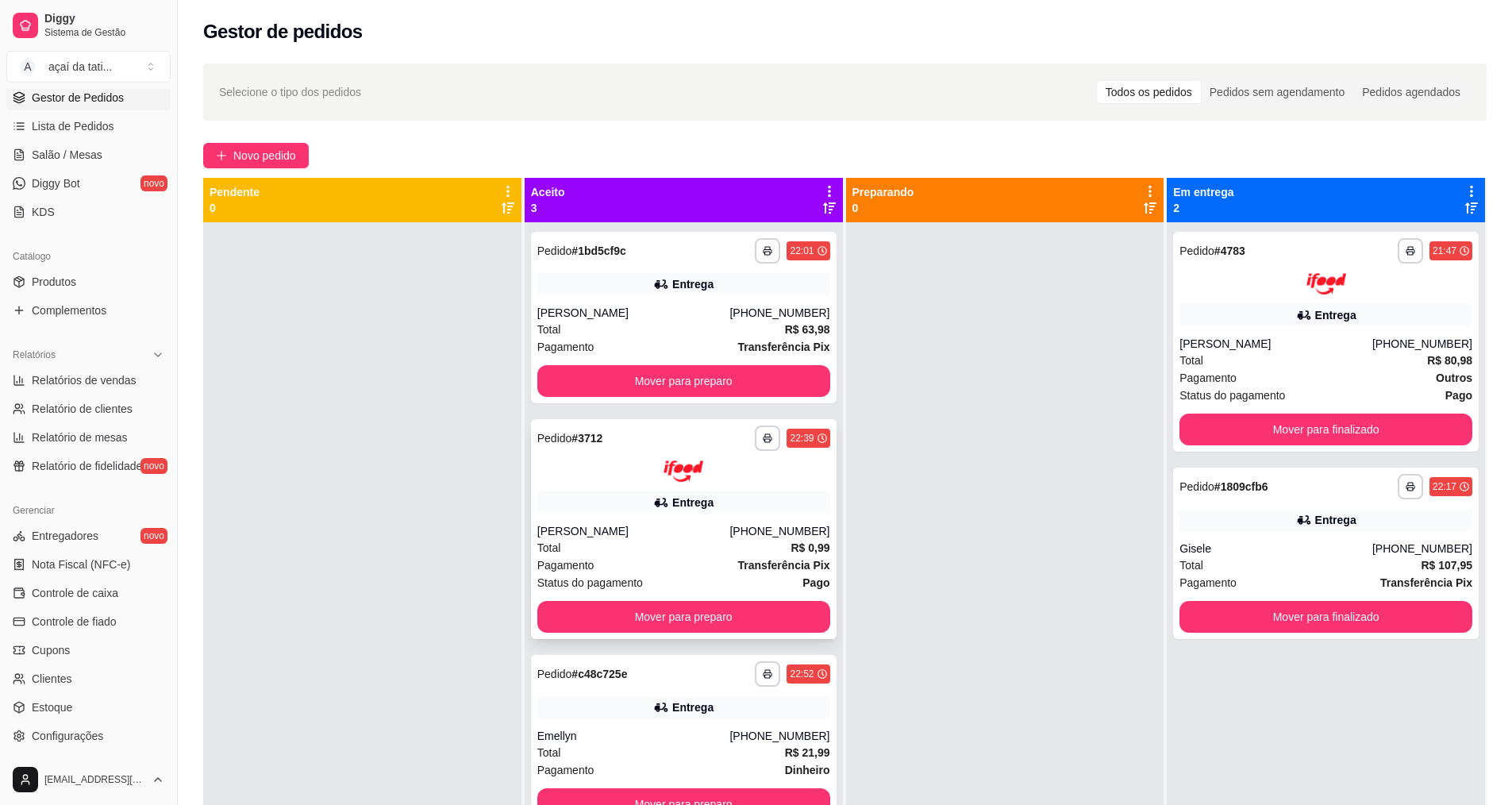
click at [654, 509] on icon at bounding box center [660, 502] width 16 height 16
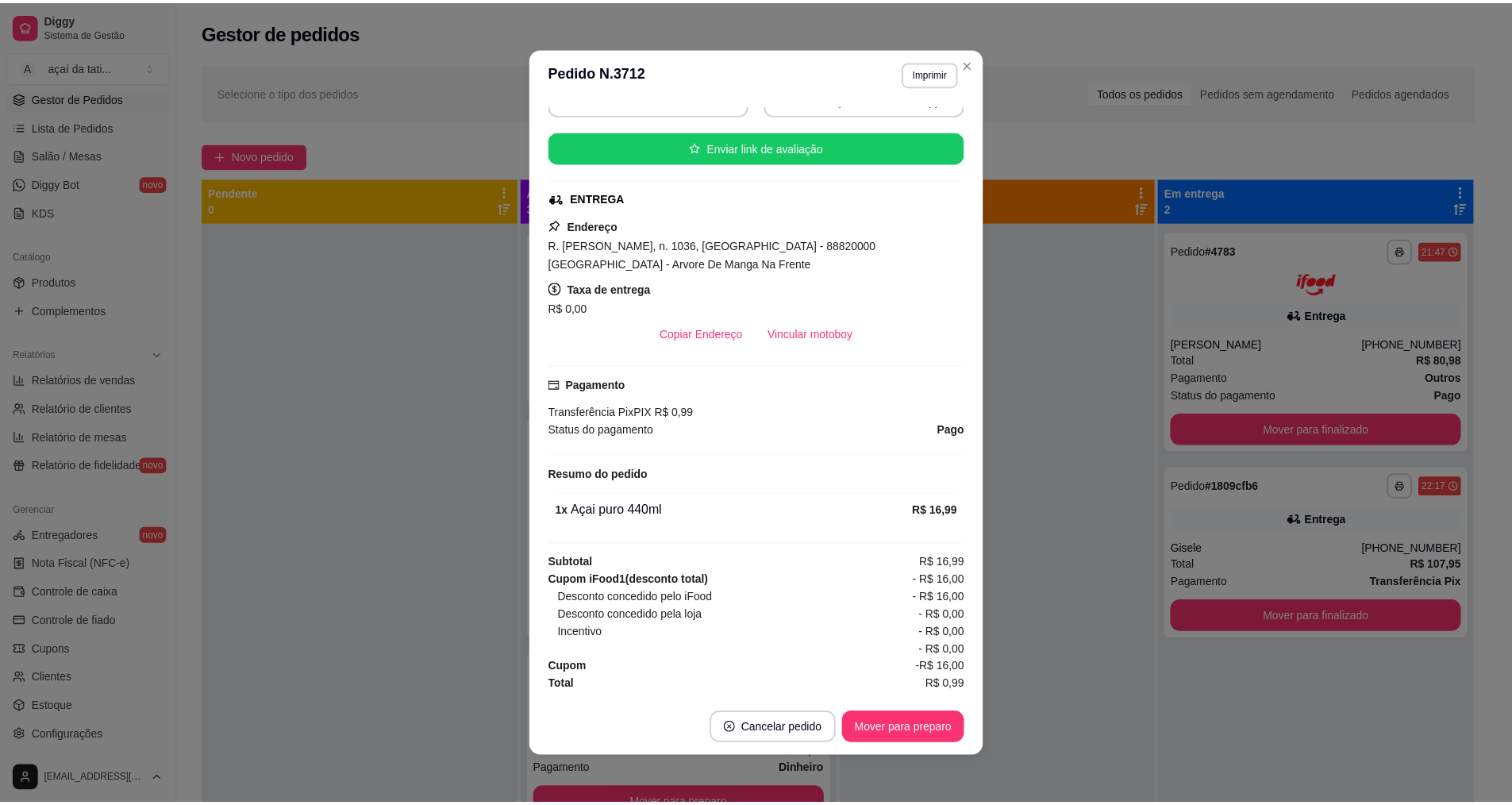
scroll to position [3, 0]
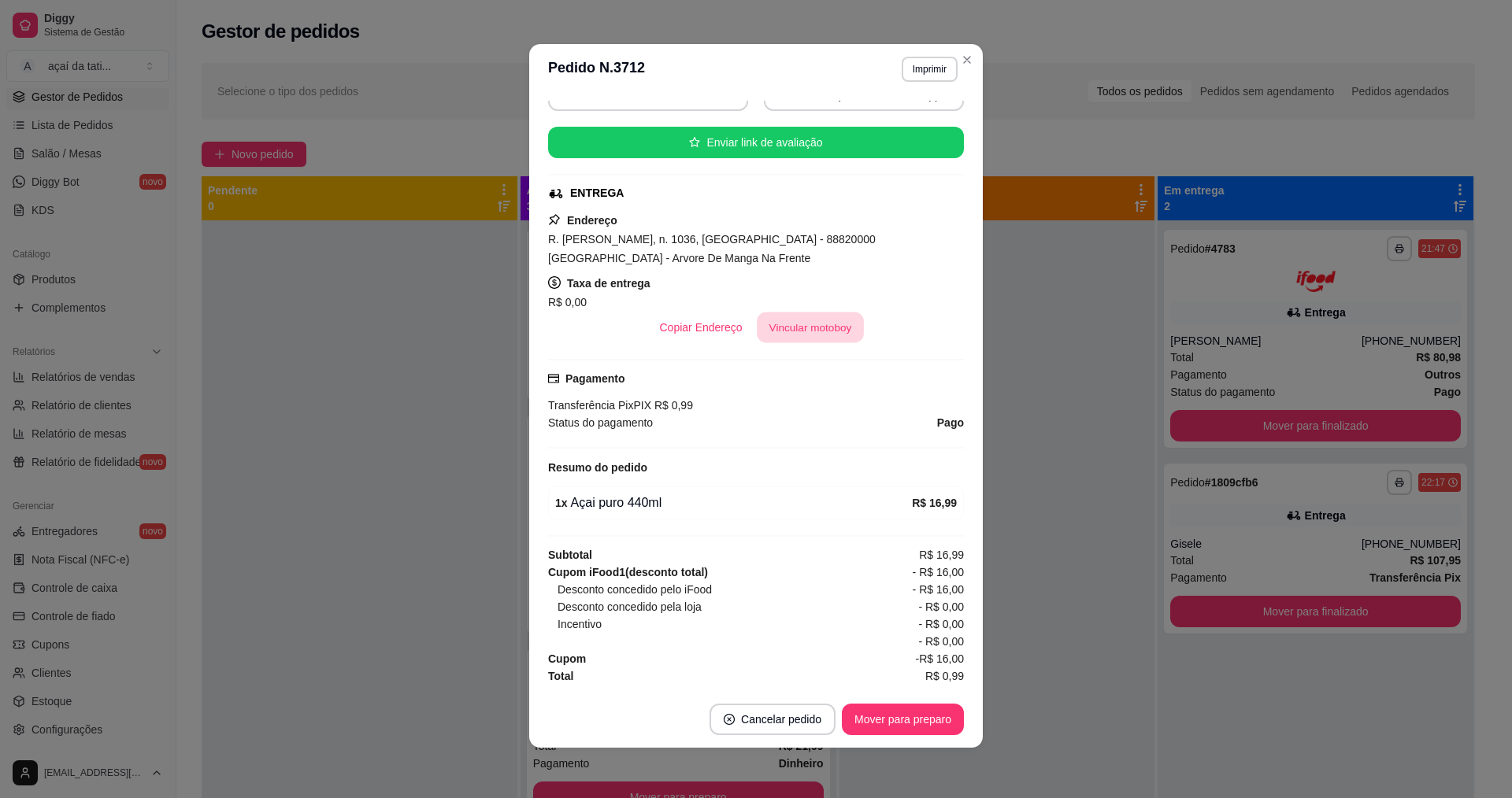
click at [793, 322] on button "Vincular motoboy" at bounding box center [810, 327] width 107 height 30
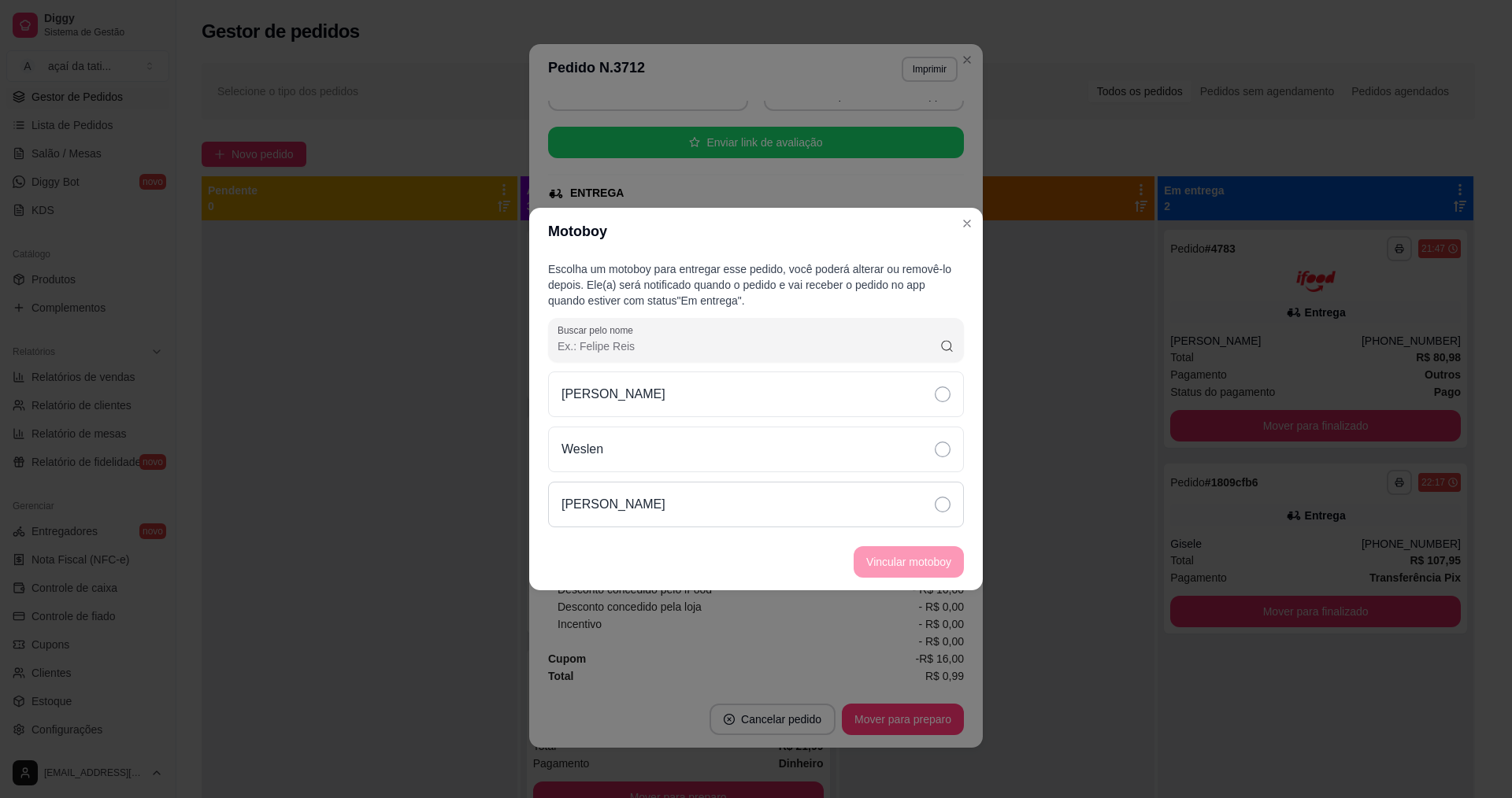
click at [661, 487] on div "[PERSON_NAME]" at bounding box center [756, 505] width 416 height 46
click at [904, 566] on button "Vincular motoboy" at bounding box center [909, 562] width 110 height 31
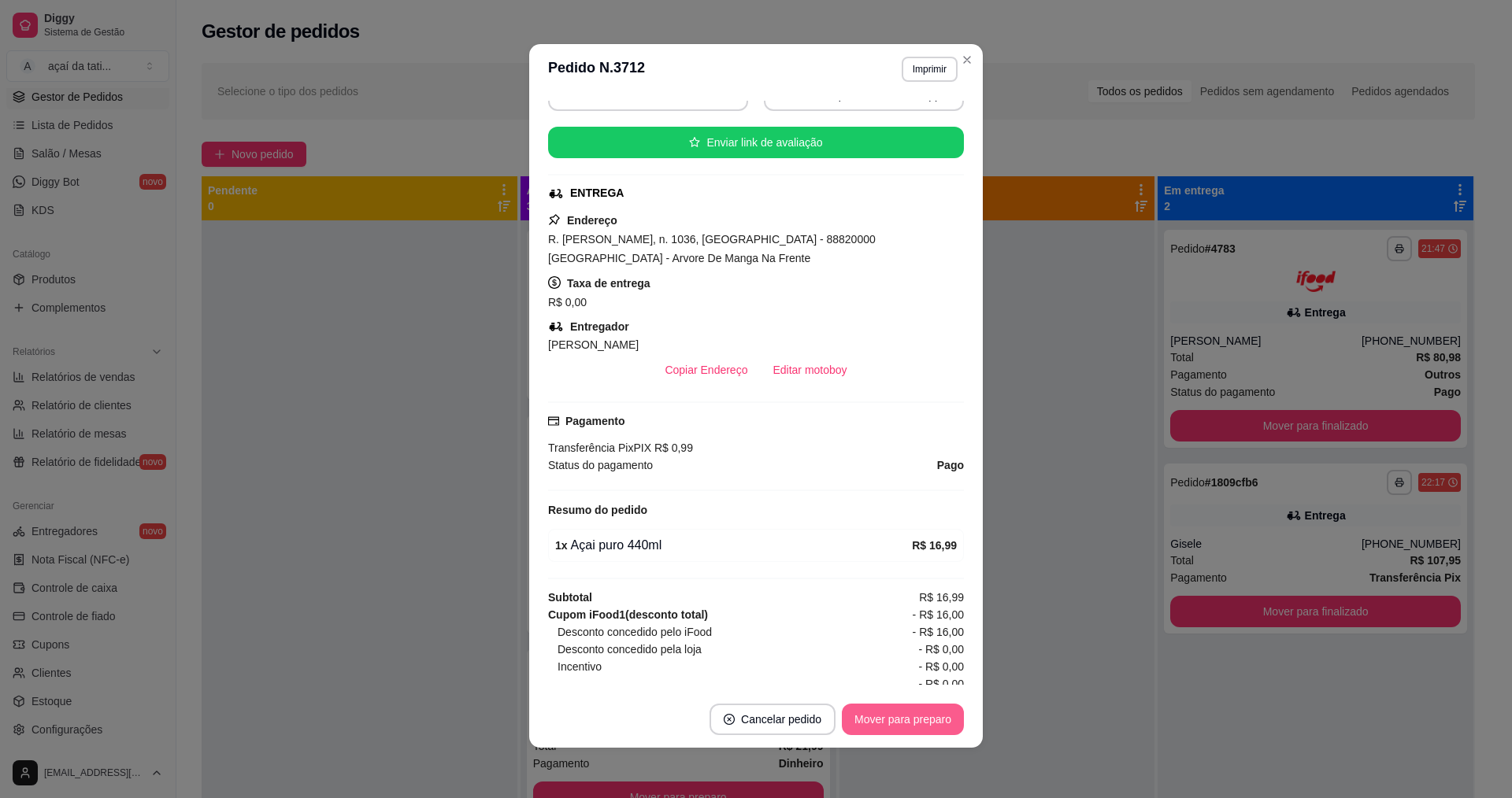
click at [890, 712] on button "Mover para preparo" at bounding box center [902, 719] width 122 height 31
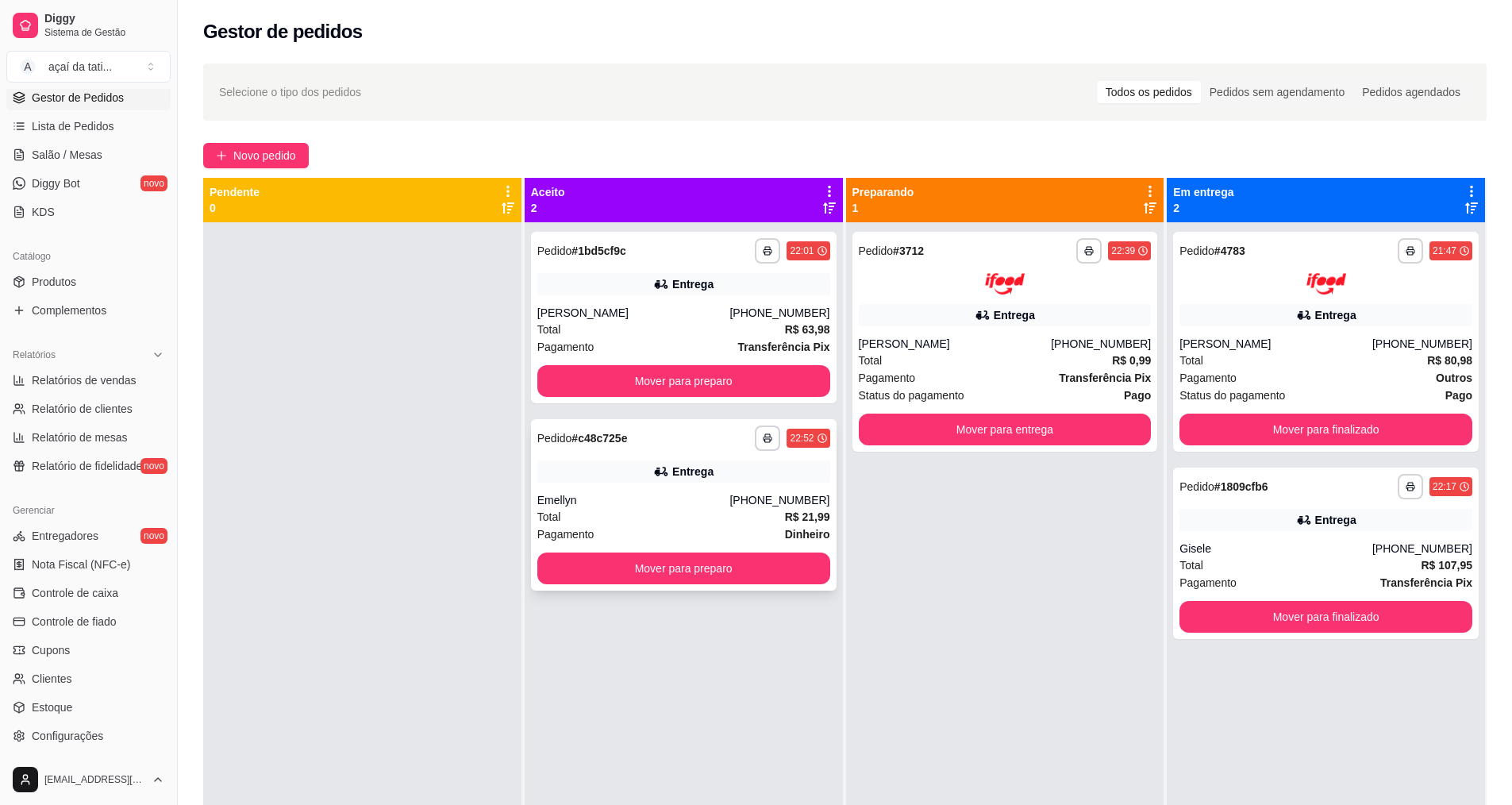
click at [642, 514] on div "Total R$ 21,99" at bounding box center [684, 517] width 293 height 18
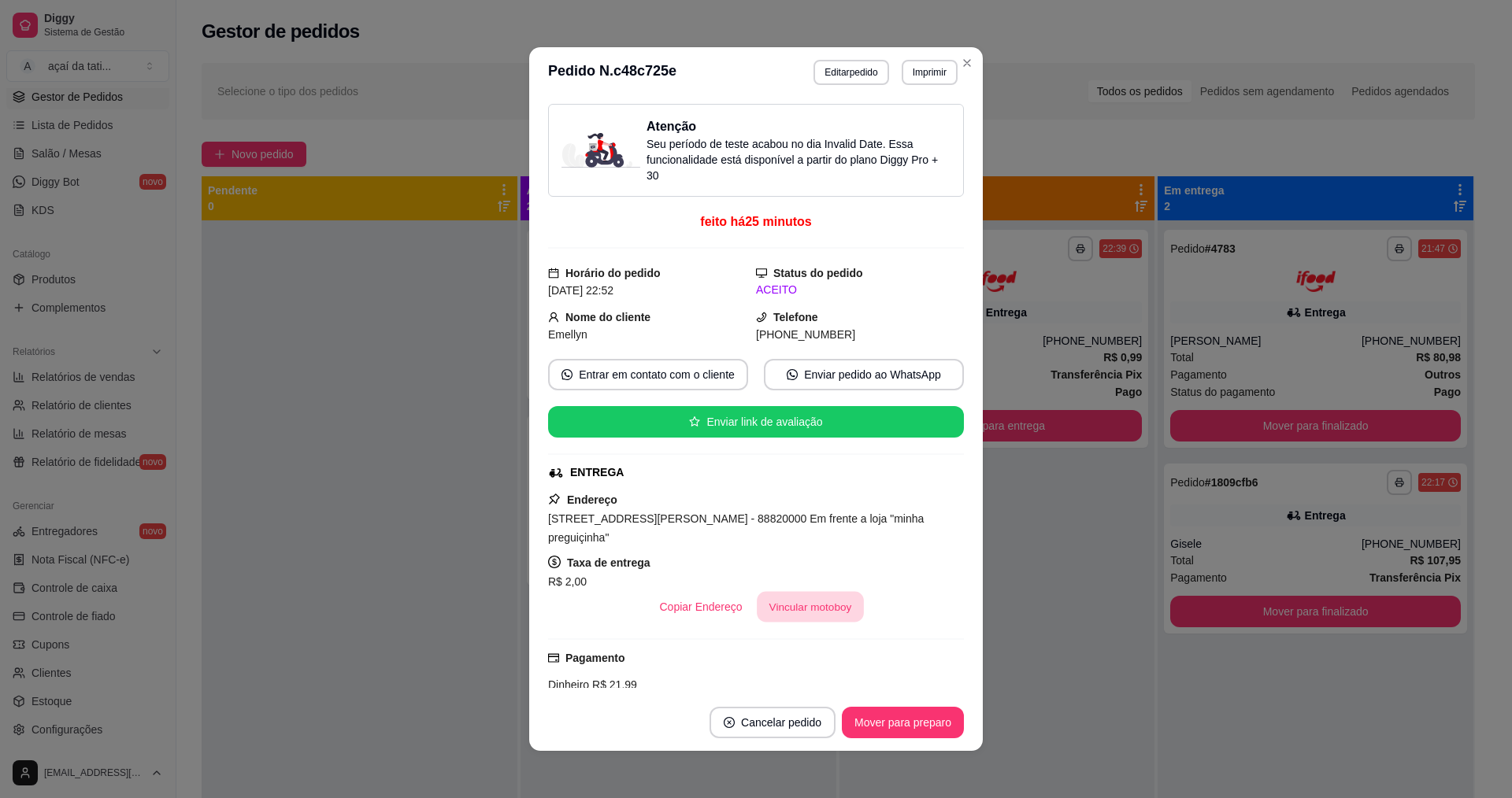
click at [785, 592] on button "Vincular motoboy" at bounding box center [810, 607] width 107 height 30
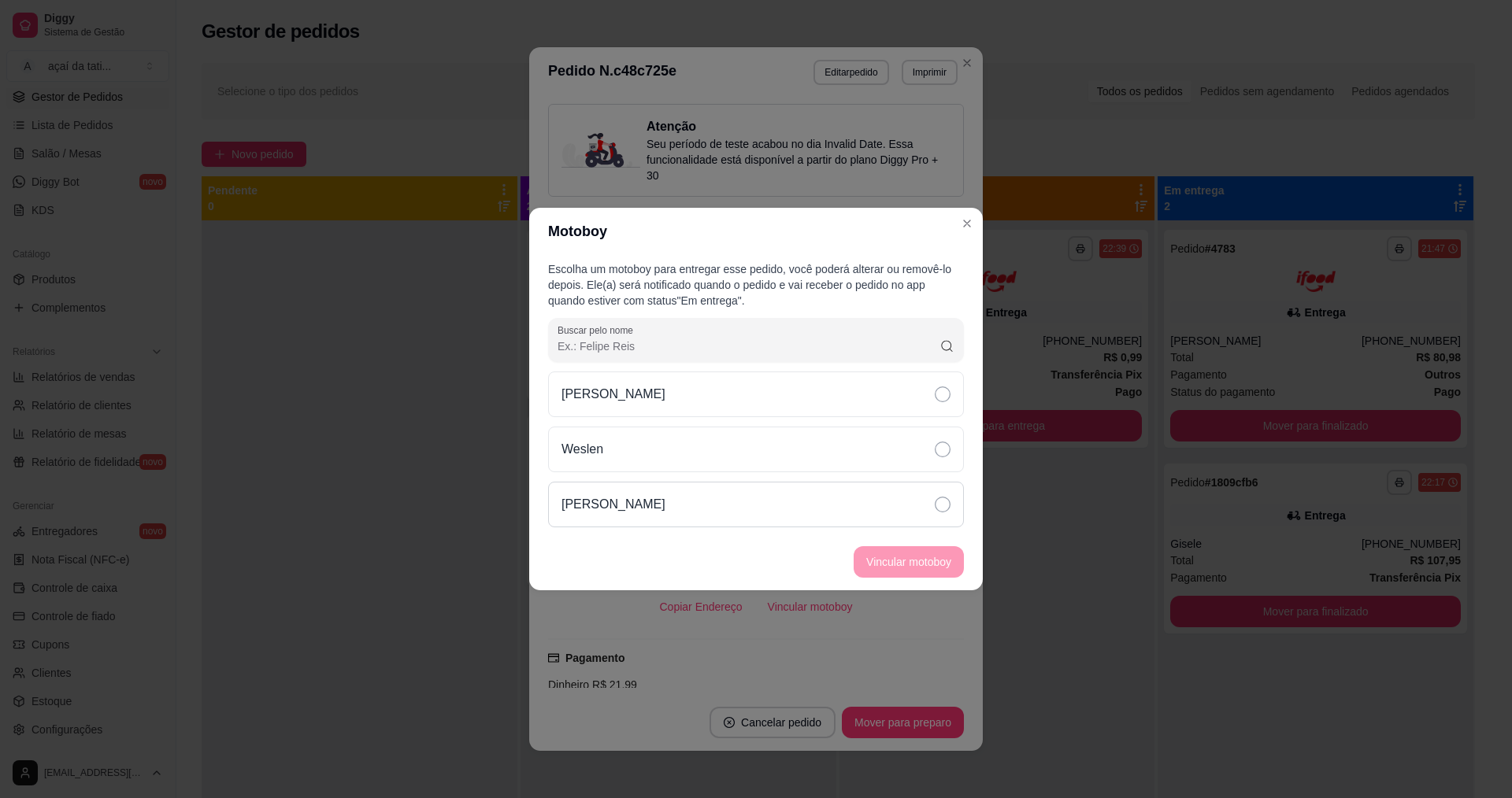
click at [734, 516] on div "[PERSON_NAME]" at bounding box center [756, 505] width 416 height 46
click at [899, 567] on button "Vincular motoboy" at bounding box center [909, 562] width 107 height 30
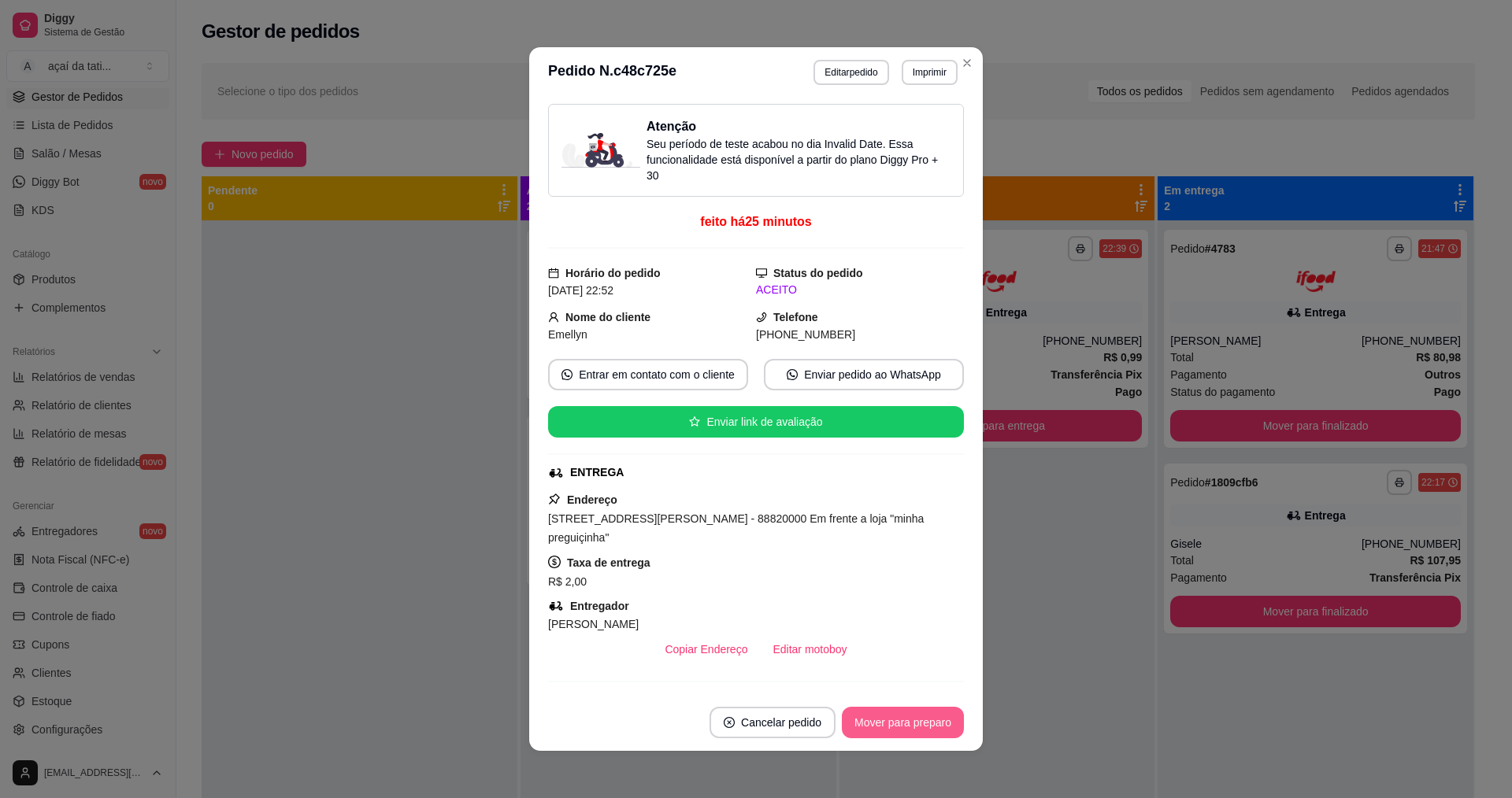
click at [924, 712] on button "Mover para preparo" at bounding box center [902, 723] width 122 height 31
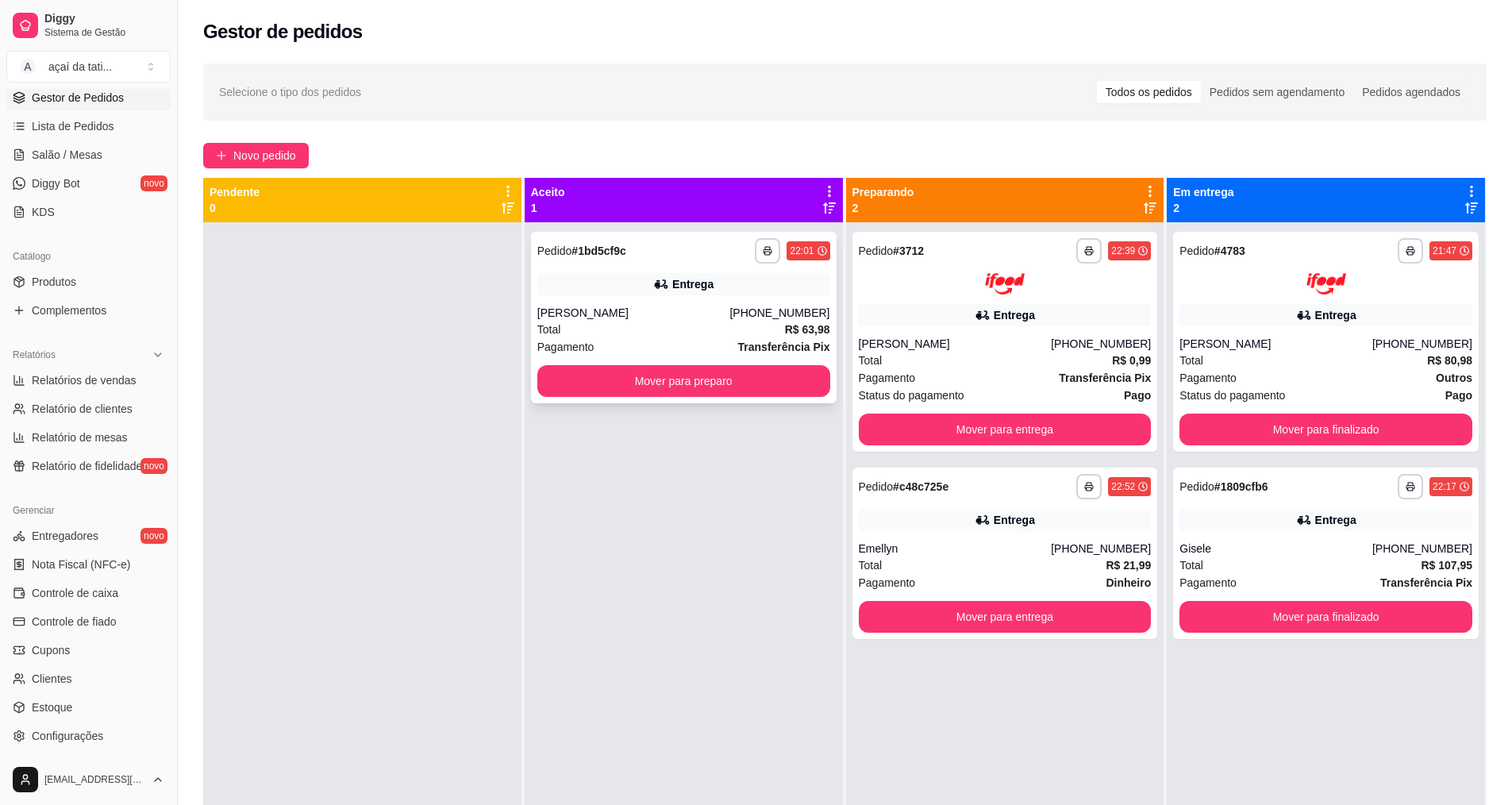
click at [576, 284] on div "Entrega" at bounding box center [684, 284] width 293 height 22
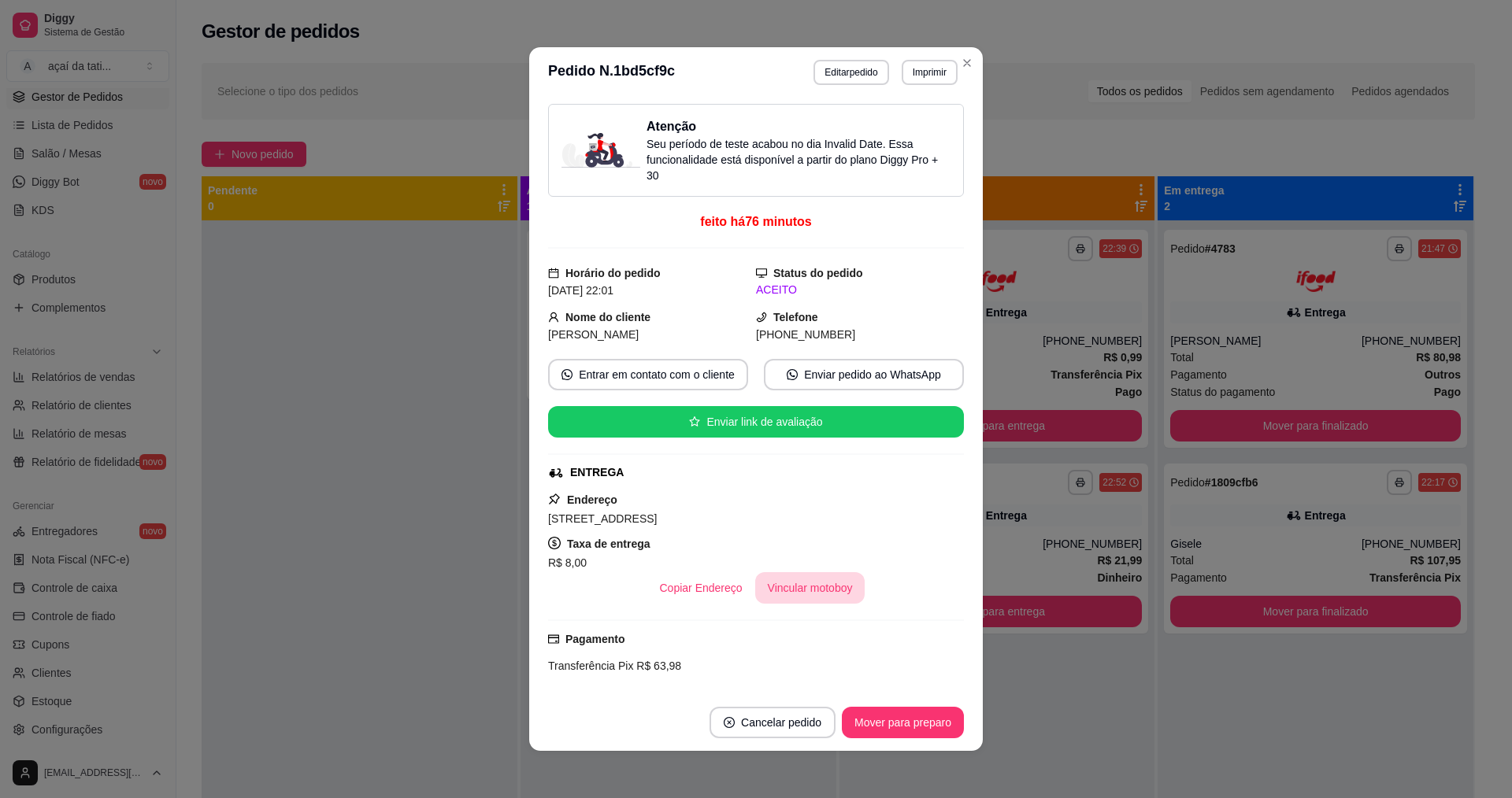
click at [834, 587] on button "Vincular motoboy" at bounding box center [810, 587] width 110 height 31
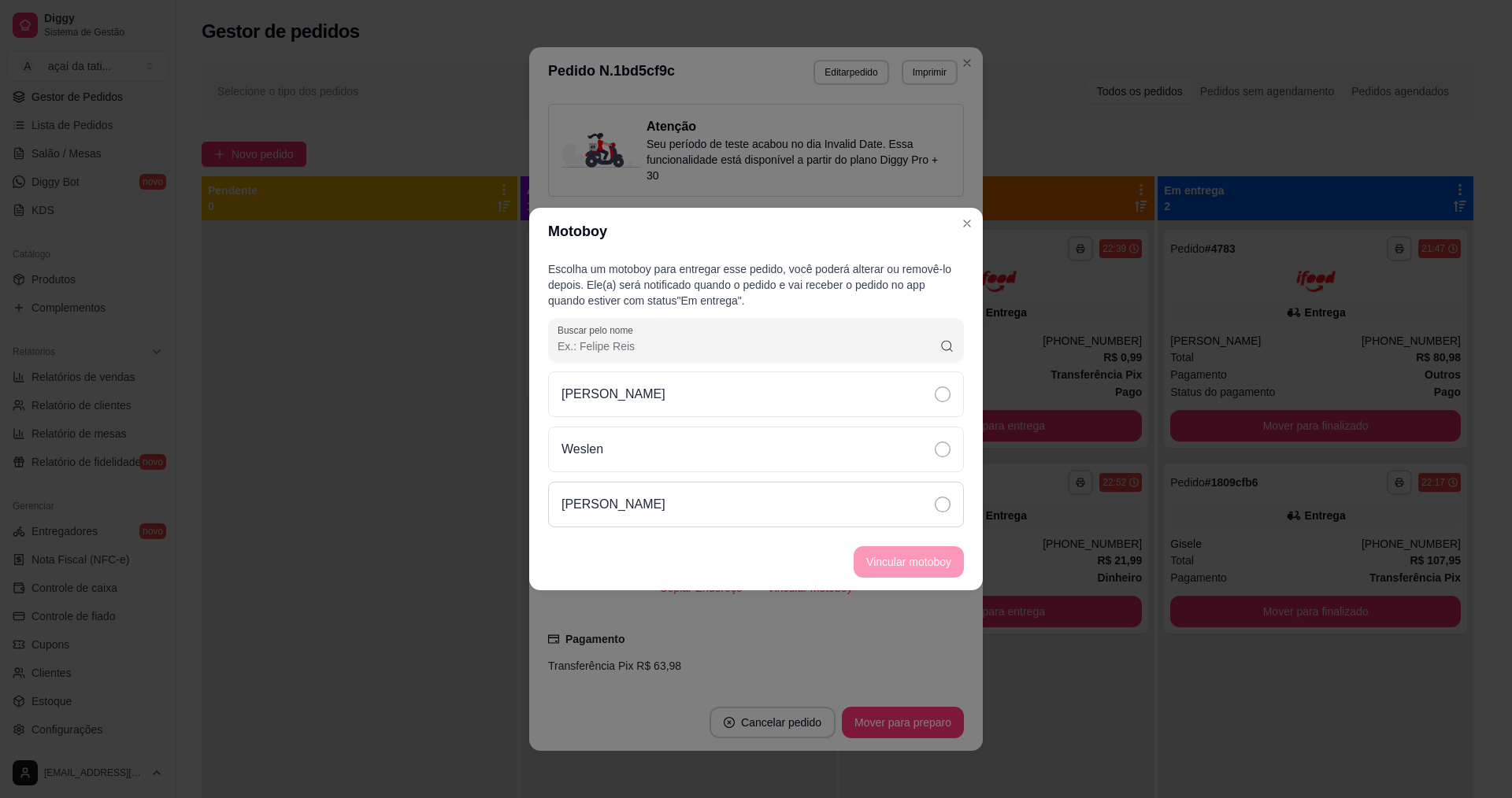
click at [579, 498] on p "[PERSON_NAME]" at bounding box center [613, 504] width 104 height 19
click at [934, 560] on button "Vincular motoboy" at bounding box center [909, 562] width 107 height 30
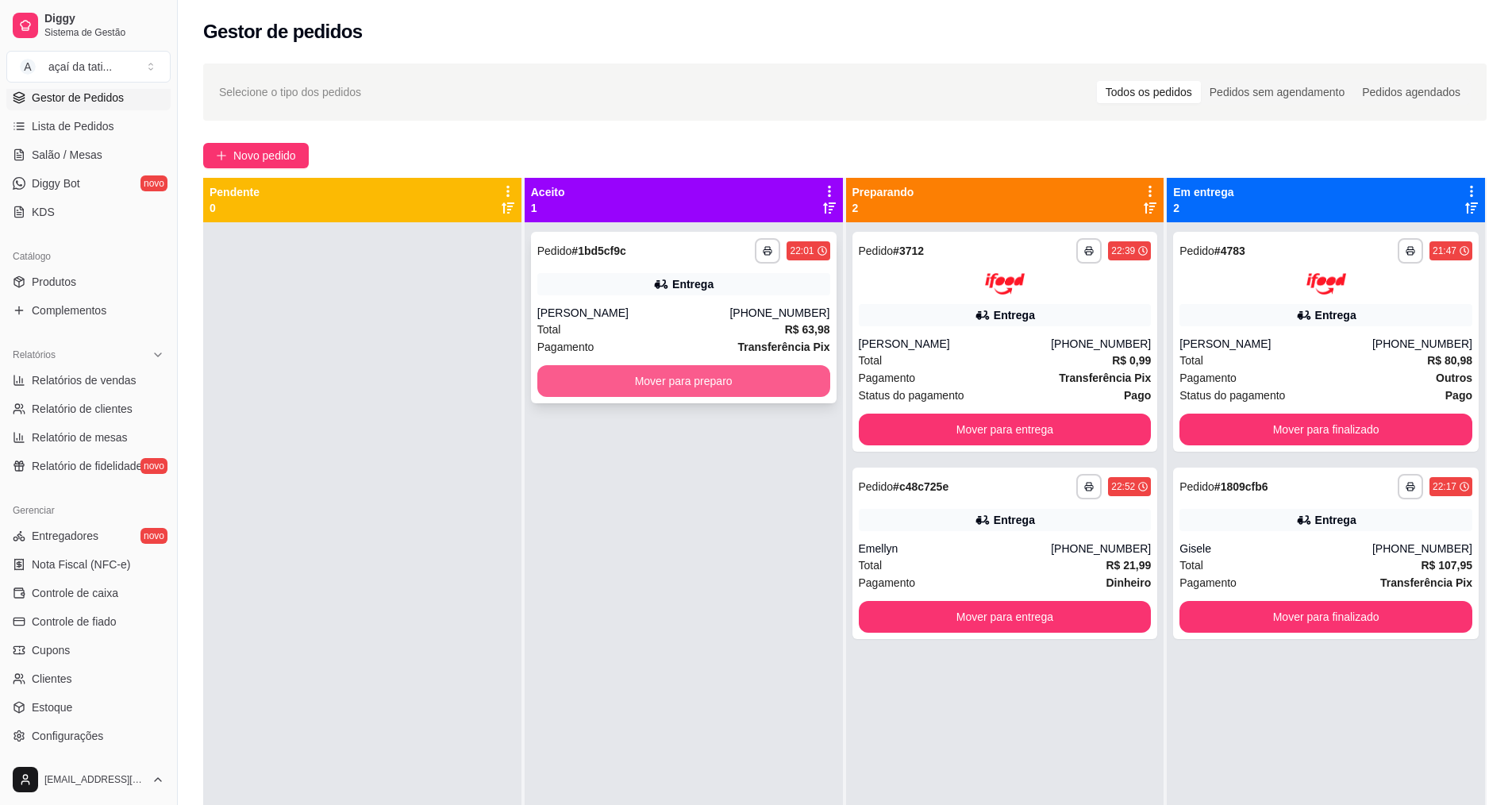
click at [677, 377] on button "Mover para preparo" at bounding box center [684, 381] width 293 height 32
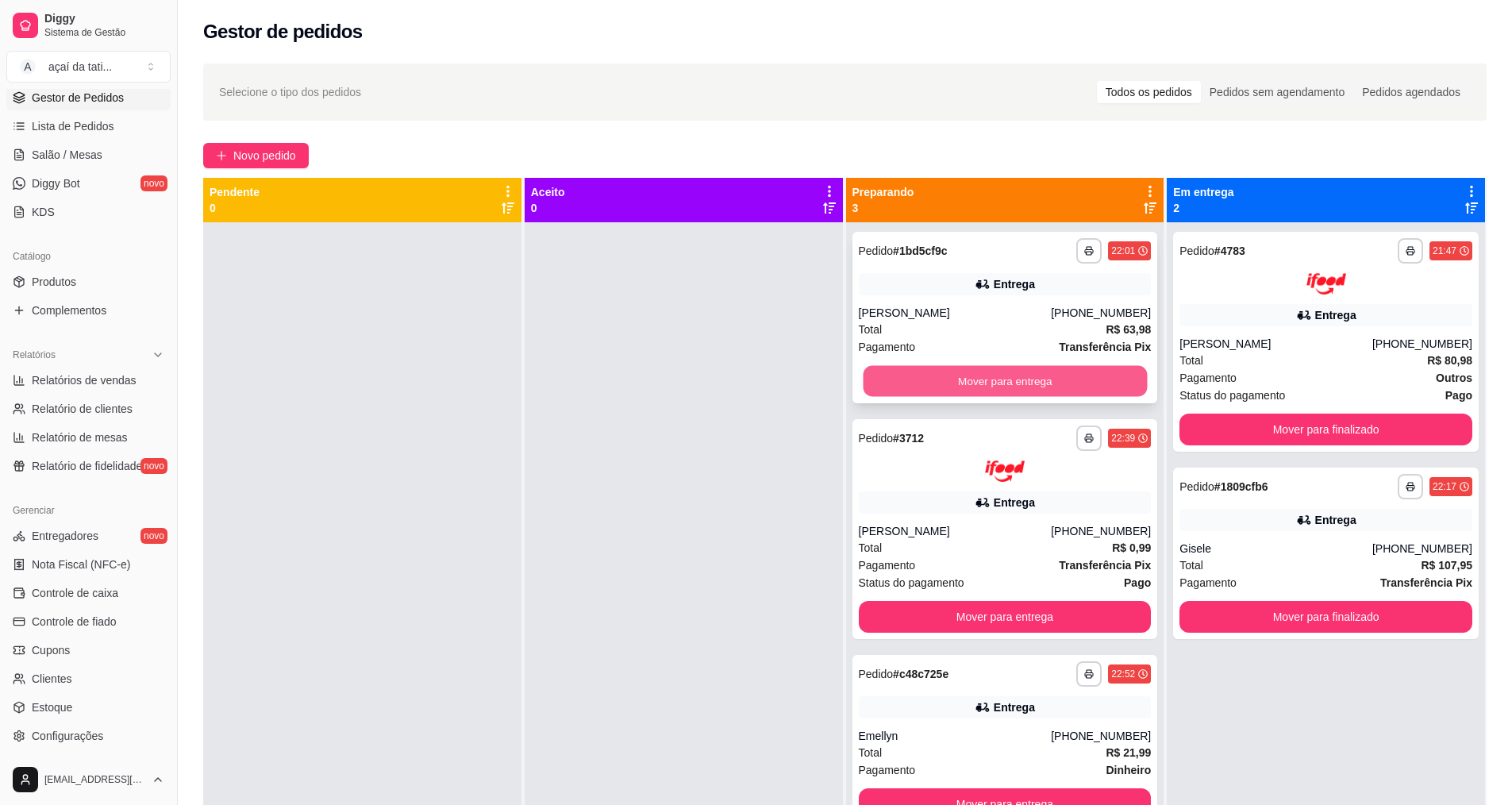
click at [985, 393] on button "Mover para entrega" at bounding box center [1004, 381] width 284 height 31
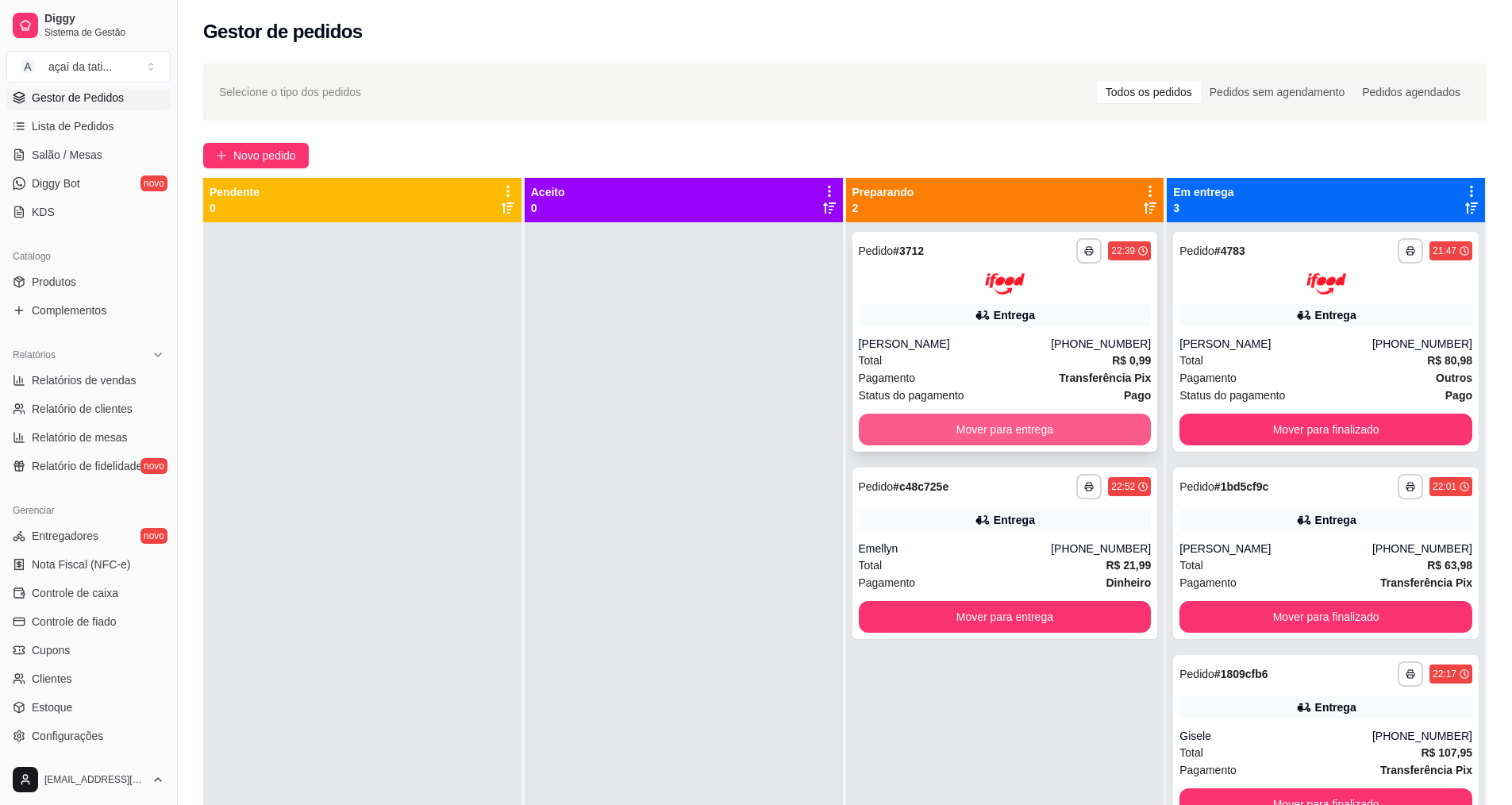
click at [971, 426] on button "Mover para entrega" at bounding box center [1005, 429] width 293 height 32
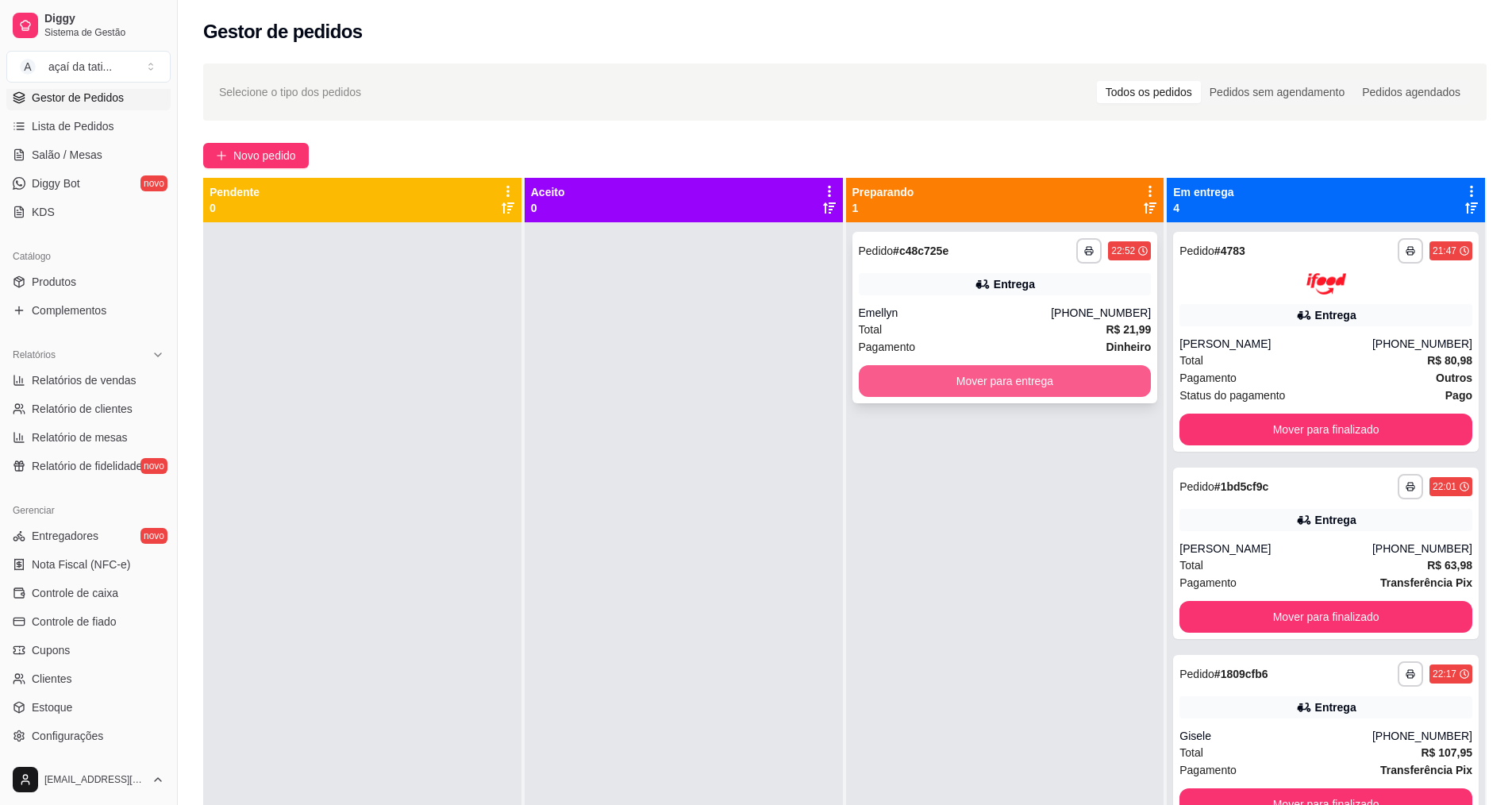
click at [969, 380] on button "Mover para entrega" at bounding box center [1005, 381] width 293 height 32
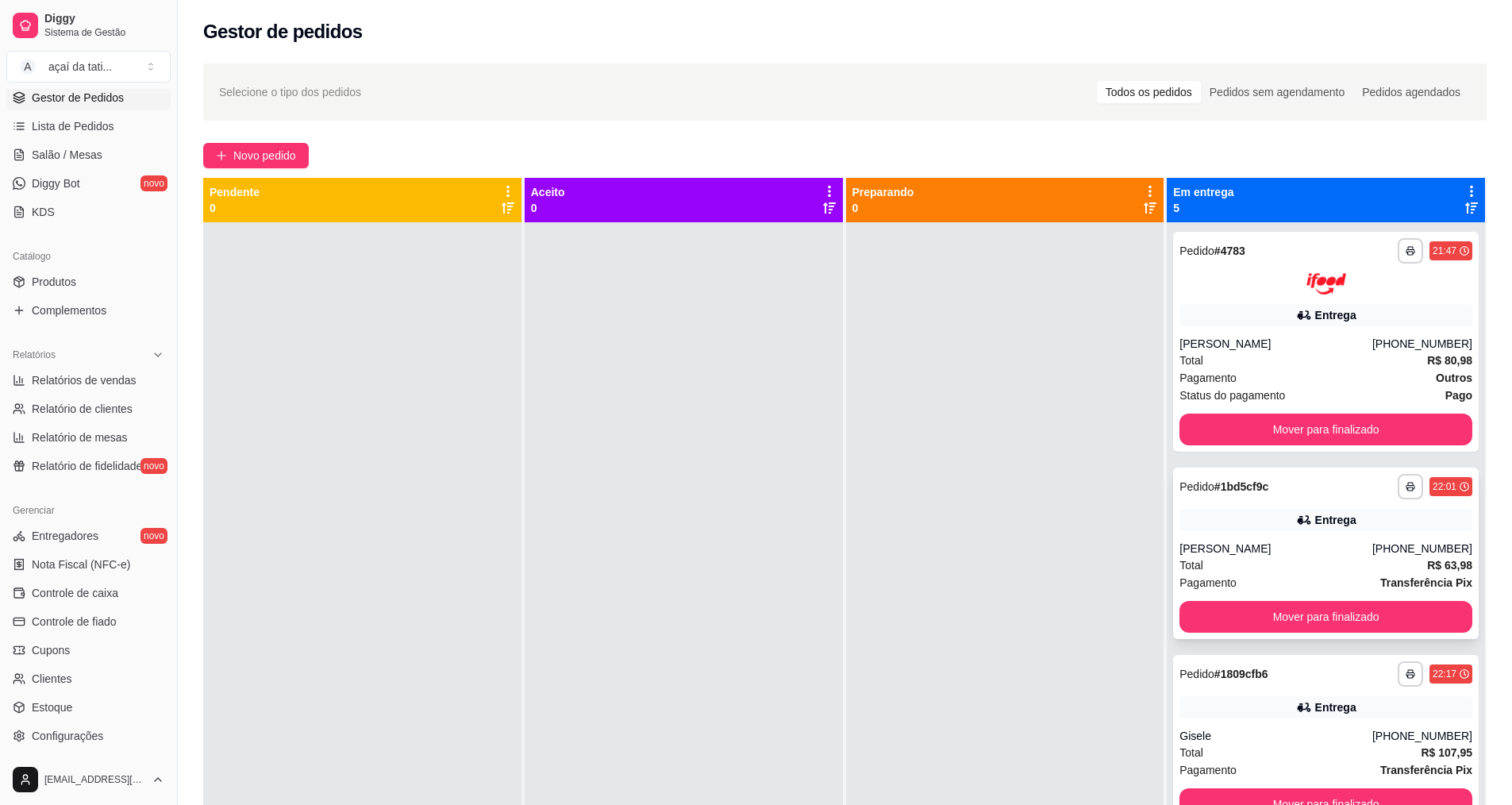
click at [1275, 551] on div "[PERSON_NAME]" at bounding box center [1276, 548] width 193 height 16
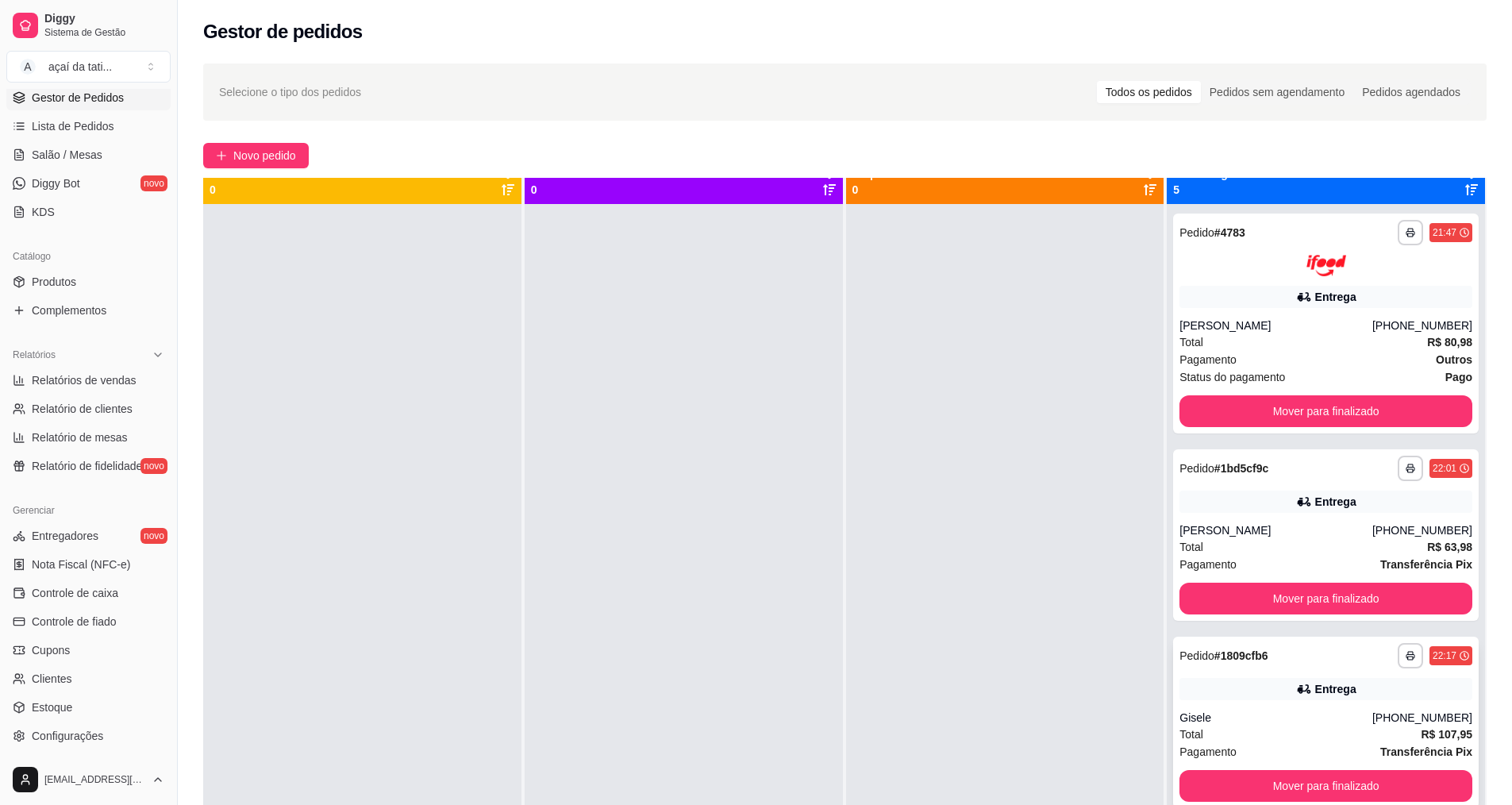
scroll to position [0, 0]
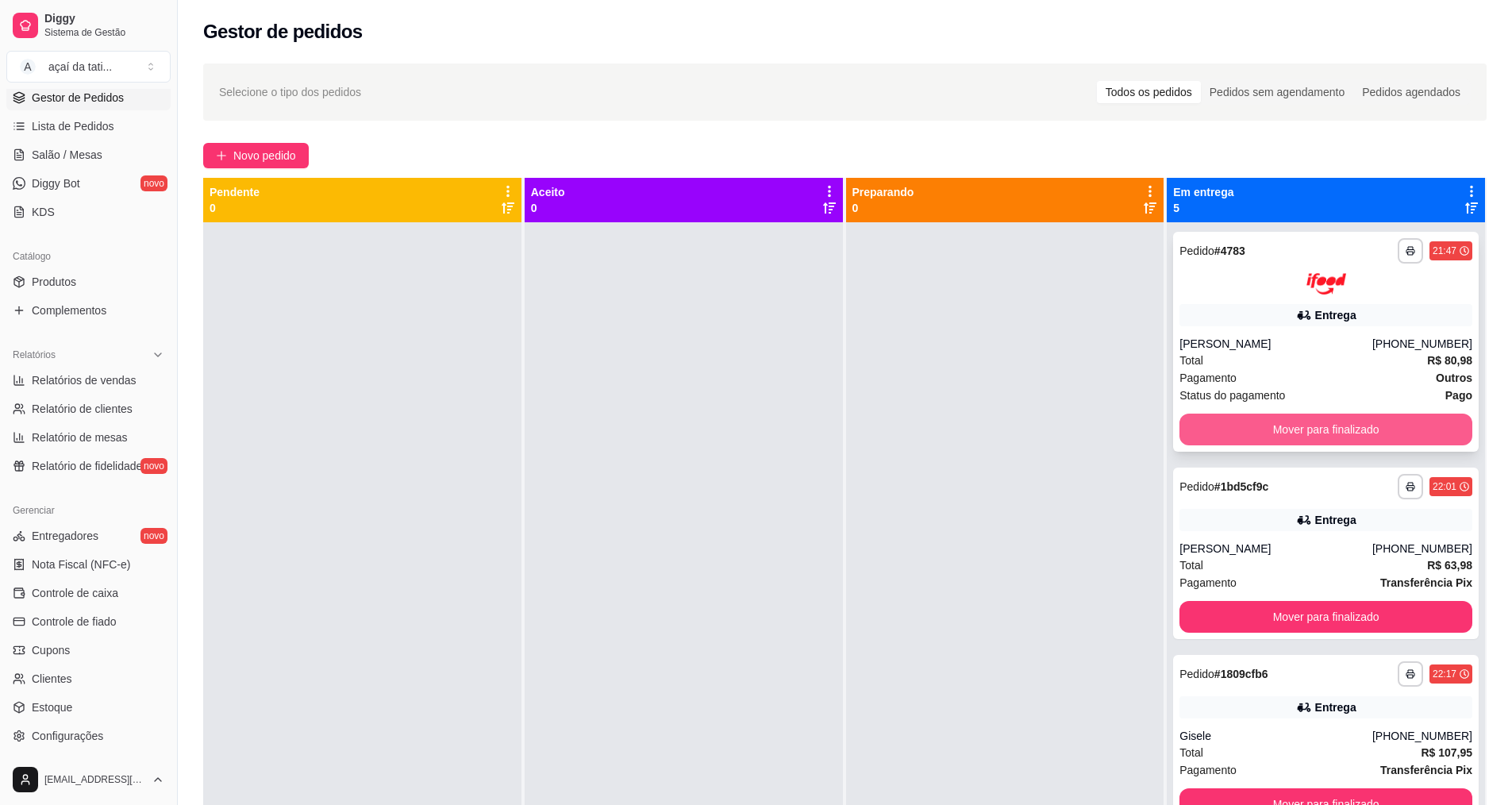
click at [1323, 434] on button "Mover para finalizado" at bounding box center [1326, 429] width 293 height 32
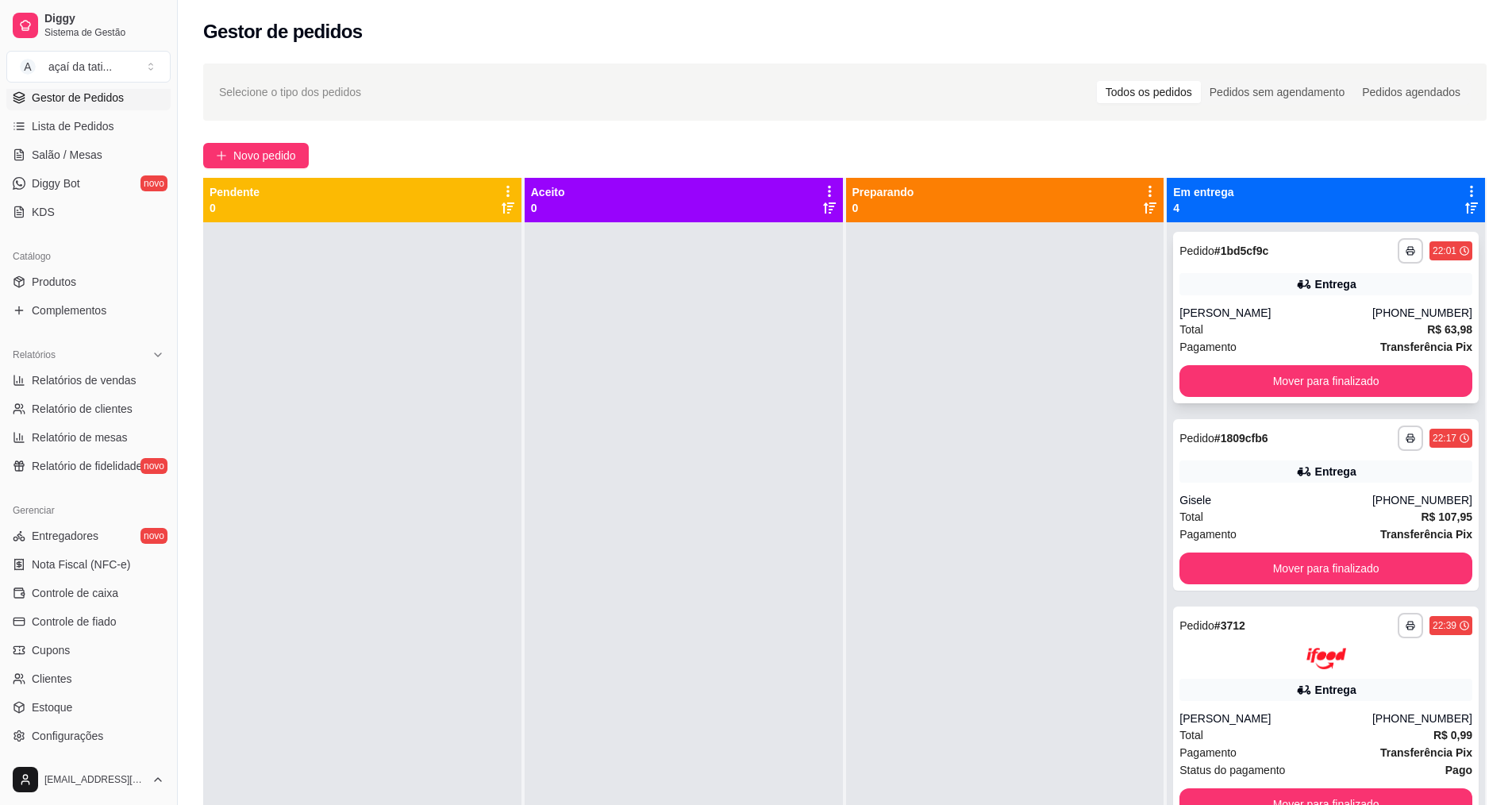
click at [1362, 364] on div "**********" at bounding box center [1326, 317] width 306 height 172
click at [1280, 383] on button "Mover para finalizado" at bounding box center [1326, 381] width 293 height 32
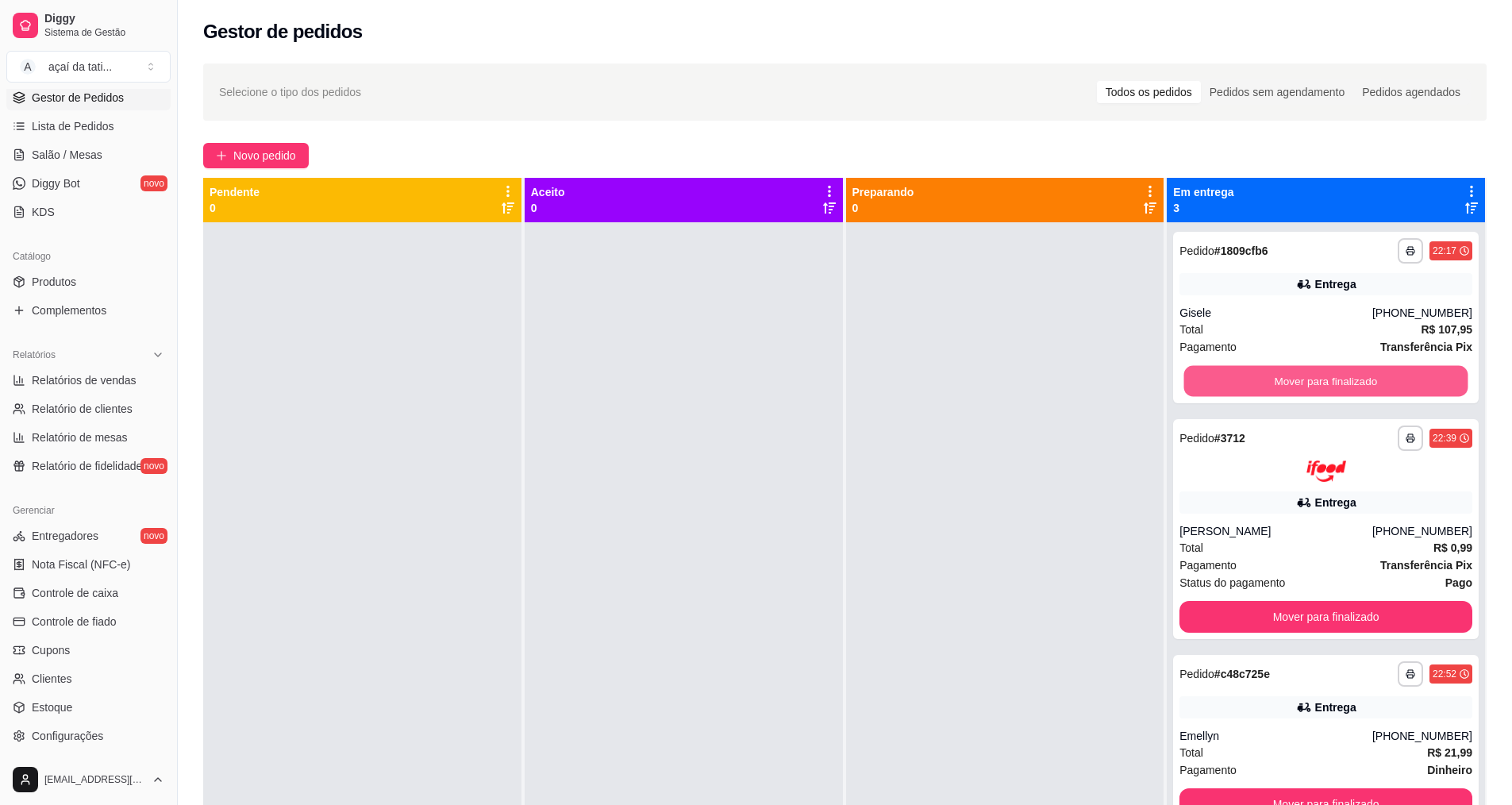
click at [1280, 383] on button "Mover para finalizado" at bounding box center [1326, 381] width 284 height 31
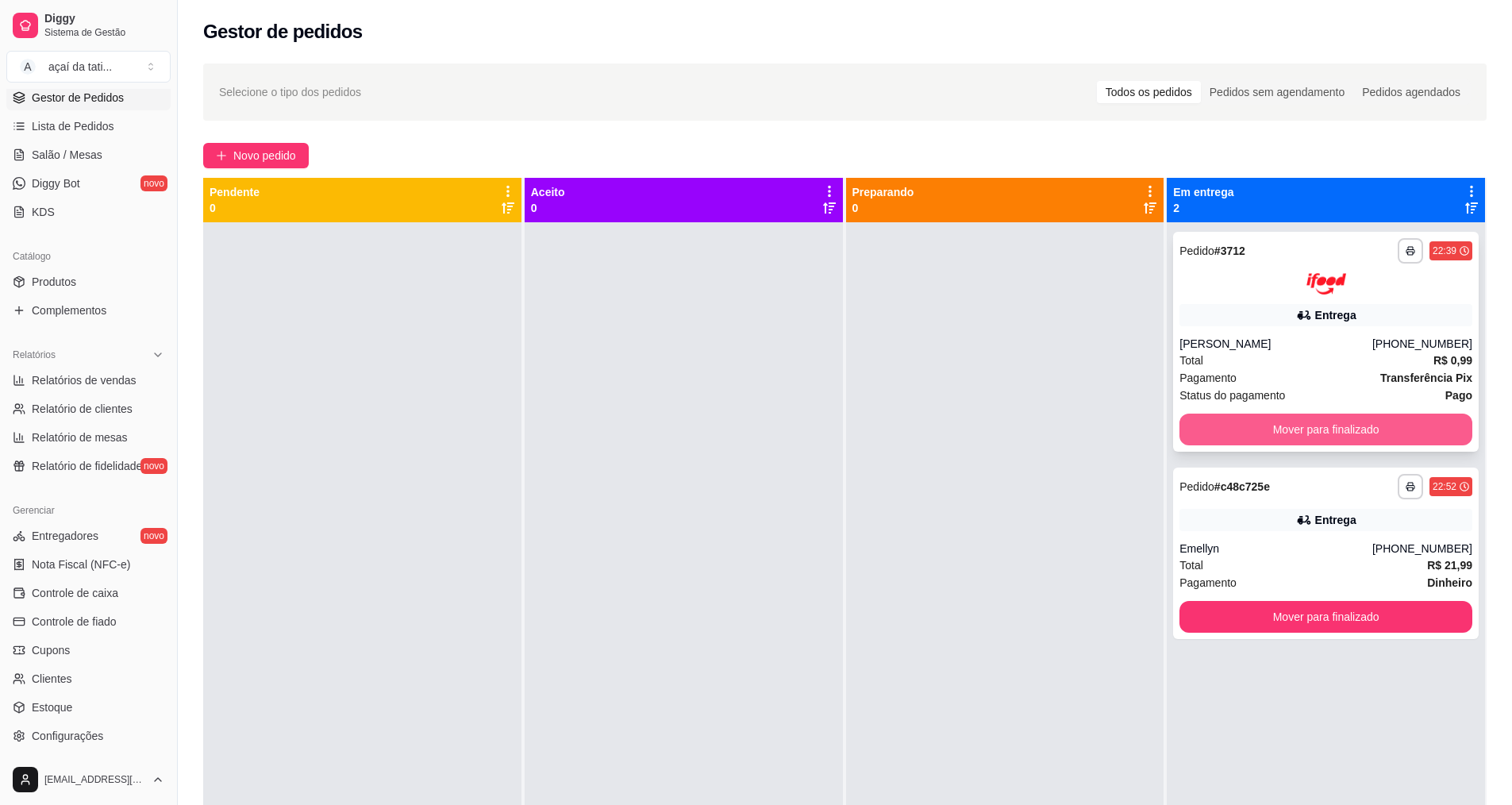
click at [1297, 435] on button "Mover para finalizado" at bounding box center [1326, 429] width 293 height 32
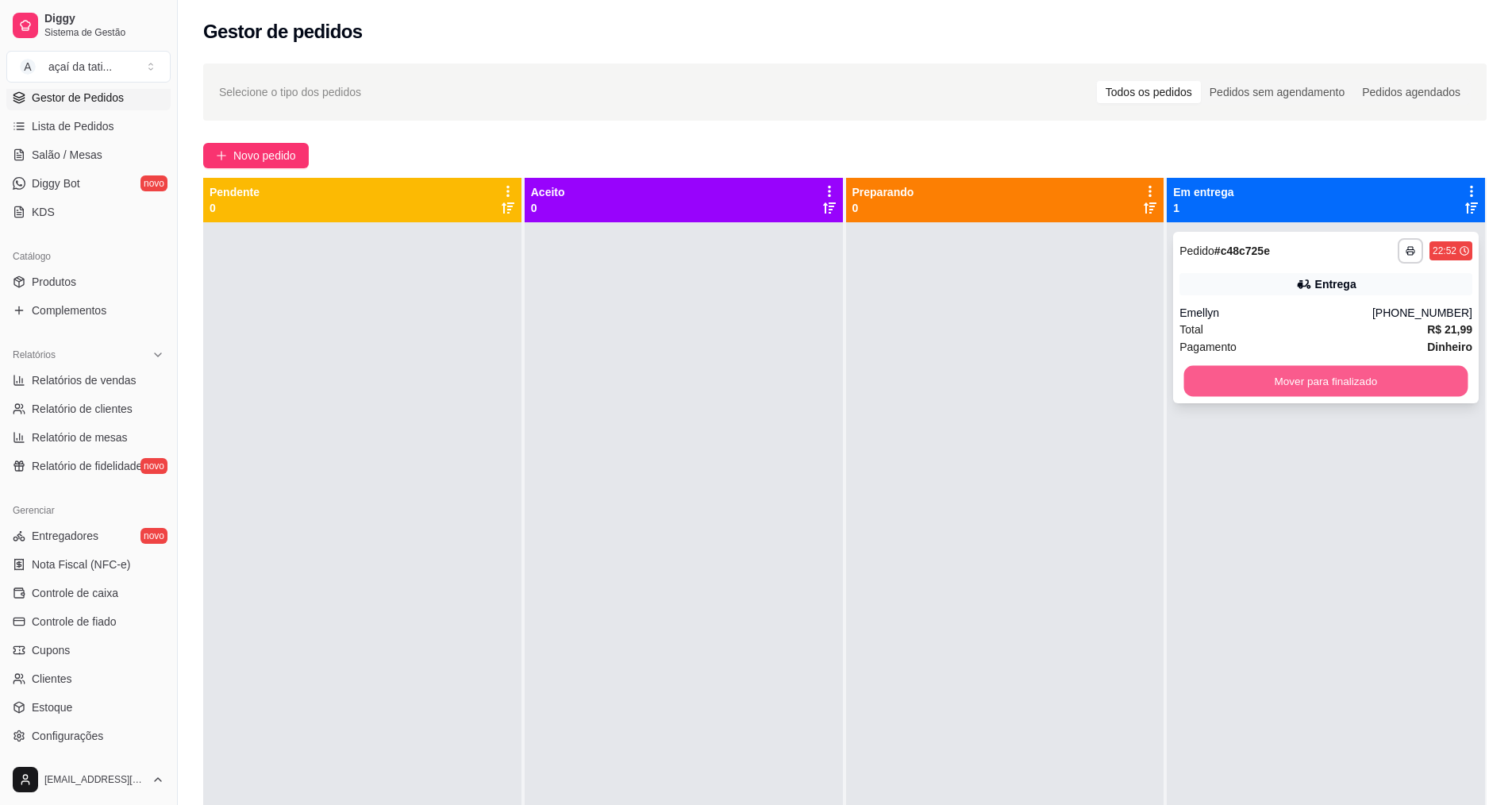
click at [1310, 390] on button "Mover para finalizado" at bounding box center [1326, 381] width 284 height 31
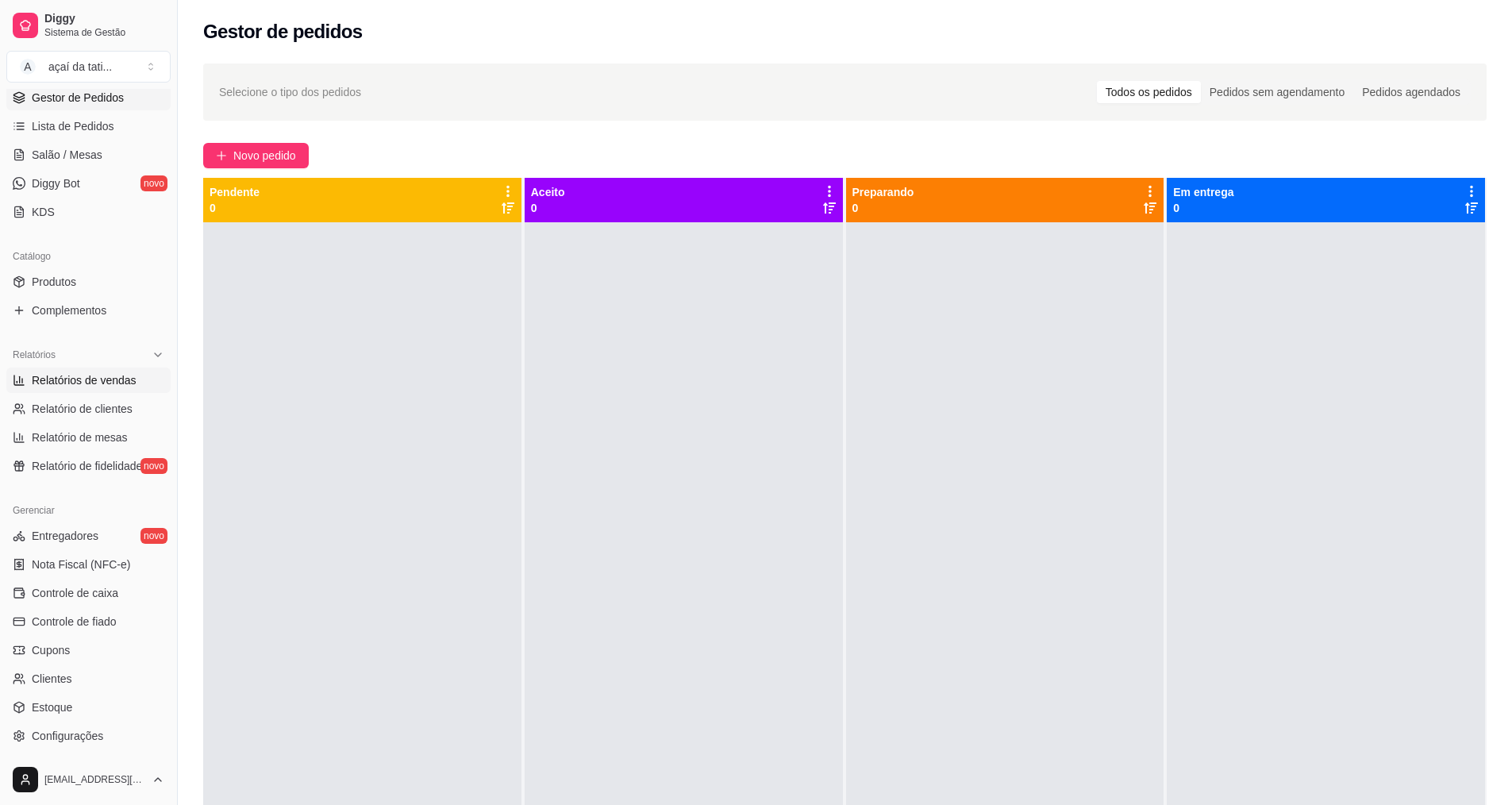
click at [107, 375] on span "Relatórios de vendas" at bounding box center [83, 379] width 105 height 16
select select "ALL"
select select "0"
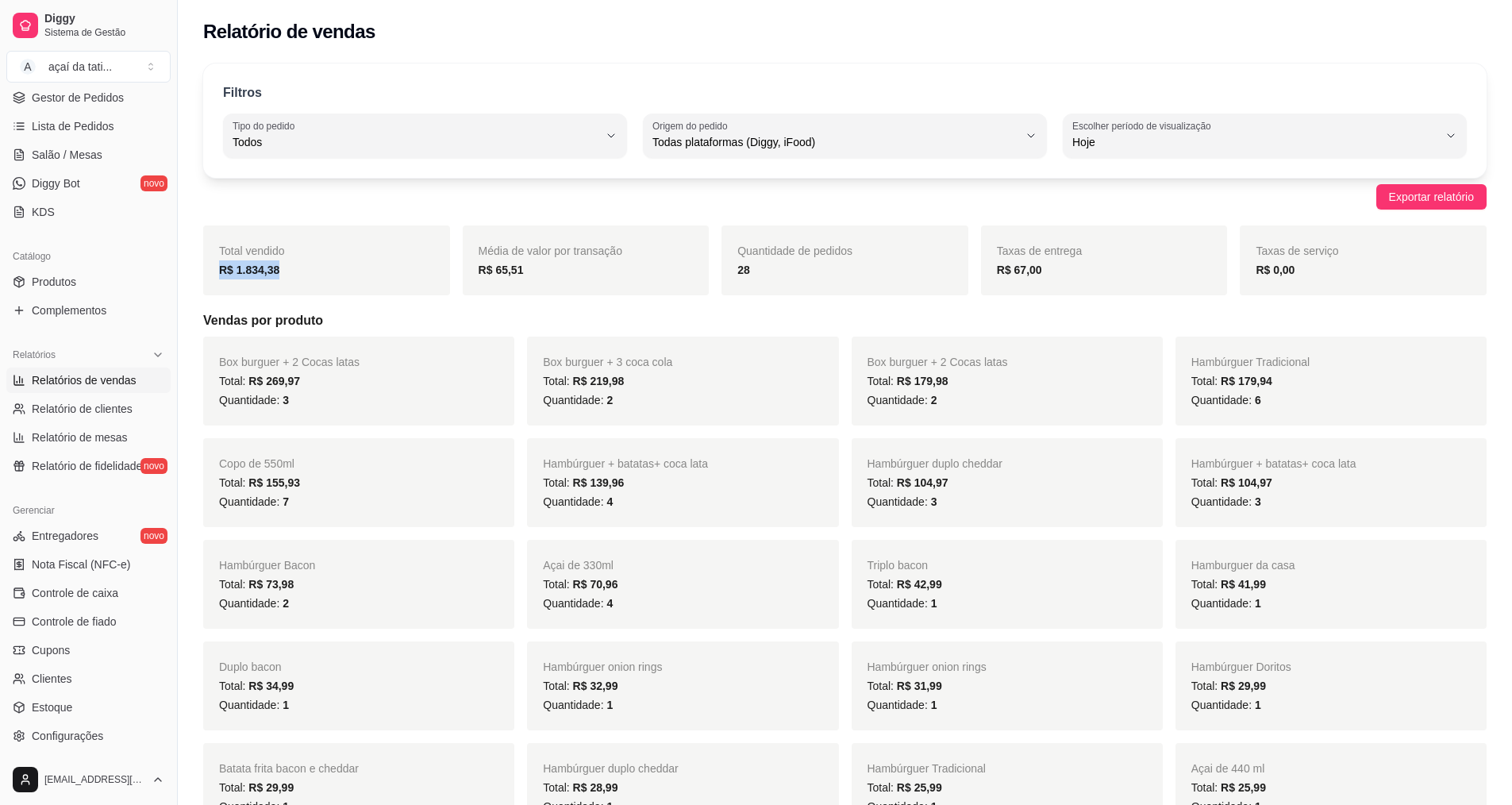
drag, startPoint x: 222, startPoint y: 272, endPoint x: 332, endPoint y: 275, distance: 110.0
click at [332, 275] on div "R$ 1.834,38" at bounding box center [326, 270] width 215 height 19
click at [57, 131] on span "Lista de Pedidos" at bounding box center [72, 126] width 83 height 16
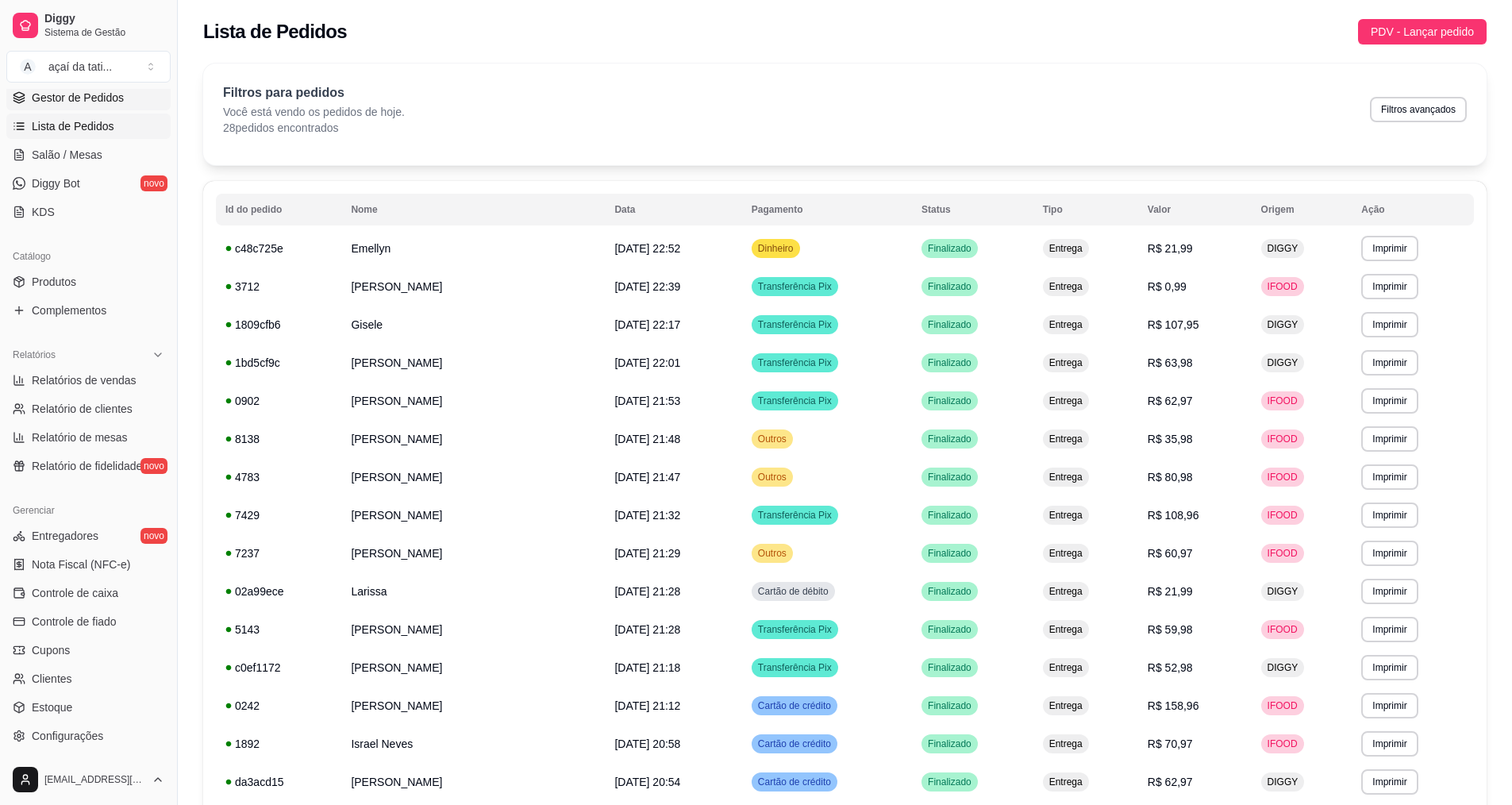
click at [71, 107] on link "Gestor de Pedidos" at bounding box center [88, 97] width 164 height 25
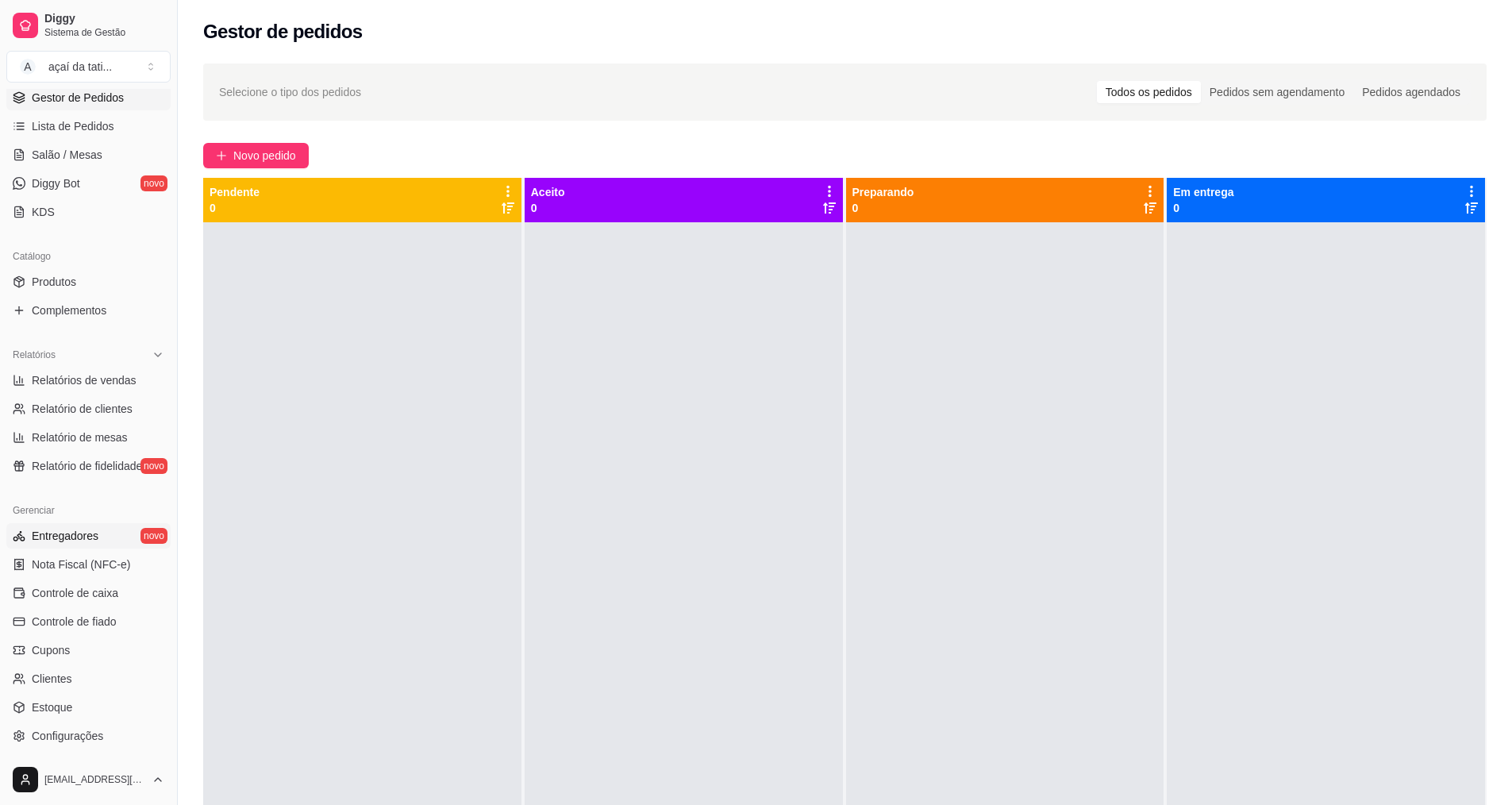
click at [72, 540] on span "Entregadores" at bounding box center [65, 535] width 67 height 16
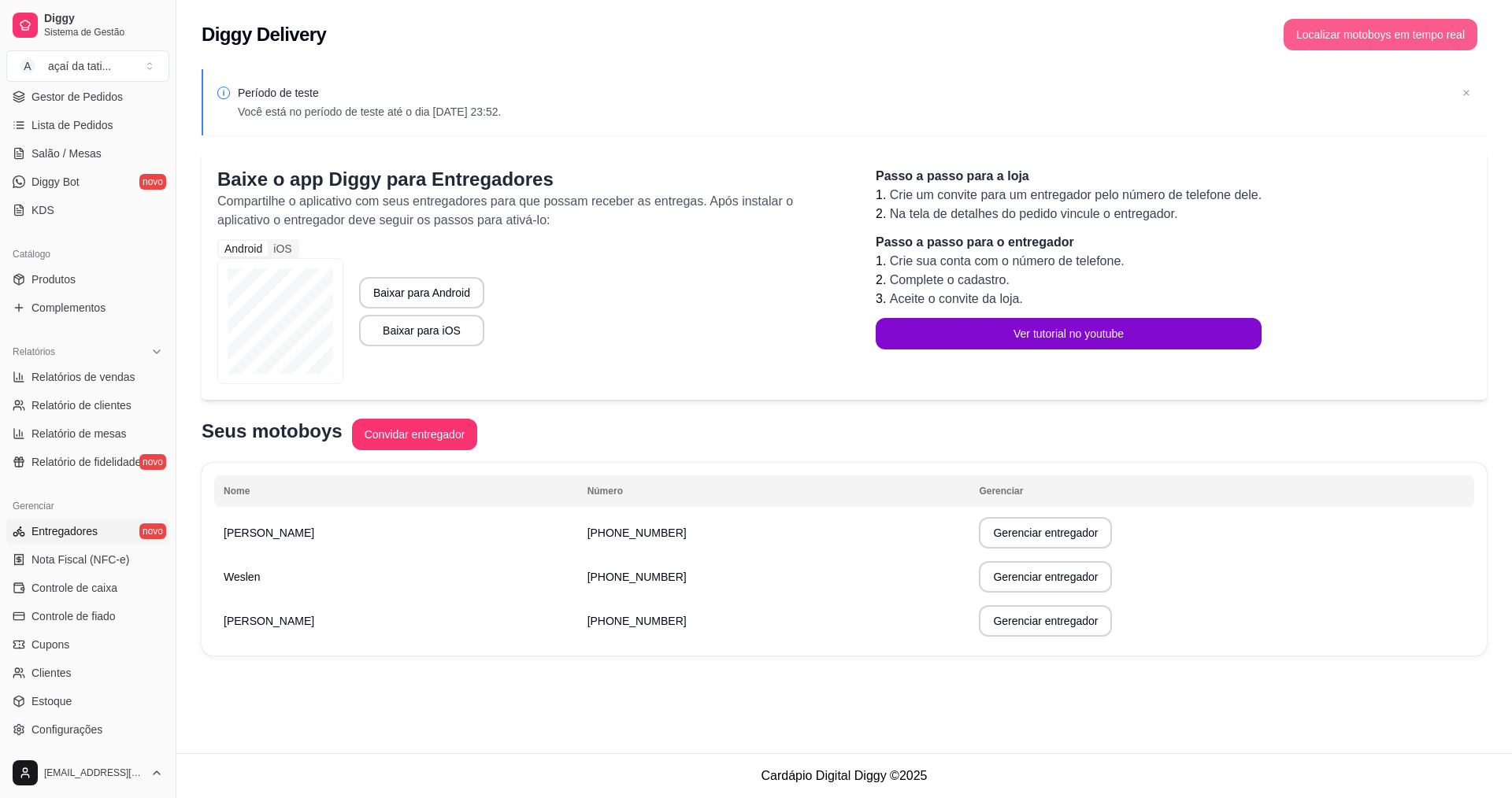
click at [1369, 27] on button "Localizar motoboys em tempo real" at bounding box center [1380, 35] width 194 height 31
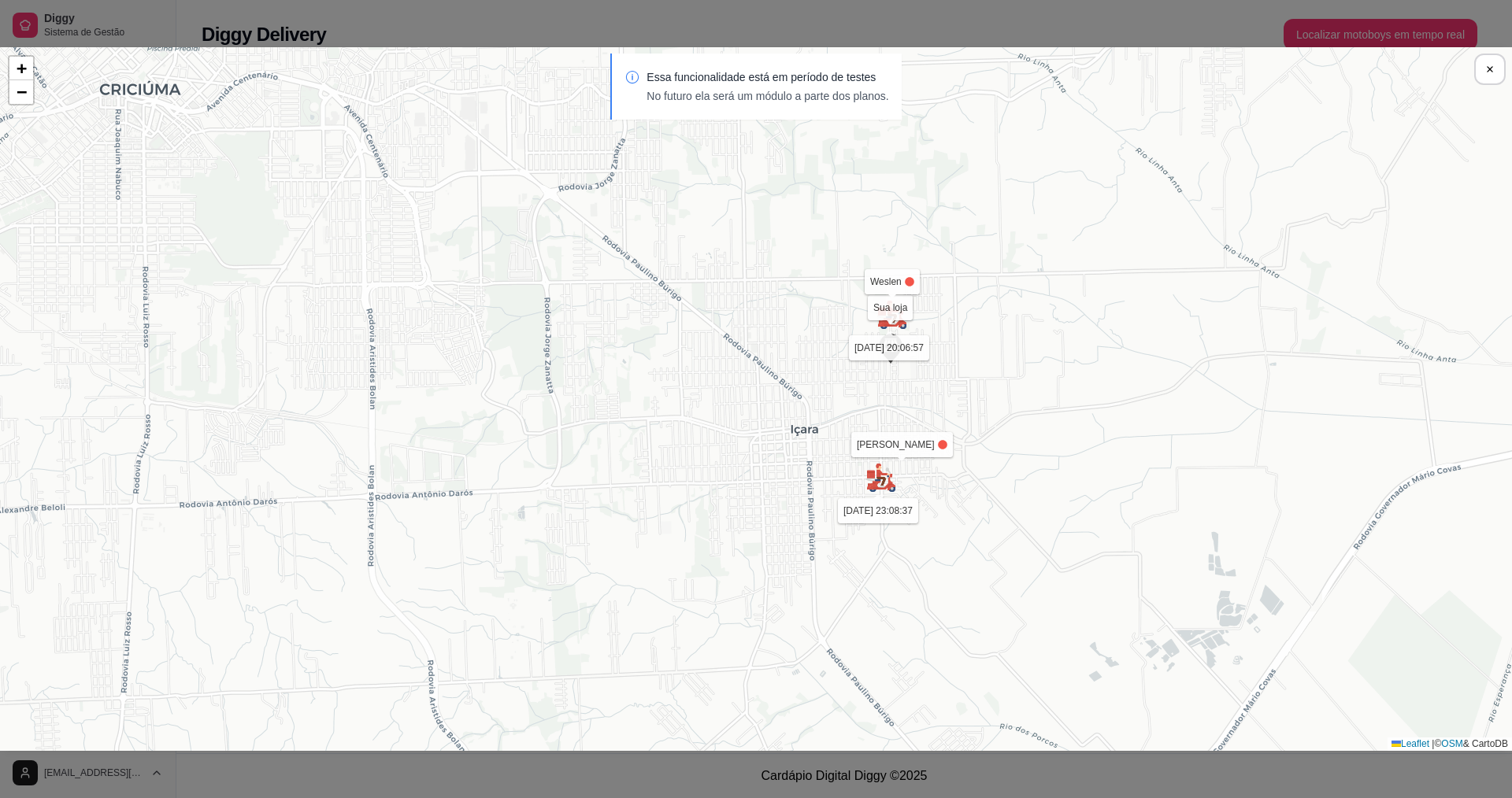
drag, startPoint x: 1020, startPoint y: 555, endPoint x: 1037, endPoint y: 495, distance: 62.4
click at [1037, 497] on div "Sua loja luiz [DATE] 23:59:08 Weslen [DATE] 20:06:57 [PERSON_NAME] [DATE] 23:08…" at bounding box center [756, 398] width 1512 height 703
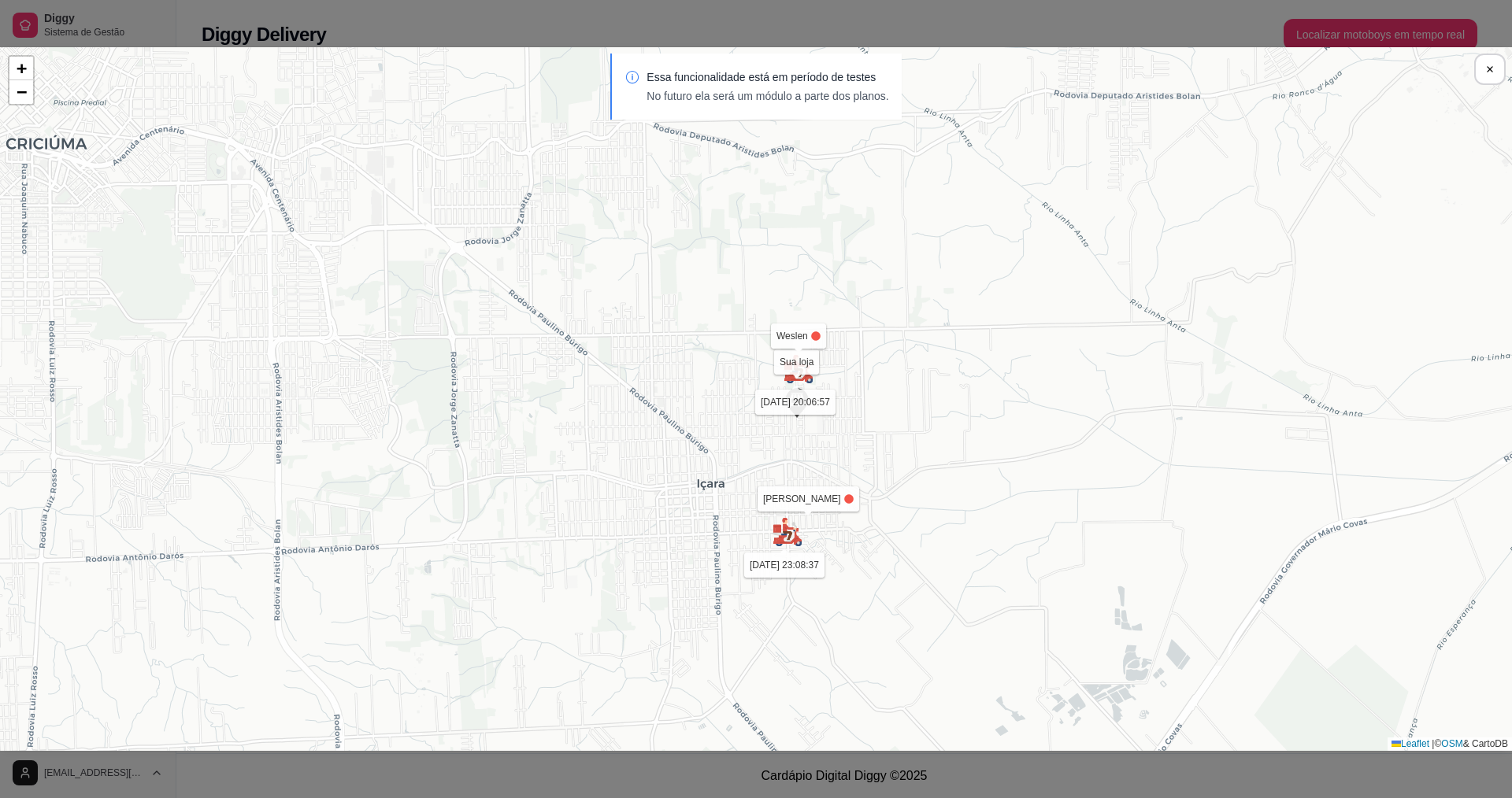
drag, startPoint x: 1106, startPoint y: 416, endPoint x: 1017, endPoint y: 476, distance: 107.3
click at [1017, 476] on div "Sua loja luiz [DATE] 23:59:08 Weslen [DATE] 20:06:57 [PERSON_NAME] [DATE] 23:08…" at bounding box center [756, 398] width 1512 height 703
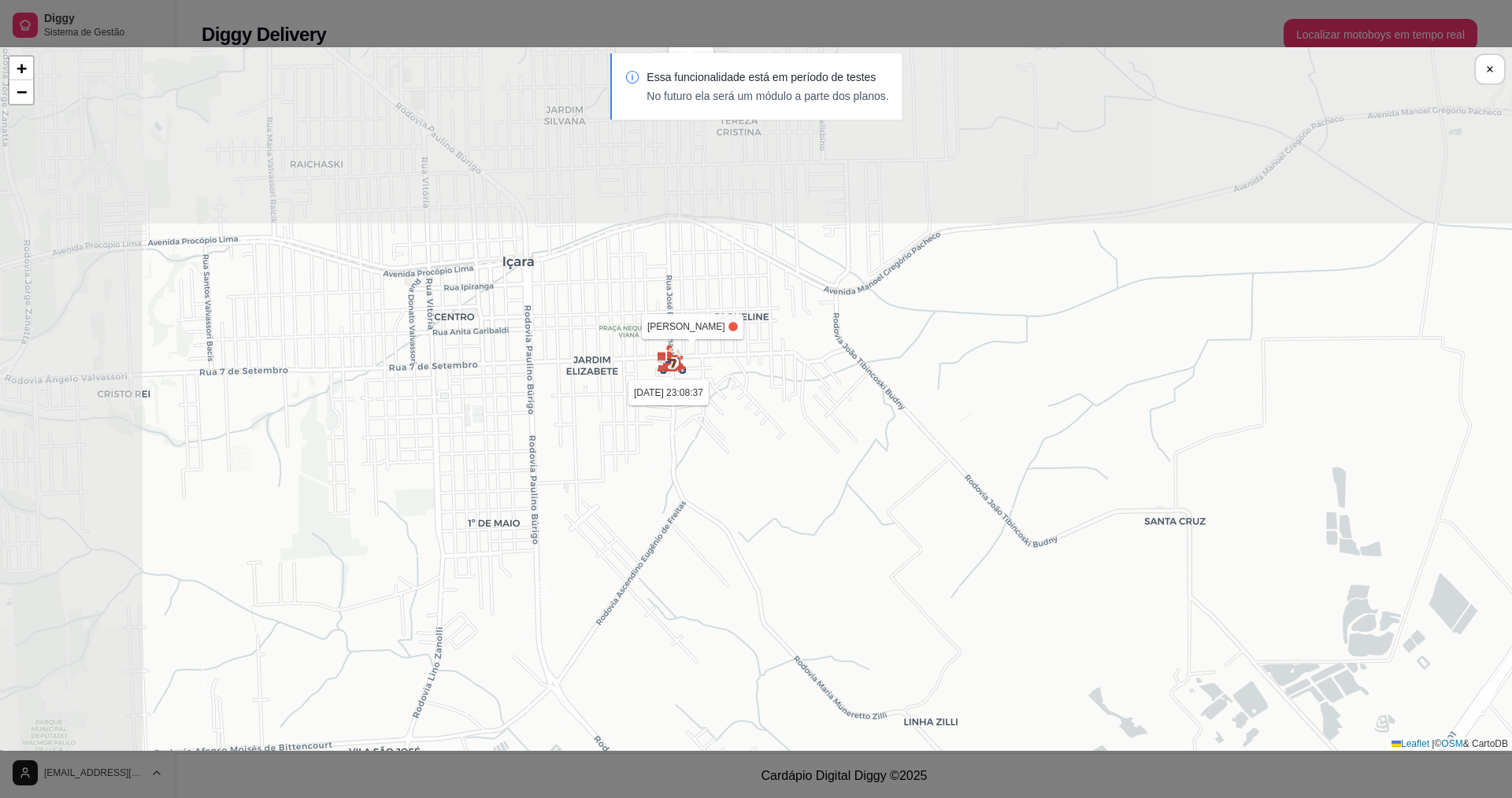
drag, startPoint x: 598, startPoint y: 281, endPoint x: 924, endPoint y: 496, distance: 390.5
click at [919, 496] on div "Sua loja luiz [DATE] 23:59:08 Weslen [DATE] 20:06:57 [PERSON_NAME] [DATE] 23:08…" at bounding box center [756, 398] width 1512 height 703
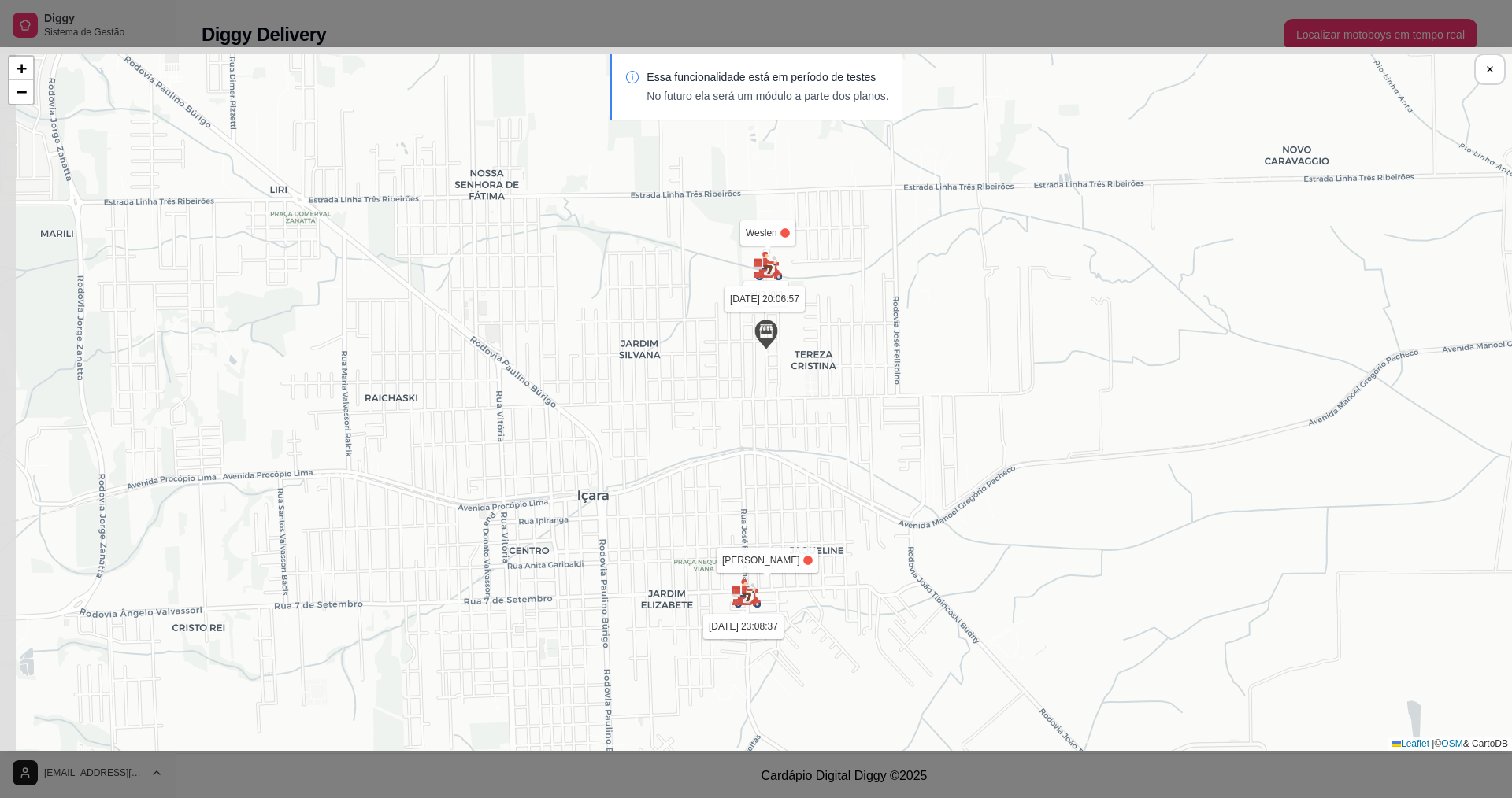
drag, startPoint x: 762, startPoint y: 287, endPoint x: 828, endPoint y: 528, distance: 249.9
click at [828, 528] on div "Sua loja luiz [DATE] 23:59:08 Weslen [DATE] 20:06:57 [PERSON_NAME] [DATE] 23:08…" at bounding box center [756, 398] width 1512 height 703
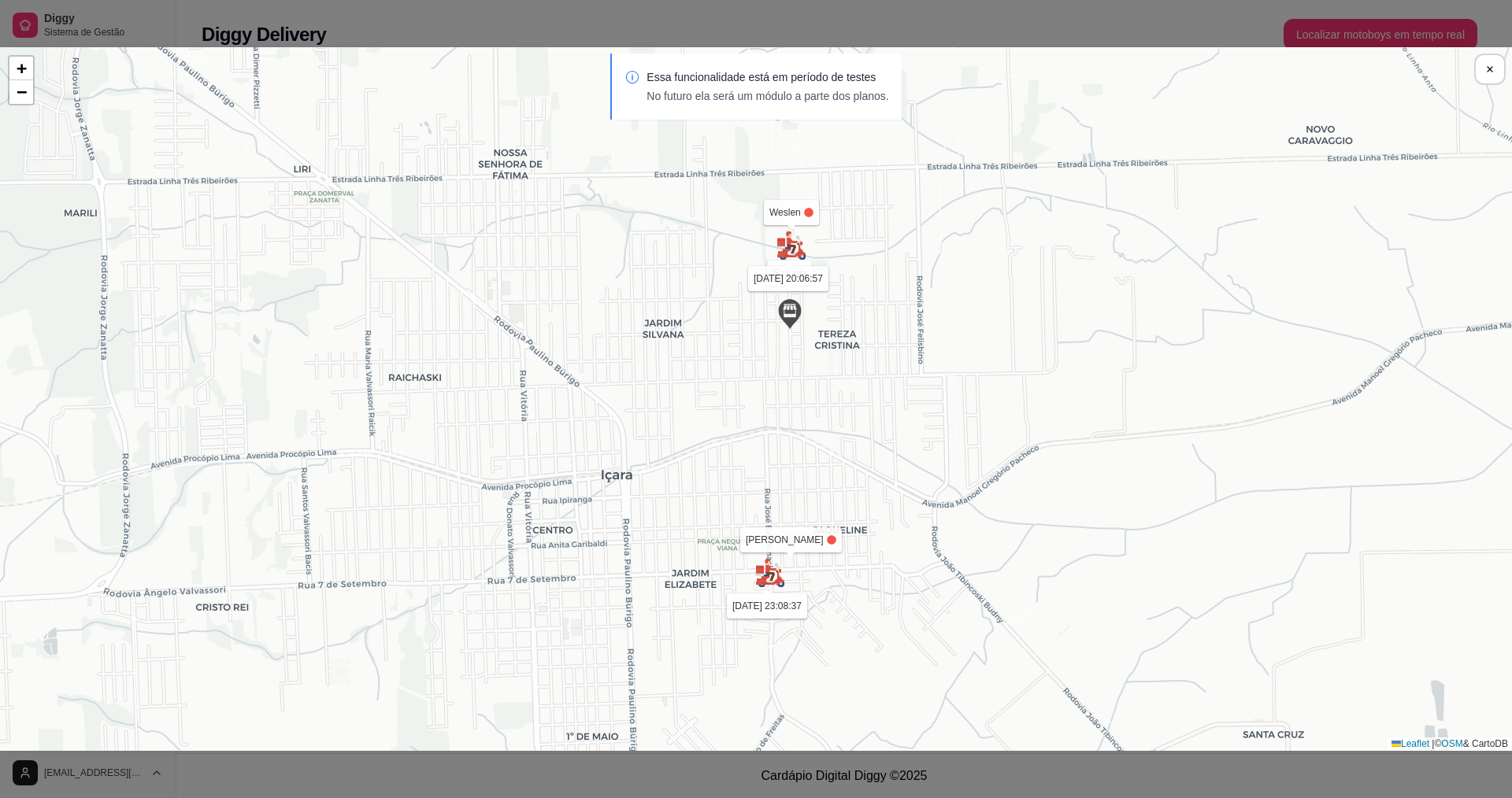
drag, startPoint x: 790, startPoint y: 587, endPoint x: 812, endPoint y: 558, distance: 36.4
click at [812, 558] on div "Sua loja luiz [DATE] 23:59:08 Weslen [DATE] 20:06:57 [PERSON_NAME] [DATE] 23:08…" at bounding box center [756, 398] width 1512 height 703
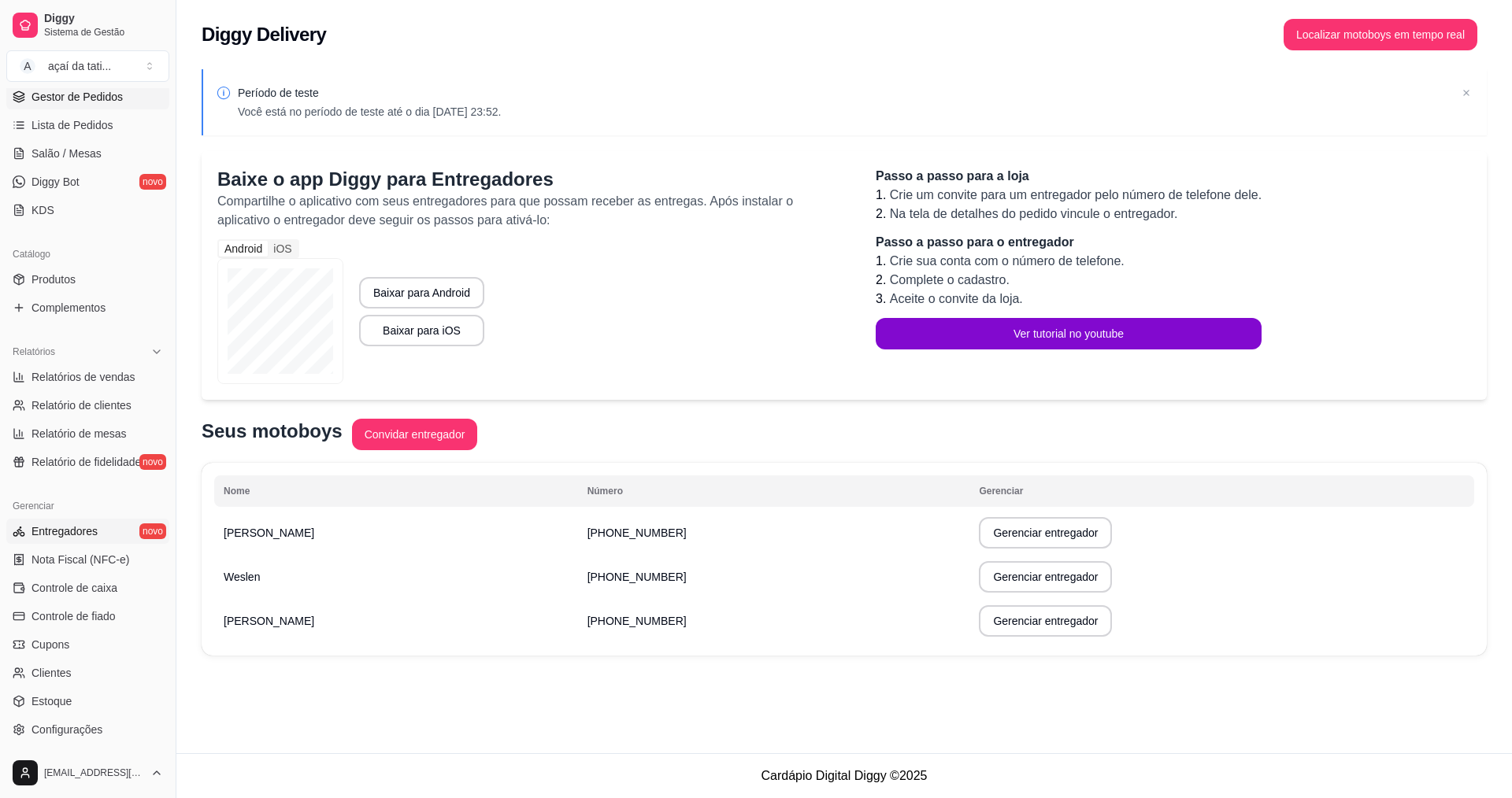
click at [79, 96] on span "Gestor de Pedidos" at bounding box center [76, 97] width 91 height 16
